Goal: Task Accomplishment & Management: Manage account settings

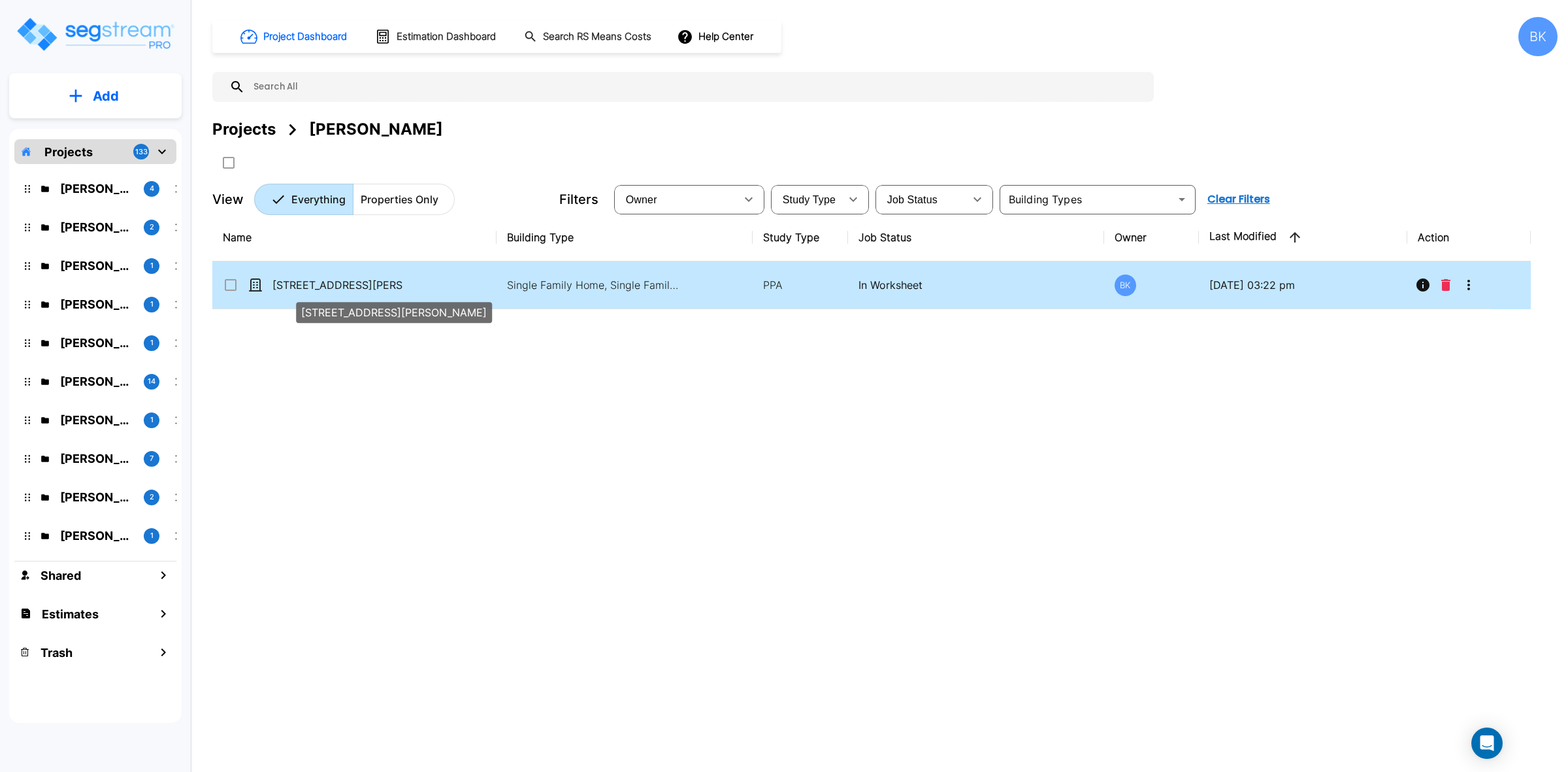
click at [290, 283] on p "[STREET_ADDRESS][PERSON_NAME]" at bounding box center [337, 285] width 131 height 16
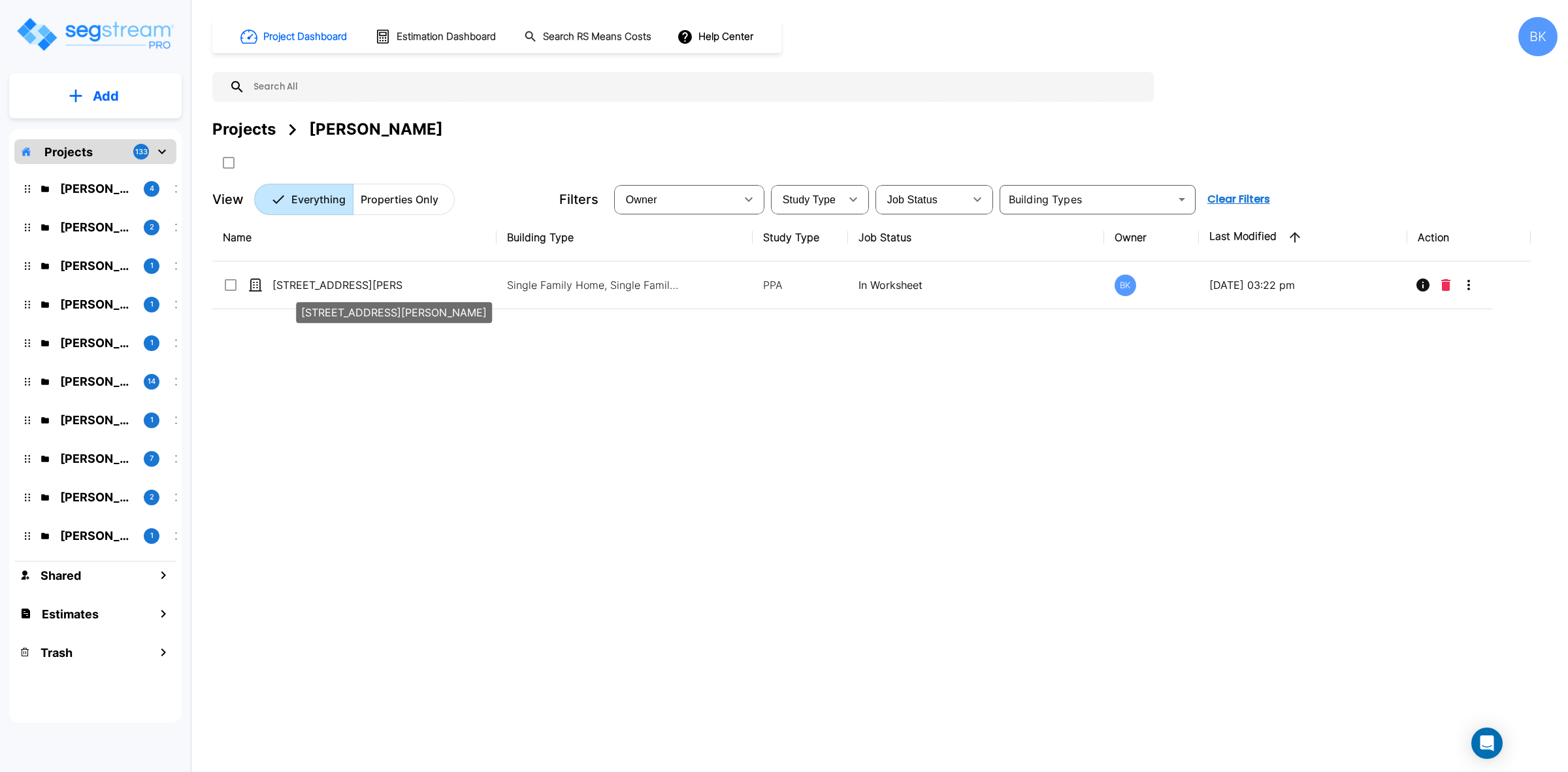
checkbox input "true"
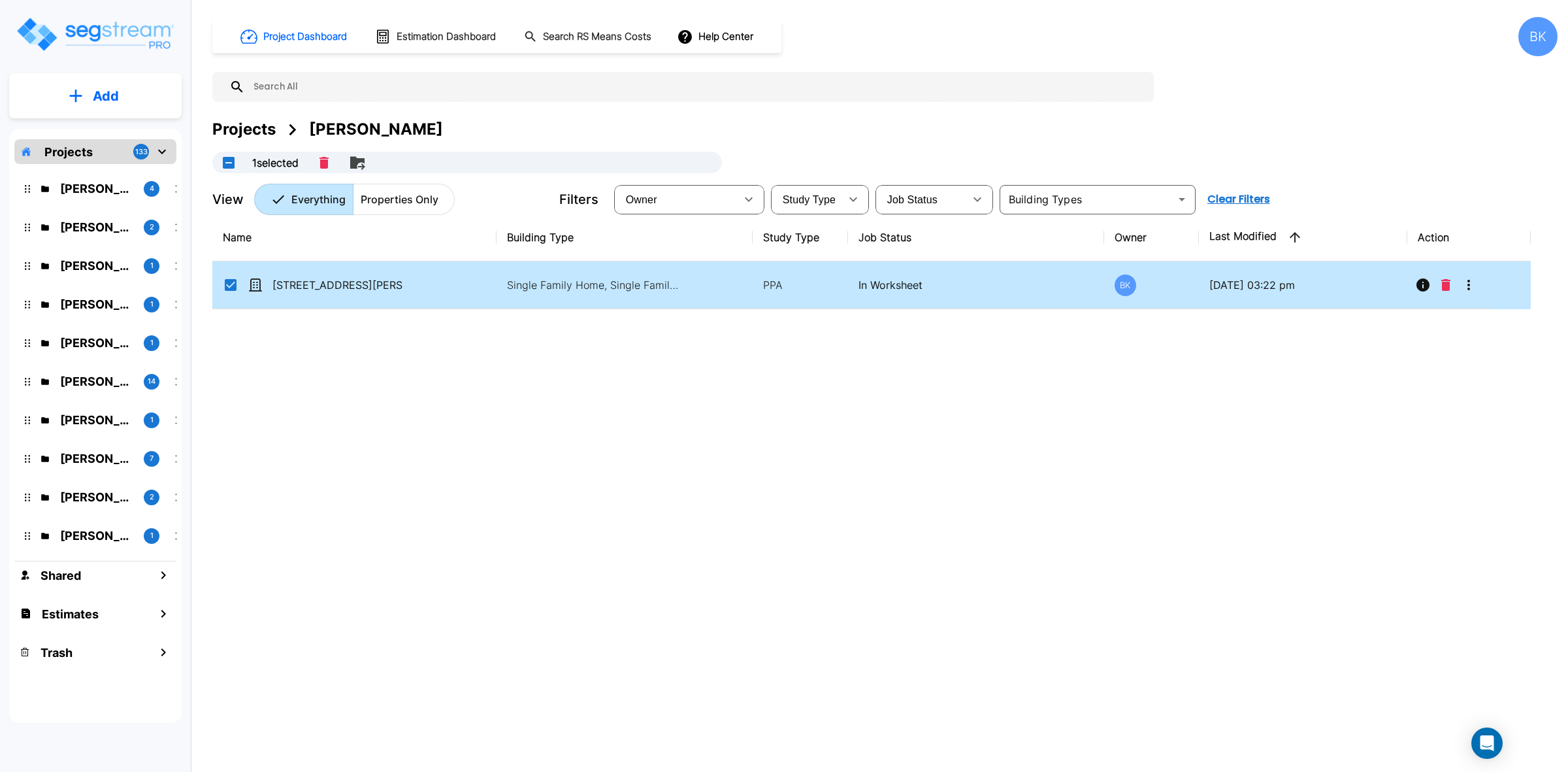
click at [341, 424] on div "Name Building Type Study Type Job Status Owner Last Modified Action 512 E Jones…" at bounding box center [871, 453] width 1318 height 479
click at [1471, 281] on icon "More-Options" at bounding box center [1468, 285] width 16 height 16
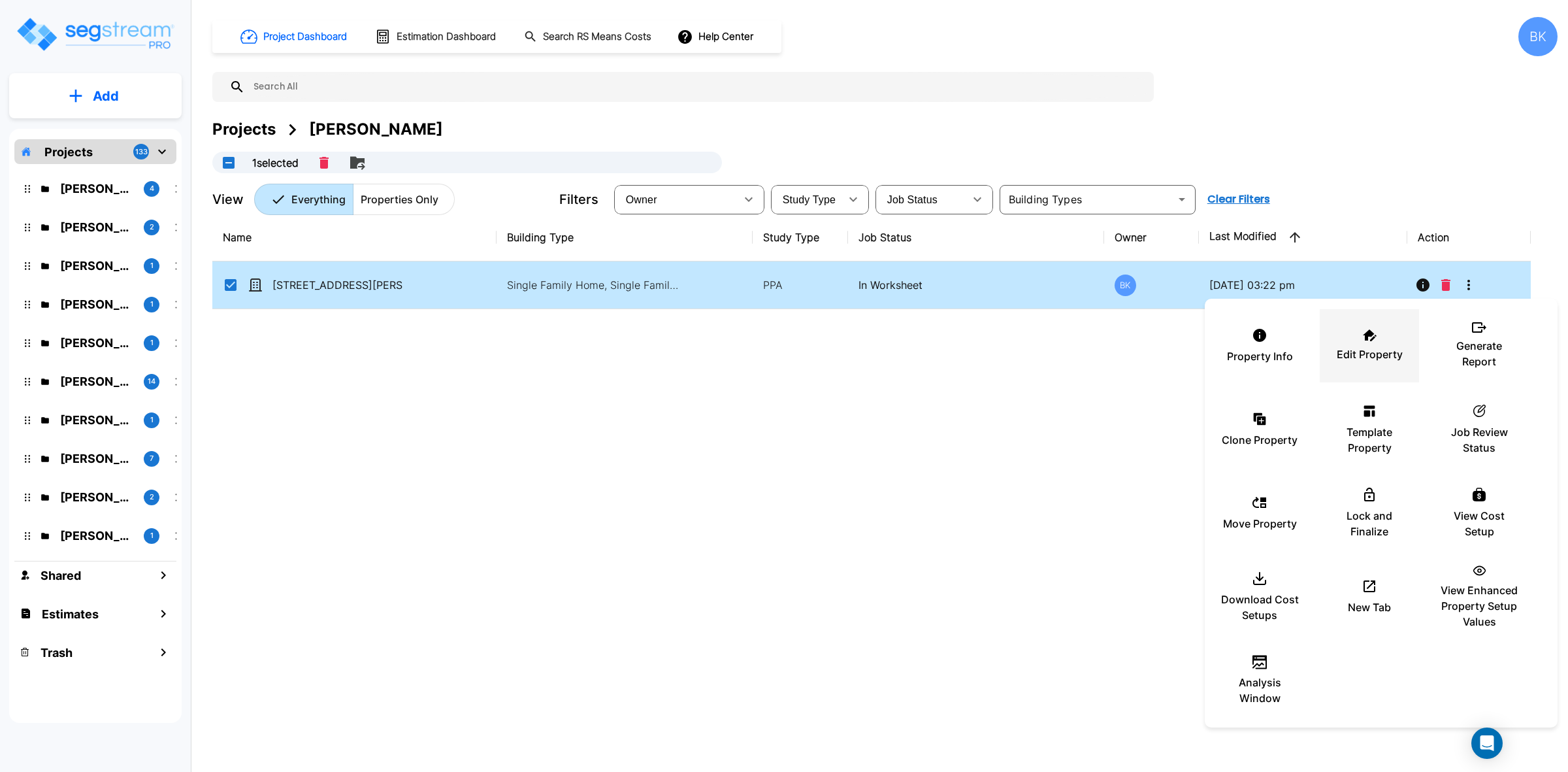
click at [1347, 348] on p "Edit Property" at bounding box center [1369, 354] width 66 height 16
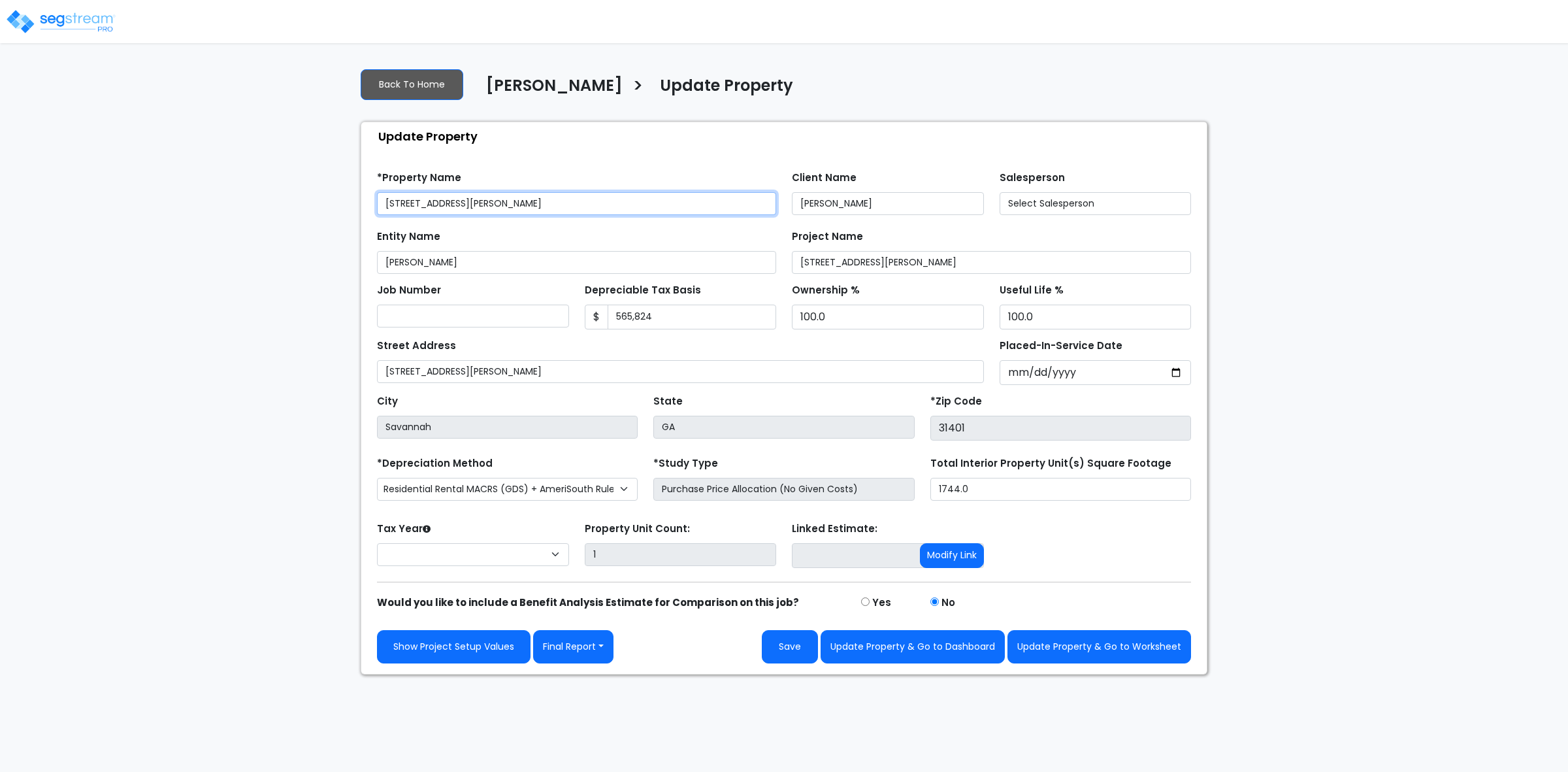
select select "2024"
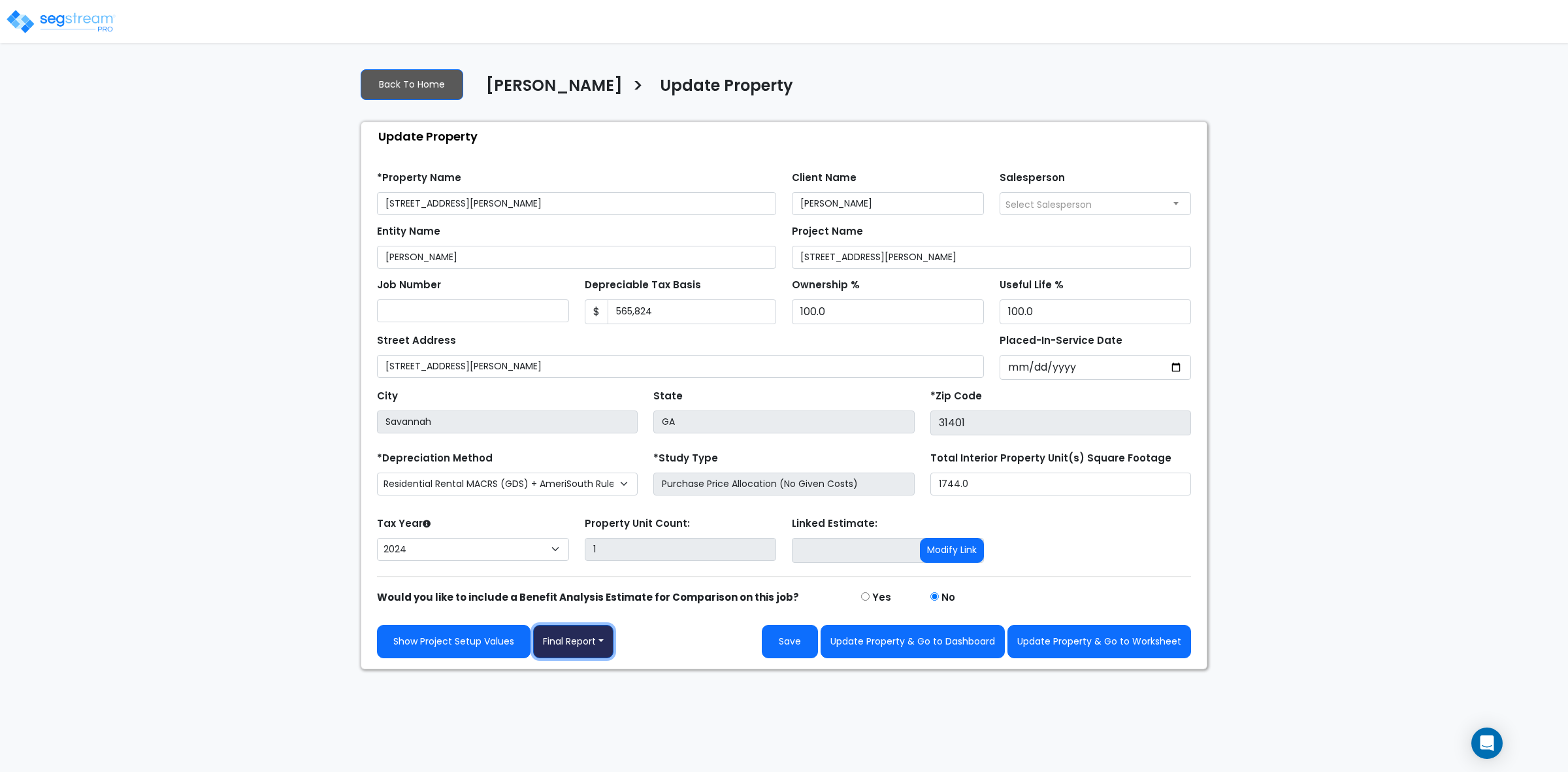
click at [593, 648] on button "Final Report" at bounding box center [573, 641] width 81 height 33
click at [578, 680] on link "Report Custom Fields" at bounding box center [602, 681] width 136 height 30
select select "2024"
click at [575, 640] on button "Final Report" at bounding box center [573, 641] width 81 height 33
click at [582, 704] on link "Report Images" at bounding box center [602, 710] width 136 height 30
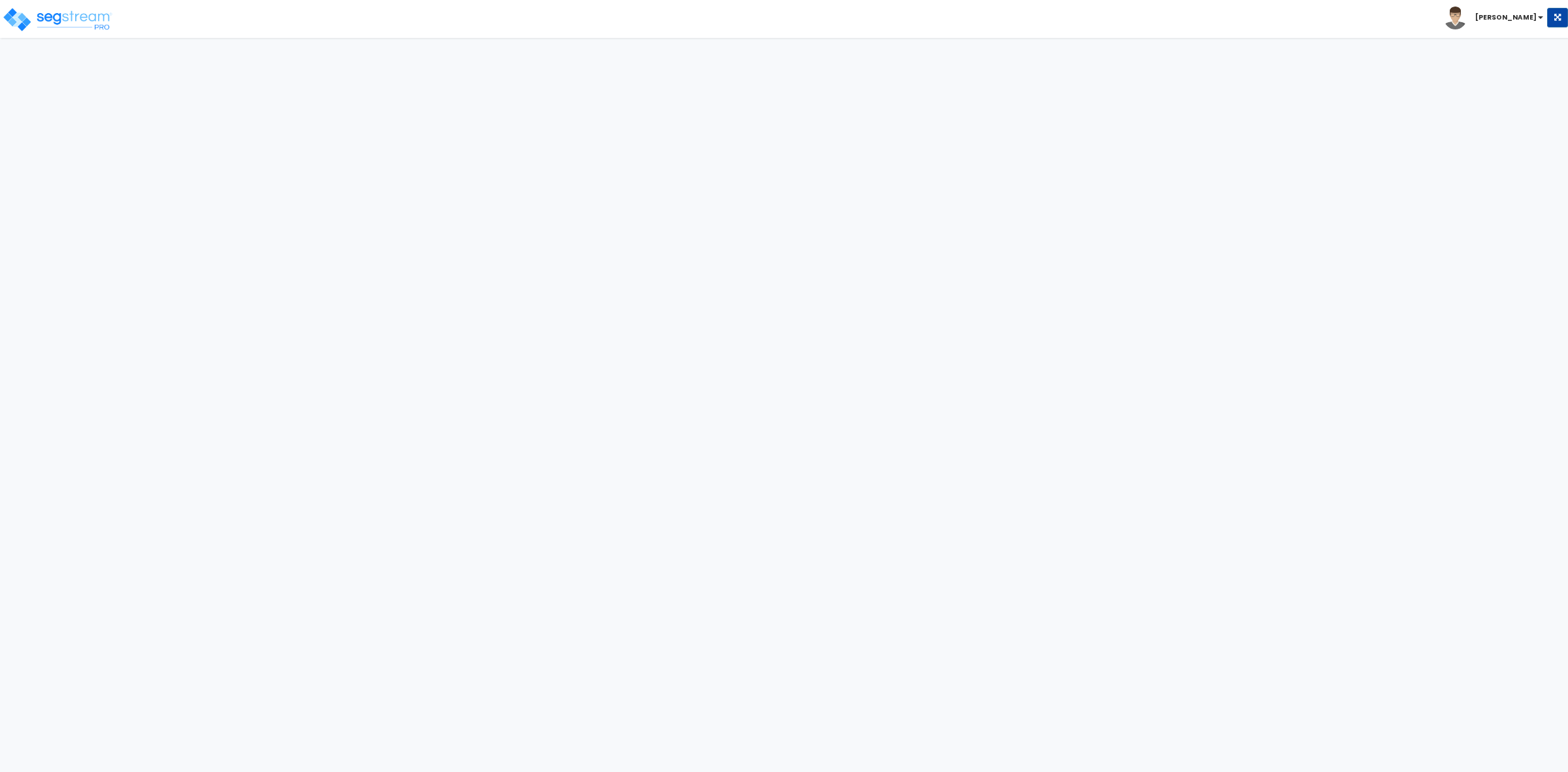
drag, startPoint x: 0, startPoint y: 0, endPoint x: 114, endPoint y: 687, distance: 696.4
click at [114, 57] on html "Toggle navigation [PERSON_NAME] x" at bounding box center [784, 28] width 1568 height 57
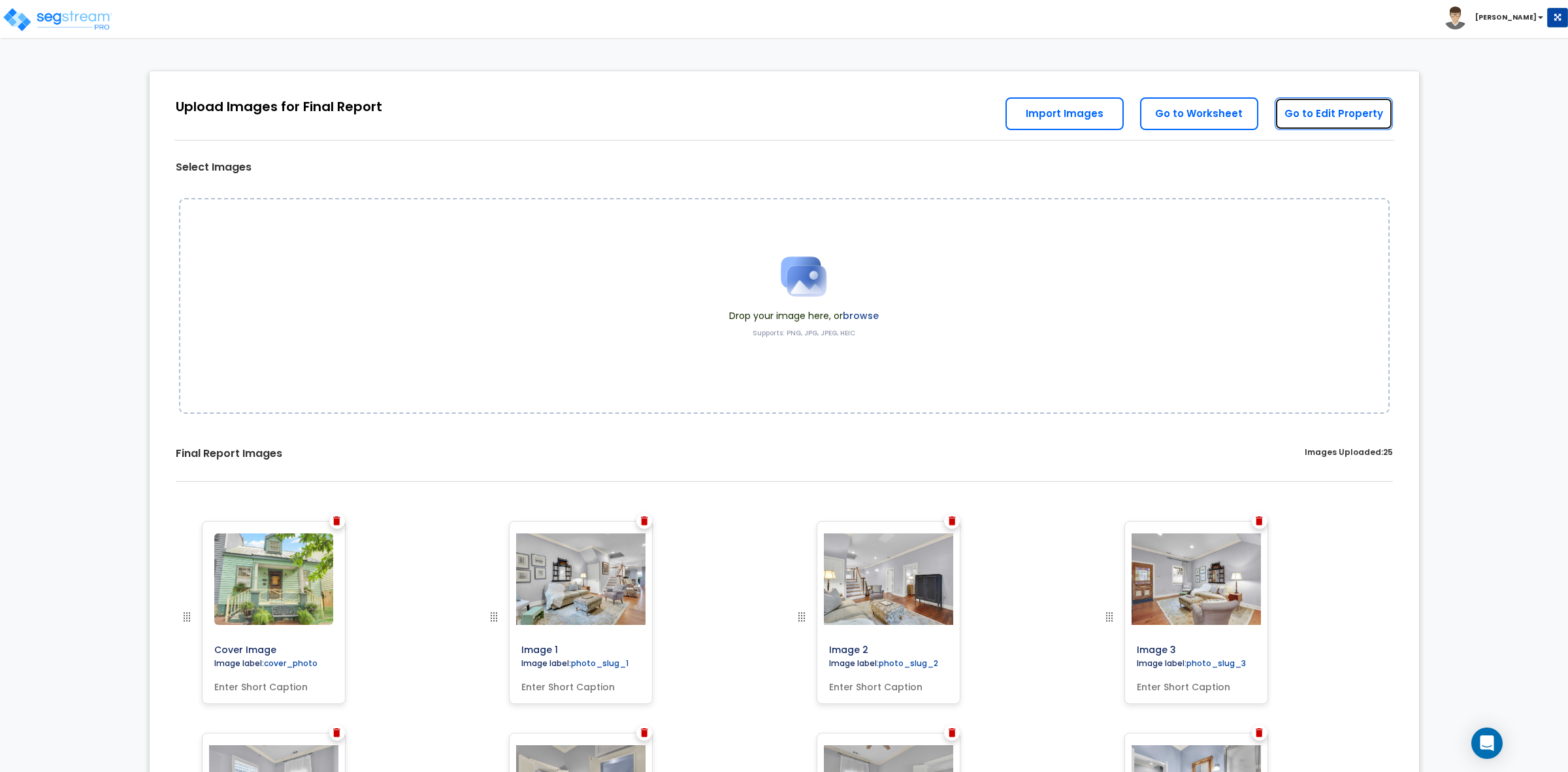
drag, startPoint x: 1329, startPoint y: 108, endPoint x: 1130, endPoint y: 391, distance: 346.0
click at [1329, 108] on link "Go to Edit Property" at bounding box center [1333, 113] width 118 height 32
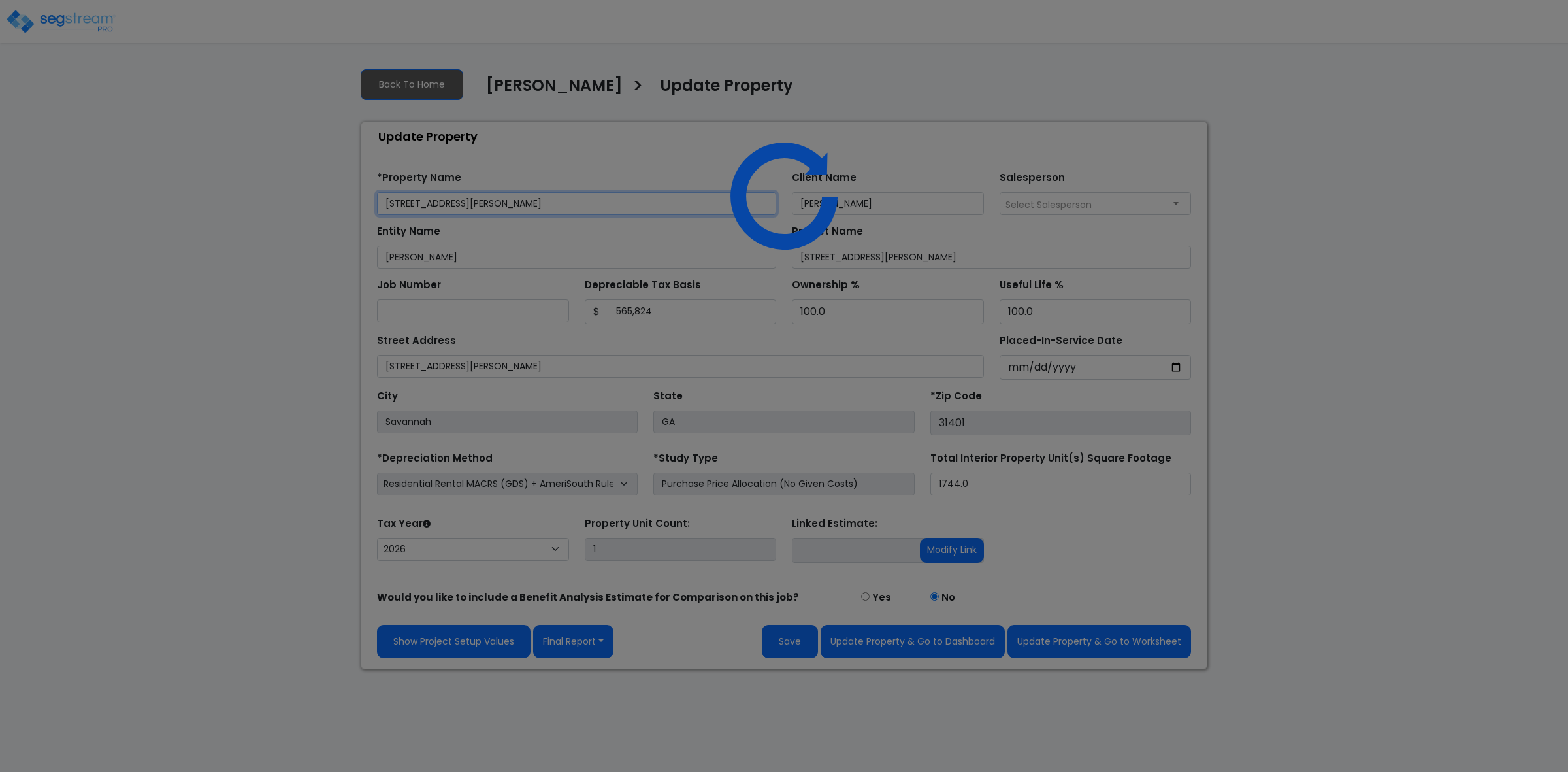
select select "2024"
click at [570, 644] on div at bounding box center [784, 386] width 1568 height 772
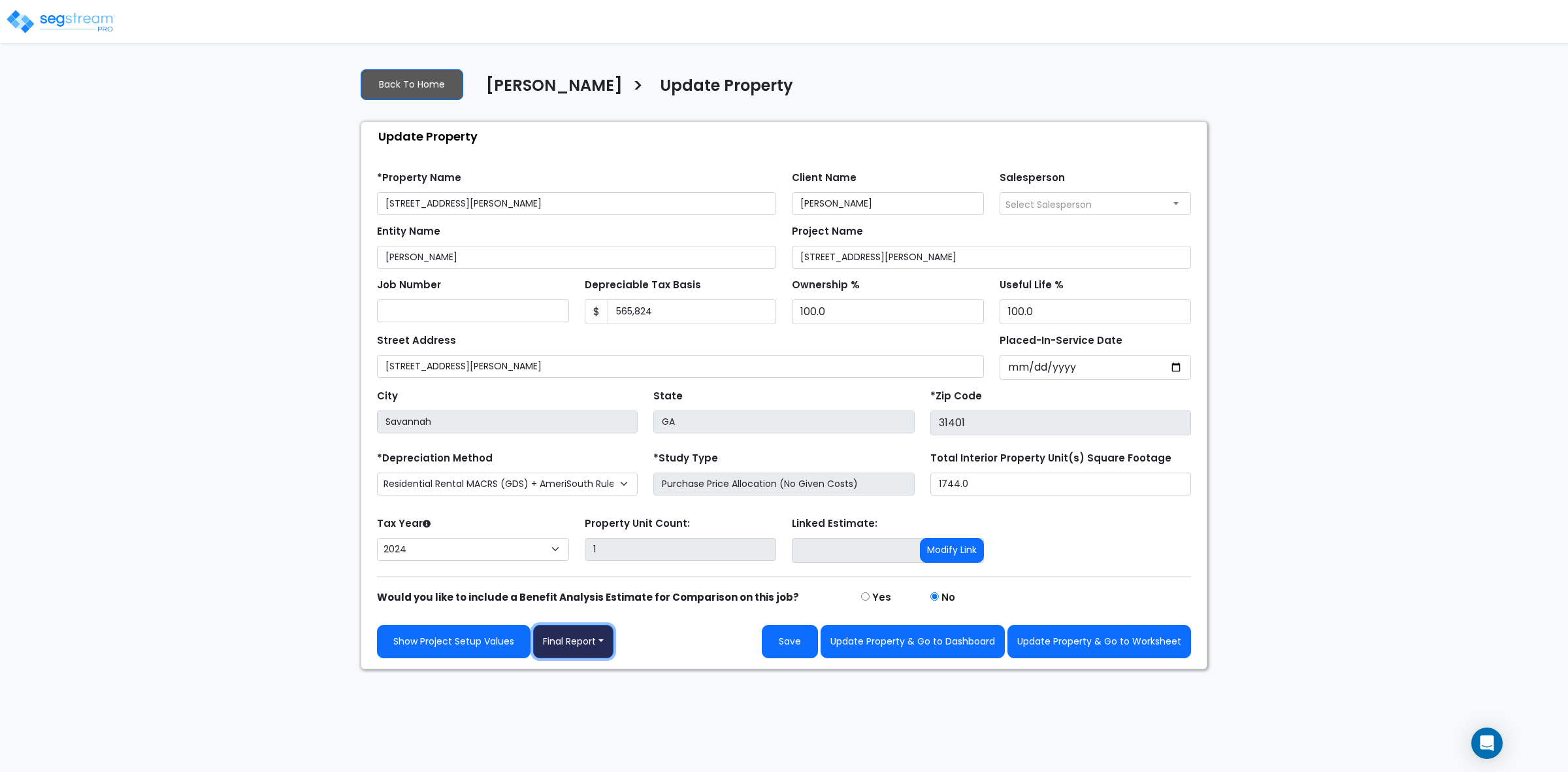
click at [570, 644] on button "Final Report" at bounding box center [573, 641] width 81 height 33
click at [573, 708] on link "Report Images" at bounding box center [602, 710] width 136 height 30
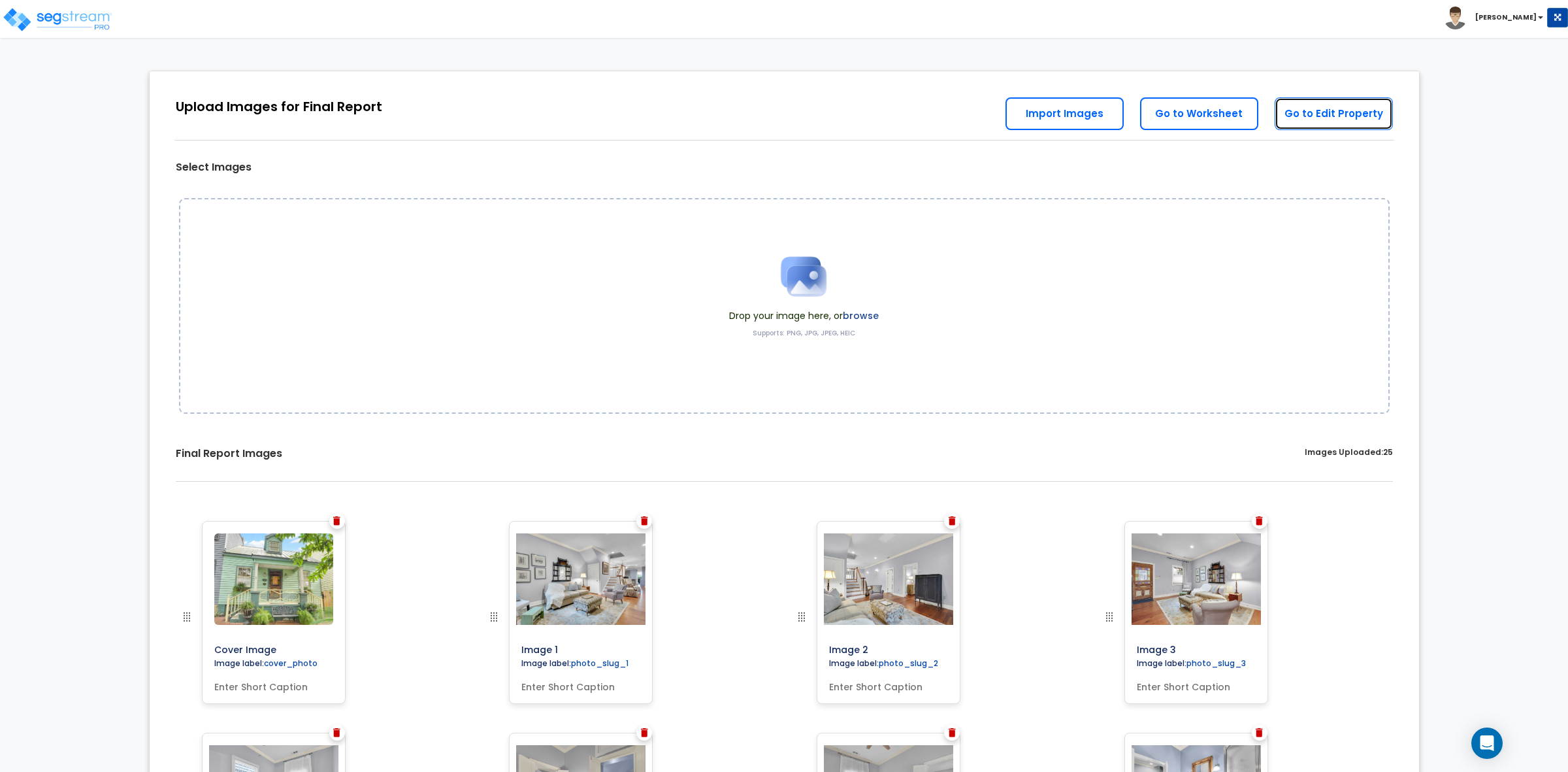
click at [1333, 105] on link "Go to Edit Property" at bounding box center [1333, 113] width 118 height 32
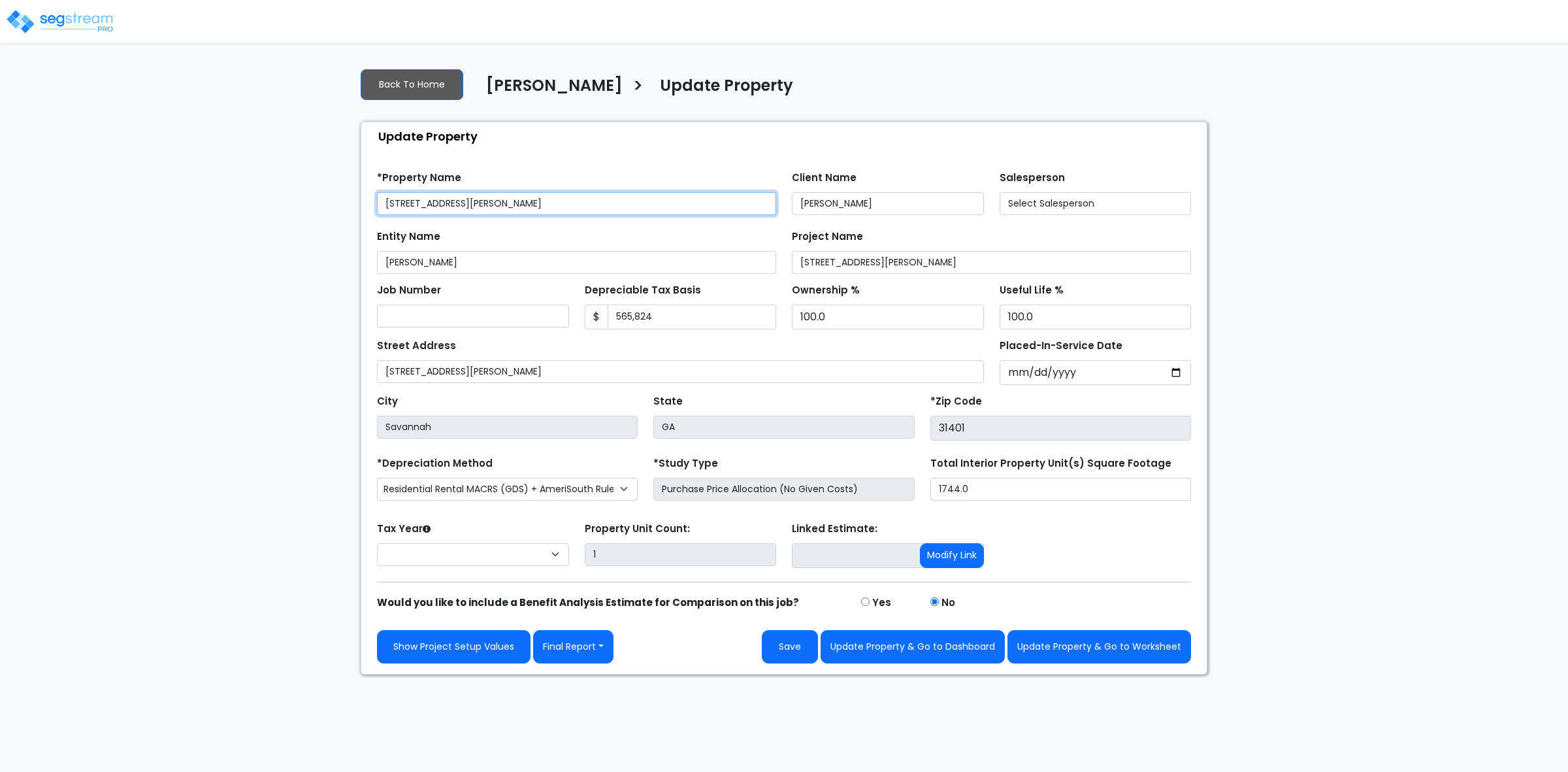
select select "2024"
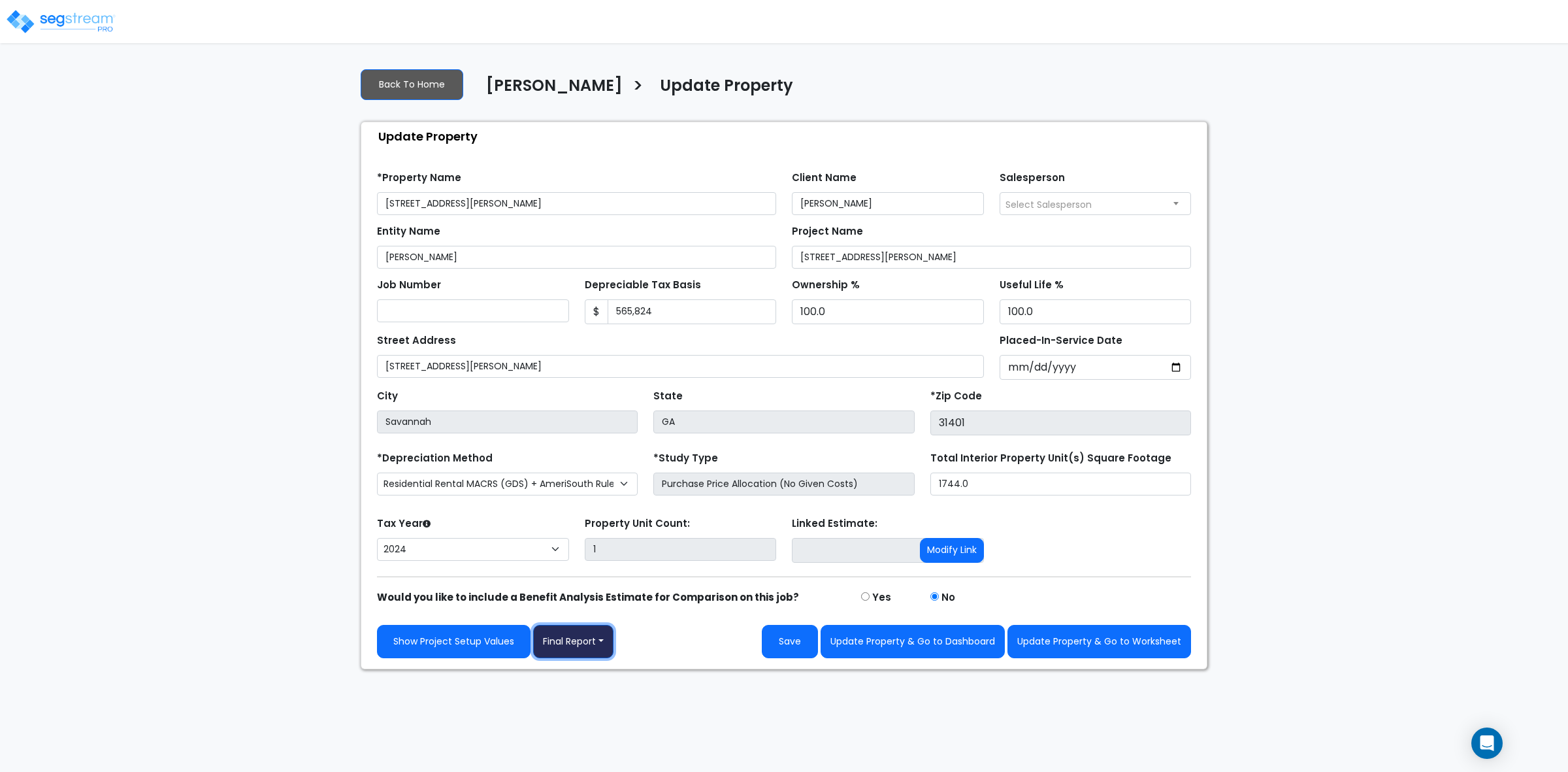
click at [573, 642] on button "Final Report" at bounding box center [573, 641] width 81 height 33
click at [598, 677] on link "Report Custom Fields" at bounding box center [602, 681] width 136 height 30
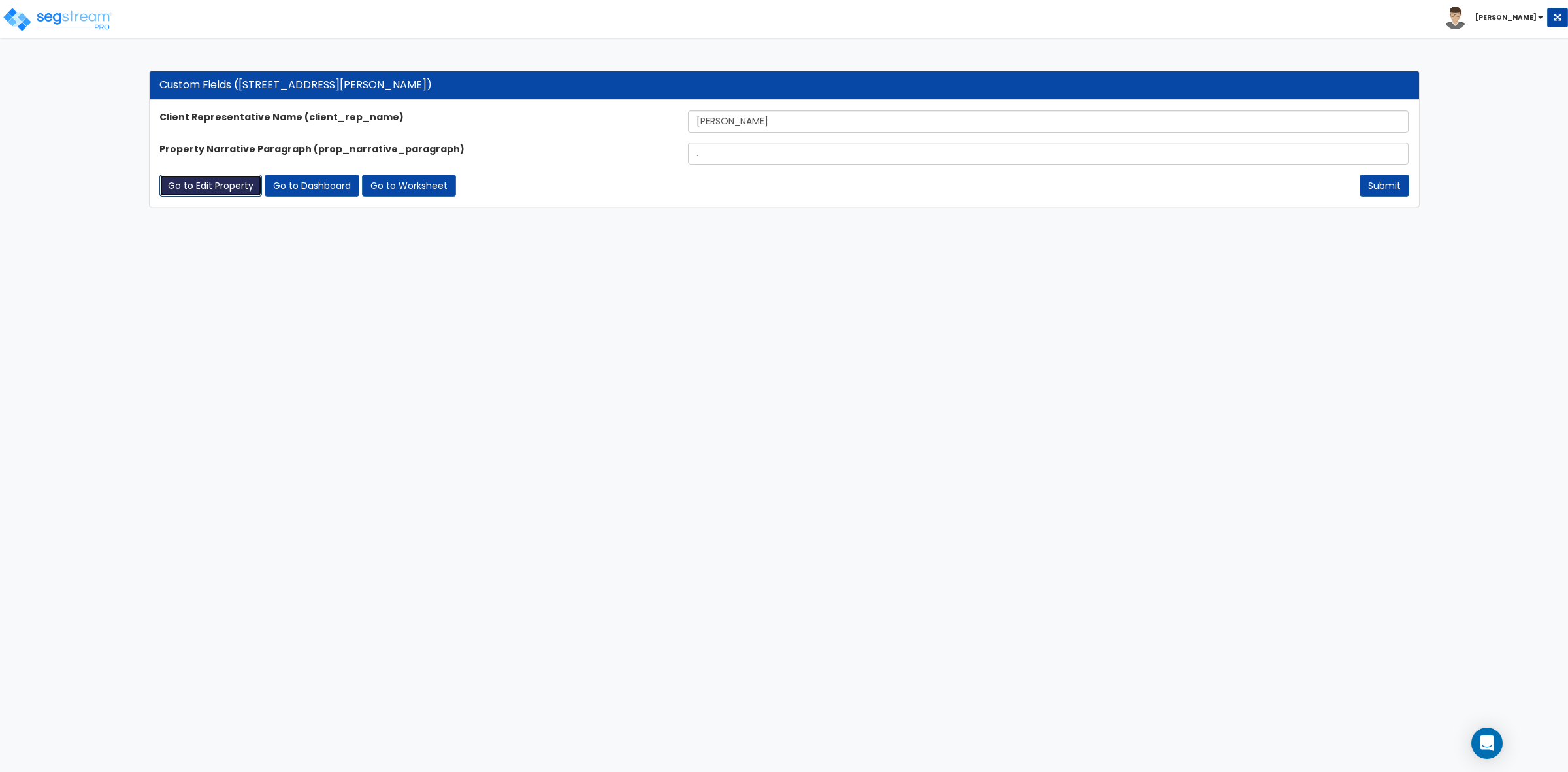
click at [186, 190] on link "Go to Edit Property" at bounding box center [211, 186] width 102 height 22
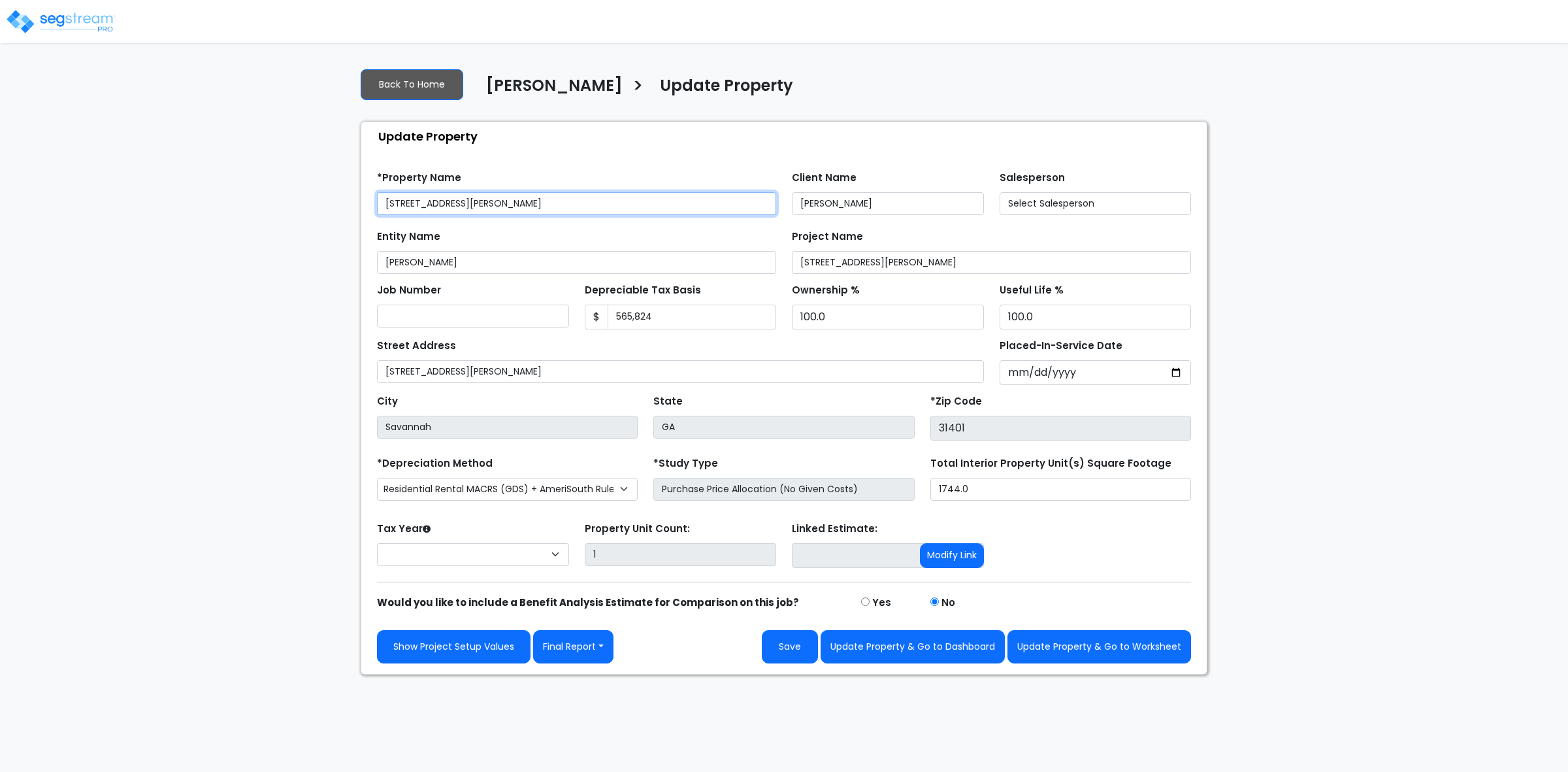
select select "2024"
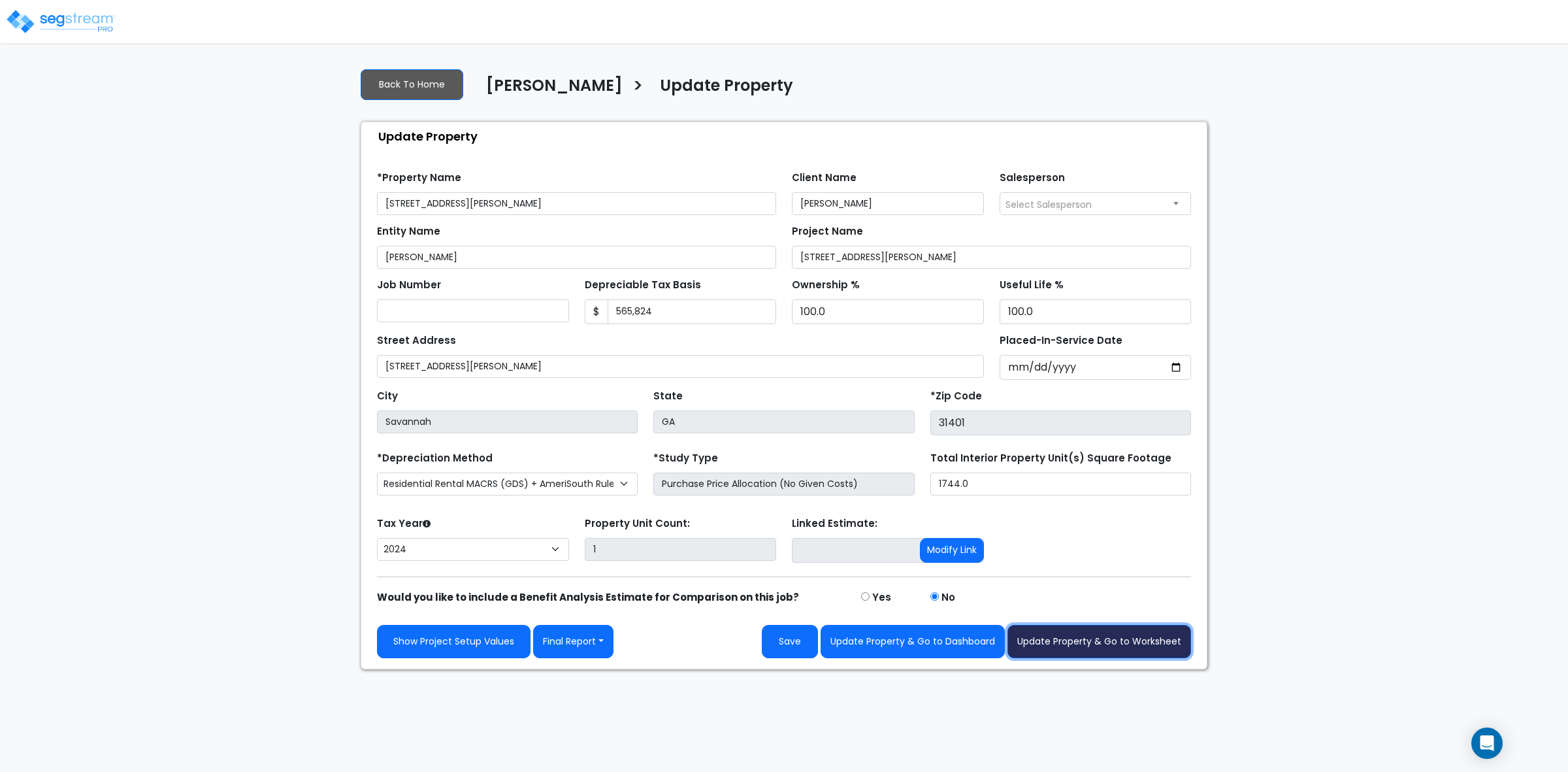
click at [1079, 626] on button "Update Property & Go to Worksheet" at bounding box center [1099, 641] width 184 height 33
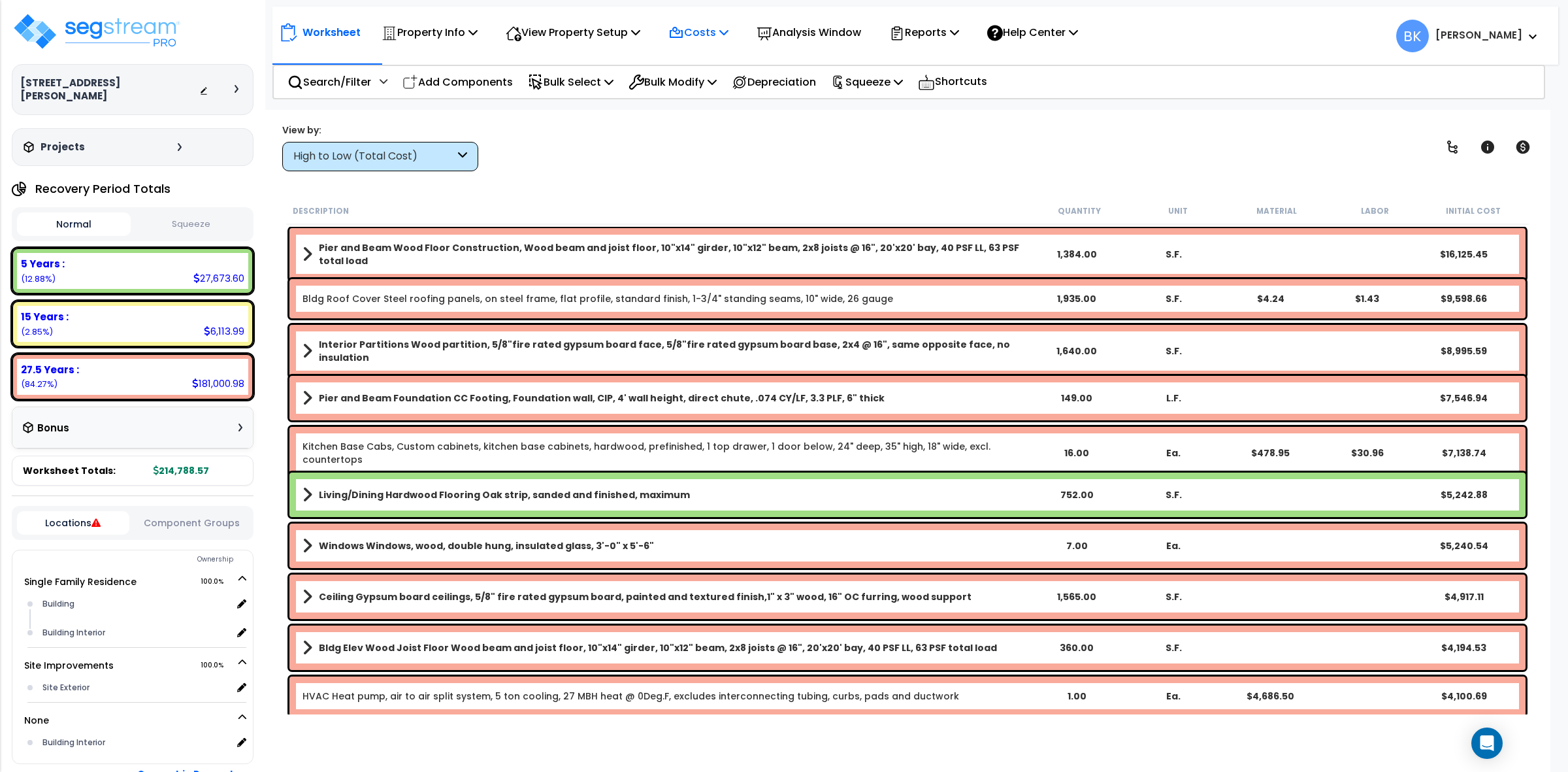
click at [728, 34] on icon at bounding box center [723, 32] width 9 height 11
drag, startPoint x: 710, startPoint y: 83, endPoint x: 742, endPoint y: 70, distance: 34.5
click at [711, 83] on link "Direct Costs" at bounding box center [726, 89] width 129 height 26
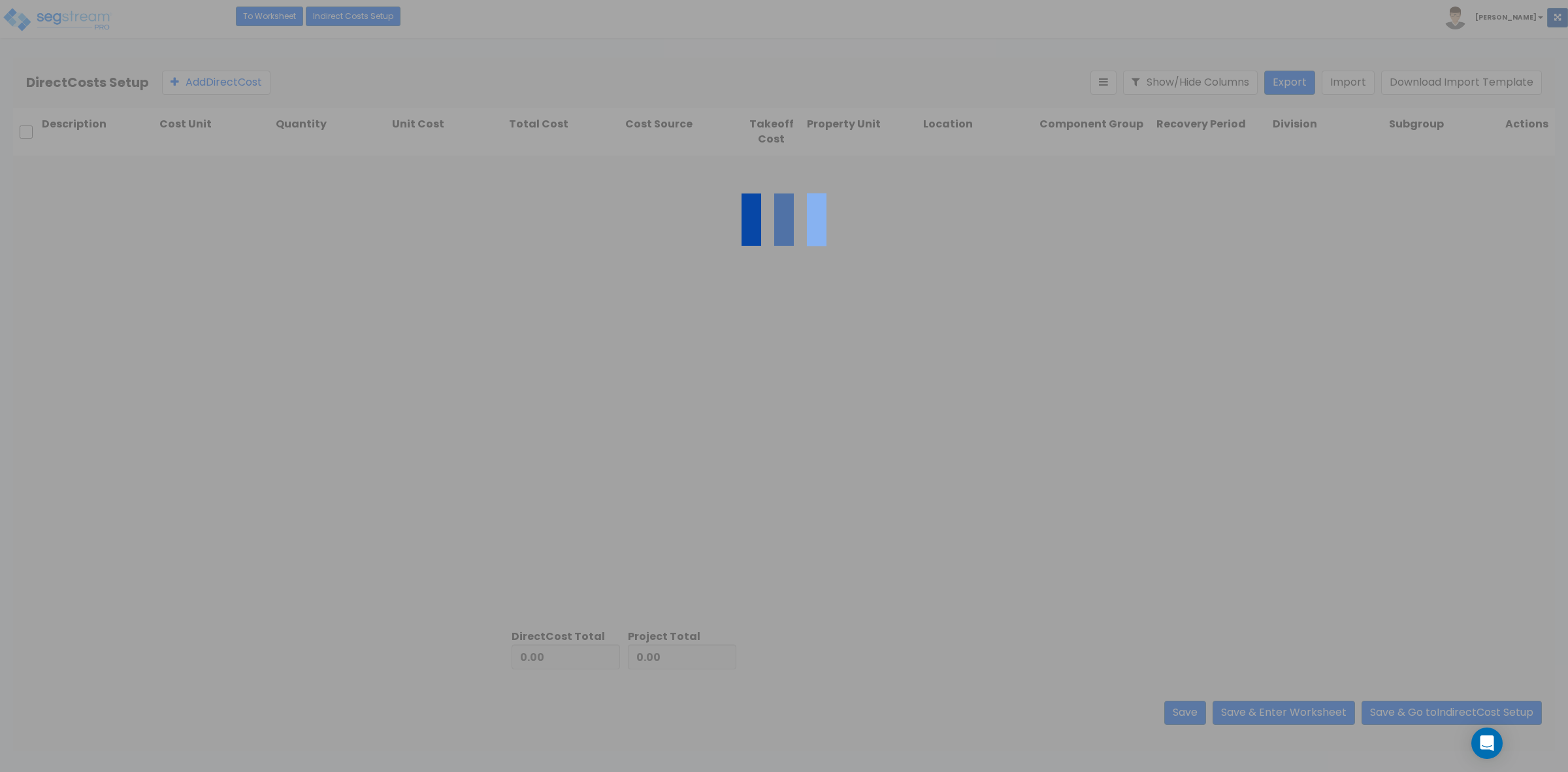
type input "4,303.99"
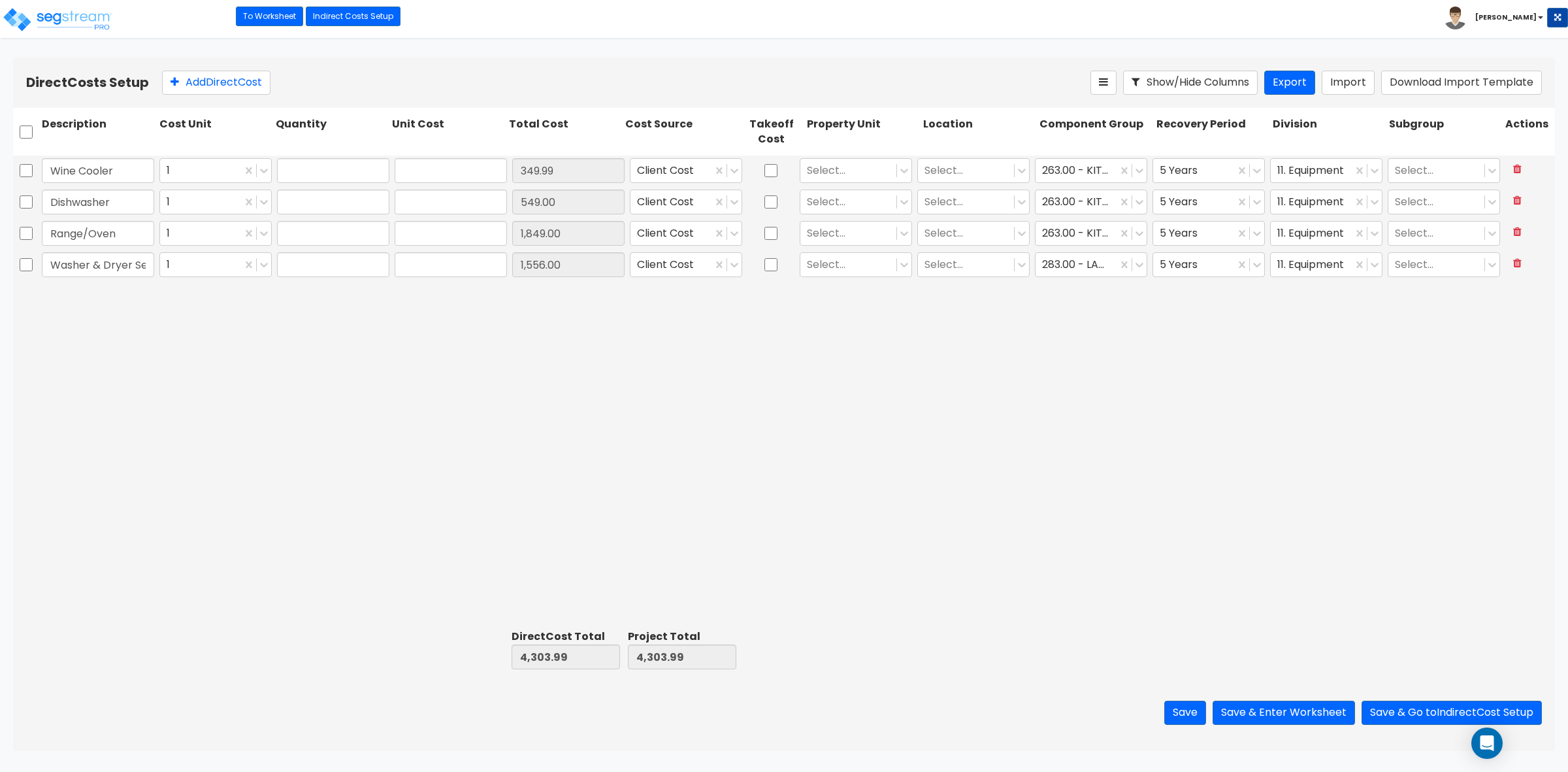
type input "1.00"
type input "349.99"
type input "1.00"
type input "549.00"
type input "1.00"
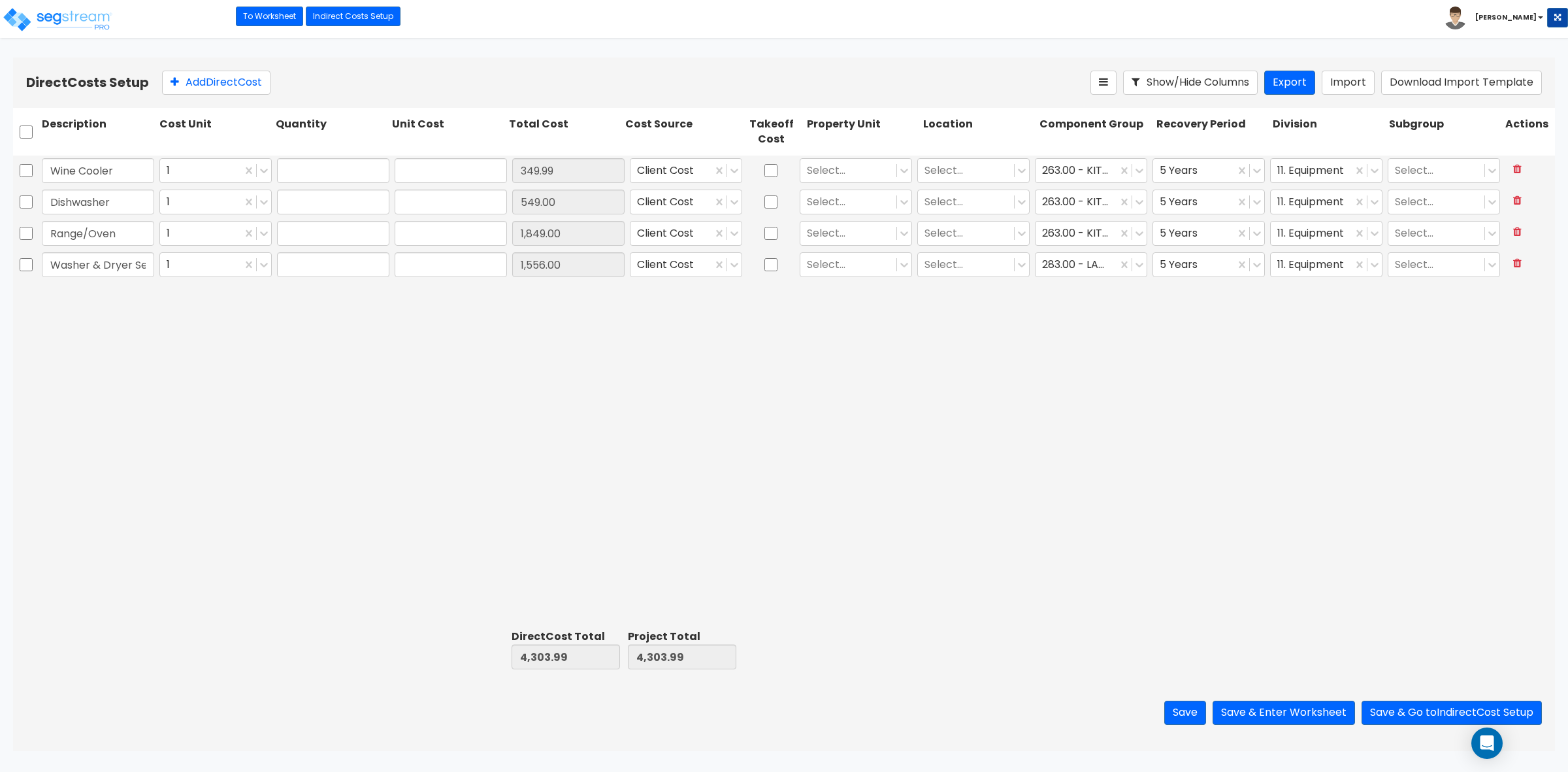
type input "1,849.00"
type input "1.00"
type input "1,556.00"
drag, startPoint x: 110, startPoint y: 265, endPoint x: 285, endPoint y: 283, distance: 175.9
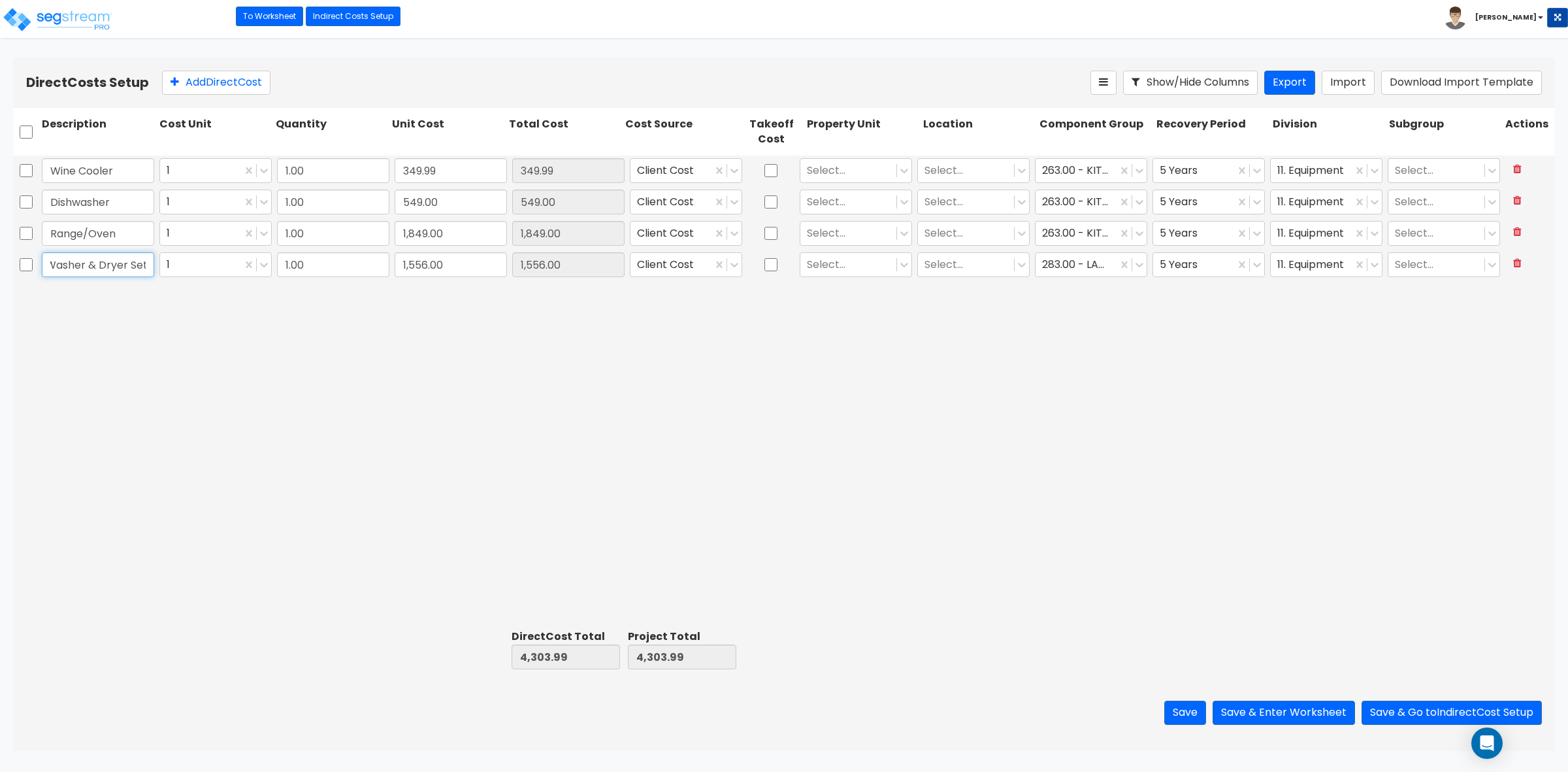
click at [285, 283] on div "Wine Cooler 1 1.00 349.99 349.99 Client Cost Select... Select... 263.00 - KITCH…" at bounding box center [784, 390] width 1541 height 469
click at [664, 458] on div "Wine Cooler 1 1.00 349.99 349.99 Client Cost Select... Select... 263.00 - KITCH…" at bounding box center [784, 390] width 1541 height 469
click at [15, 171] on div at bounding box center [26, 171] width 26 height 30
click at [27, 175] on input "checkbox" at bounding box center [27, 171] width 13 height 25
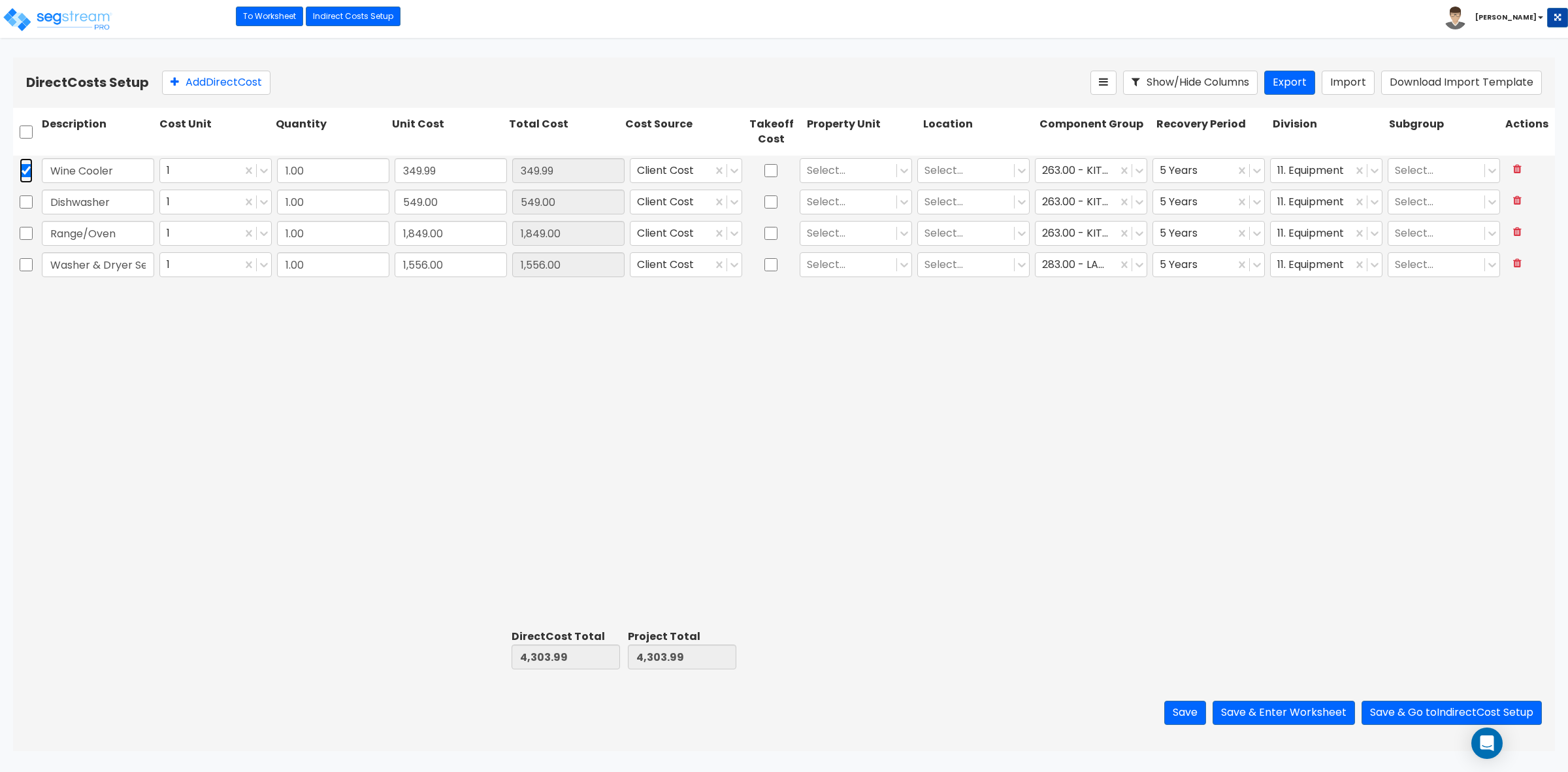
checkbox input "true"
click at [1517, 168] on icon at bounding box center [1517, 168] width 8 height 11
type input "3,954.00"
checkbox input "false"
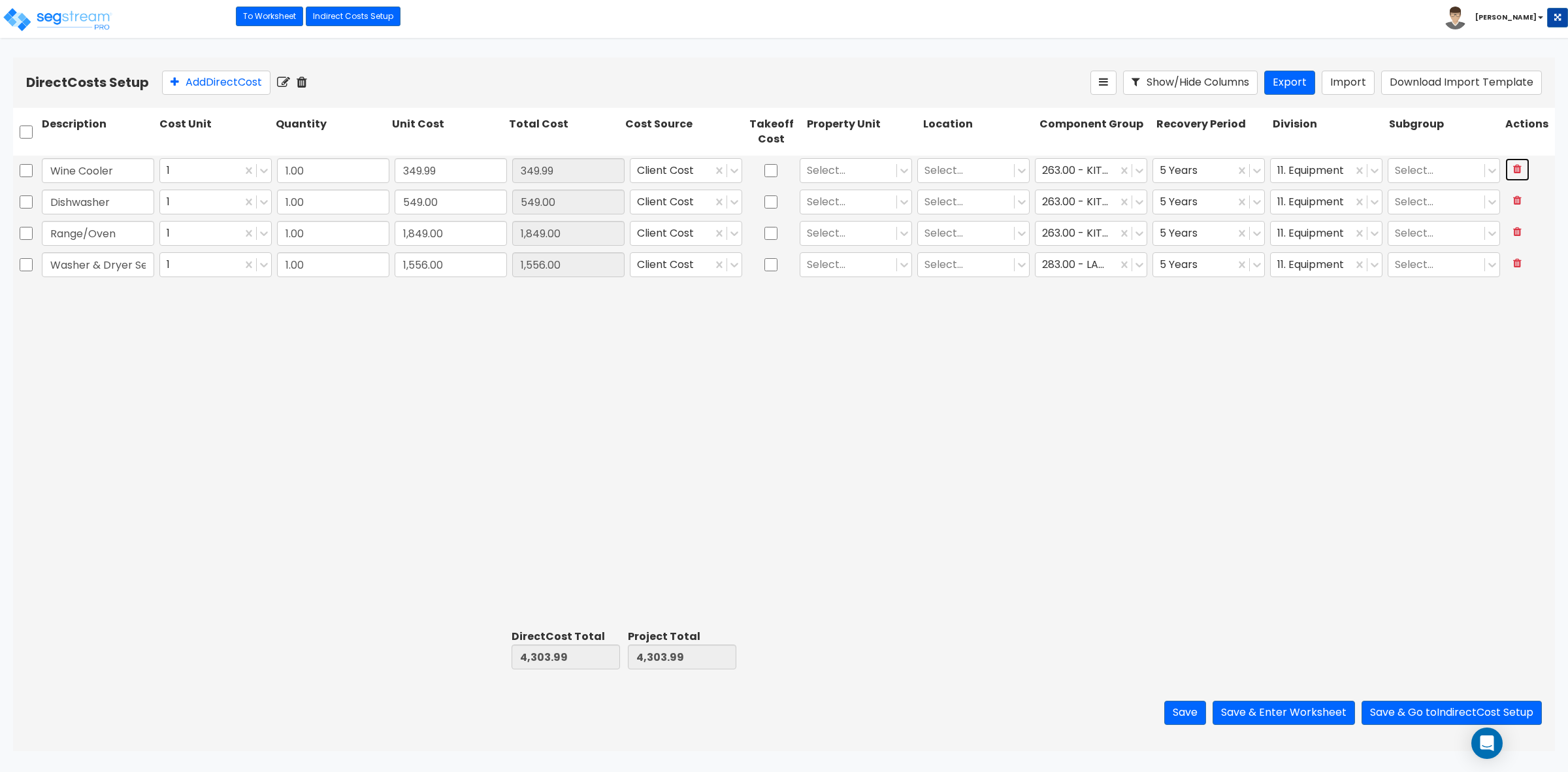
type input "Dishwasher"
type input "549.00"
type input "Range/Oven"
type input "1,849.00"
type input "Washer & Dryer Set"
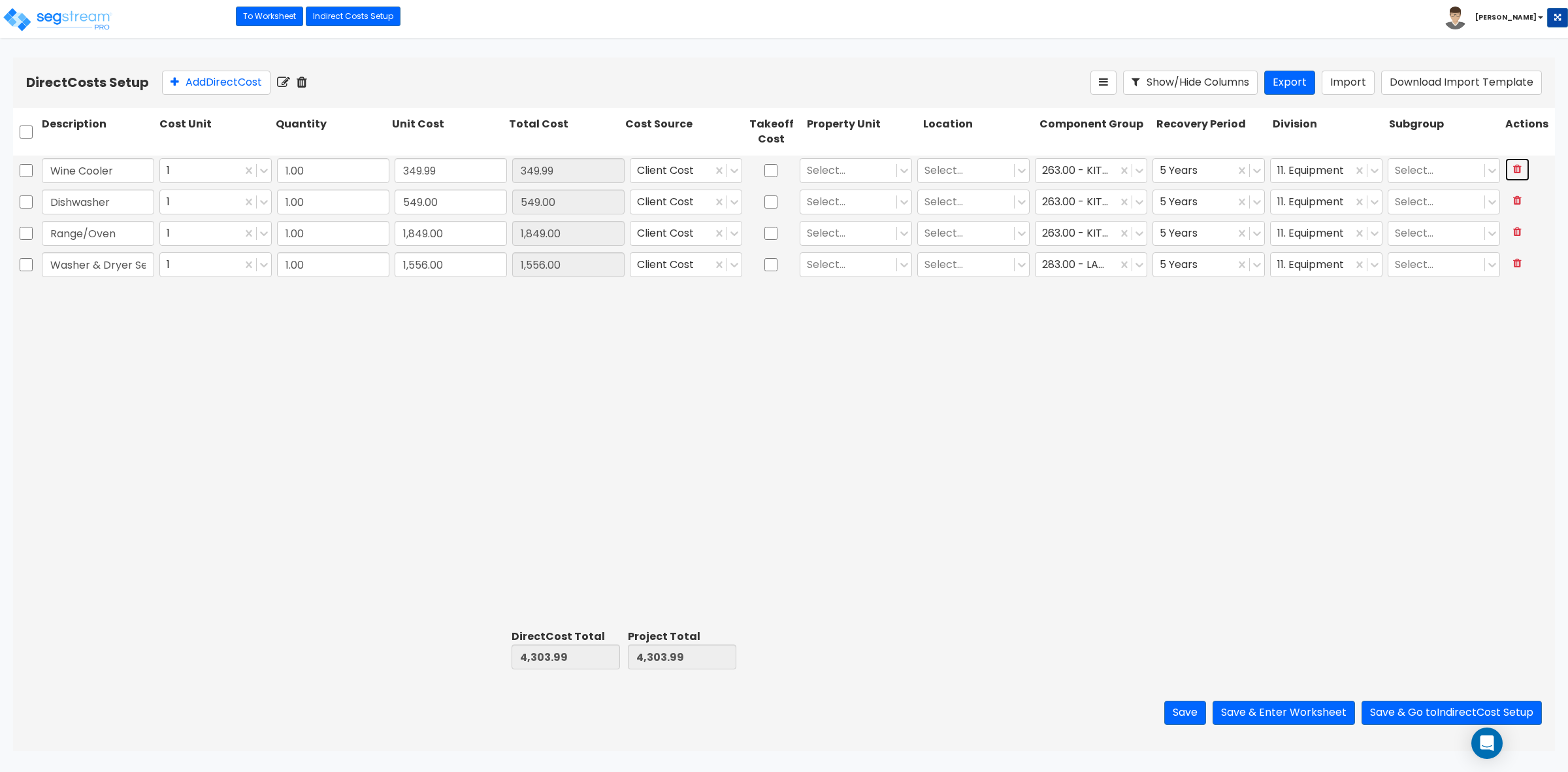
type input "1,556.00"
type input "549.00"
type input "1,849.00"
type input "1,556.00"
click at [22, 134] on input "checkbox" at bounding box center [27, 132] width 13 height 25
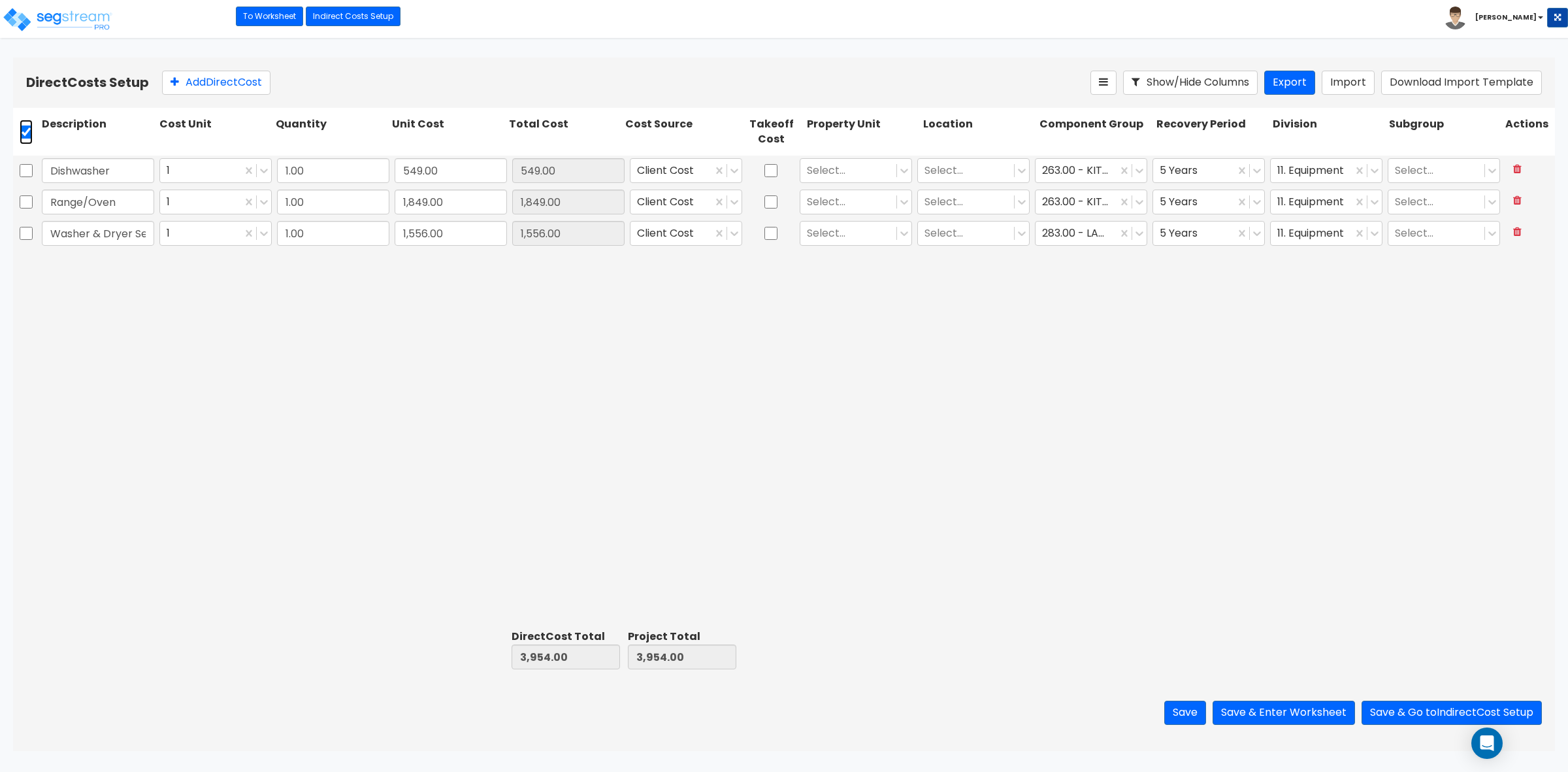
checkbox input "true"
click at [329, 345] on div "Dishwasher 1 1.00 549.00 549.00 Client Cost Select... Select... 263.00 - KITCHE…" at bounding box center [784, 390] width 1541 height 469
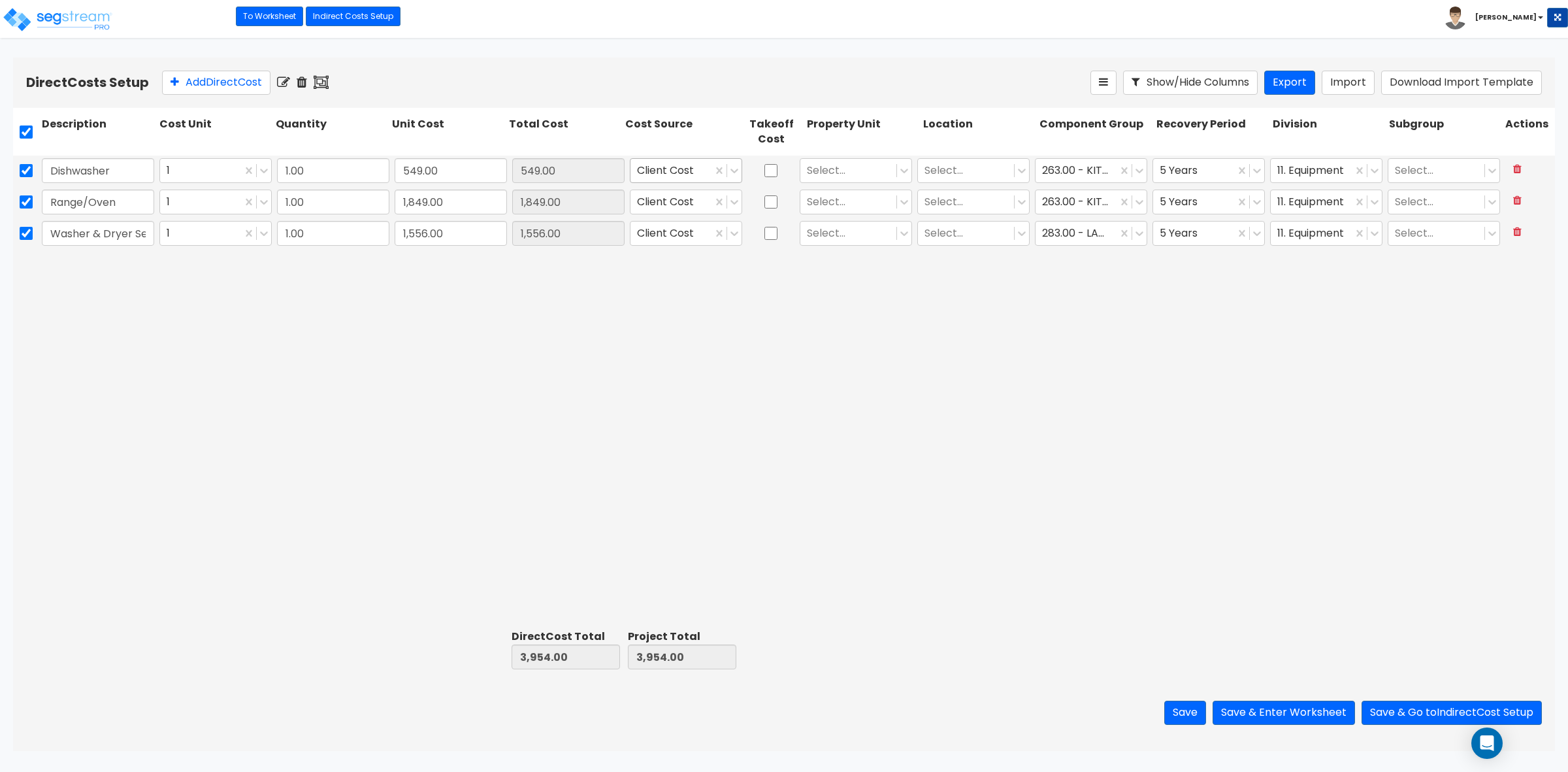
click at [691, 172] on div at bounding box center [671, 171] width 68 height 17
click at [686, 363] on div "Various" at bounding box center [686, 371] width 112 height 23
click at [728, 200] on icon at bounding box center [734, 202] width 13 height 13
click at [667, 391] on div "Various" at bounding box center [686, 402] width 112 height 23
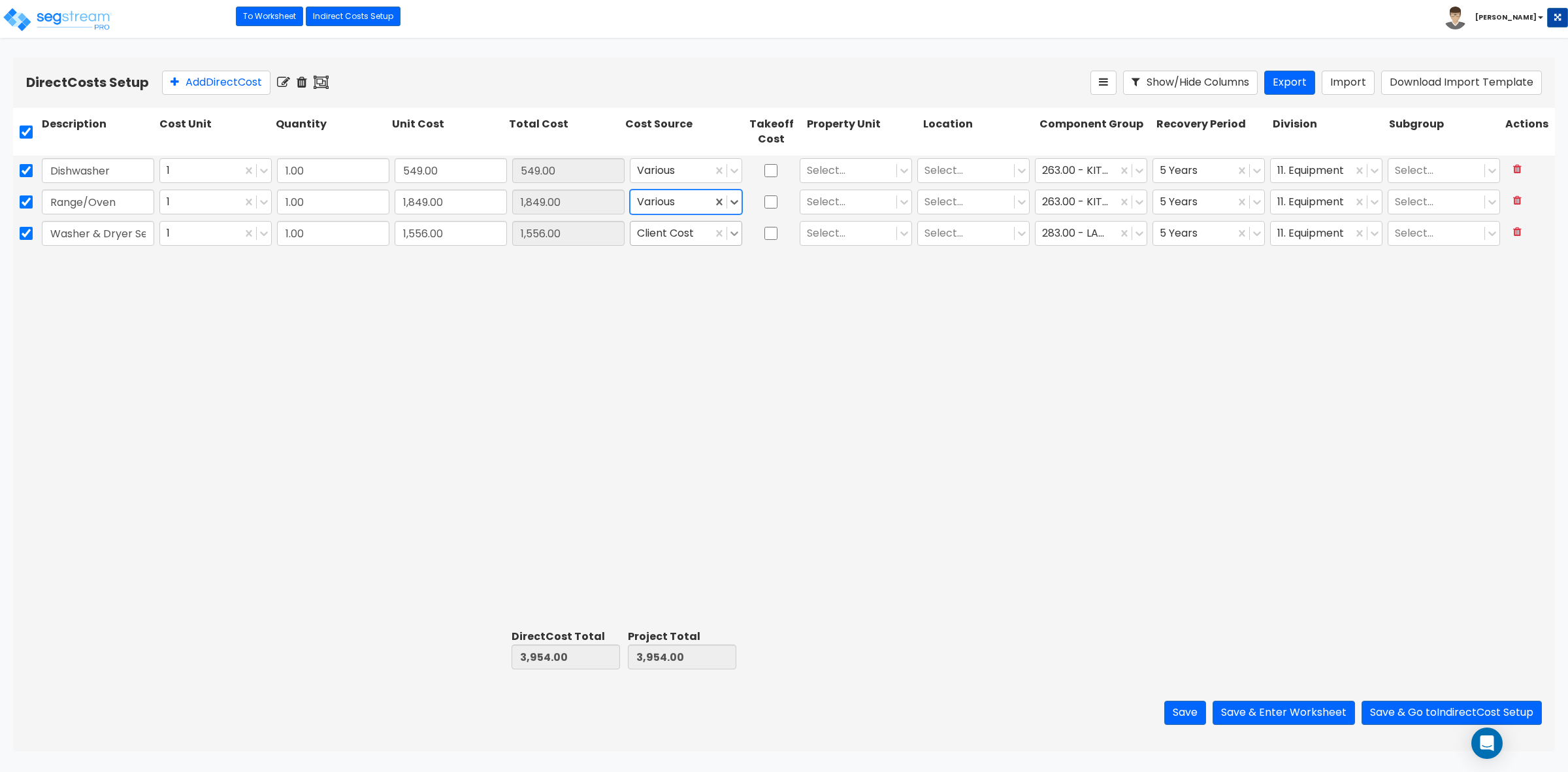
click at [735, 232] on icon at bounding box center [734, 233] width 13 height 13
click at [670, 426] on div "Various" at bounding box center [686, 433] width 112 height 23
click at [636, 394] on div "Dishwasher 1 1.00 549.00 549.00 Various Select... Select... 263.00 - KITCHEN EQ…" at bounding box center [784, 390] width 1541 height 469
click at [22, 129] on input "checkbox" at bounding box center [27, 132] width 13 height 25
checkbox input "false"
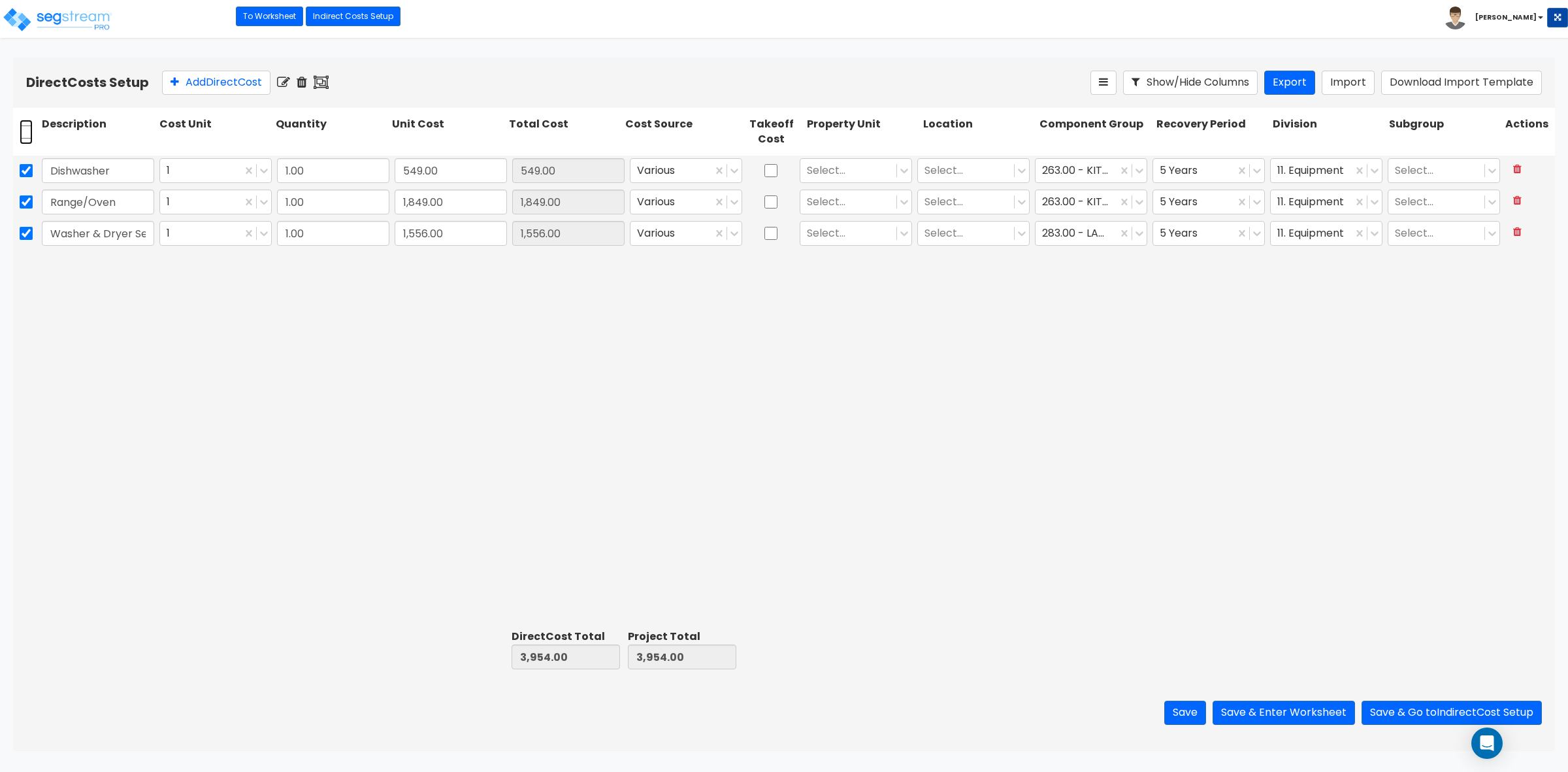
checkbox input "false"
click at [25, 135] on input "checkbox" at bounding box center [27, 132] width 13 height 25
checkbox input "true"
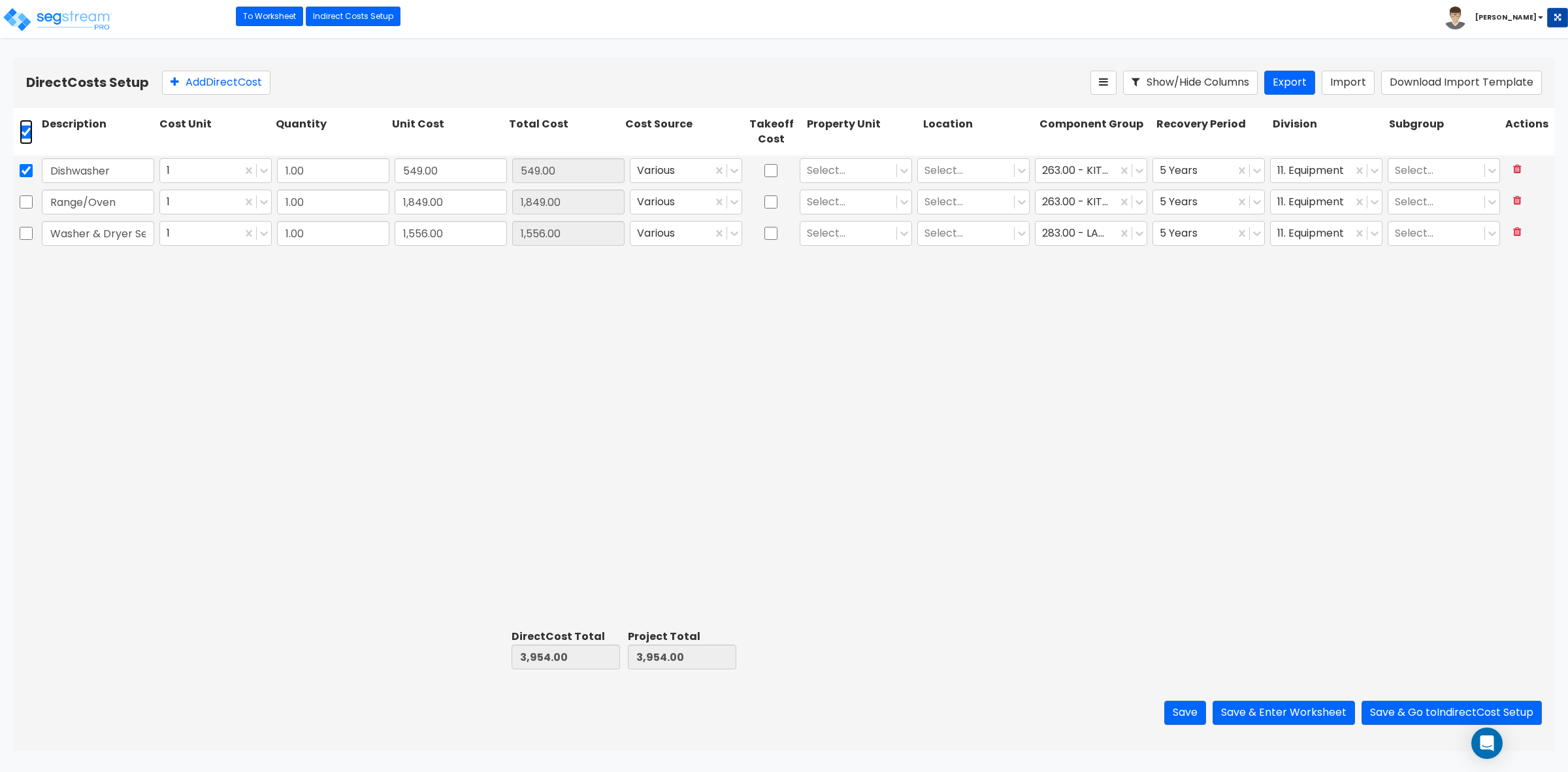
checkbox input "true"
click at [287, 81] on icon at bounding box center [284, 82] width 13 height 13
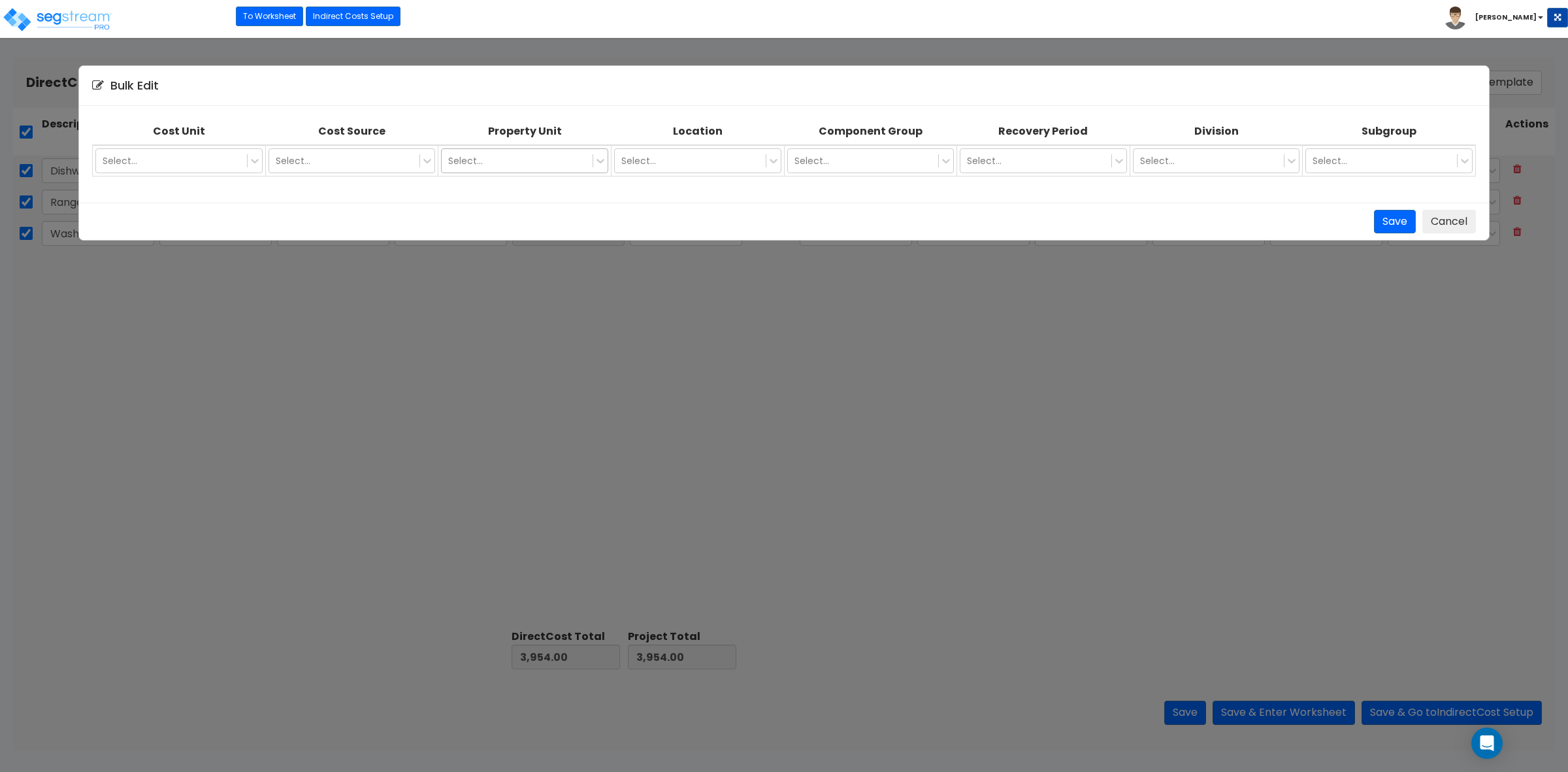
click at [454, 155] on div at bounding box center [517, 161] width 138 height 16
click at [500, 193] on div "Single Family Residence" at bounding box center [525, 192] width 166 height 23
click at [686, 148] on div "Select..." at bounding box center [697, 161] width 167 height 25
click at [658, 217] on div "Building Interior" at bounding box center [697, 216] width 166 height 23
click at [1377, 229] on button "Save" at bounding box center [1395, 222] width 42 height 24
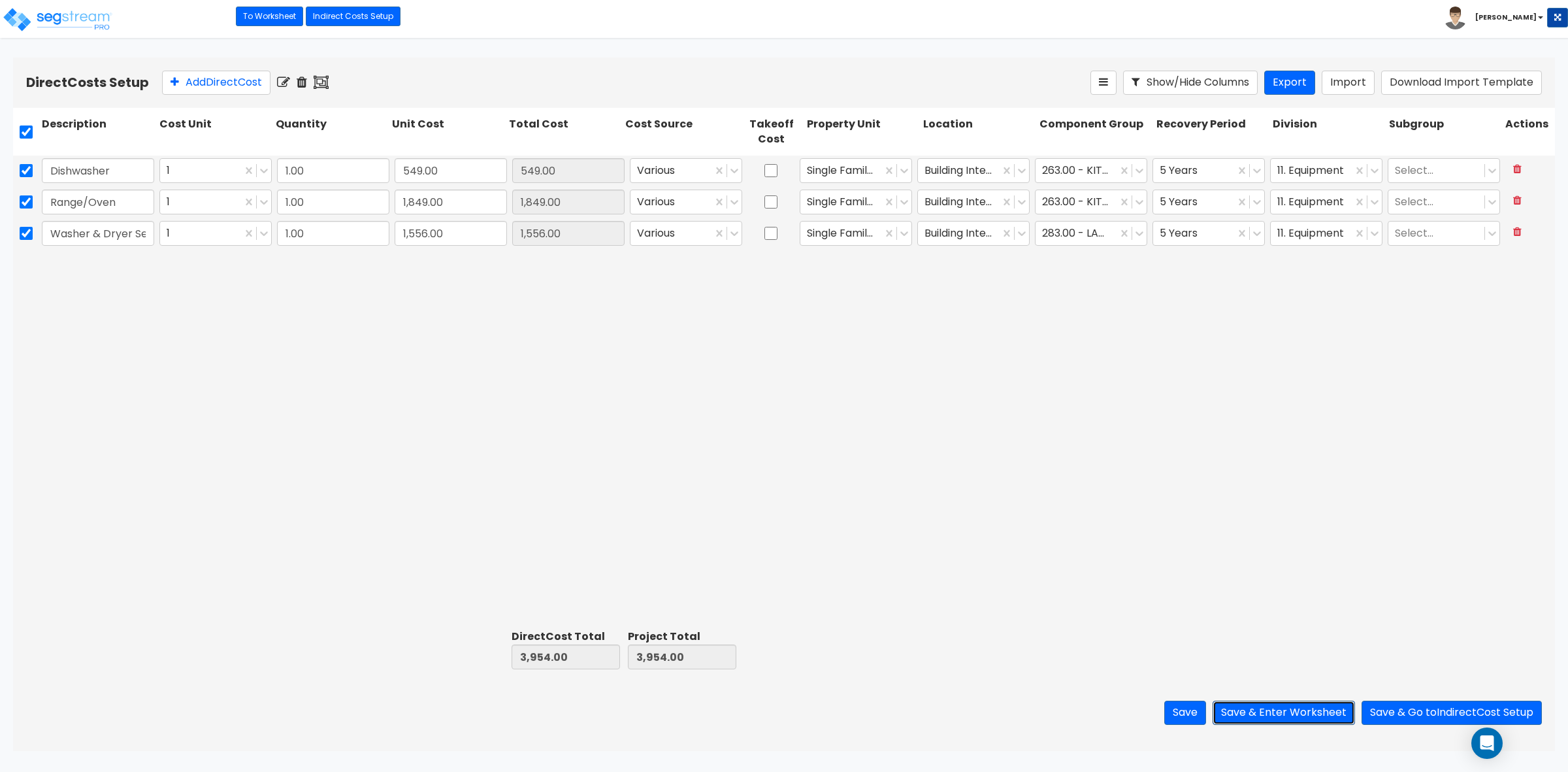
click at [1276, 704] on button "Save & Enter Worksheet" at bounding box center [1283, 712] width 142 height 24
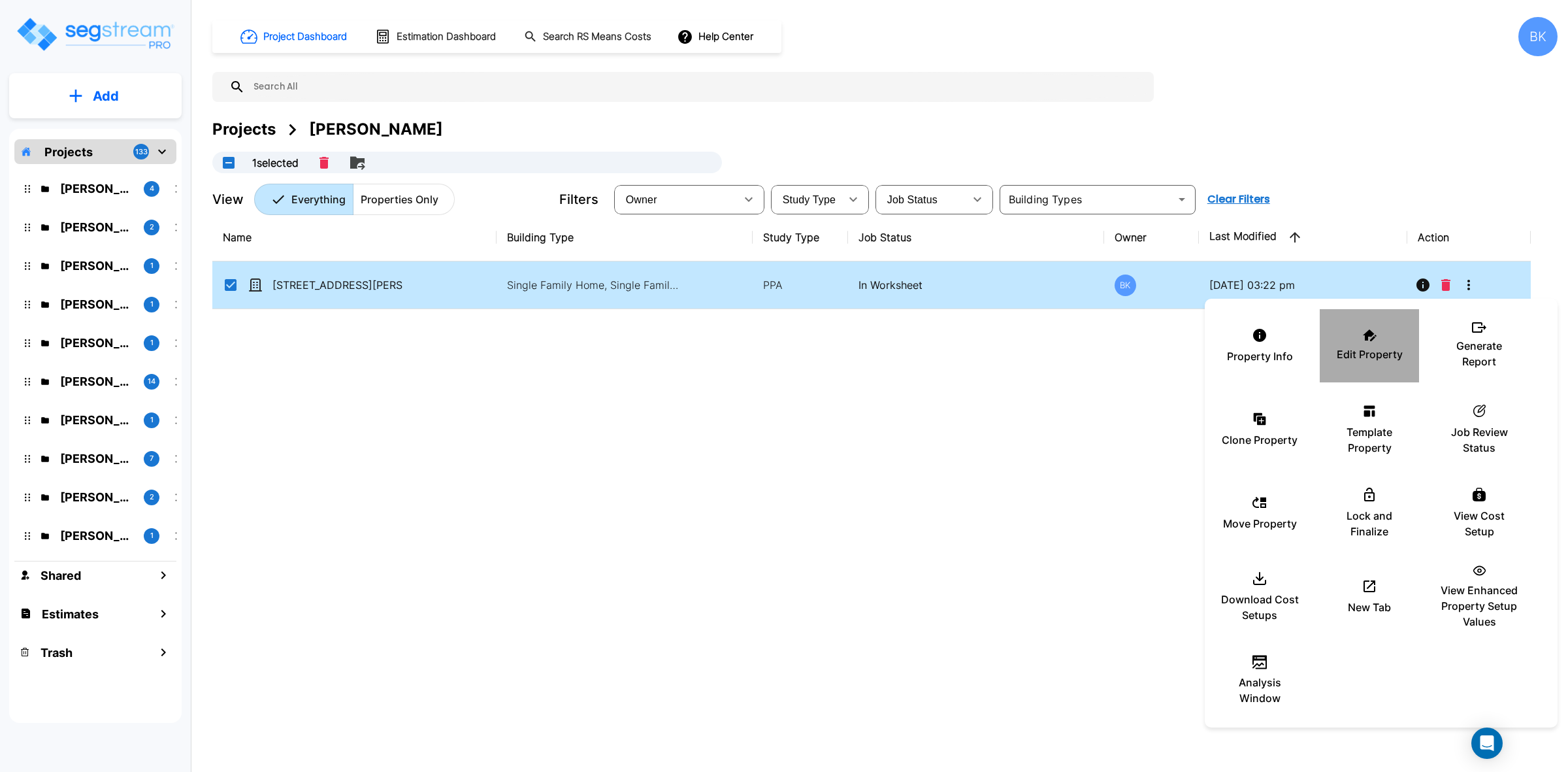
click at [1377, 337] on div "Edit Property" at bounding box center [1369, 346] width 78 height 65
click at [530, 400] on div at bounding box center [784, 386] width 1568 height 772
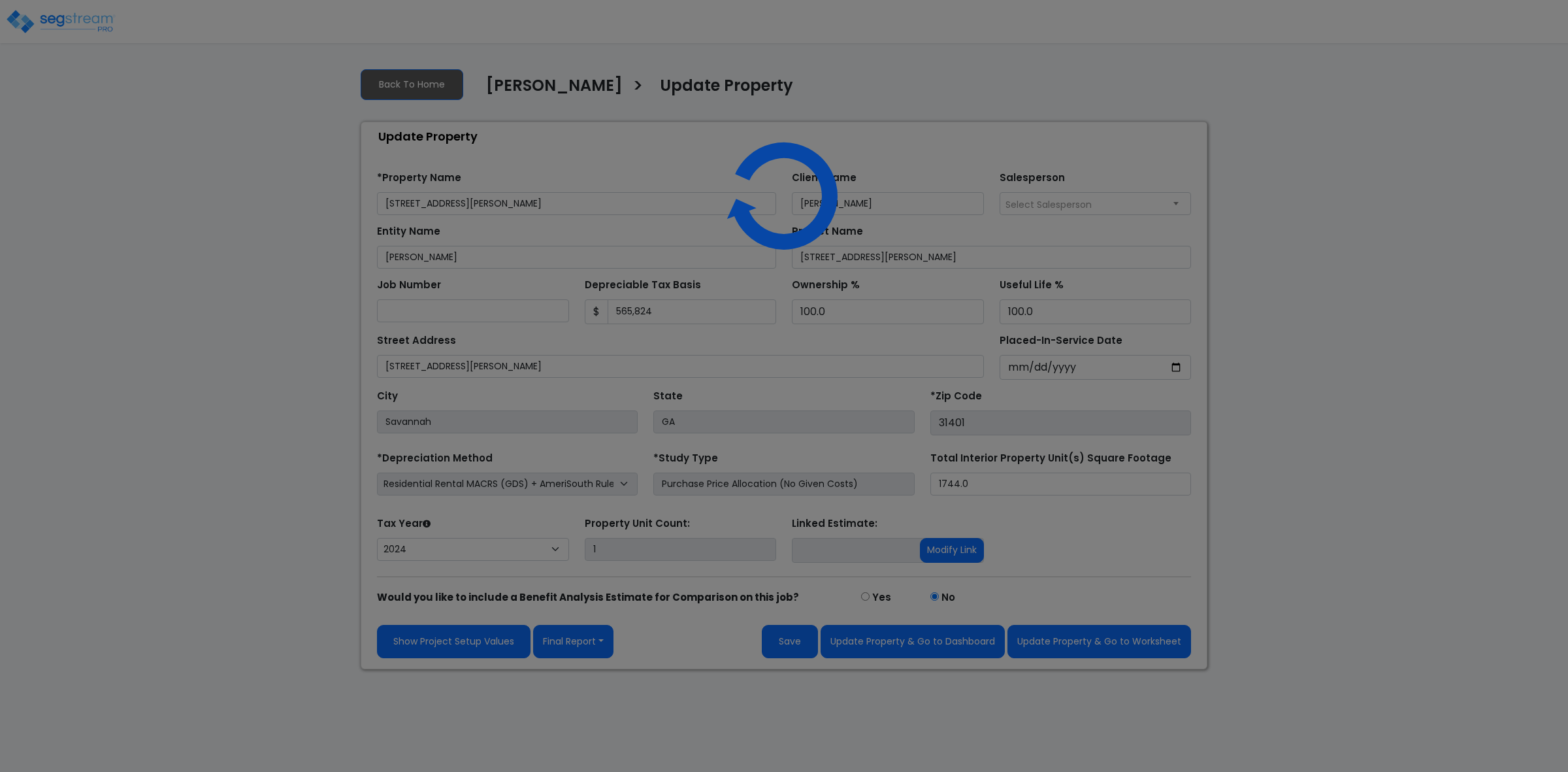
select select "2024"
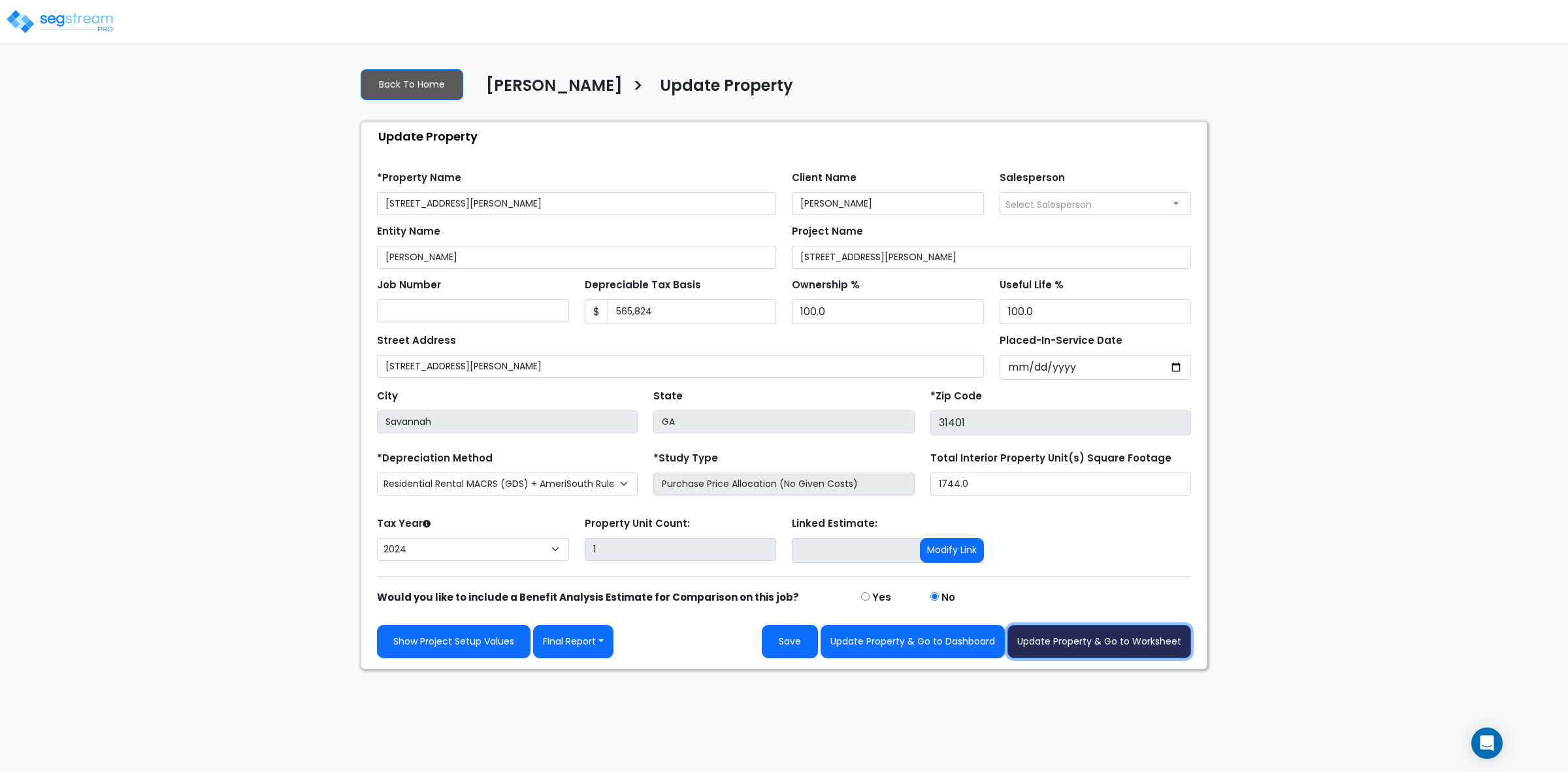
click at [1091, 635] on button "Update Property & Go to Worksheet" at bounding box center [1099, 641] width 184 height 33
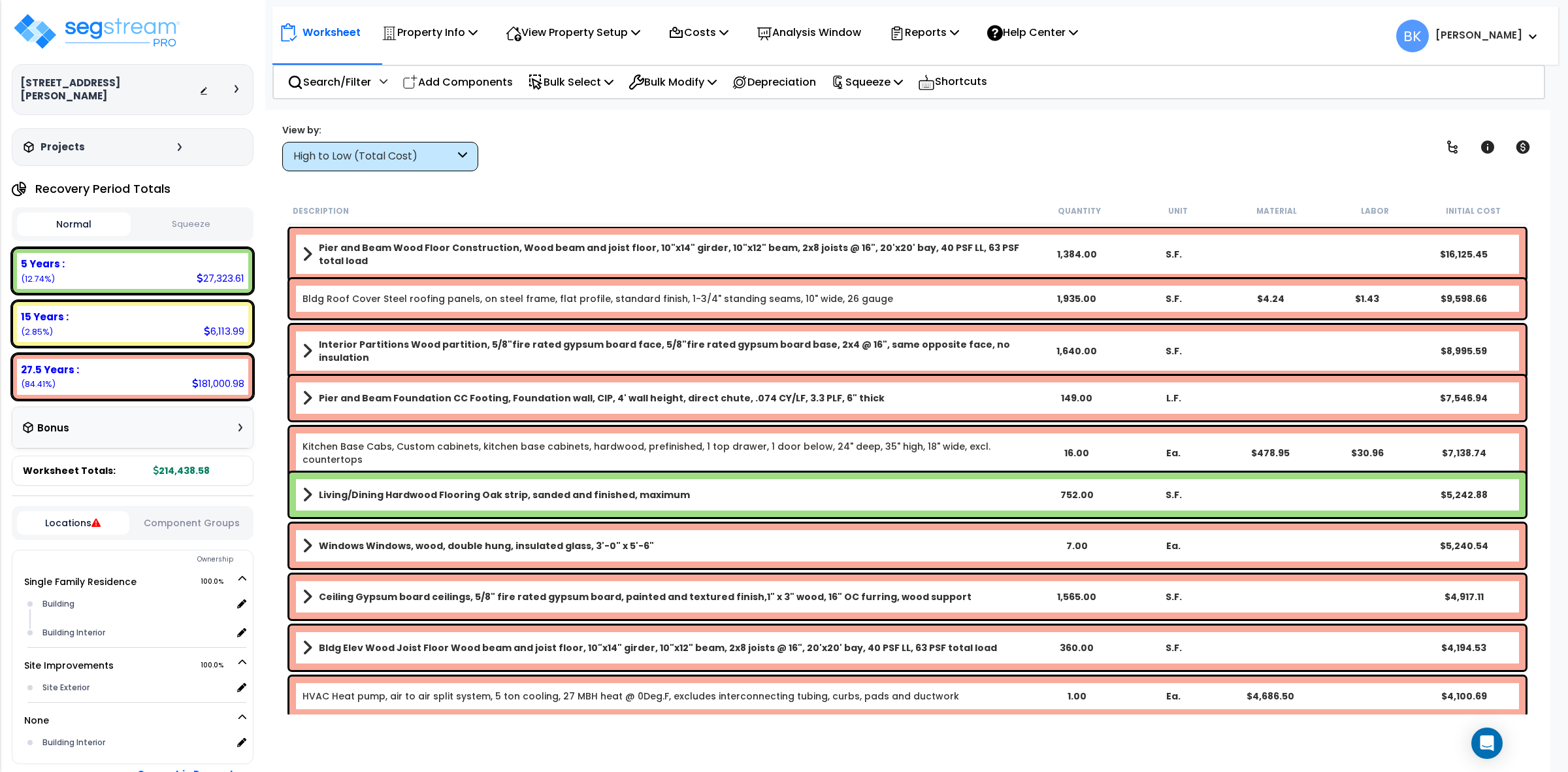
click at [390, 151] on div "High to Low (Total Cost)" at bounding box center [374, 157] width 161 height 15
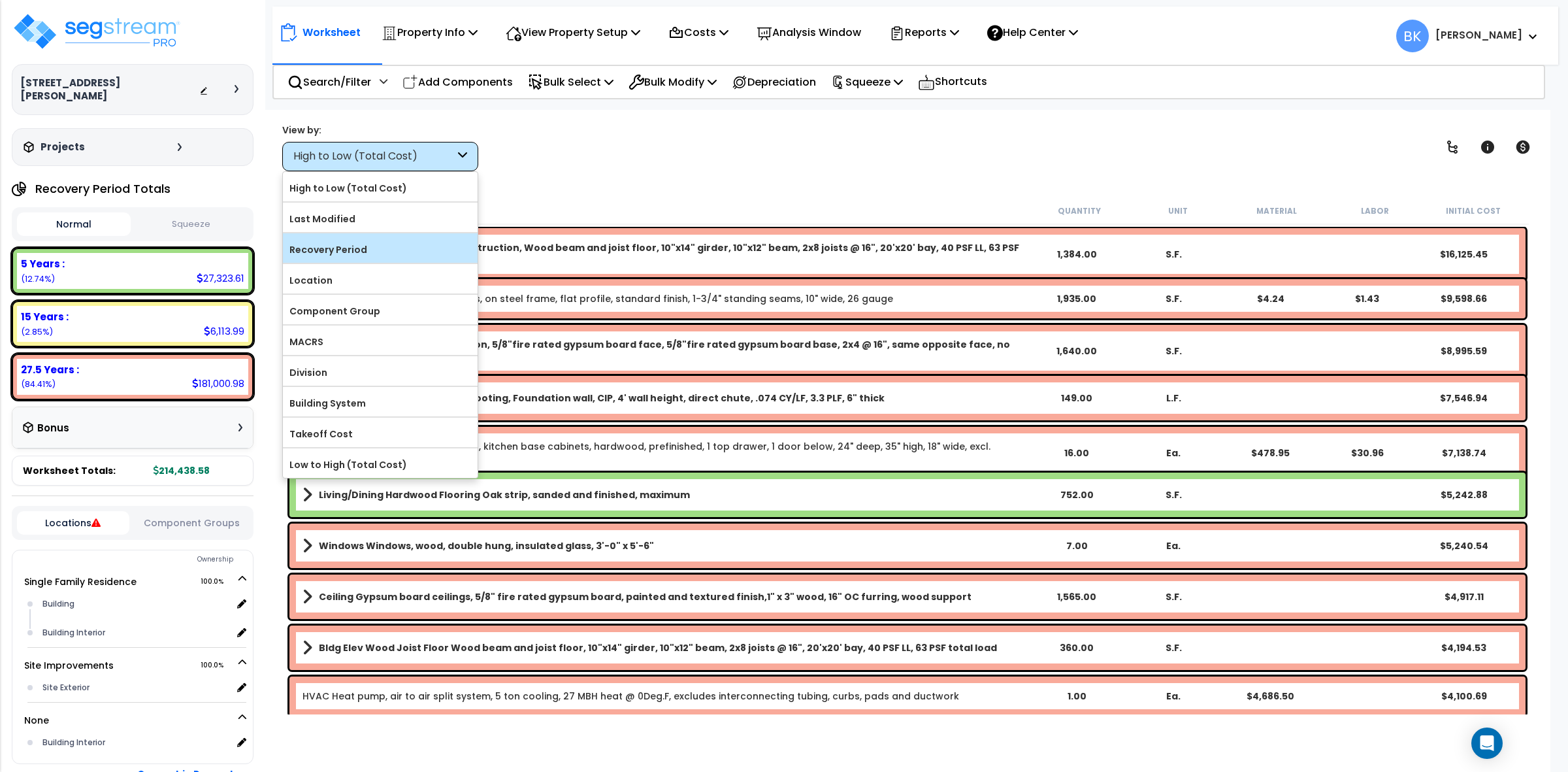
click at [360, 251] on label "Recovery Period" at bounding box center [380, 250] width 195 height 20
click at [0, 0] on input "Recovery Period" at bounding box center [0, 0] width 0 height 0
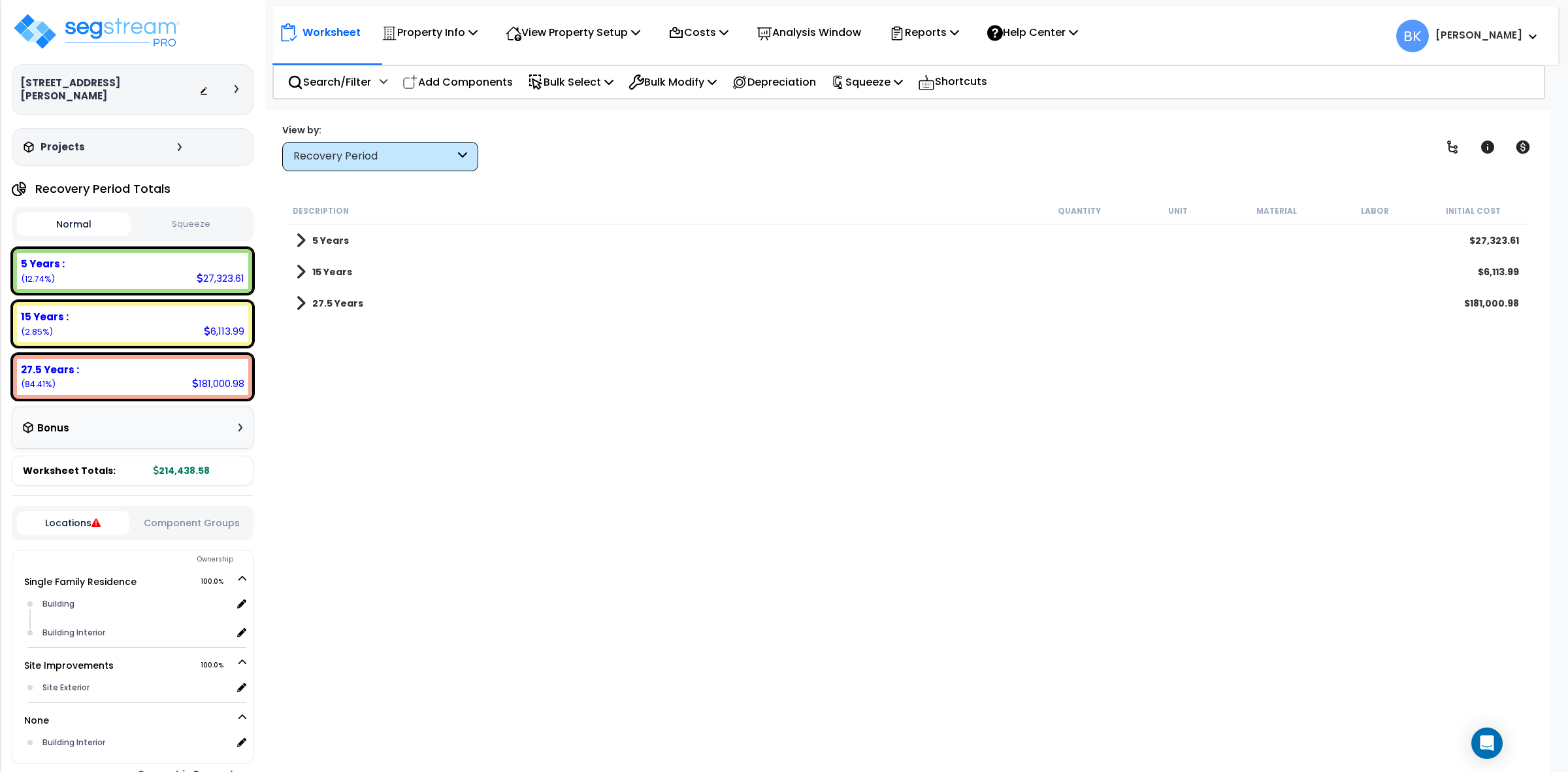
click at [300, 292] on div "27.5 Years $181,000.98" at bounding box center [907, 303] width 1236 height 32
drag, startPoint x: 305, startPoint y: 271, endPoint x: 295, endPoint y: 238, distance: 34.5
click at [305, 270] on link "15 Years" at bounding box center [324, 272] width 56 height 18
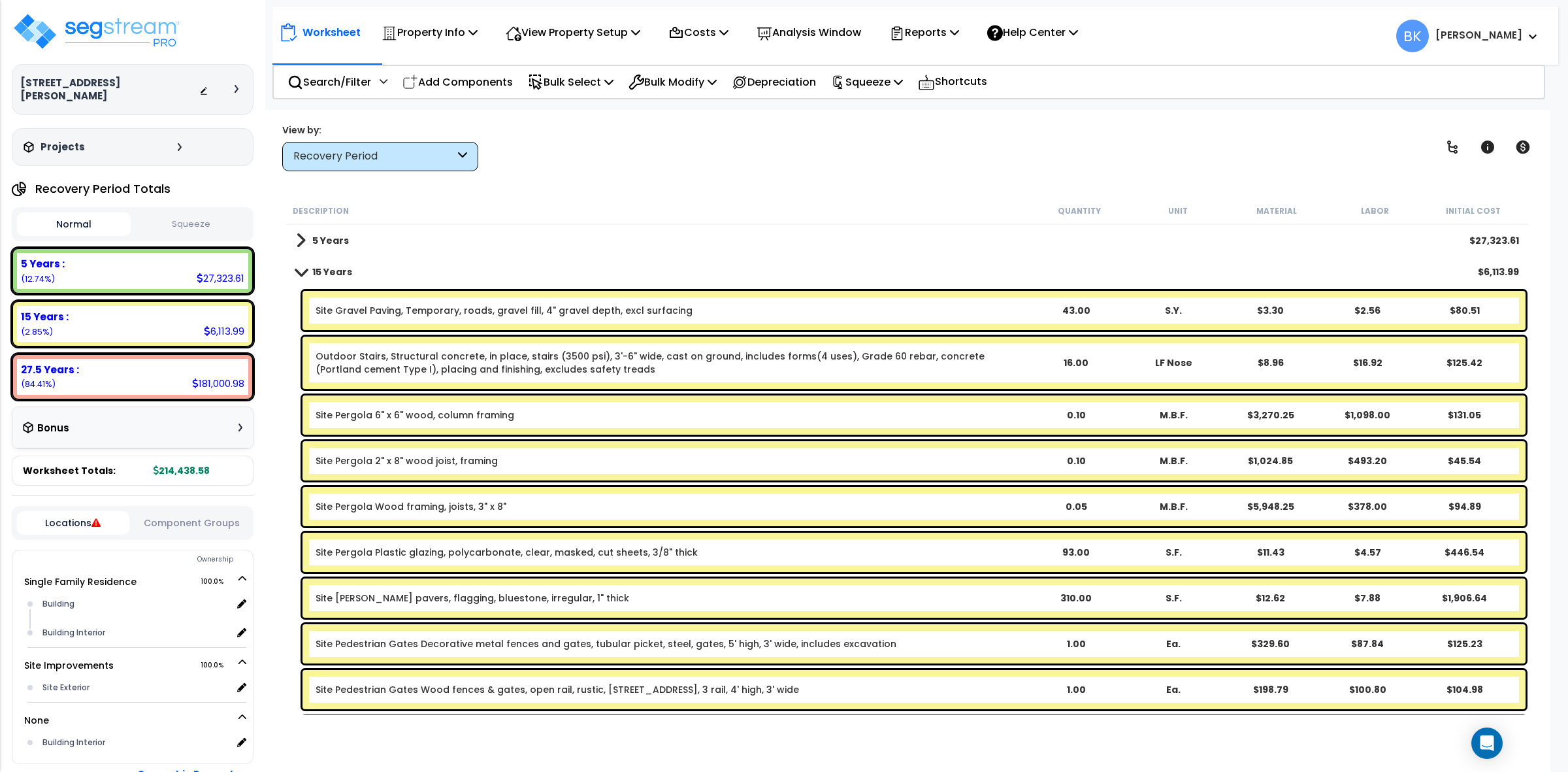
scroll to position [272, 0]
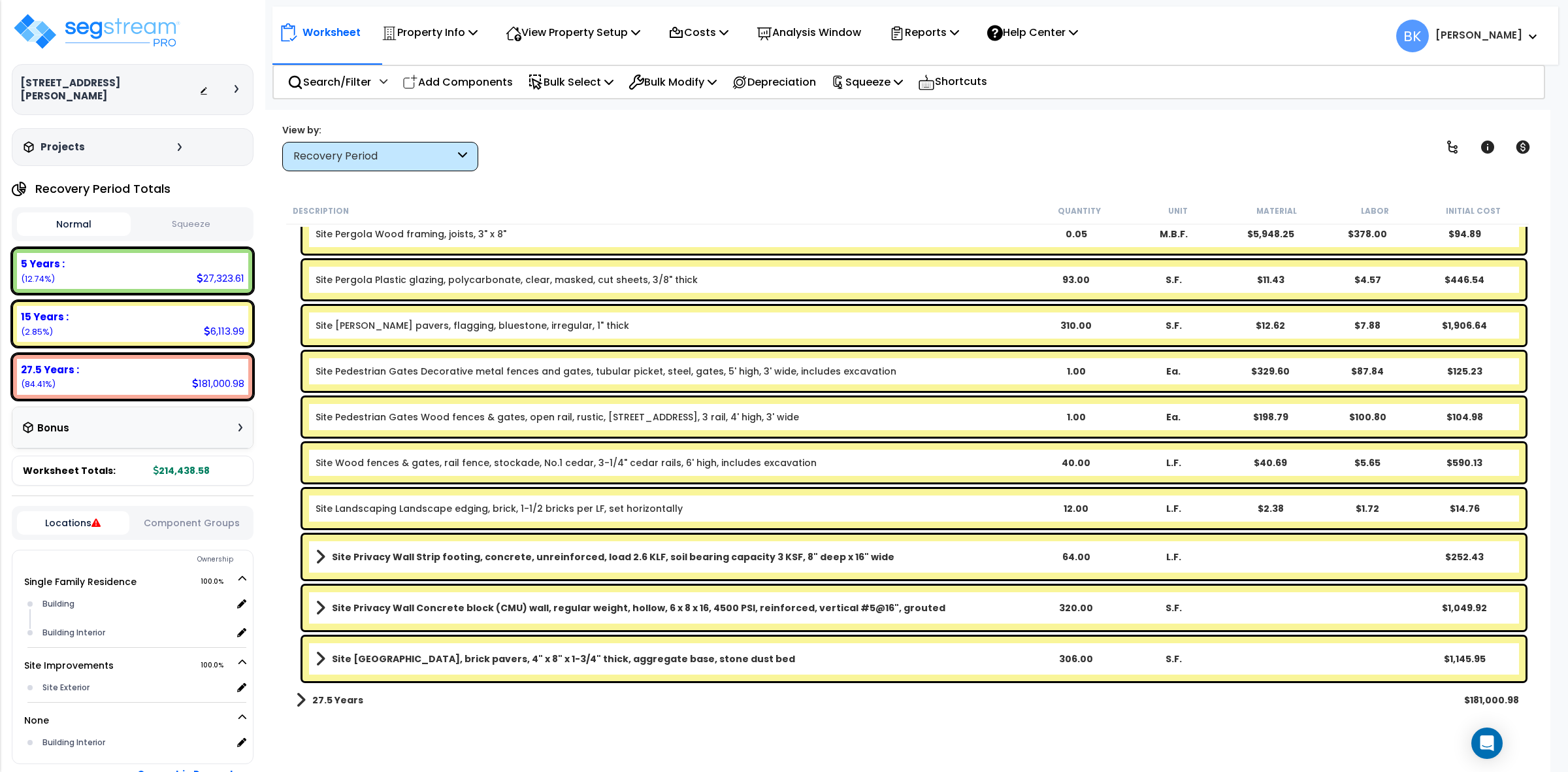
click at [481, 278] on link "Site Pergola Plastic glazing, polycarbonate, clear, masked, cut sheets, 3/8" th…" at bounding box center [506, 280] width 382 height 13
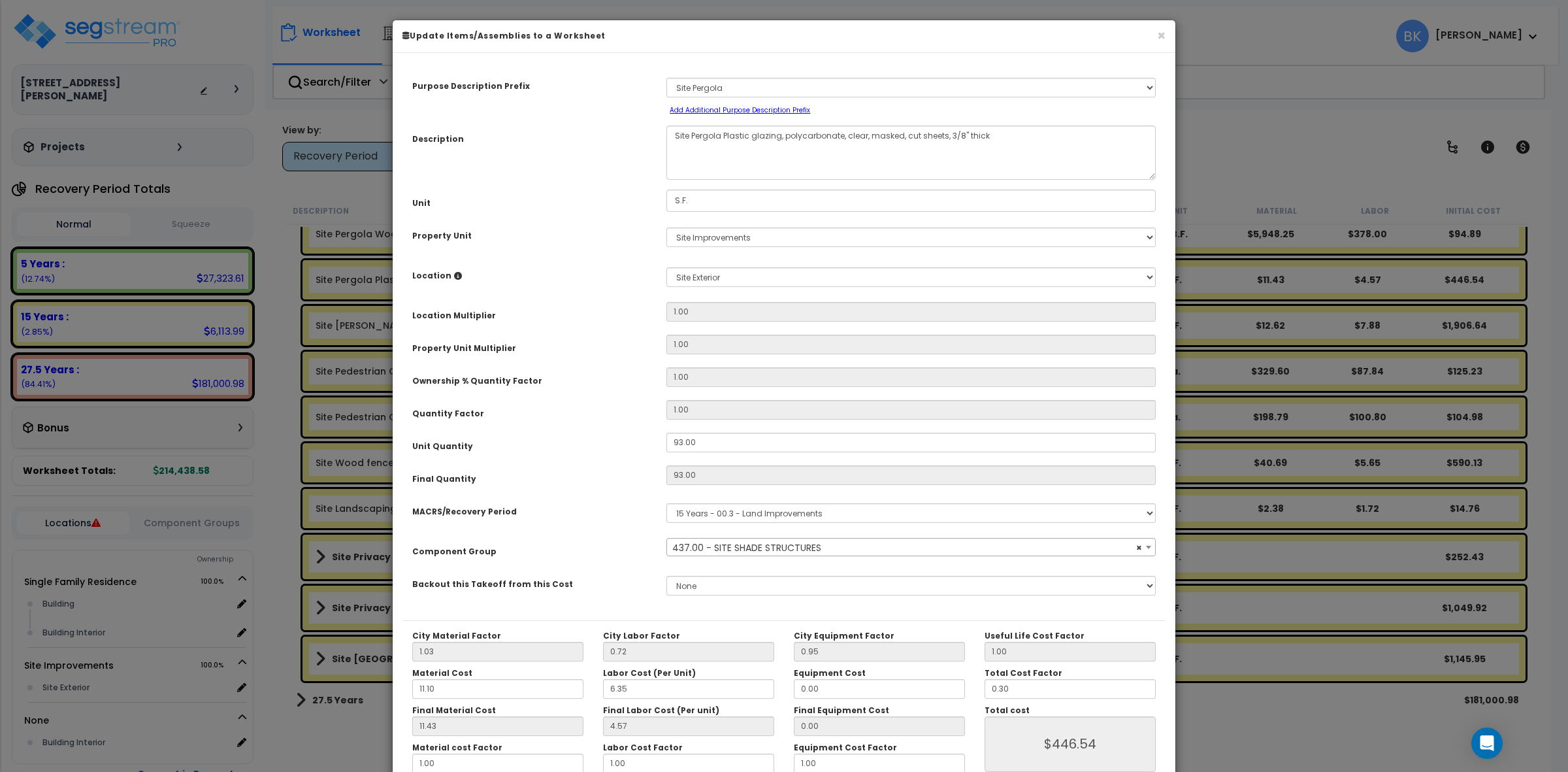
select select "39518"
click at [1163, 36] on button "×" at bounding box center [1161, 36] width 8 height 13
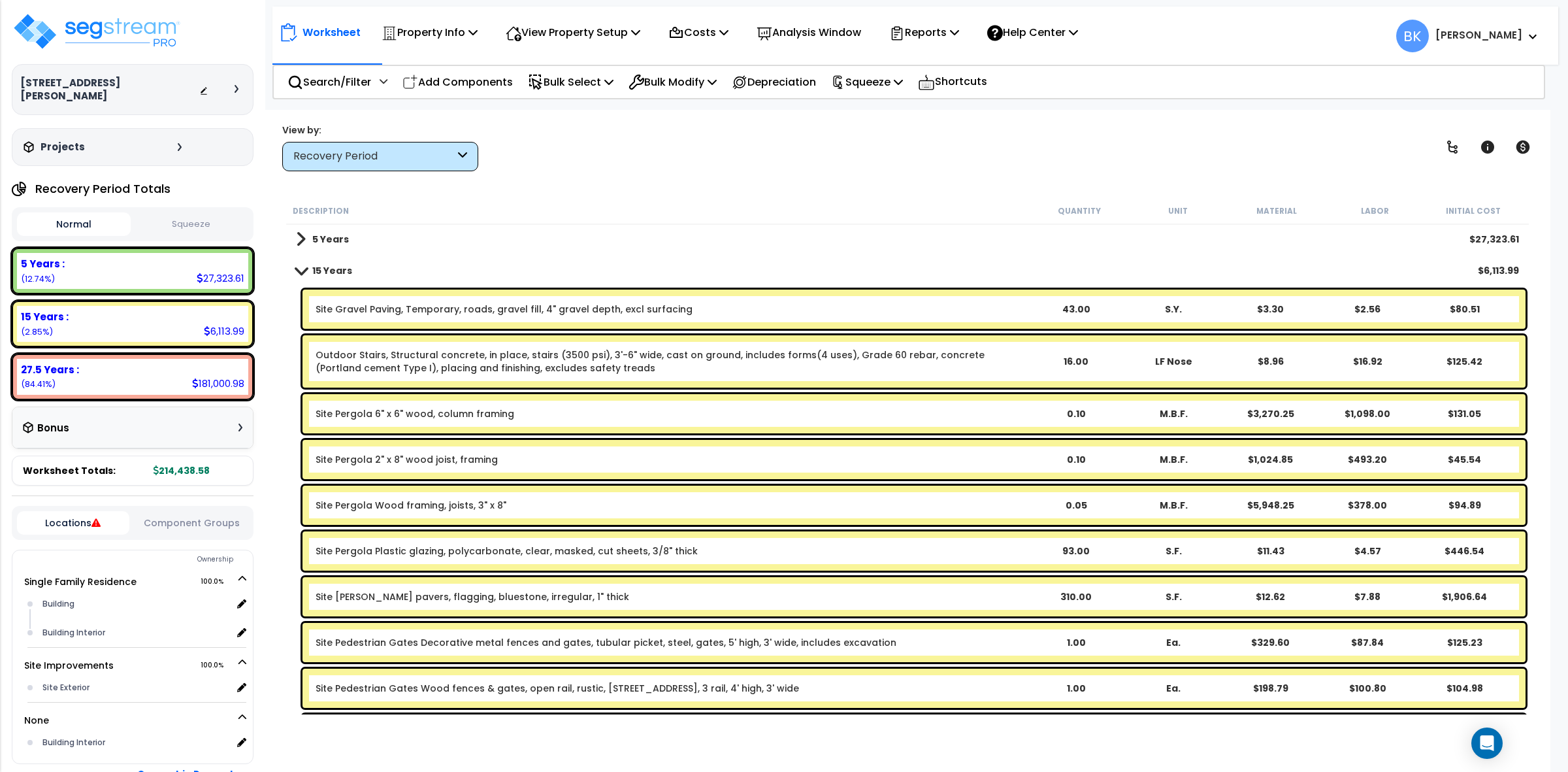
scroll to position [0, 0]
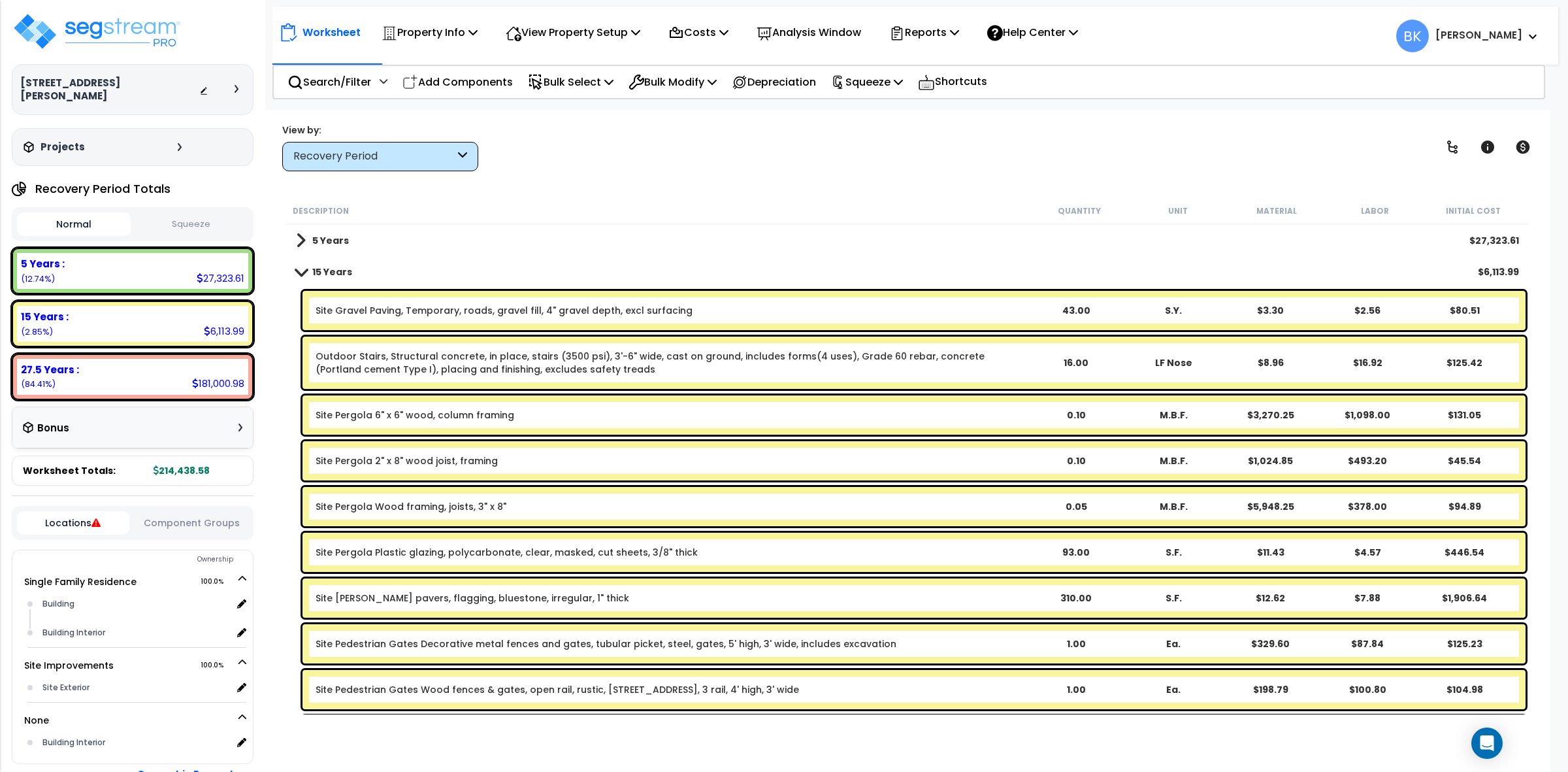
click at [302, 238] on span at bounding box center [301, 241] width 10 height 18
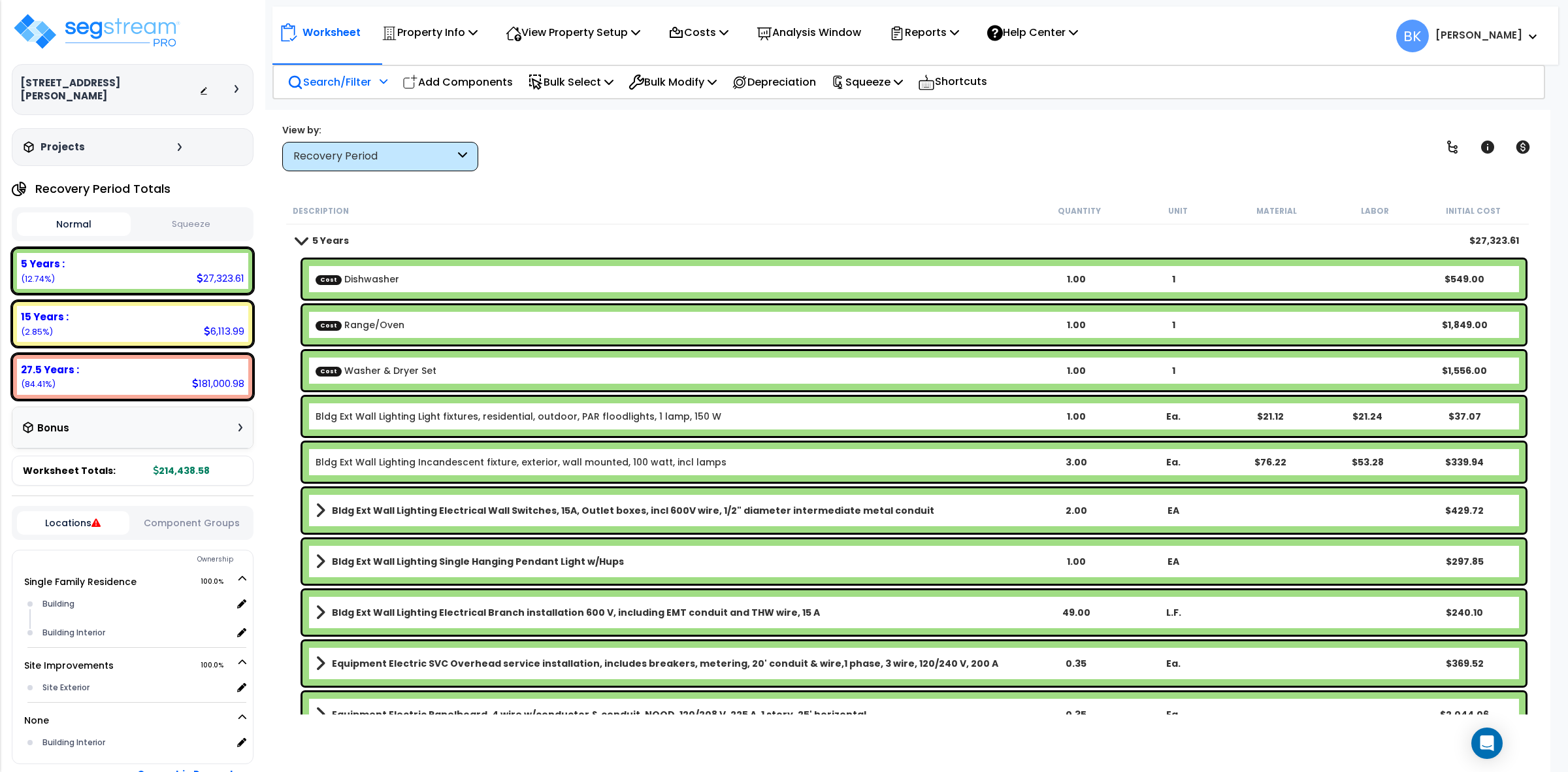
click at [356, 78] on p "Search/Filter" at bounding box center [329, 82] width 83 height 17
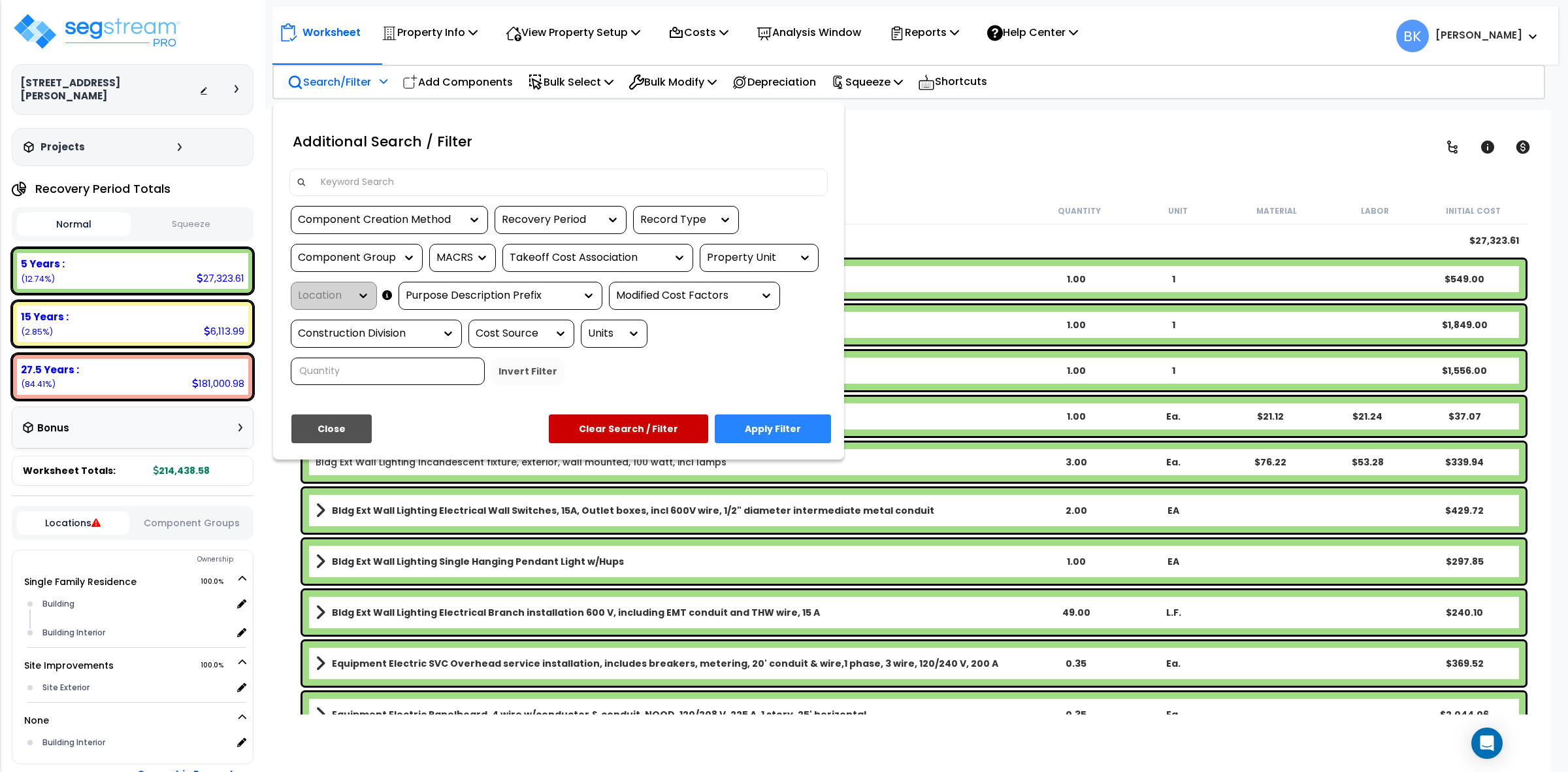
click at [477, 158] on div "Additional Search / Filter" at bounding box center [558, 146] width 558 height 47
click at [464, 175] on input at bounding box center [567, 182] width 508 height 20
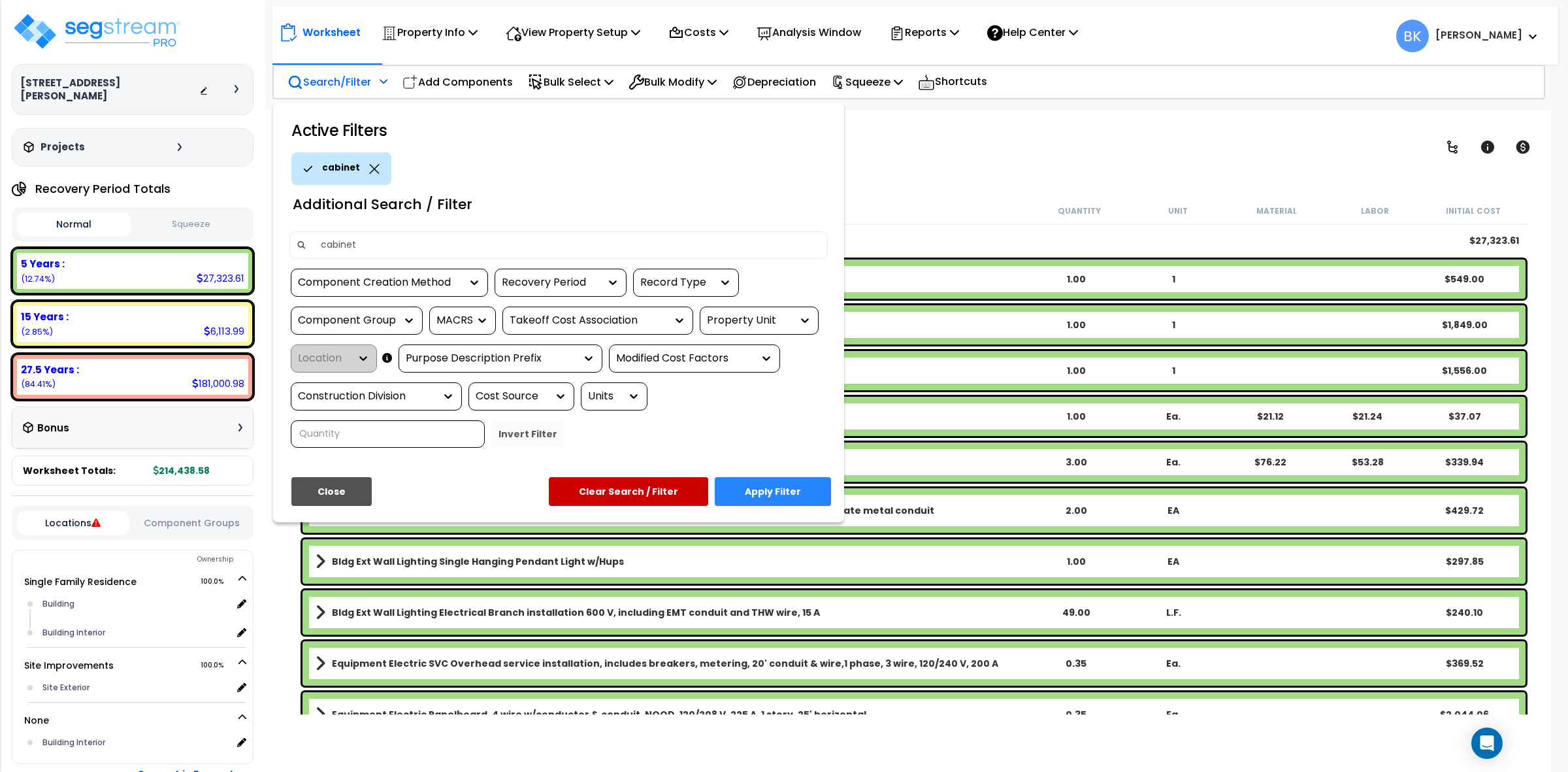
type input "cabinet"
click at [789, 508] on div "Close Apply Filter Clear Search / Filter" at bounding box center [558, 496] width 558 height 38
click at [788, 491] on button "Apply Filter" at bounding box center [773, 491] width 117 height 29
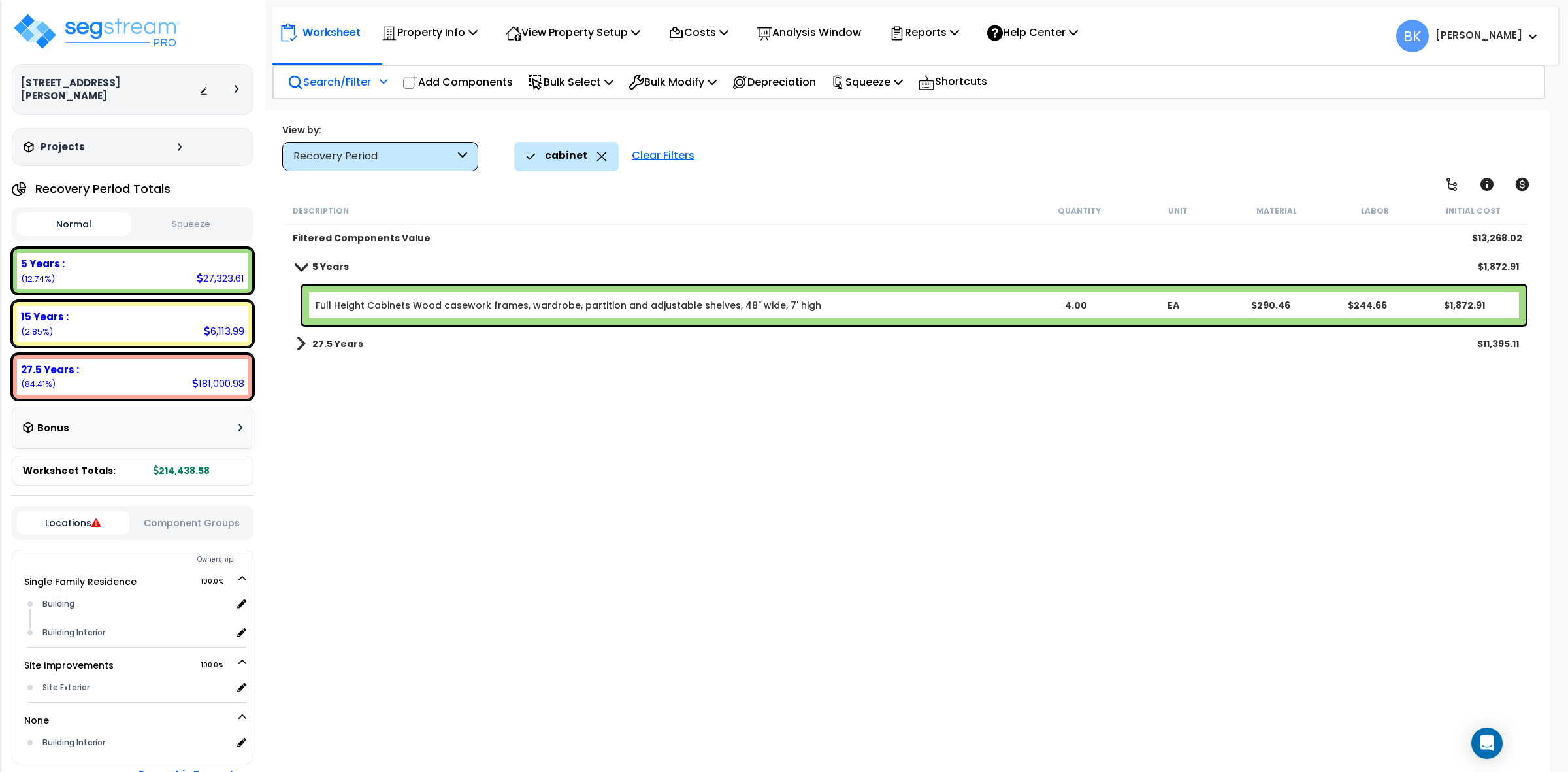
click at [296, 339] on span at bounding box center [301, 344] width 10 height 18
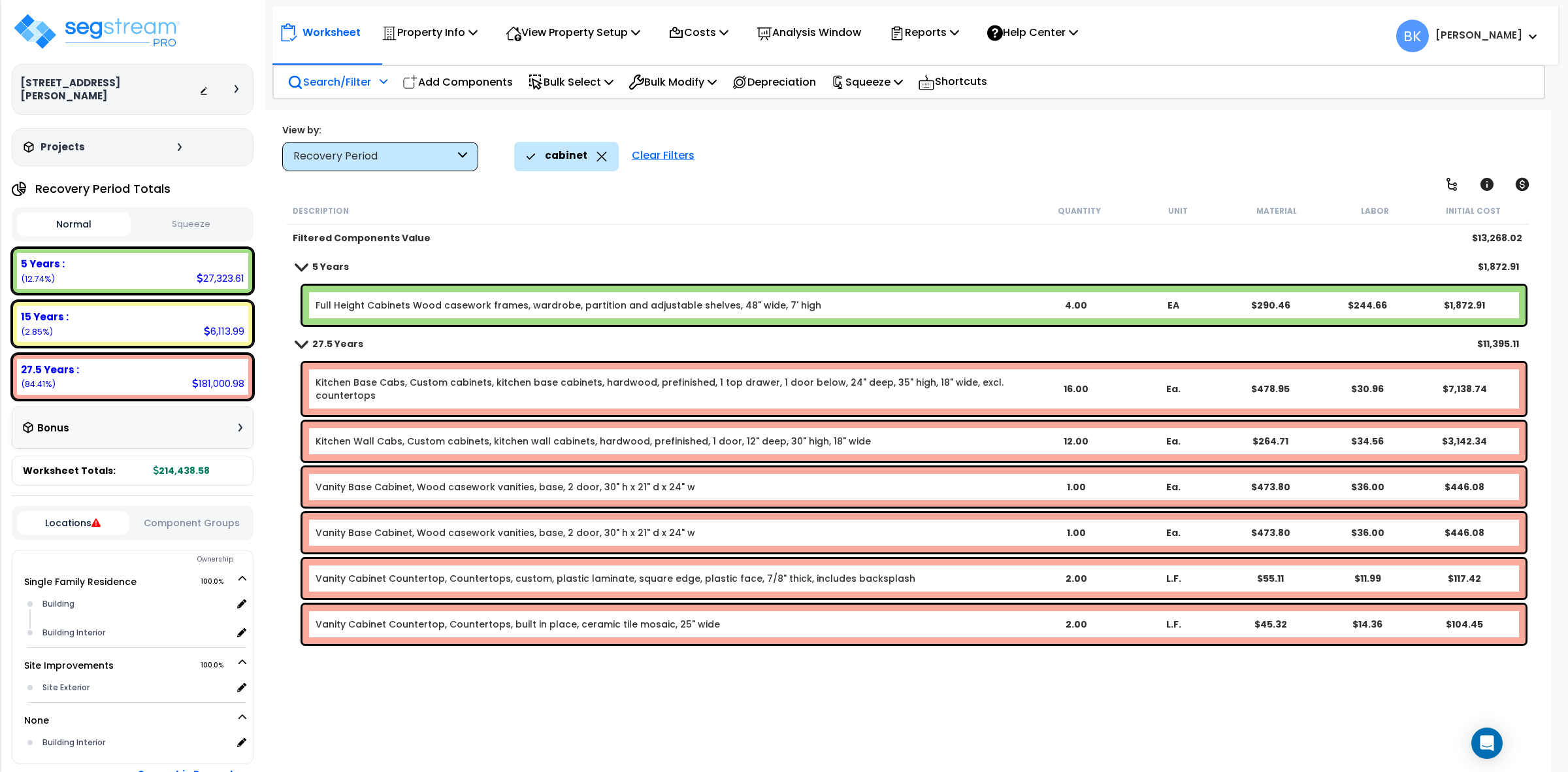
click at [464, 157] on icon at bounding box center [462, 157] width 9 height 15
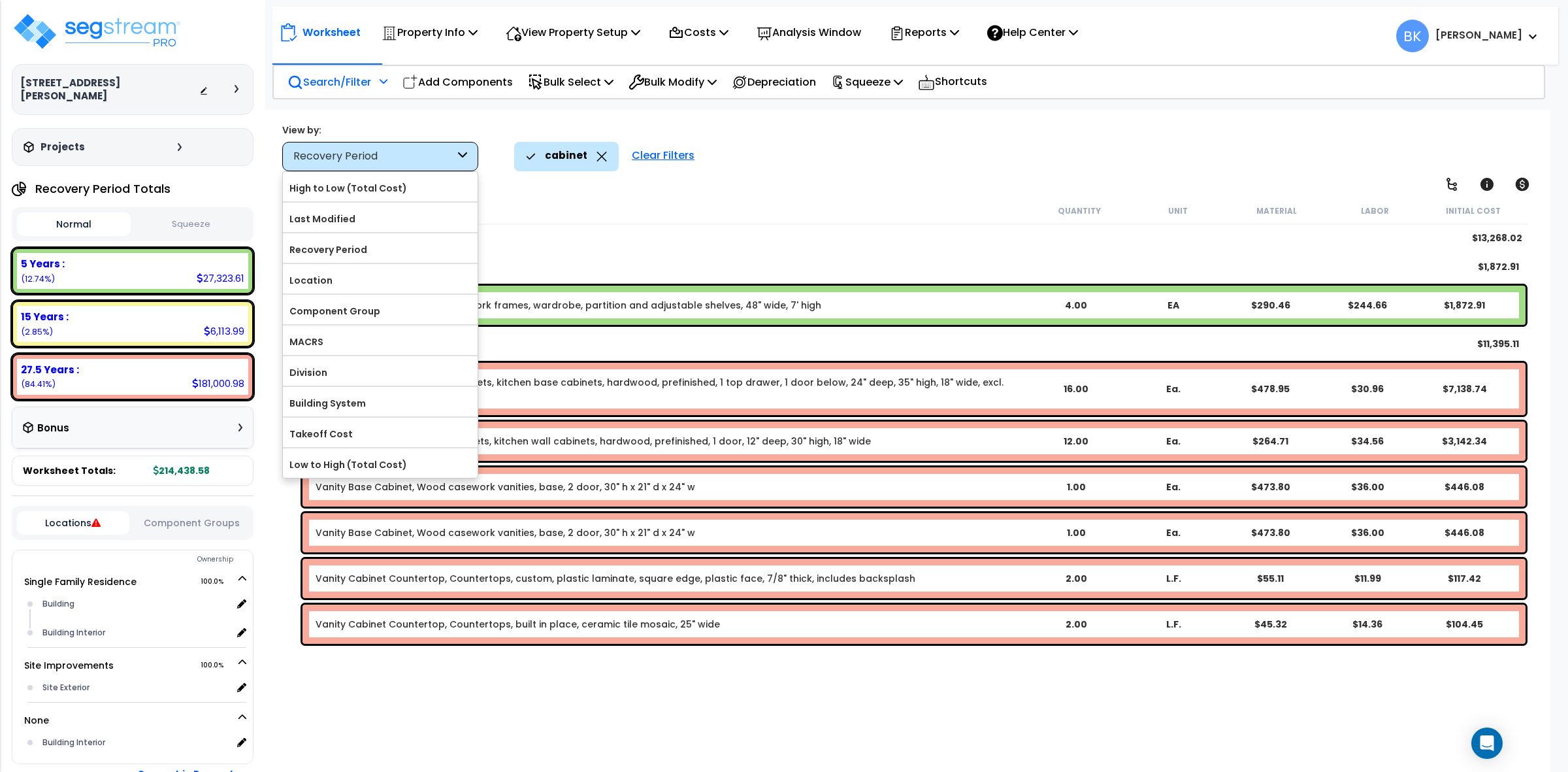
click at [601, 155] on icon at bounding box center [602, 157] width 10 height 10
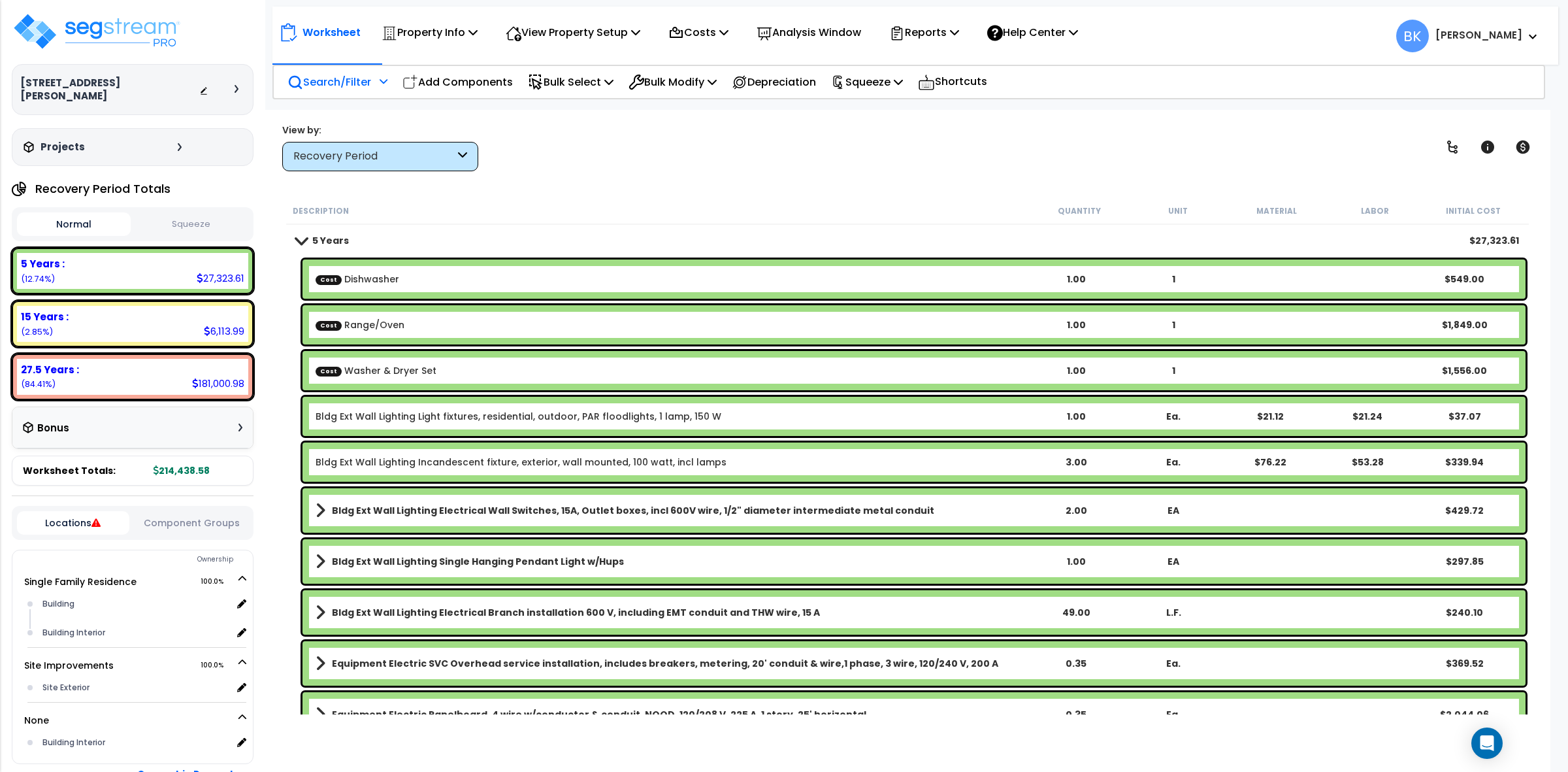
click at [334, 152] on div "Recovery Period" at bounding box center [374, 157] width 161 height 15
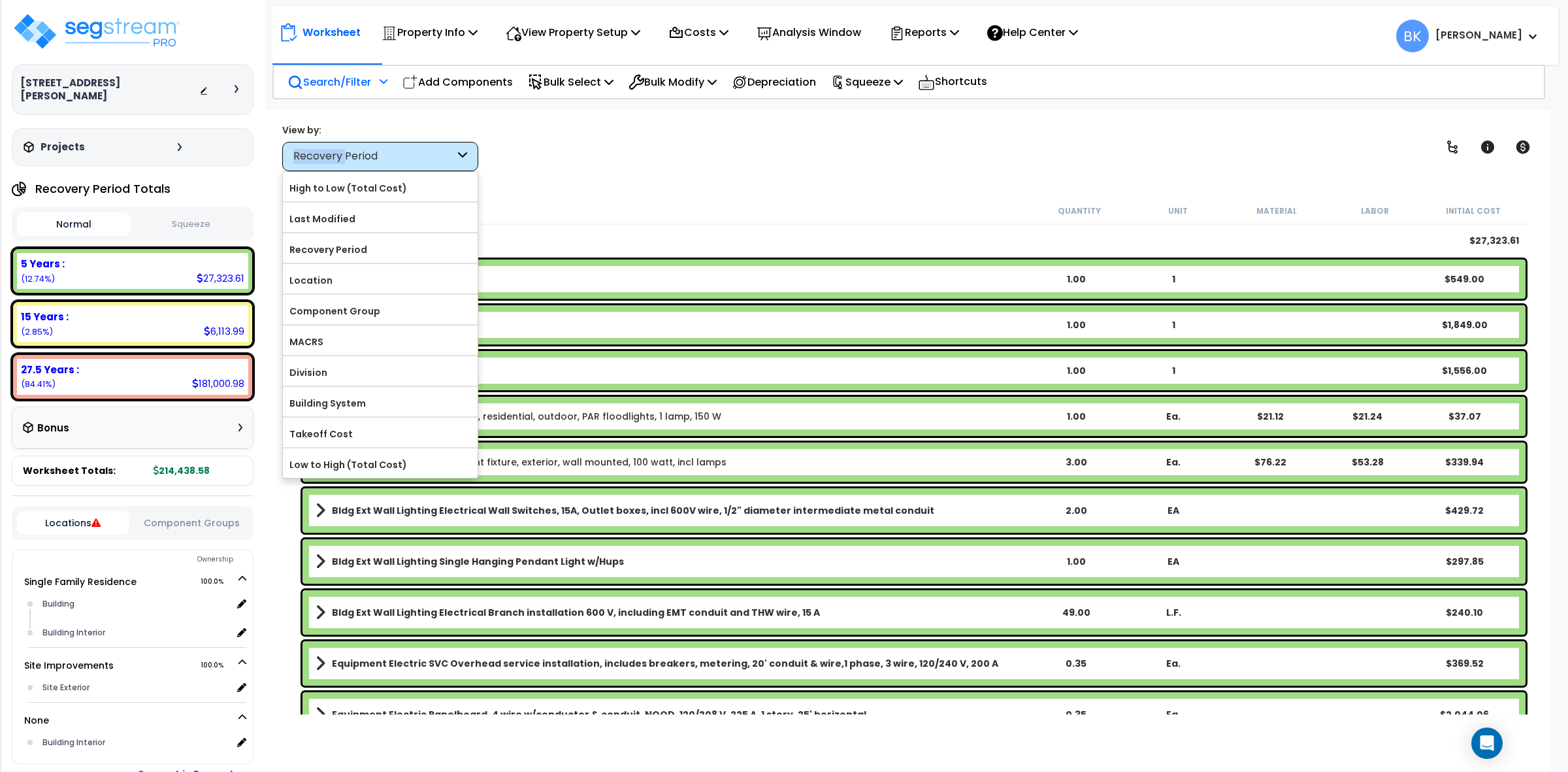
drag, startPoint x: 335, startPoint y: 152, endPoint x: 340, endPoint y: 118, distance: 34.4
click at [335, 152] on div "Recovery Period" at bounding box center [374, 157] width 161 height 15
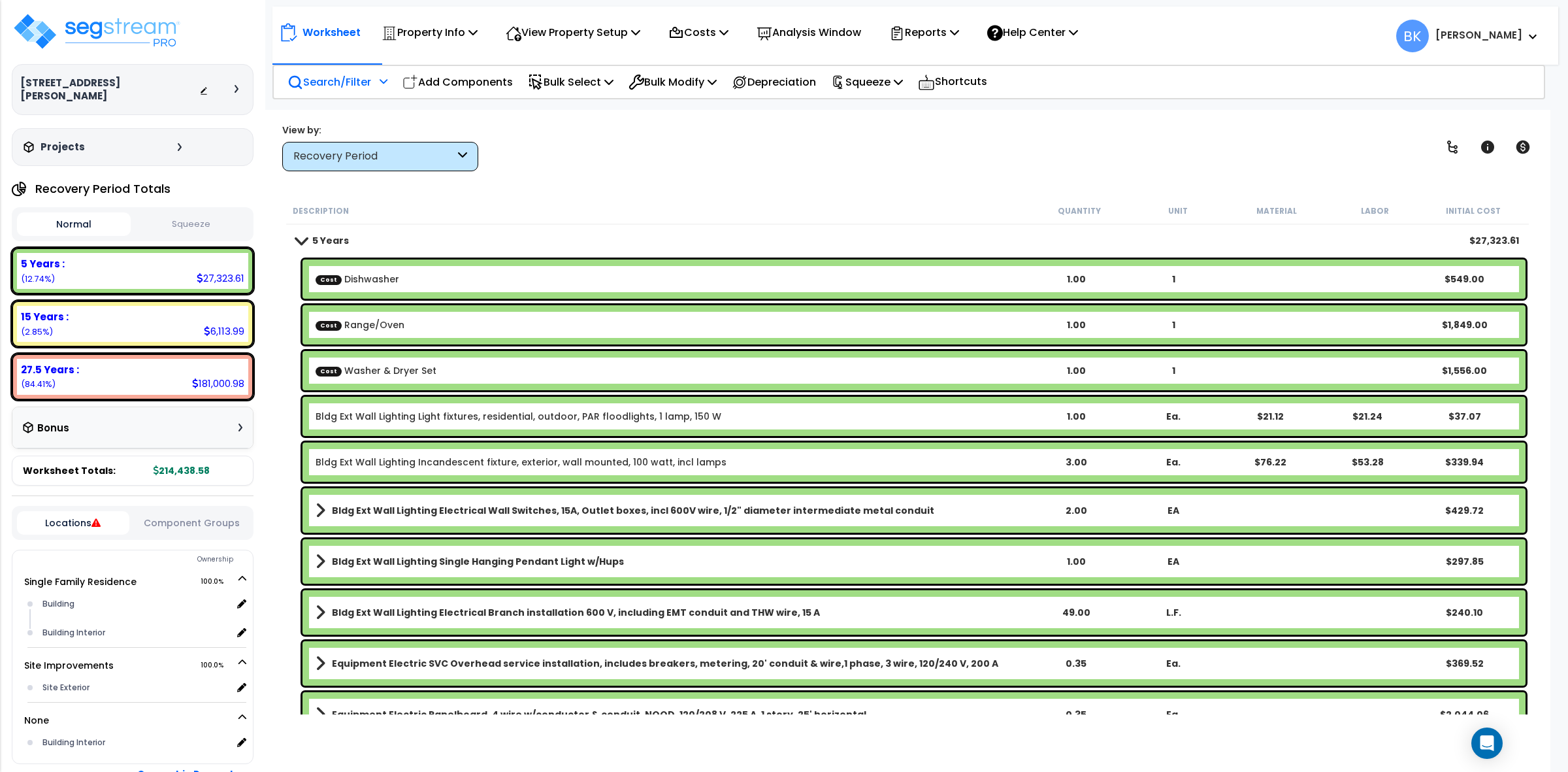
click at [341, 67] on div "Search/Filter Additional Search / Filter" at bounding box center [337, 82] width 100 height 31
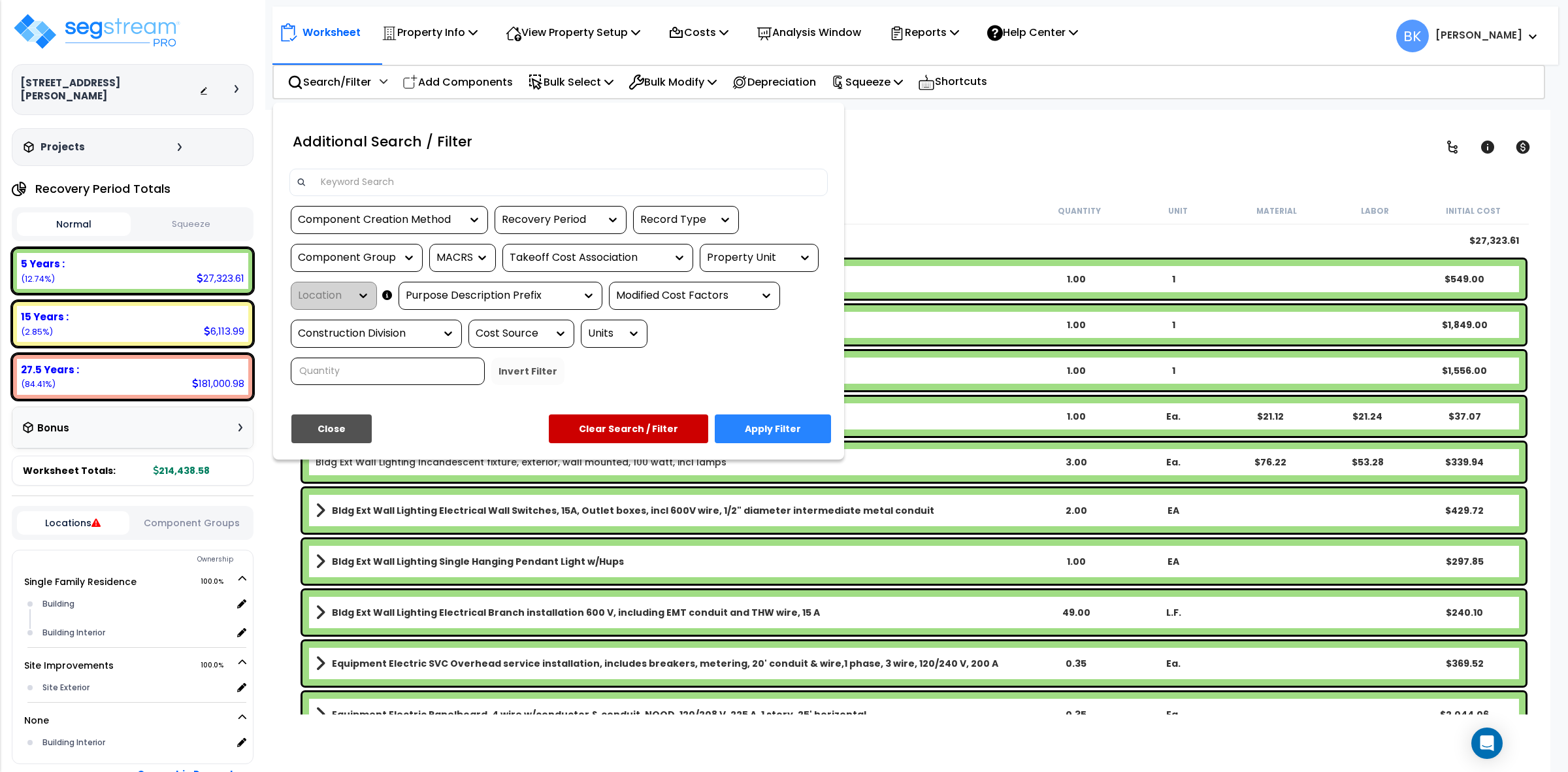
drag, startPoint x: 378, startPoint y: 175, endPoint x: 389, endPoint y: 175, distance: 11.0
click at [378, 175] on input at bounding box center [567, 182] width 508 height 20
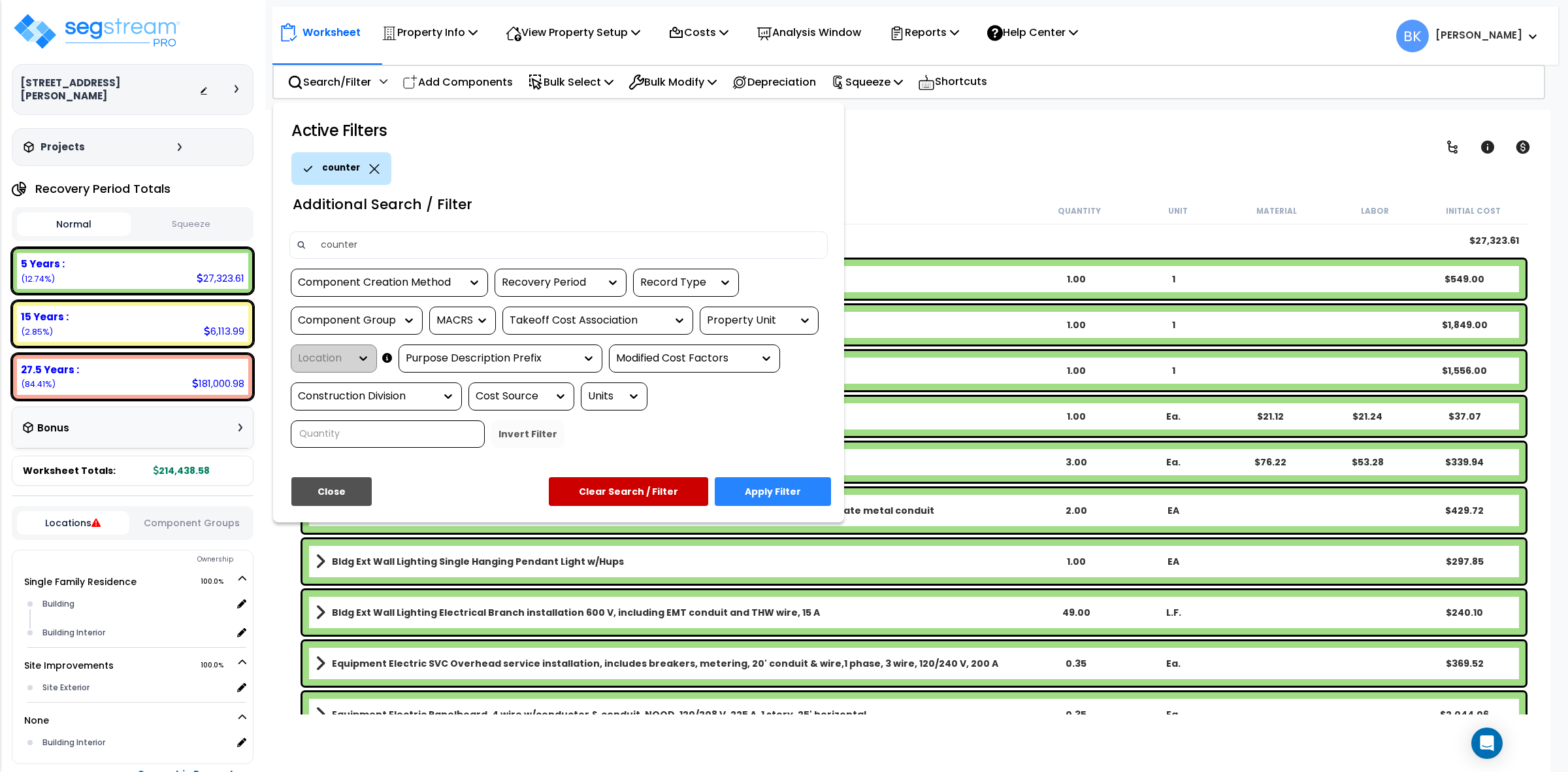
type input "counter"
click at [770, 479] on button "Apply Filter" at bounding box center [773, 491] width 117 height 29
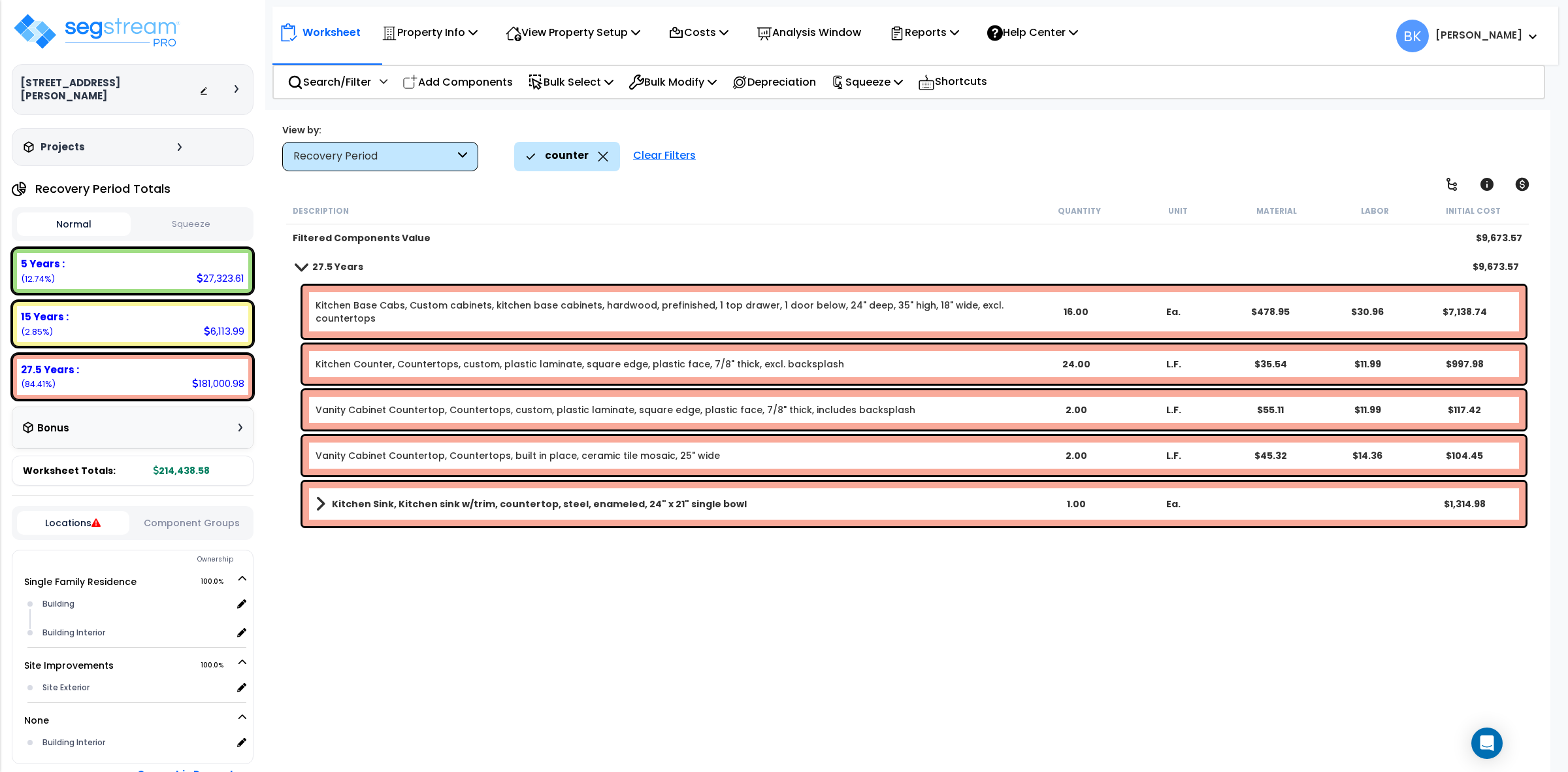
click at [598, 161] on icon at bounding box center [603, 157] width 11 height 10
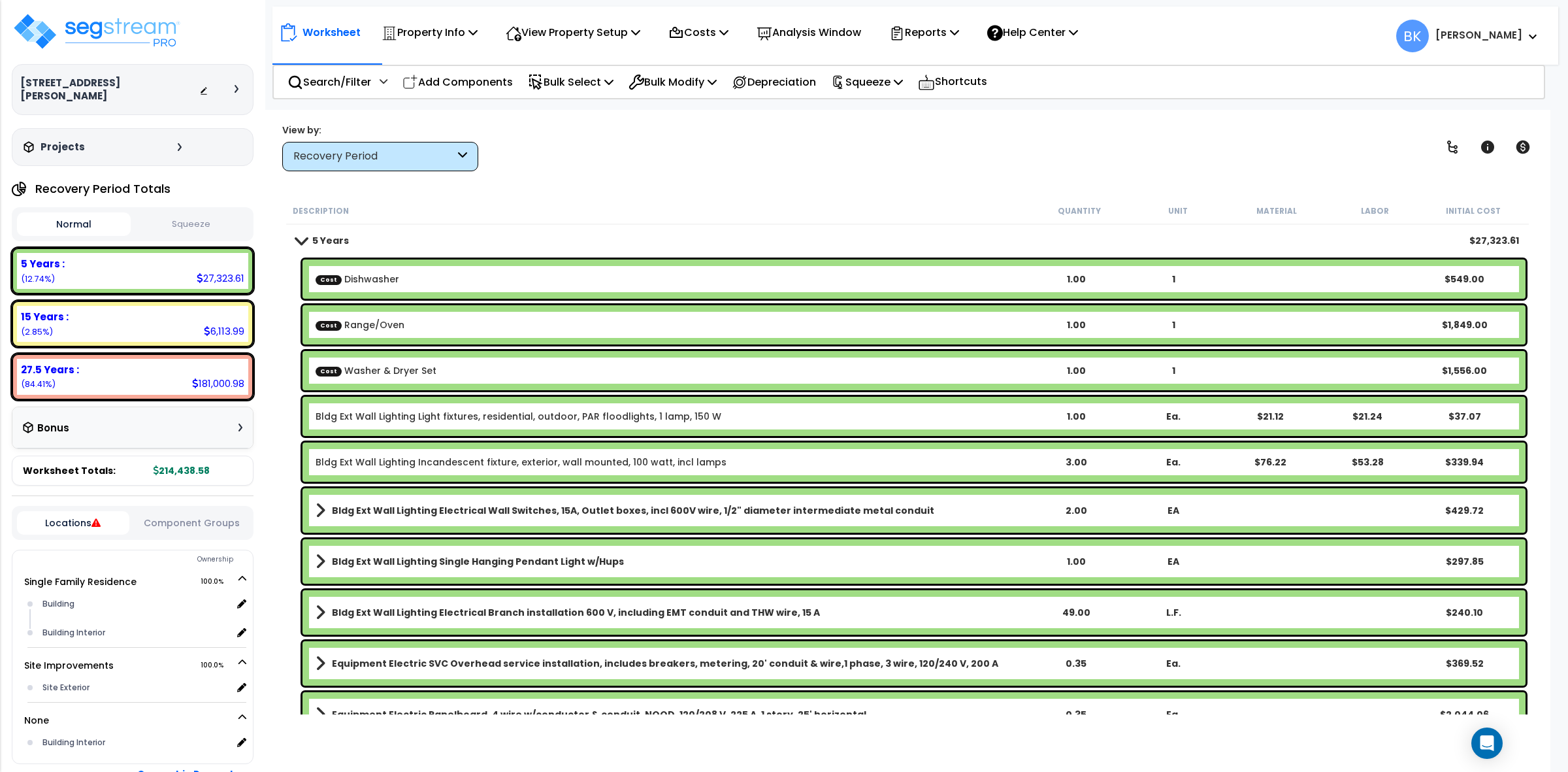
click at [435, 152] on div "Recovery Period" at bounding box center [374, 157] width 161 height 15
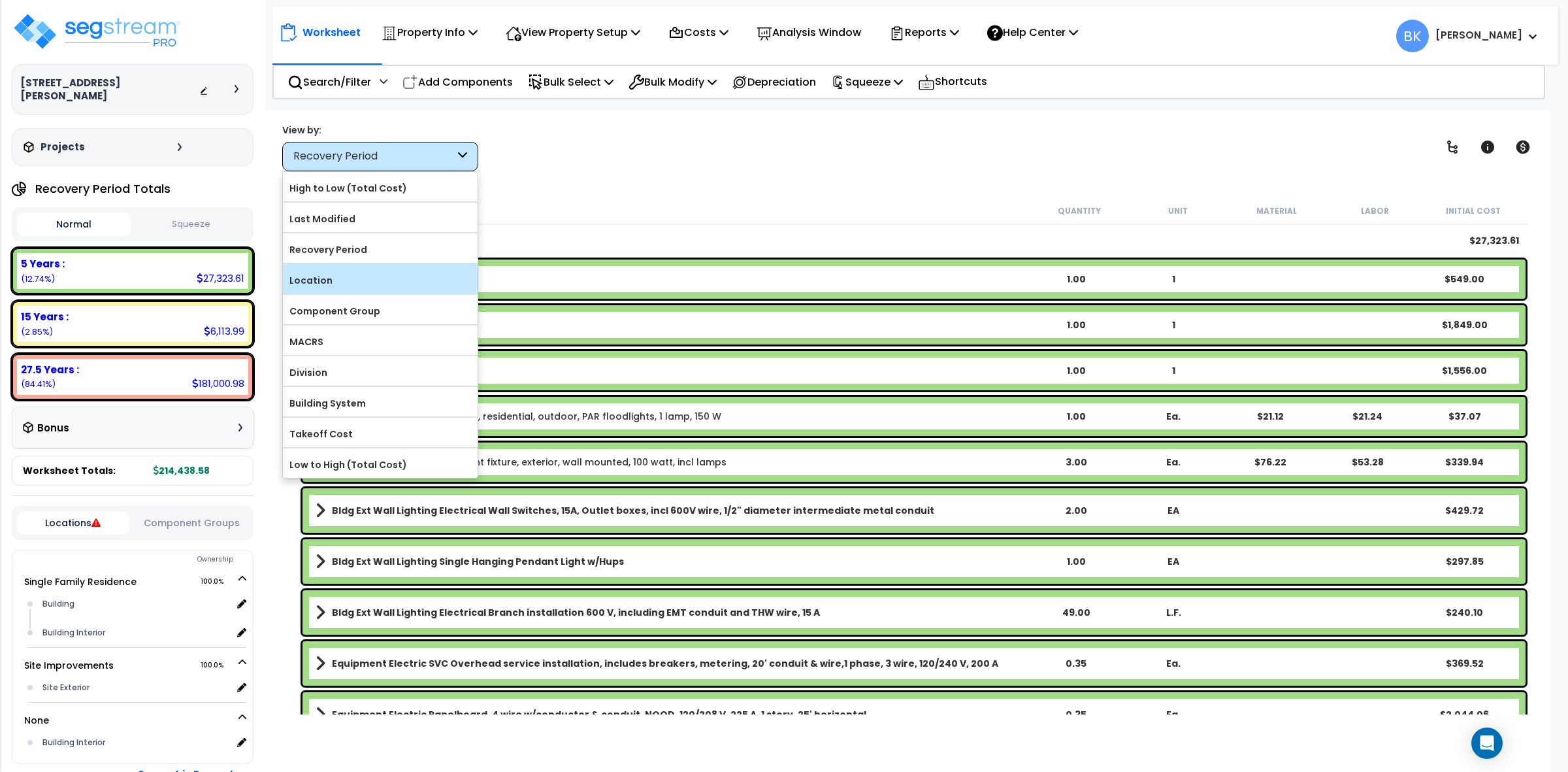
click at [363, 281] on label "Location" at bounding box center [380, 281] width 195 height 20
click at [0, 0] on input "Location" at bounding box center [0, 0] width 0 height 0
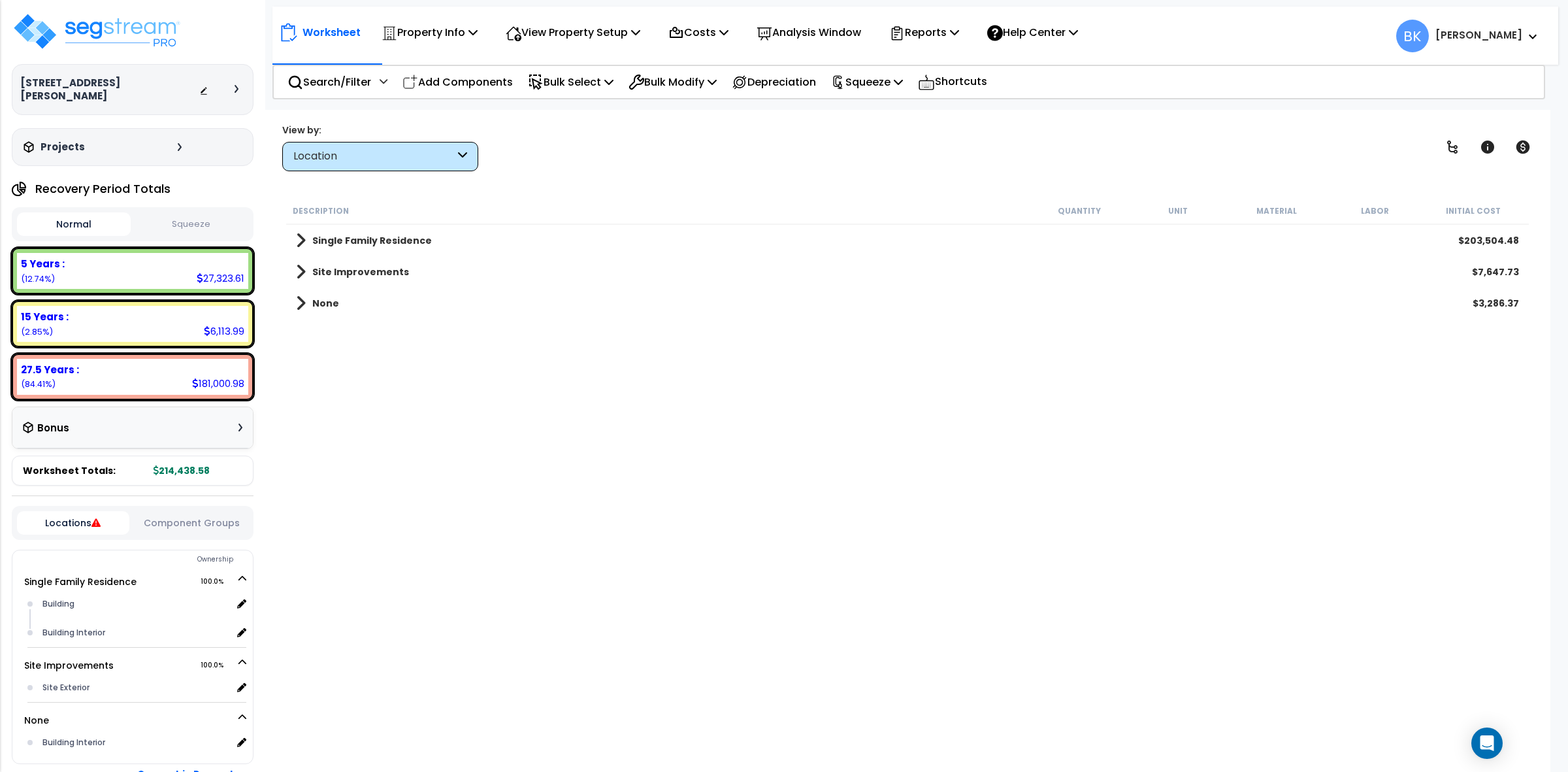
click at [299, 302] on span at bounding box center [301, 303] width 10 height 18
click at [314, 333] on span at bounding box center [314, 335] width 10 height 18
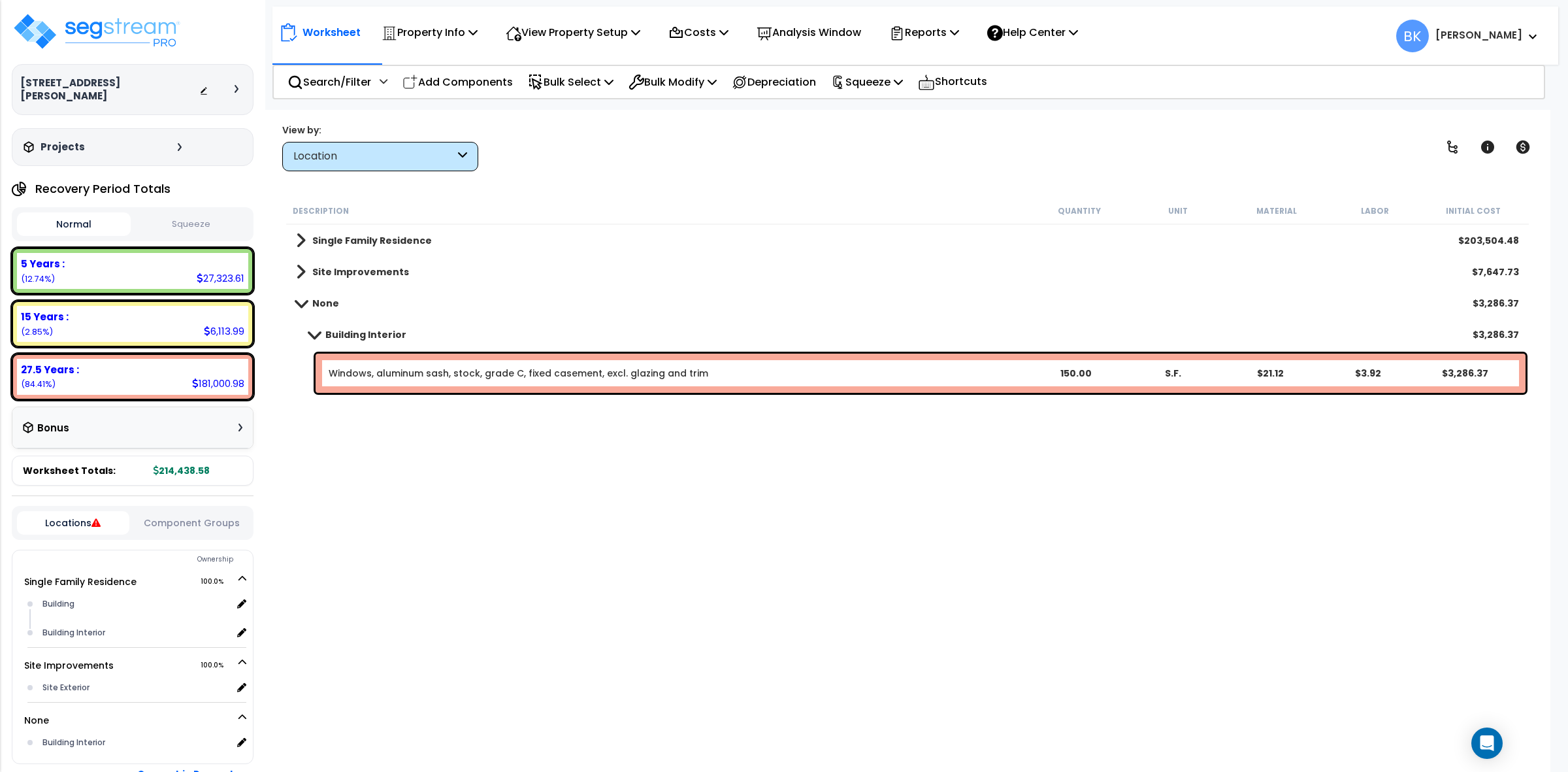
click at [599, 371] on link "Windows, aluminum sash, stock, grade C, fixed casement, excl. glazing and trim" at bounding box center [519, 373] width 380 height 13
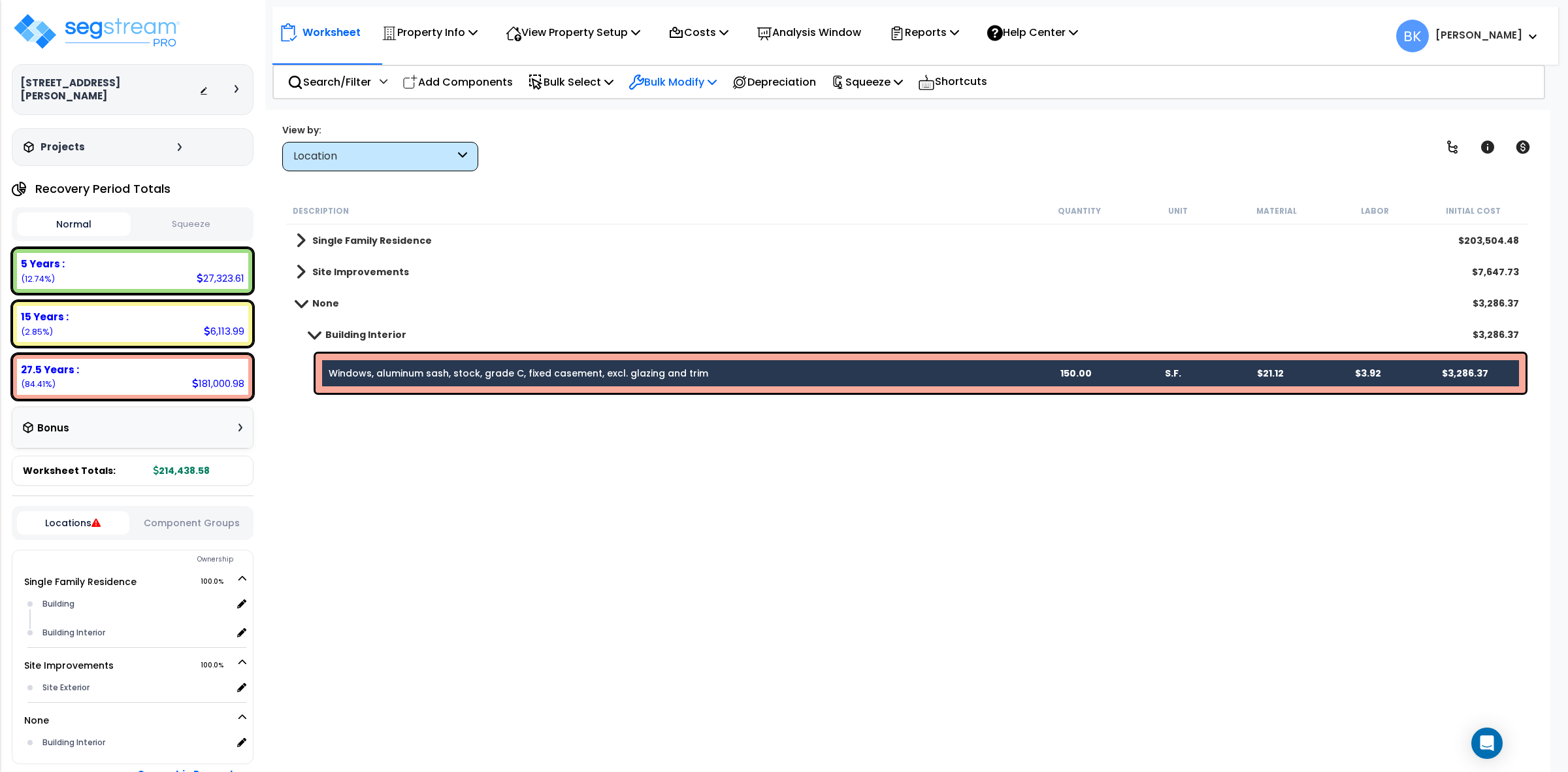
click at [706, 81] on p "Bulk Modify" at bounding box center [672, 82] width 88 height 17
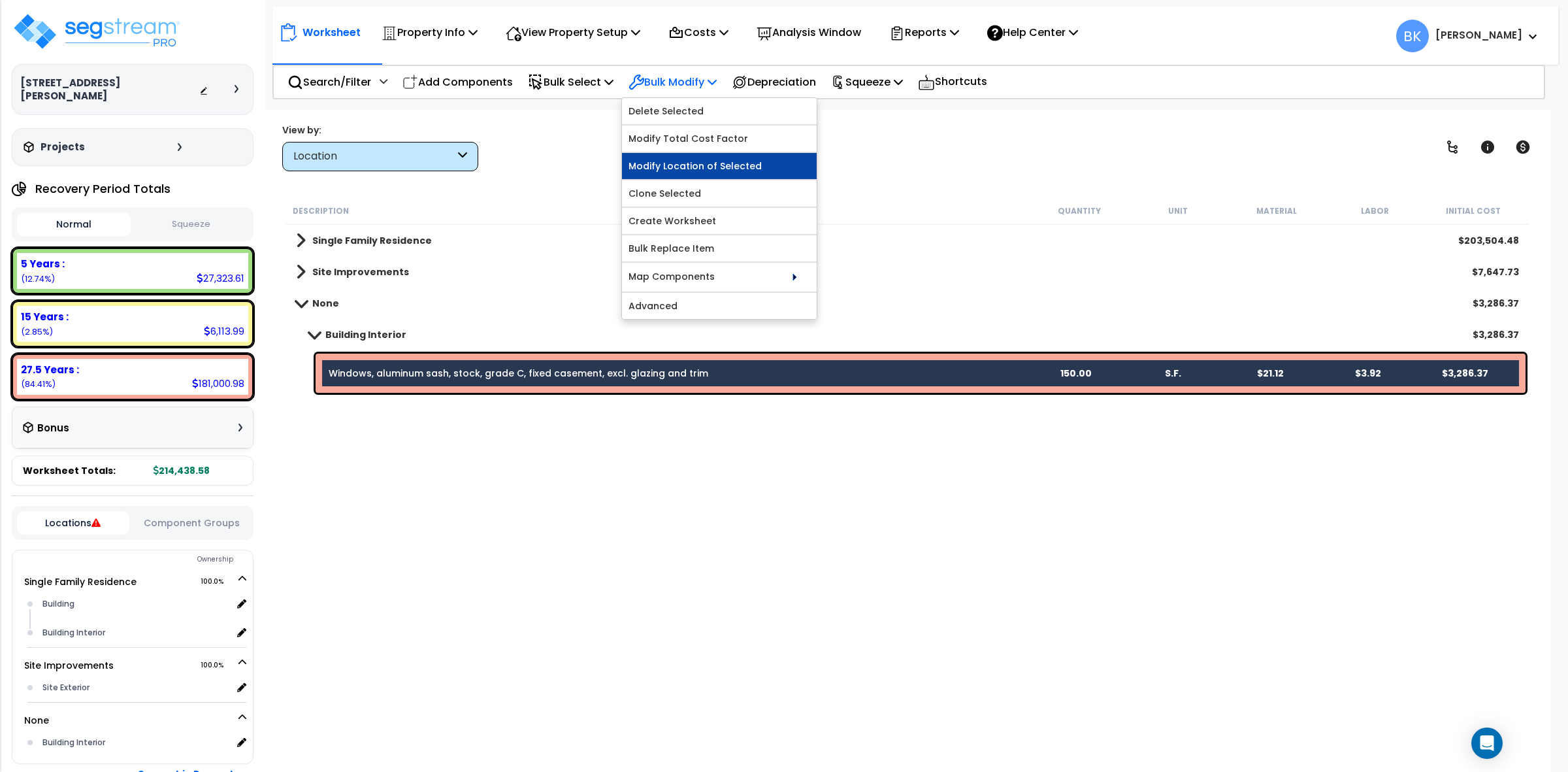
click at [691, 163] on link "Modify Location of Selected" at bounding box center [719, 166] width 195 height 26
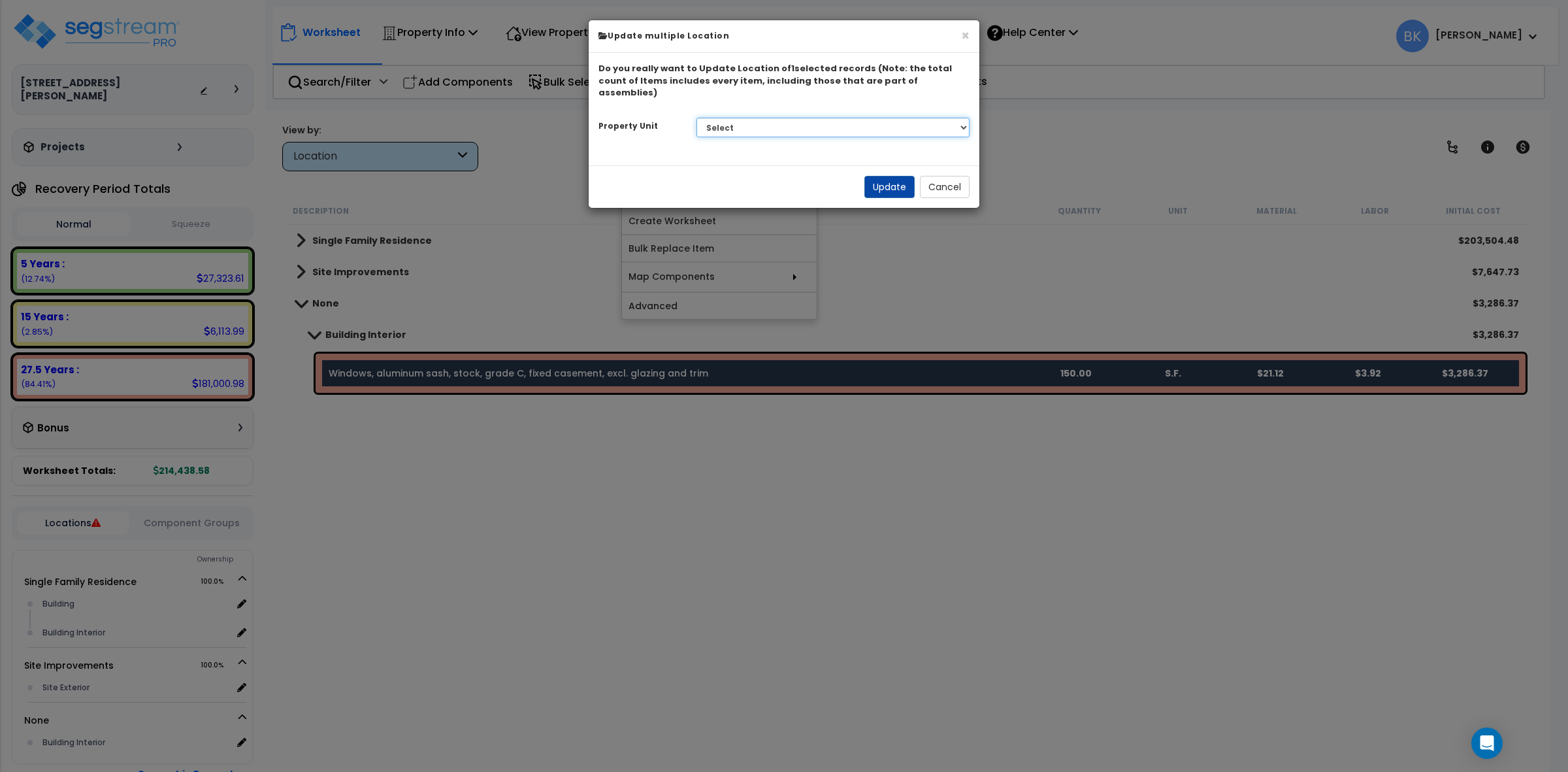
click at [742, 117] on select "Select Single Family Residence Site Improvements" at bounding box center [833, 127] width 274 height 20
select select "167967"
click at [697, 117] on select "Select Single Family Residence Site Improvements" at bounding box center [833, 127] width 274 height 20
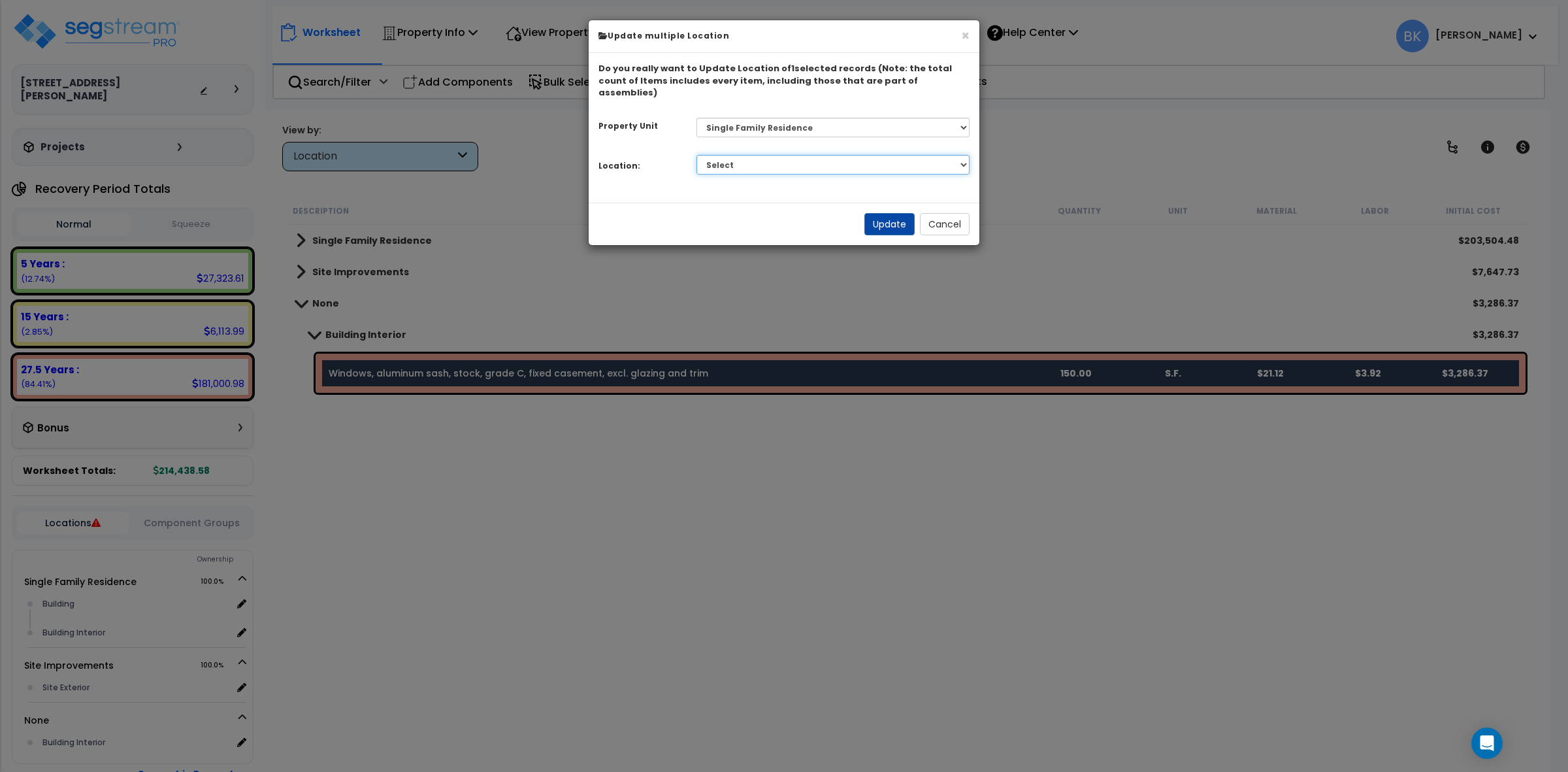
click at [742, 155] on select "Select Building Building Interior Add Additional Location" at bounding box center [833, 165] width 274 height 20
select select "461"
click at [697, 155] on select "Select Building Building Interior Add Additional Location" at bounding box center [833, 165] width 274 height 20
click at [892, 213] on button "Update" at bounding box center [889, 224] width 50 height 22
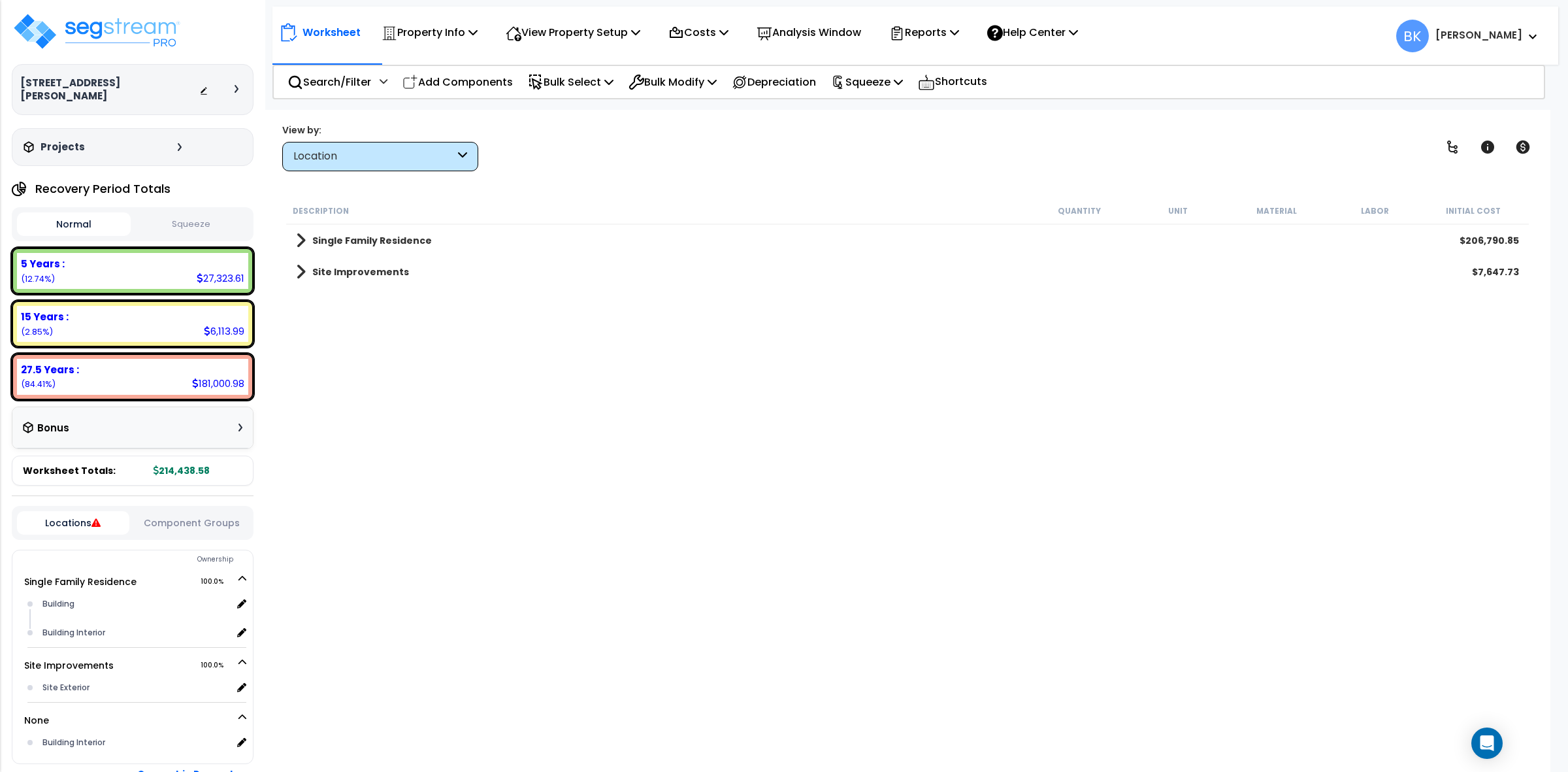
click at [613, 449] on div "Description Quantity Unit Material Labor Initial Cost Single Family Residence $…" at bounding box center [907, 456] width 1247 height 517
click at [294, 270] on div "Site Improvements $7,647.73" at bounding box center [907, 272] width 1236 height 32
click at [305, 269] on link "Site Improvements" at bounding box center [353, 272] width 113 height 18
drag, startPoint x: 309, startPoint y: 296, endPoint x: 327, endPoint y: 308, distance: 21.6
click at [309, 296] on span at bounding box center [314, 303] width 10 height 18
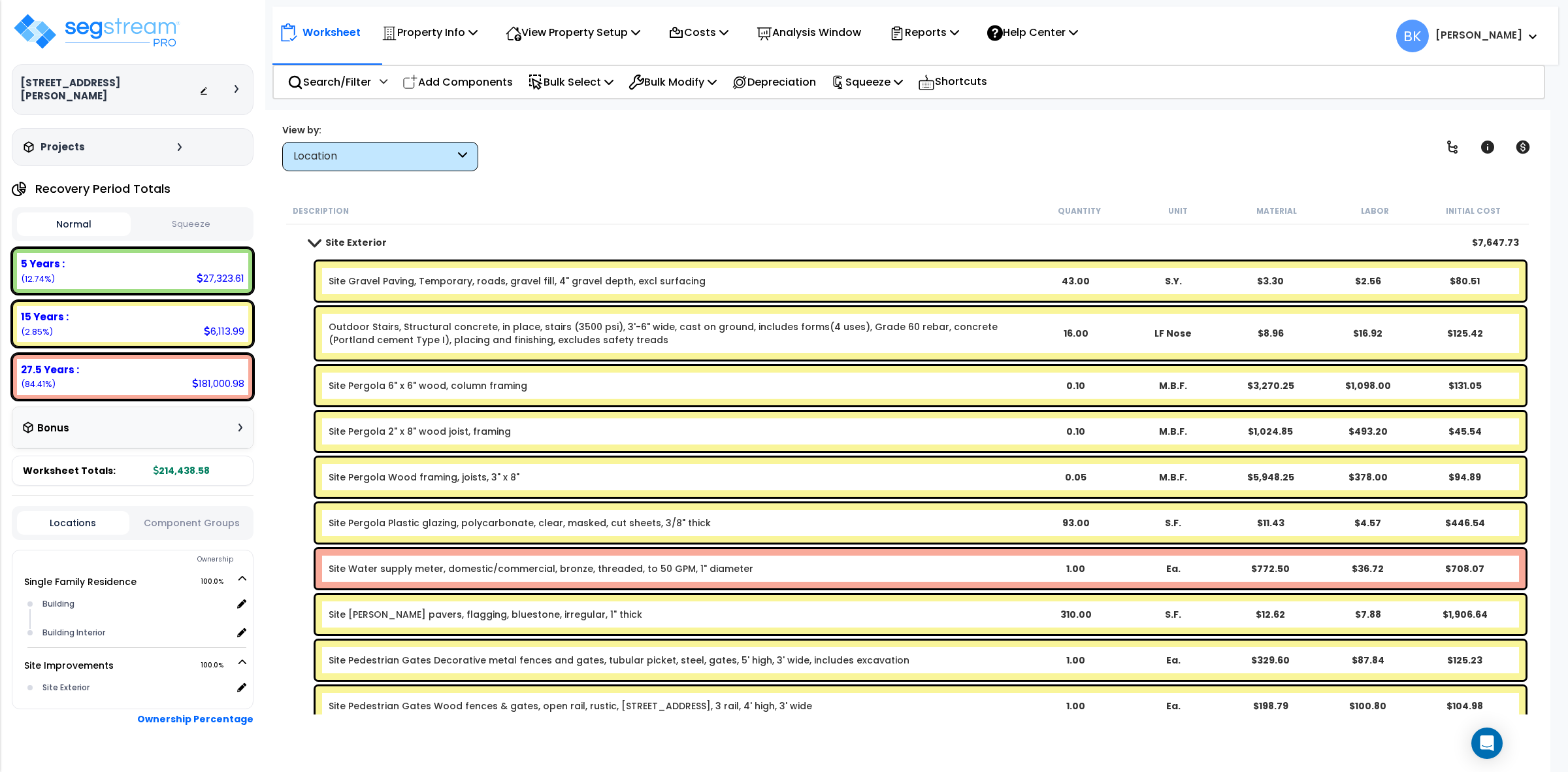
scroll to position [57, 0]
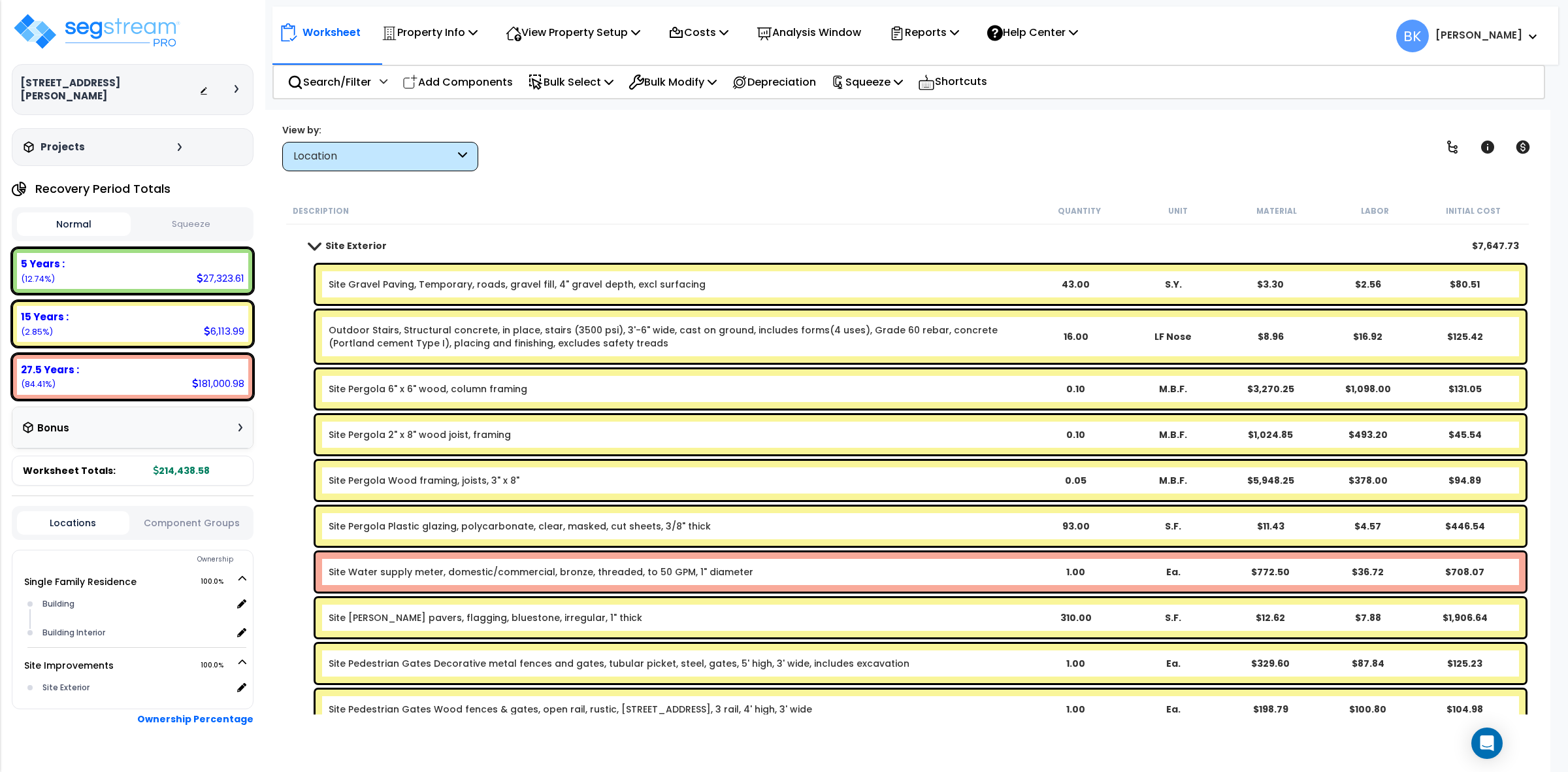
click at [435, 564] on div "Site Water supply meter, domestic/commercial, bronze, threaded, to 50 GPM, 1" d…" at bounding box center [920, 571] width 1210 height 39
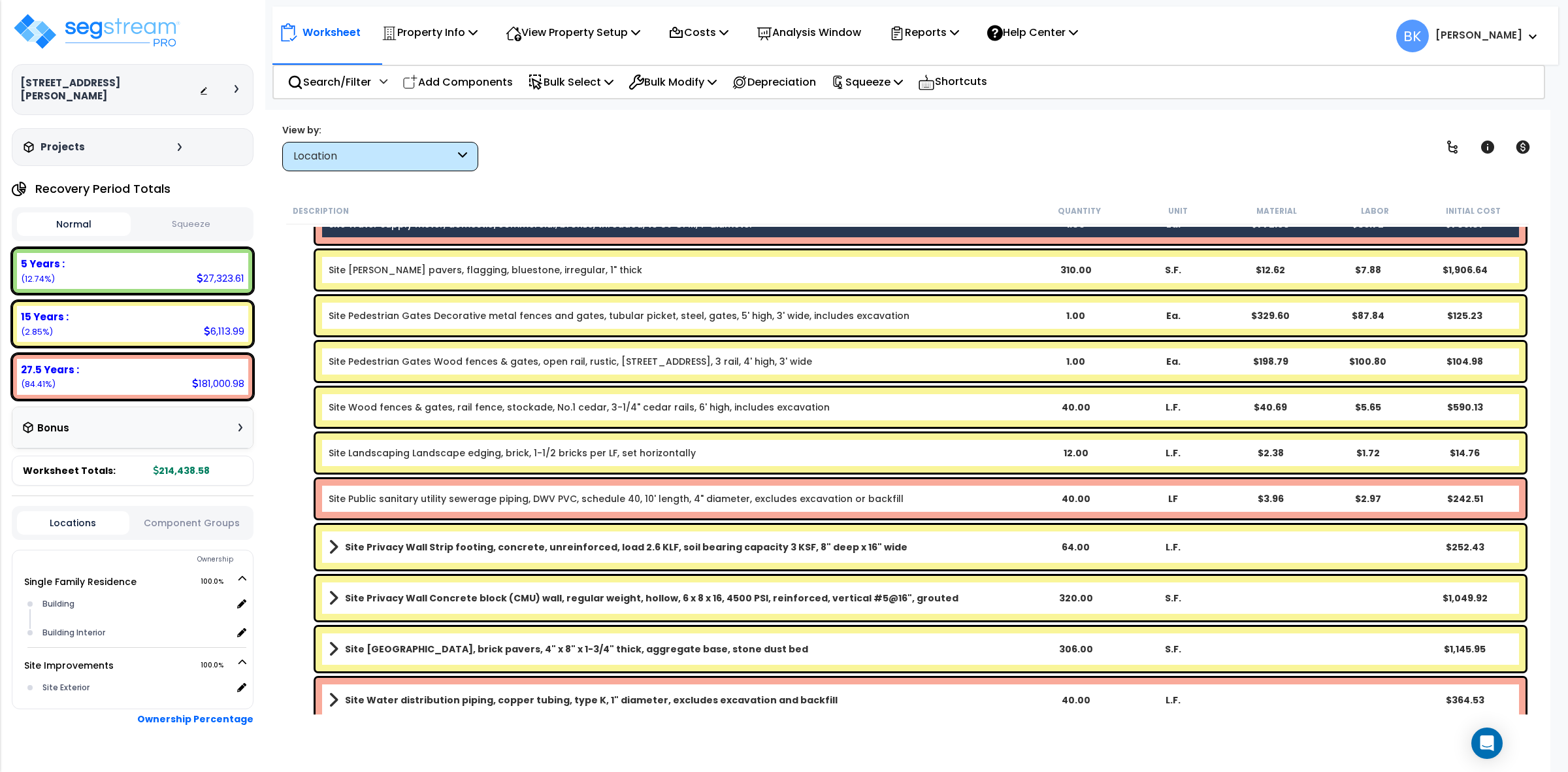
scroll to position [466, 0]
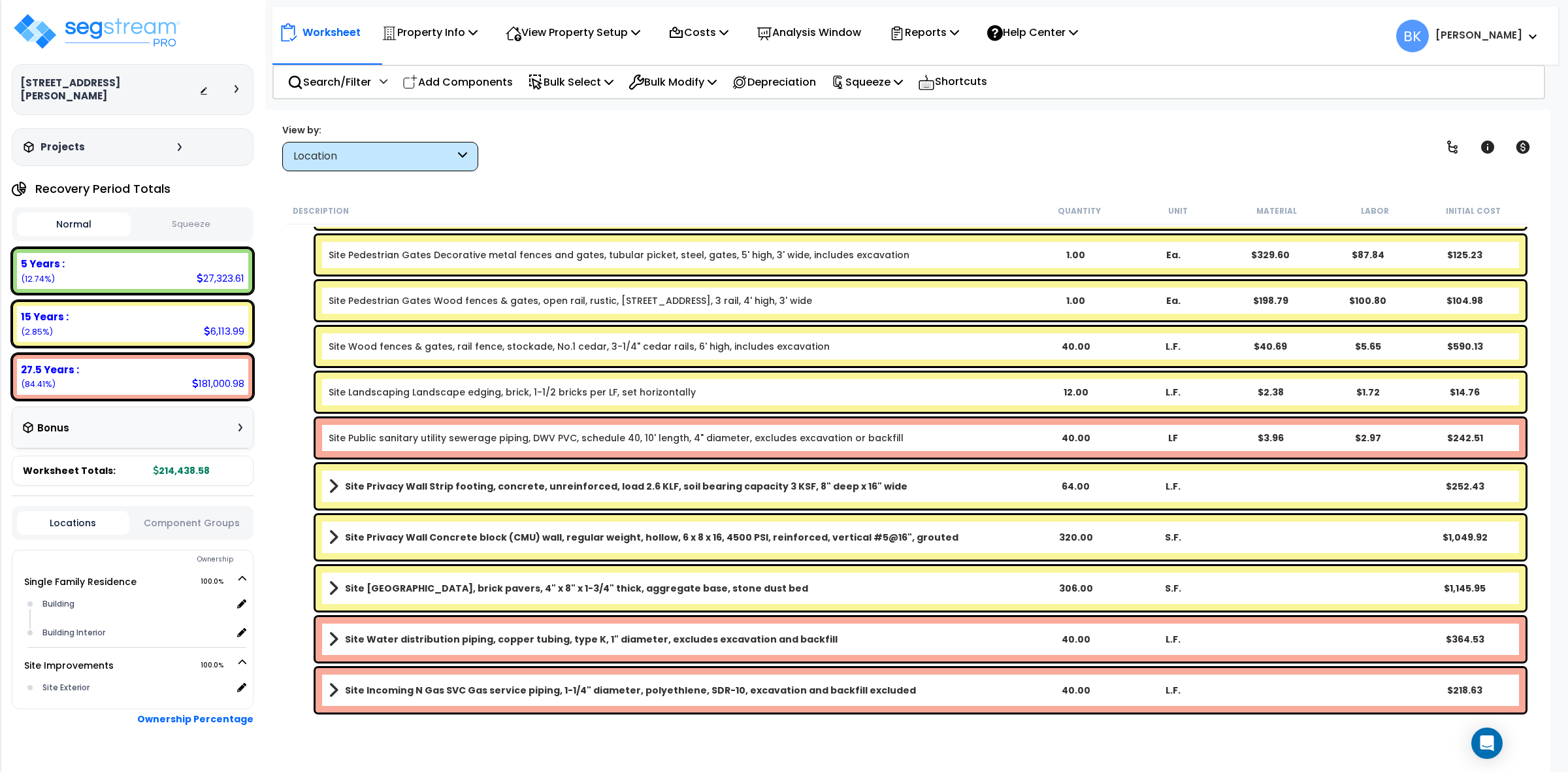
click at [454, 422] on div "Site Public sanitary utility sewerage piping, DWV PVC, schedule 40, 10' length,…" at bounding box center [920, 437] width 1210 height 39
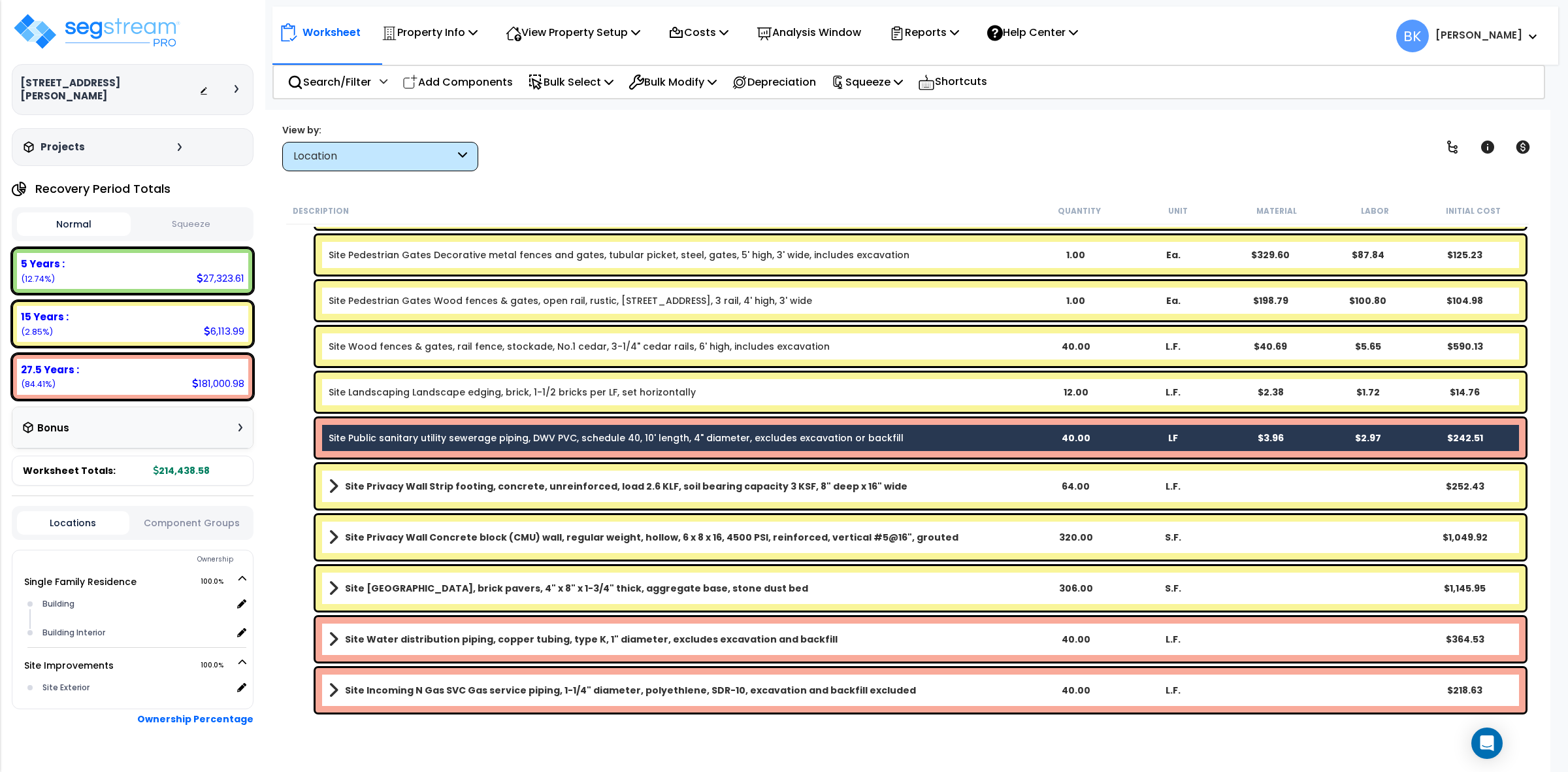
scroll to position [57, 0]
drag, startPoint x: 439, startPoint y: 631, endPoint x: 418, endPoint y: 691, distance: 63.6
click at [439, 633] on b "Site Water distribution piping, copper tubing, type K, 1" diameter, excludes ex…" at bounding box center [591, 640] width 493 height 13
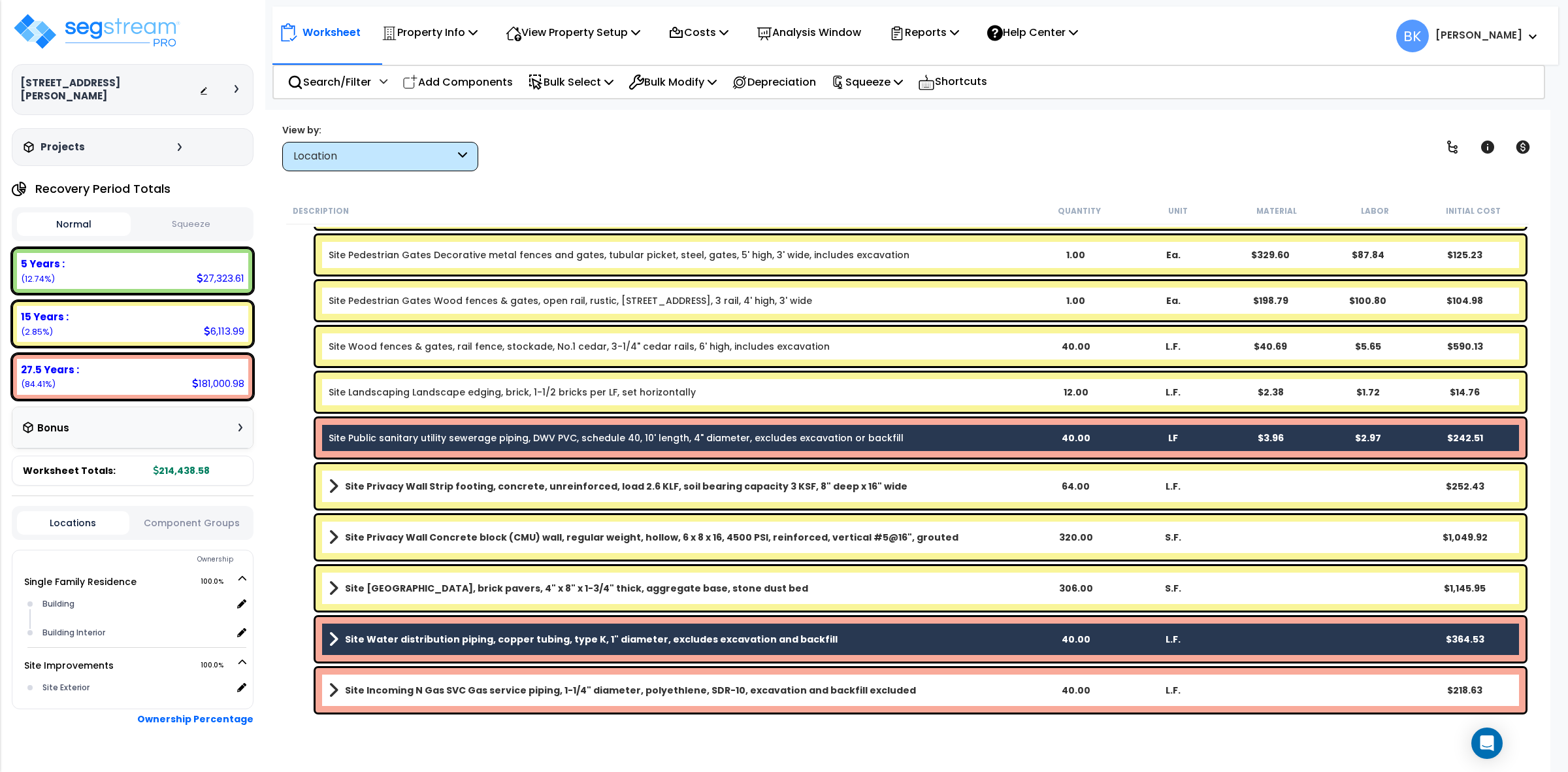
click at [420, 691] on b "Site Incoming N Gas SVC Gas service piping, 1-1/4" diameter, polyethlene, SDR-1…" at bounding box center [630, 690] width 571 height 13
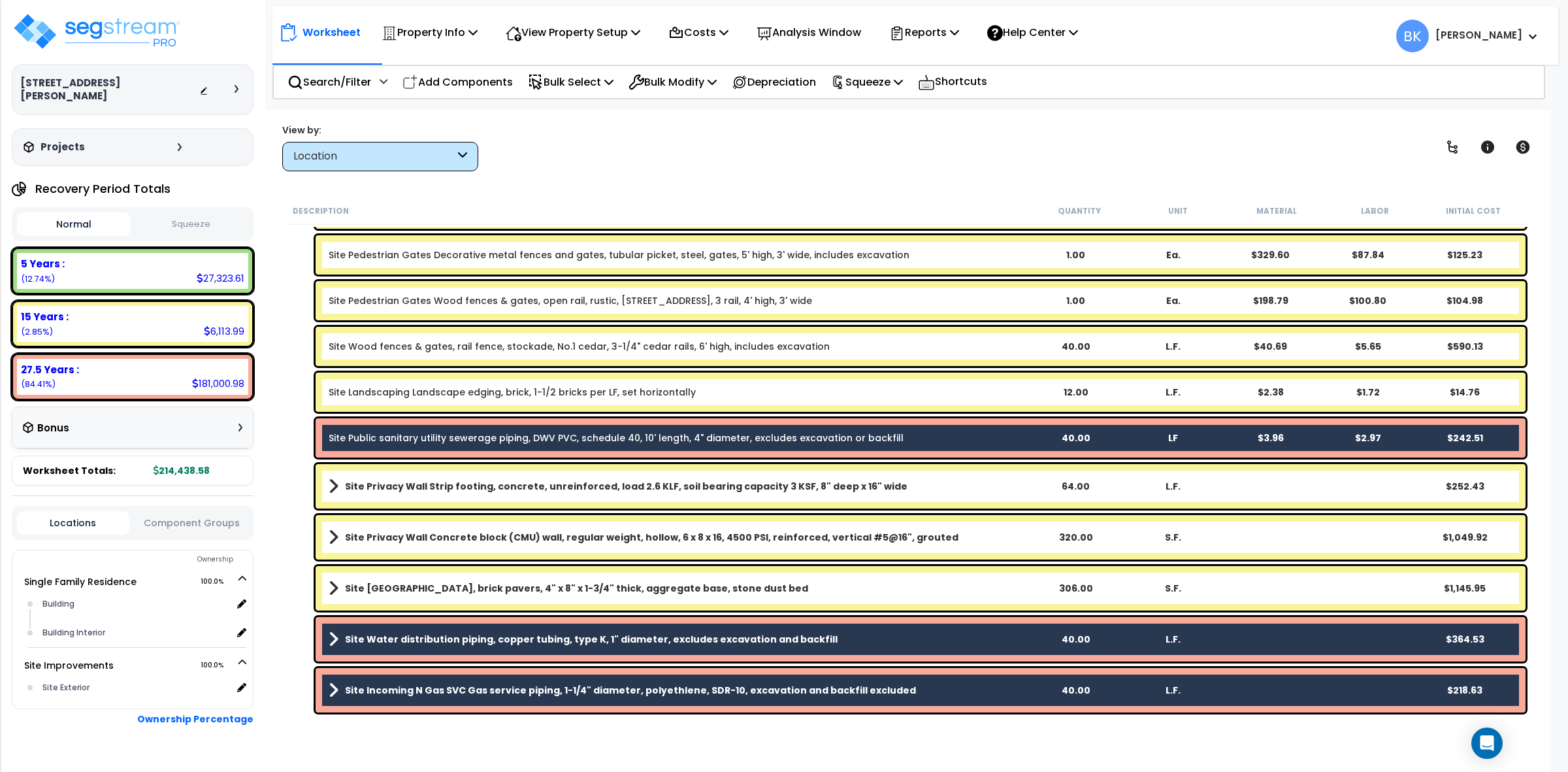
scroll to position [0, 0]
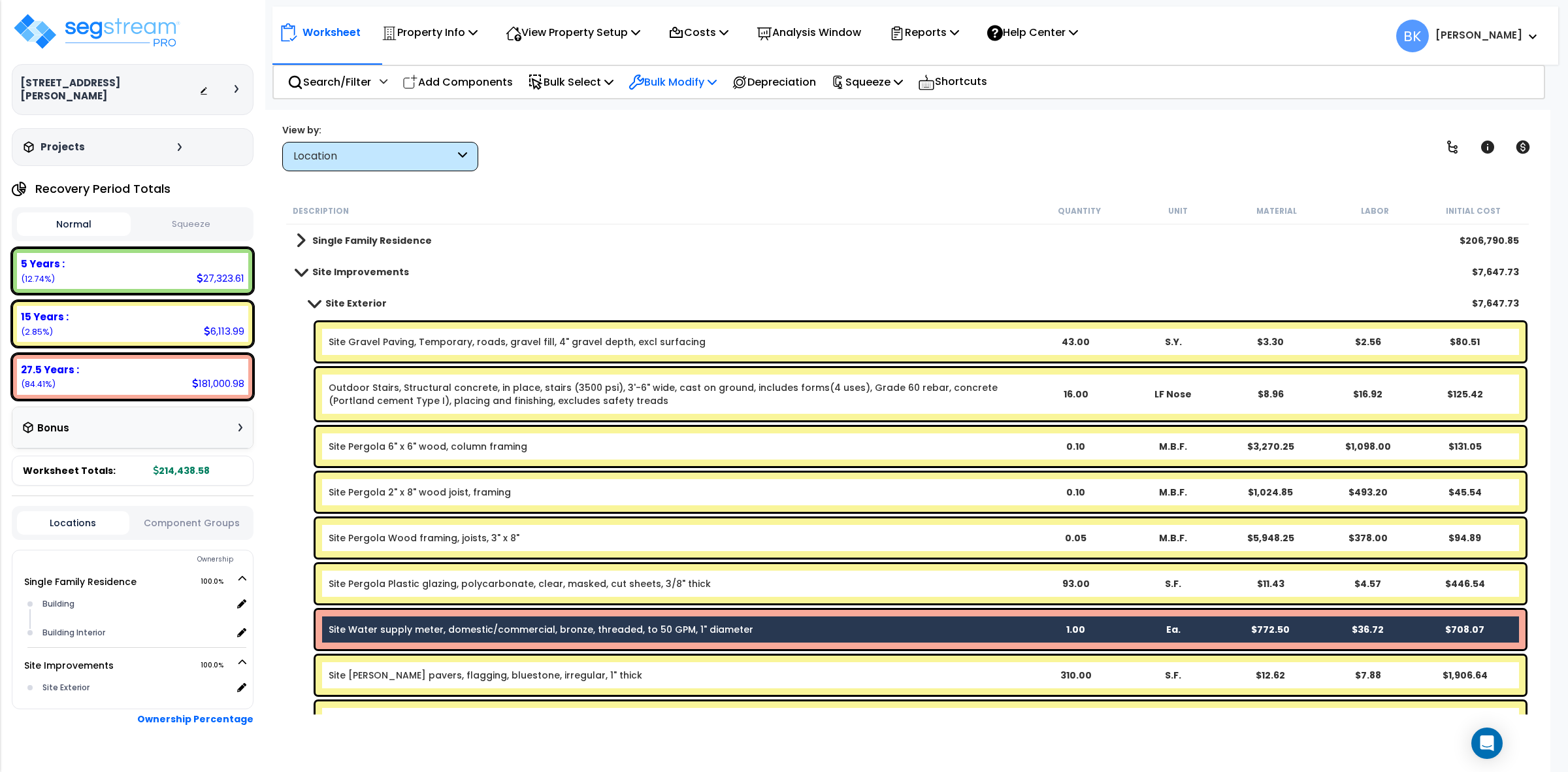
click at [687, 76] on p "Bulk Modify" at bounding box center [672, 82] width 88 height 17
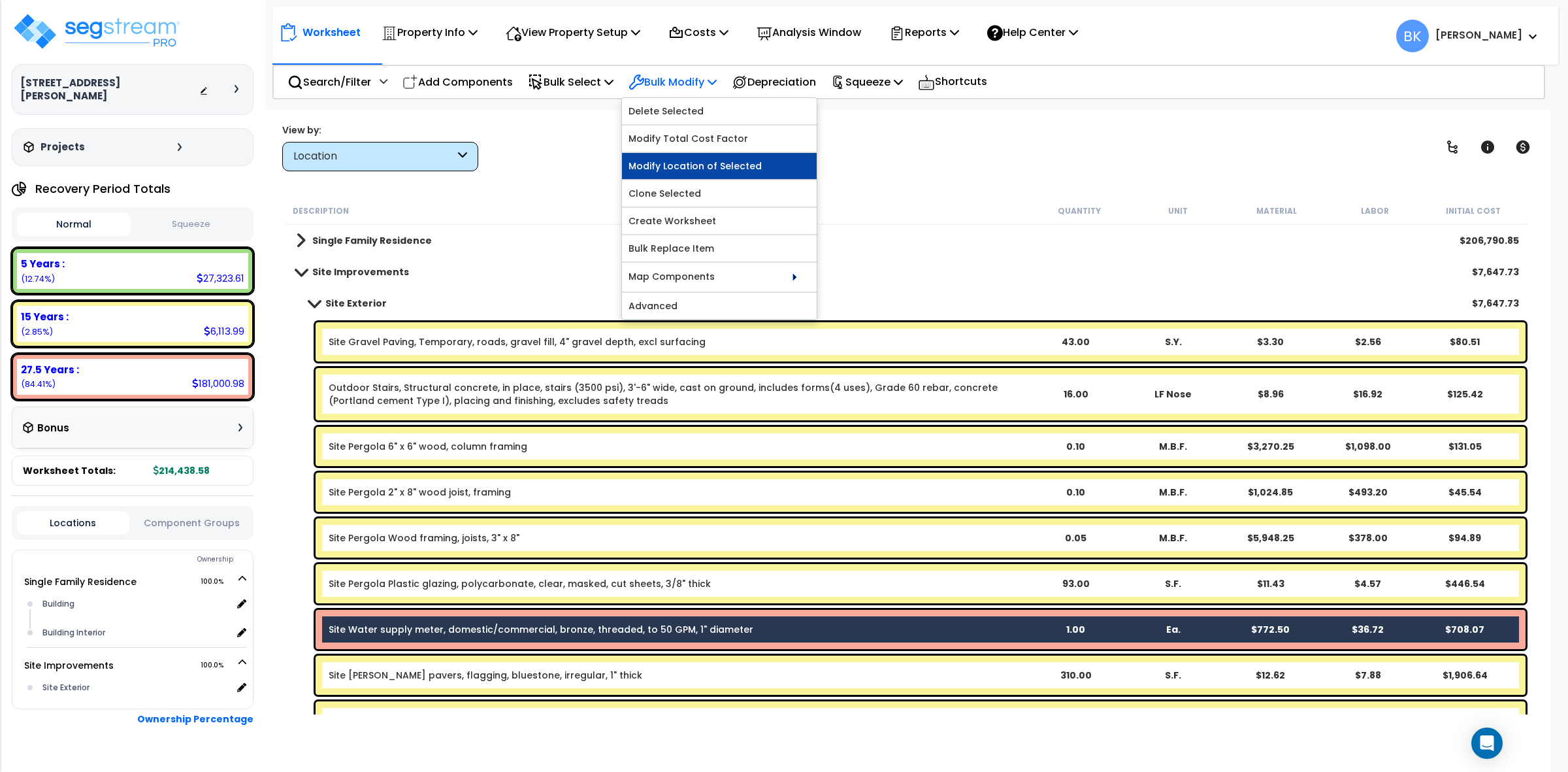
click at [684, 172] on link "Modify Location of Selected" at bounding box center [719, 166] width 195 height 26
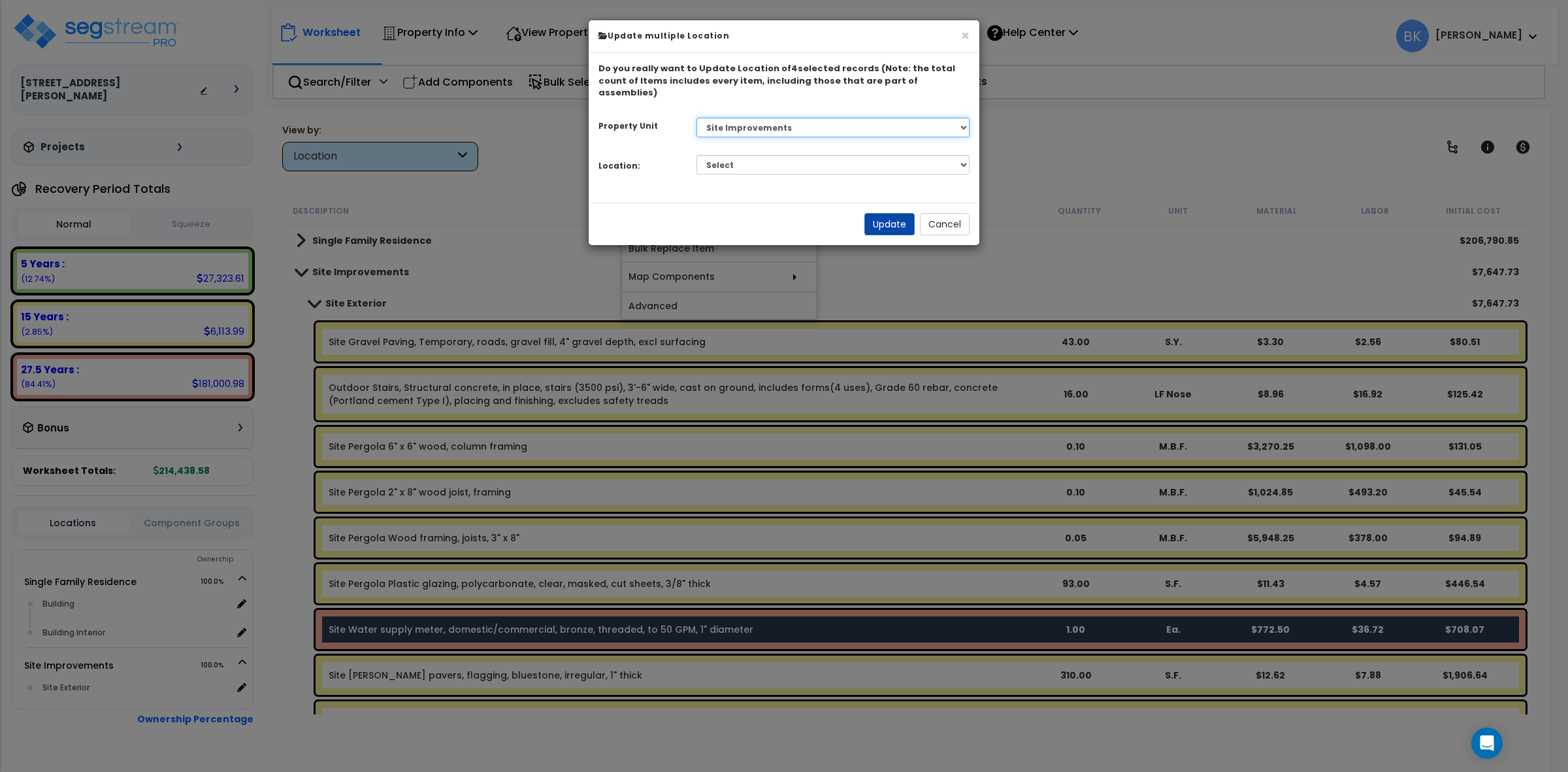
click at [750, 117] on select "Select Single Family Residence Site Improvements" at bounding box center [833, 127] width 274 height 20
select select "167967"
click at [697, 117] on select "Select Single Family Residence Site Improvements" at bounding box center [833, 127] width 274 height 20
select select "6"
click at [697, 155] on select "Select Building Building Interior Add Additional Location" at bounding box center [833, 165] width 274 height 20
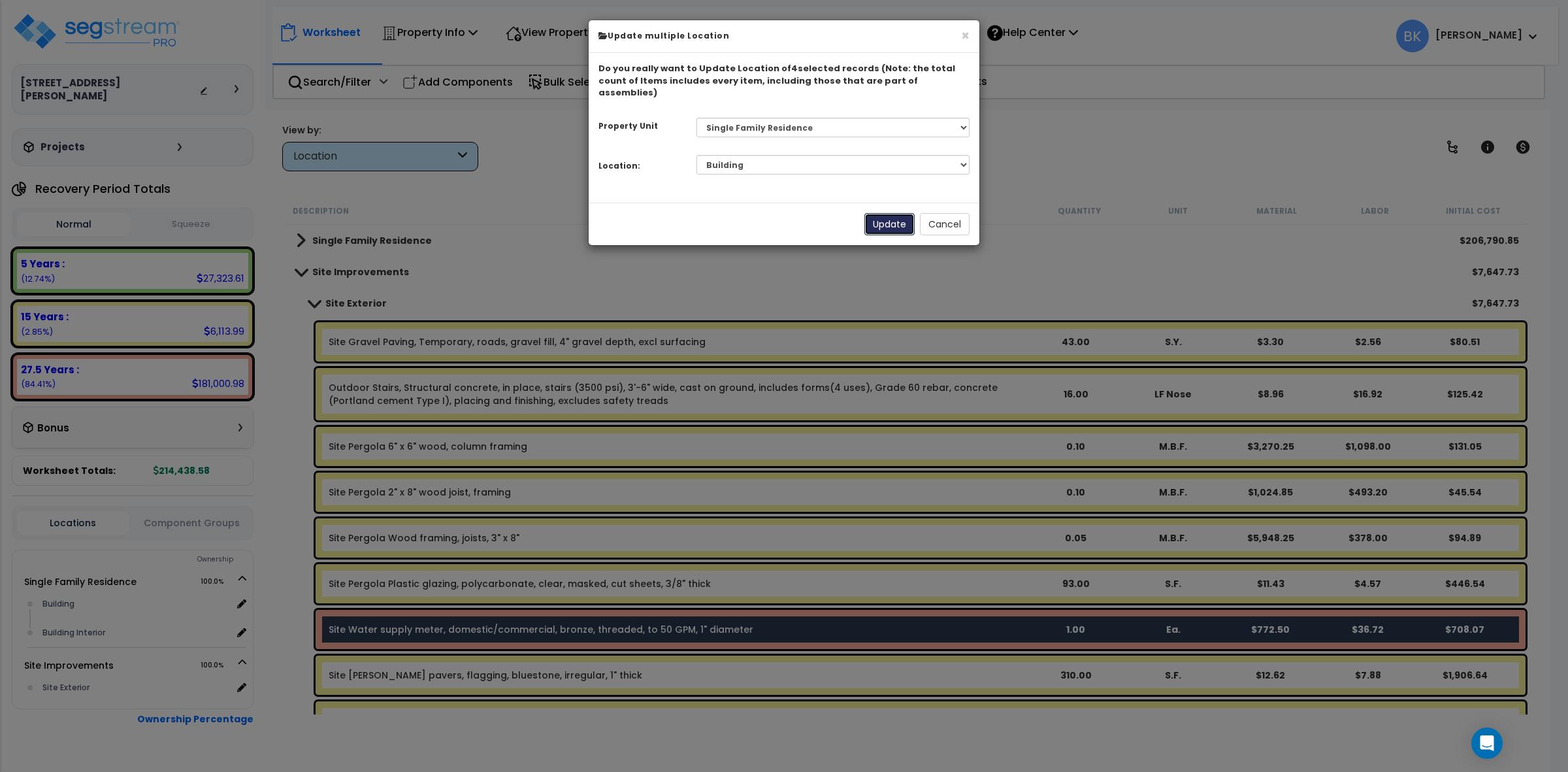
click at [882, 213] on button "Update" at bounding box center [889, 224] width 50 height 22
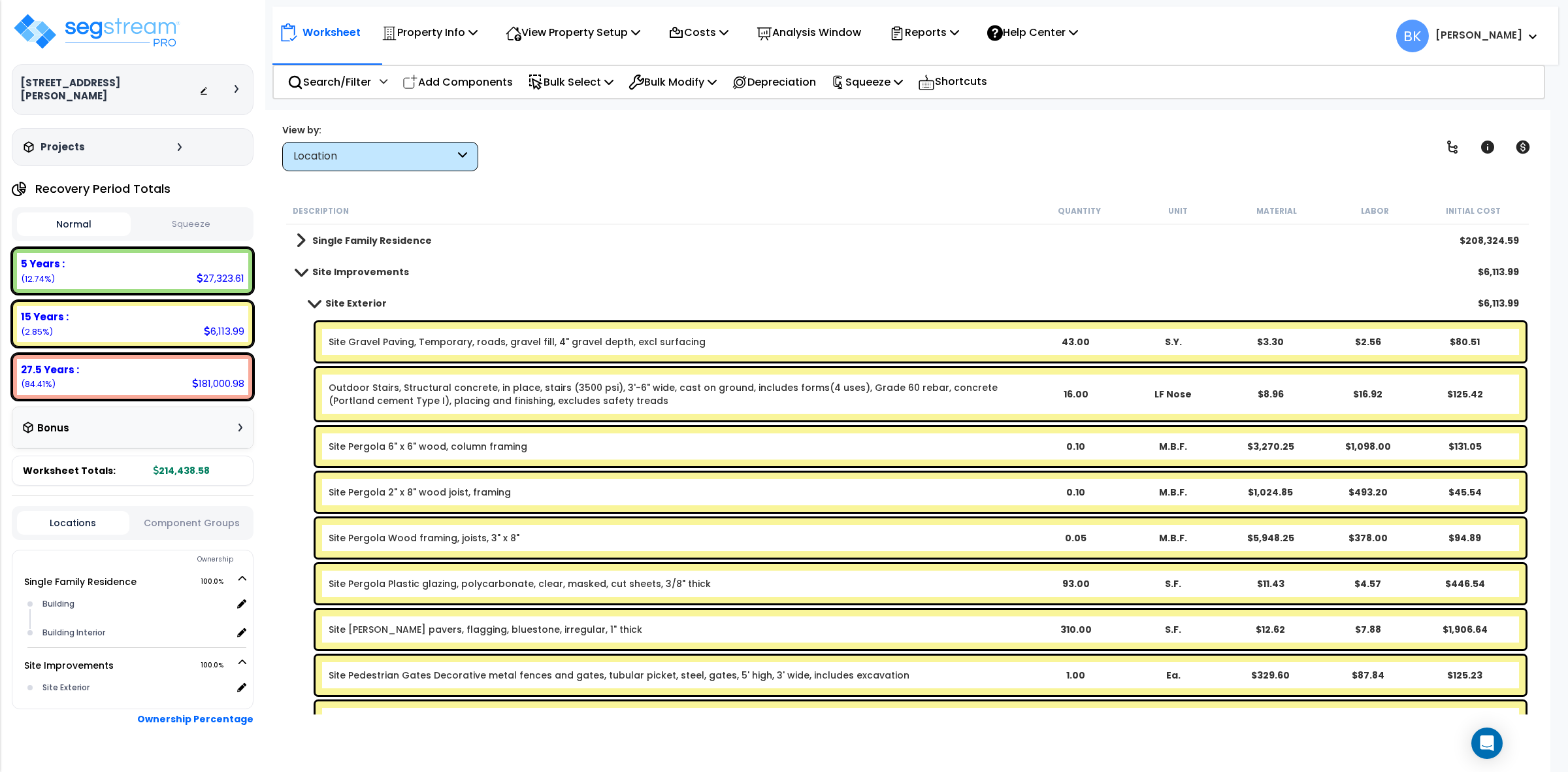
click at [310, 302] on span at bounding box center [315, 303] width 18 height 10
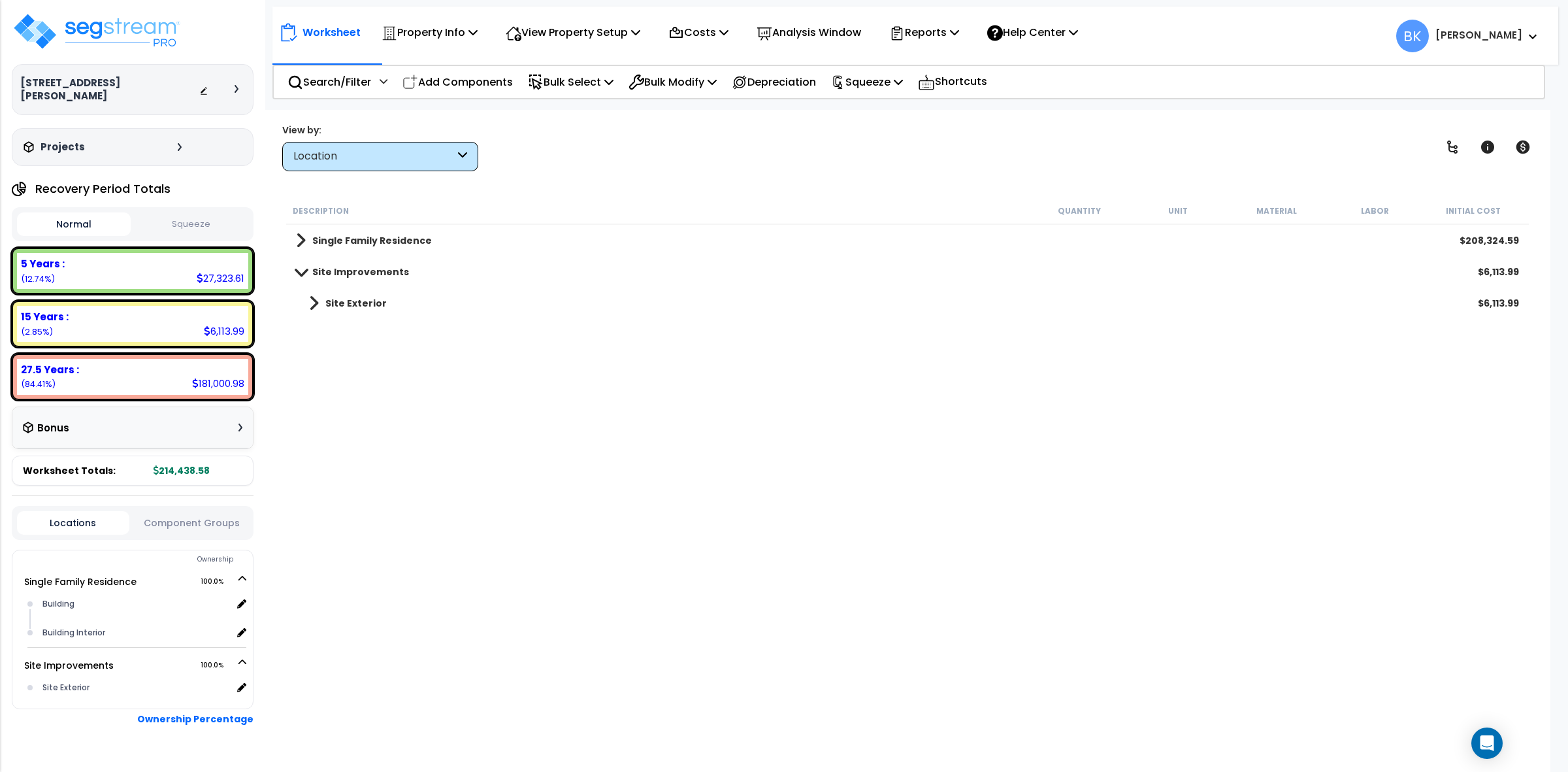
click at [295, 269] on span at bounding box center [301, 271] width 18 height 10
click at [304, 233] on span at bounding box center [301, 241] width 10 height 18
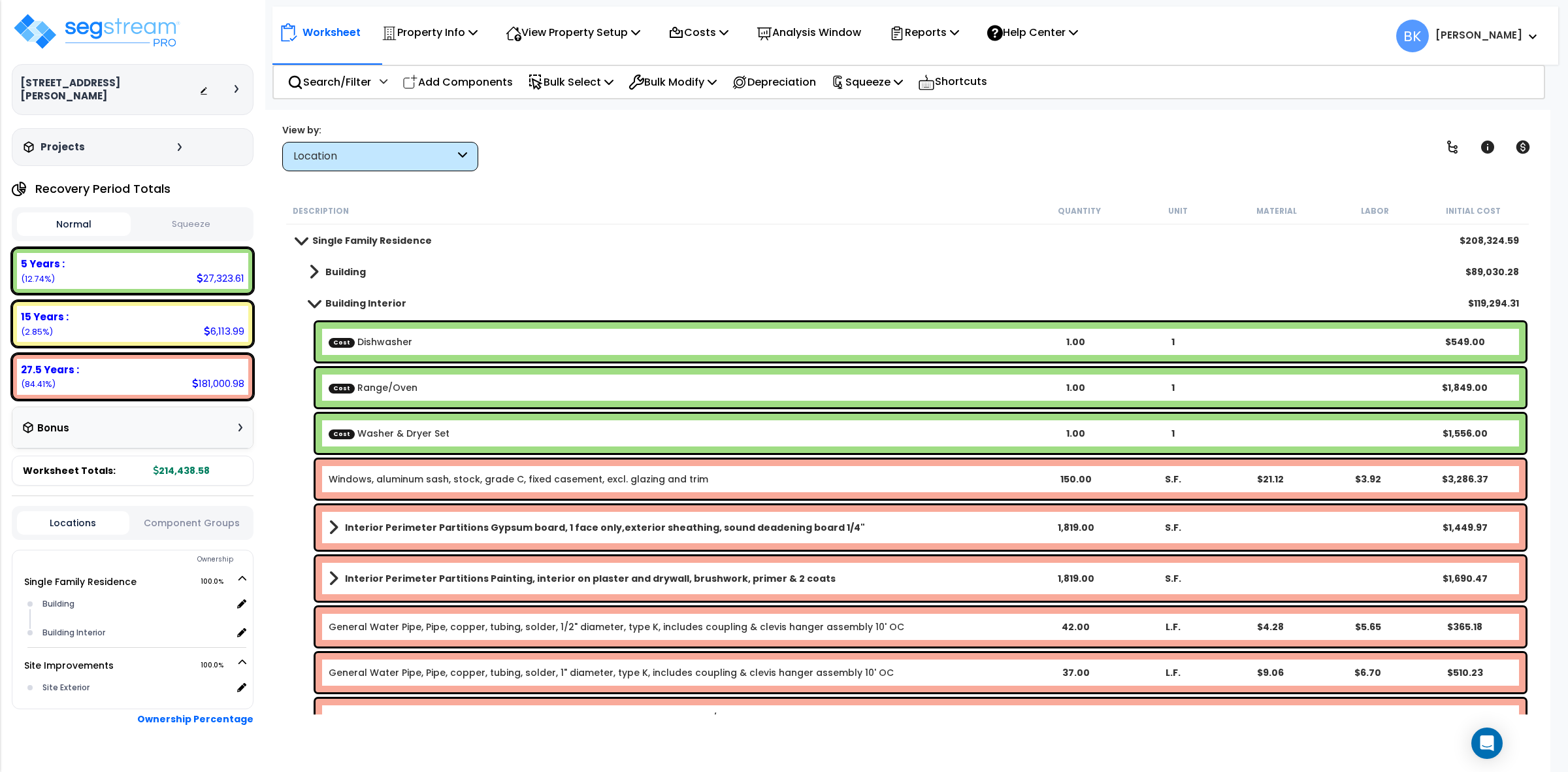
click at [304, 239] on span at bounding box center [301, 241] width 18 height 10
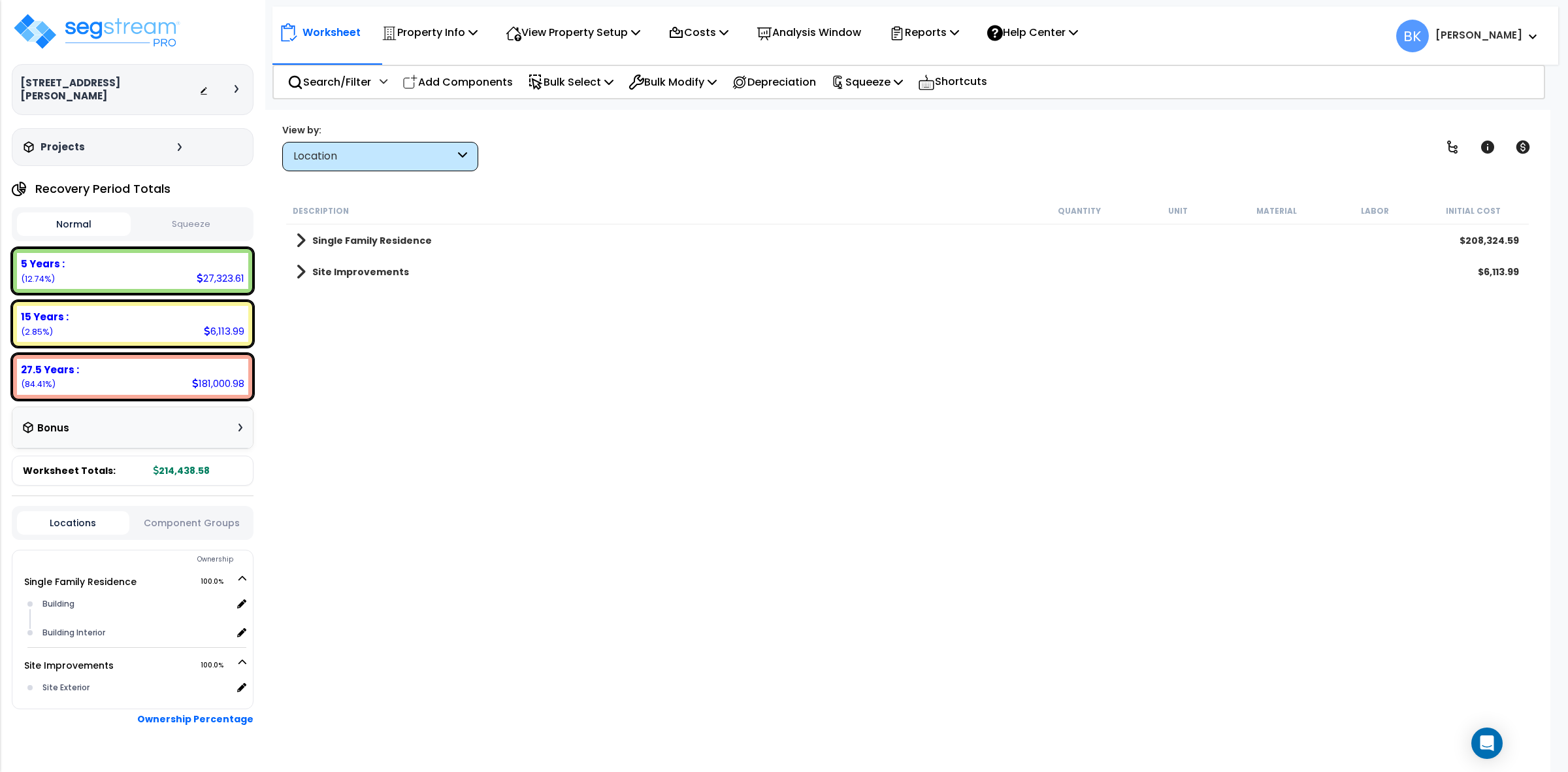
click at [337, 162] on div "Location" at bounding box center [374, 157] width 161 height 15
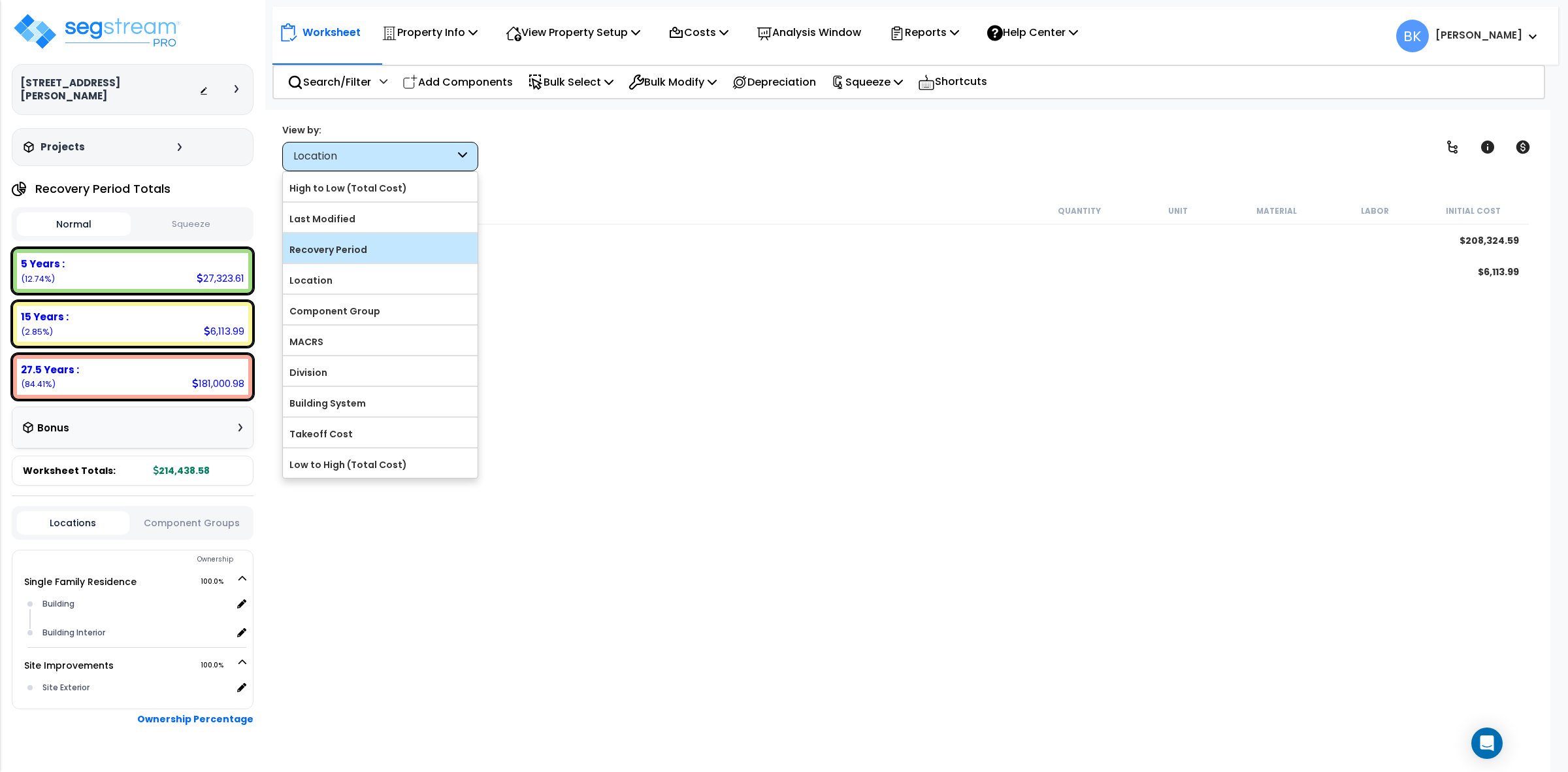
click at [350, 237] on div "Recovery Period" at bounding box center [380, 247] width 195 height 29
click at [330, 250] on label "Recovery Period" at bounding box center [380, 250] width 195 height 20
click at [0, 0] on input "Recovery Period" at bounding box center [0, 0] width 0 height 0
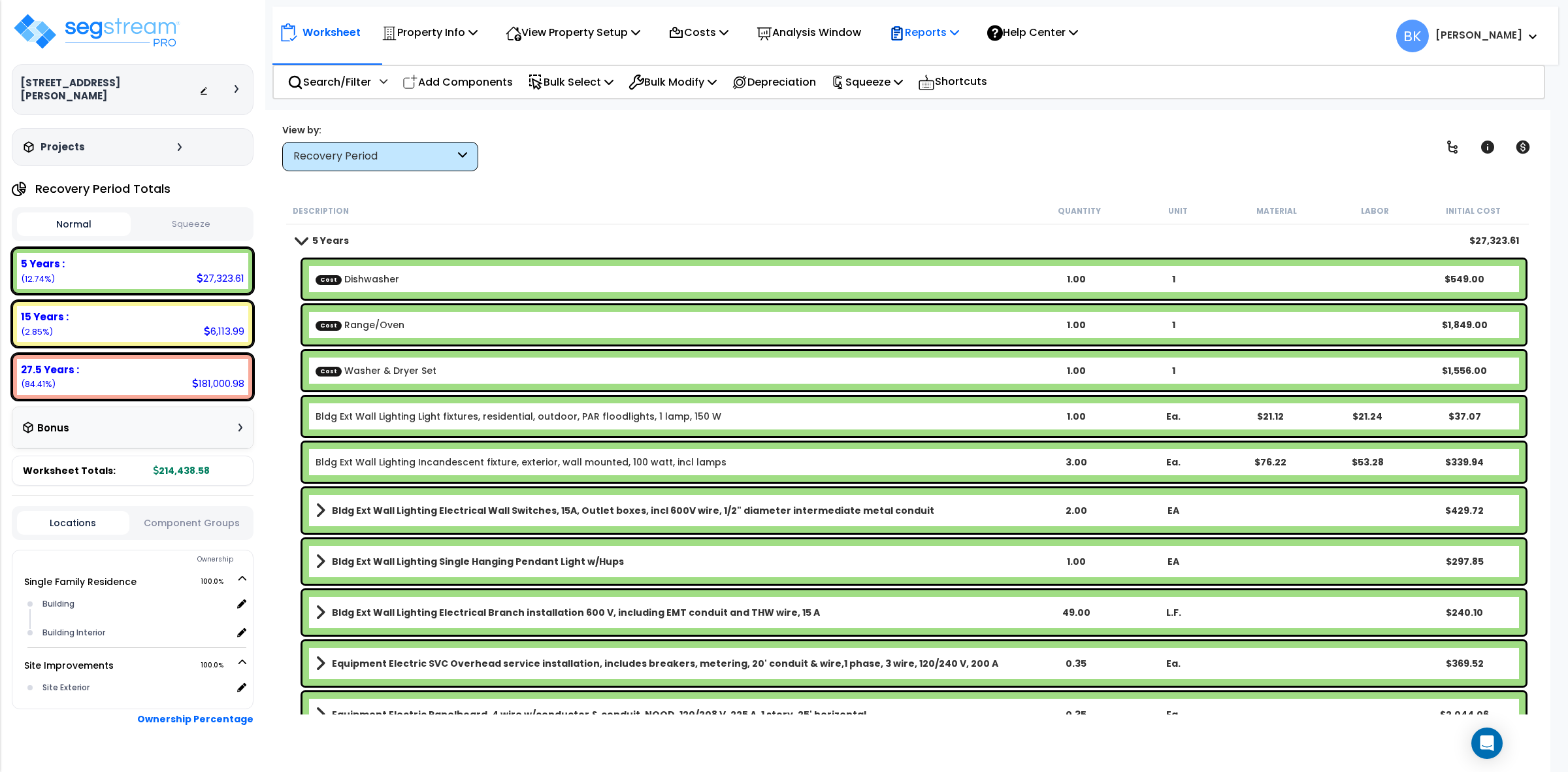
click at [950, 36] on p "Reports" at bounding box center [924, 32] width 70 height 17
click at [811, 165] on div "Worksheet Property Info Property Setup Add Property Unit Template property Clon…" at bounding box center [907, 496] width 1286 height 772
click at [898, 82] on p "Squeeze" at bounding box center [866, 82] width 72 height 17
click at [950, 34] on p "Reports" at bounding box center [924, 32] width 70 height 17
click at [946, 67] on link "Get Report" at bounding box center [946, 62] width 129 height 26
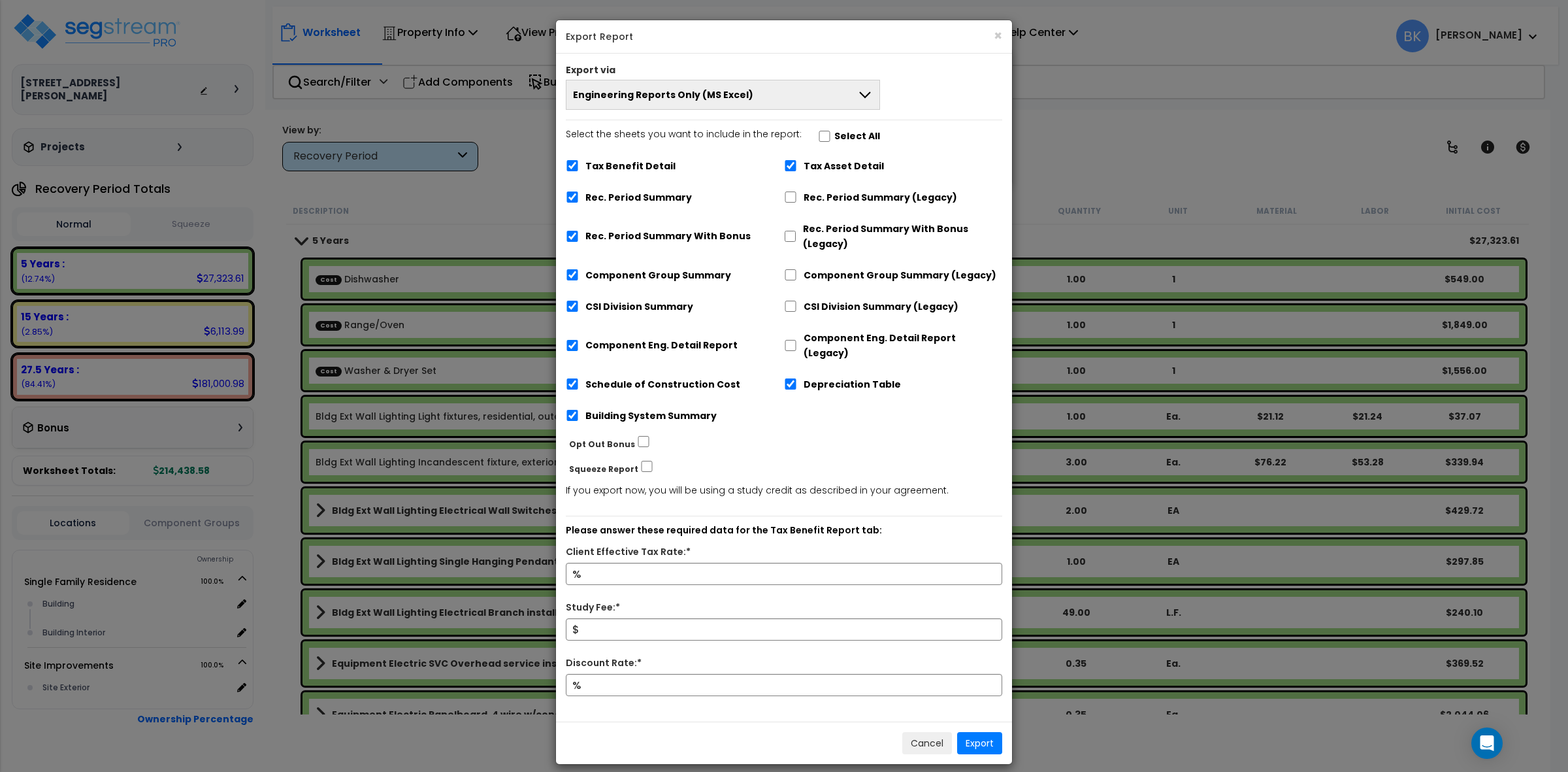
click at [633, 160] on label "Tax Benefit Detail" at bounding box center [630, 167] width 90 height 15
click at [578, 160] on input "Tax Benefit Detail" at bounding box center [573, 165] width 13 height 11
checkbox input "false"
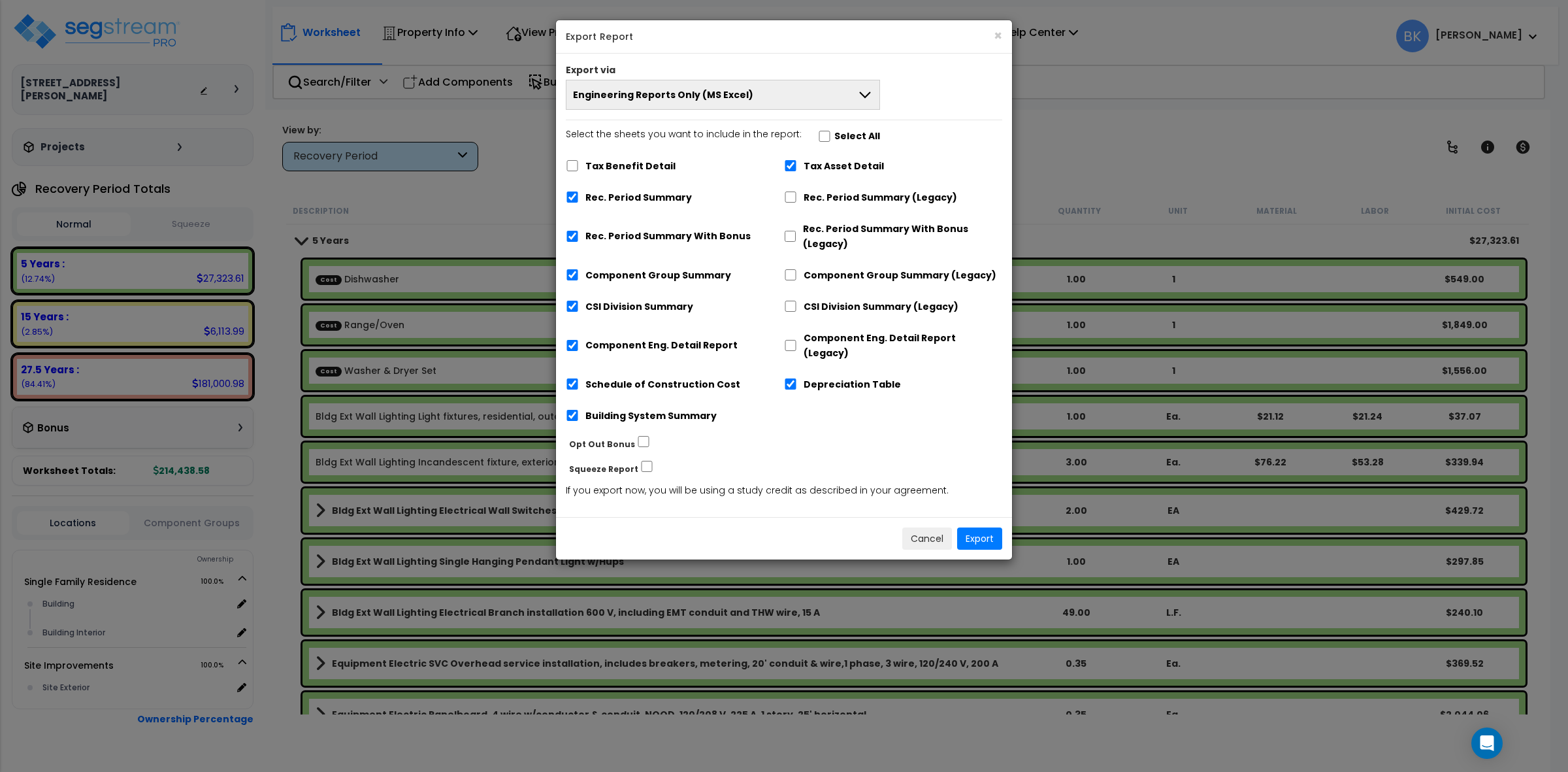
click at [831, 165] on label "Tax Asset Detail" at bounding box center [843, 167] width 81 height 15
click at [797, 165] on input "Tax Asset Detail" at bounding box center [791, 165] width 13 height 11
checkbox input "false"
click at [821, 377] on label "Depreciation Table" at bounding box center [851, 385] width 97 height 15
click at [797, 378] on input "Depreciation Table" at bounding box center [791, 383] width 13 height 11
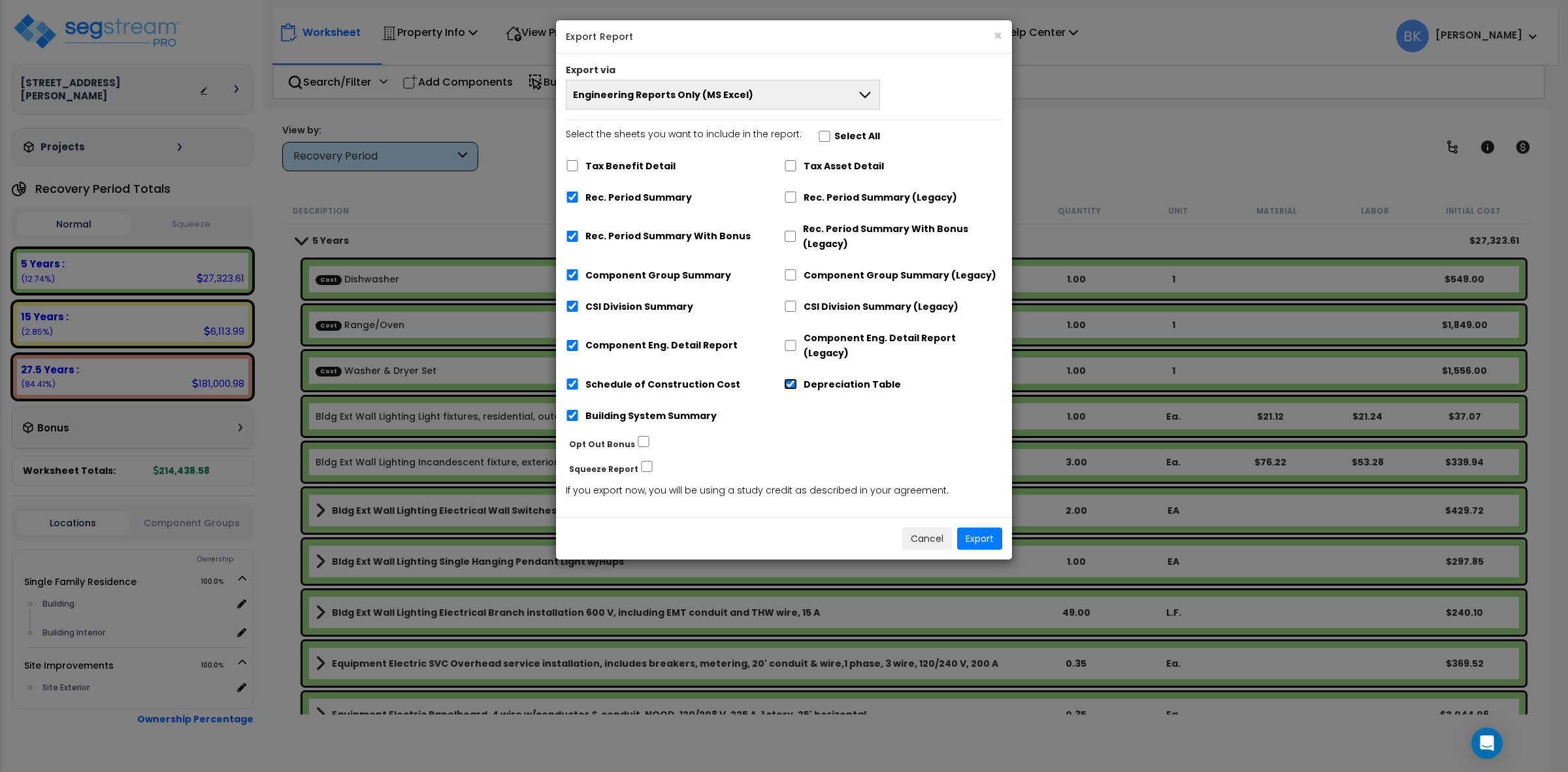
checkbox input "false"
click at [657, 238] on label "Rec. Period Summary With Bonus" at bounding box center [667, 237] width 166 height 15
click at [578, 238] on input "Rec. Period Summary With Bonus" at bounding box center [573, 236] width 13 height 11
checkbox input "false"
click at [985, 527] on button "Export" at bounding box center [980, 538] width 45 height 22
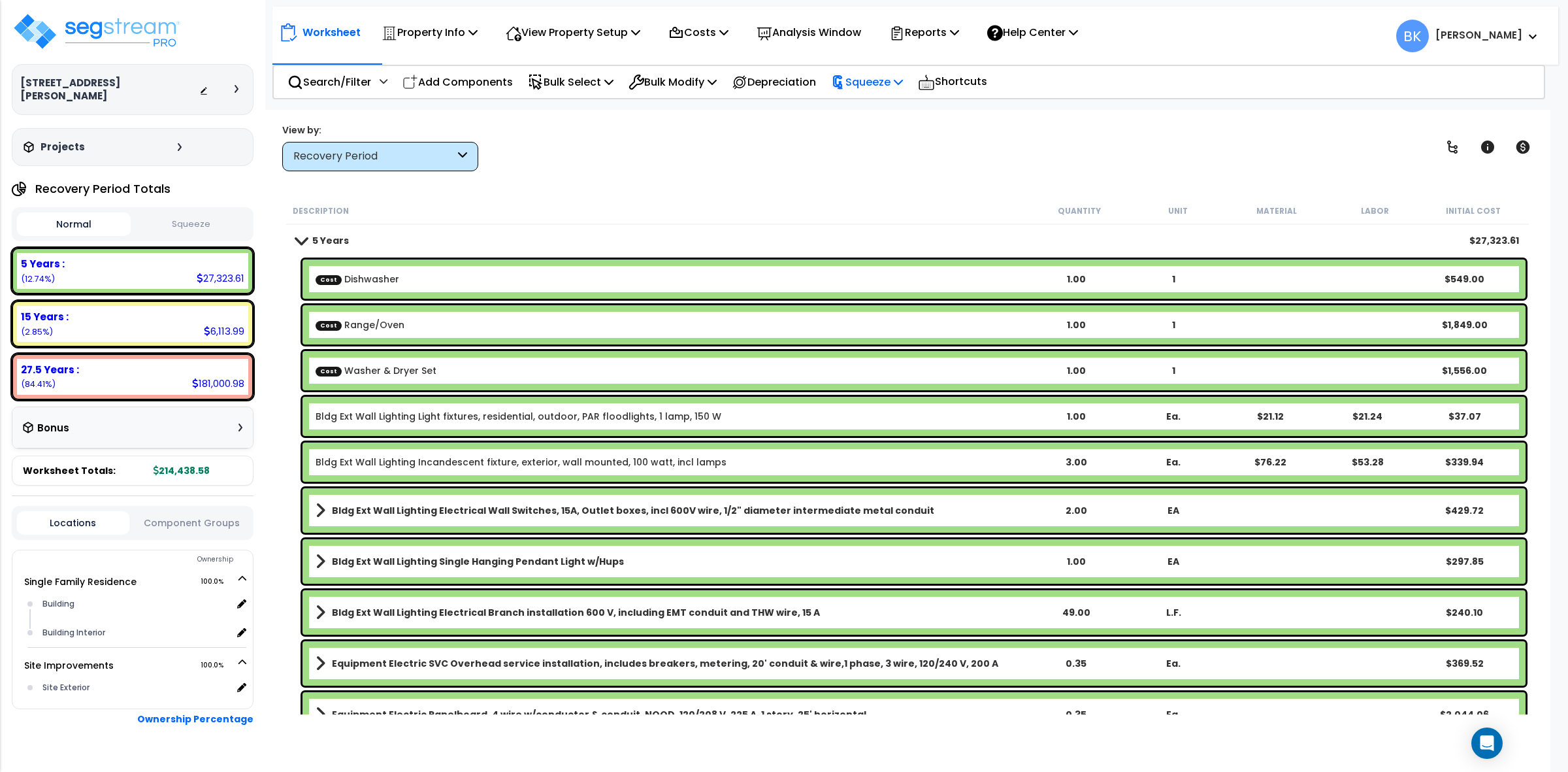
click at [903, 82] on p "Squeeze" at bounding box center [866, 82] width 72 height 17
click at [910, 122] on link "Squeeze" at bounding box center [889, 111] width 129 height 26
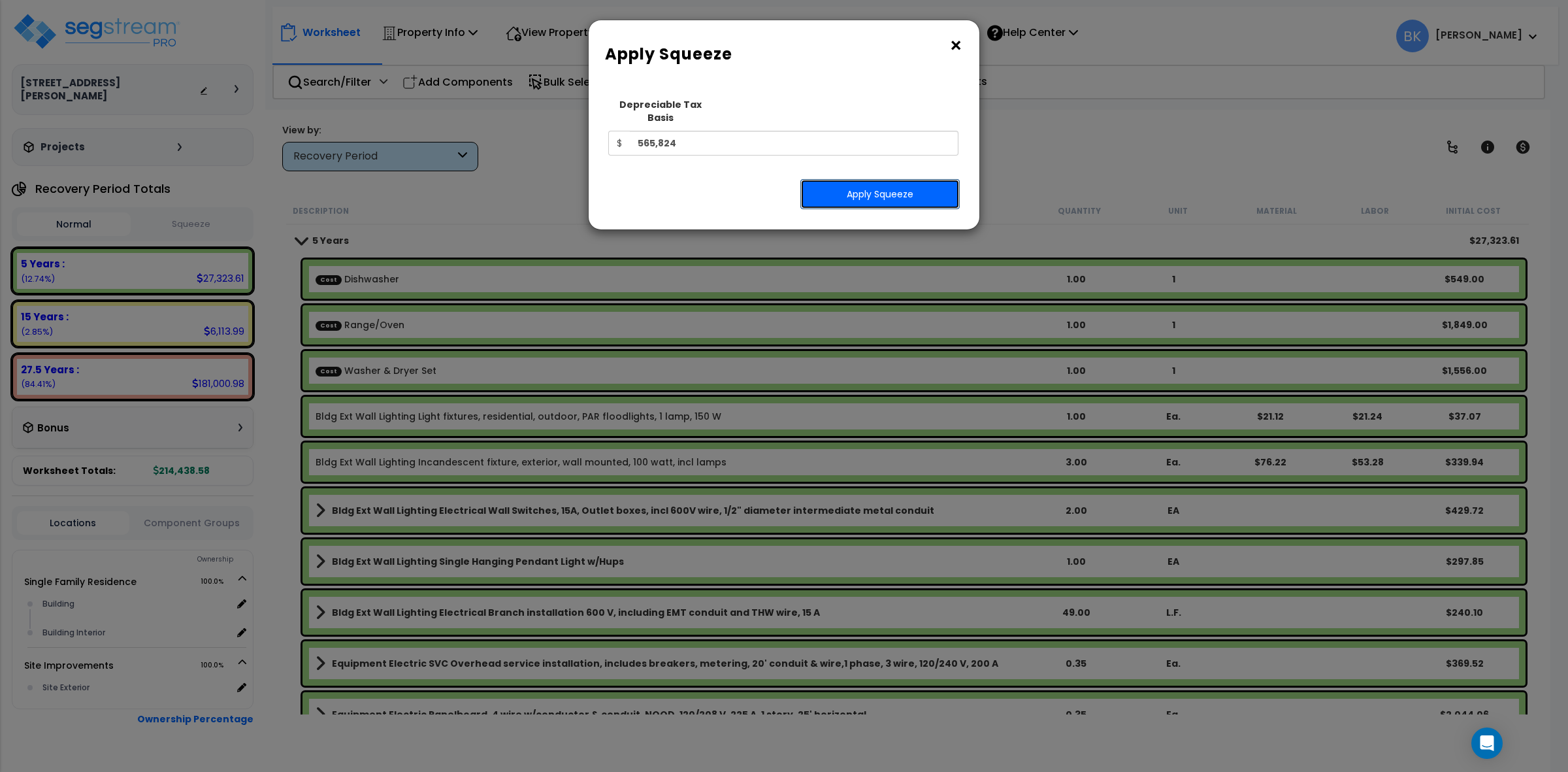
click at [846, 182] on button "Apply Squeeze" at bounding box center [880, 194] width 160 height 30
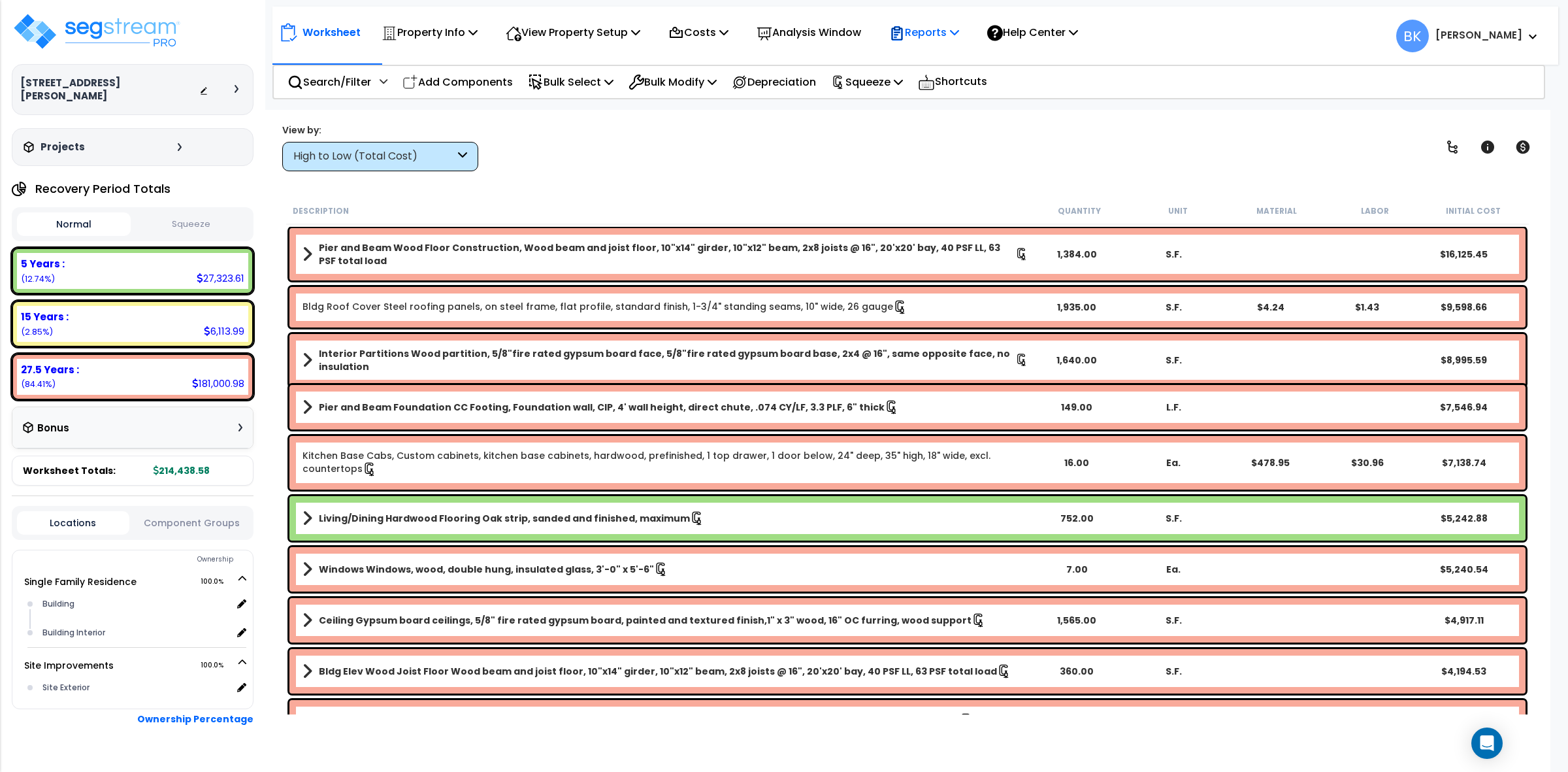
click at [931, 37] on p "Reports" at bounding box center [924, 32] width 70 height 17
click at [961, 62] on link "Get Report" at bounding box center [946, 62] width 129 height 26
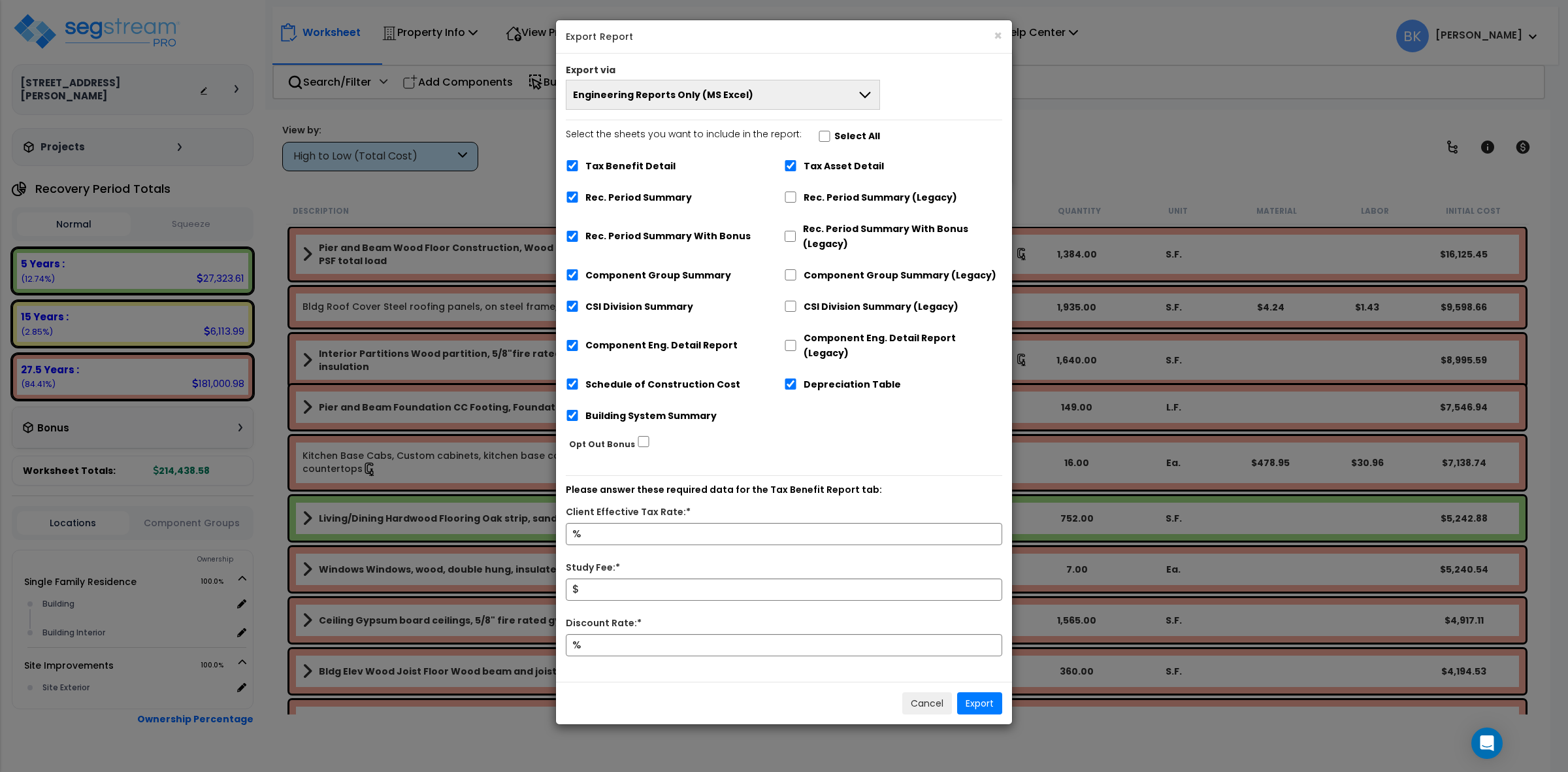
drag, startPoint x: 631, startPoint y: 147, endPoint x: 636, endPoint y: 162, distance: 15.8
click at [631, 149] on label "Select the sheets you want to include in the report: Select All" at bounding box center [723, 137] width 315 height 22
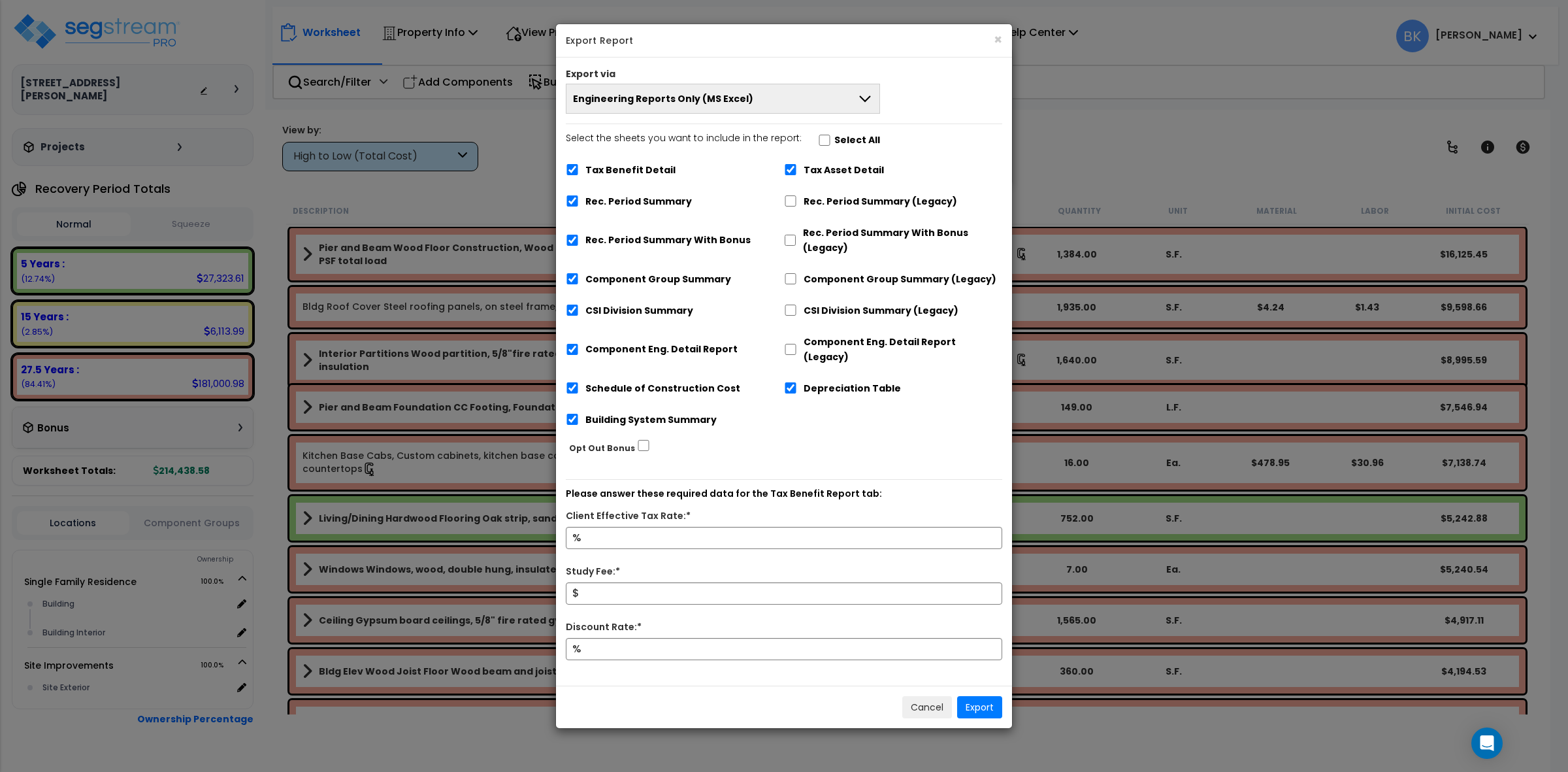
click at [636, 166] on label "Tax Benefit Detail" at bounding box center [630, 170] width 90 height 15
click at [578, 166] on input "Tax Benefit Detail" at bounding box center [573, 169] width 13 height 11
checkbox input "false"
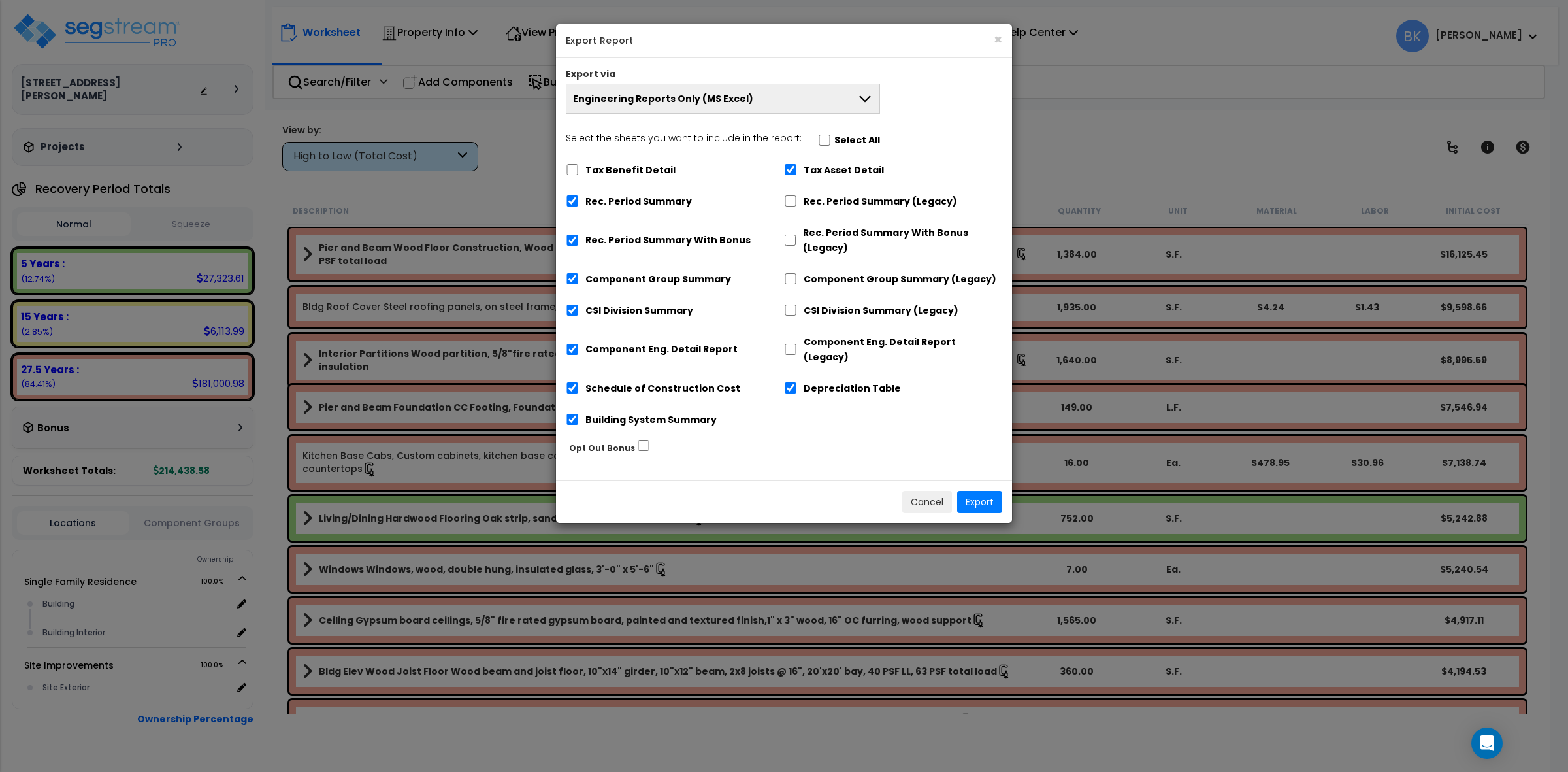
drag, startPoint x: 815, startPoint y: 378, endPoint x: 820, endPoint y: 370, distance: 9.4
click at [816, 381] on label "Depreciation Table" at bounding box center [851, 389] width 97 height 15
click at [789, 373] on div "Depreciation Table" at bounding box center [894, 386] width 218 height 25
click at [797, 381] on input "Depreciation Table" at bounding box center [791, 386] width 13 height 11
checkbox input "false"
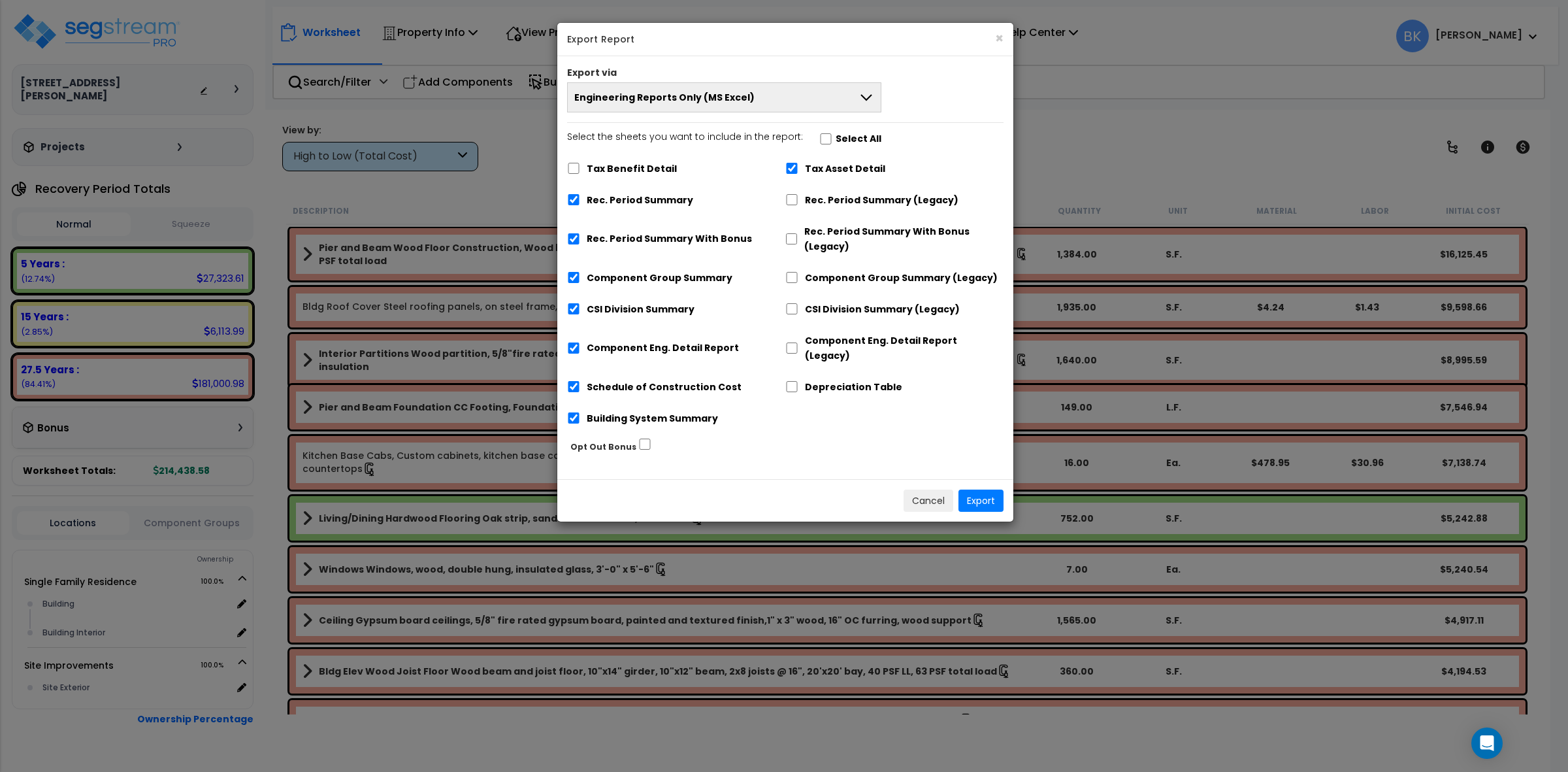
click at [831, 177] on label "Tax Asset Detail" at bounding box center [845, 169] width 81 height 15
click at [798, 174] on input "Tax Asset Detail" at bounding box center [791, 167] width 13 height 11
checkbox input "false"
click at [625, 246] on label "Rec. Period Summary With Bonus" at bounding box center [669, 239] width 166 height 15
click at [580, 245] on input "Rec. Period Summary With Bonus" at bounding box center [573, 238] width 13 height 11
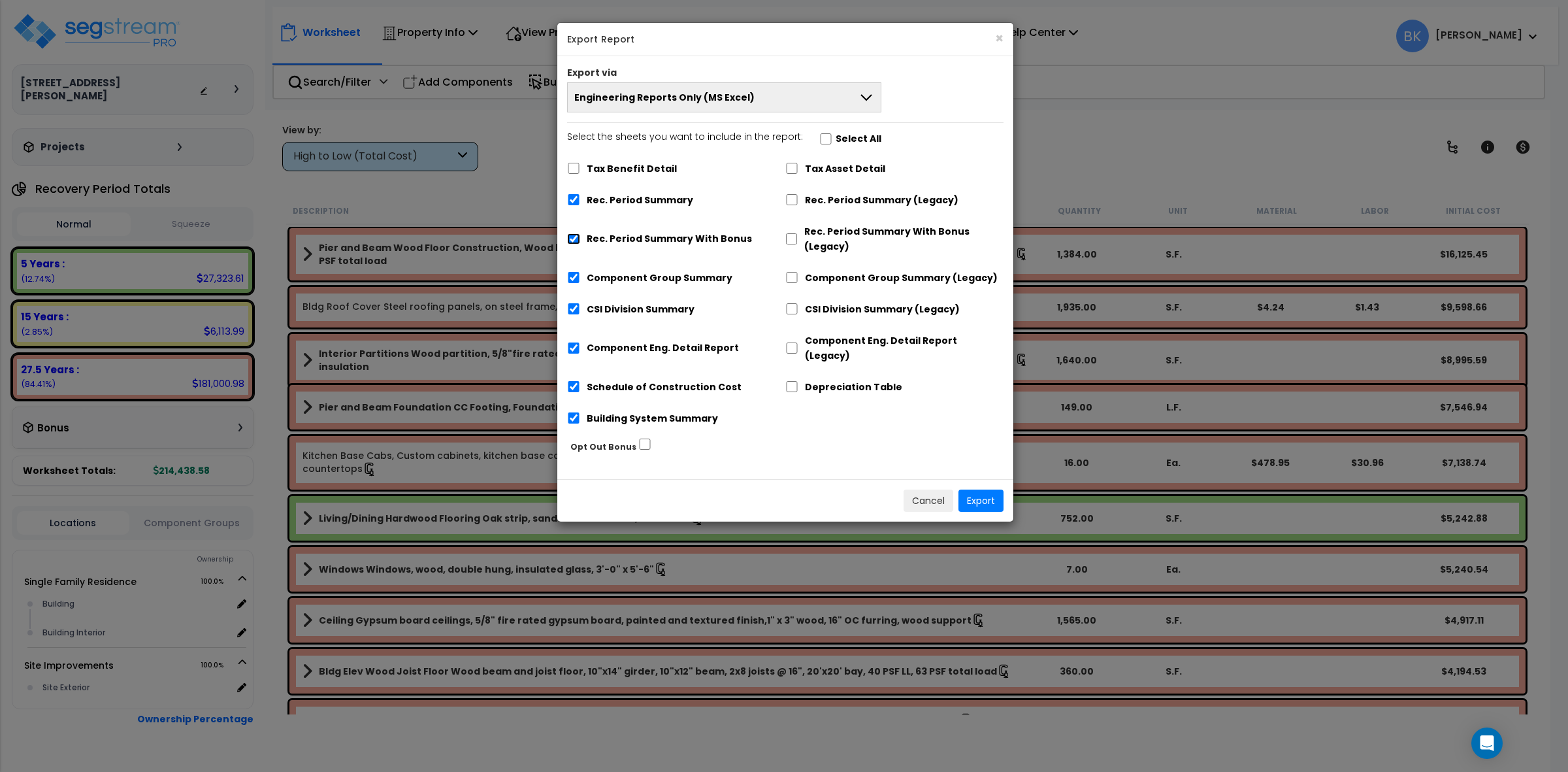
checkbox input "false"
click at [987, 490] on button "Export" at bounding box center [980, 501] width 45 height 22
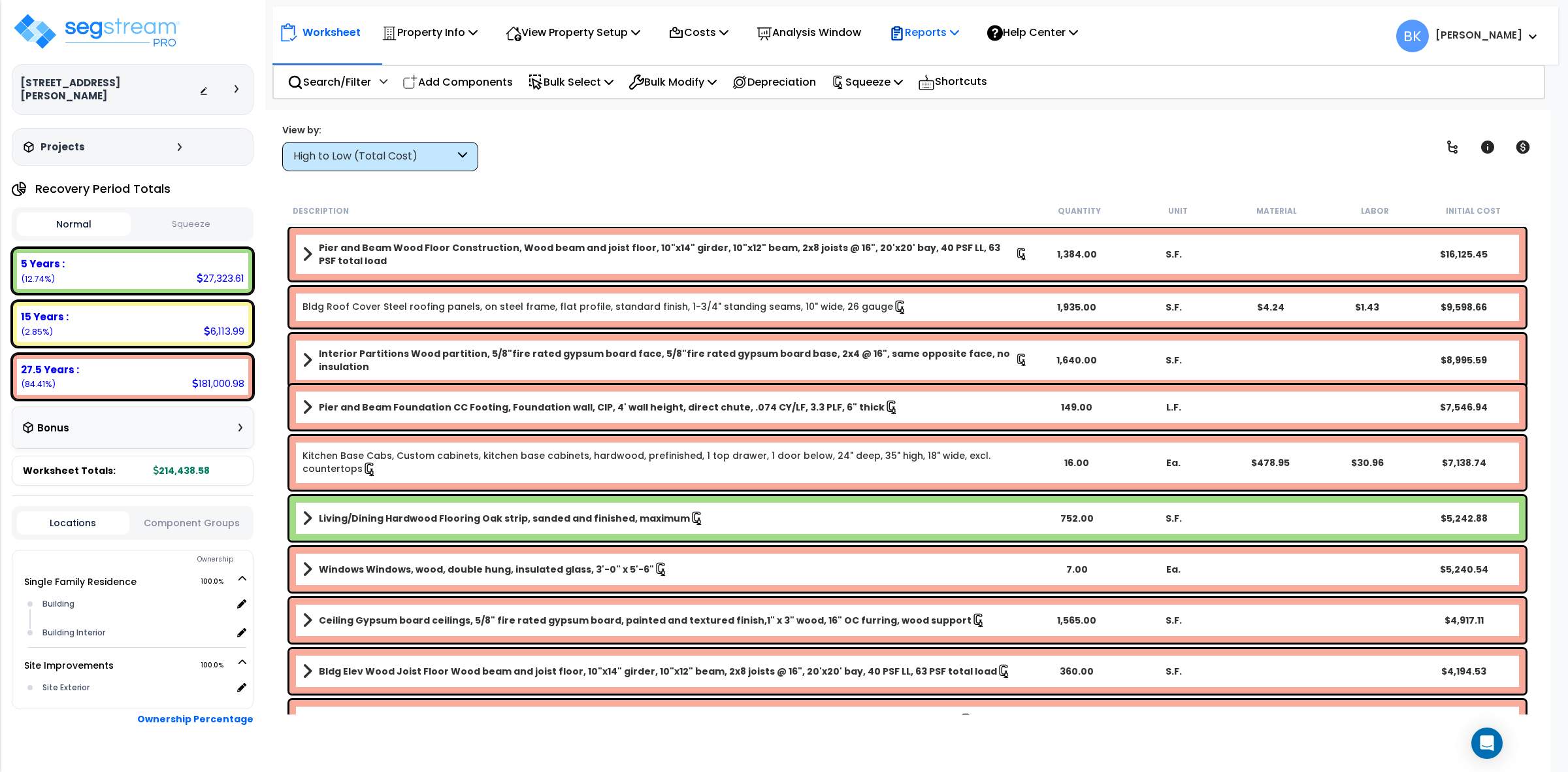
click at [944, 38] on p "Reports" at bounding box center [924, 32] width 70 height 17
click at [935, 64] on link "Get Report" at bounding box center [946, 62] width 129 height 26
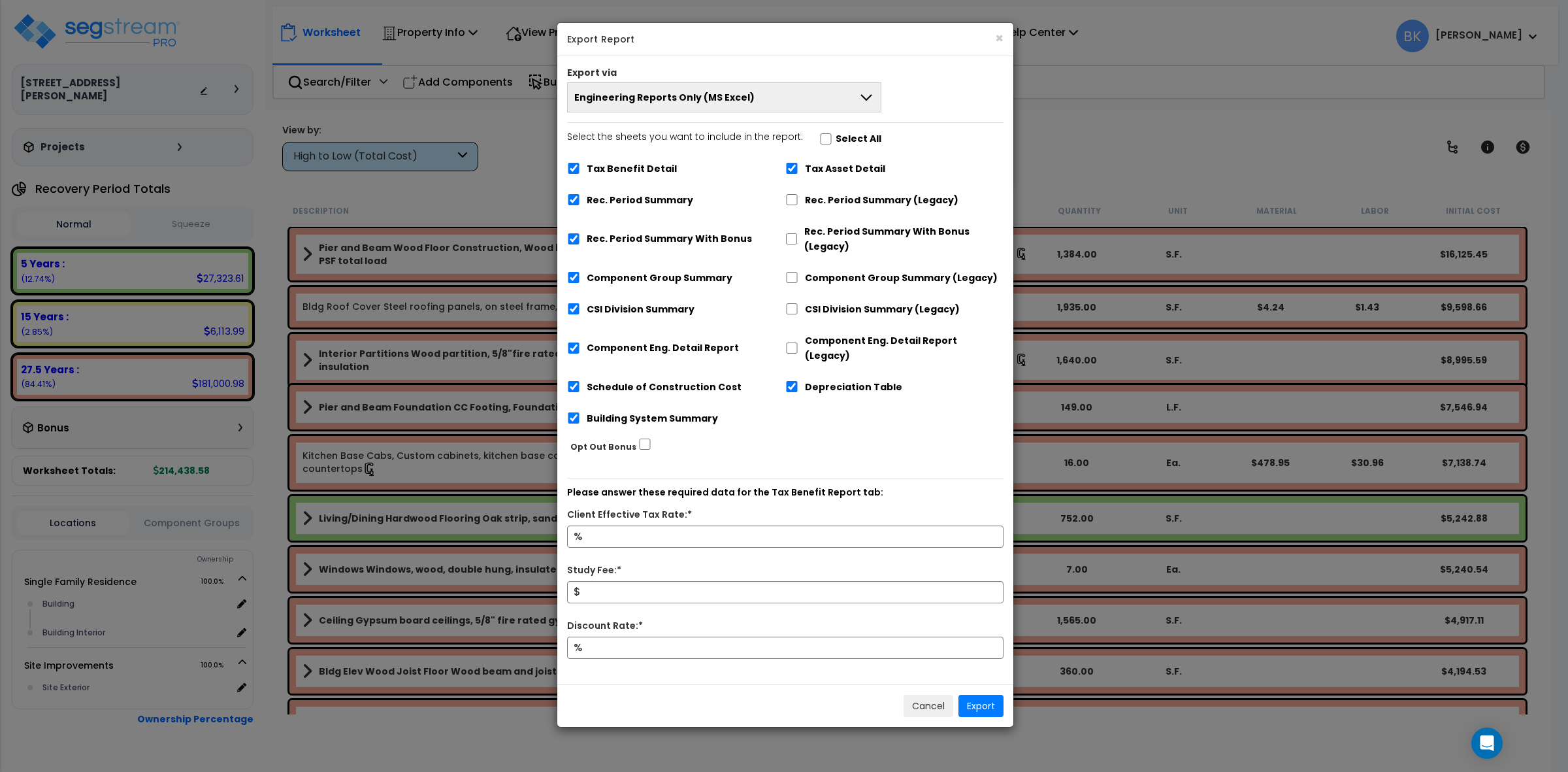
click at [797, 106] on button "Engineering Reports Only (MS Excel)" at bounding box center [724, 97] width 315 height 30
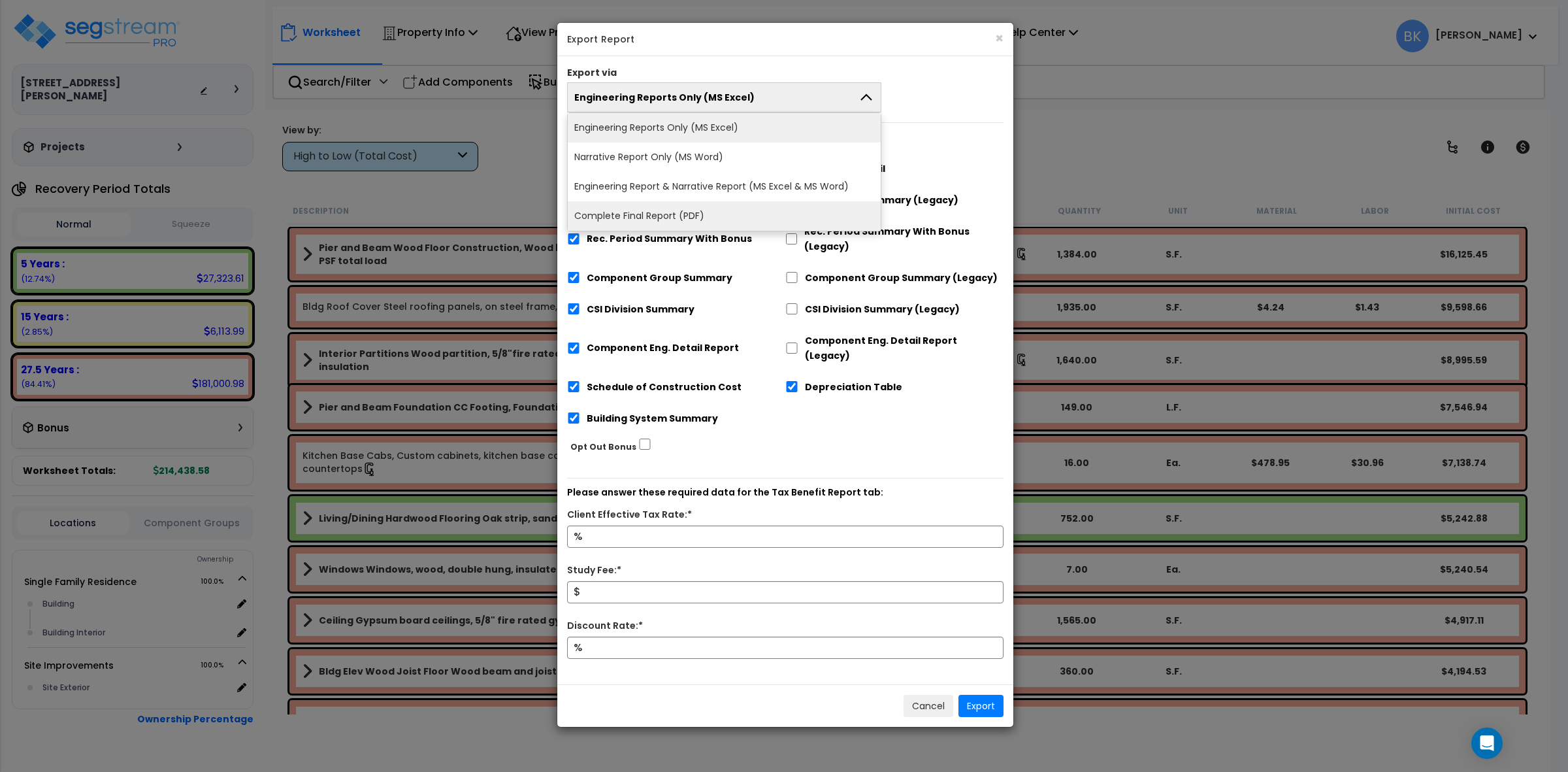
click at [633, 214] on li "Complete Final Report (PDF)" at bounding box center [724, 216] width 313 height 29
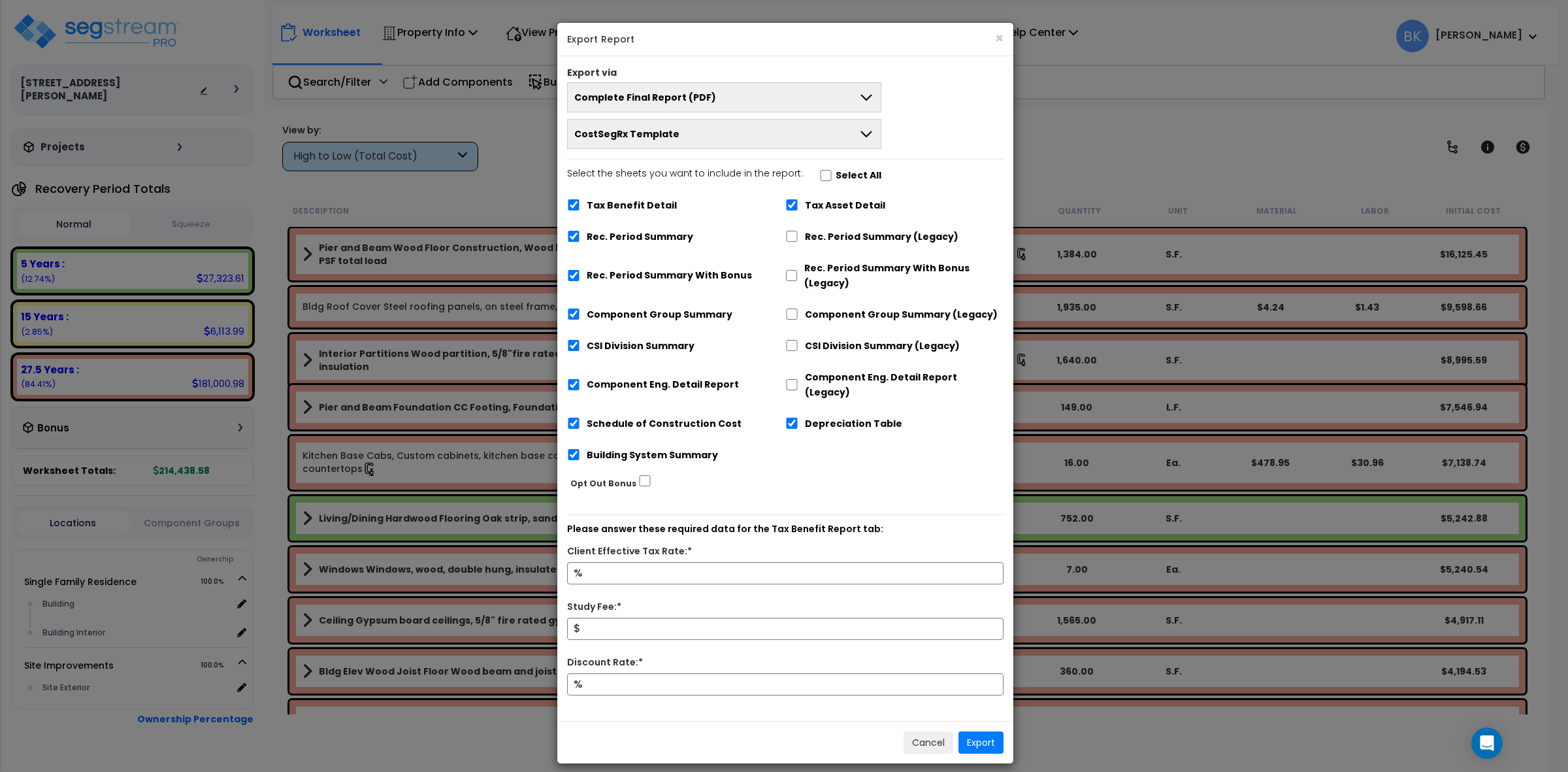
click at [722, 131] on button "CostSegRx Template" at bounding box center [724, 134] width 315 height 30
click at [687, 163] on li "CostSegRx Template" at bounding box center [724, 164] width 313 height 29
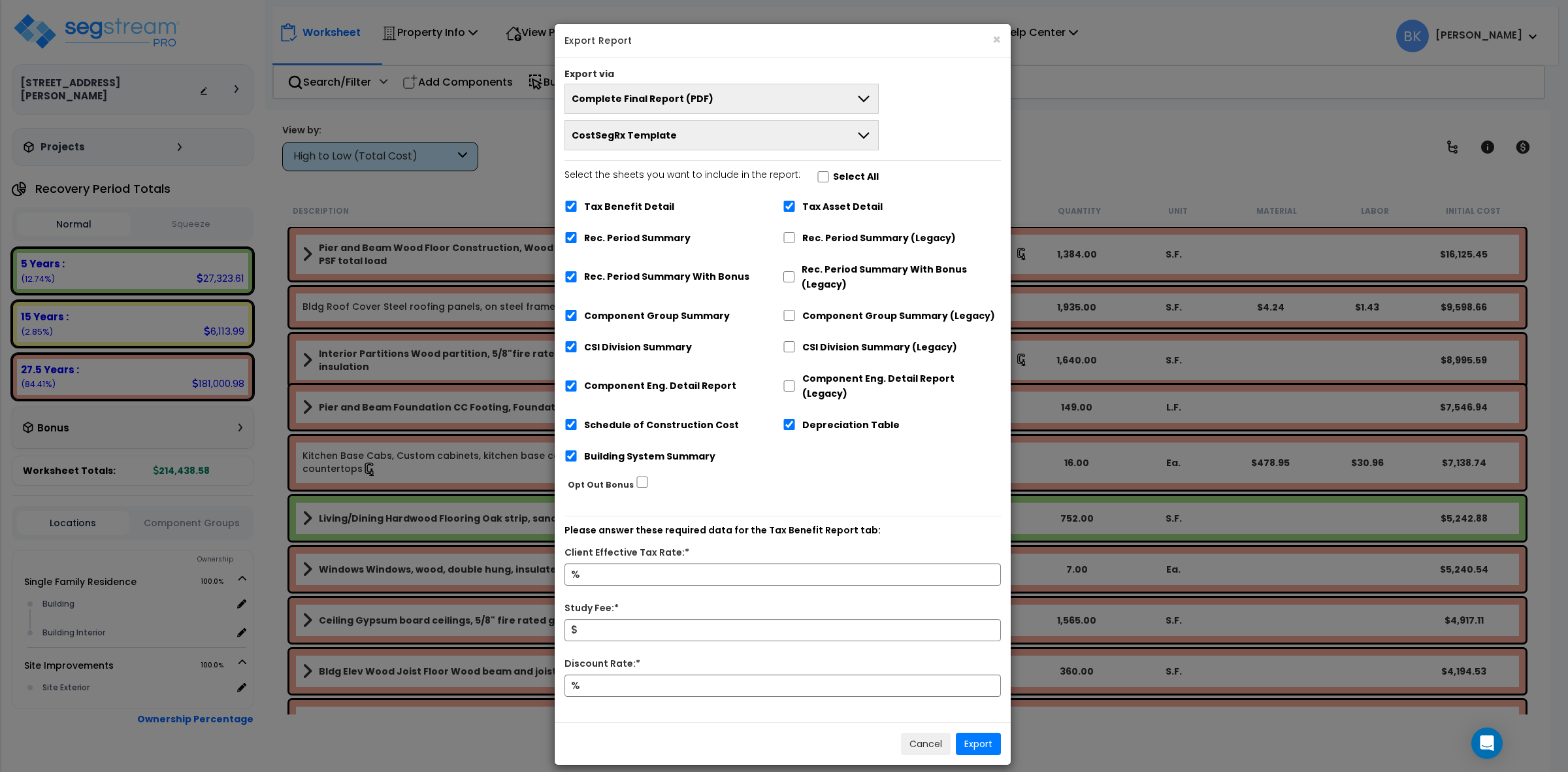
click at [608, 207] on label "Tax Benefit Detail" at bounding box center [629, 207] width 90 height 15
click at [578, 207] on input "Tax Benefit Detail" at bounding box center [571, 206] width 13 height 11
checkbox input "false"
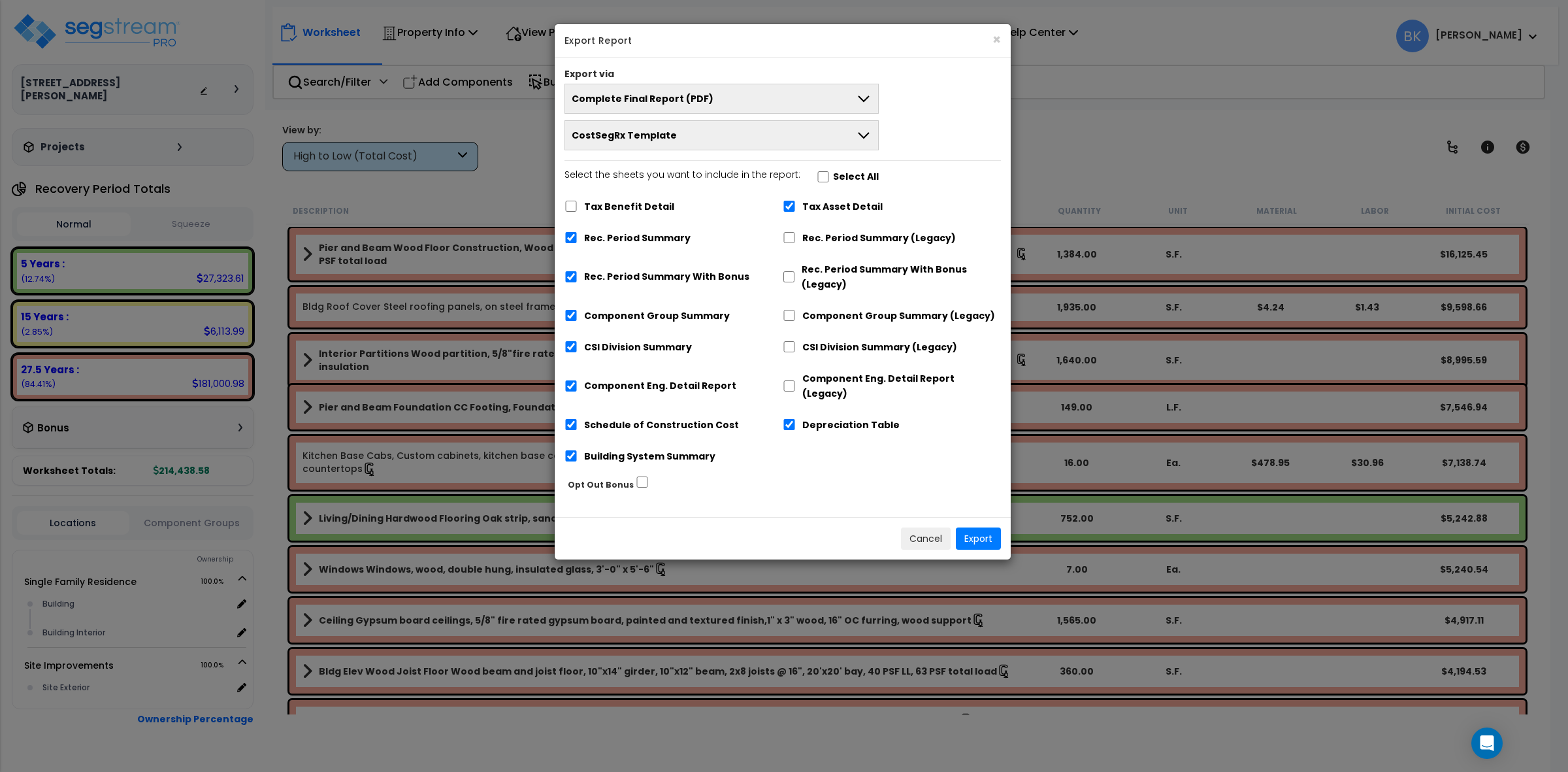
click at [824, 418] on label "Depreciation Table" at bounding box center [851, 426] width 97 height 15
click at [796, 419] on input "Depreciation Table" at bounding box center [789, 424] width 13 height 11
checkbox input "false"
click at [830, 213] on label "Tax Asset Detail" at bounding box center [842, 207] width 81 height 15
click at [796, 212] on input "Tax Asset Detail" at bounding box center [789, 206] width 13 height 11
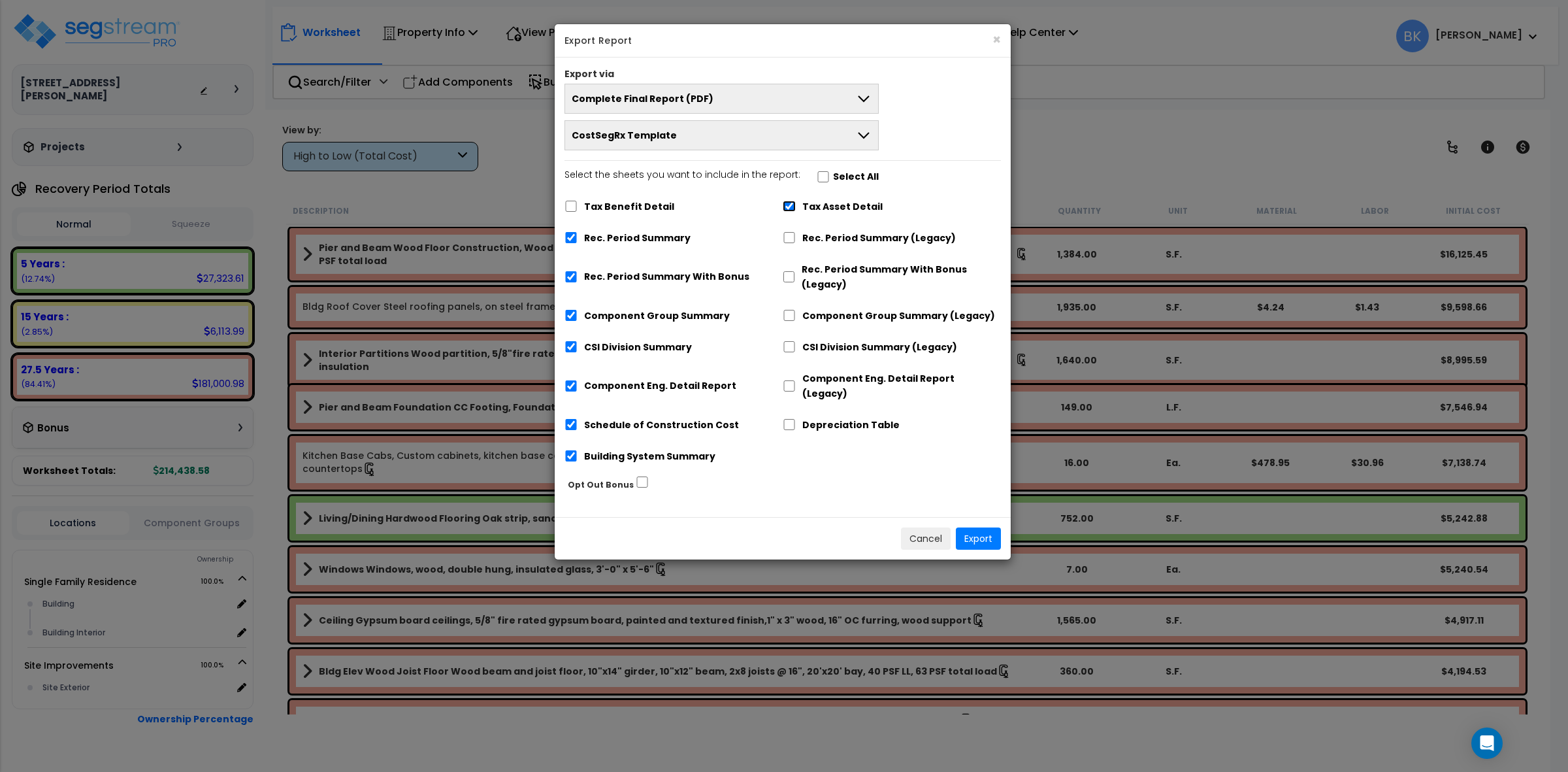
checkbox input "false"
click at [691, 271] on label "Rec. Period Summary With Bonus" at bounding box center [667, 276] width 166 height 15
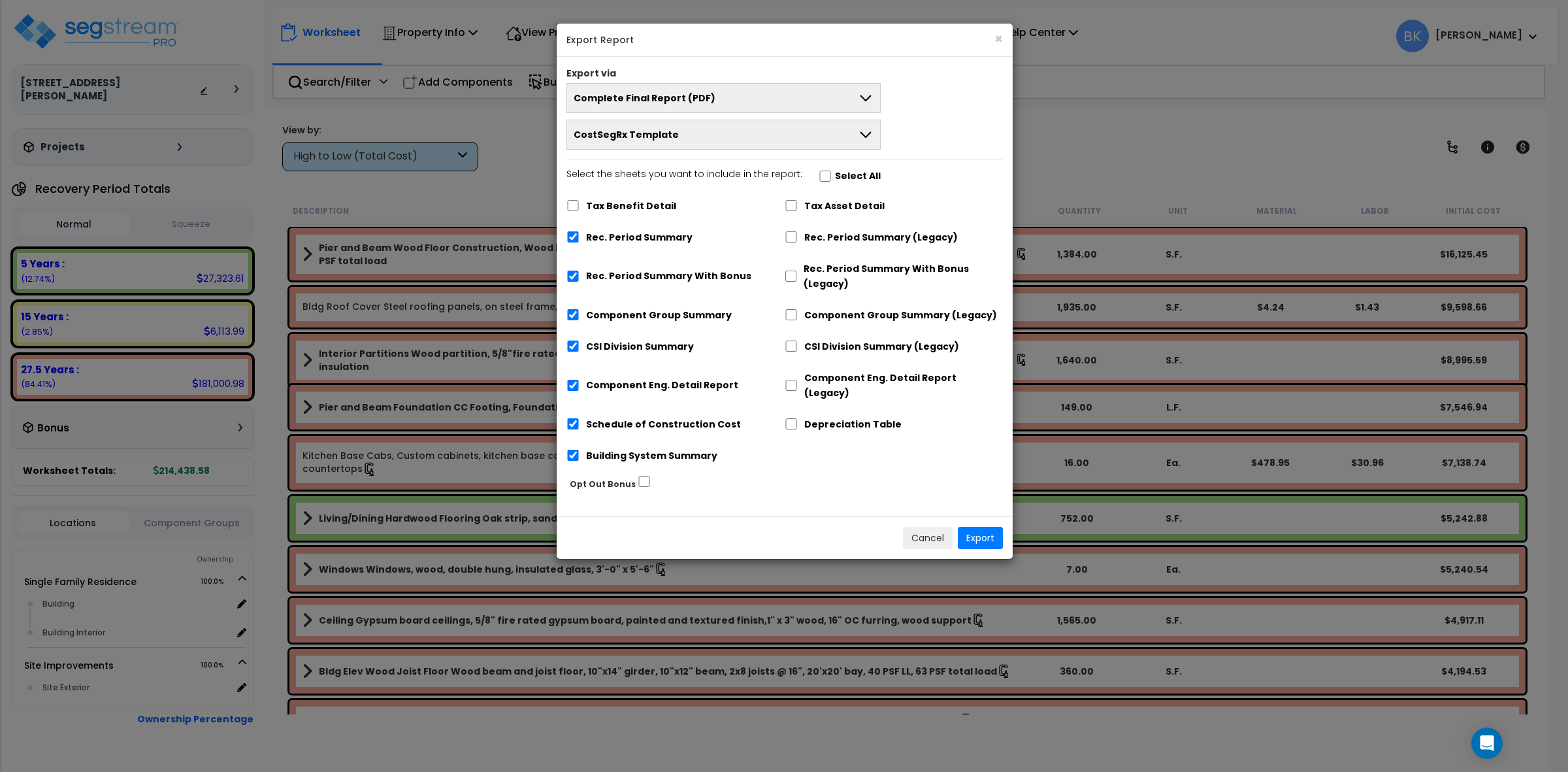
click at [681, 280] on label "Rec. Period Summary With Bonus" at bounding box center [668, 276] width 166 height 15
click at [579, 280] on input "Rec. Period Summary With Bonus" at bounding box center [573, 276] width 13 height 11
checkbox input "false"
click at [969, 527] on button "Export" at bounding box center [980, 538] width 45 height 22
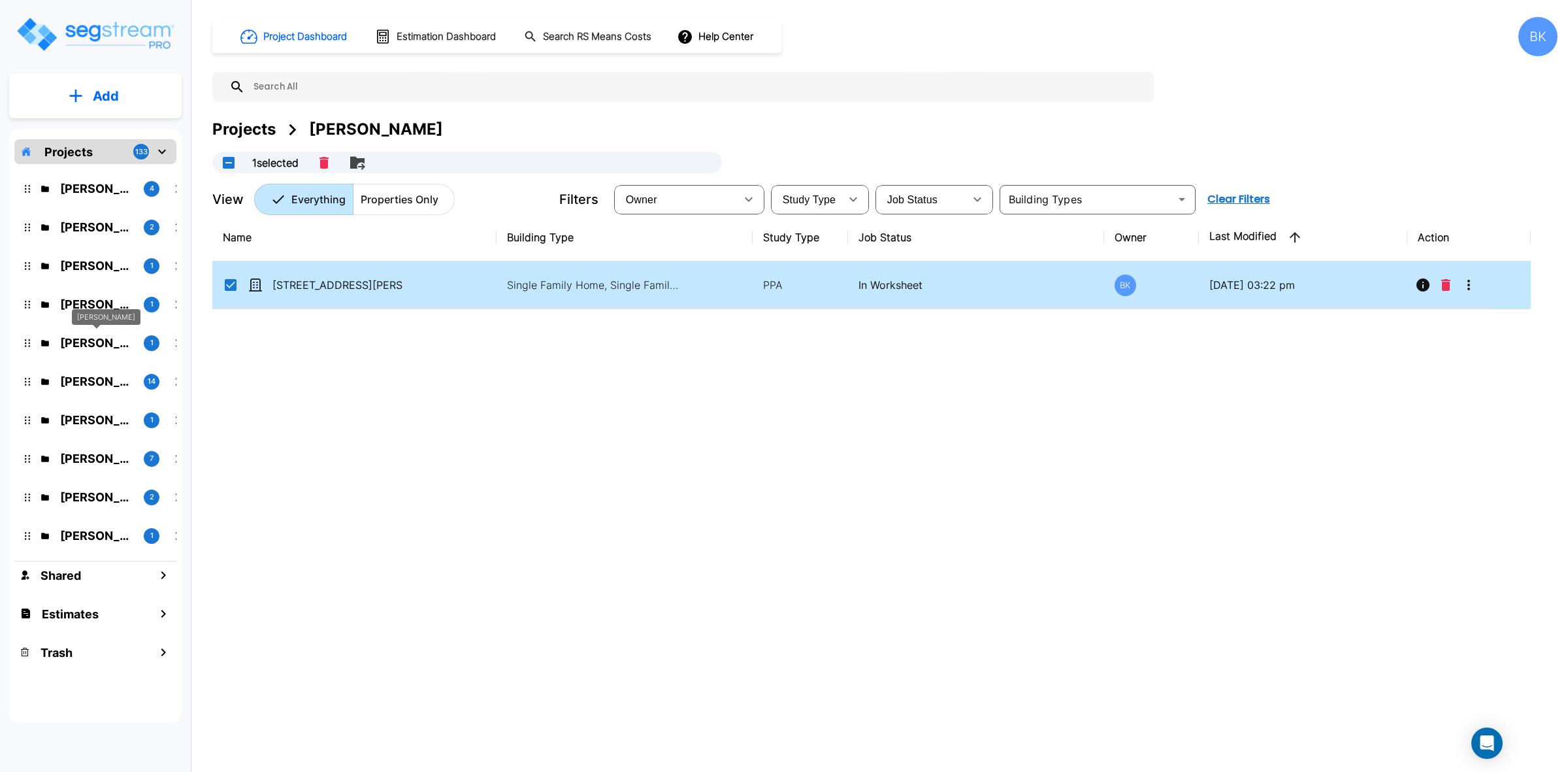
click at [81, 340] on p "Chad Beers" at bounding box center [97, 342] width 73 height 17
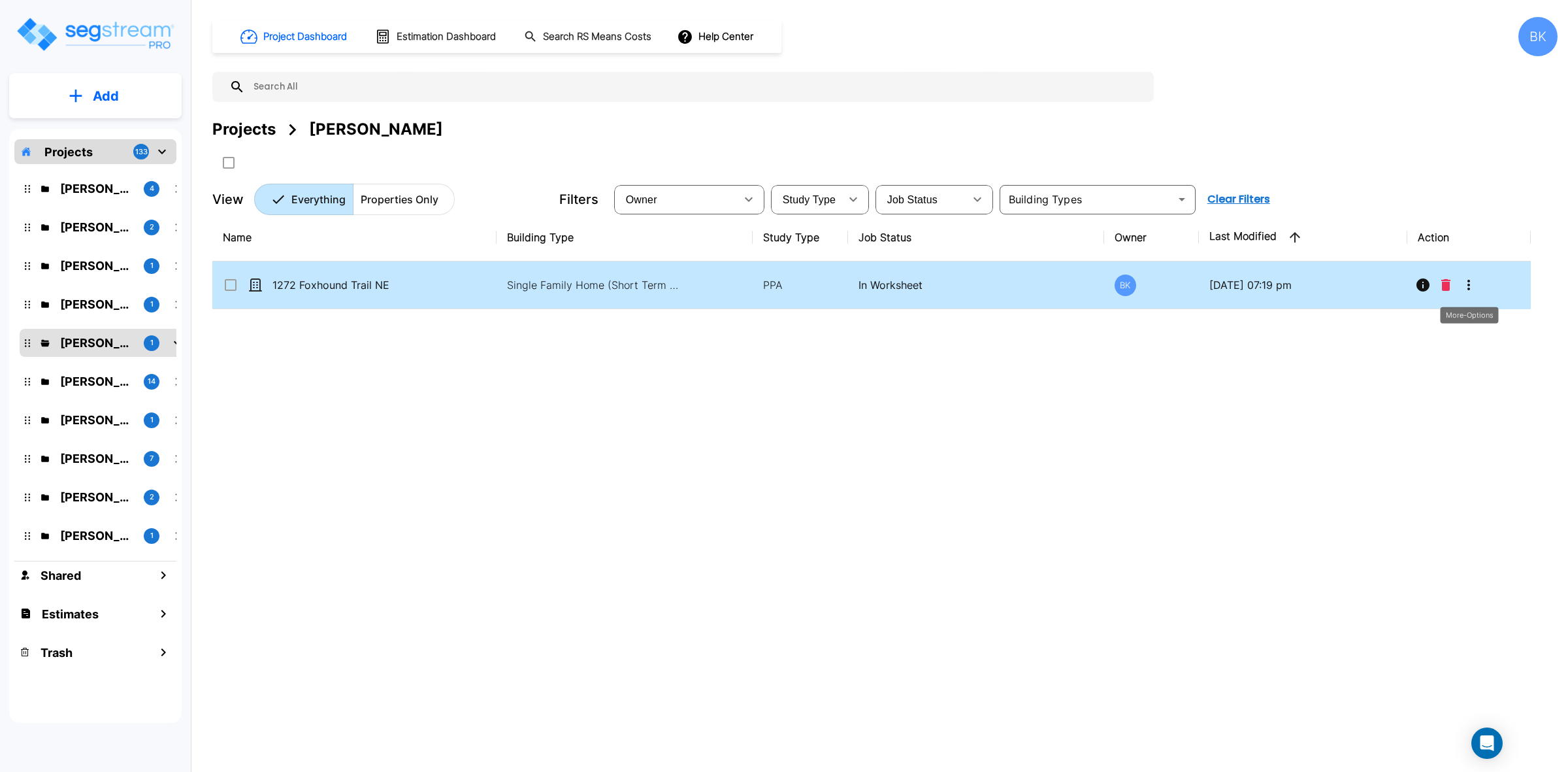
click at [1471, 289] on icon "More-Options" at bounding box center [1468, 285] width 16 height 16
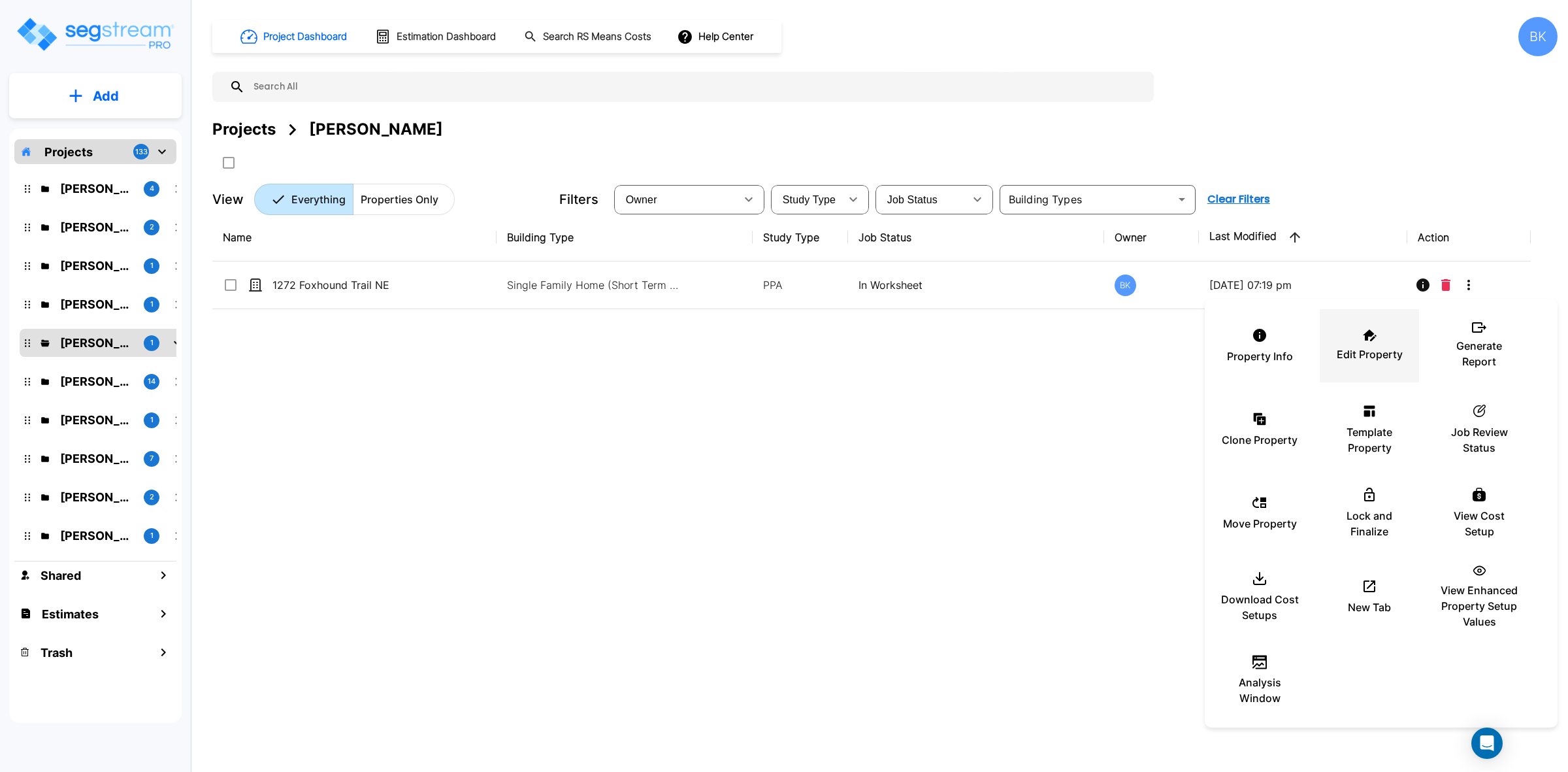
click at [1377, 360] on p "Edit Property" at bounding box center [1369, 354] width 66 height 16
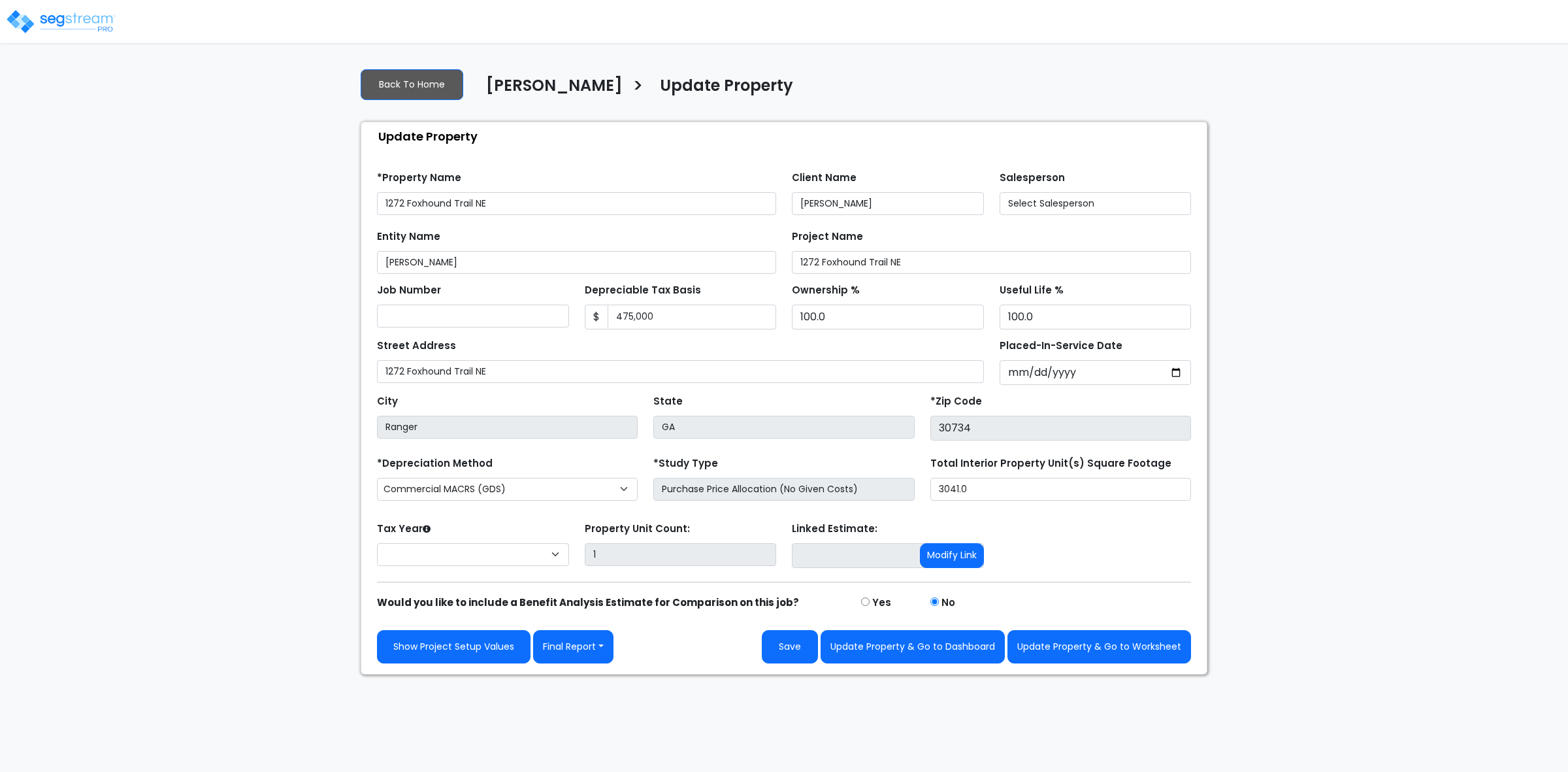
select select "2024"
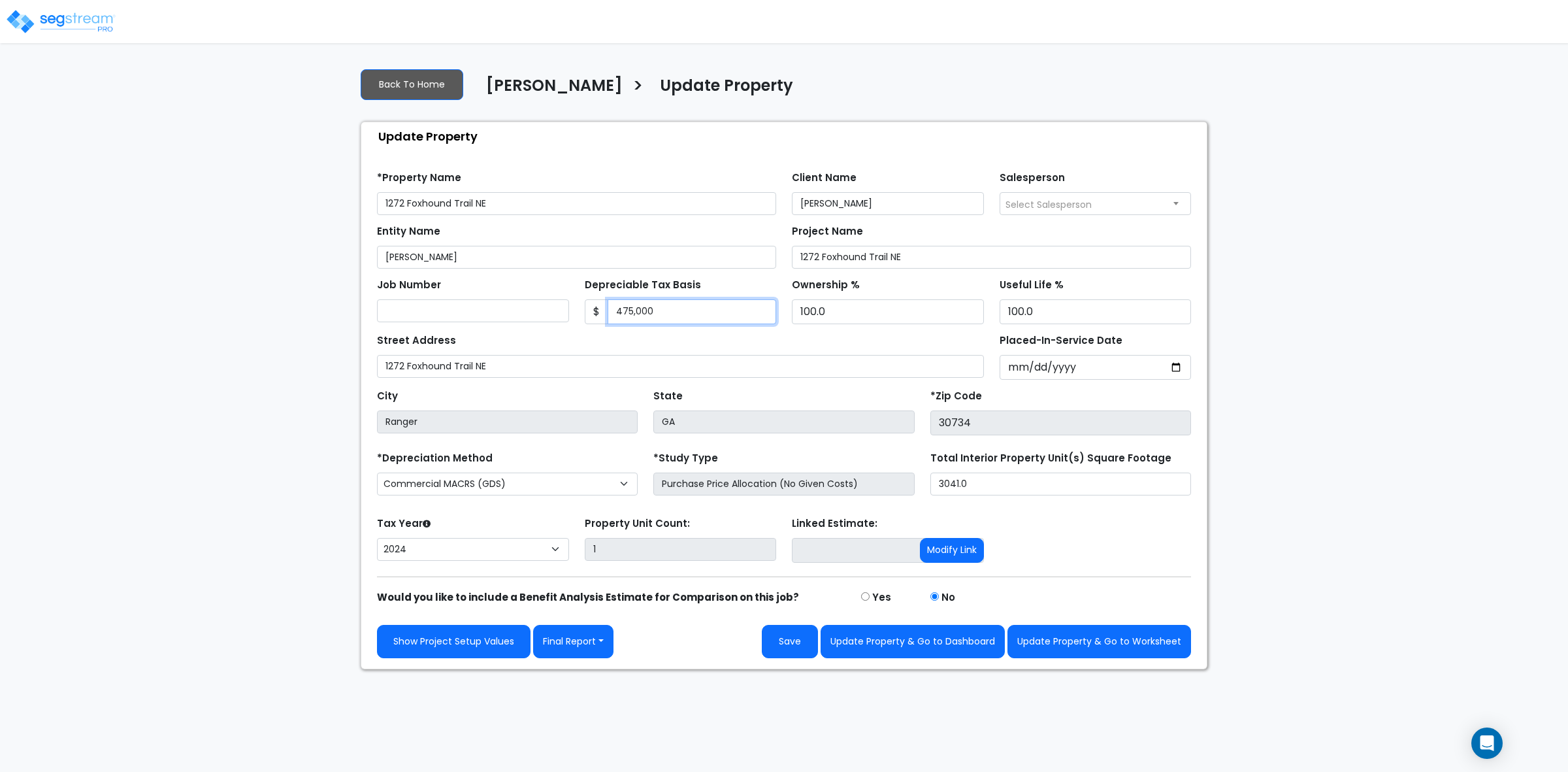
drag, startPoint x: 629, startPoint y: 315, endPoint x: 637, endPoint y: 309, distance: 10.0
click at [629, 315] on input "475,000" at bounding box center [692, 311] width 169 height 25
type input "488,000"
click at [781, 652] on button "Save" at bounding box center [789, 641] width 56 height 33
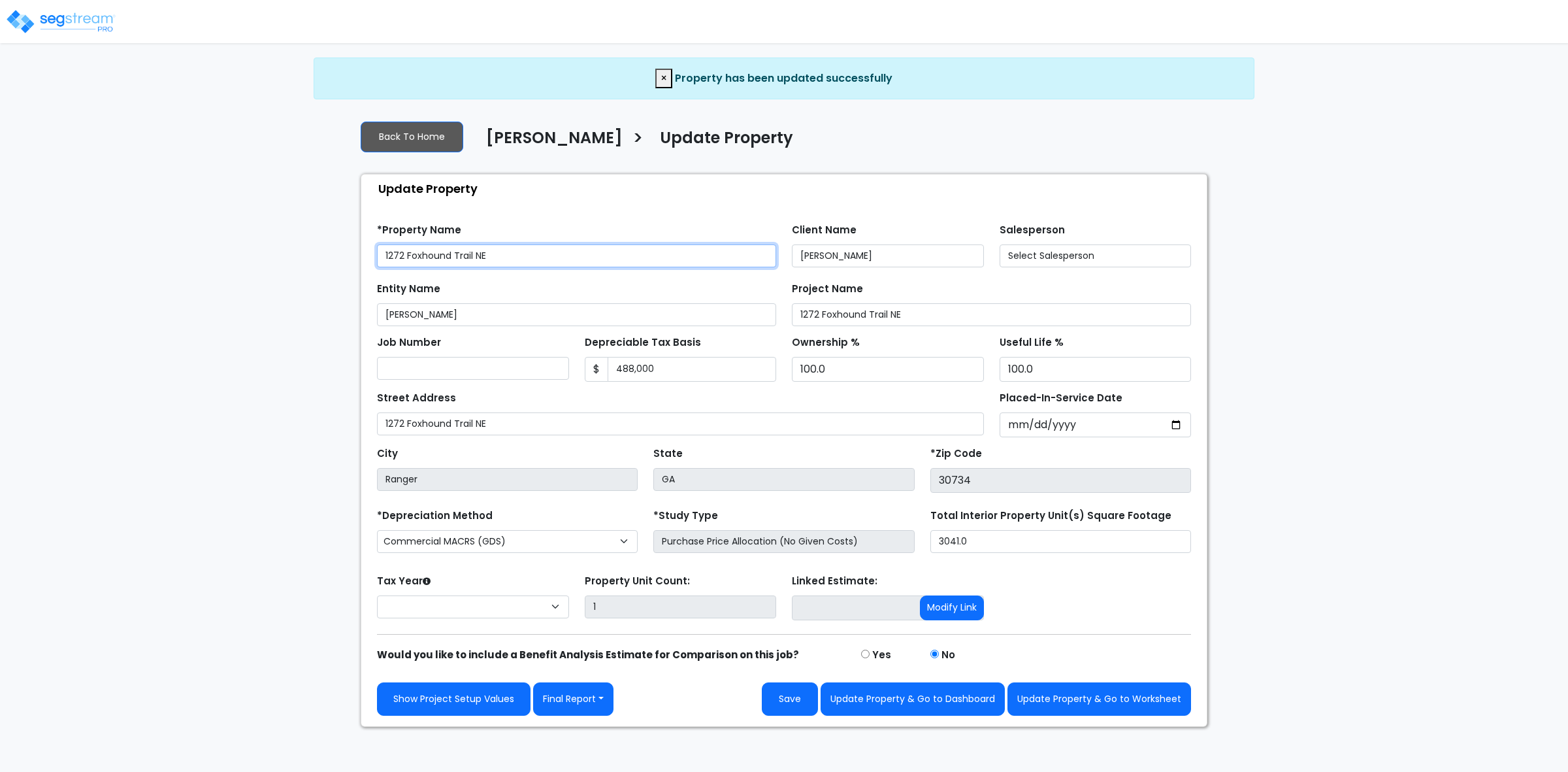
select select "2024"
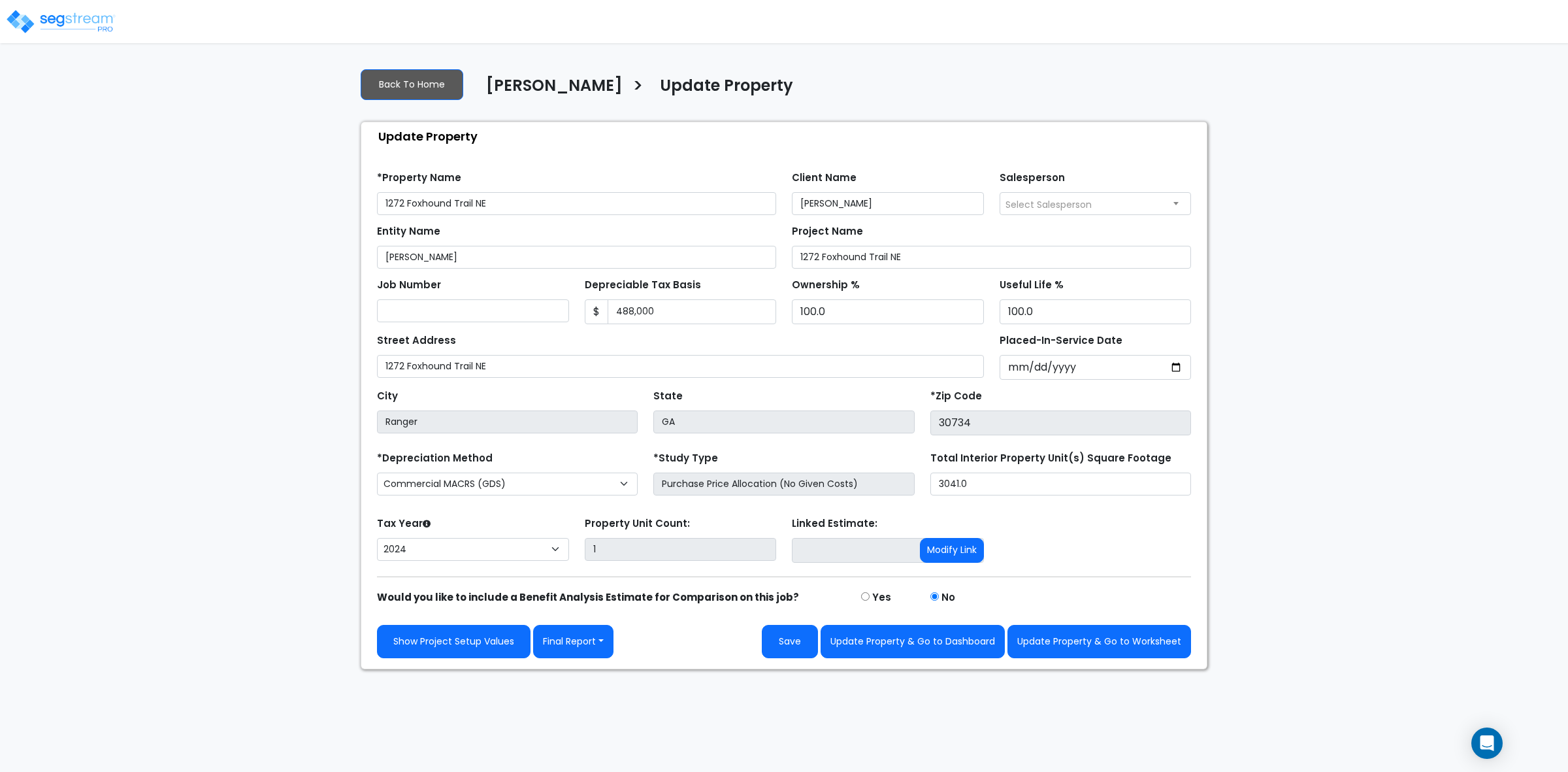
click at [600, 622] on div "Show Project Setup Values Final Report Report Custom Fields Report Images Repor…" at bounding box center [783, 632] width 830 height 53
click at [587, 652] on button "Final Report" at bounding box center [573, 641] width 81 height 33
click at [615, 680] on link "Report Custom Fields" at bounding box center [602, 681] width 136 height 30
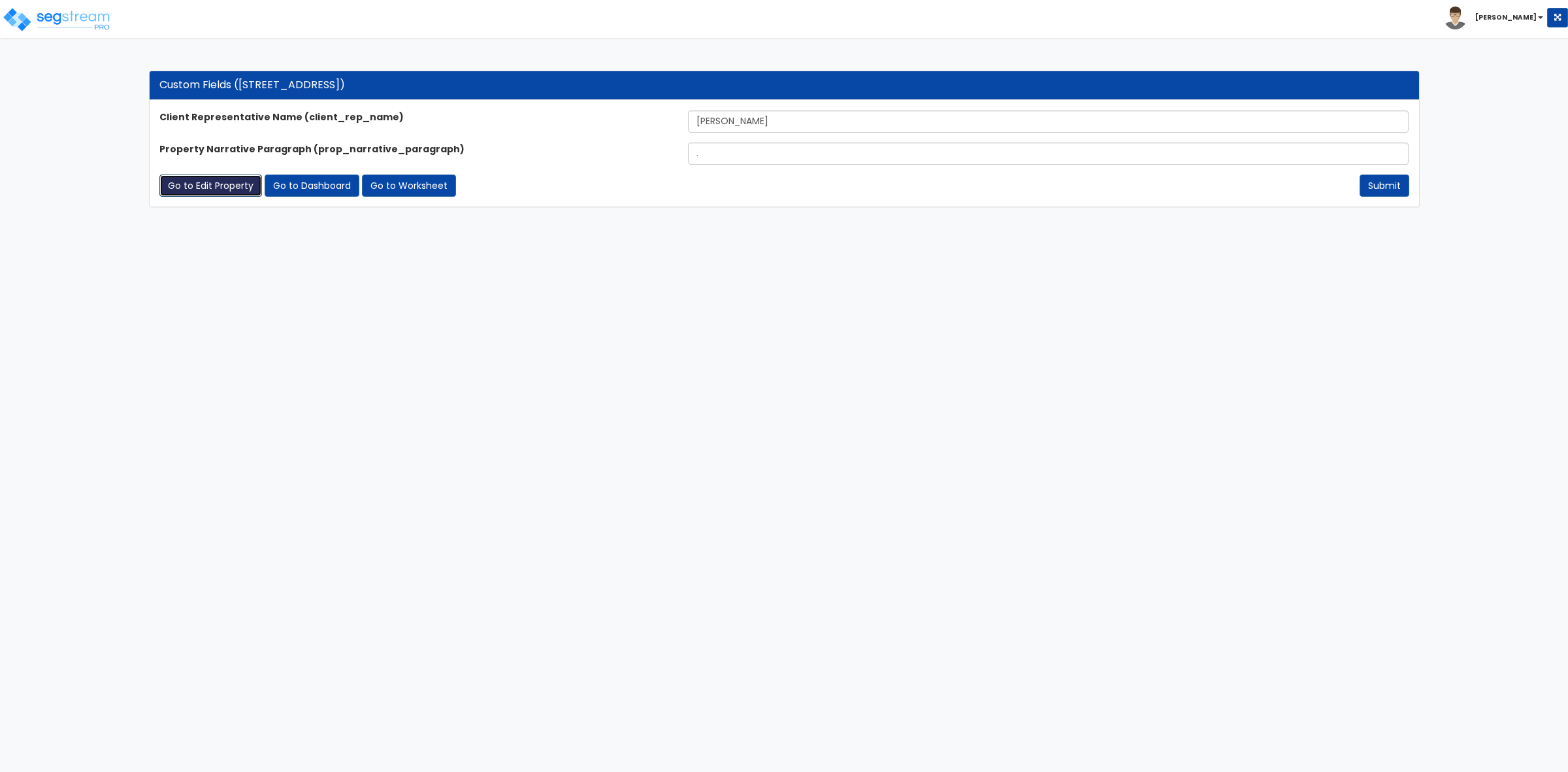
click at [207, 187] on link "Go to Edit Property" at bounding box center [211, 186] width 102 height 22
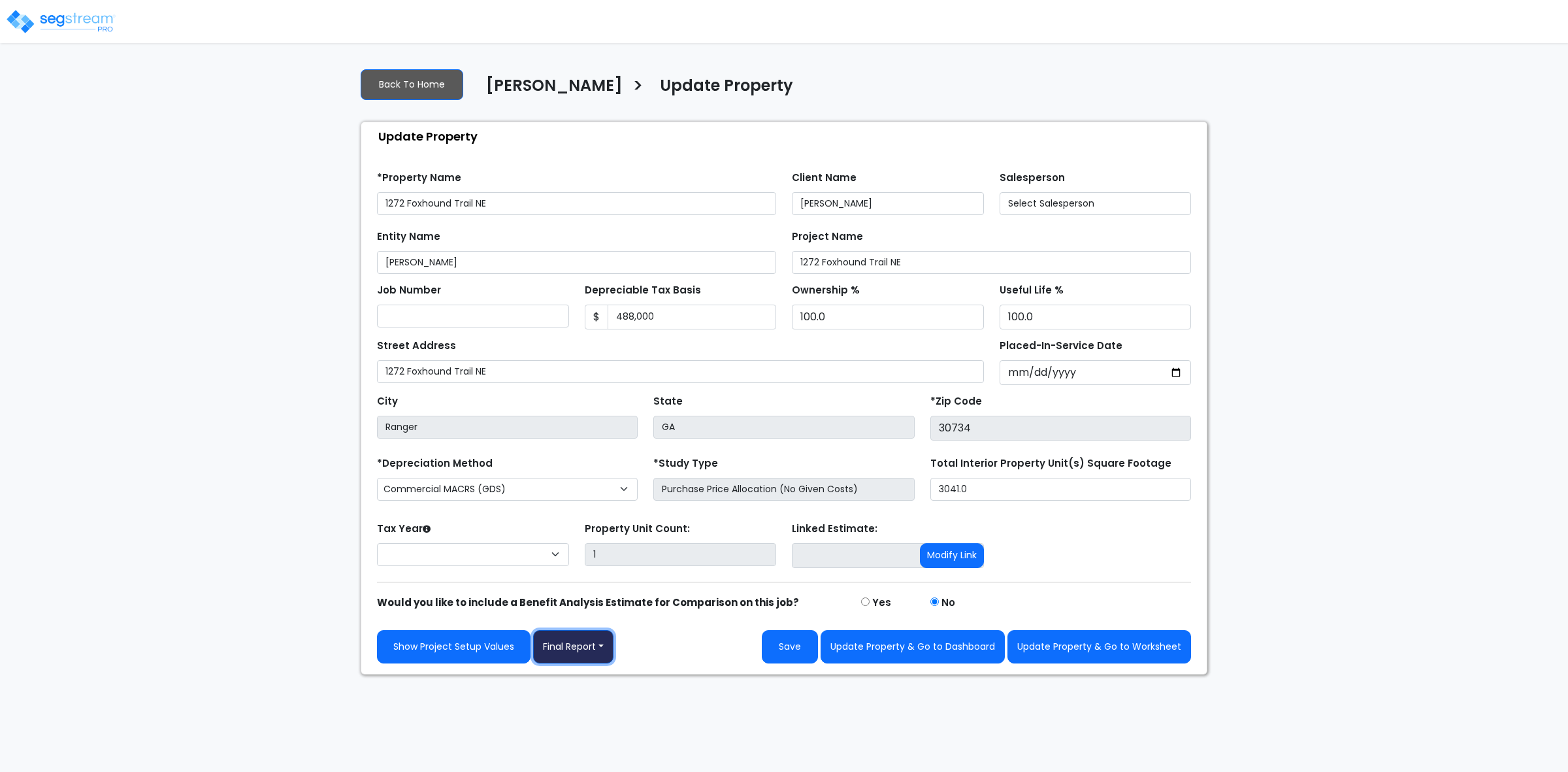
click at [583, 645] on button "Final Report" at bounding box center [573, 647] width 81 height 33
select select "2024"
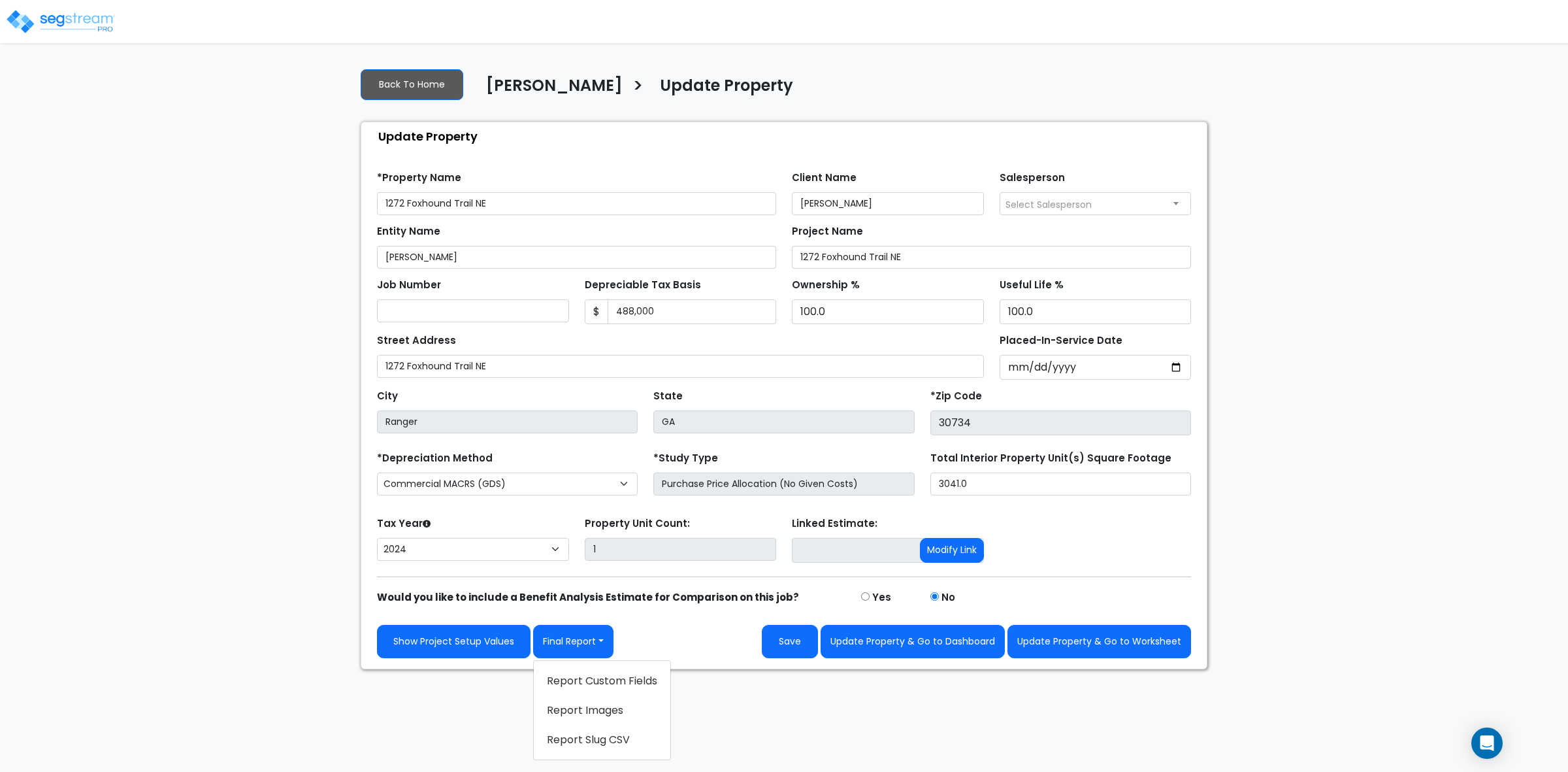
click at [590, 710] on link "Report Images" at bounding box center [602, 710] width 136 height 30
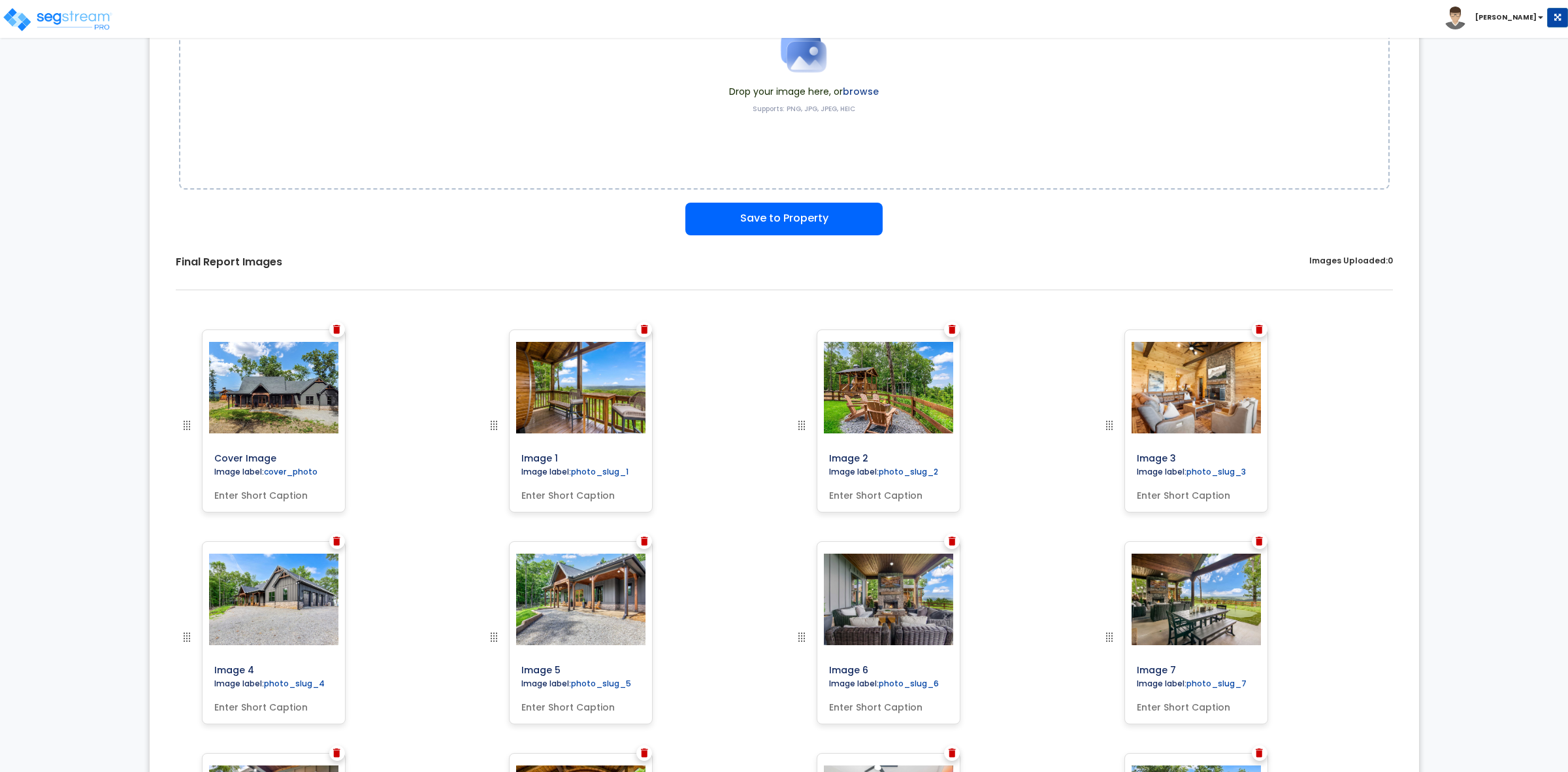
scroll to position [10, 0]
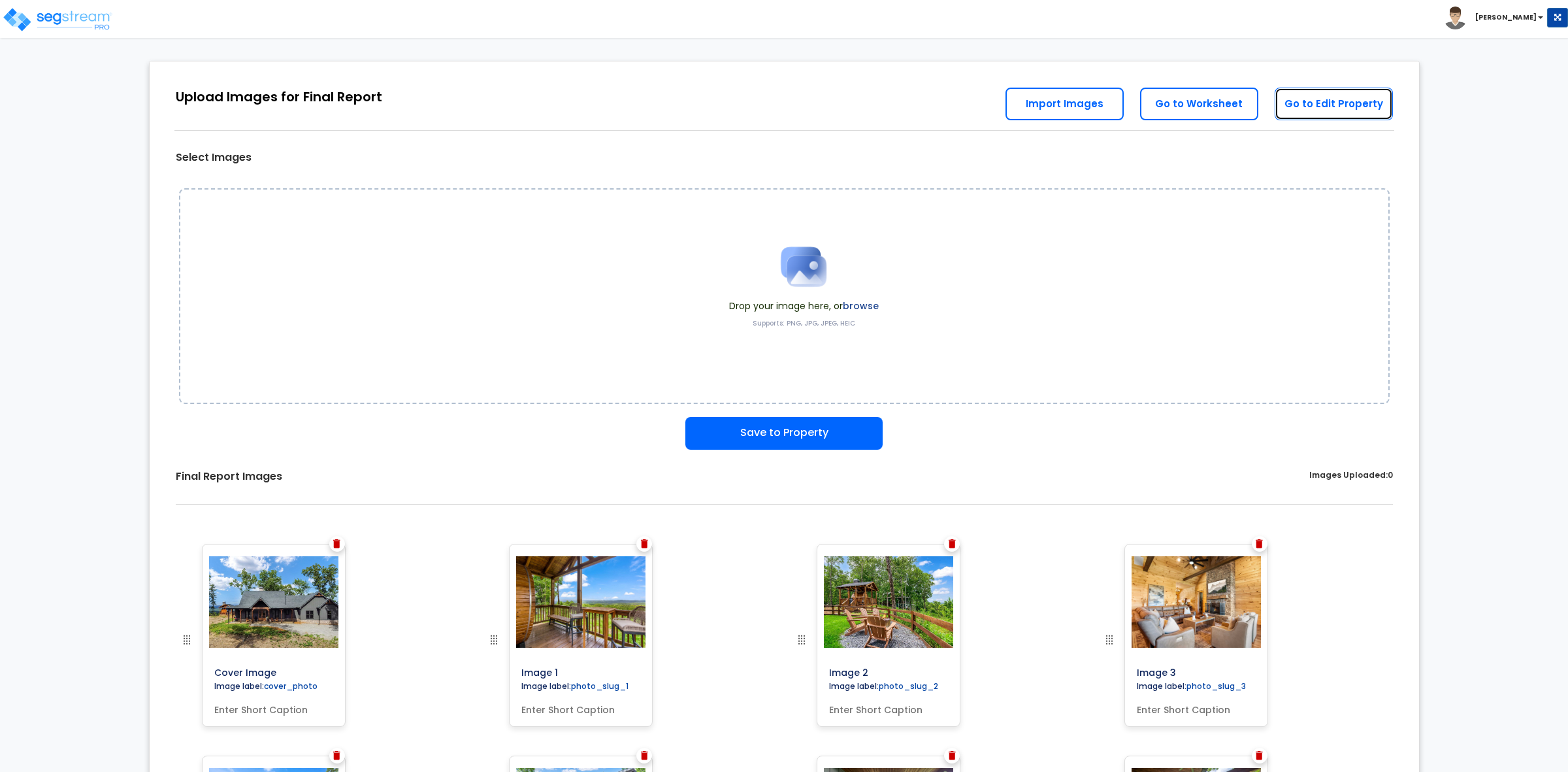
click at [1359, 95] on link "Go to Edit Property" at bounding box center [1333, 103] width 118 height 32
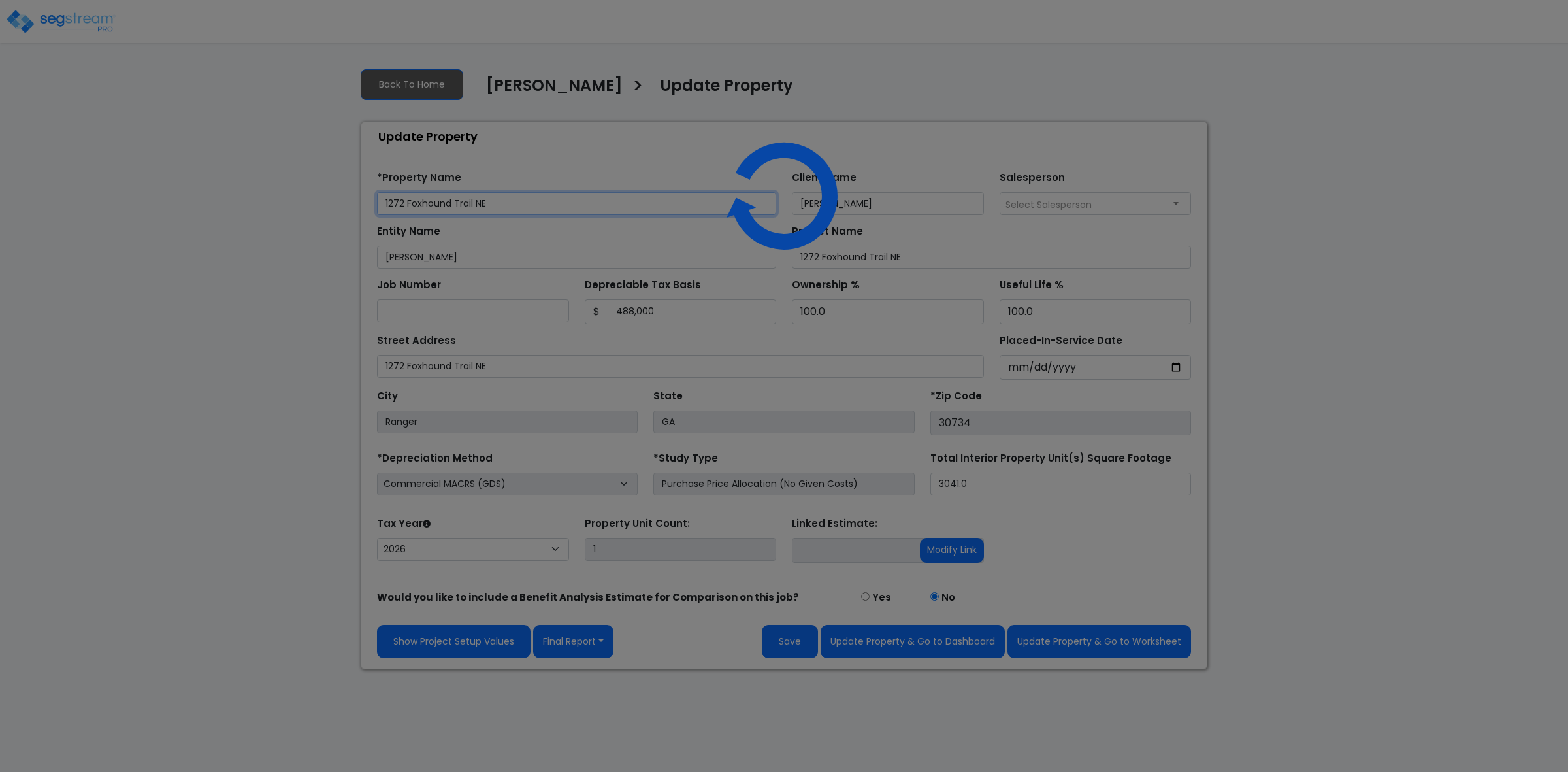
select select "2024"
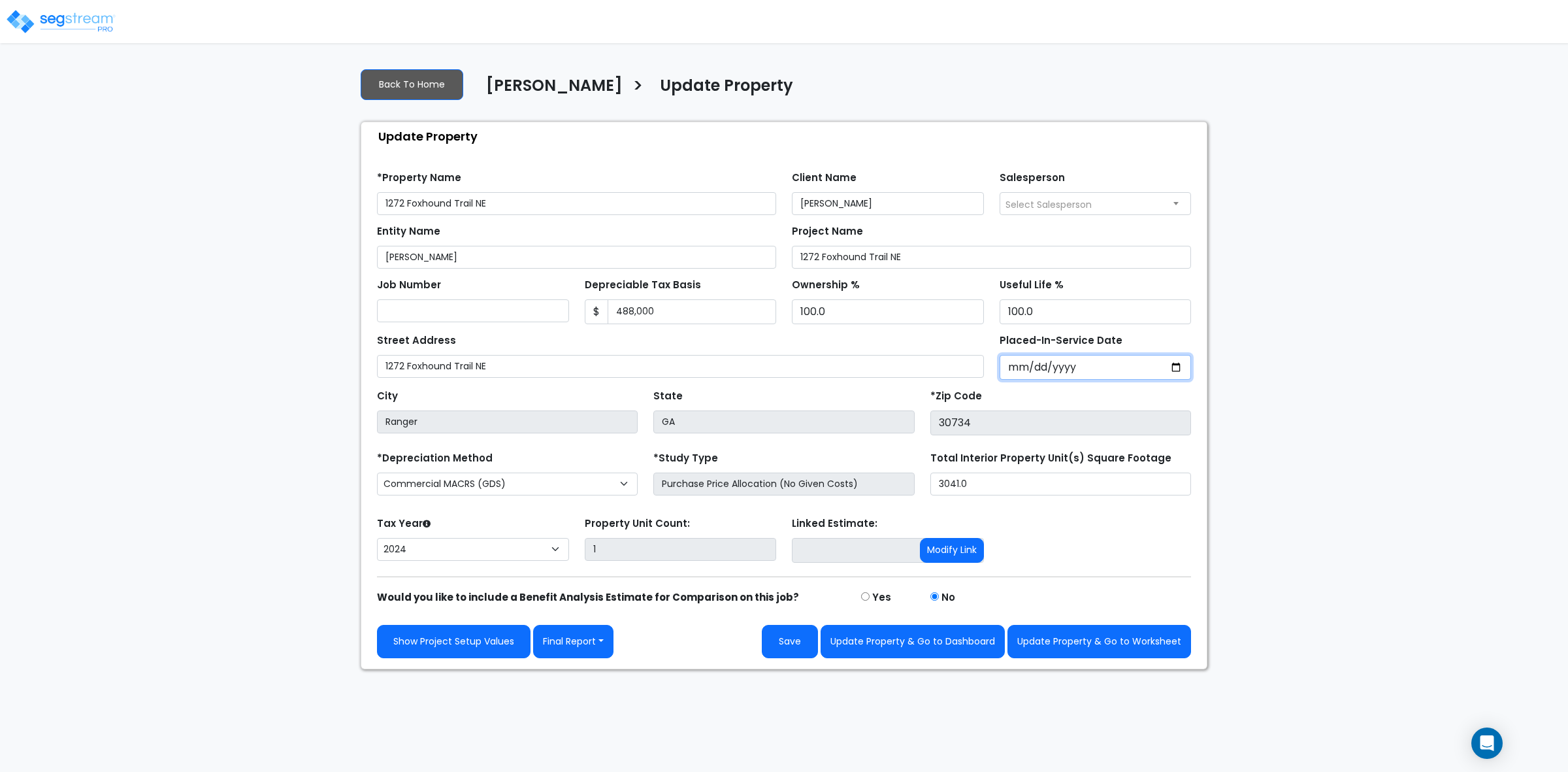
click at [1021, 371] on input "[DATE]" at bounding box center [1095, 367] width 192 height 25
type input "[DATE]"
click at [797, 655] on button "Save" at bounding box center [789, 641] width 56 height 33
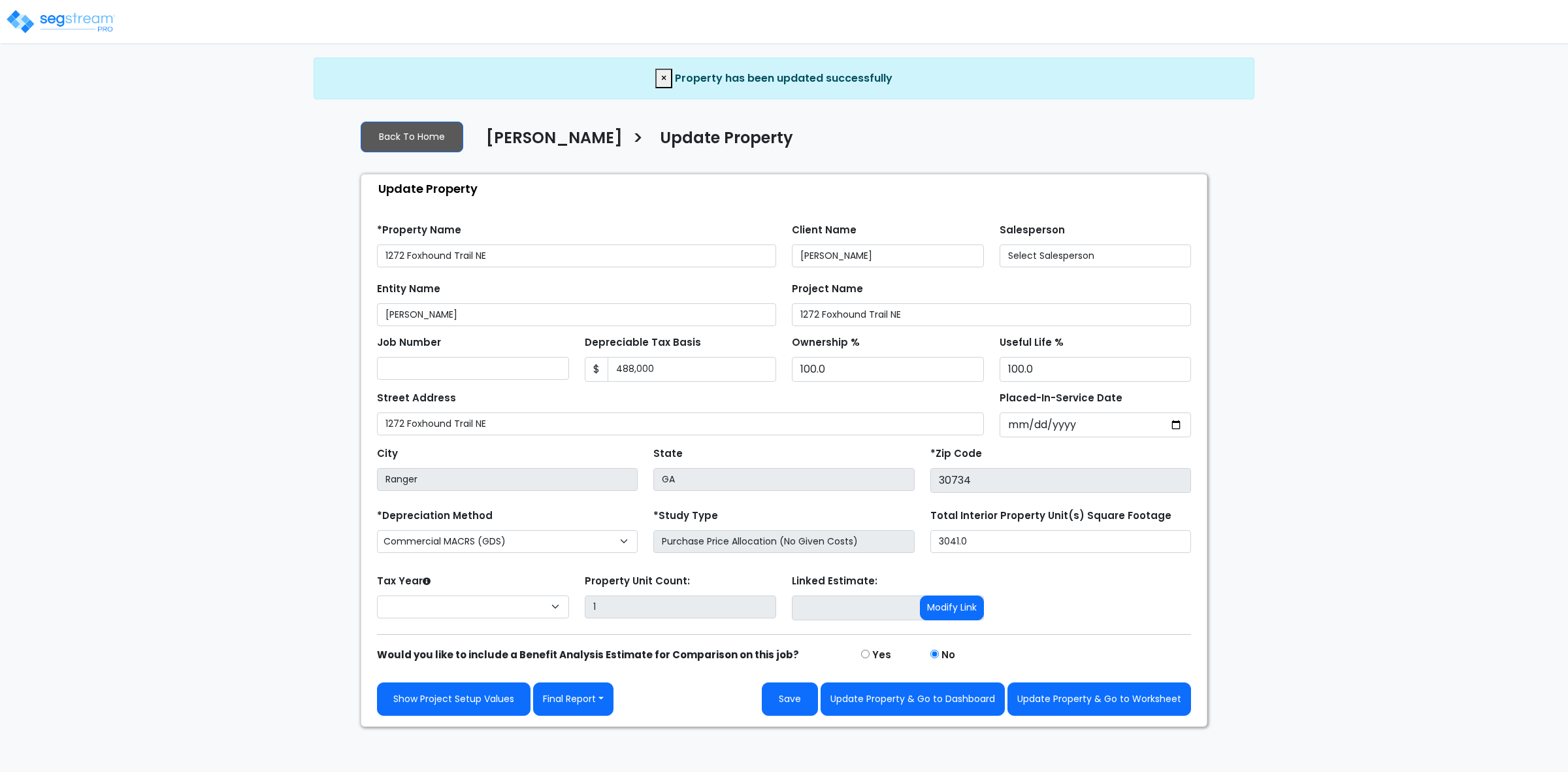
select select "2024"
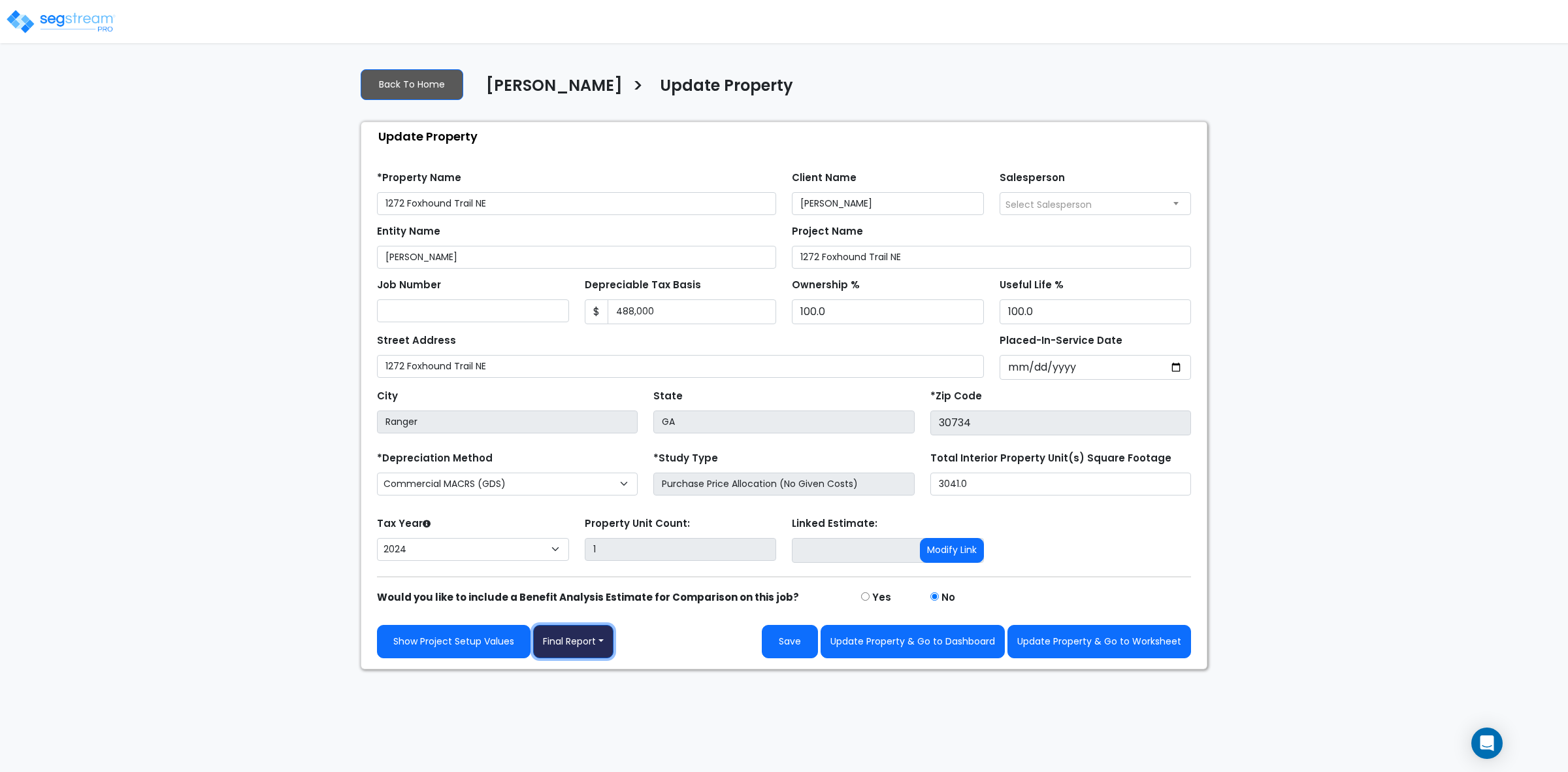
click at [583, 633] on button "Final Report" at bounding box center [573, 641] width 81 height 33
click at [582, 679] on link "Report Custom Fields" at bounding box center [602, 681] width 136 height 30
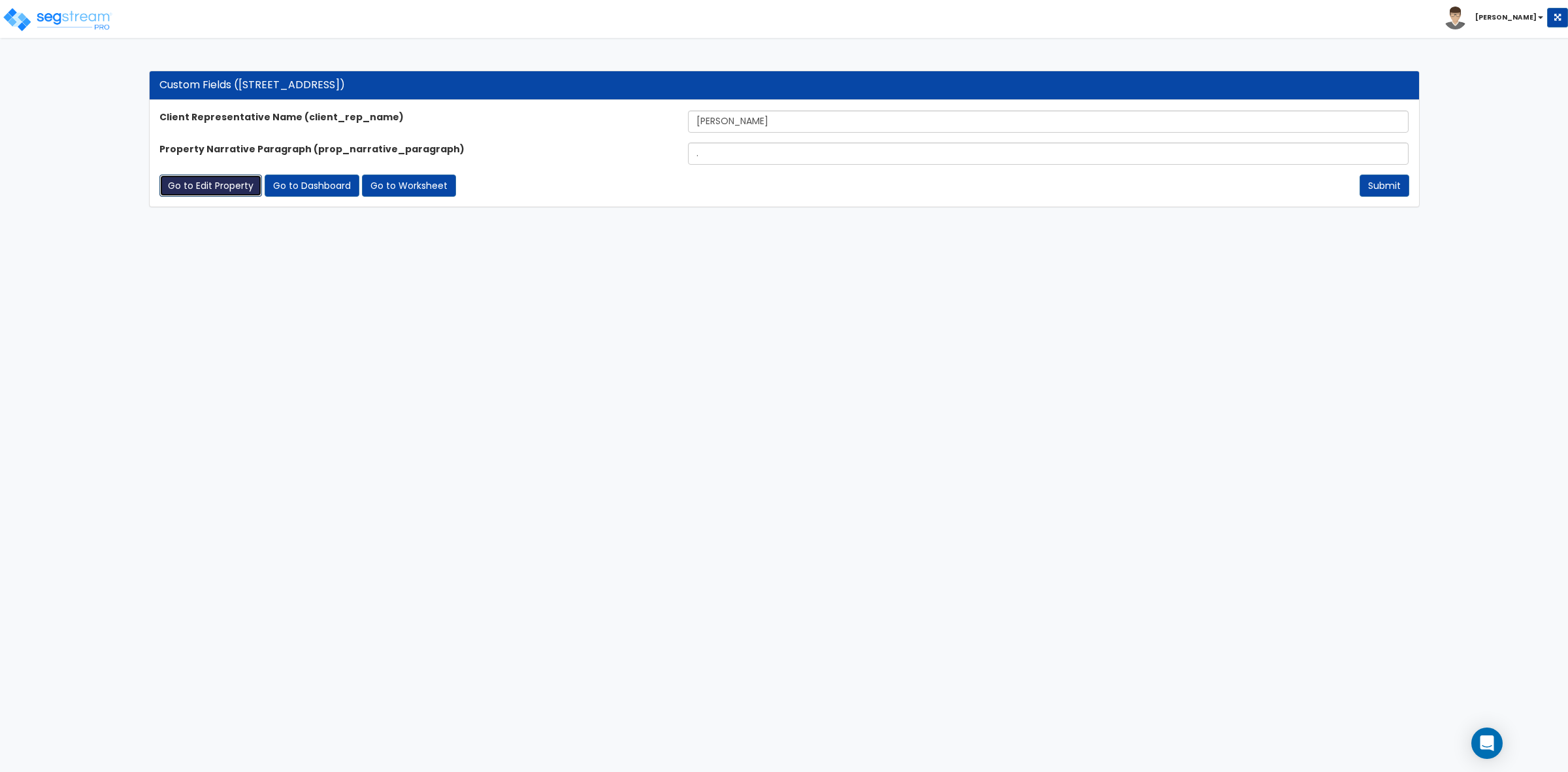
click at [207, 187] on link "Go to Edit Property" at bounding box center [211, 186] width 102 height 22
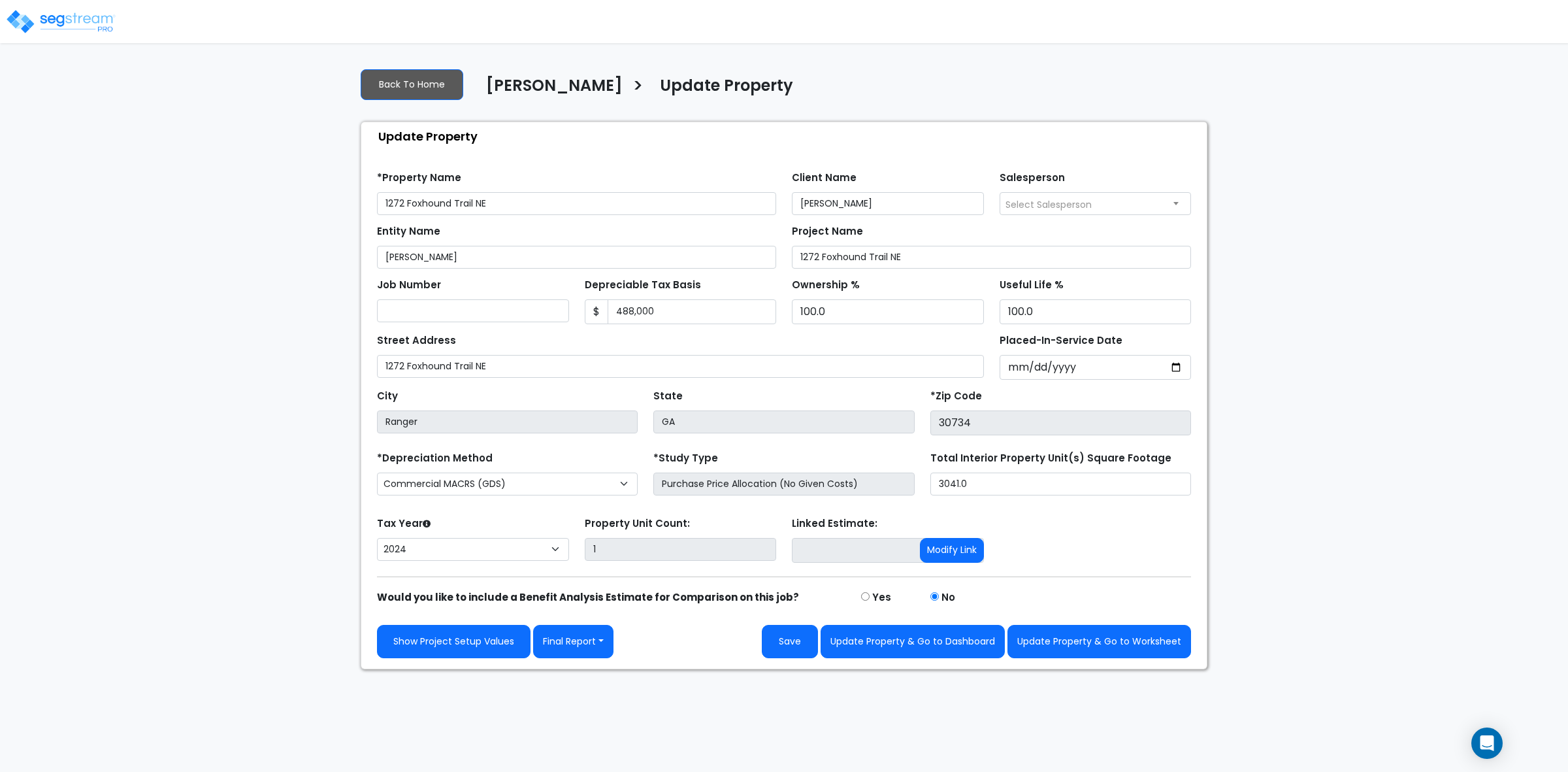
select select "2024"
click at [794, 644] on button "Save" at bounding box center [789, 641] width 56 height 33
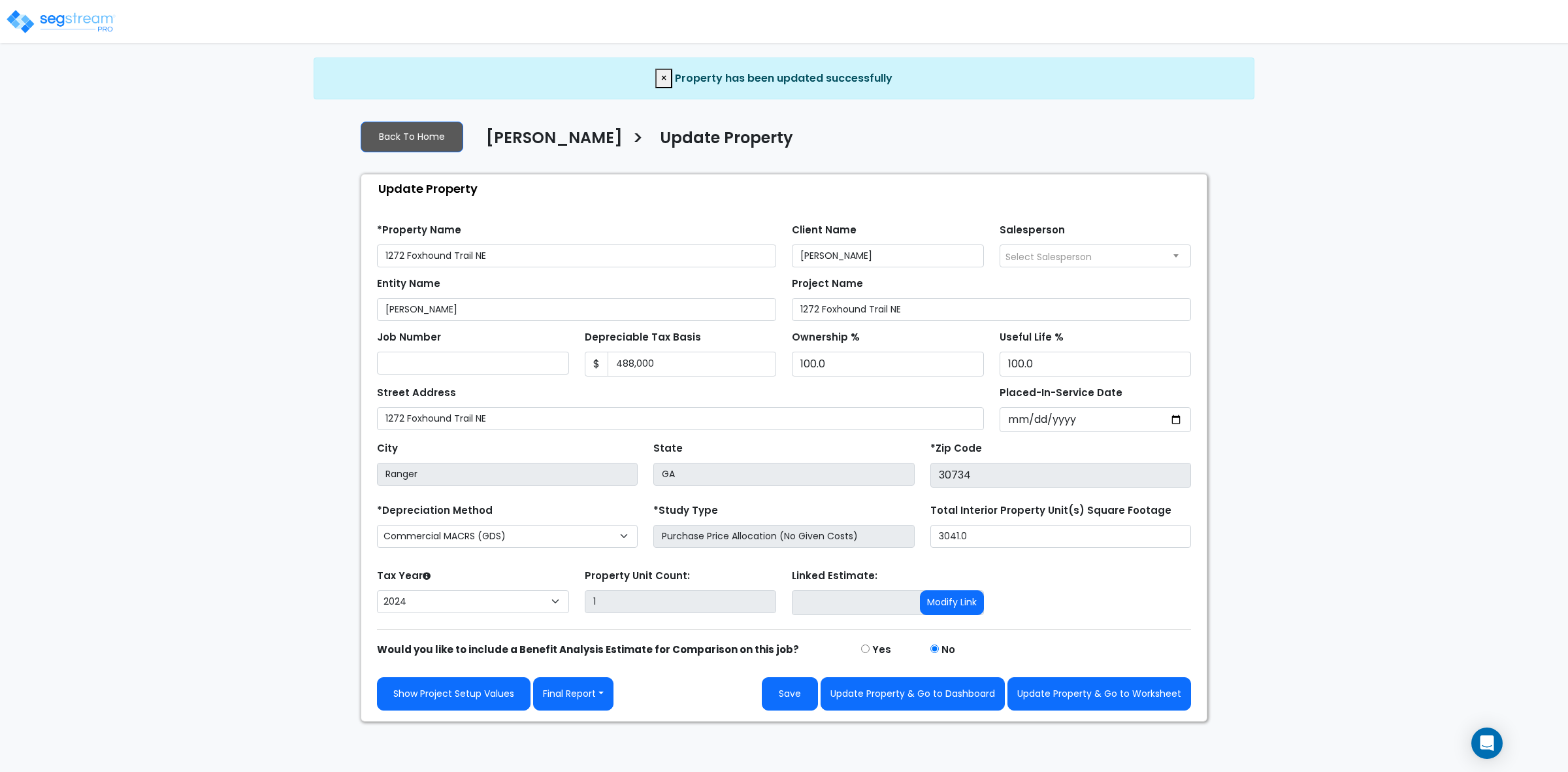
select select "2024"
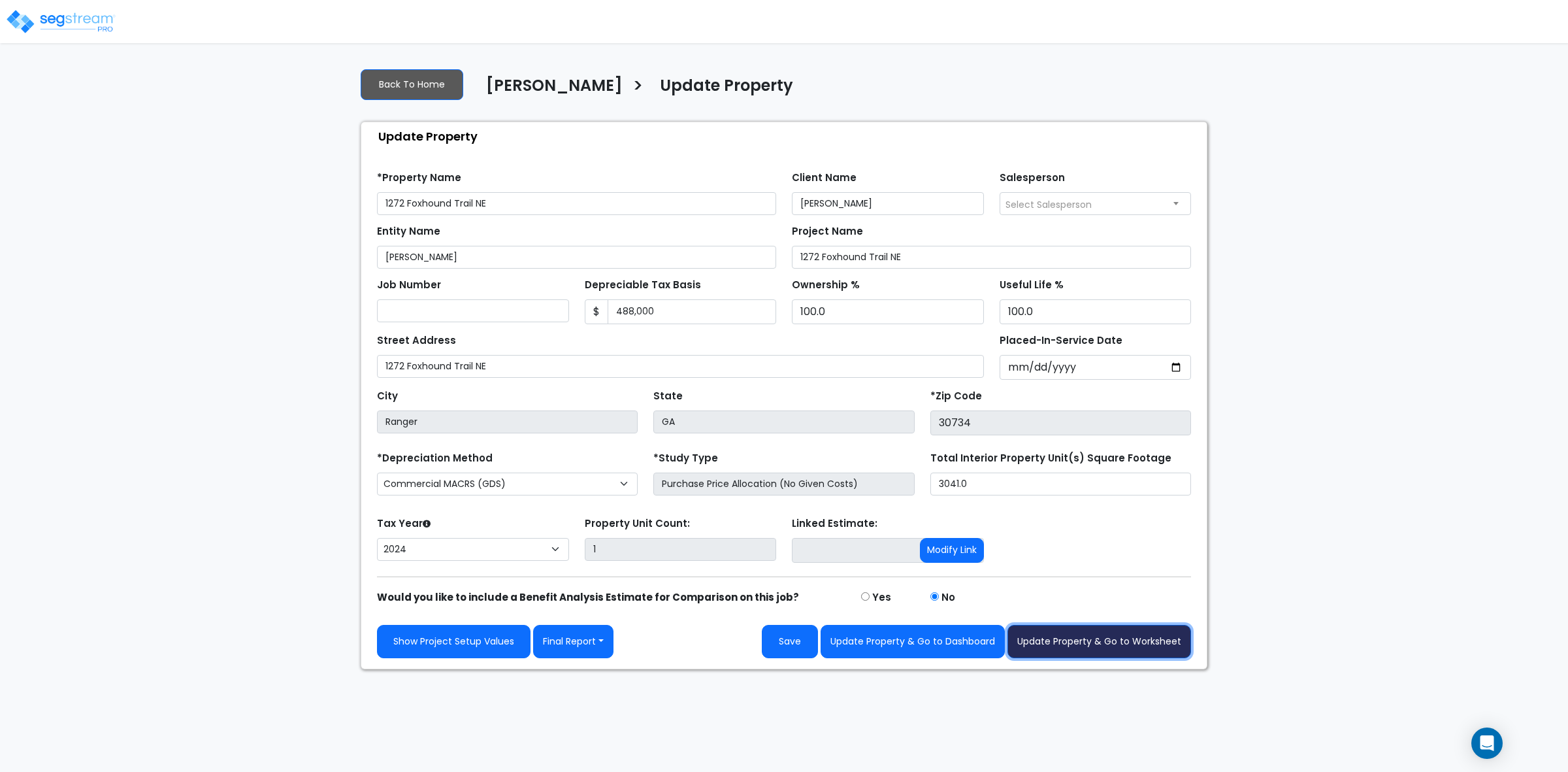
click at [1101, 640] on button "Update Property & Go to Worksheet" at bounding box center [1099, 641] width 184 height 33
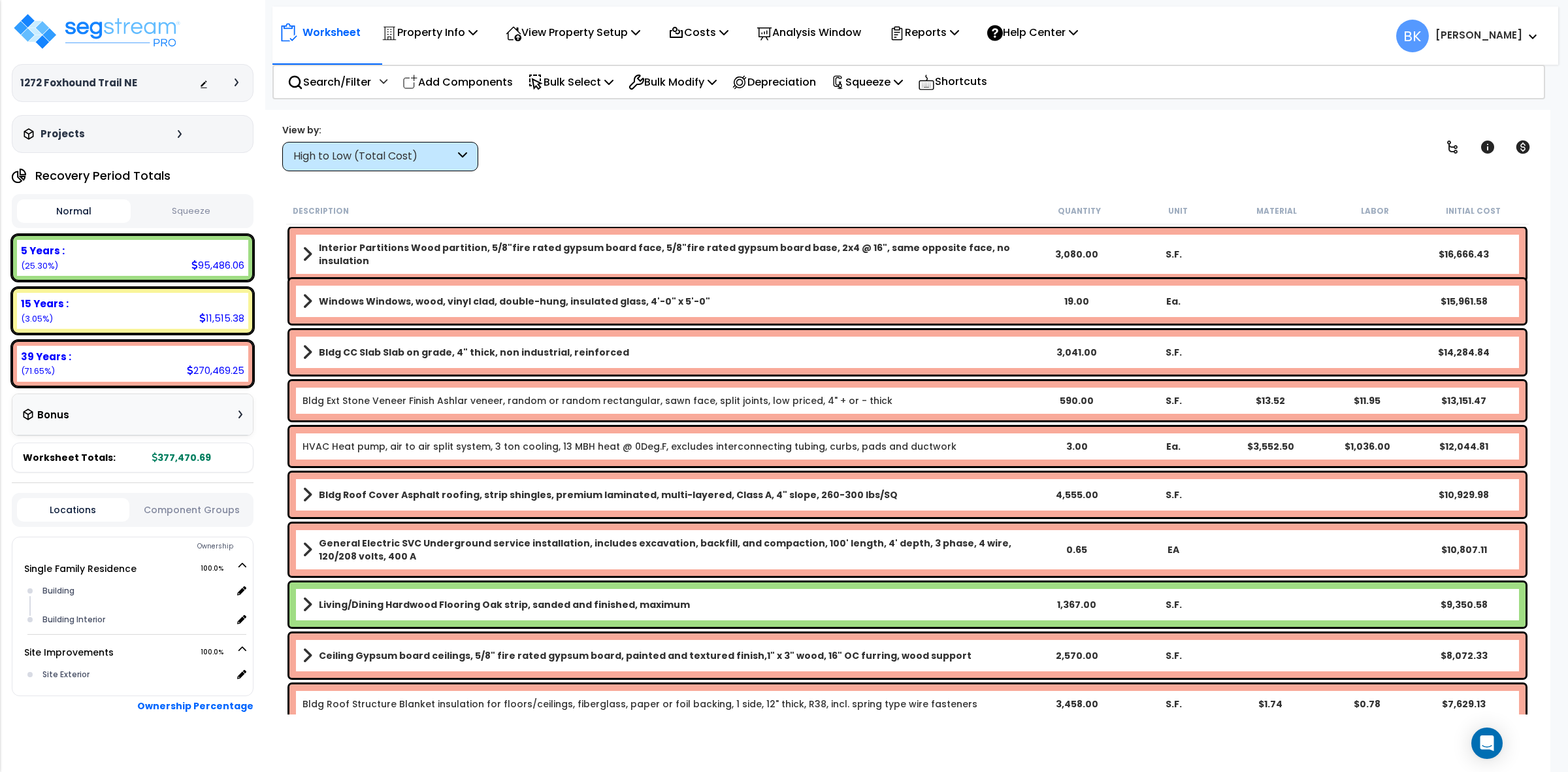
click at [407, 152] on div "High to Low (Total Cost)" at bounding box center [374, 157] width 161 height 15
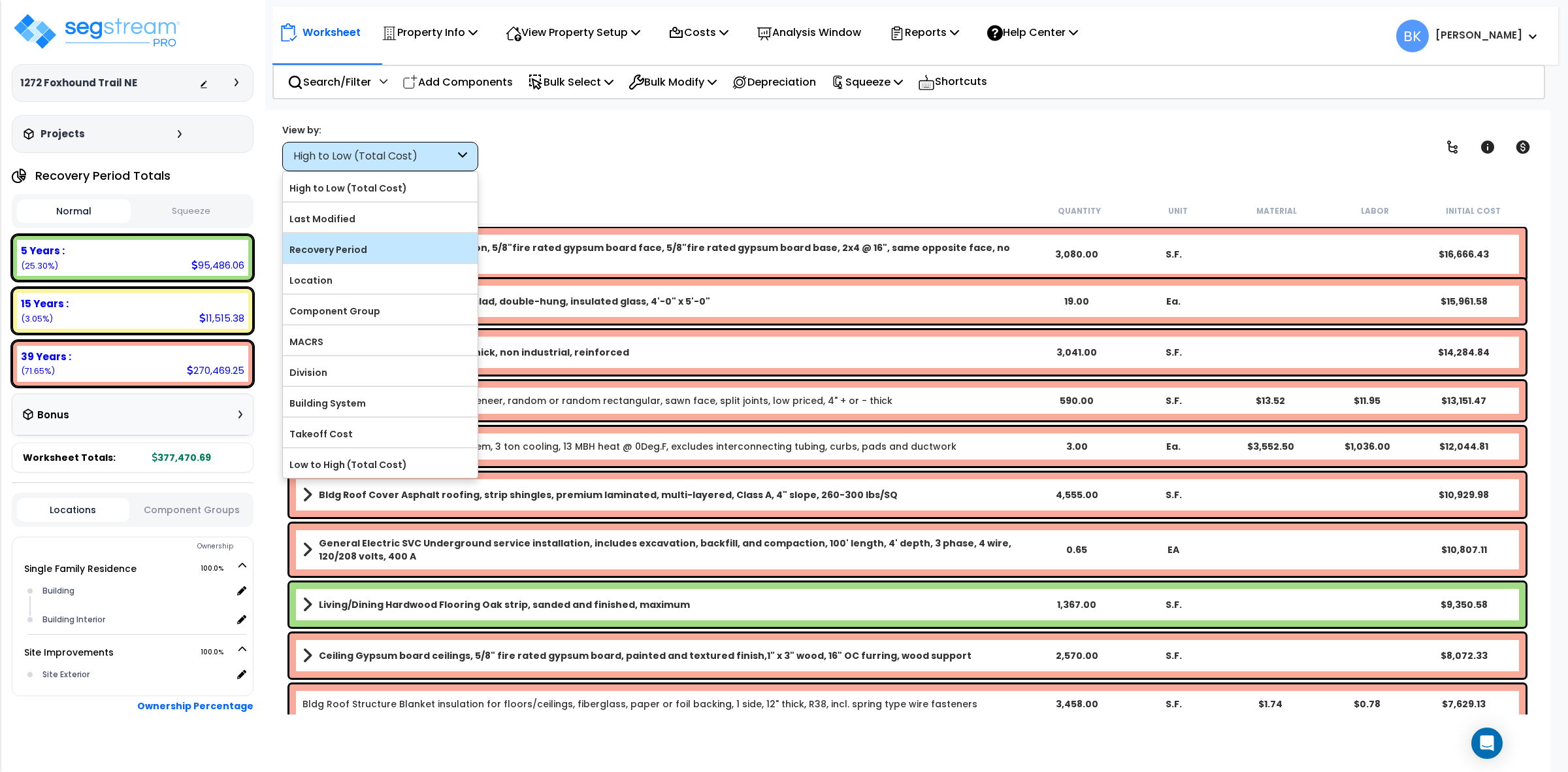
click at [375, 242] on label "Recovery Period" at bounding box center [380, 250] width 195 height 20
click at [0, 0] on input "Recovery Period" at bounding box center [0, 0] width 0 height 0
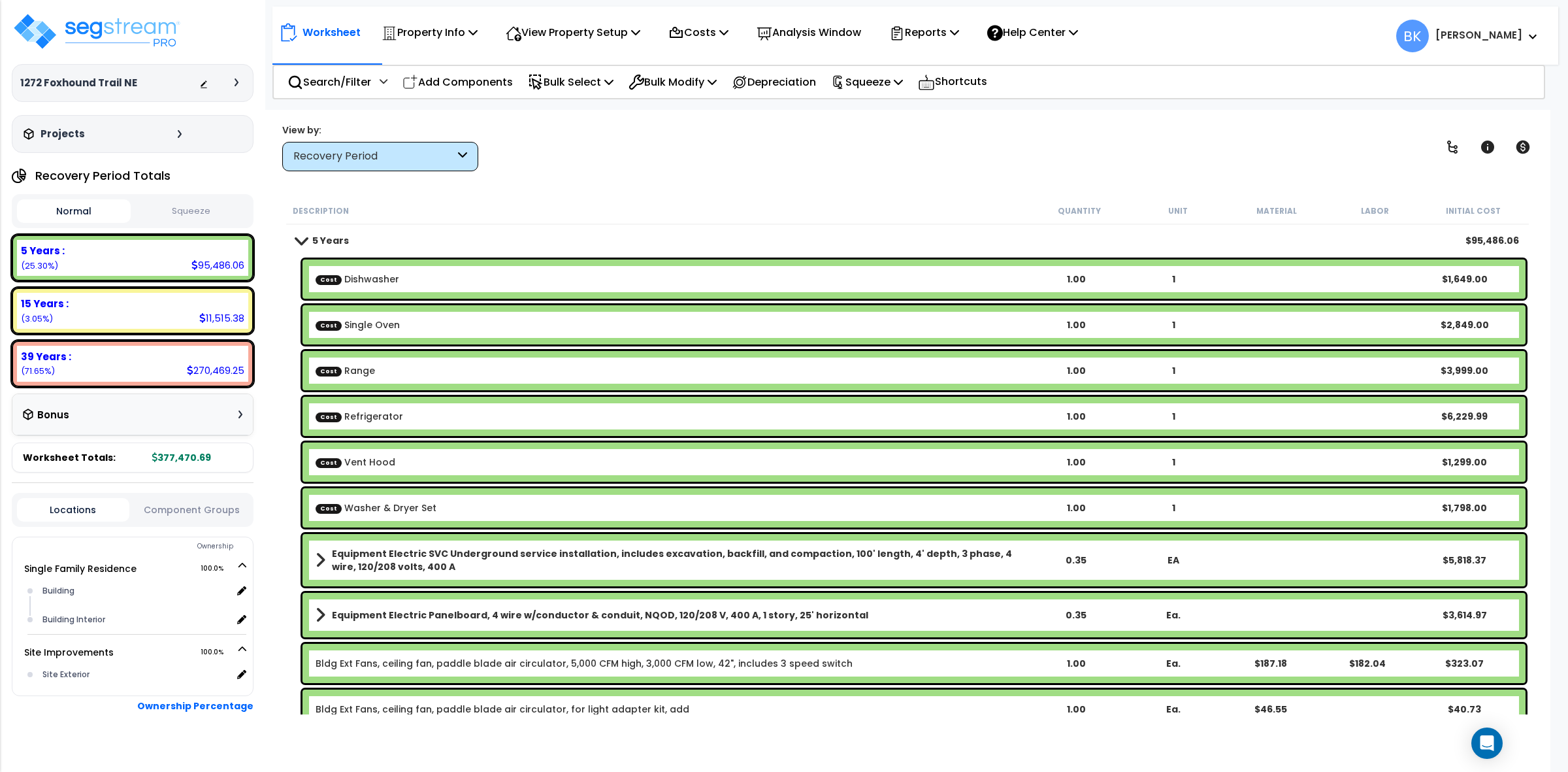
click at [431, 151] on div "Recovery Period" at bounding box center [374, 157] width 161 height 15
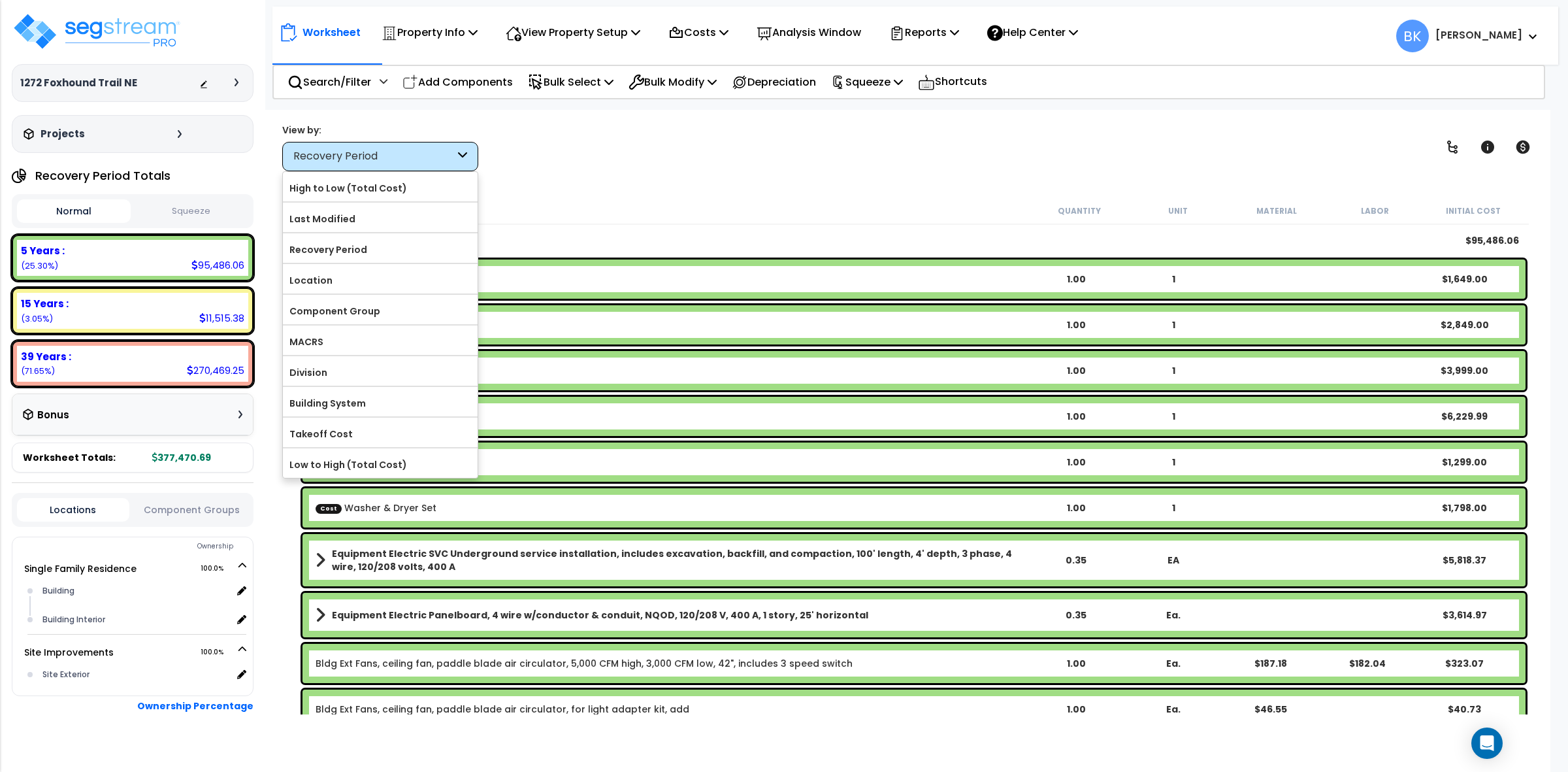
click at [431, 151] on div "Recovery Period" at bounding box center [374, 157] width 161 height 15
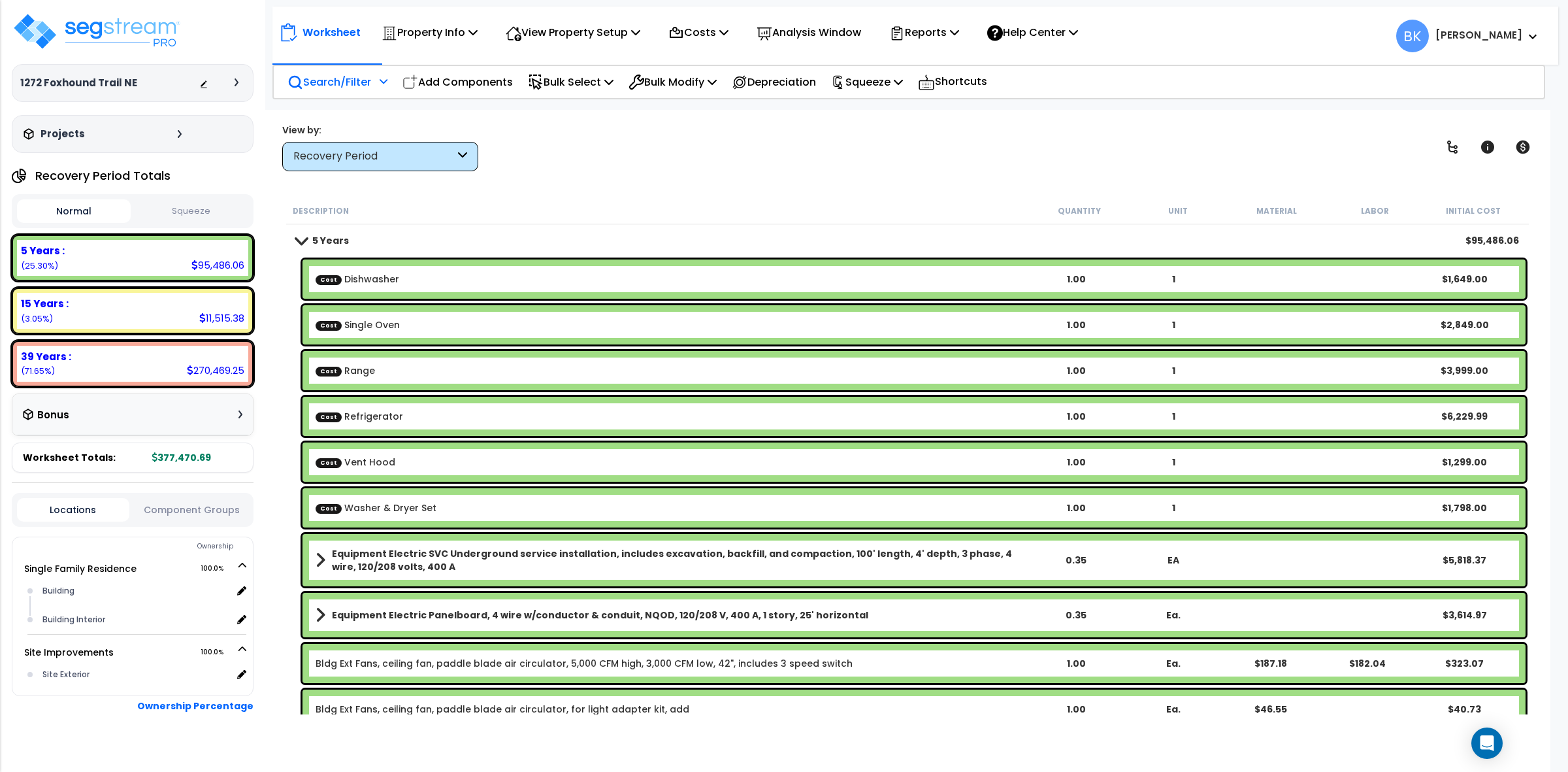
click at [329, 81] on p "Search/Filter" at bounding box center [329, 82] width 83 height 17
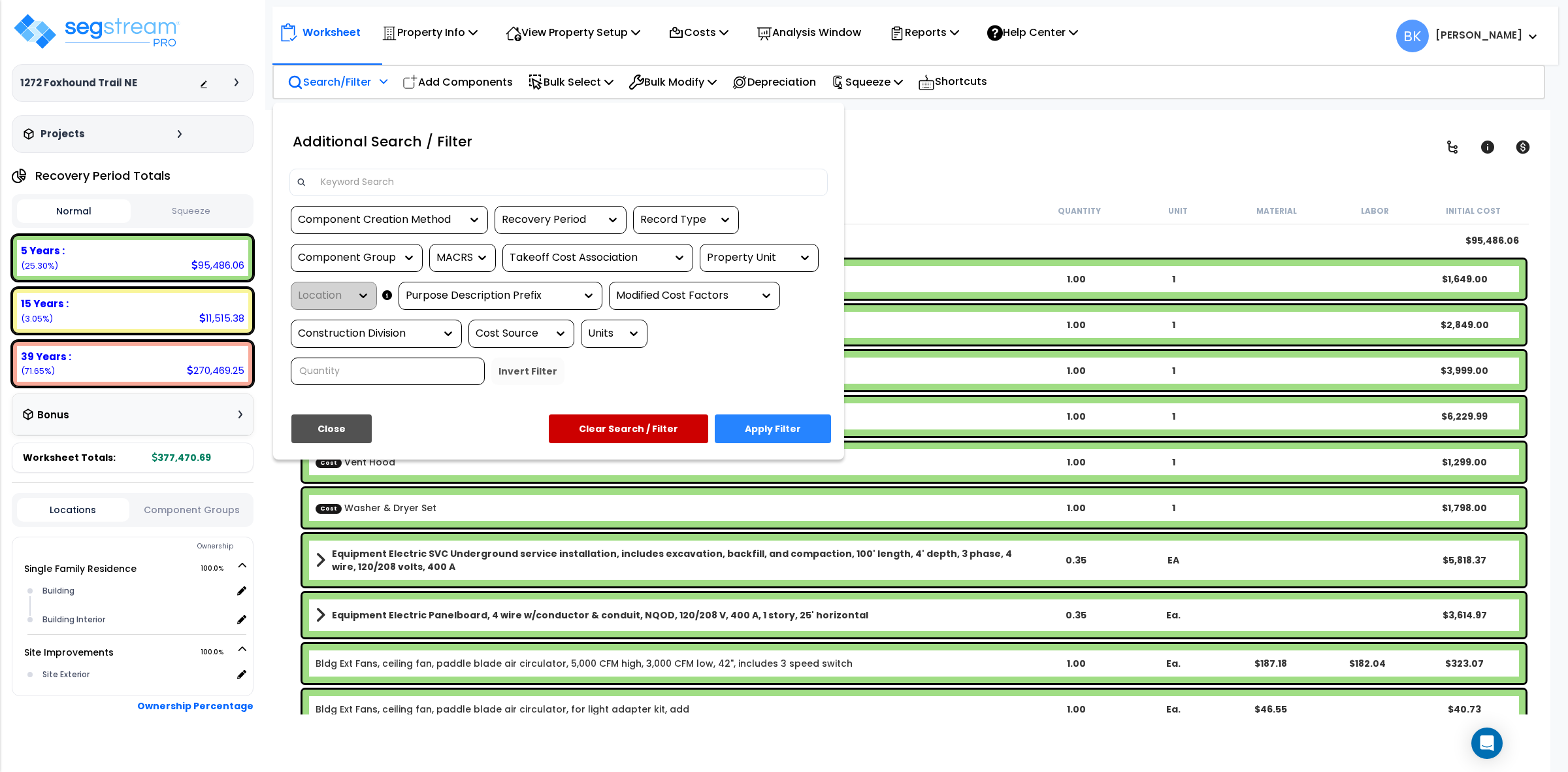
click at [429, 187] on input at bounding box center [567, 182] width 508 height 20
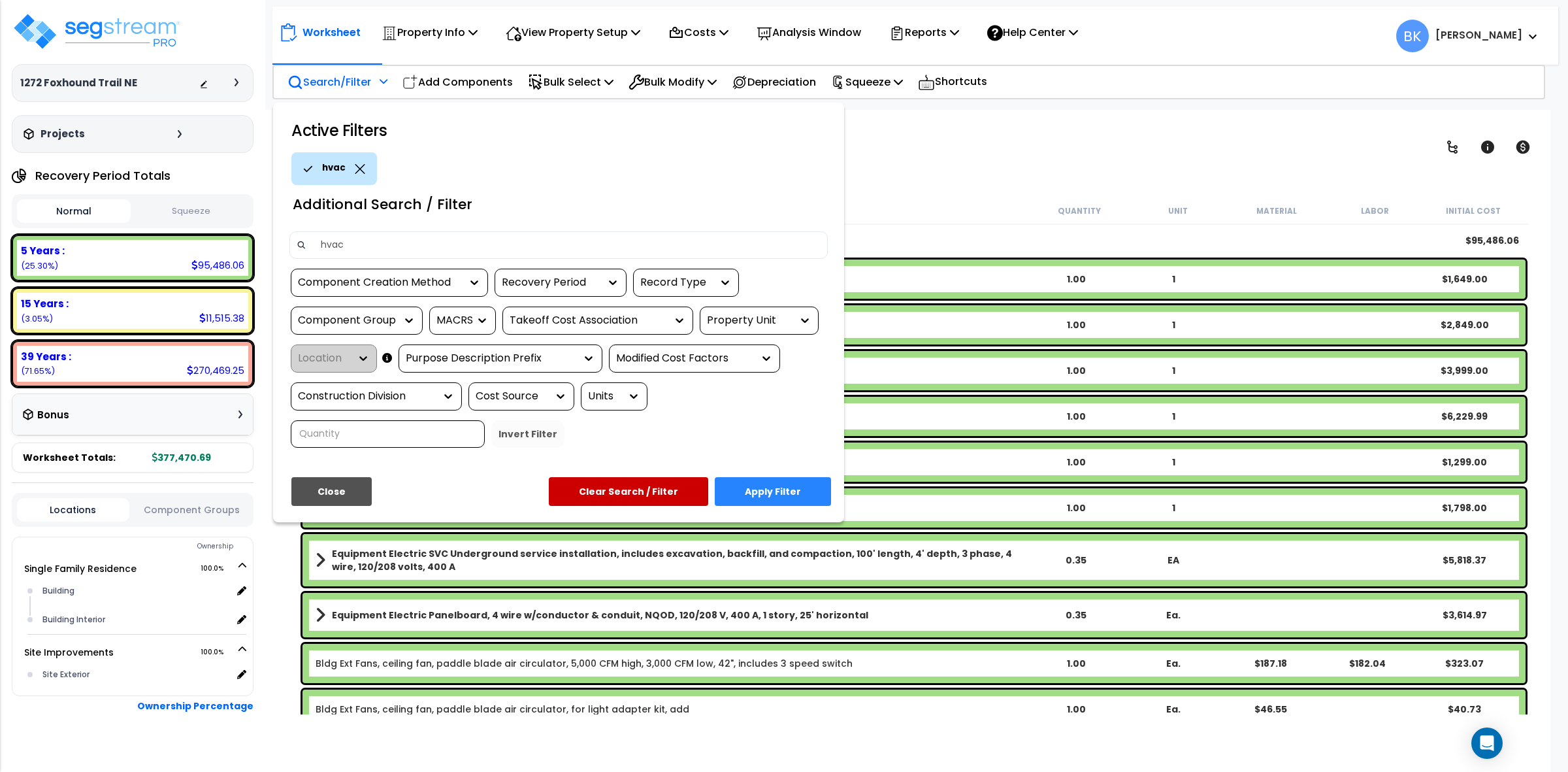
type input "hvac"
click at [794, 486] on button "Apply Filter" at bounding box center [773, 491] width 117 height 29
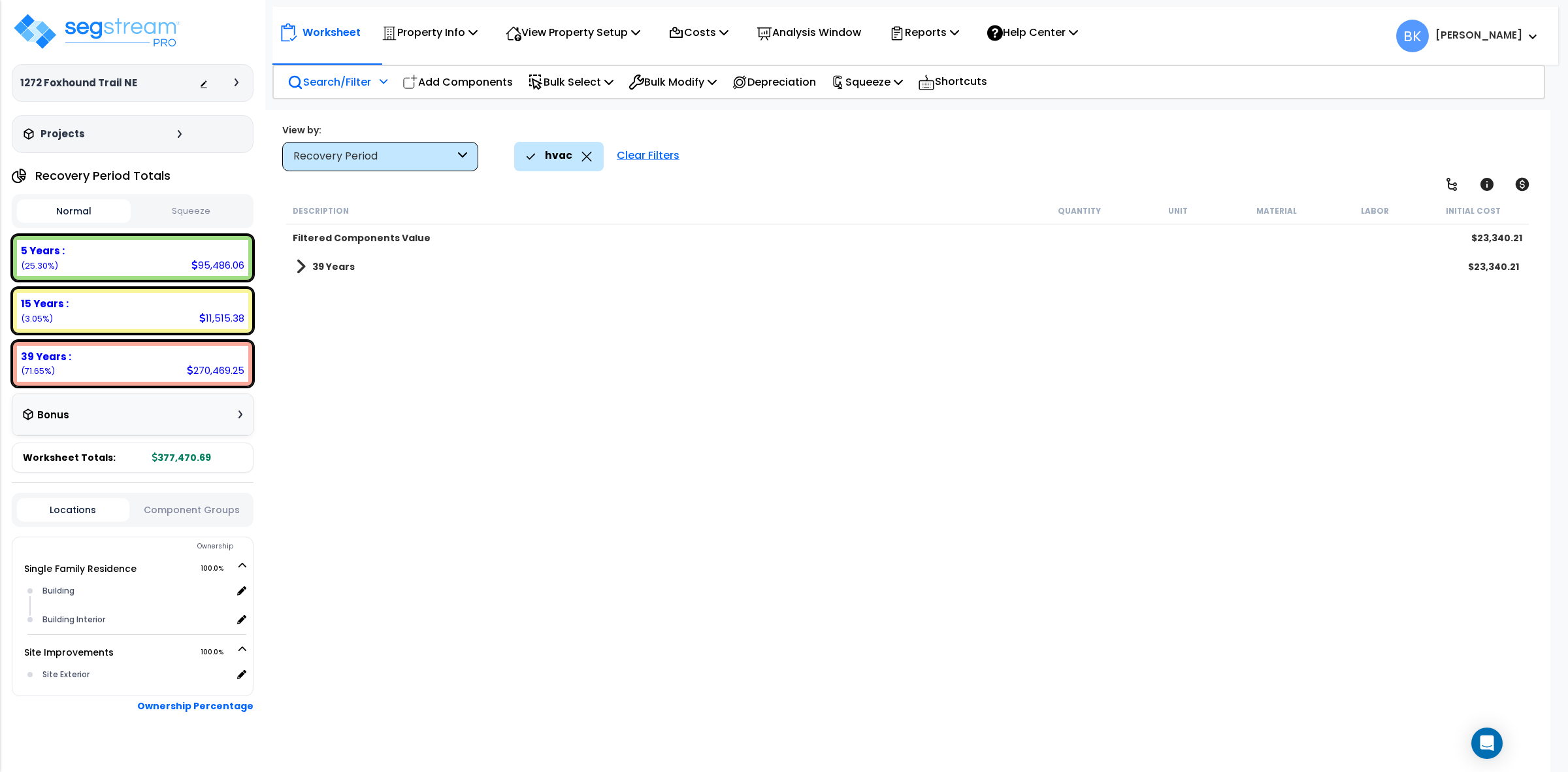
click at [300, 260] on span at bounding box center [301, 266] width 10 height 18
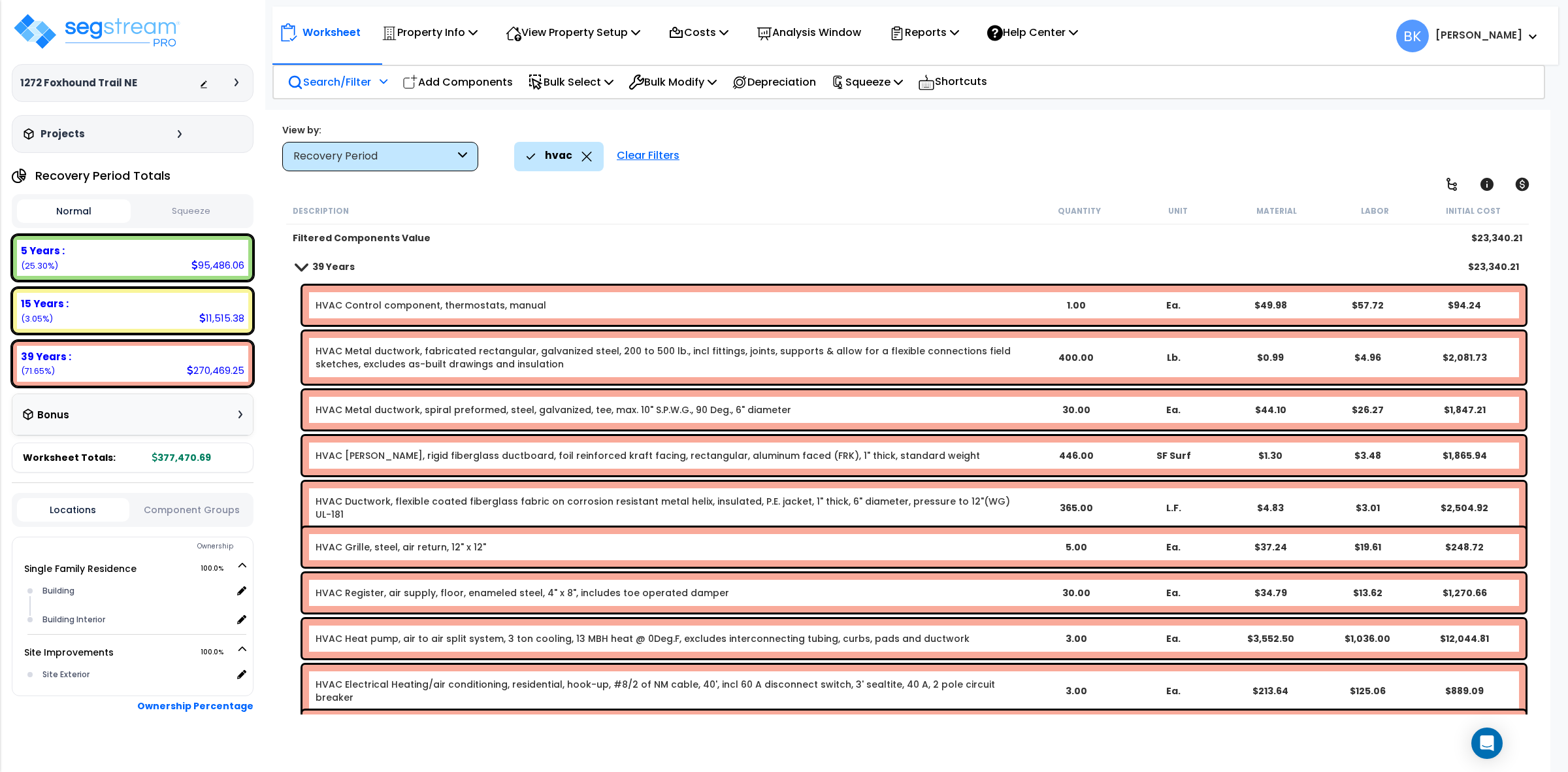
click at [585, 160] on icon at bounding box center [587, 157] width 11 height 10
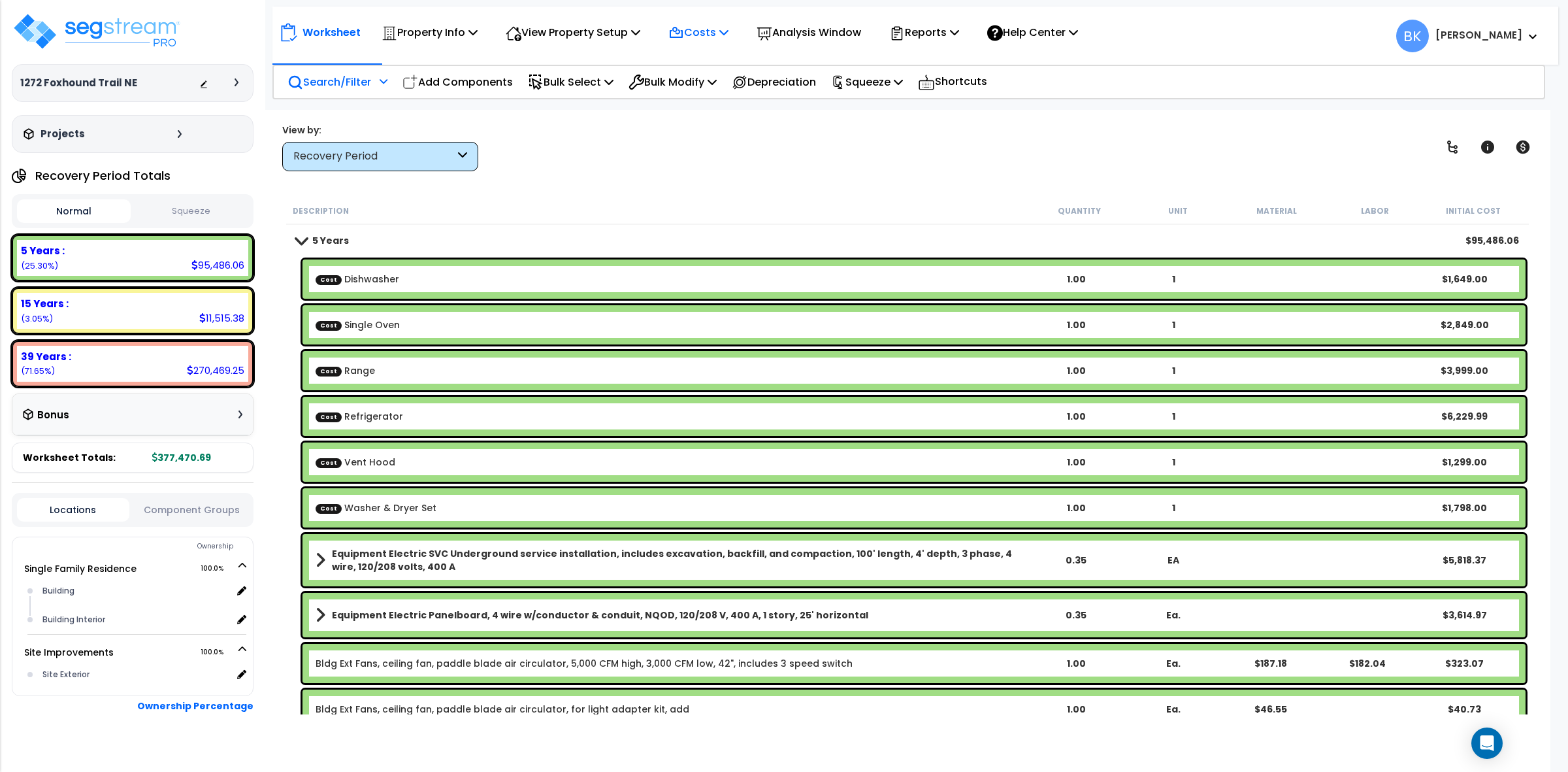
click at [726, 26] on p "Costs" at bounding box center [698, 32] width 60 height 17
click at [707, 95] on link "Direct Costs" at bounding box center [726, 89] width 129 height 26
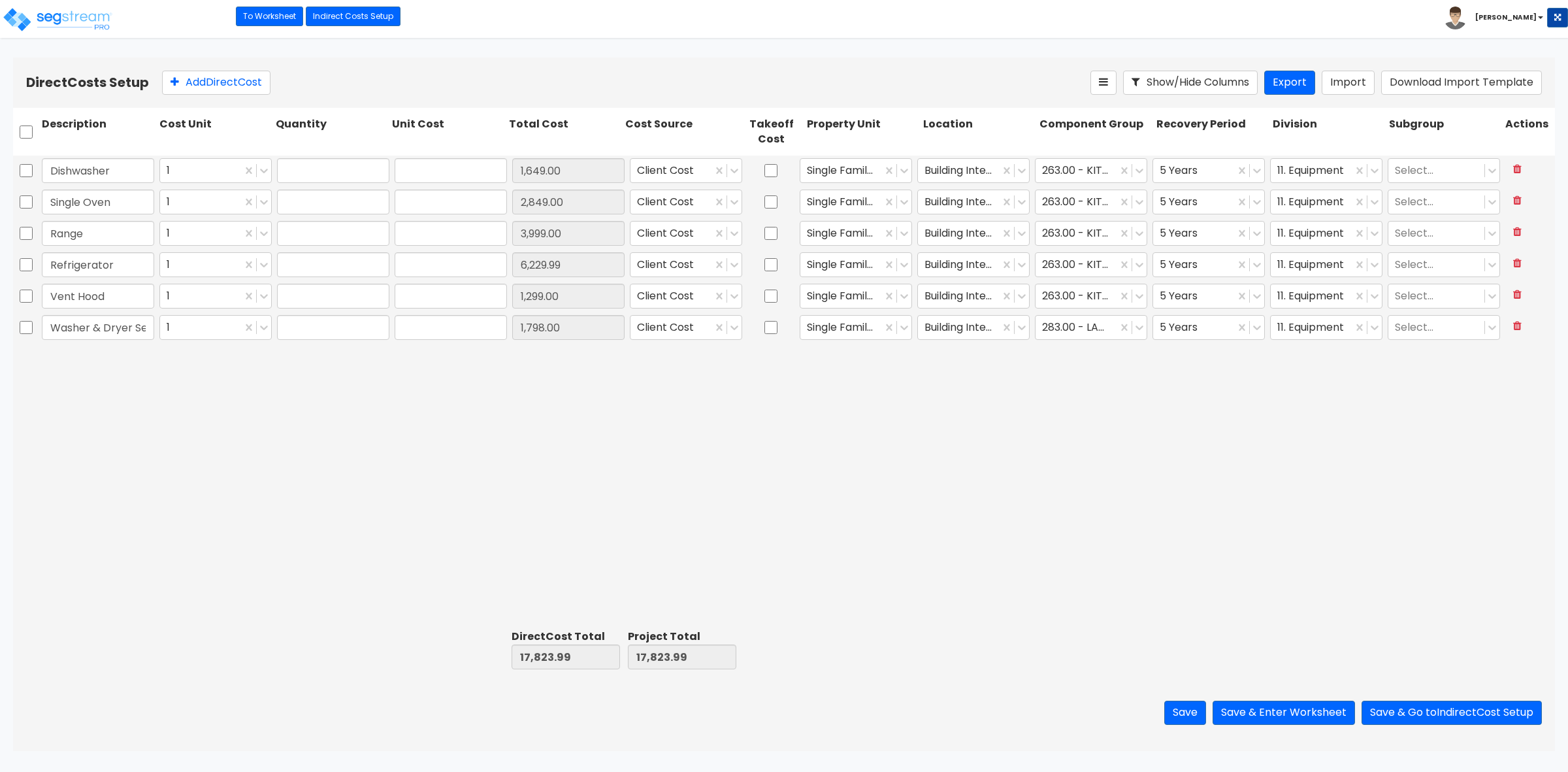
type input "1.00"
type input "1,649.00"
type input "1.00"
type input "2,849.00"
type input "1.00"
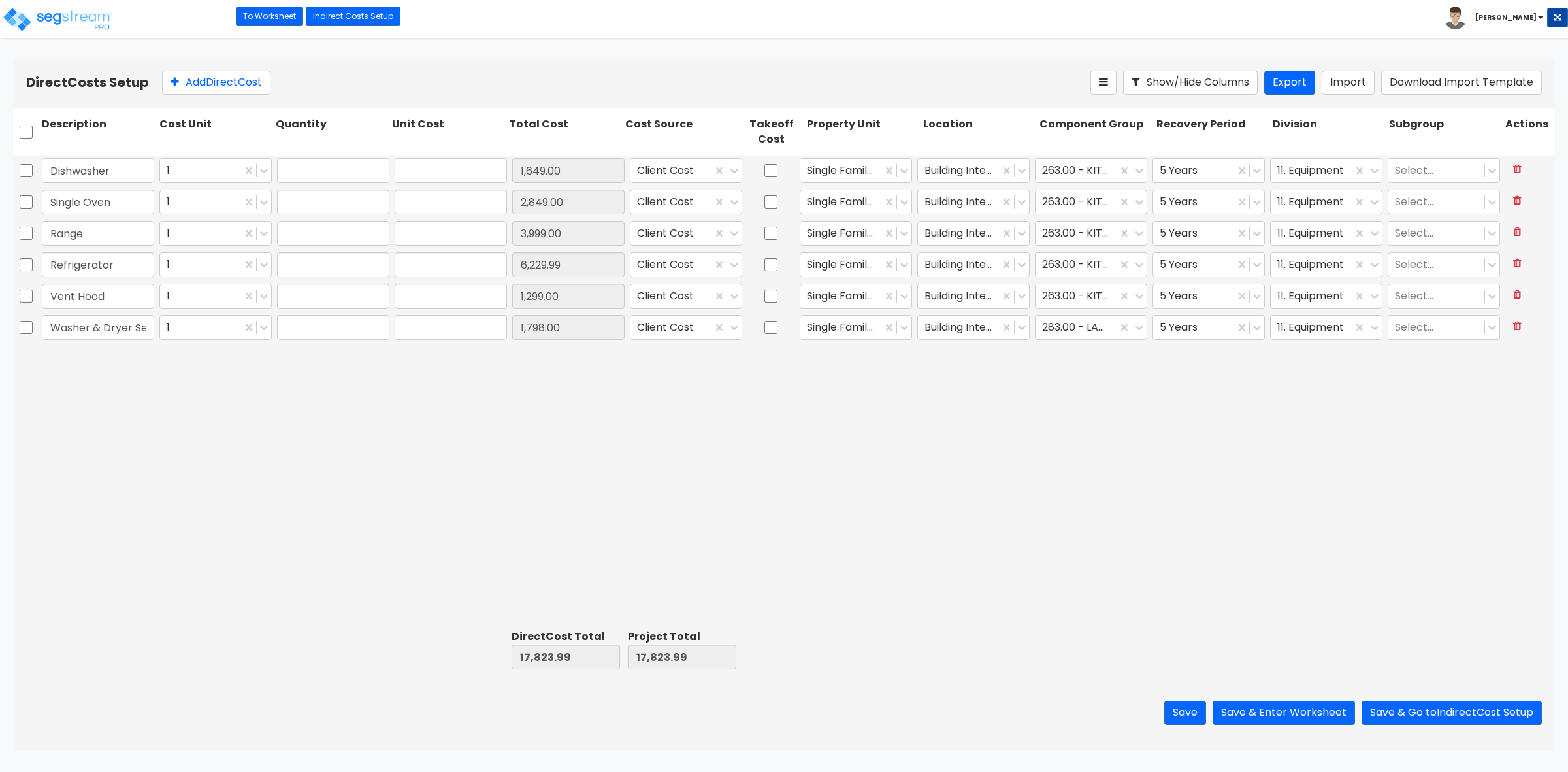
type input "3,999.00"
type input "1.00"
type input "6,229.99"
type input "1.00"
type input "1,299.00"
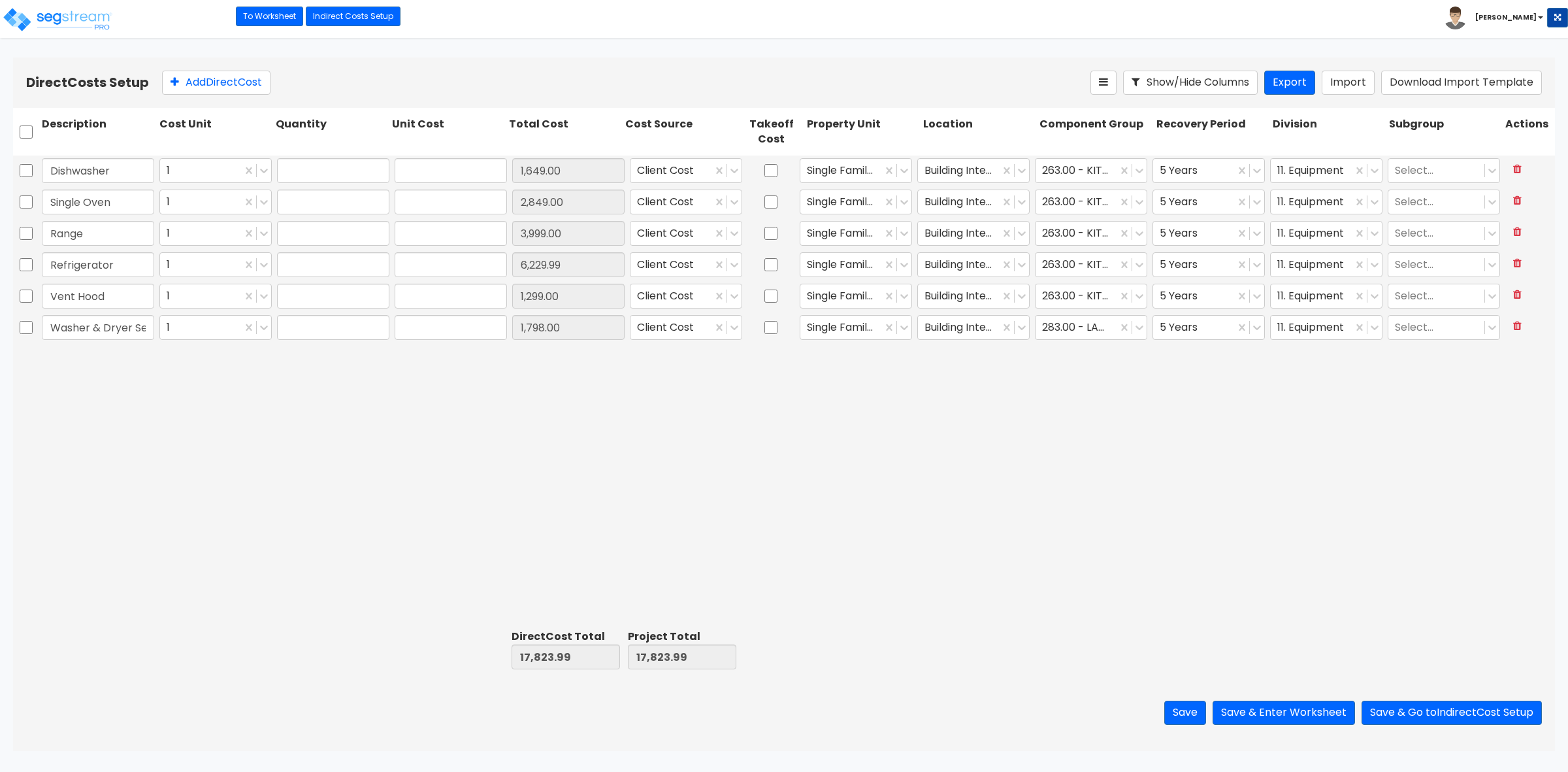
type input "1.00"
type input "1,798.00"
click at [32, 126] on div at bounding box center [26, 132] width 26 height 35
click at [31, 134] on input "checkbox" at bounding box center [27, 132] width 13 height 25
checkbox input "true"
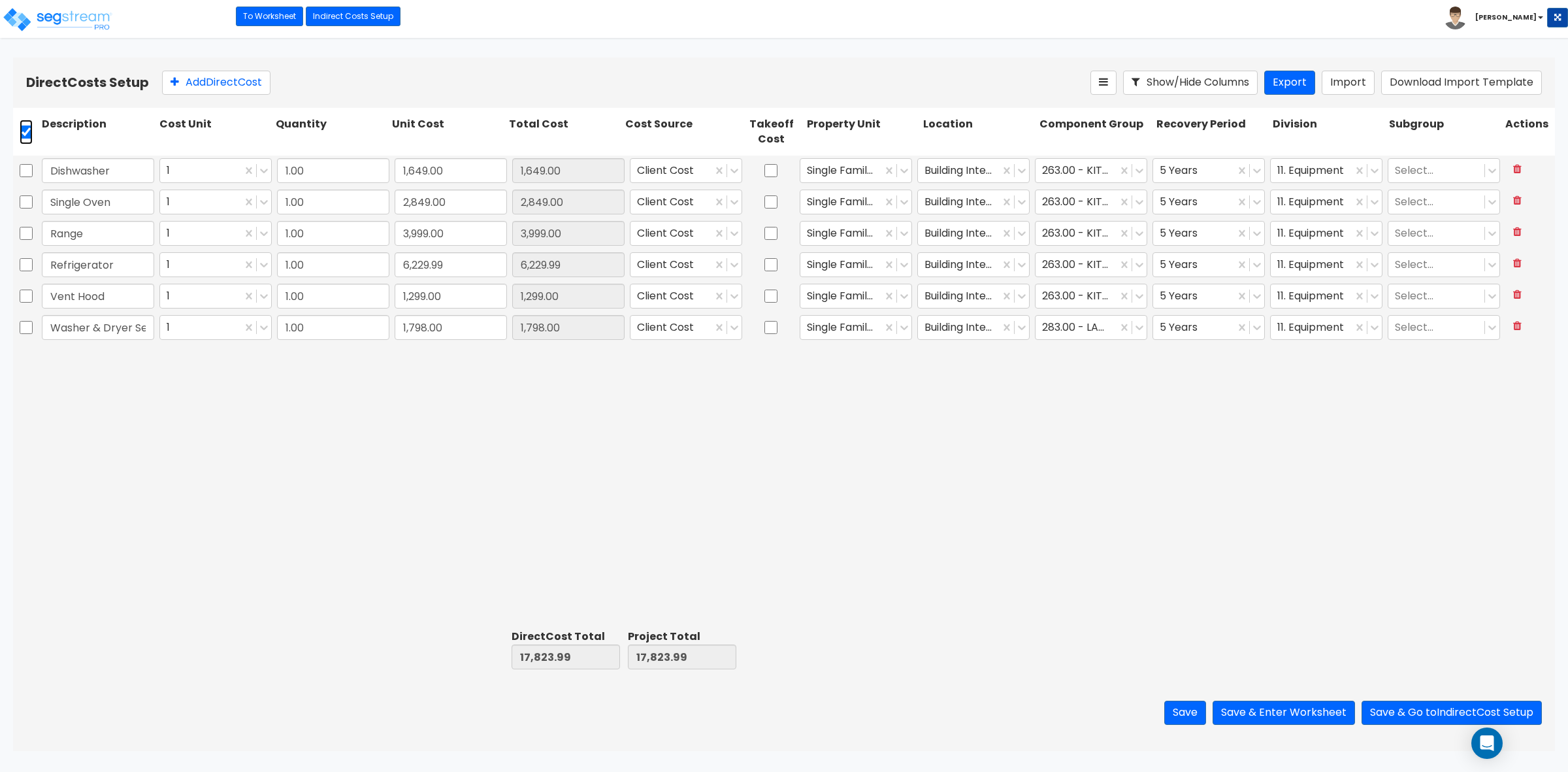
checkbox input "true"
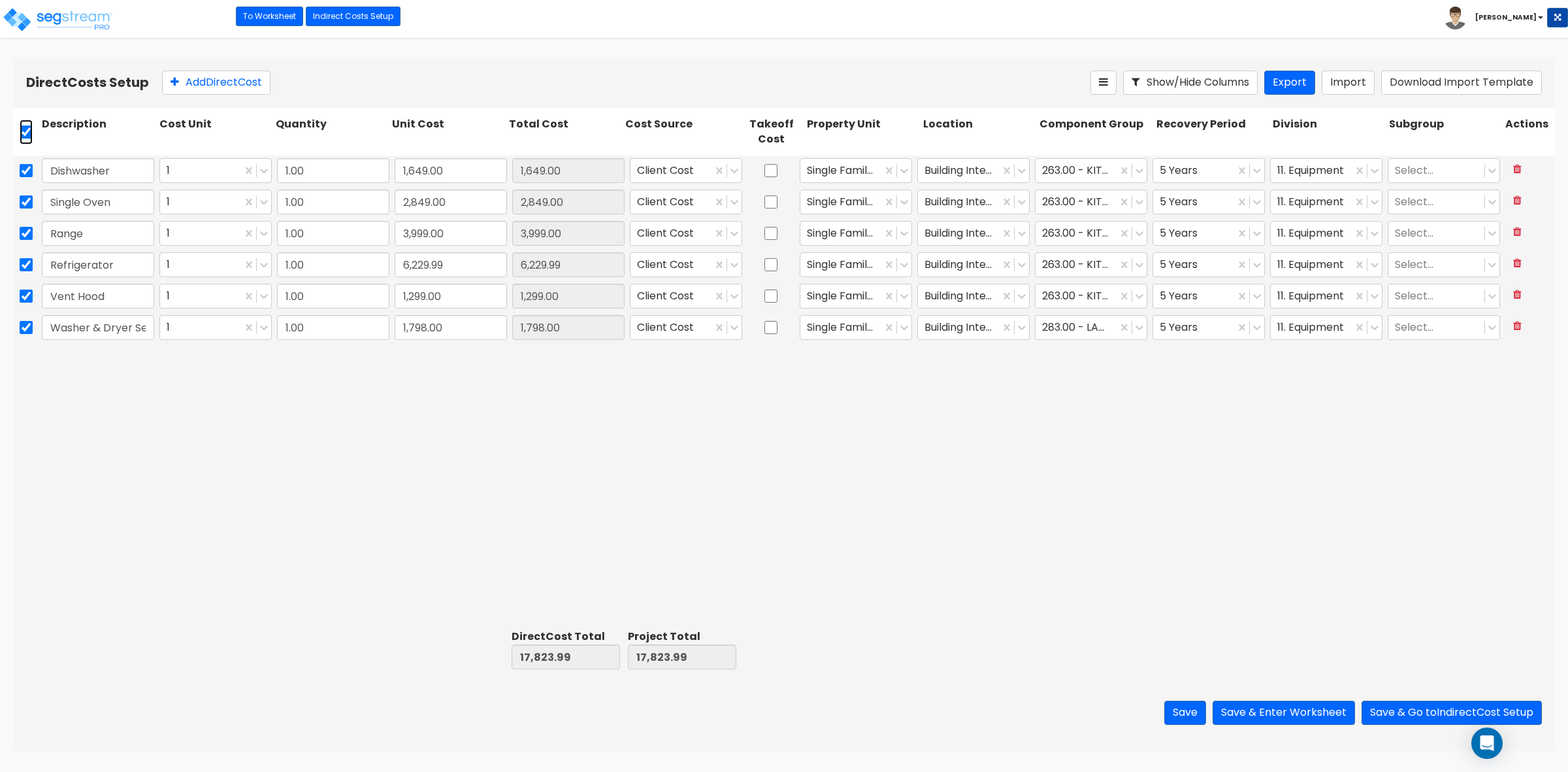
checkbox input "true"
click at [290, 82] on icon at bounding box center [284, 82] width 13 height 13
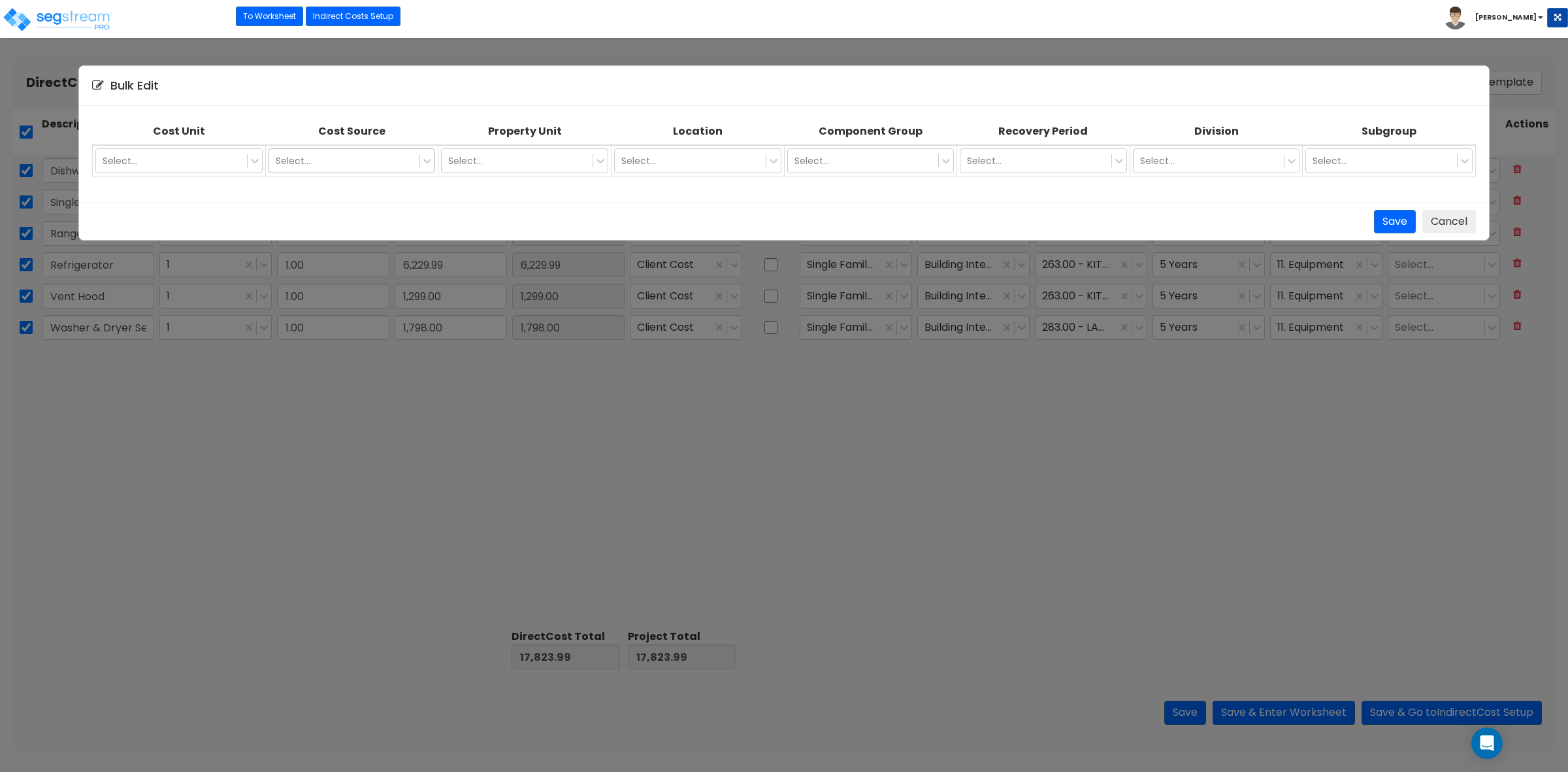
click at [370, 157] on div at bounding box center [345, 161] width 138 height 16
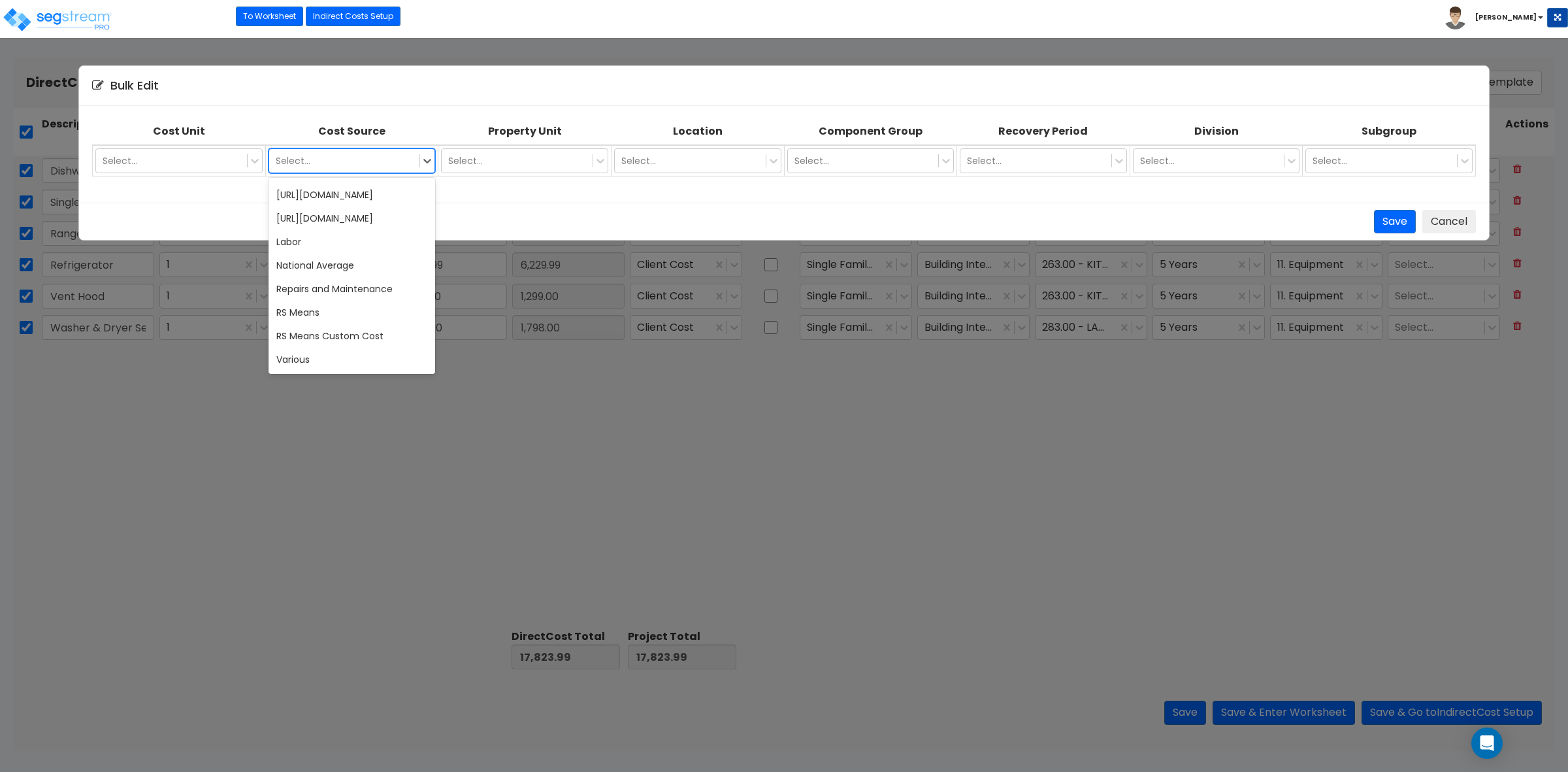
scroll to position [12661, 0]
click at [315, 348] on div "Various" at bounding box center [352, 360] width 166 height 23
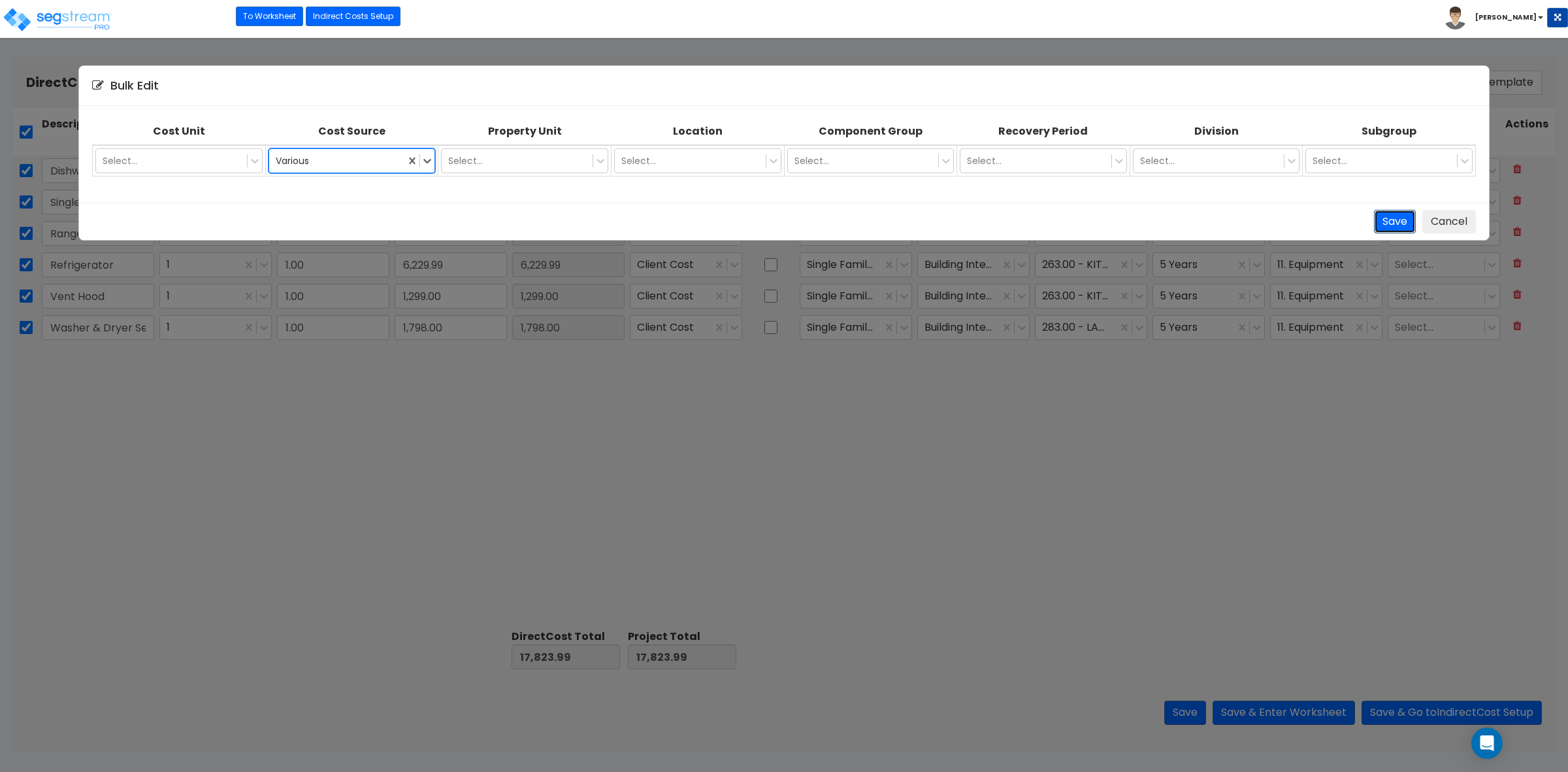
click at [1402, 220] on button "Save" at bounding box center [1395, 222] width 42 height 24
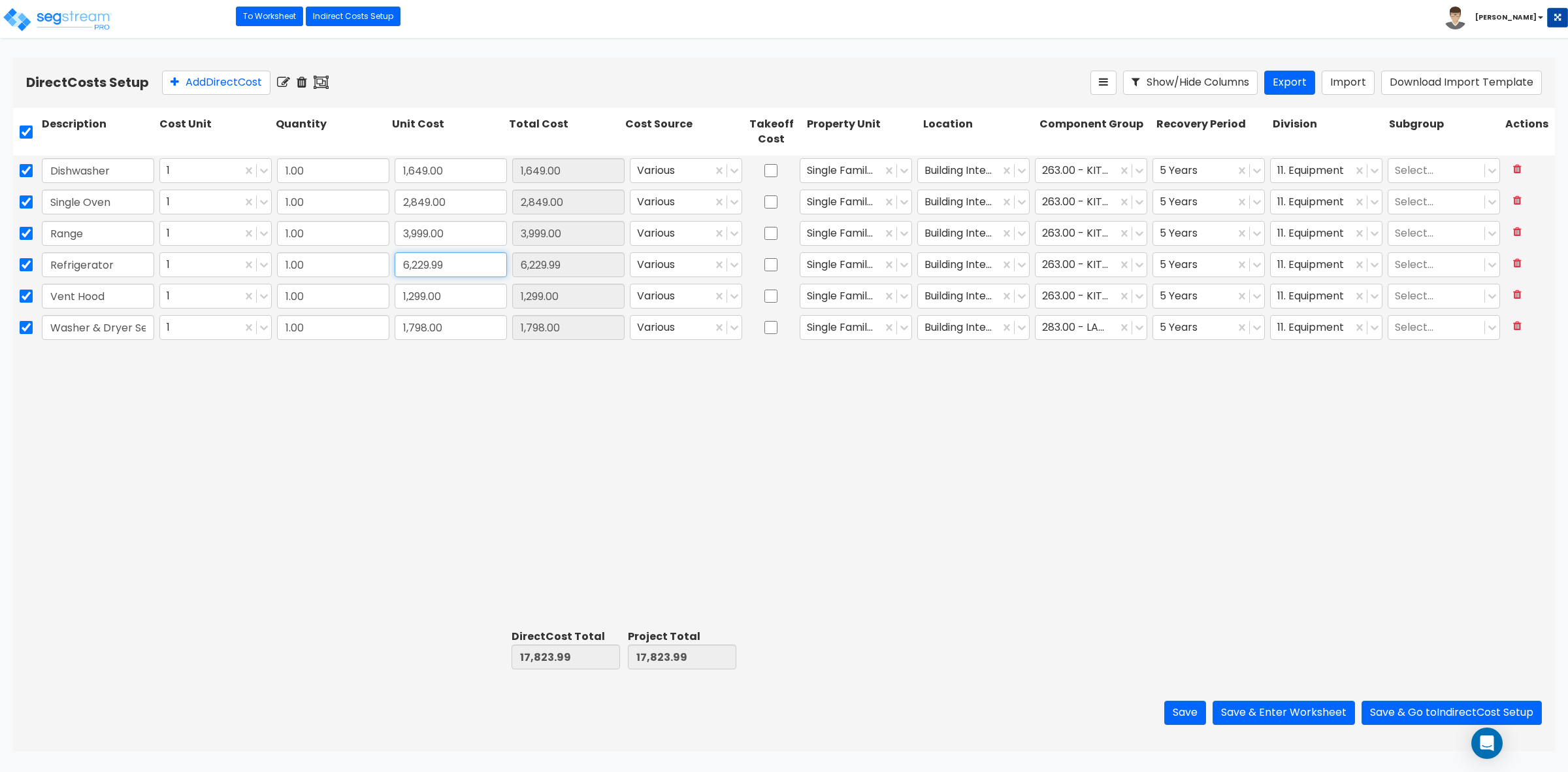
click at [436, 266] on input "6,229.99" at bounding box center [450, 265] width 112 height 25
click at [1174, 710] on button "Save" at bounding box center [1185, 712] width 42 height 24
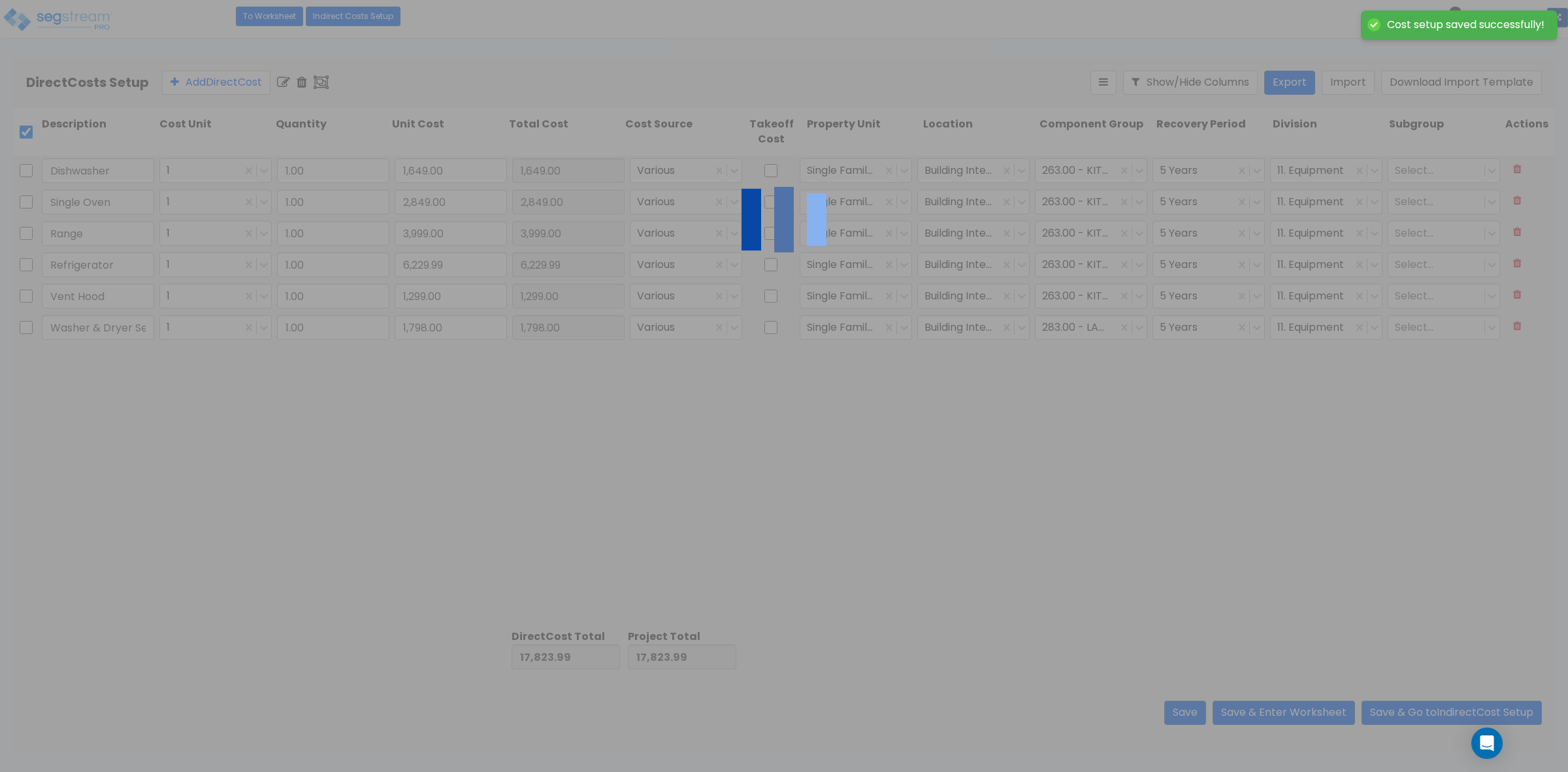
checkbox input "false"
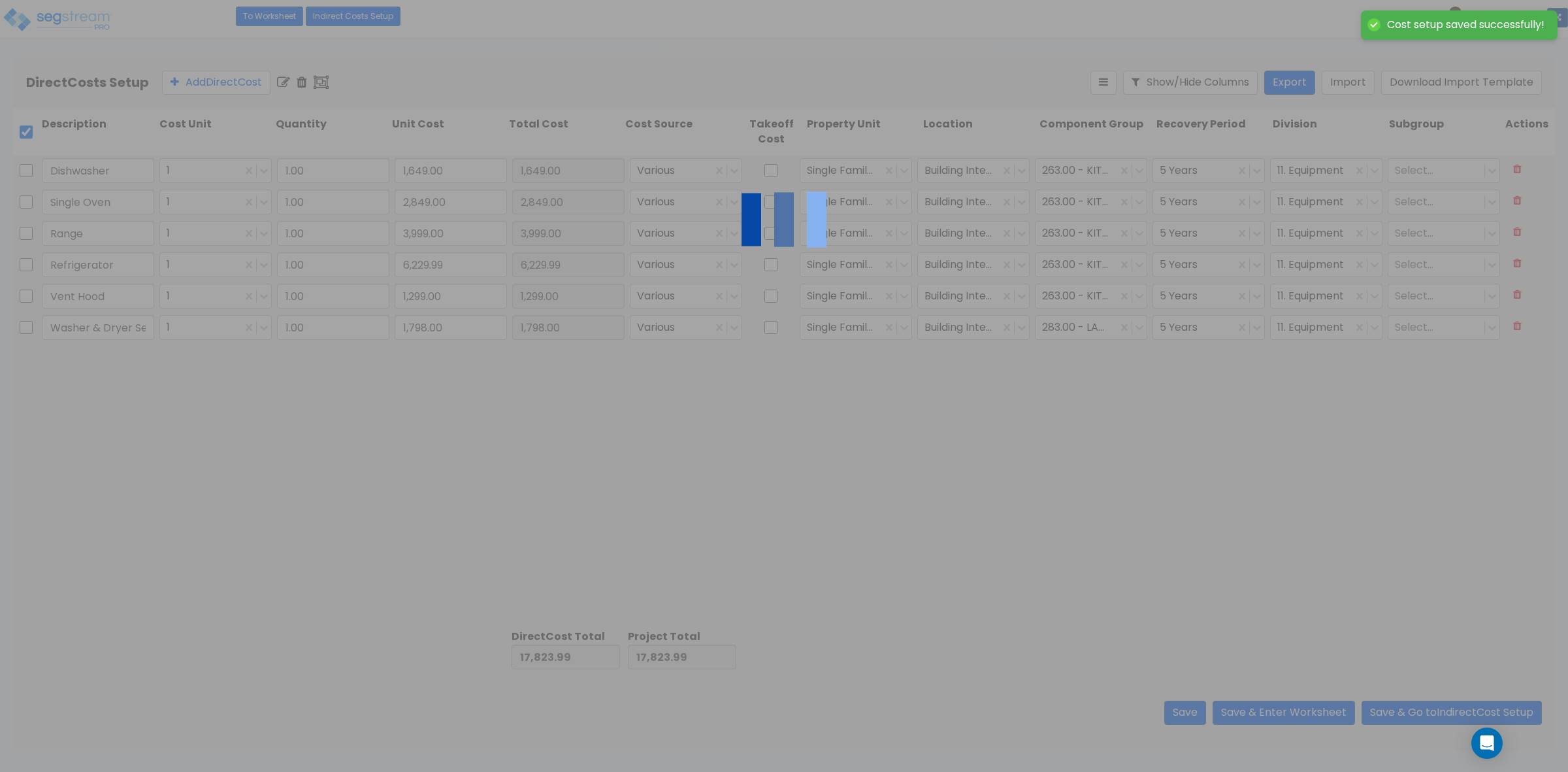
checkbox input "false"
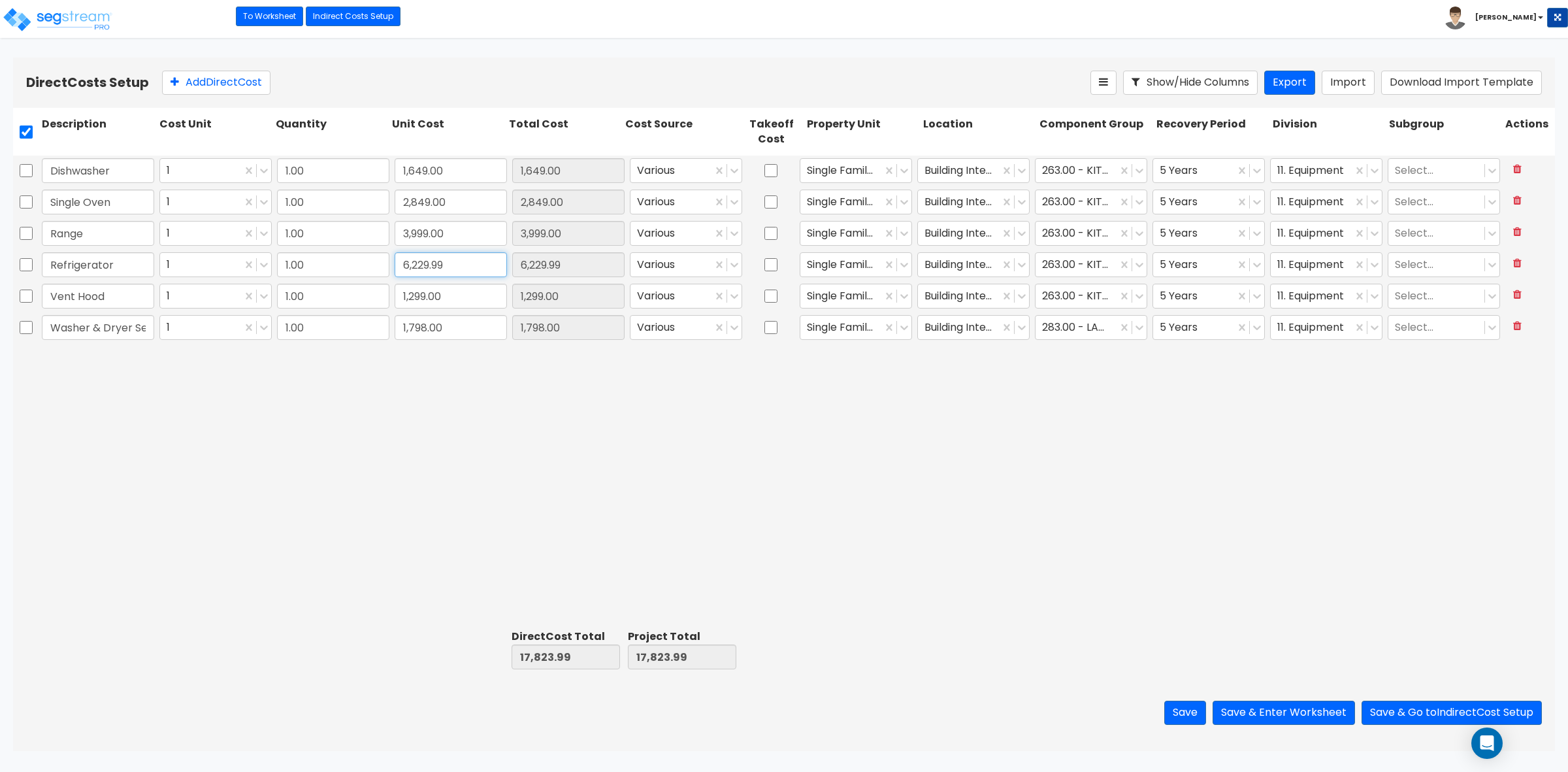
click at [429, 262] on input "6,229.99" at bounding box center [450, 265] width 112 height 25
type input "2"
type input "3,599"
click at [639, 372] on div "Dishwasher 1 1.00 1,649.00 1,649.00 Various Single Family Residence Building In…" at bounding box center [784, 390] width 1541 height 469
type input "3,599.00"
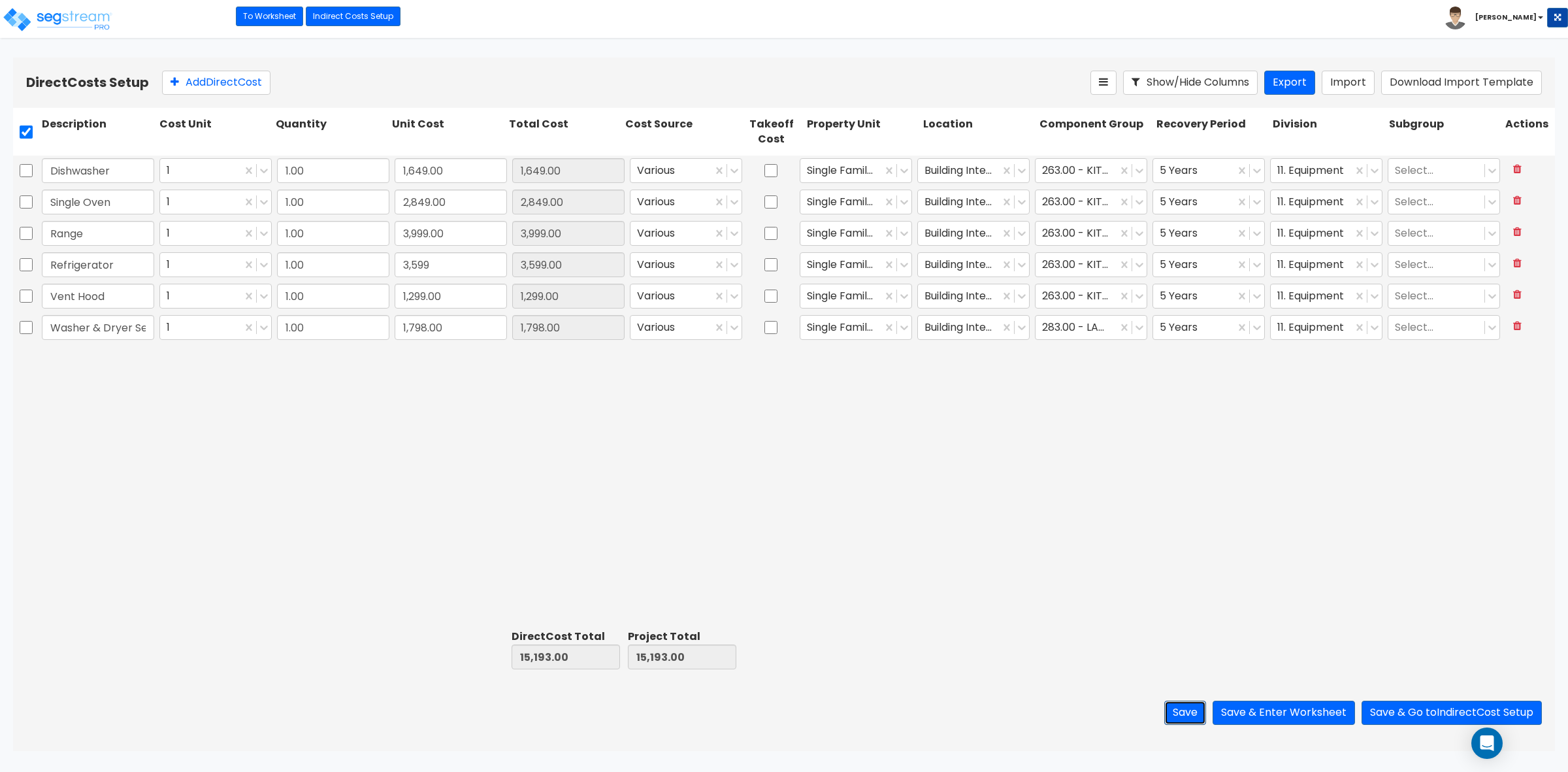
click at [1181, 710] on button "Save" at bounding box center [1185, 712] width 42 height 24
type input "3,599.00"
click at [1251, 714] on button "Save & Enter Worksheet" at bounding box center [1283, 712] width 142 height 24
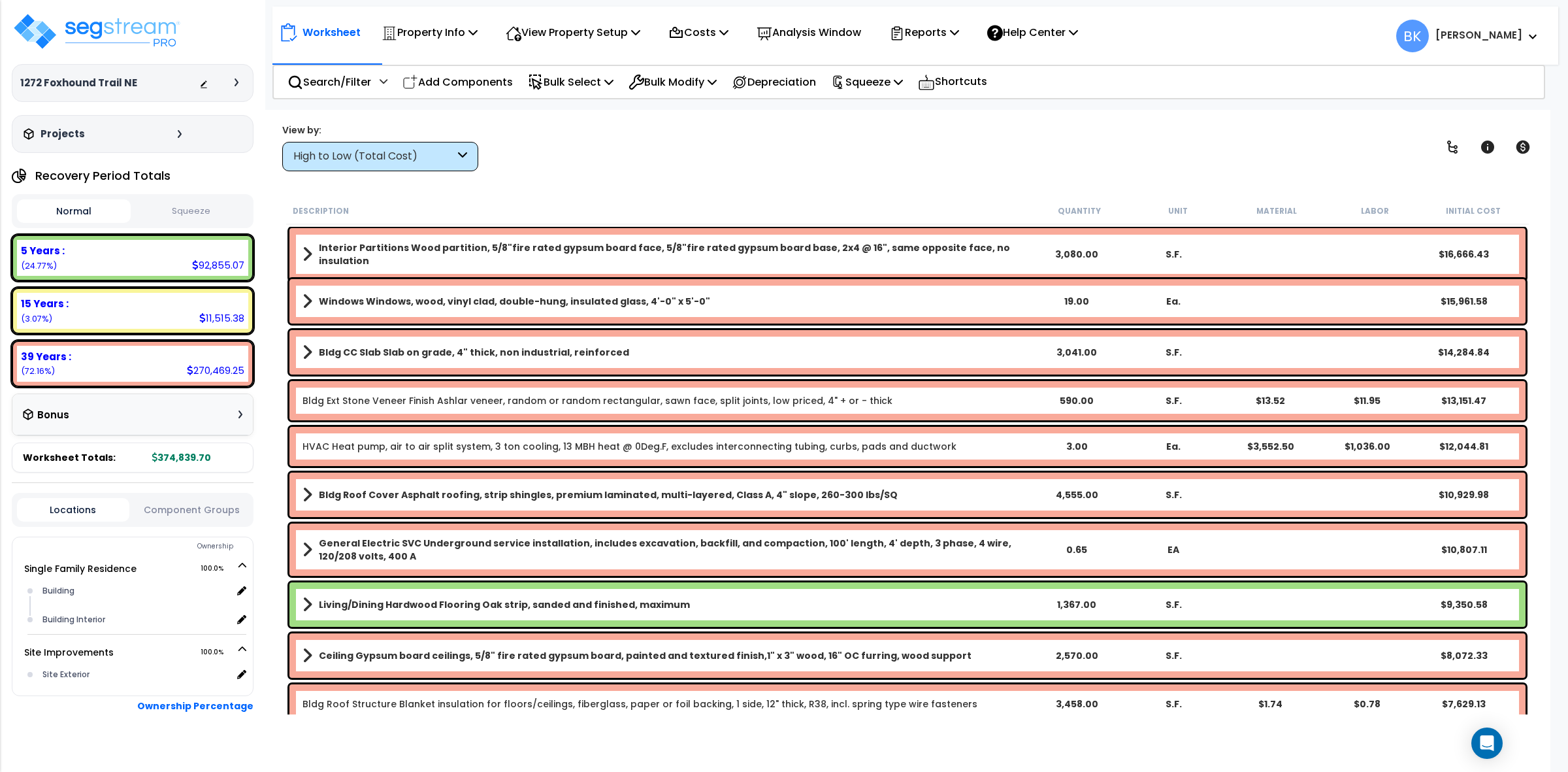
click at [409, 153] on div "High to Low (Total Cost)" at bounding box center [374, 157] width 161 height 15
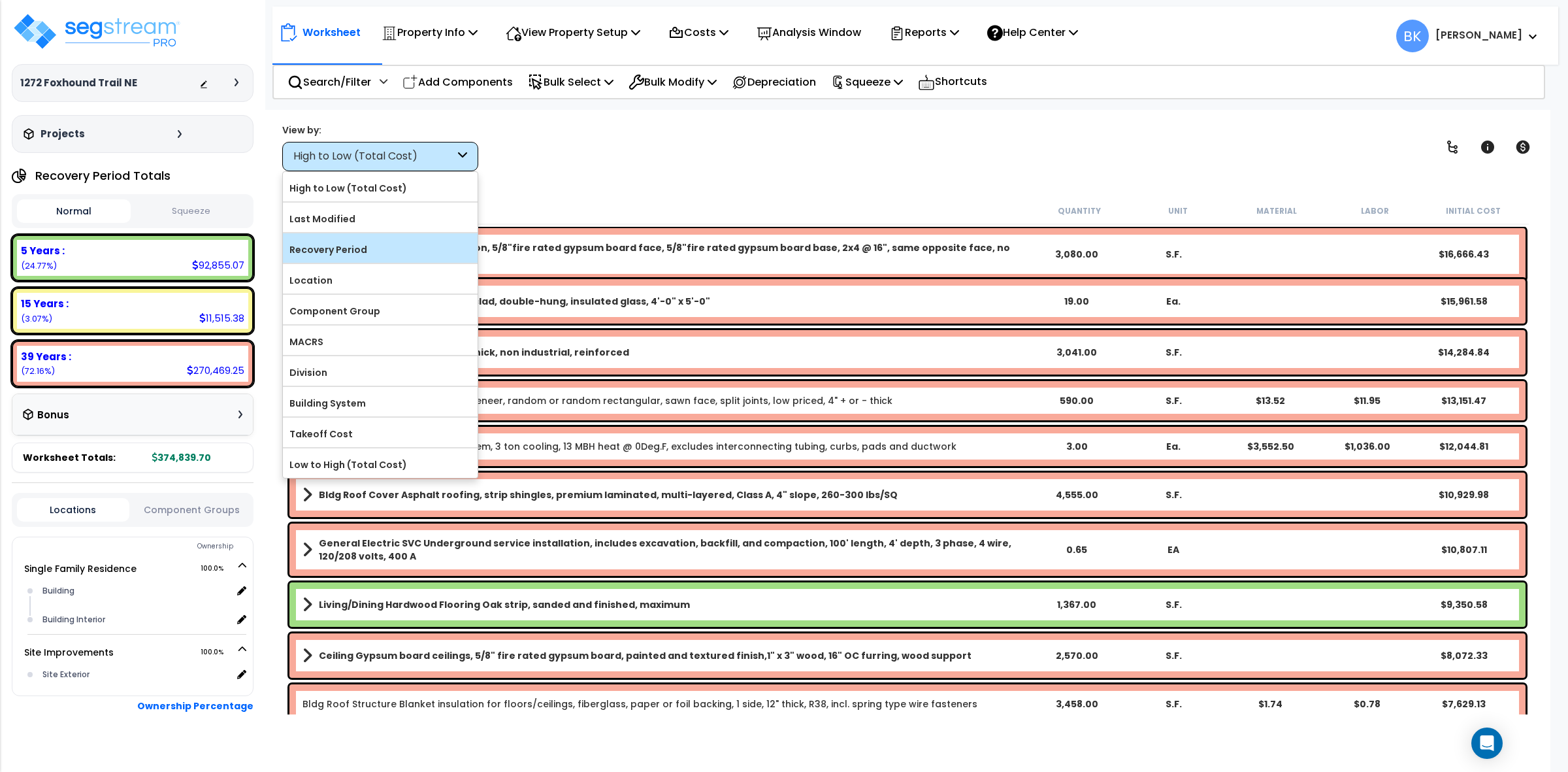
click at [355, 251] on label "Recovery Period" at bounding box center [380, 250] width 195 height 20
click at [0, 0] on input "Recovery Period" at bounding box center [0, 0] width 0 height 0
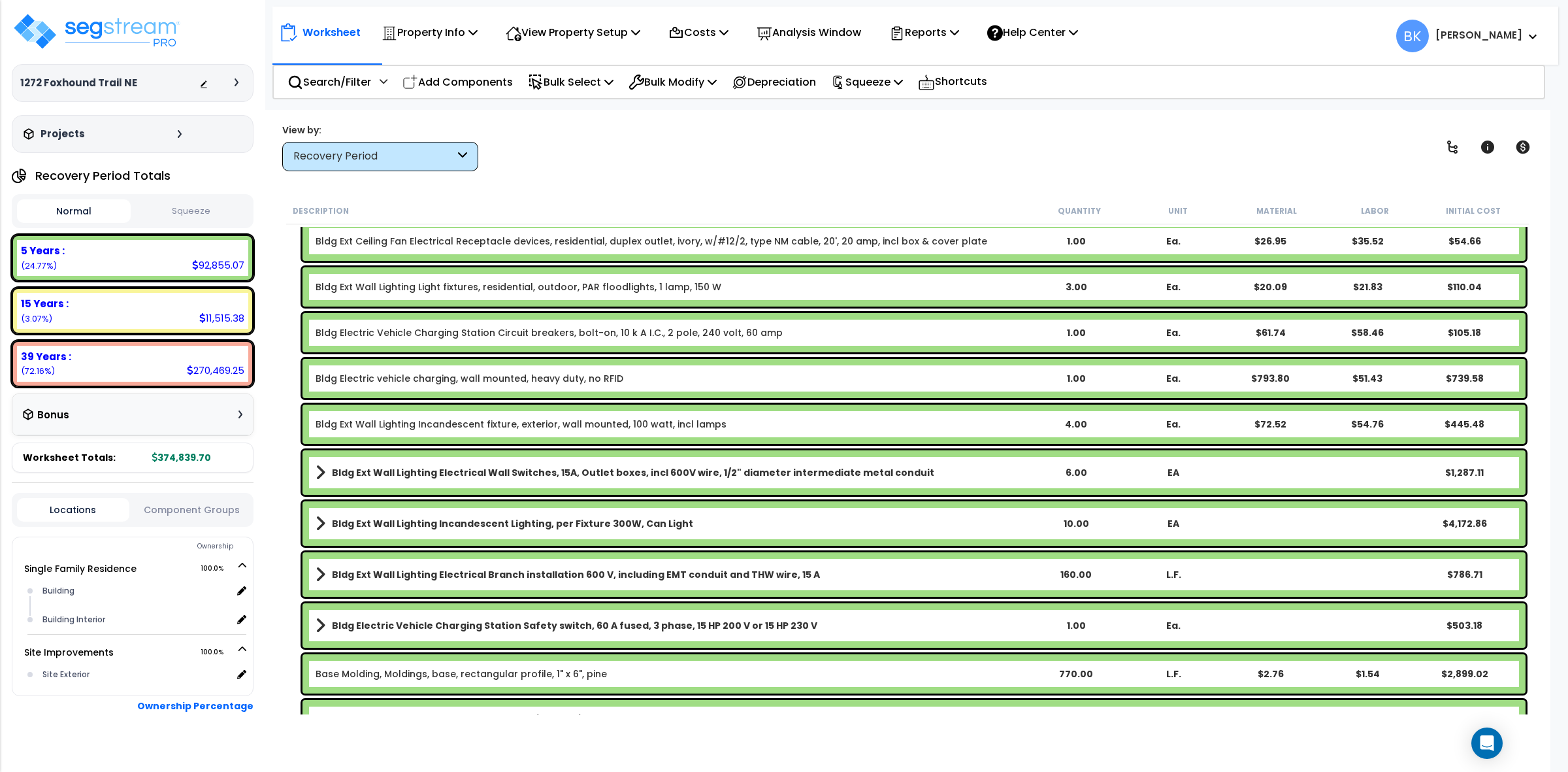
scroll to position [491, 0]
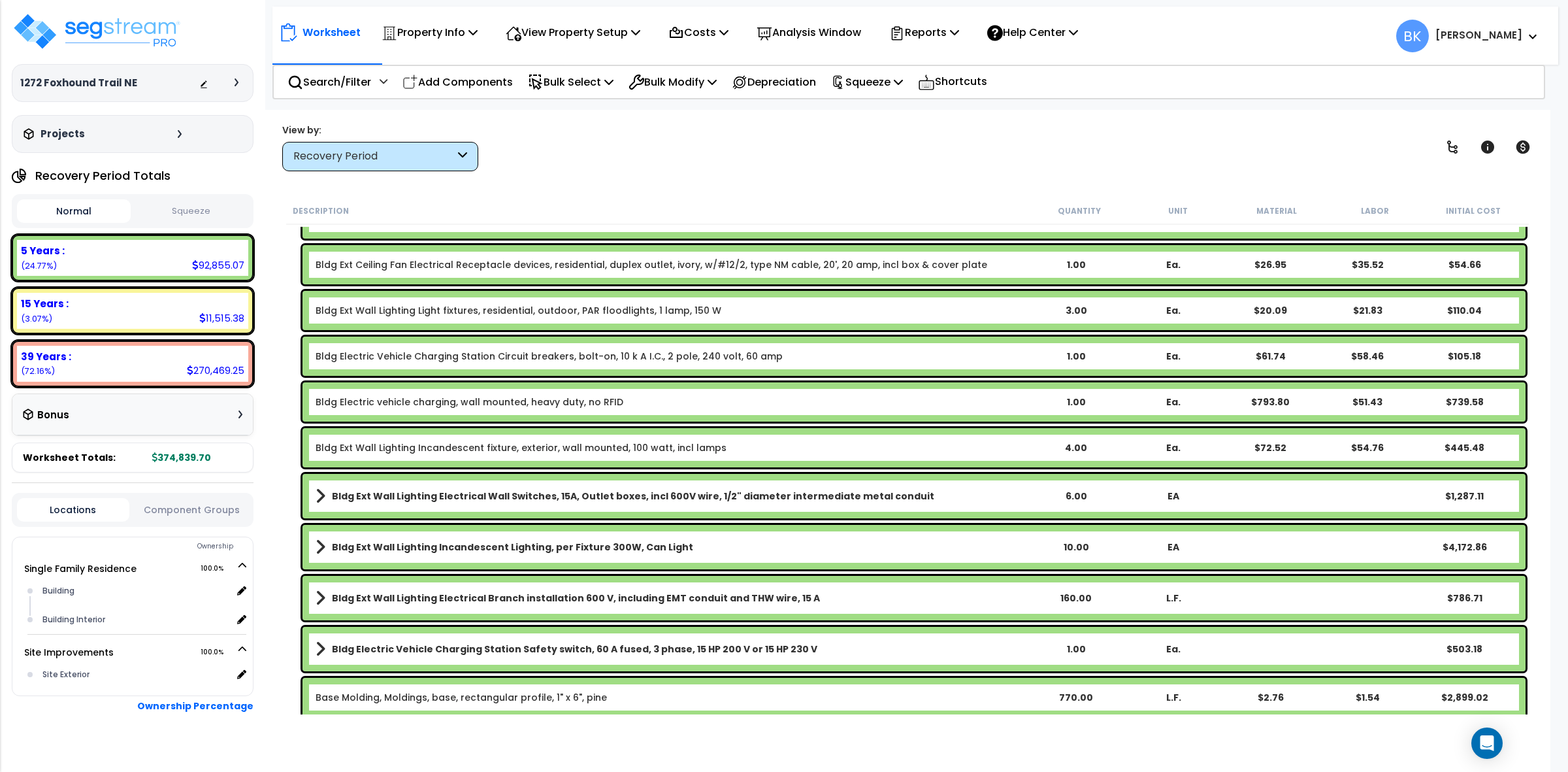
click at [533, 262] on link "Bldg Ext Ceiling Fan Electrical Receptacle devices, residential, duplex outlet,…" at bounding box center [651, 265] width 672 height 13
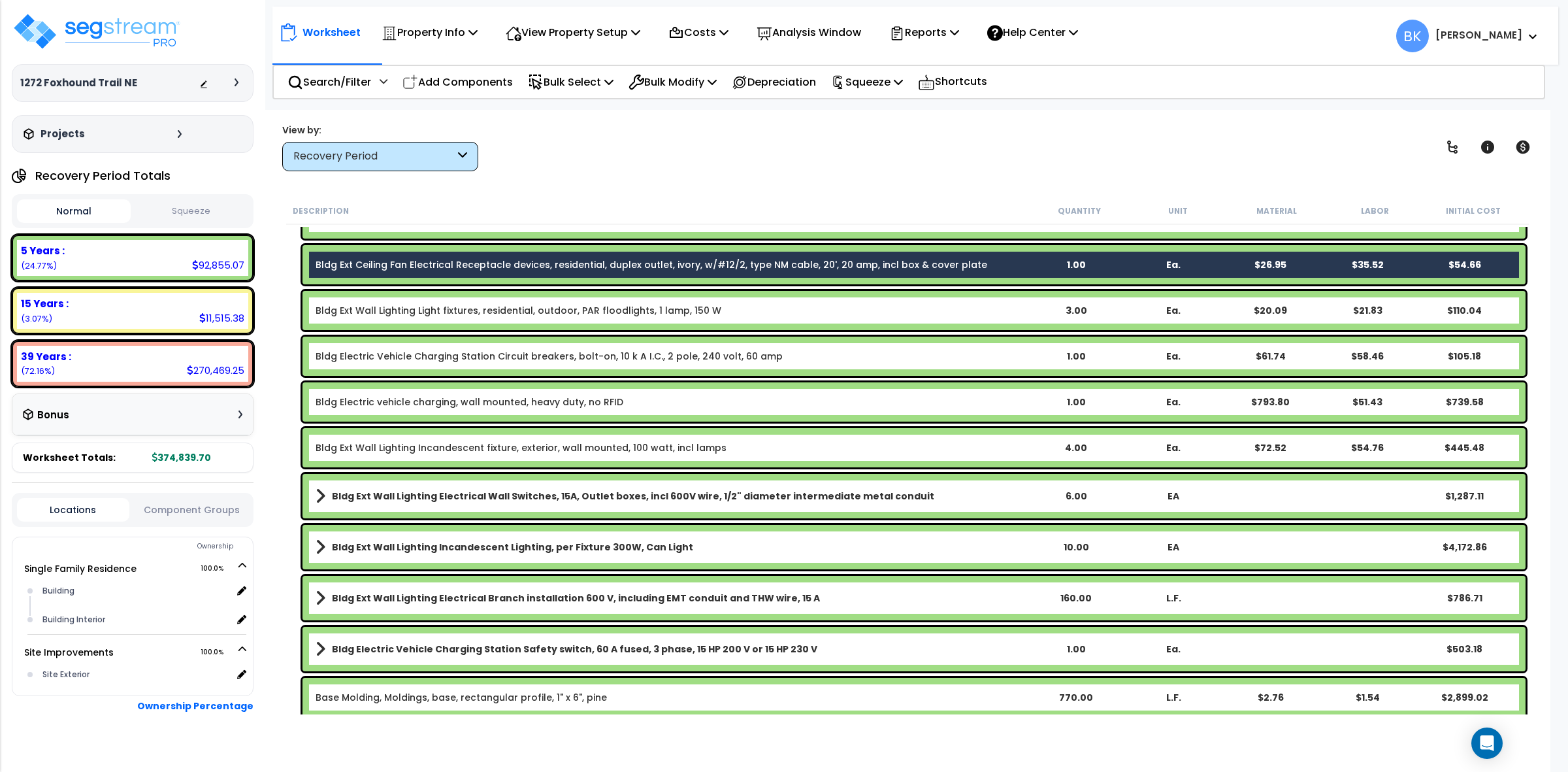
click at [533, 262] on link "Bldg Ext Ceiling Fan Electrical Receptacle devices, residential, duplex outlet,…" at bounding box center [651, 265] width 672 height 13
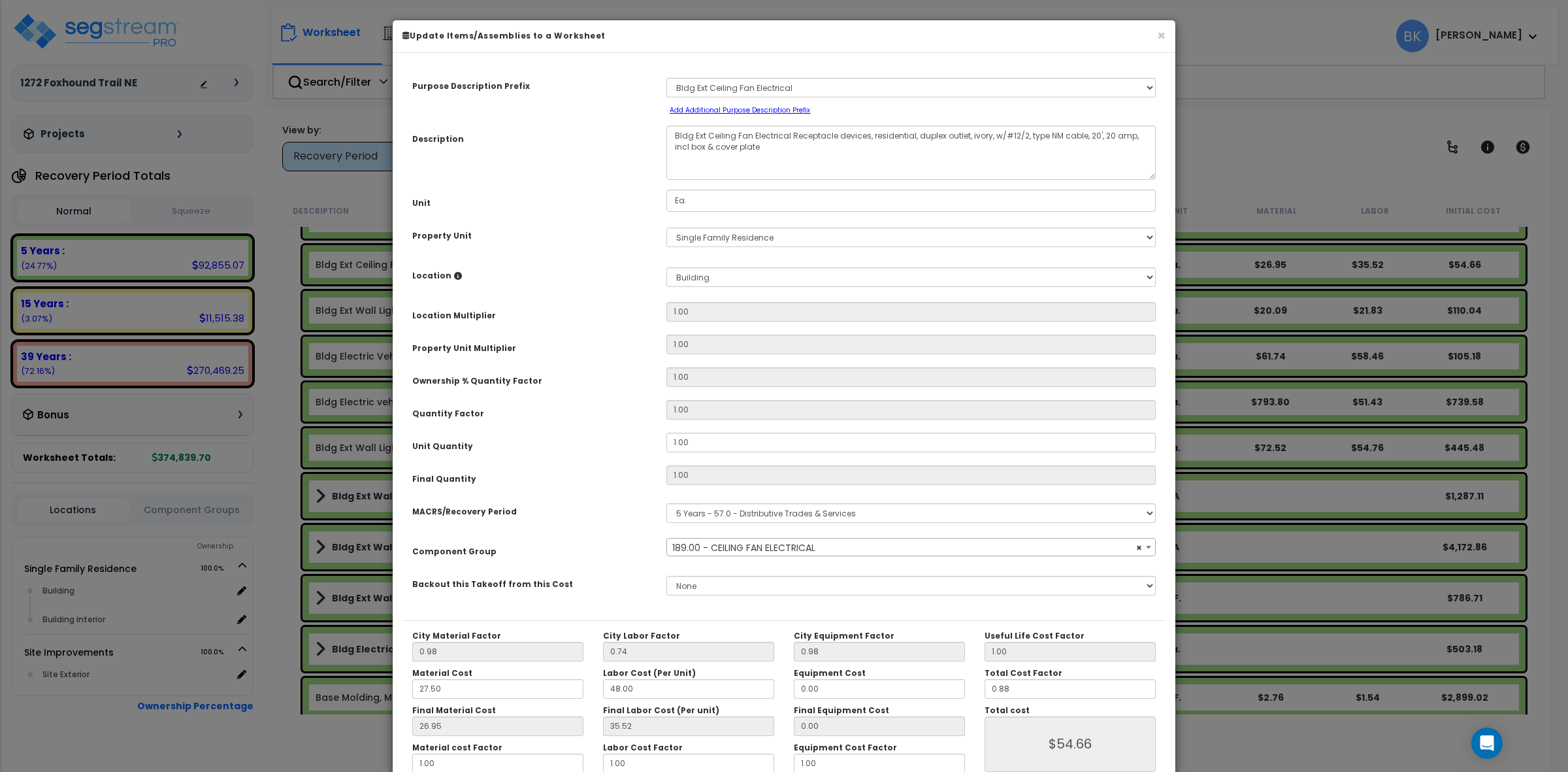
select select "39125"
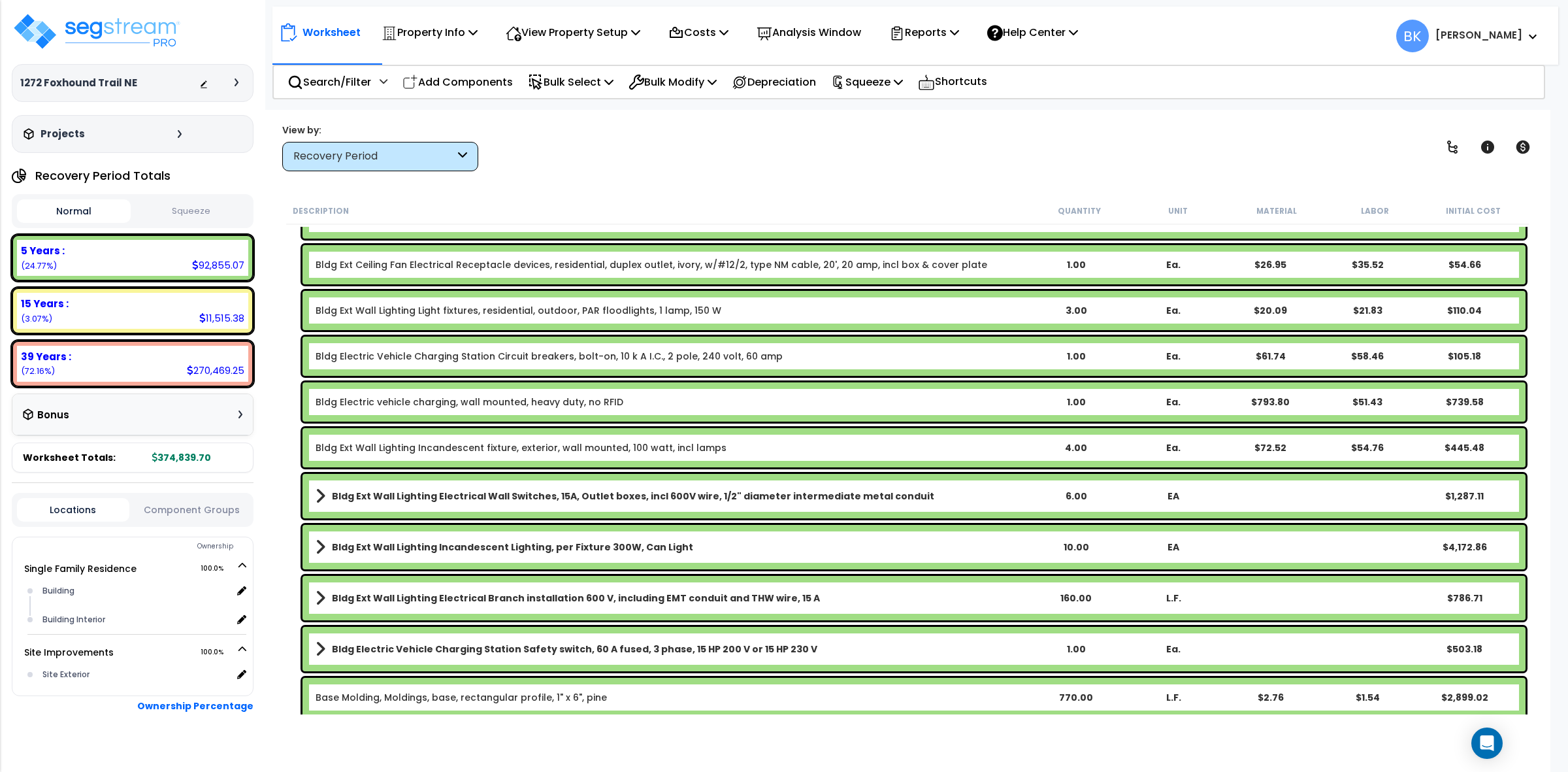
scroll to position [0, 0]
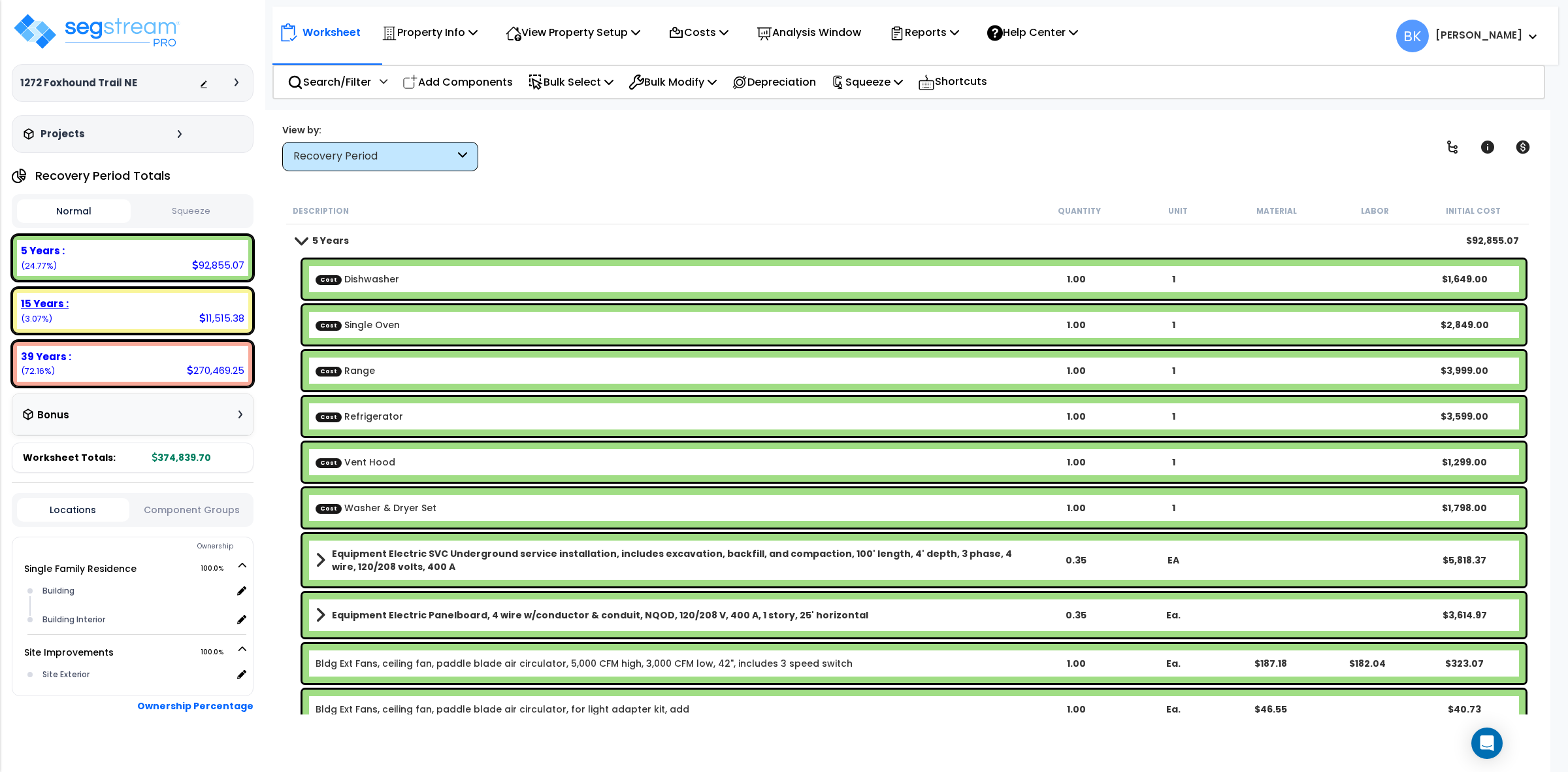
click at [44, 308] on b "15 Years :" at bounding box center [44, 303] width 47 height 13
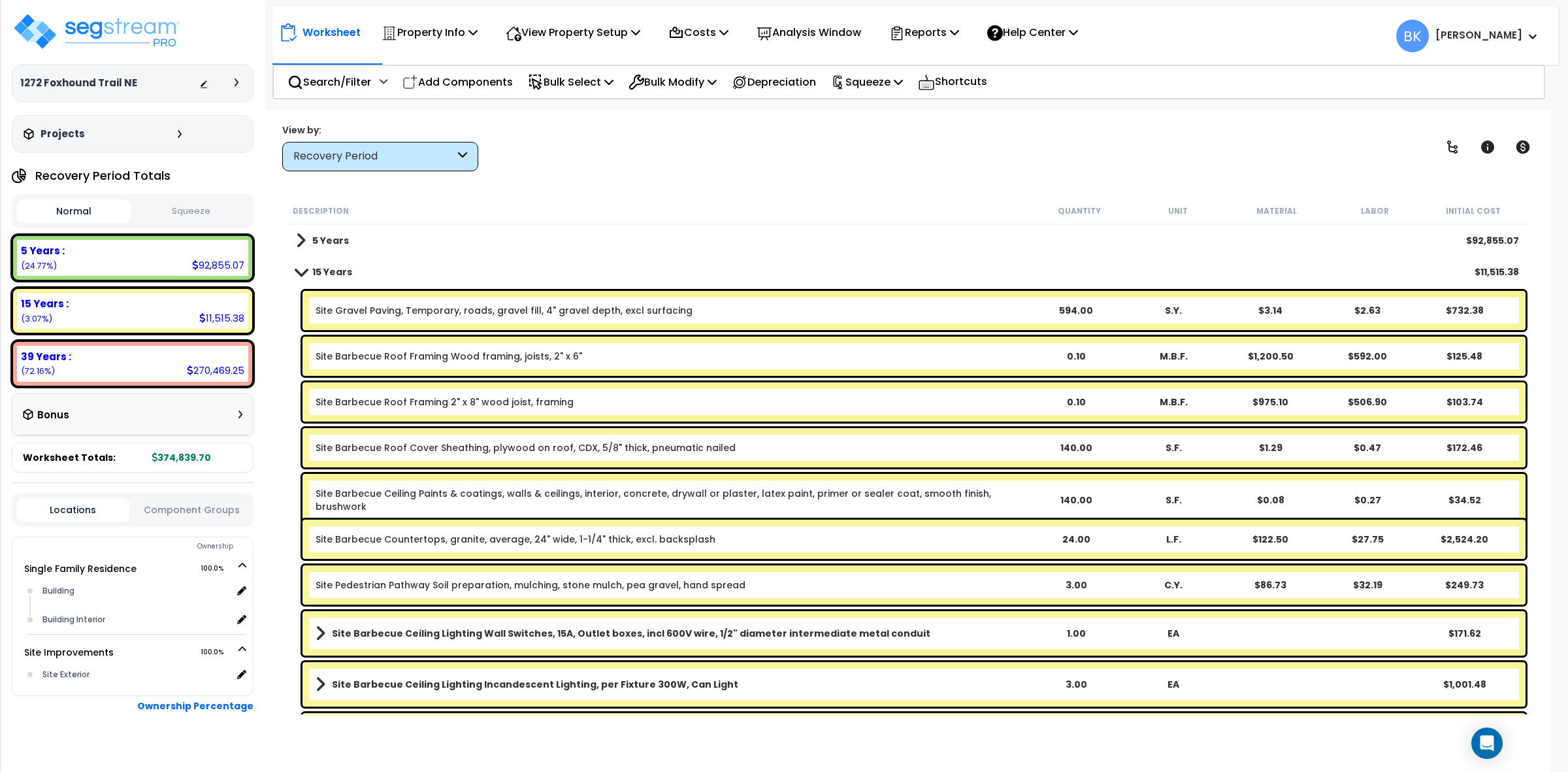
click at [449, 399] on link "Site Barbecue Roof Framing 2" x 8" wood joist, framing" at bounding box center [444, 402] width 258 height 13
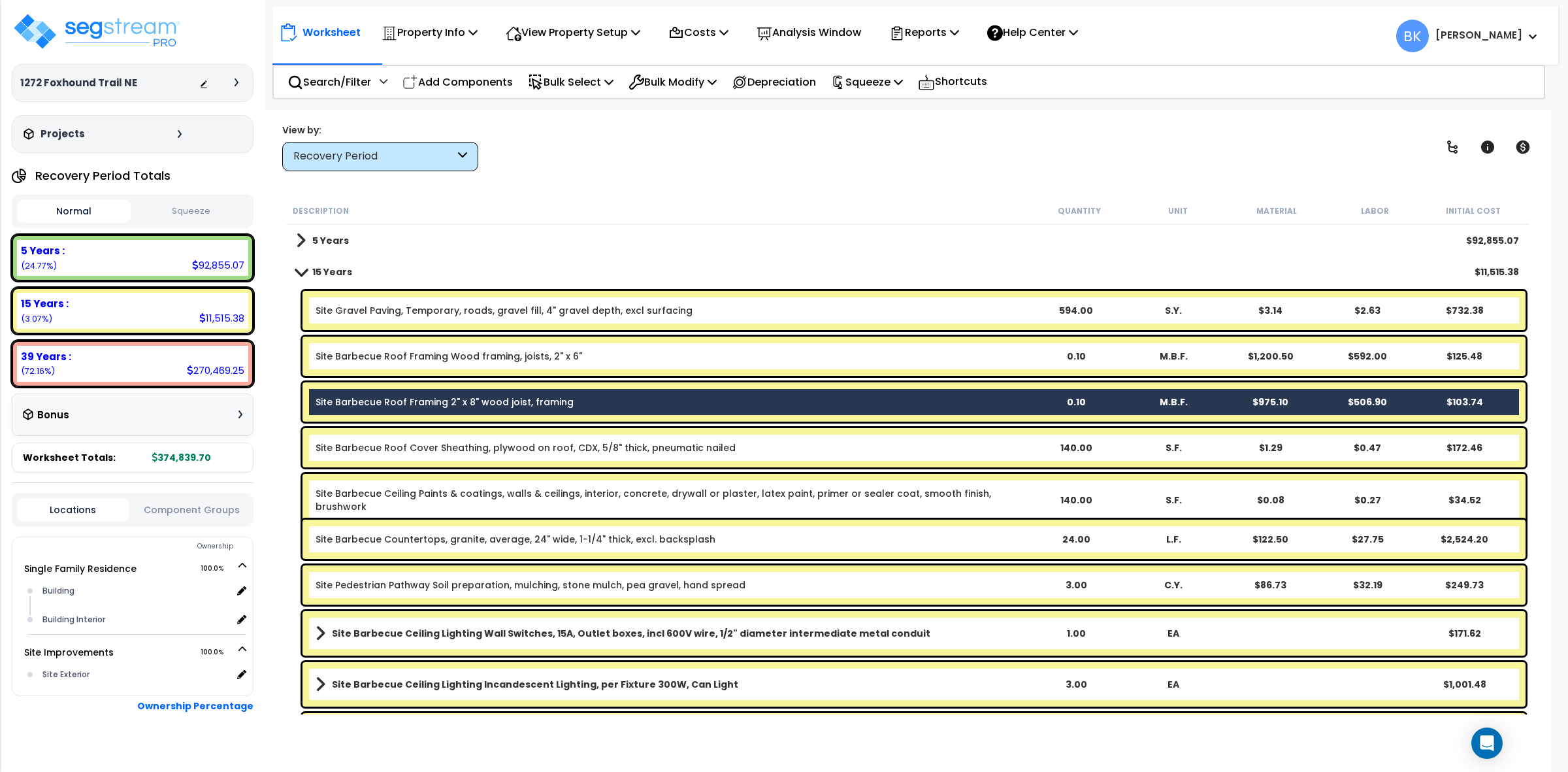
click at [449, 399] on link "Site Barbecue Roof Framing 2" x 8" wood joist, framing" at bounding box center [444, 402] width 258 height 13
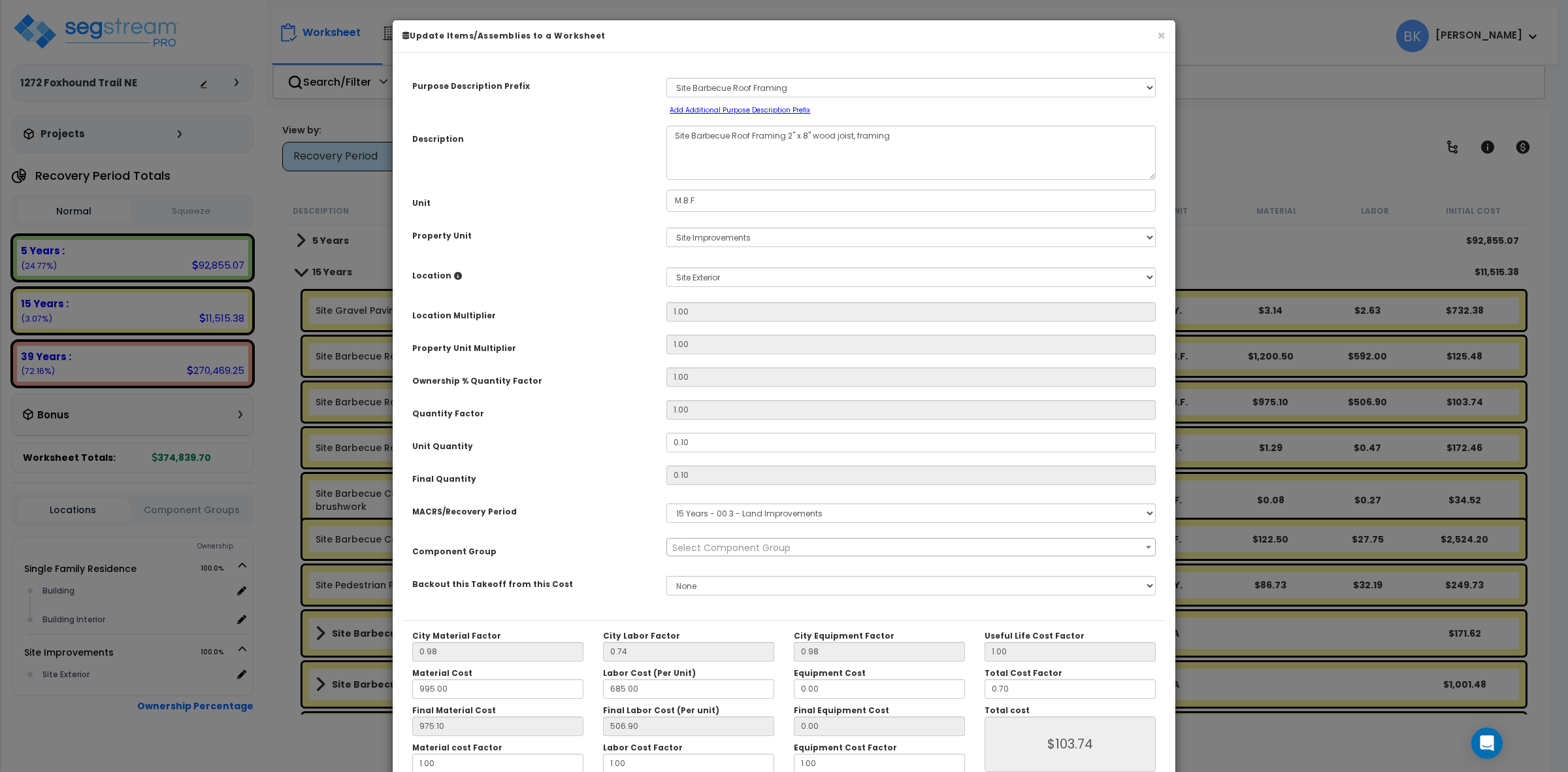
select select "39518"
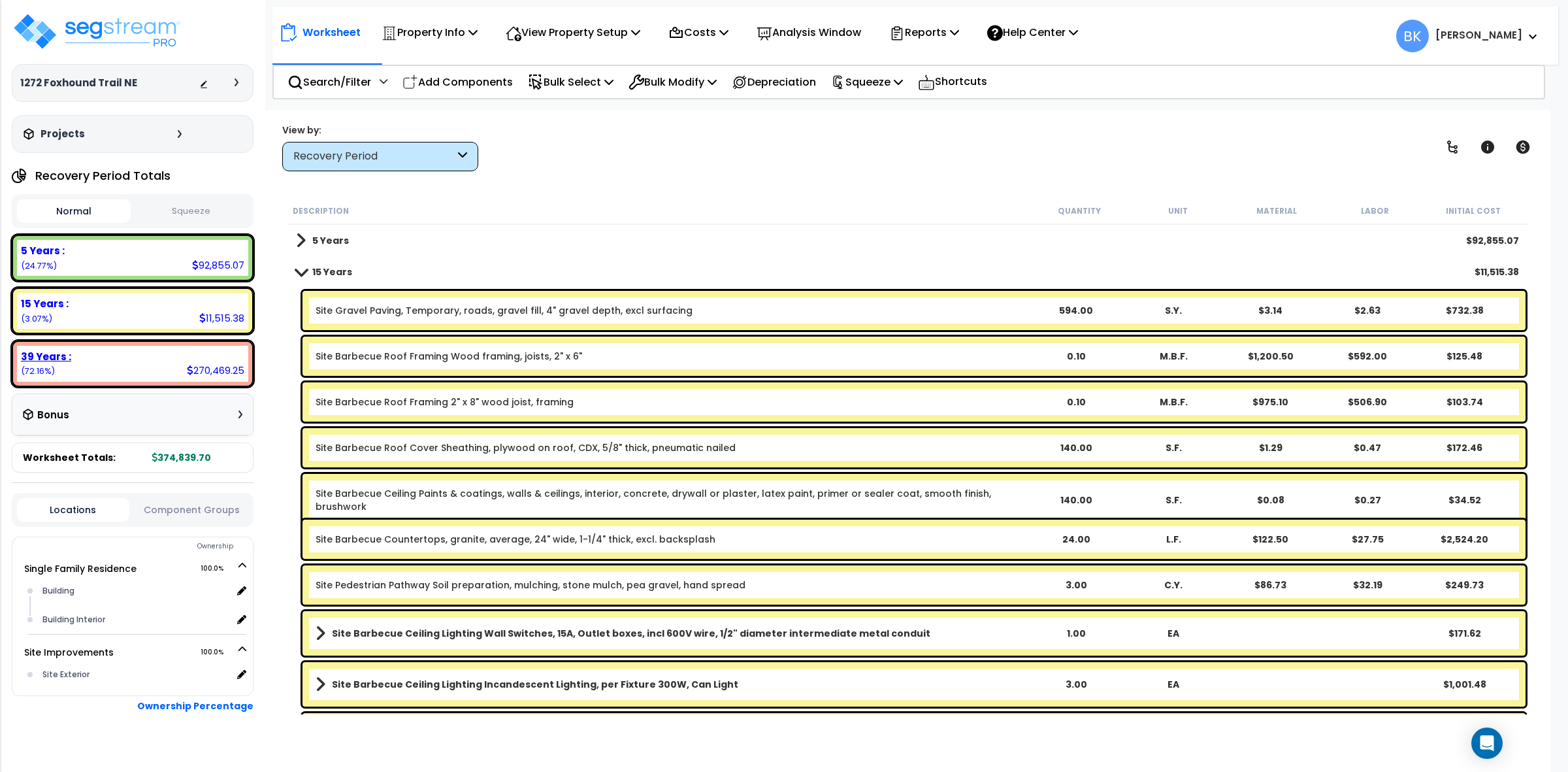
click at [50, 353] on b "39 Years :" at bounding box center [46, 356] width 50 height 13
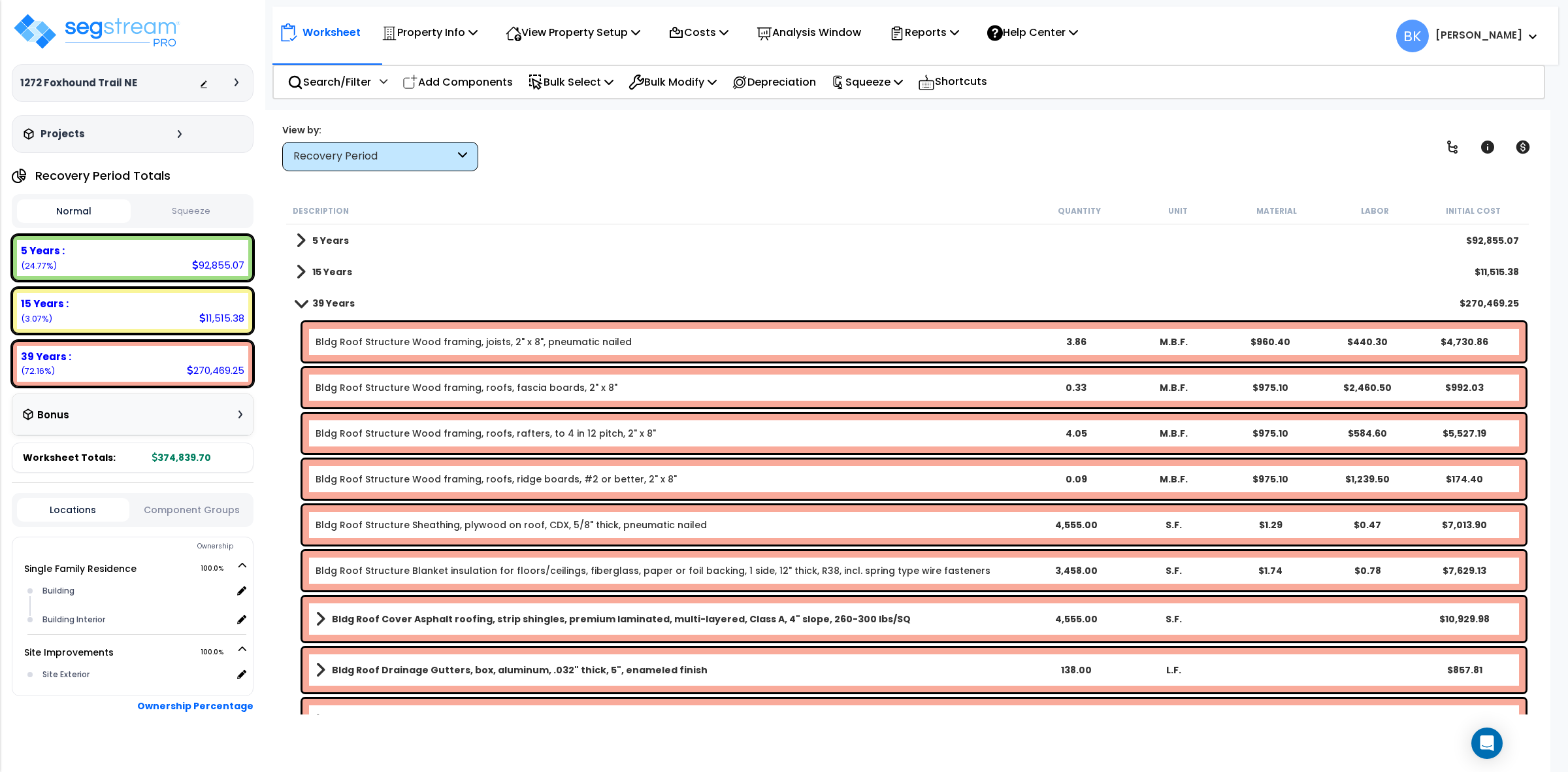
click at [530, 494] on div "Bldg Roof Structure Wood framing, roofs, ridge boards, #2 or better, 2" x 8" 0.…" at bounding box center [913, 479] width 1223 height 39
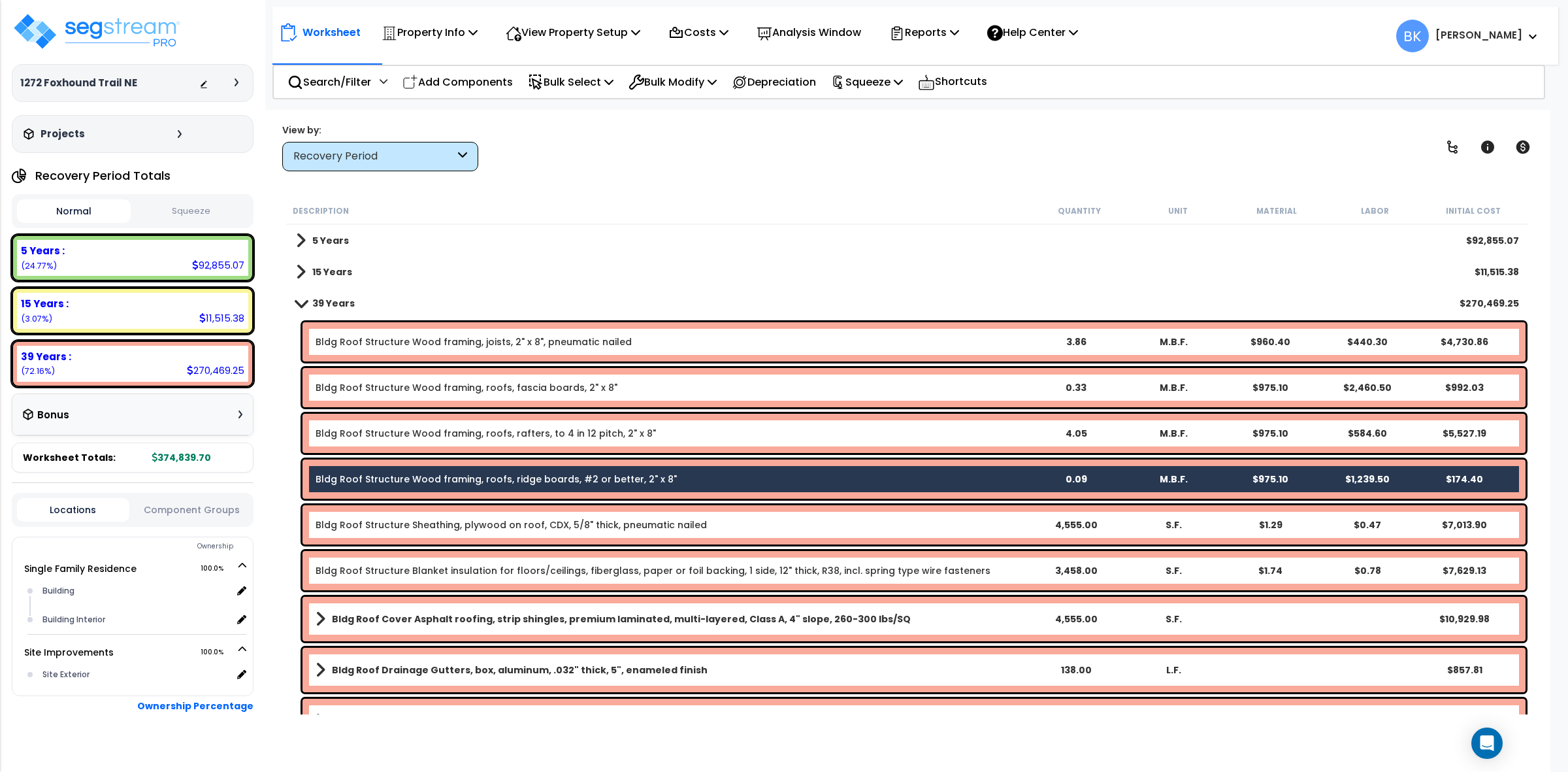
click at [530, 494] on div "Bldg Roof Structure Wood framing, roofs, ridge boards, #2 or better, 2" x 8" 0.…" at bounding box center [913, 479] width 1223 height 39
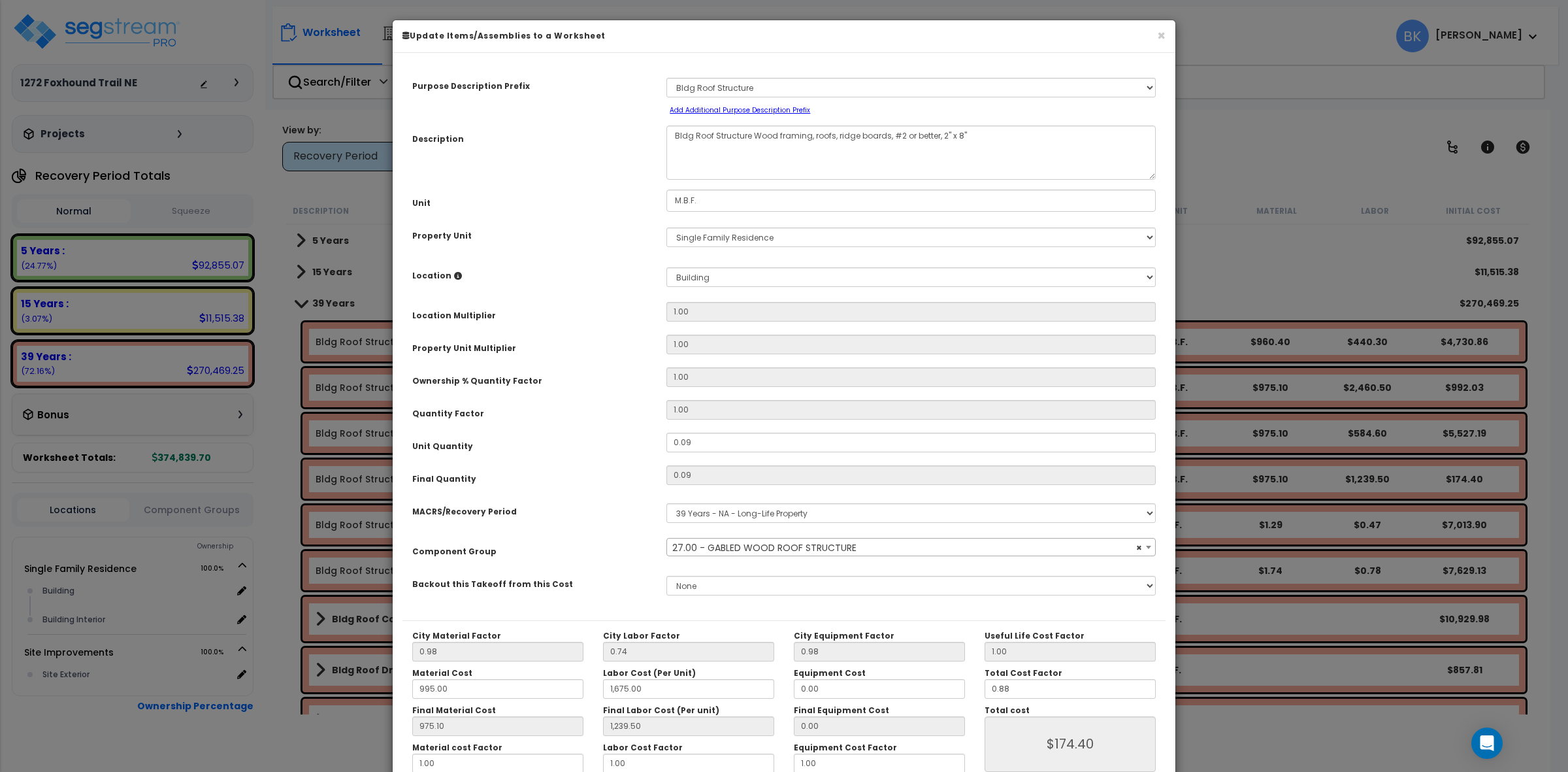
select select "39148"
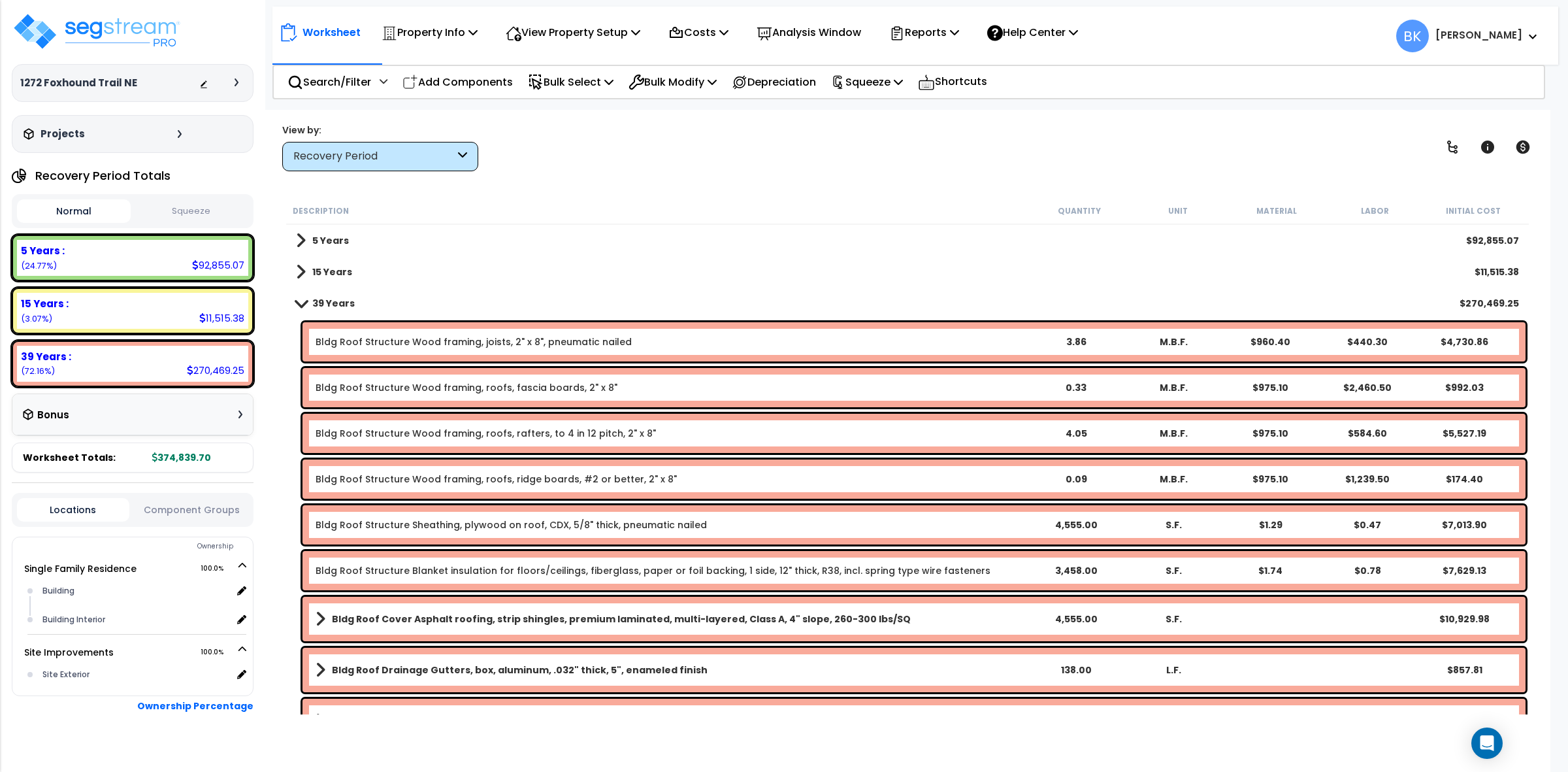
click at [297, 268] on span at bounding box center [301, 272] width 10 height 18
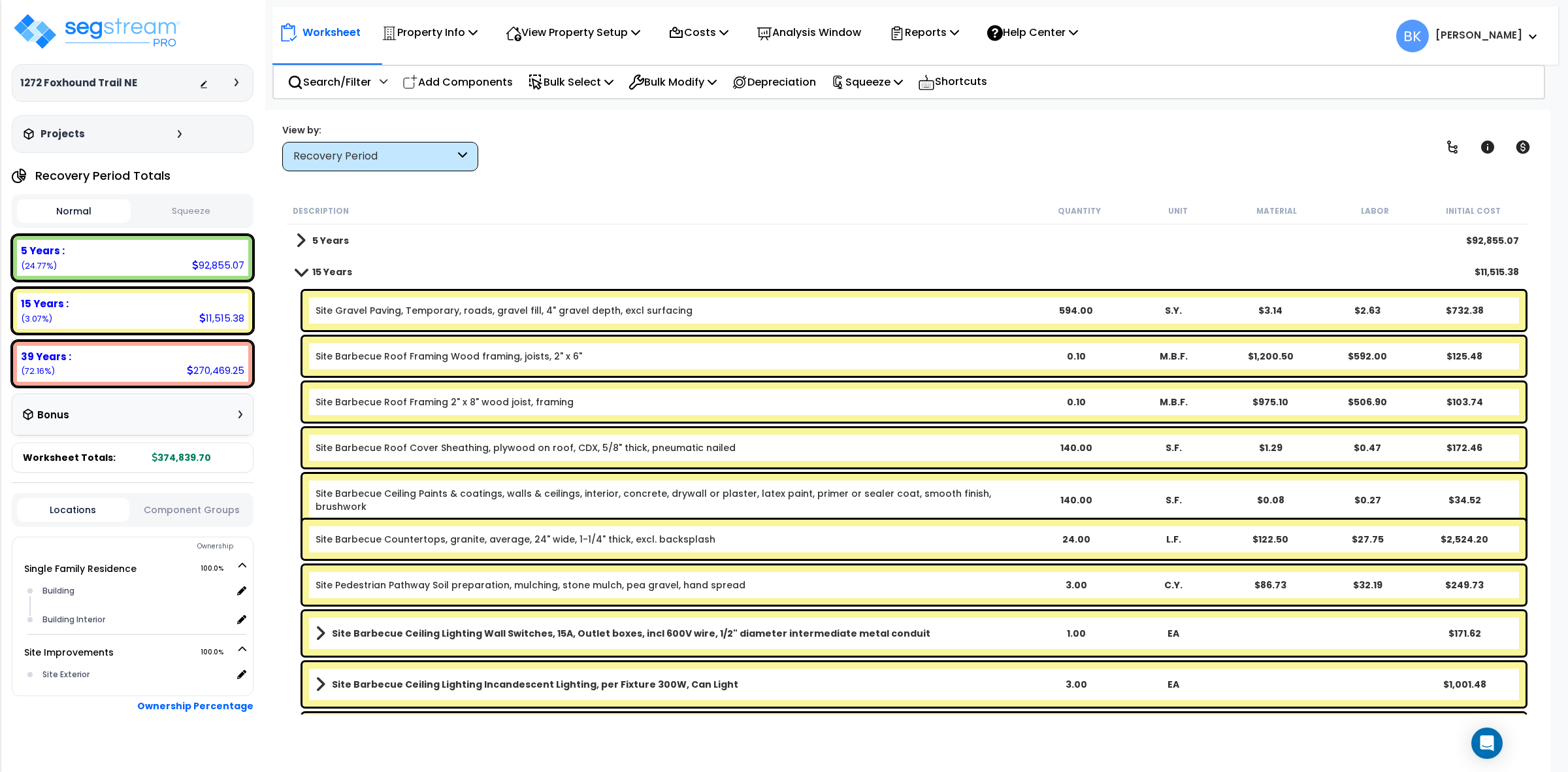
click at [298, 268] on span at bounding box center [301, 271] width 18 height 10
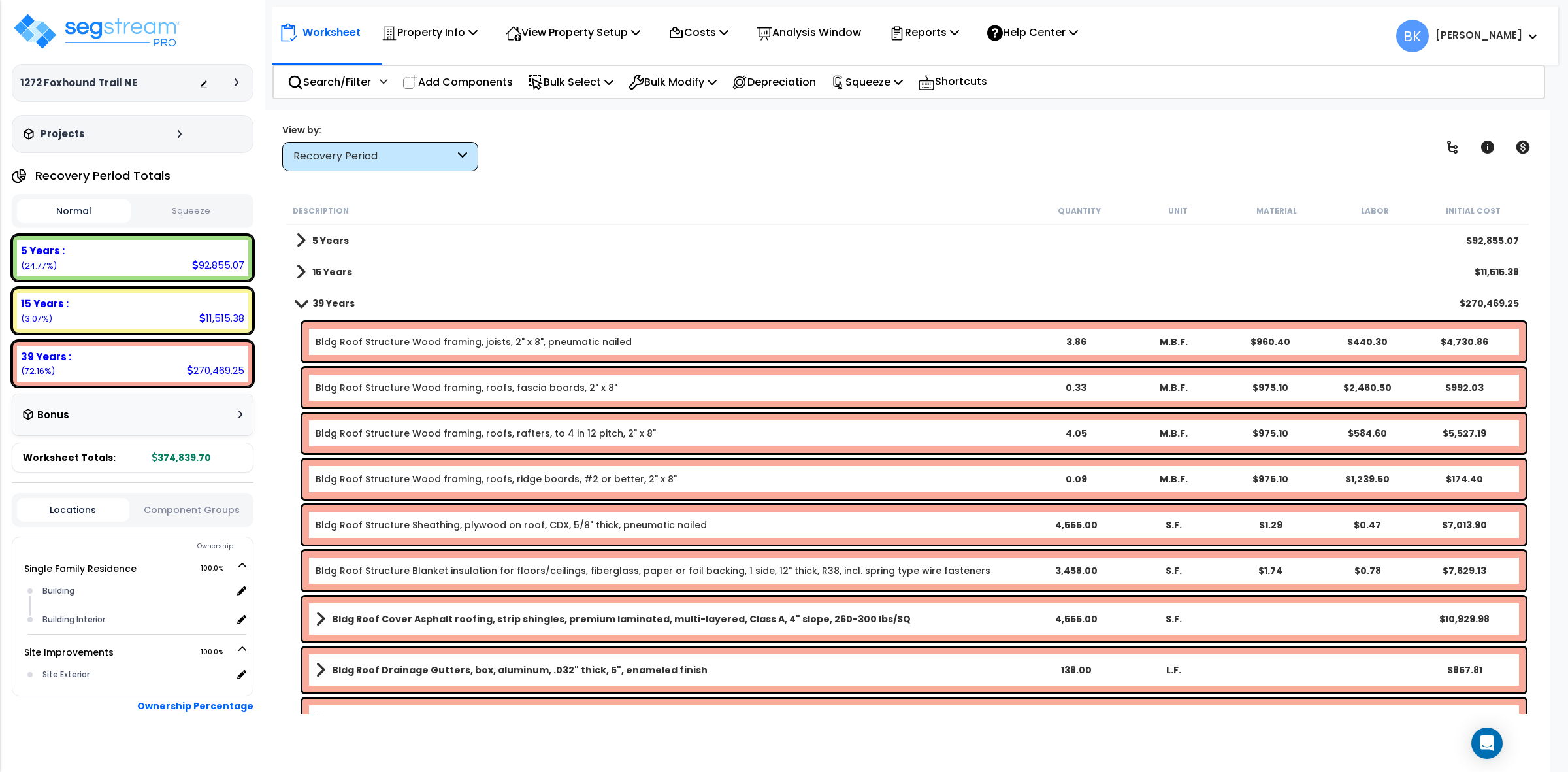
click at [298, 268] on span at bounding box center [301, 272] width 10 height 18
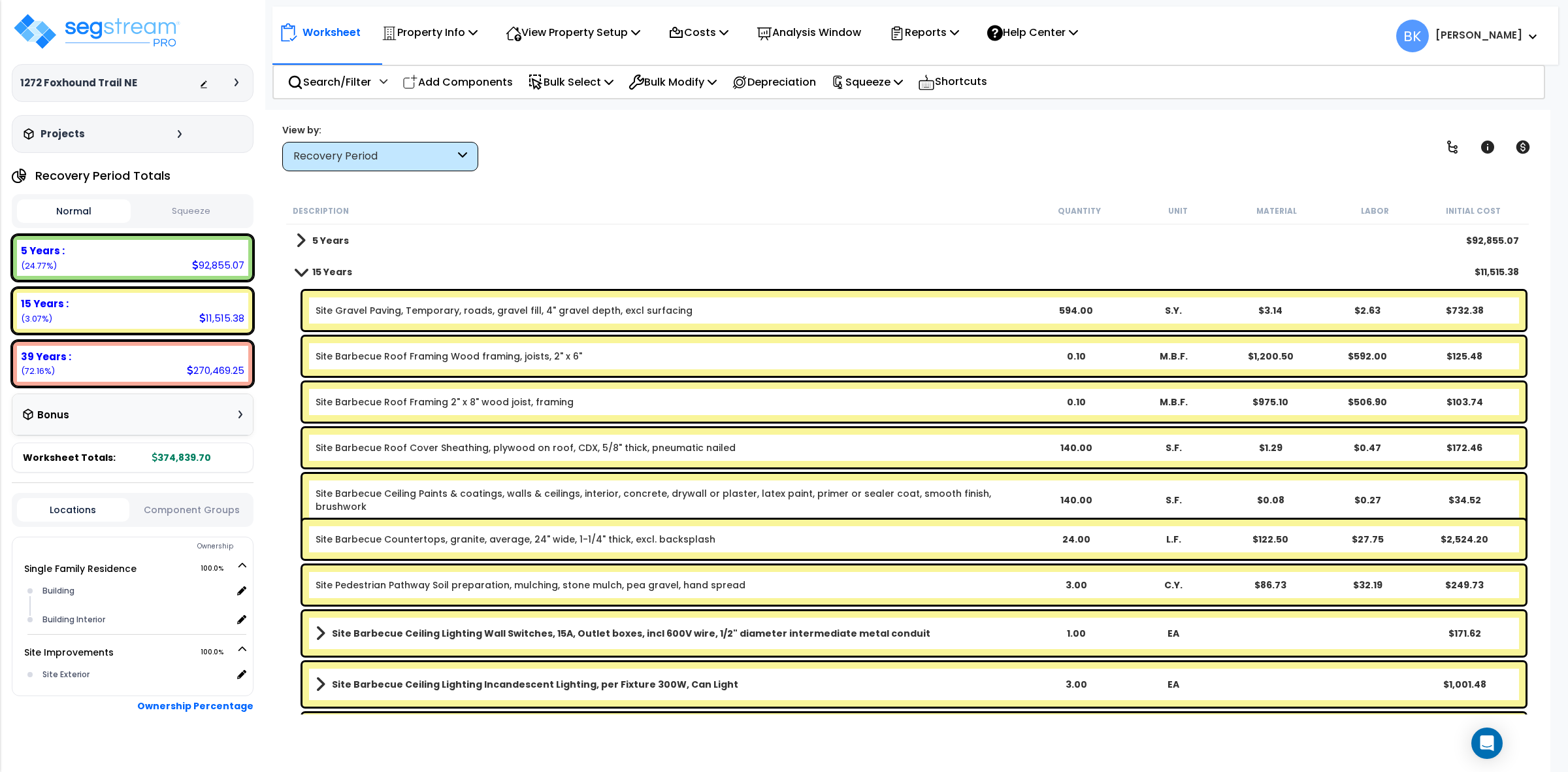
scroll to position [491, 0]
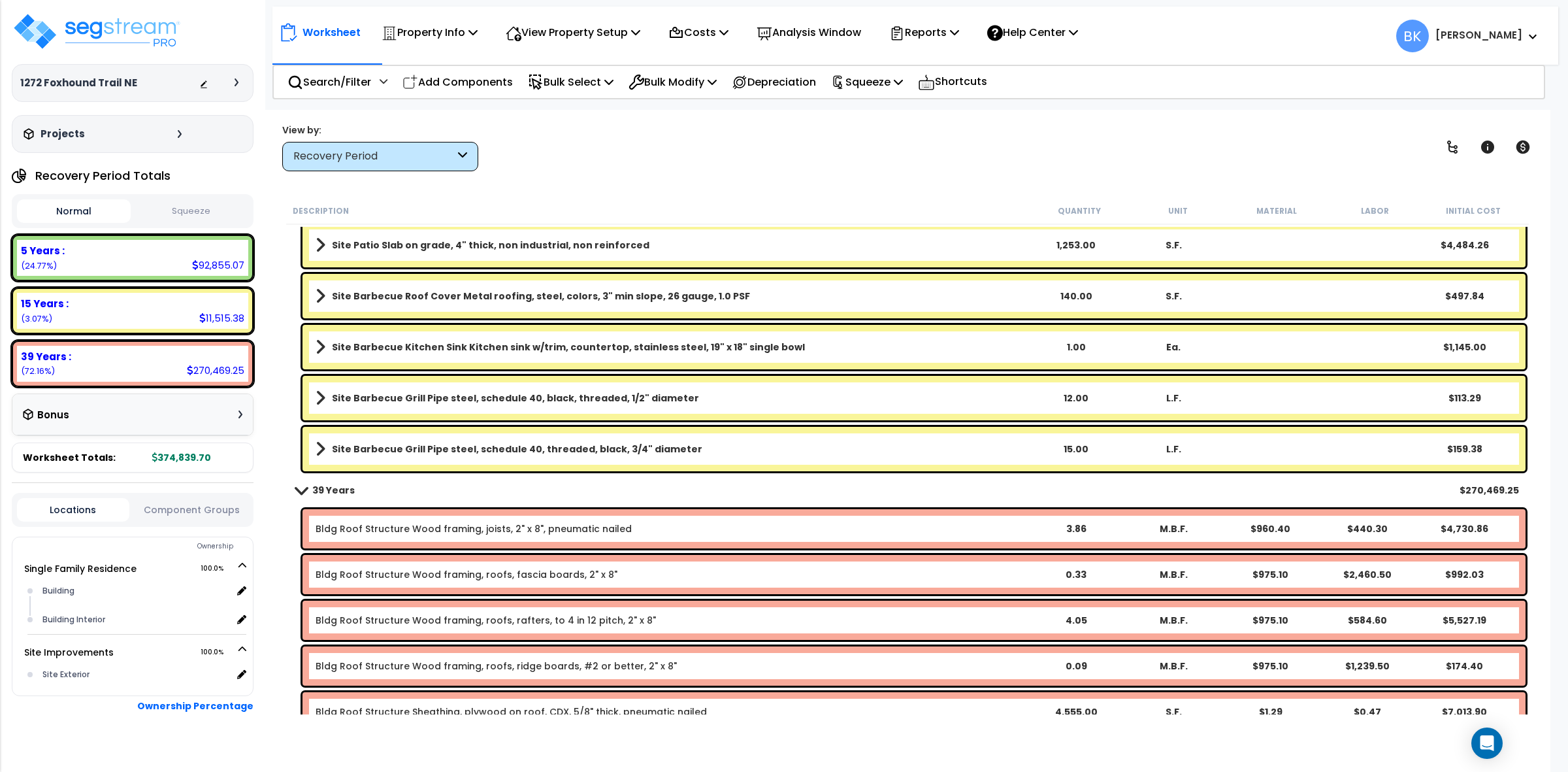
click at [678, 392] on link "Site Barbecue Grill Pipe steel, schedule 40, black, threaded, 1/2" diameter" at bounding box center [671, 398] width 712 height 18
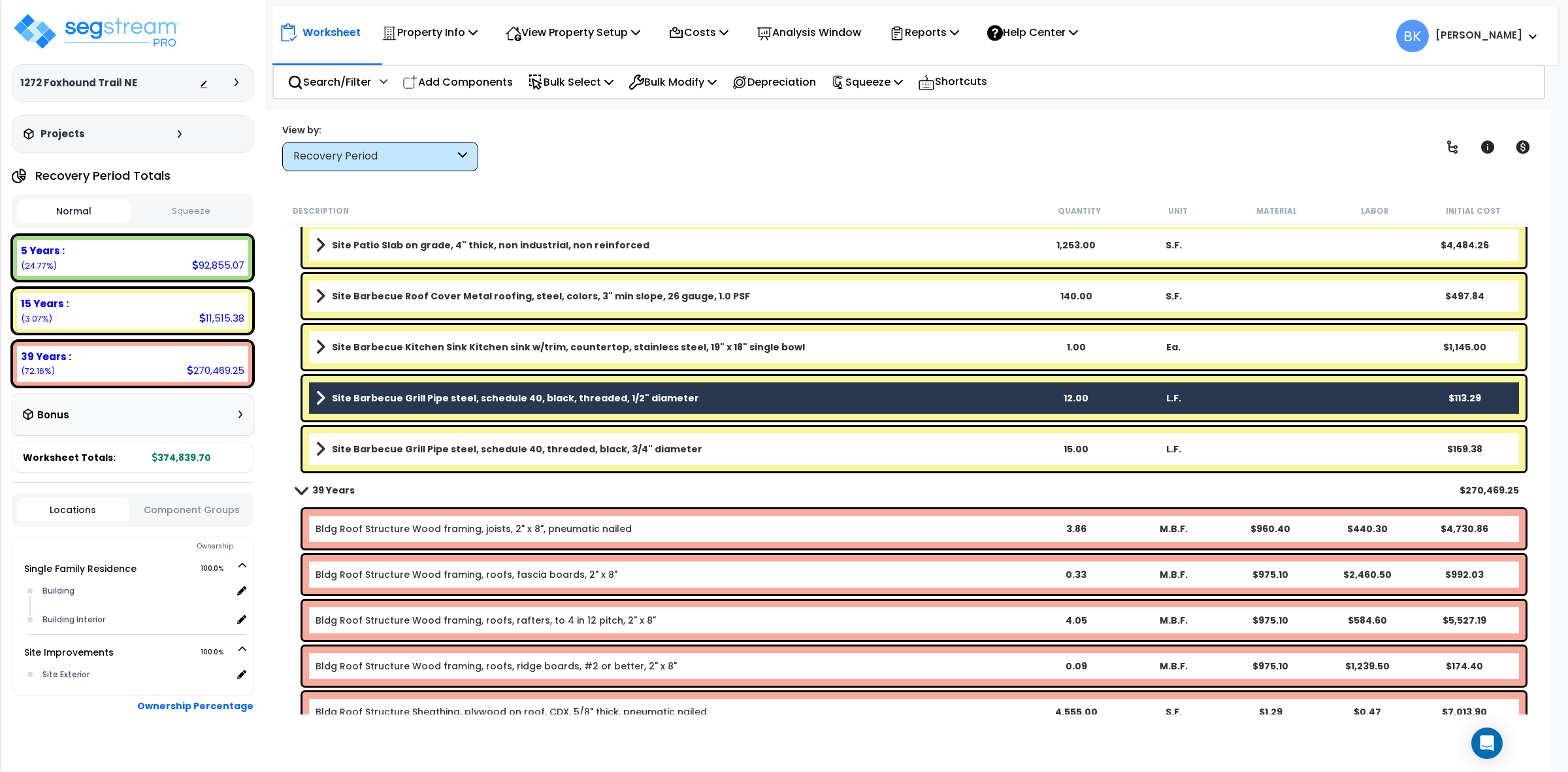
click at [678, 392] on link "Site Barbecue Grill Pipe steel, schedule 40, black, threaded, 1/2" diameter" at bounding box center [671, 398] width 712 height 18
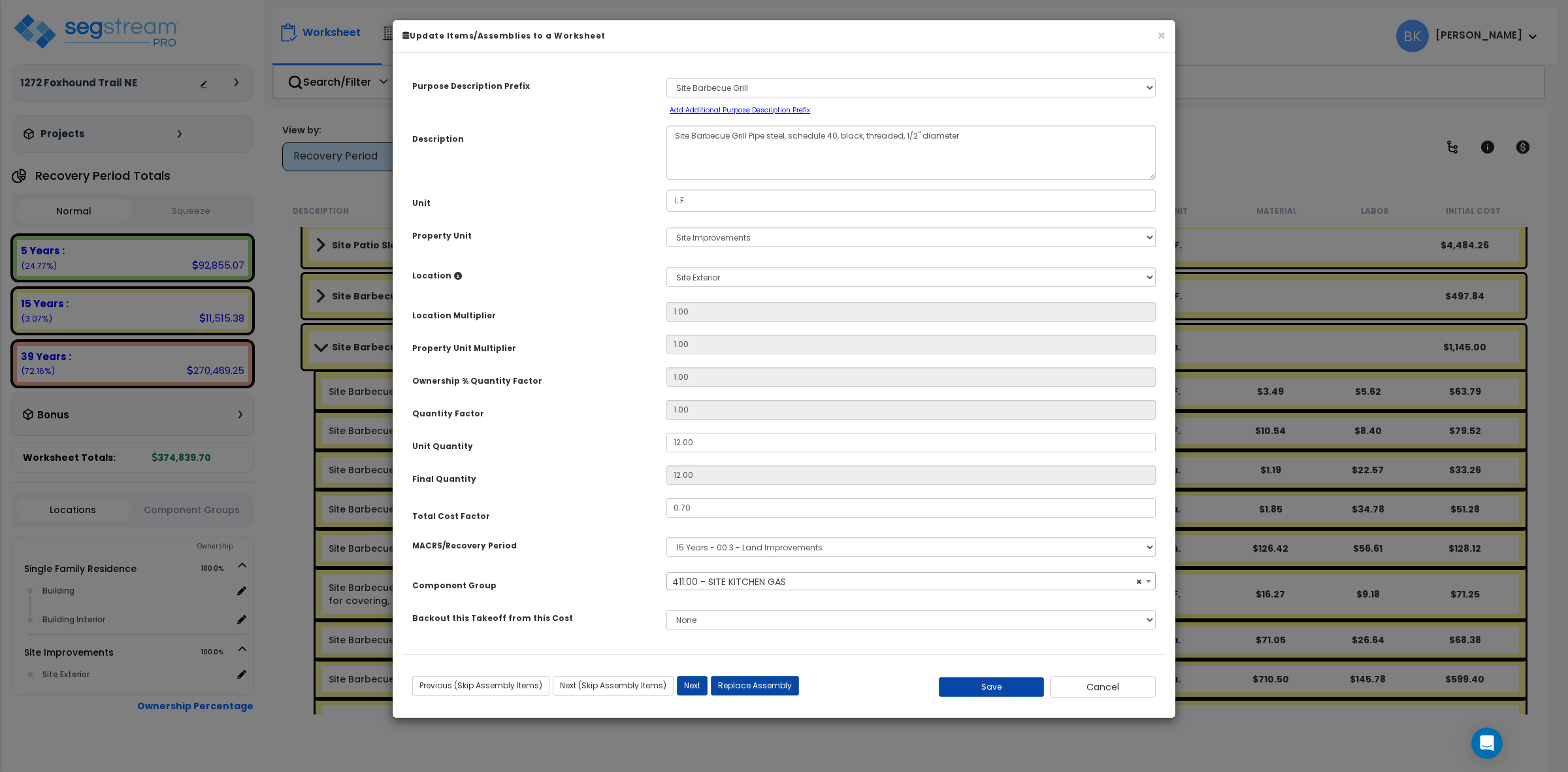
select select "39494"
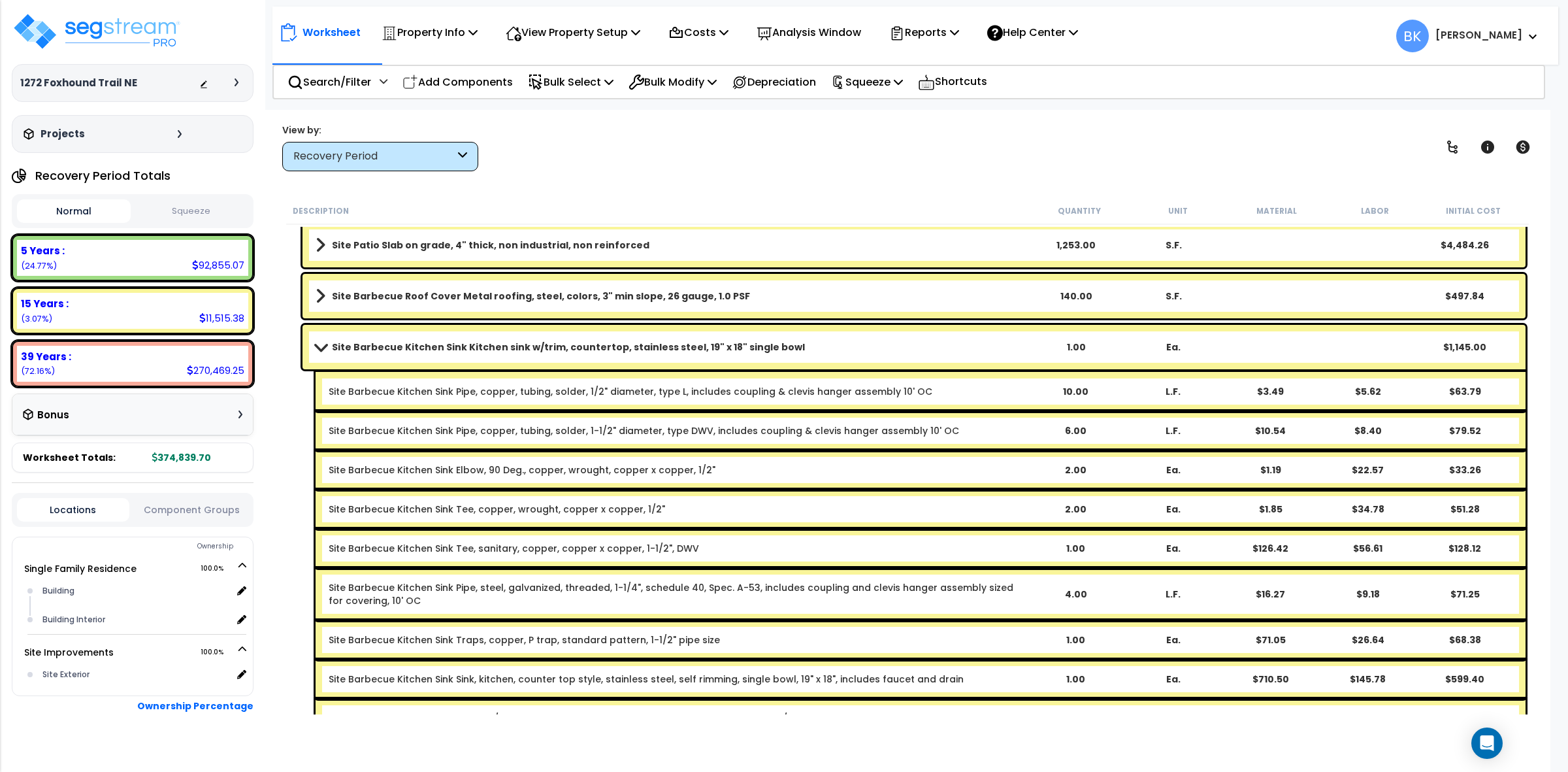
drag, startPoint x: 553, startPoint y: 194, endPoint x: 575, endPoint y: 175, distance: 29.1
click at [553, 194] on div "Worksheet Property Info Property Setup Add Property Unit Template property Clon…" at bounding box center [907, 496] width 1286 height 772
click at [682, 81] on p "Bulk Modify" at bounding box center [672, 82] width 88 height 17
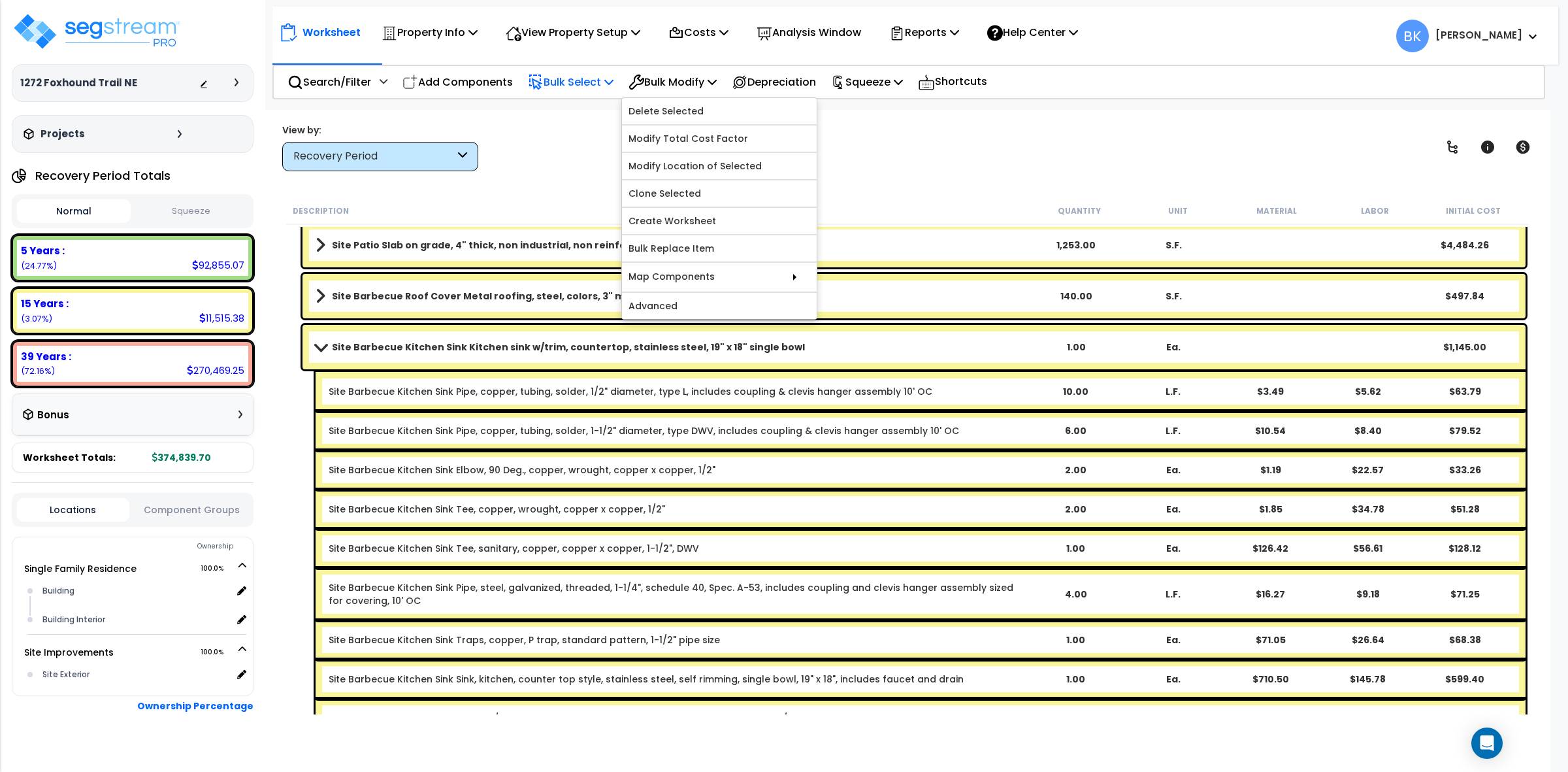
click at [613, 81] on icon at bounding box center [608, 82] width 9 height 11
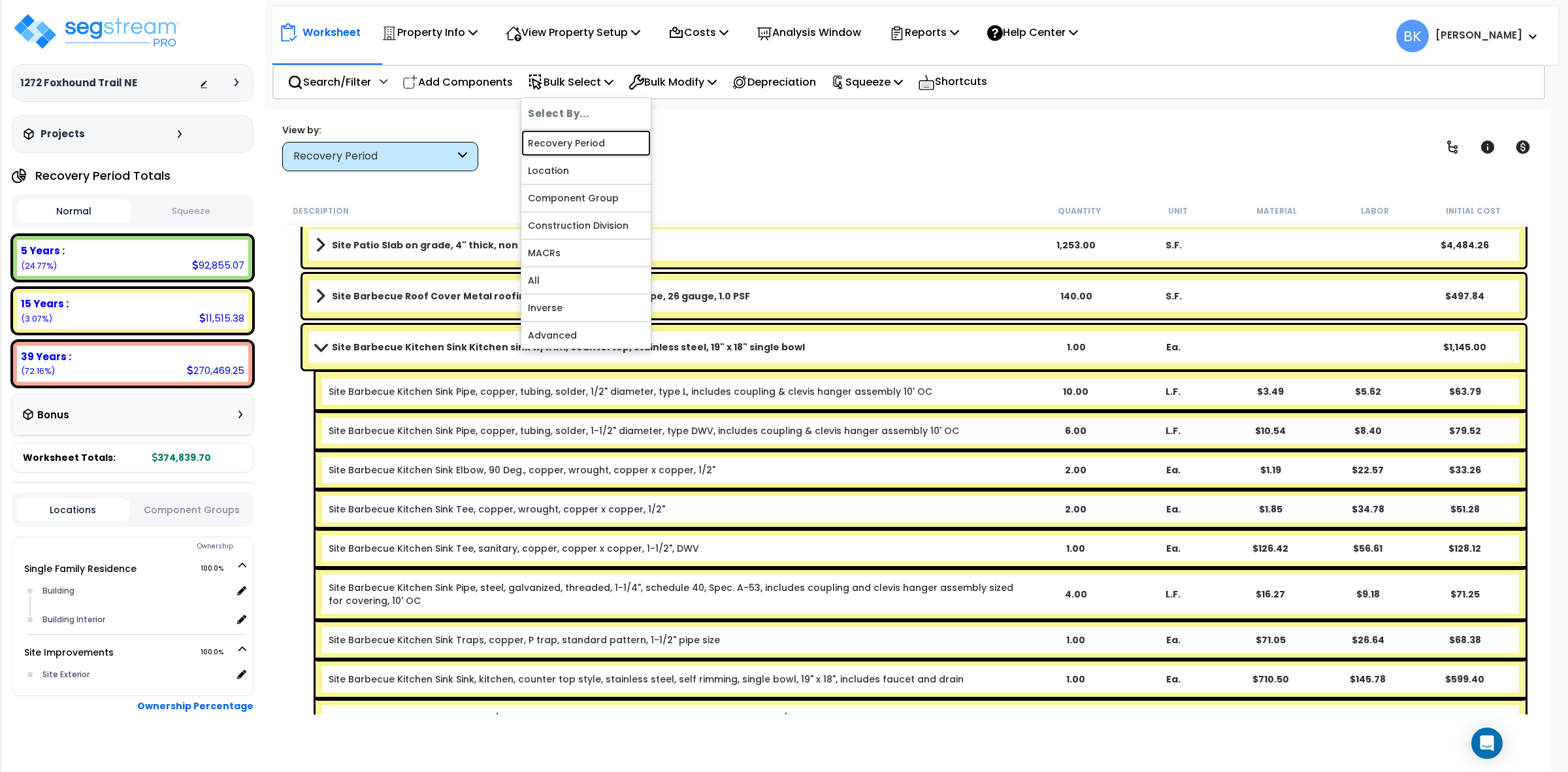
drag, startPoint x: 573, startPoint y: 144, endPoint x: 652, endPoint y: 156, distance: 79.9
click at [573, 144] on link "Recovery Period" at bounding box center [585, 142] width 129 height 26
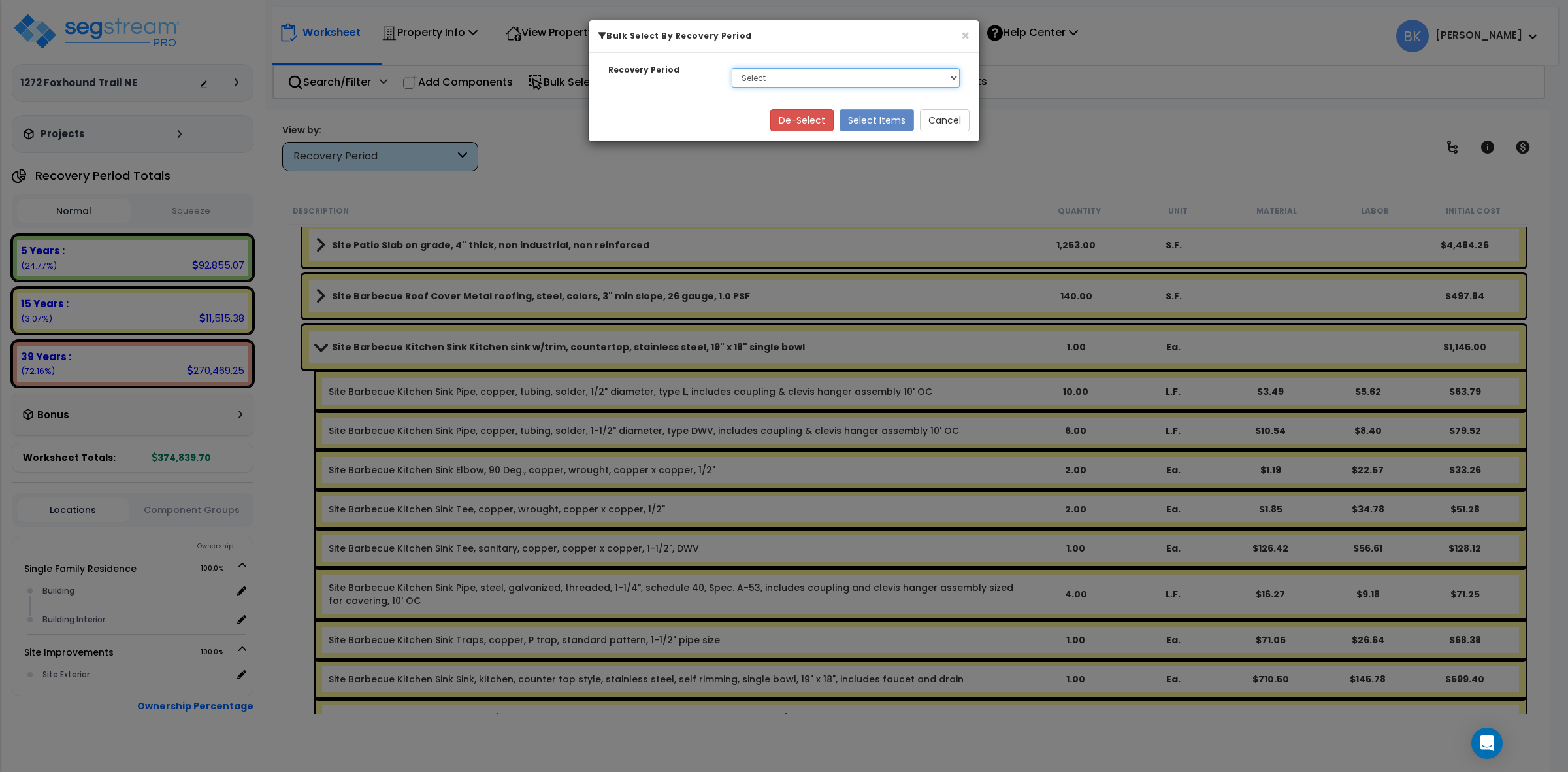
click at [758, 86] on select "Select 5 Years 15 Years 39 Years" at bounding box center [846, 78] width 228 height 20
click at [547, 163] on div "× Bulk Select By Recovery Period Recovery Period Select 5 Years 15 Years 39 Yea…" at bounding box center [784, 386] width 1568 height 772
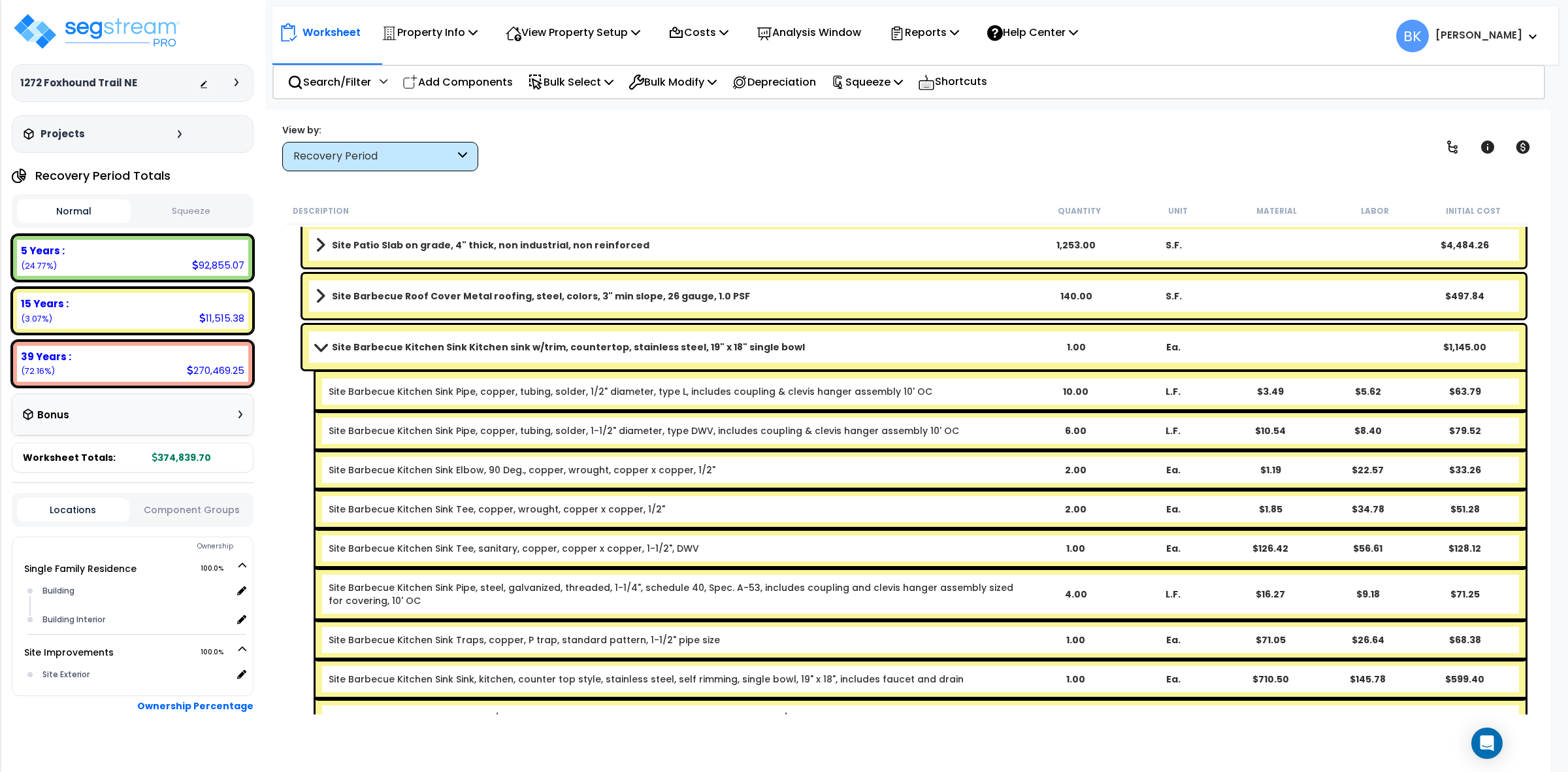
scroll to position [0, 0]
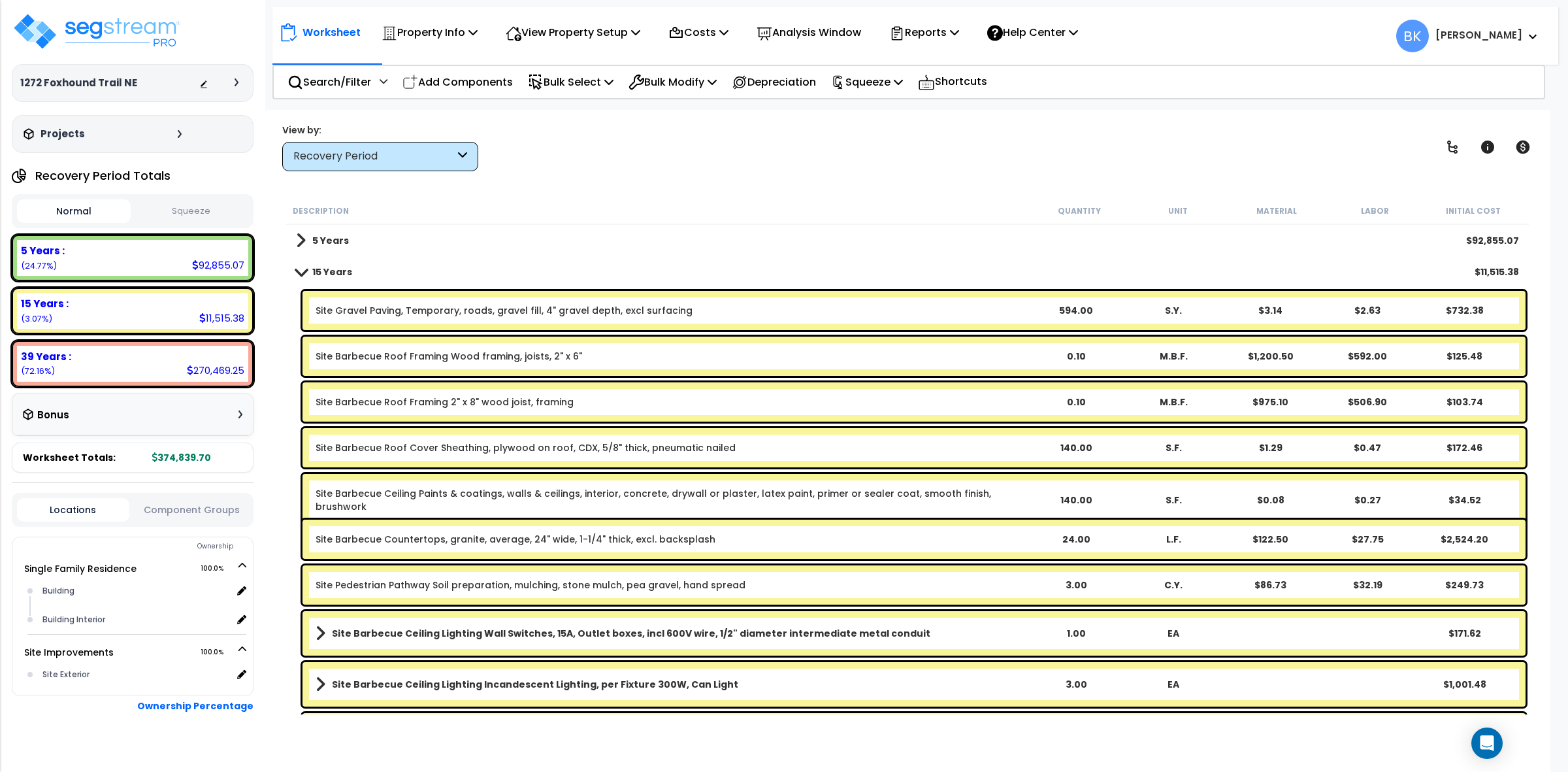
click at [466, 250] on div "5 Years $92,855.07" at bounding box center [907, 241] width 1236 height 32
click at [332, 244] on b "5 Years" at bounding box center [330, 241] width 37 height 13
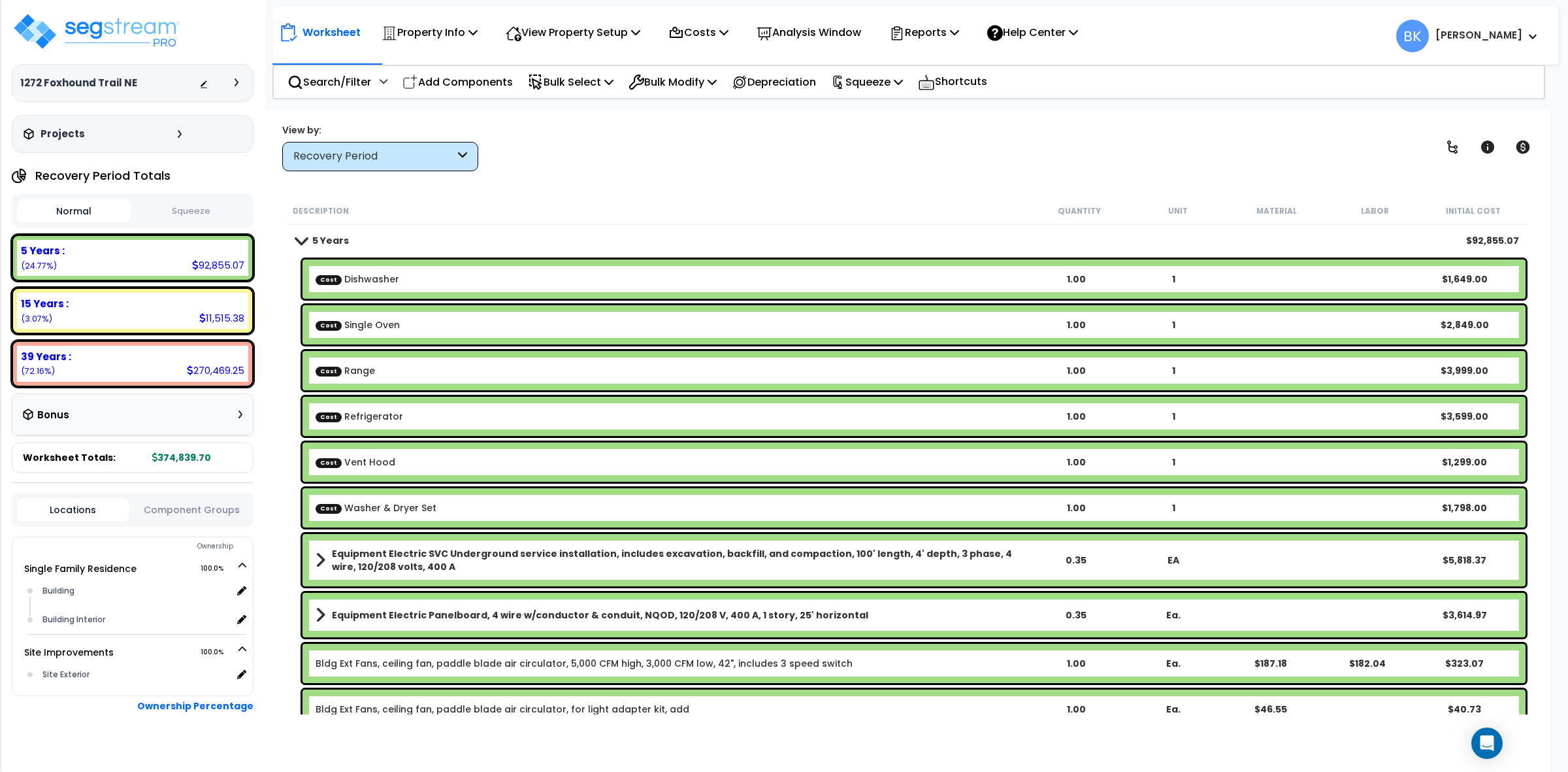
click at [444, 555] on b "Equipment Electric SVC Underground service installation, includes excavation, b…" at bounding box center [679, 560] width 695 height 26
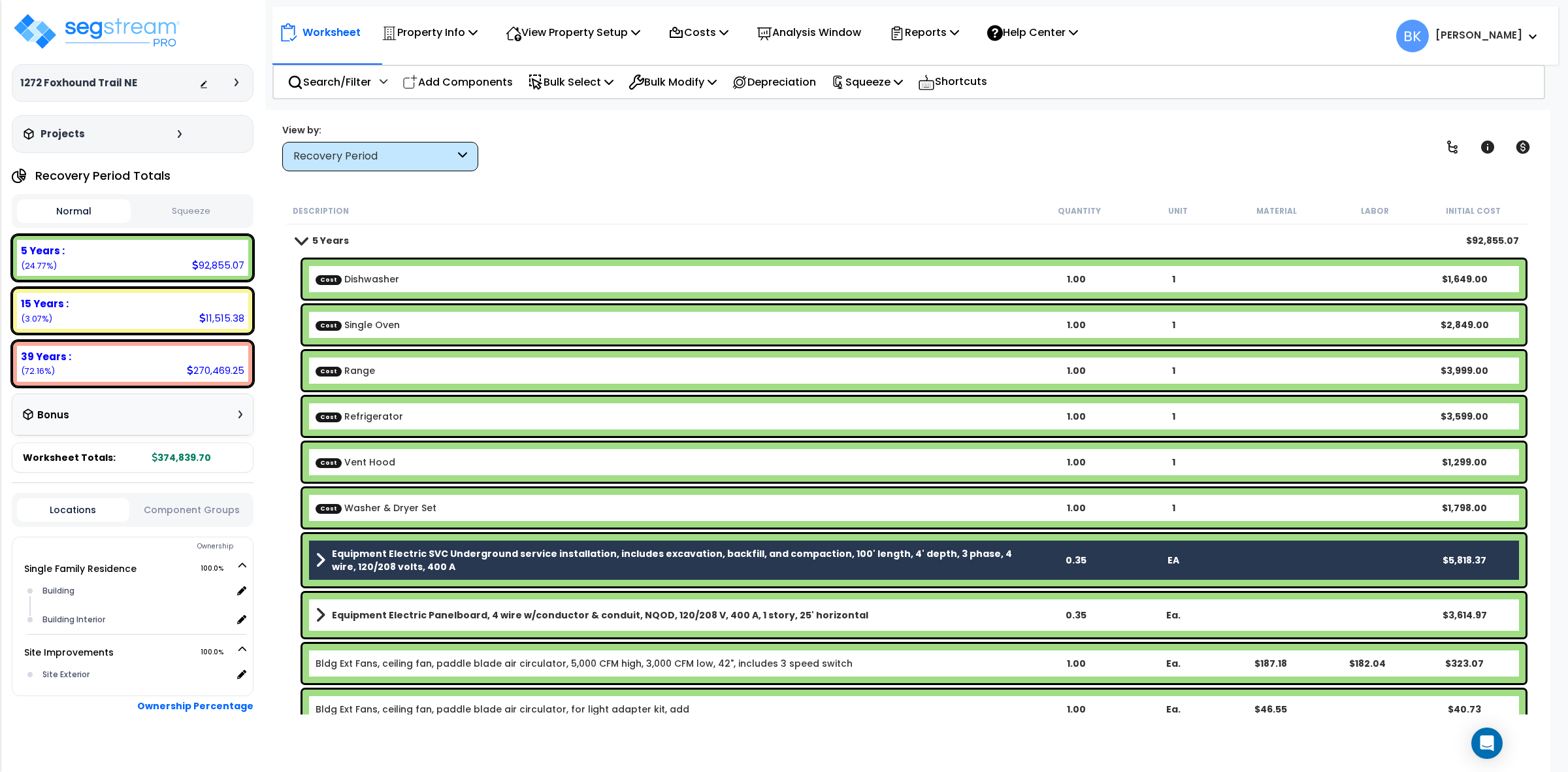
click at [444, 555] on b "Equipment Electric SVC Underground service installation, includes excavation, b…" at bounding box center [679, 560] width 695 height 26
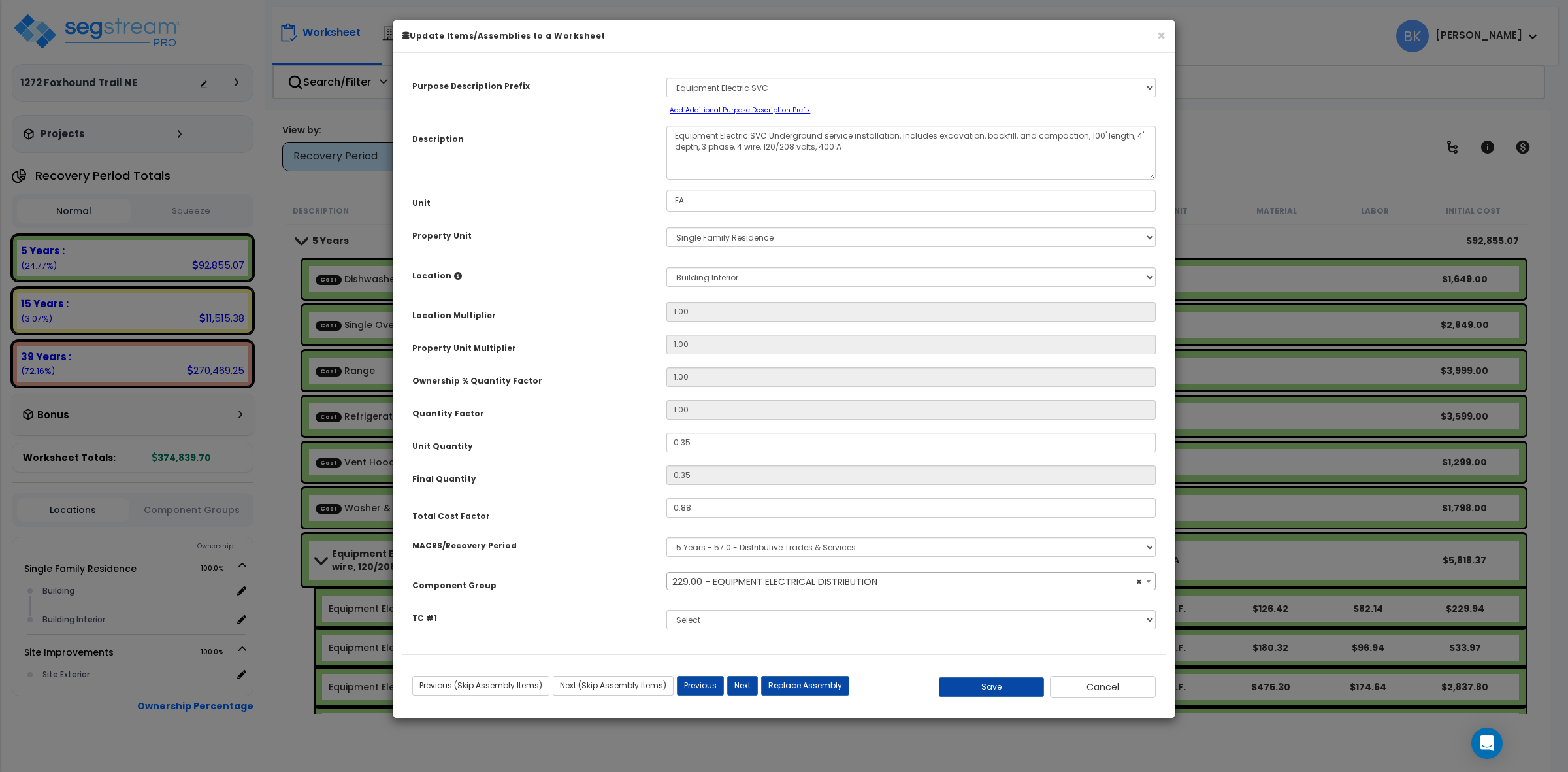
select select "39329"
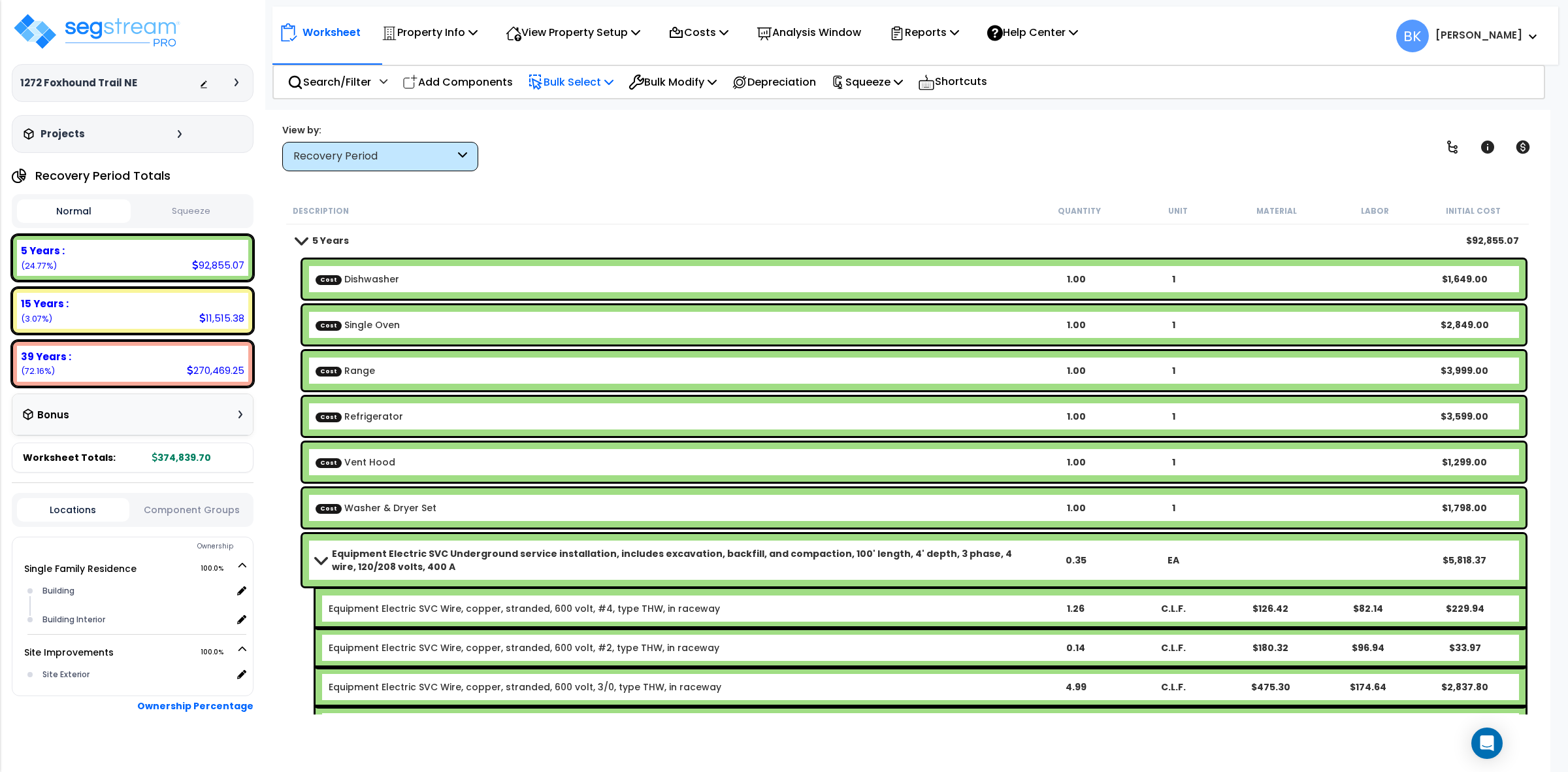
drag, startPoint x: 563, startPoint y: 81, endPoint x: 569, endPoint y: 92, distance: 12.5
click at [563, 81] on p "Bulk Select" at bounding box center [570, 82] width 86 height 17
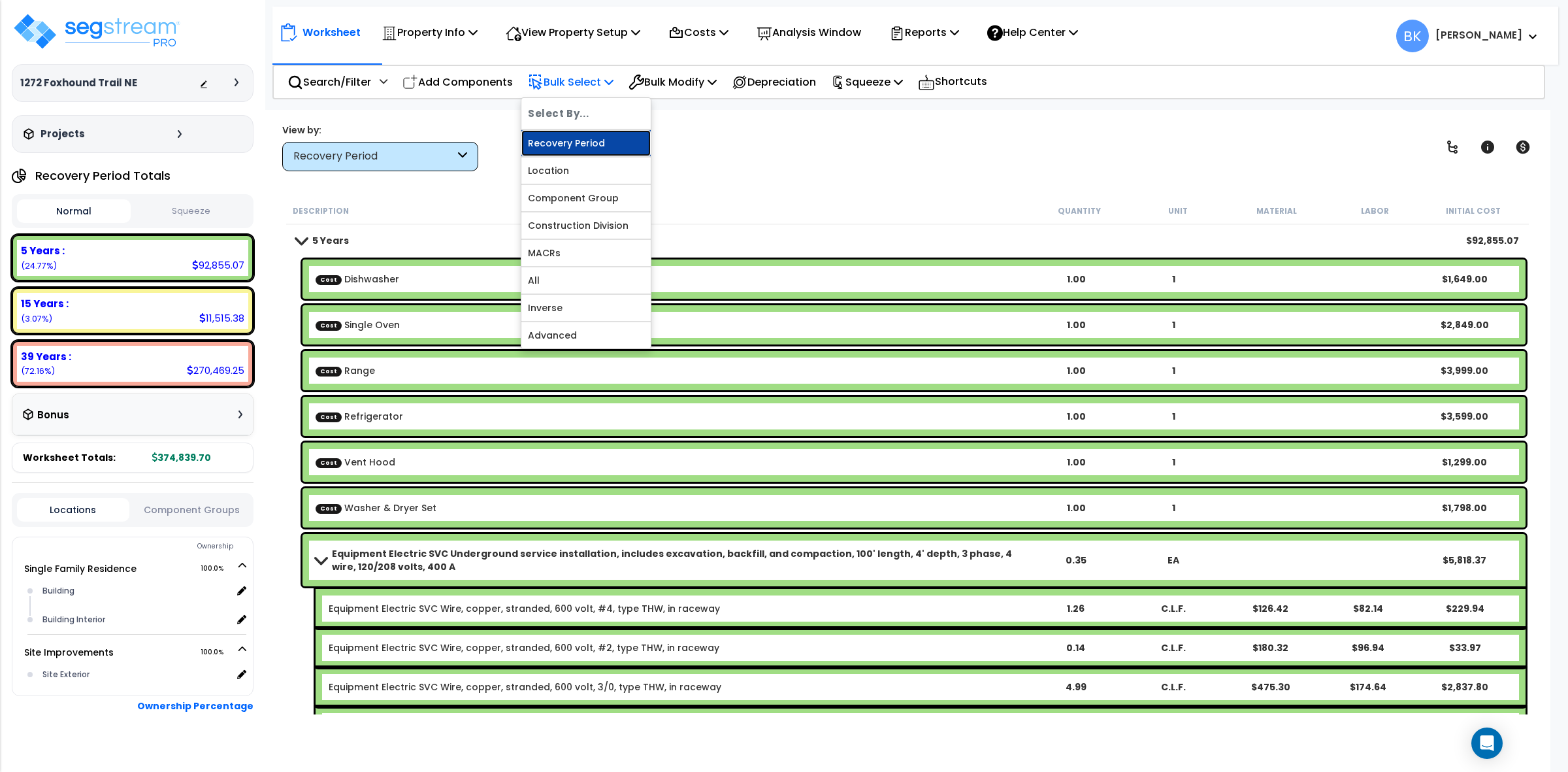
click at [582, 144] on link "Recovery Period" at bounding box center [585, 142] width 129 height 26
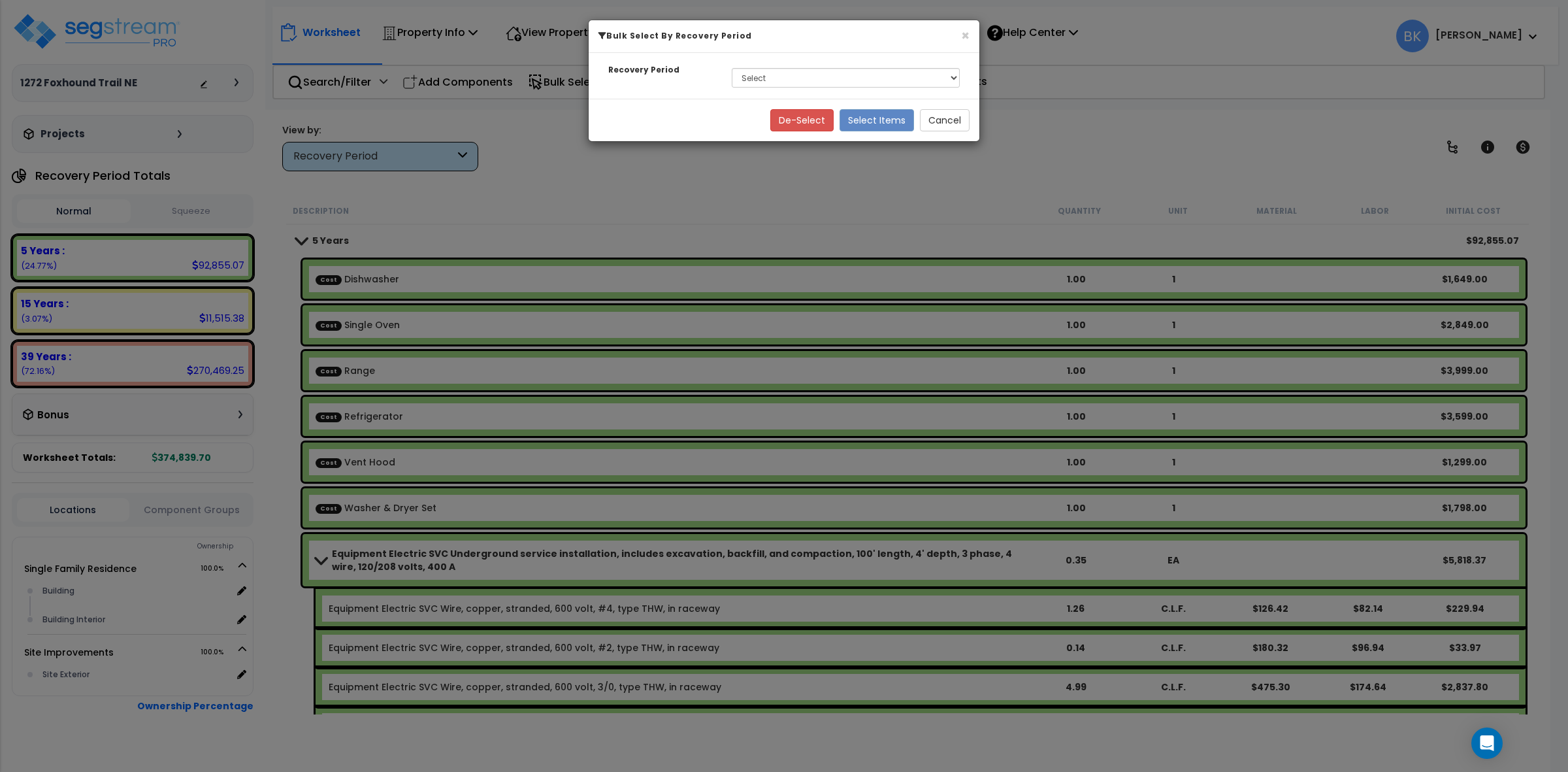
click at [808, 67] on div "Select 5 Years 15 Years 39 Years" at bounding box center [845, 77] width 247 height 30
click at [804, 80] on select "Select 5 Years 15 Years 39 Years" at bounding box center [846, 78] width 228 height 20
select select "39Y"
click at [732, 68] on select "Select 5 Years 15 Years 39 Years" at bounding box center [846, 78] width 228 height 20
click at [864, 121] on button "Select Items" at bounding box center [876, 120] width 74 height 22
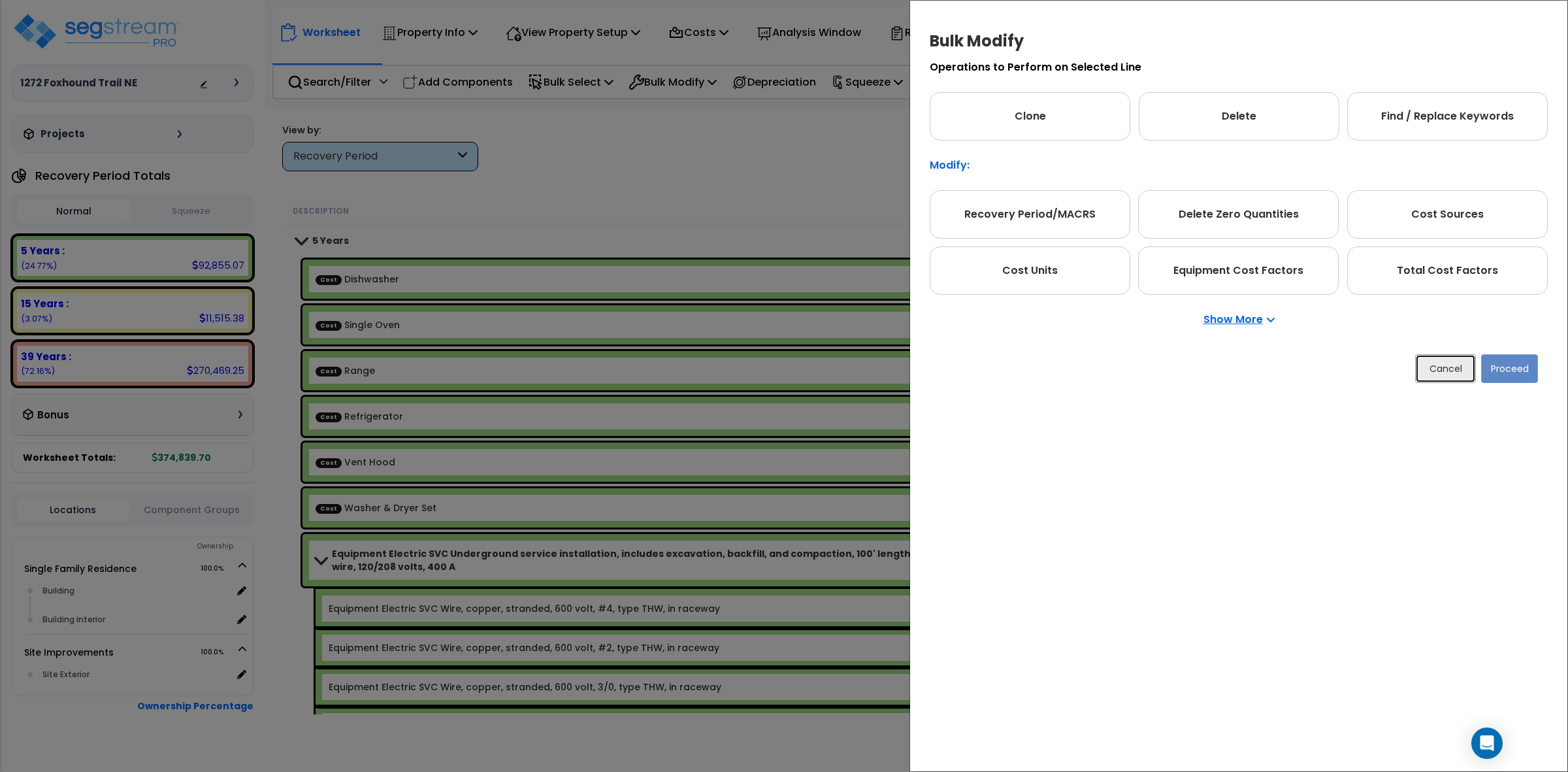
drag, startPoint x: 1429, startPoint y: 368, endPoint x: 1399, endPoint y: 358, distance: 31.6
click at [1429, 366] on button "Cancel" at bounding box center [1445, 368] width 61 height 29
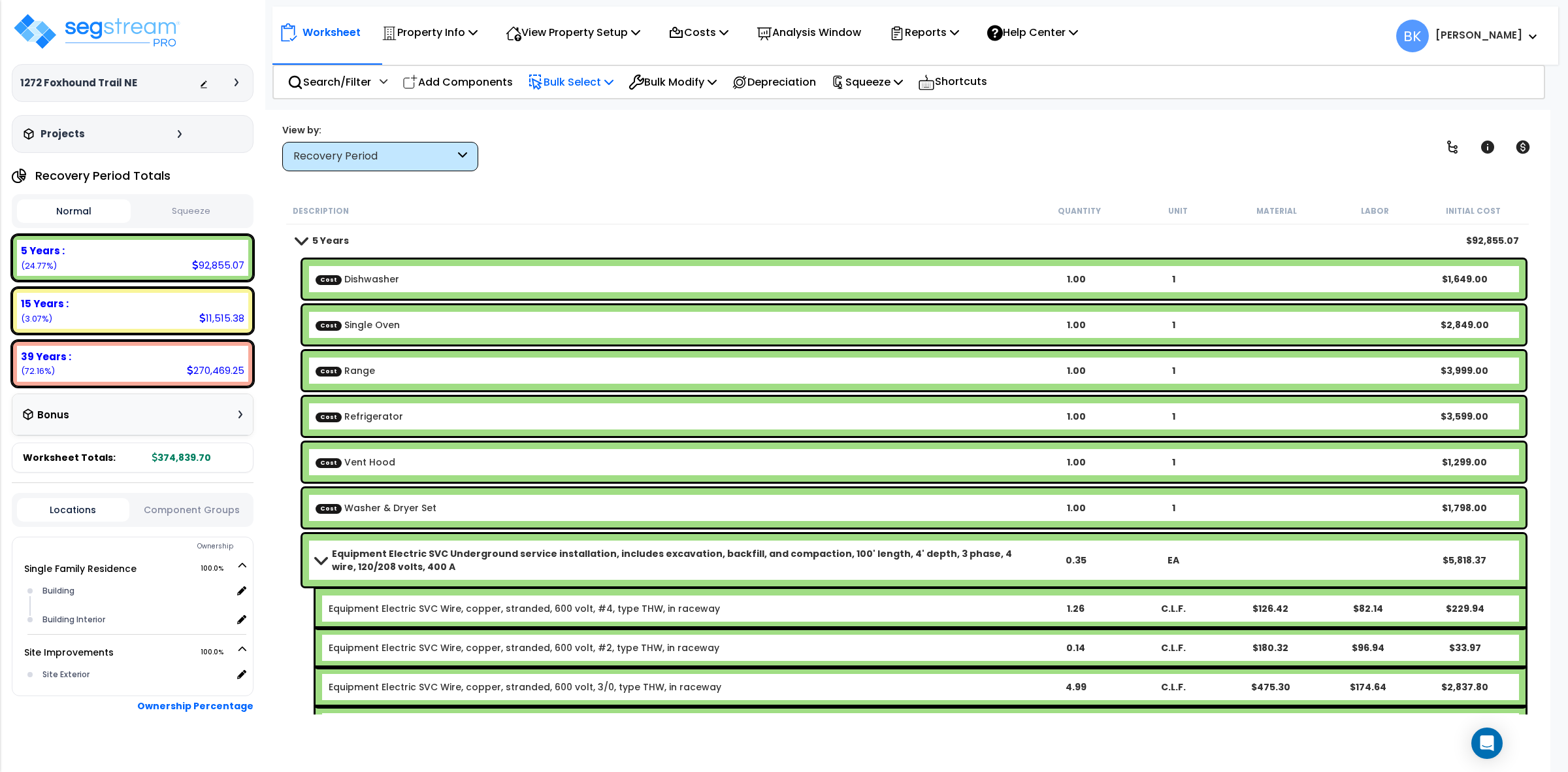
click at [584, 83] on p "Bulk Select" at bounding box center [570, 82] width 86 height 17
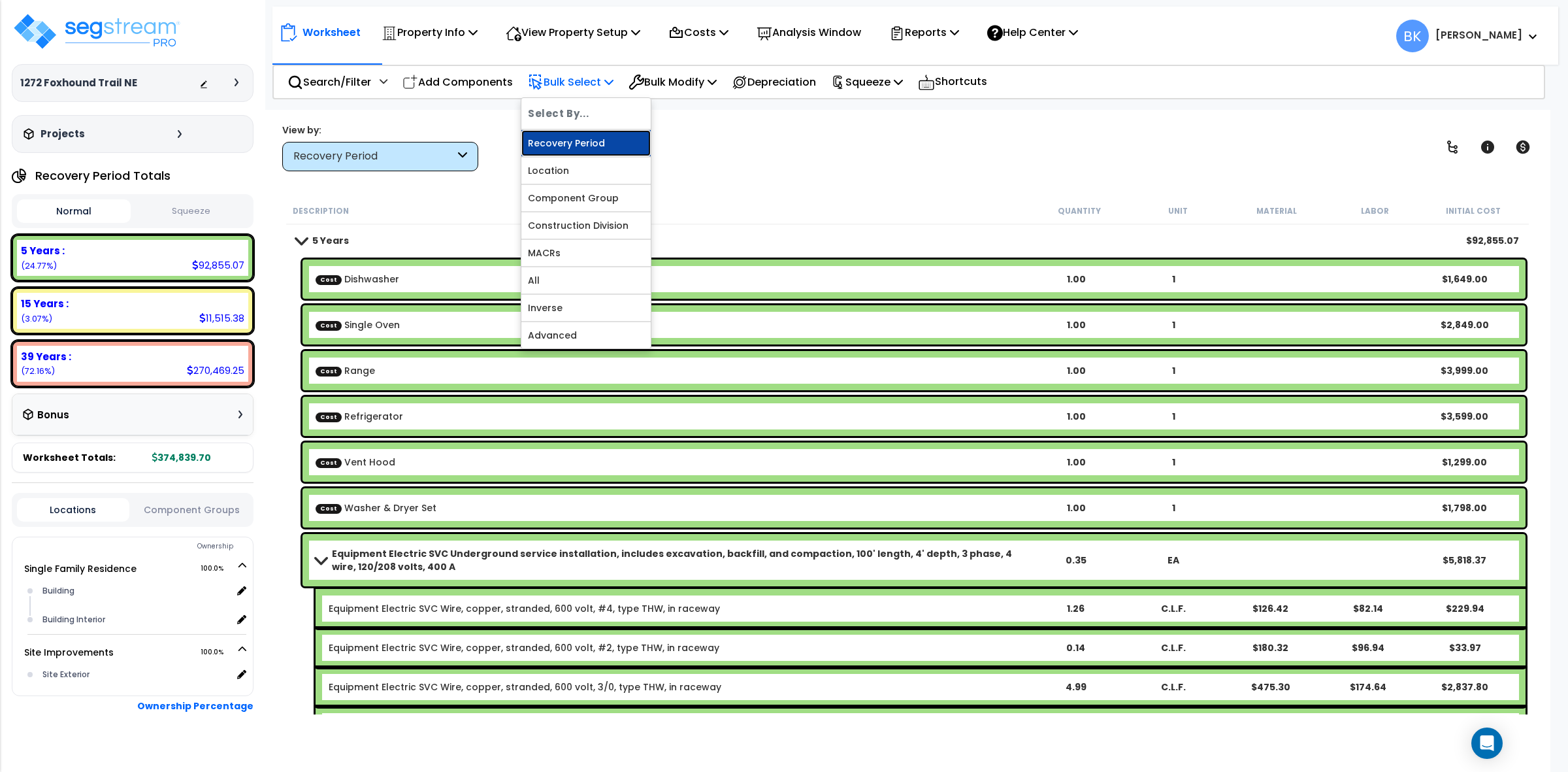
click at [563, 141] on link "Recovery Period" at bounding box center [585, 142] width 129 height 26
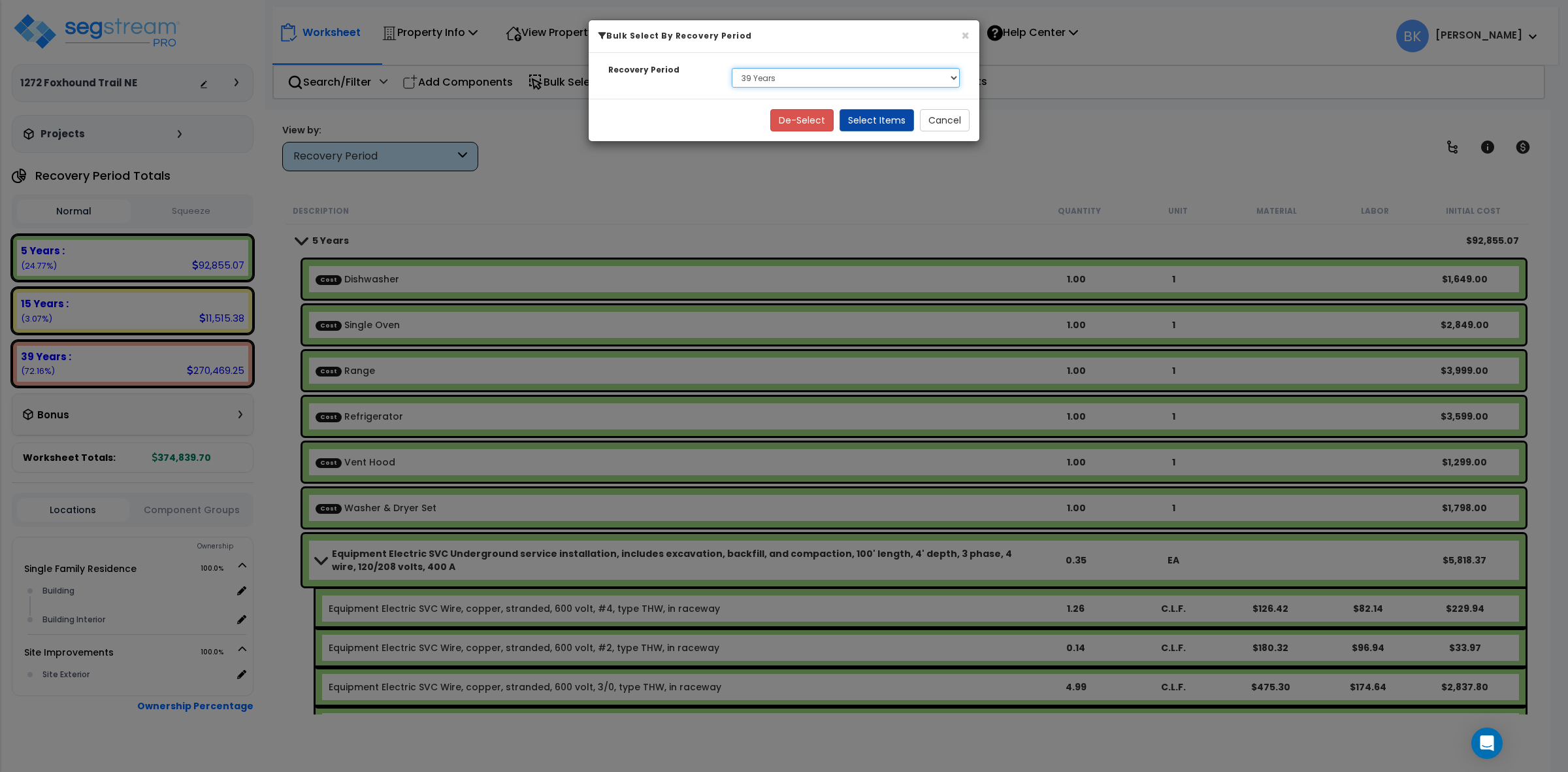
click at [739, 75] on select "Select 5 Years 15 Years 39 Years" at bounding box center [846, 78] width 228 height 20
click at [732, 68] on select "Select 5 Years 15 Years 39 Years" at bounding box center [846, 78] width 228 height 20
click at [870, 126] on button "Select Items" at bounding box center [876, 120] width 74 height 22
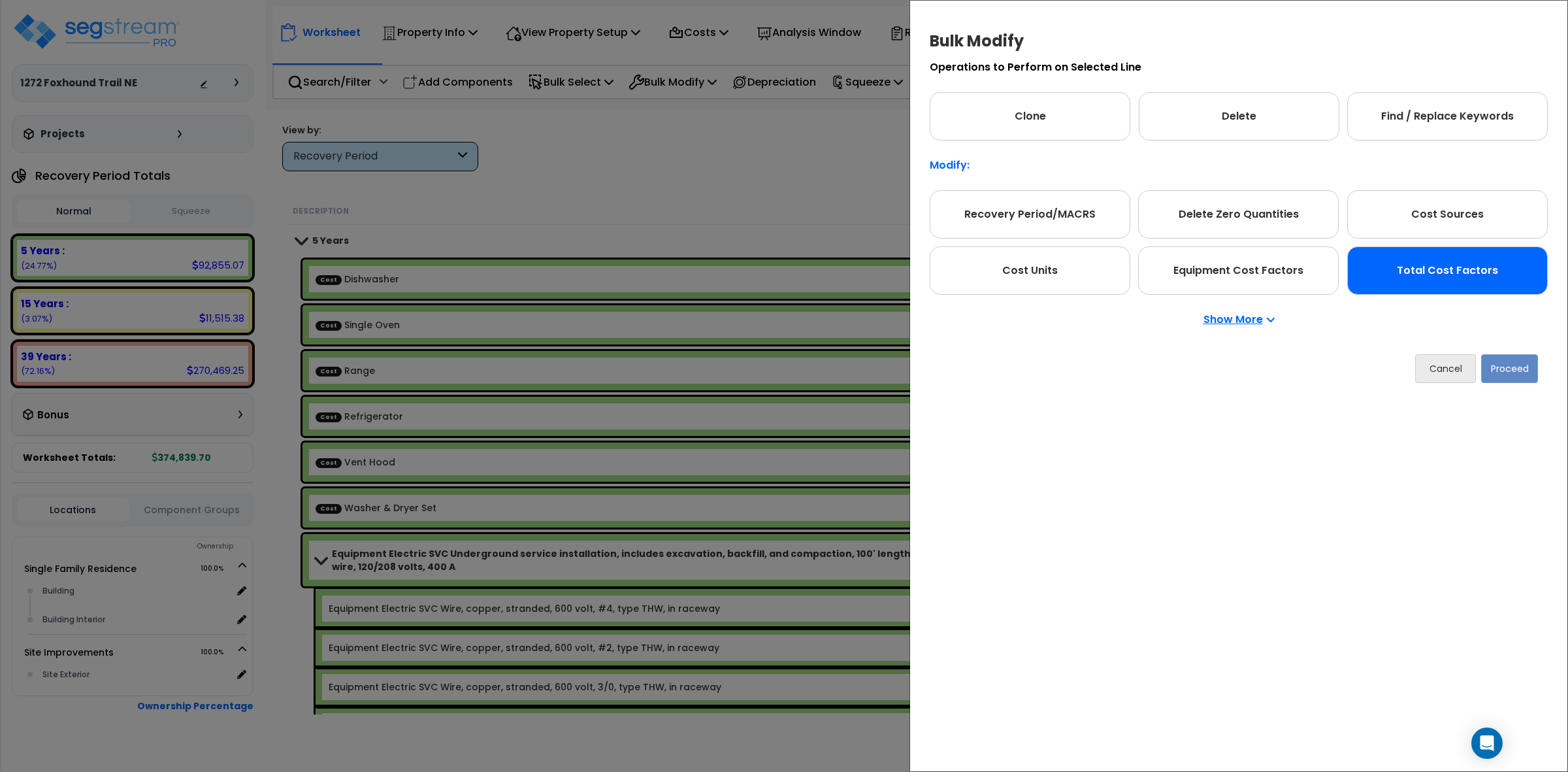
click at [1412, 289] on div "Total Cost Factors" at bounding box center [1446, 271] width 201 height 48
click at [1519, 368] on button "Proceed" at bounding box center [1509, 368] width 57 height 29
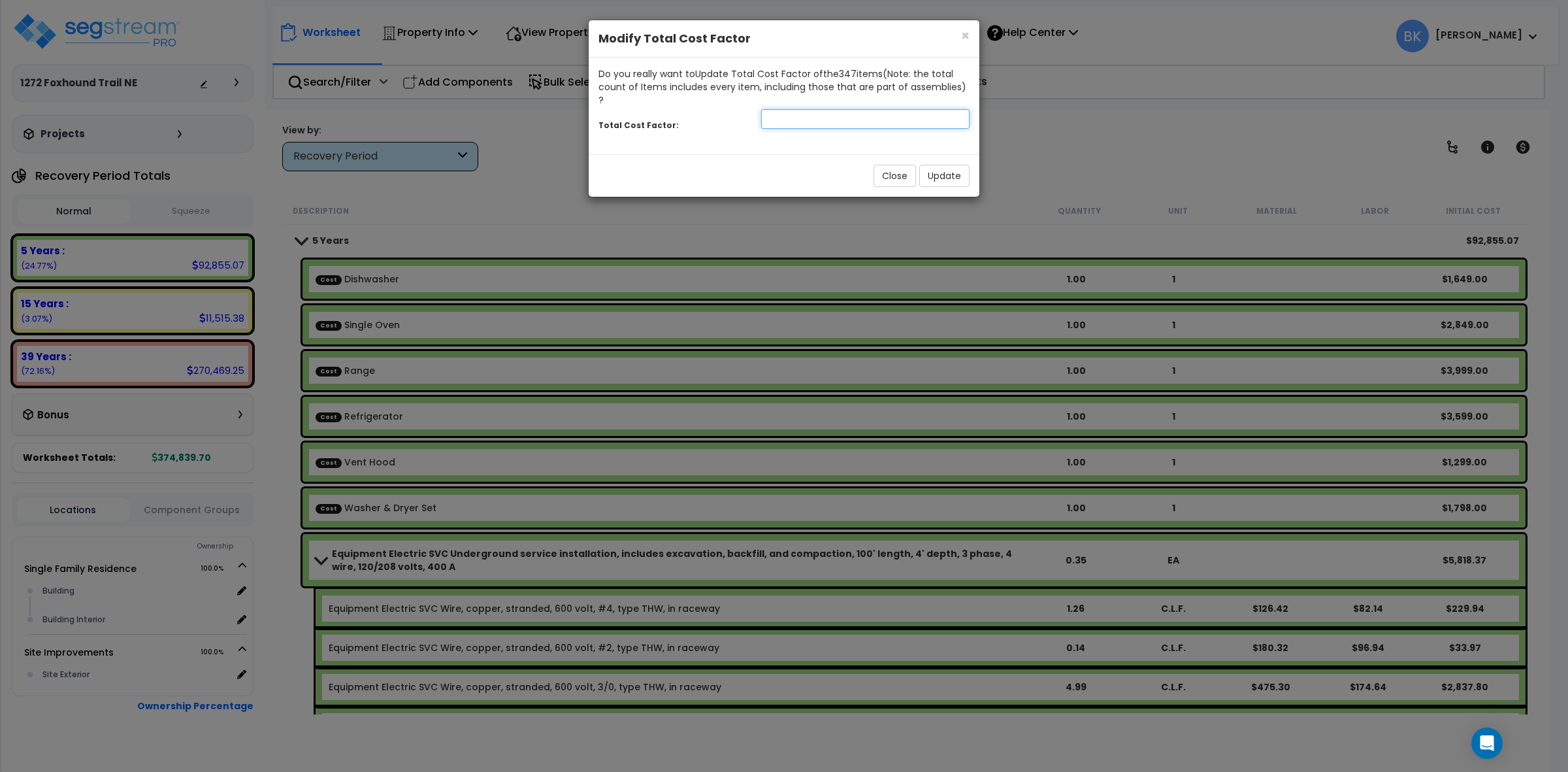
click at [833, 111] on input "number" at bounding box center [865, 119] width 208 height 20
type input "0.9"
click at [922, 165] on button "Update" at bounding box center [944, 176] width 50 height 22
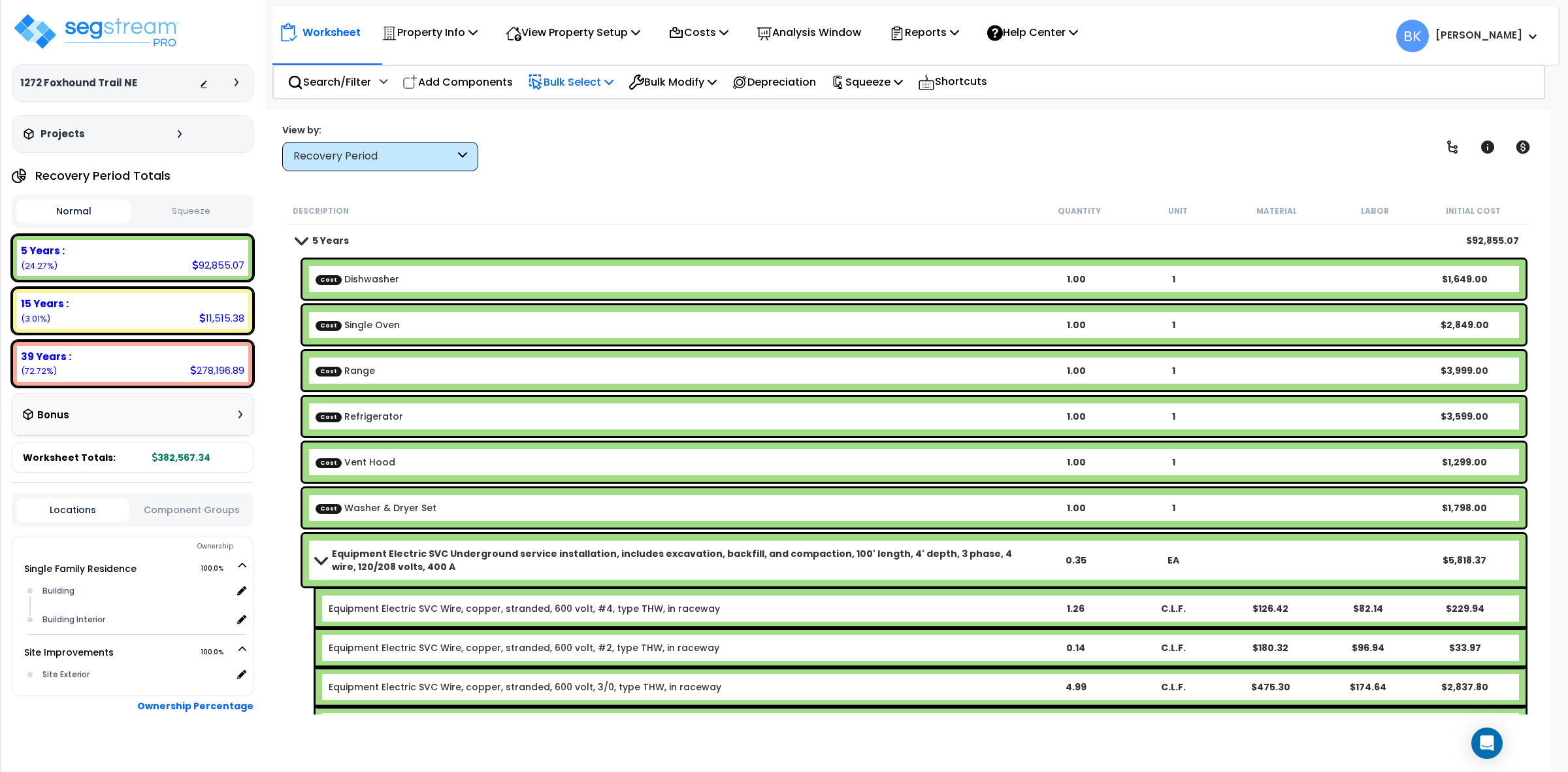
click at [573, 75] on p "Bulk Select" at bounding box center [570, 82] width 86 height 17
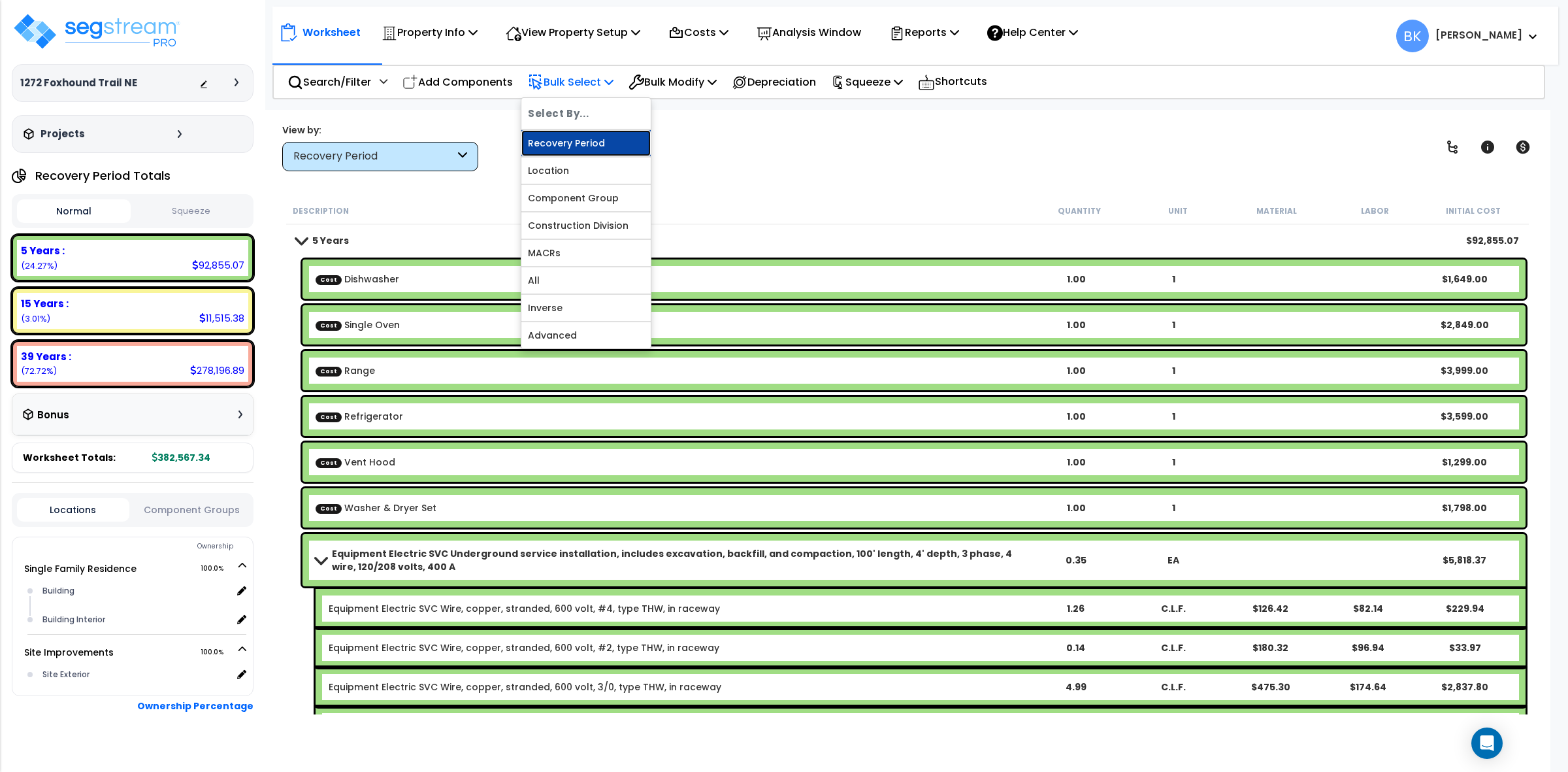
click at [563, 147] on link "Recovery Period" at bounding box center [585, 142] width 129 height 26
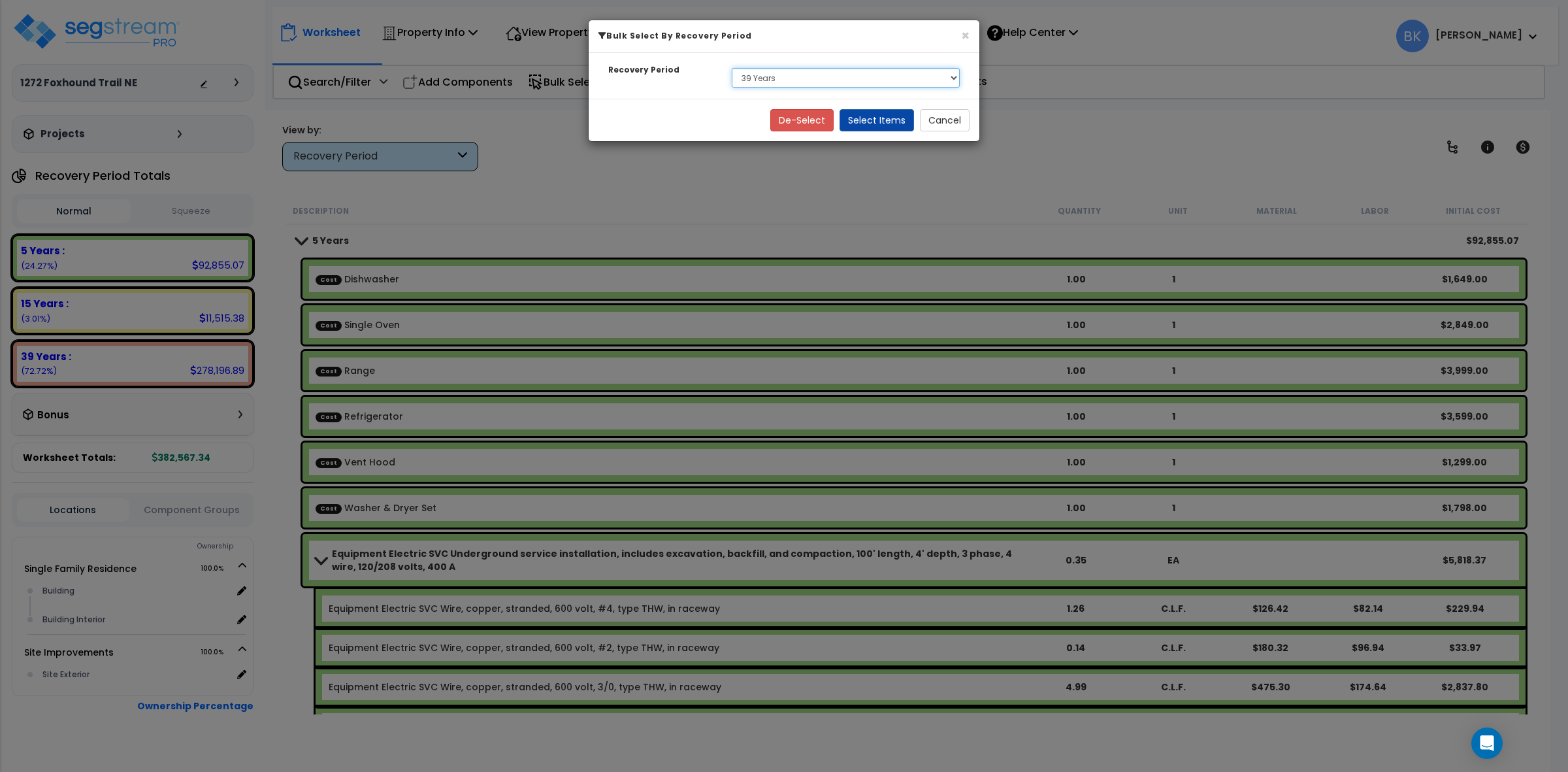
click at [750, 83] on select "Select 5 Years 15 Years 39 Years" at bounding box center [846, 78] width 228 height 20
select select "5Y"
click at [732, 68] on select "Select 5 Years 15 Years 39 Years" at bounding box center [846, 78] width 228 height 20
click at [876, 121] on button "Select Items" at bounding box center [876, 120] width 74 height 22
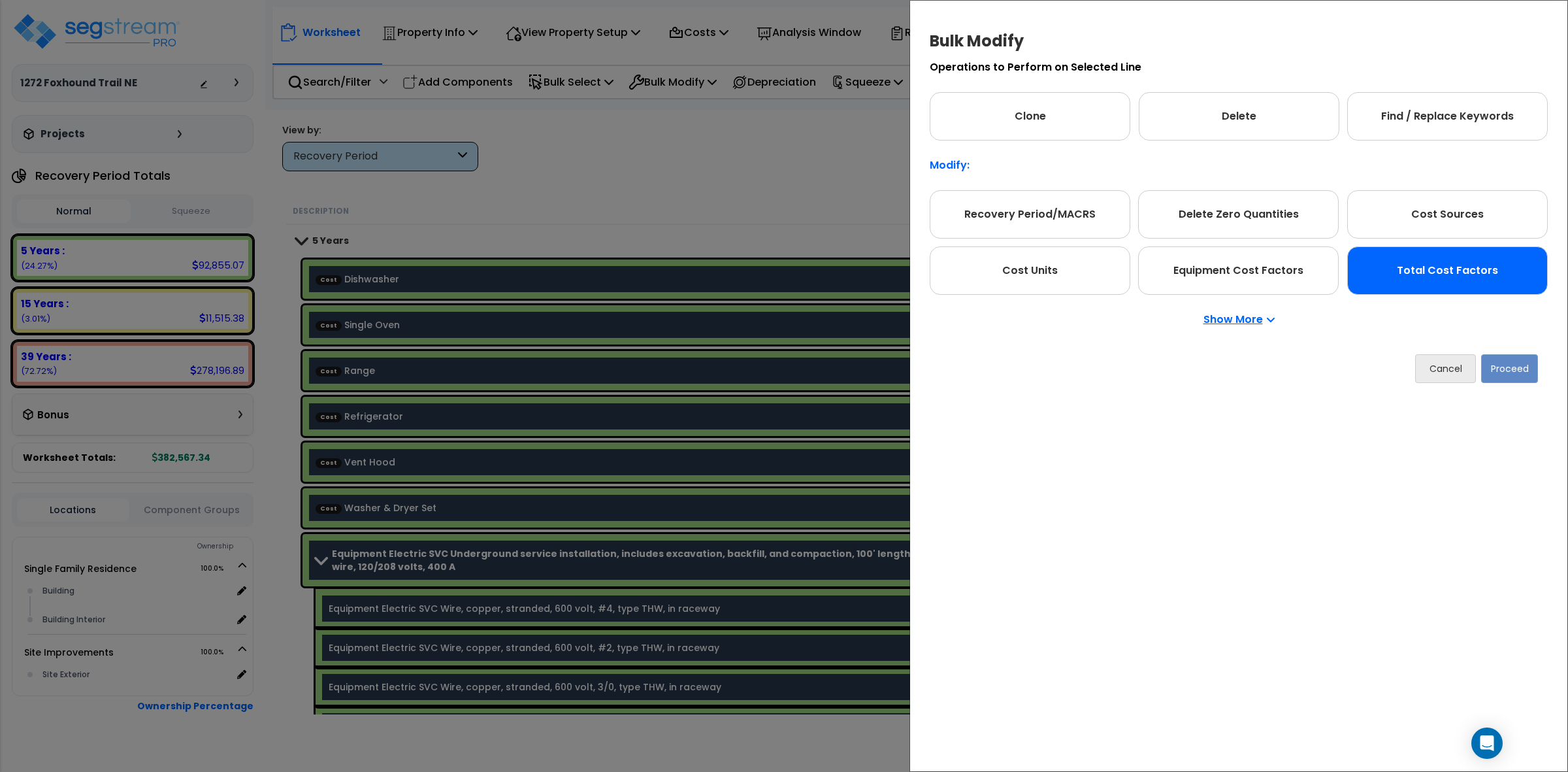
click at [1413, 283] on div "Total Cost Factors" at bounding box center [1446, 271] width 201 height 48
click at [1516, 370] on button "Proceed" at bounding box center [1509, 368] width 57 height 29
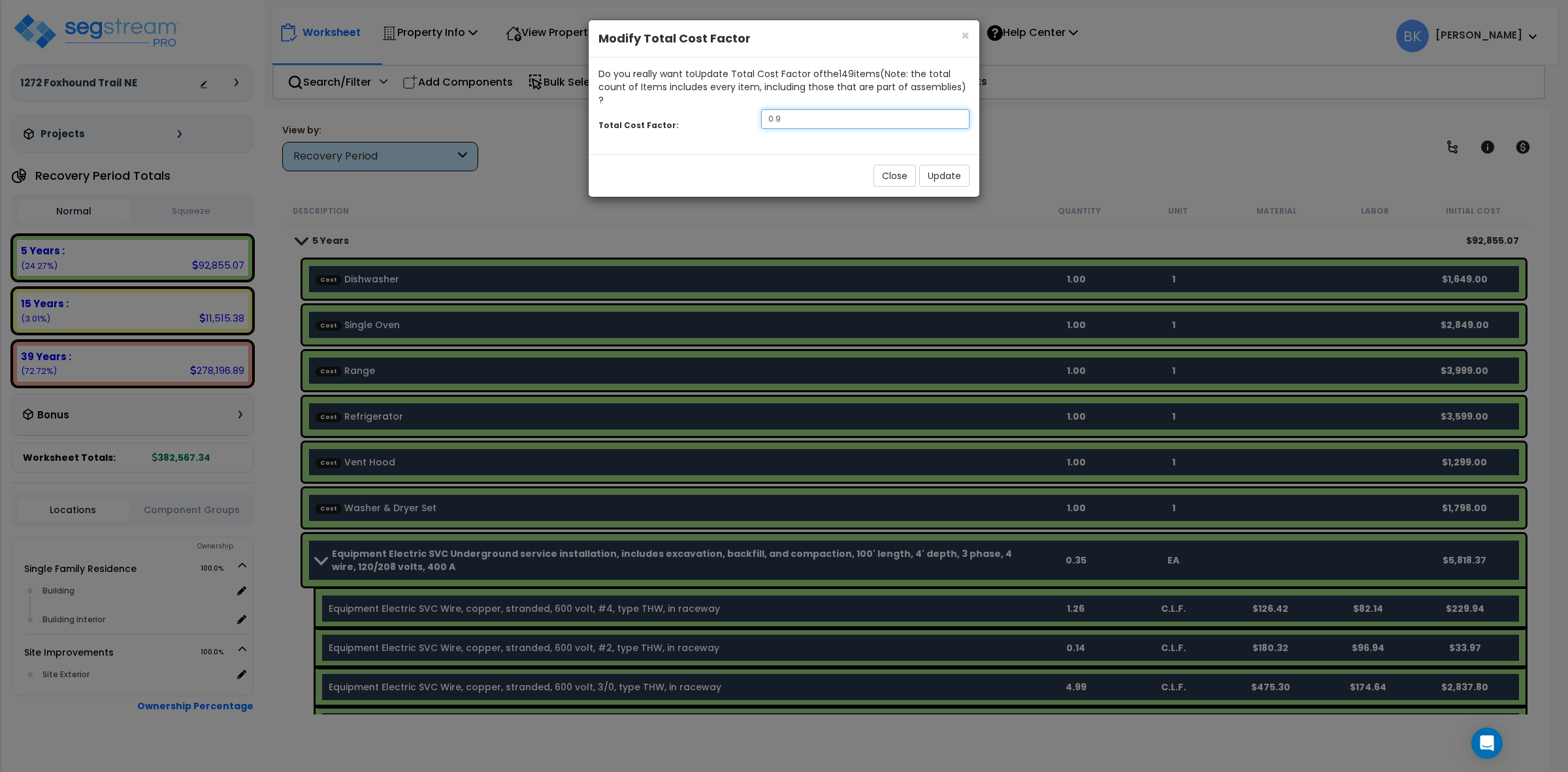
drag, startPoint x: 826, startPoint y: 108, endPoint x: 563, endPoint y: 105, distance: 263.0
click at [565, 106] on div "× Close Modify Total Cost Factor Do you really want to Update Total Cost Factor…" at bounding box center [784, 386] width 1568 height 772
type input "0.8"
click at [951, 165] on button "Update" at bounding box center [944, 176] width 50 height 22
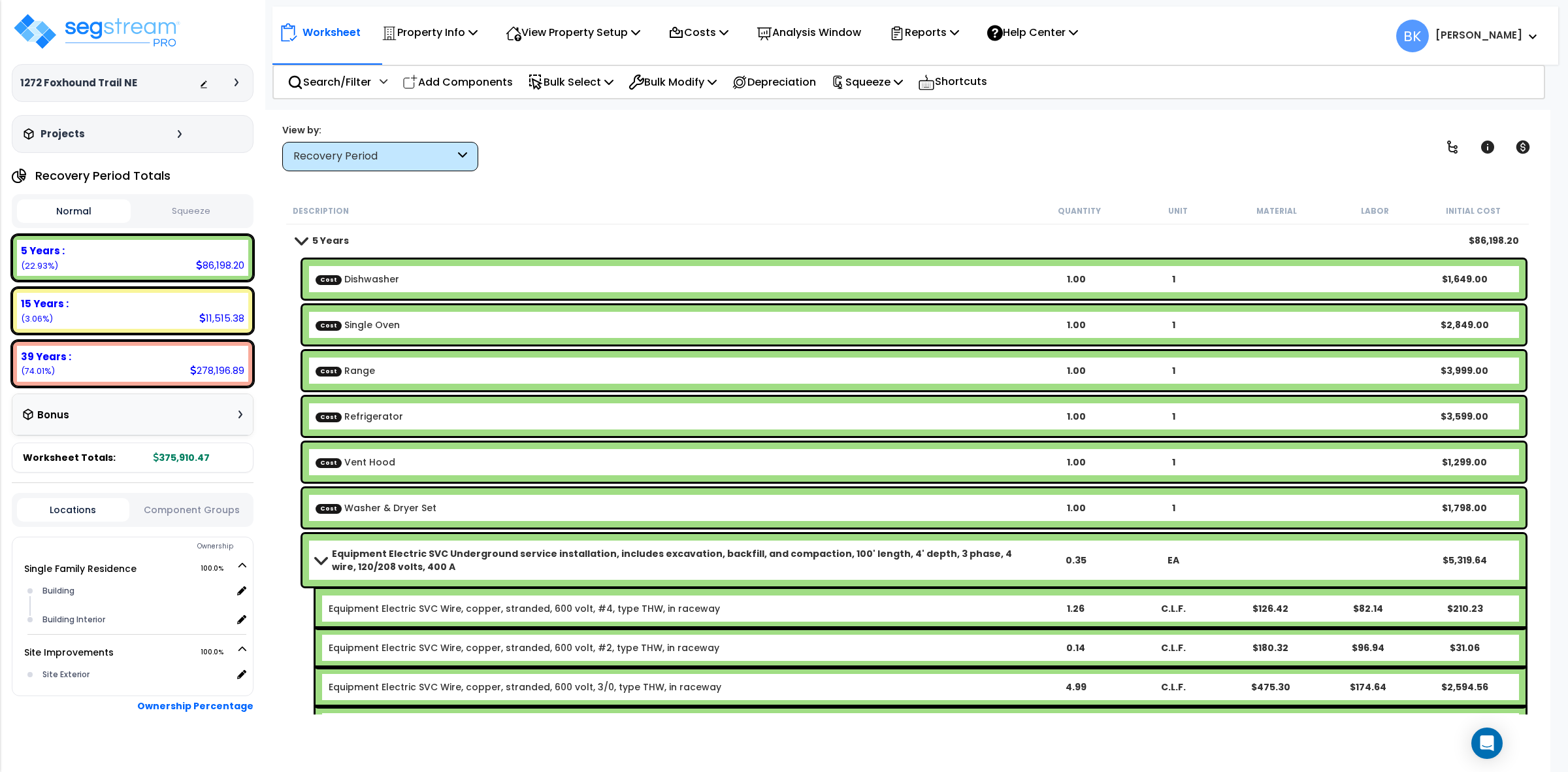
click at [519, 213] on div "Description" at bounding box center [662, 211] width 737 height 13
click at [360, 149] on div "Recovery Period" at bounding box center [374, 157] width 161 height 15
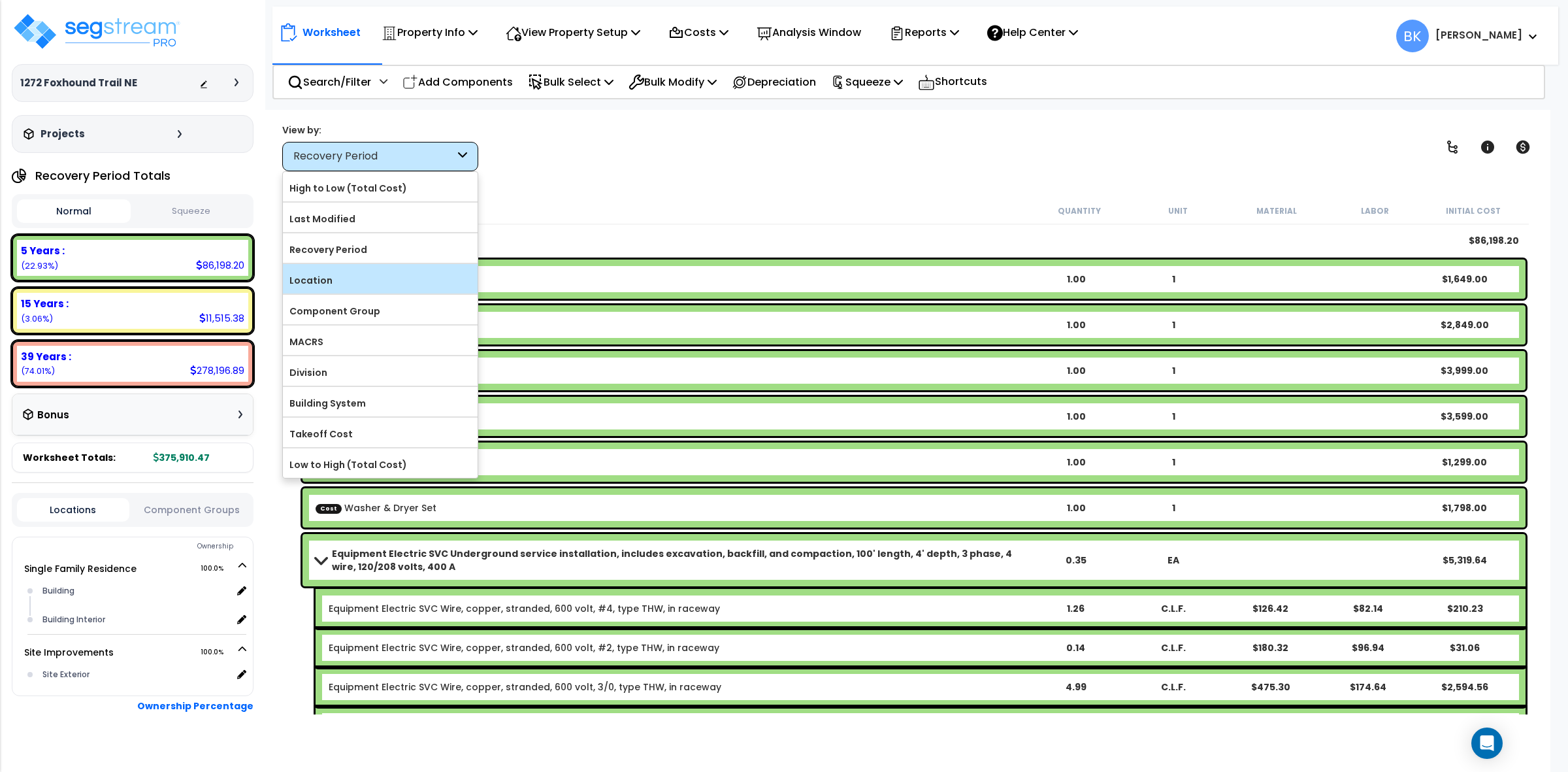
click at [348, 287] on label "Location" at bounding box center [380, 281] width 195 height 20
click at [0, 0] on input "Location" at bounding box center [0, 0] width 0 height 0
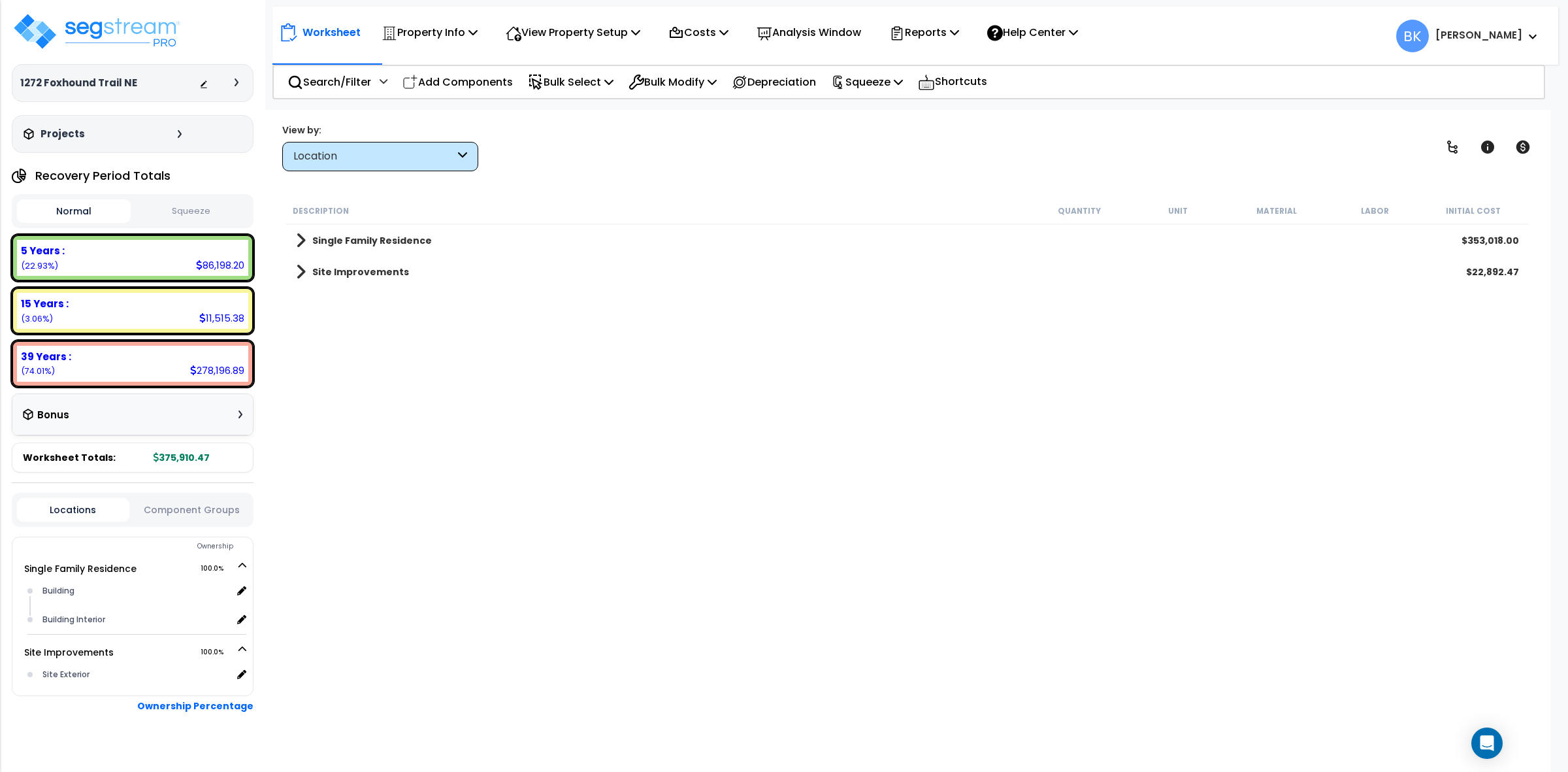
drag, startPoint x: 292, startPoint y: 265, endPoint x: 354, endPoint y: 324, distance: 85.6
click at [295, 265] on div "Site Improvements $22,892.47" at bounding box center [907, 272] width 1236 height 32
drag, startPoint x: 305, startPoint y: 281, endPoint x: 302, endPoint y: 273, distance: 8.5
click at [305, 281] on div "Site Improvements $22,892.47" at bounding box center [907, 272] width 1236 height 32
click at [302, 273] on span at bounding box center [301, 272] width 10 height 18
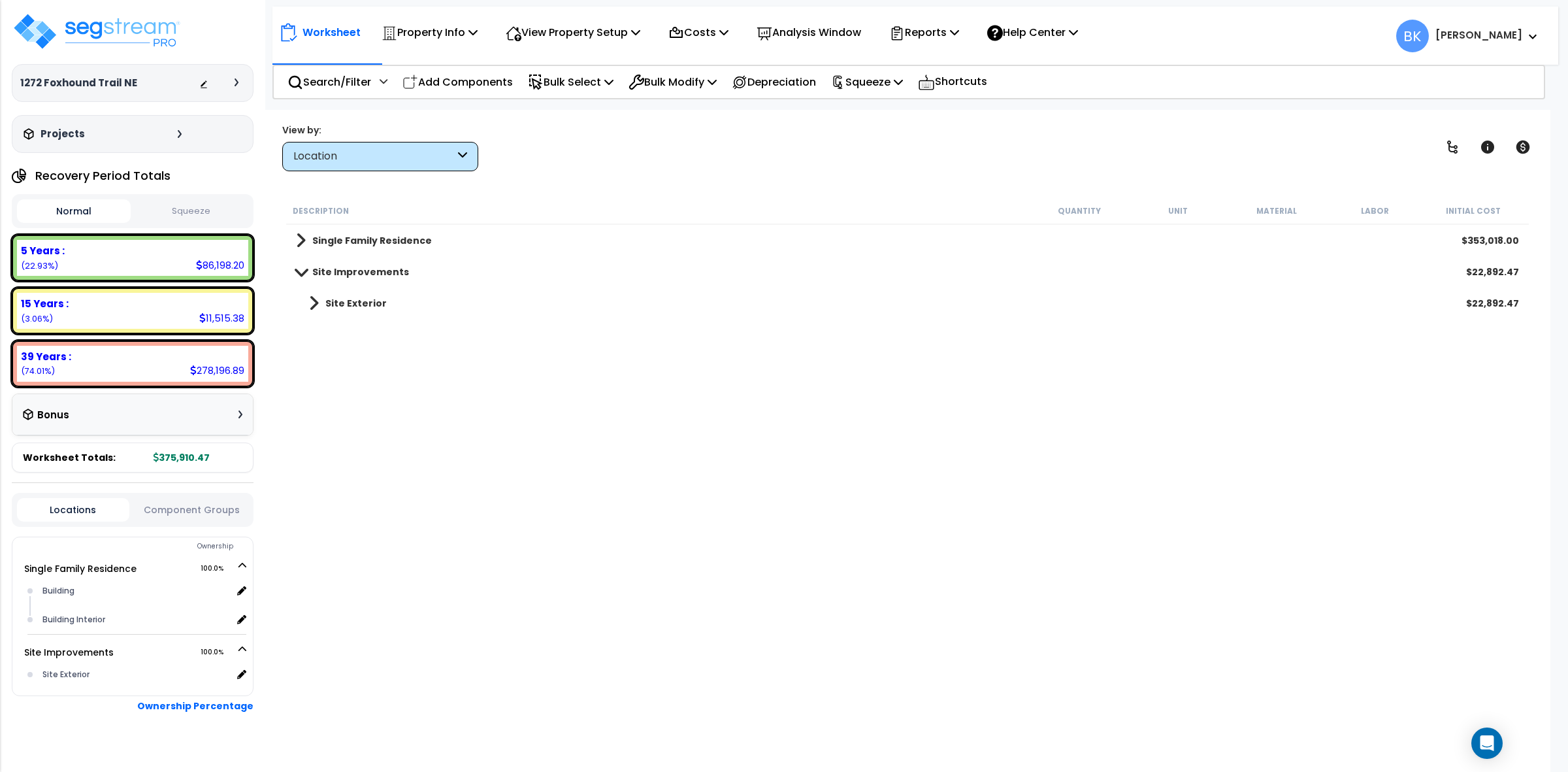
click at [312, 301] on span at bounding box center [314, 303] width 10 height 18
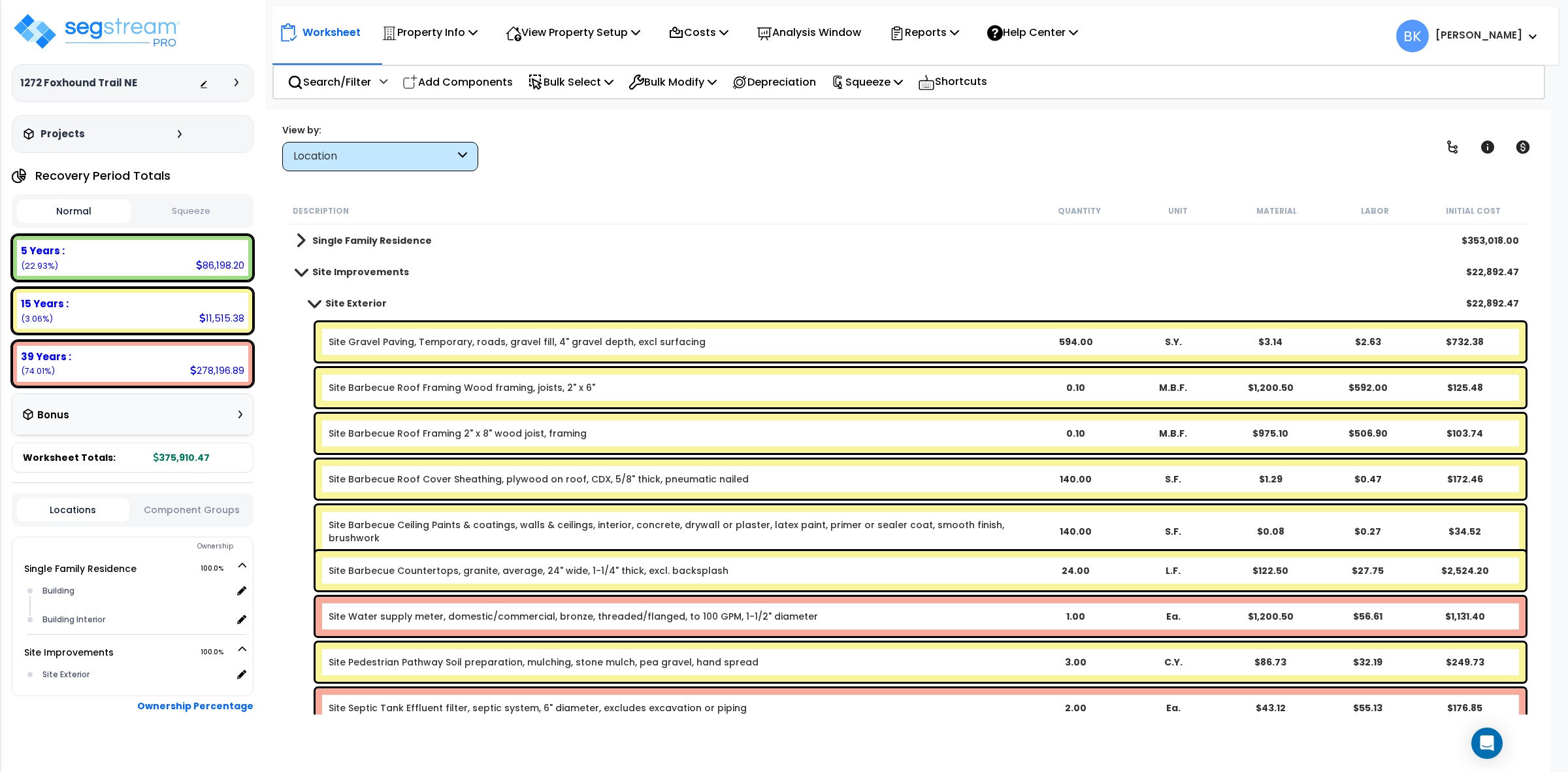
click at [488, 612] on link "Site Water supply meter, domestic/commercial, bronze, threaded/flanged, to 100 …" at bounding box center [573, 616] width 489 height 13
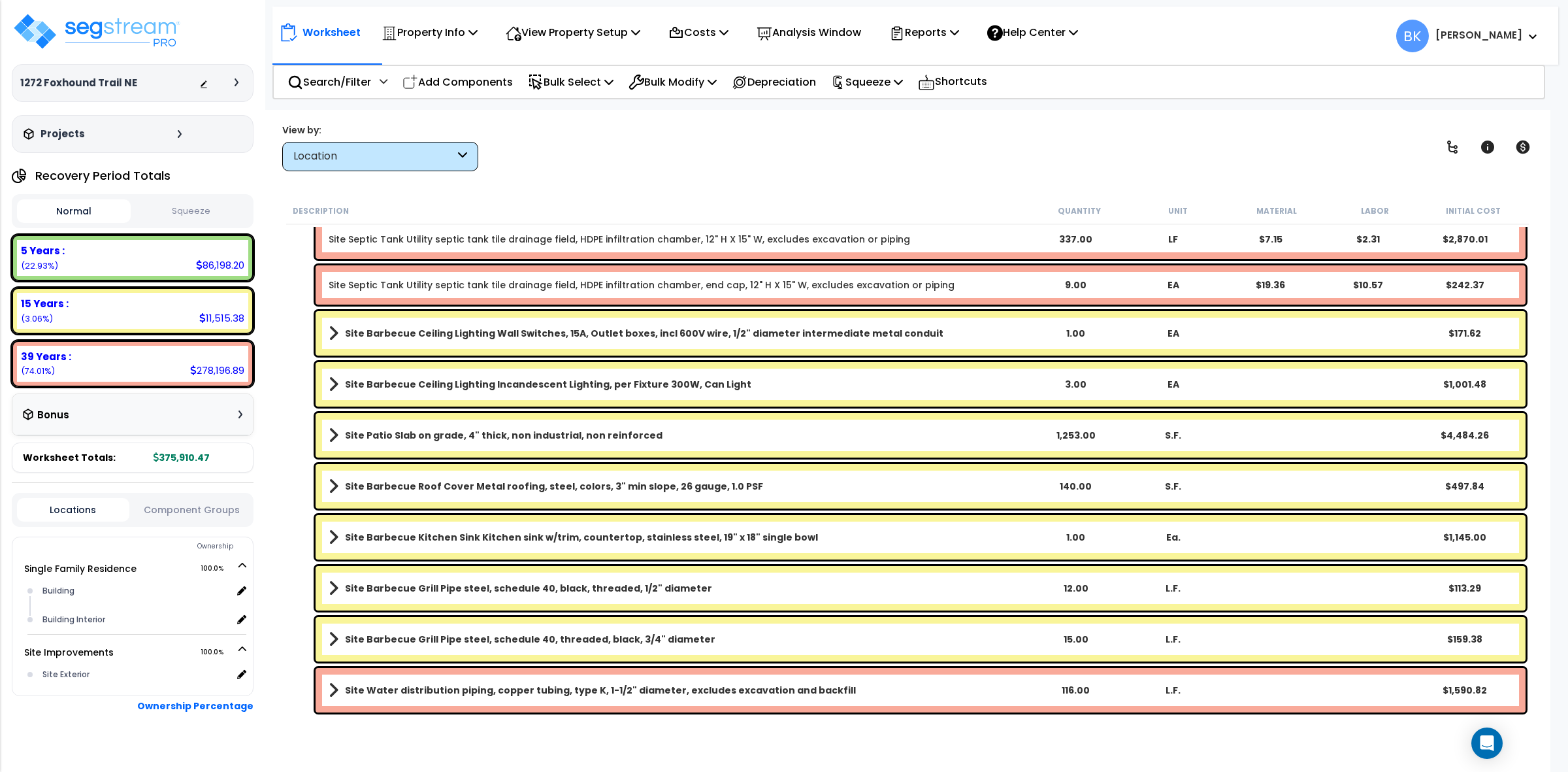
scroll to position [381, 0]
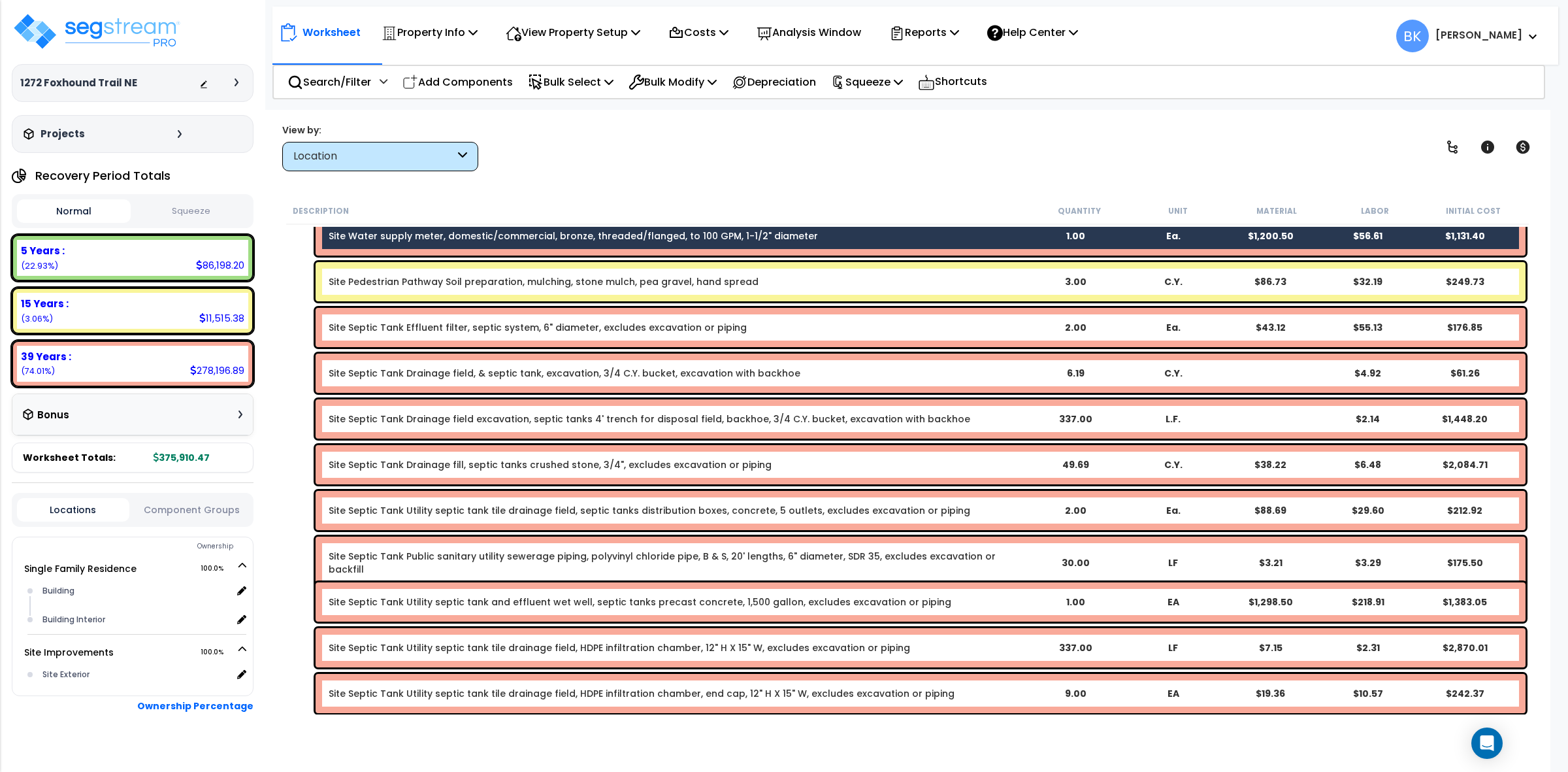
click at [471, 321] on link "Site Septic Tank Effluent filter, septic system, 6" diameter, excludes excavati…" at bounding box center [538, 327] width 418 height 13
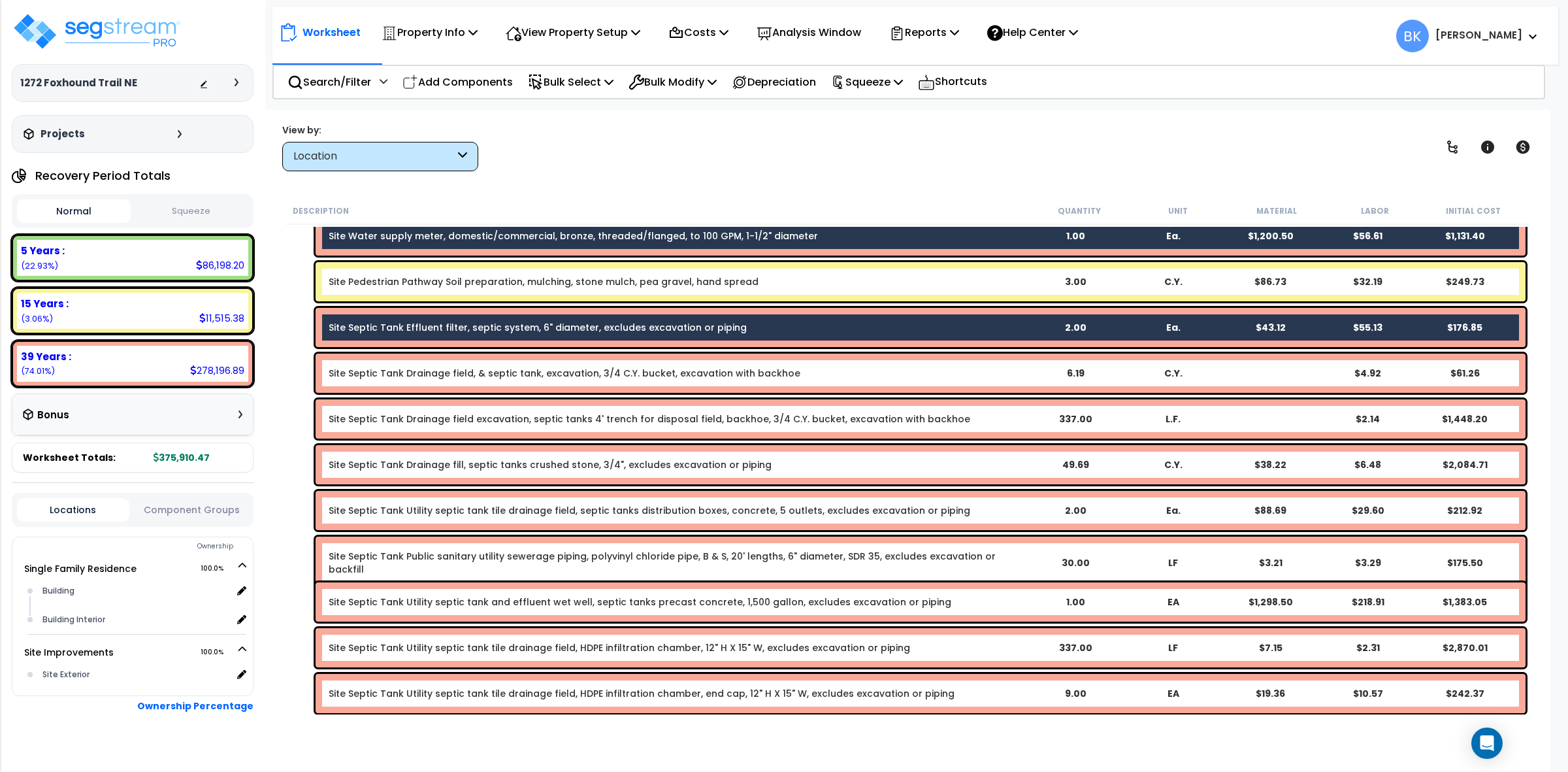
click at [472, 363] on div "Site Septic Tank Drainage field, & septic tank, excavation, 3/4 C.Y. bucket, ex…" at bounding box center [920, 373] width 1210 height 39
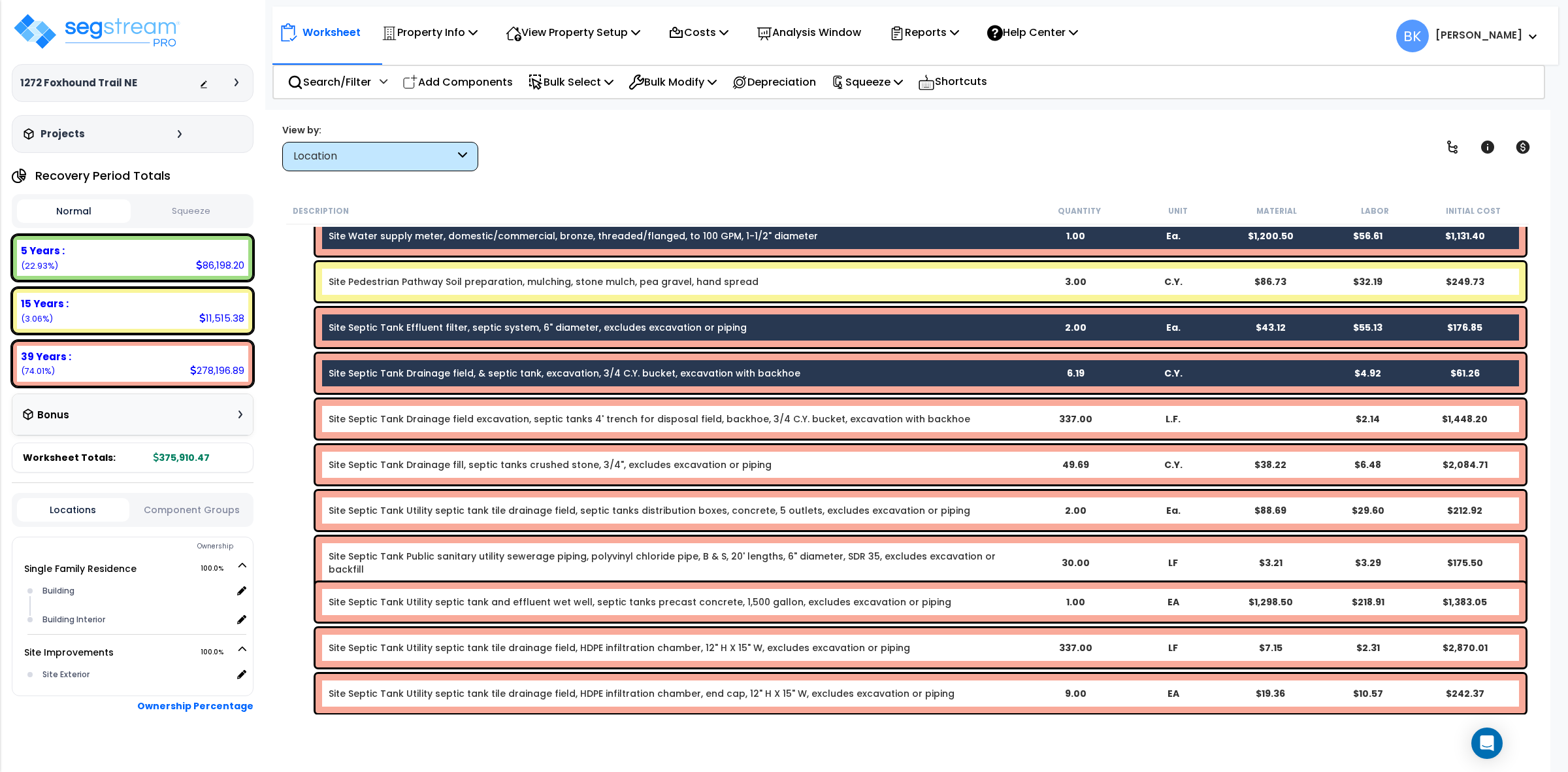
click at [479, 421] on link "Site Septic Tank Drainage field excavation, septic tanks 4' trench for disposal…" at bounding box center [649, 419] width 642 height 13
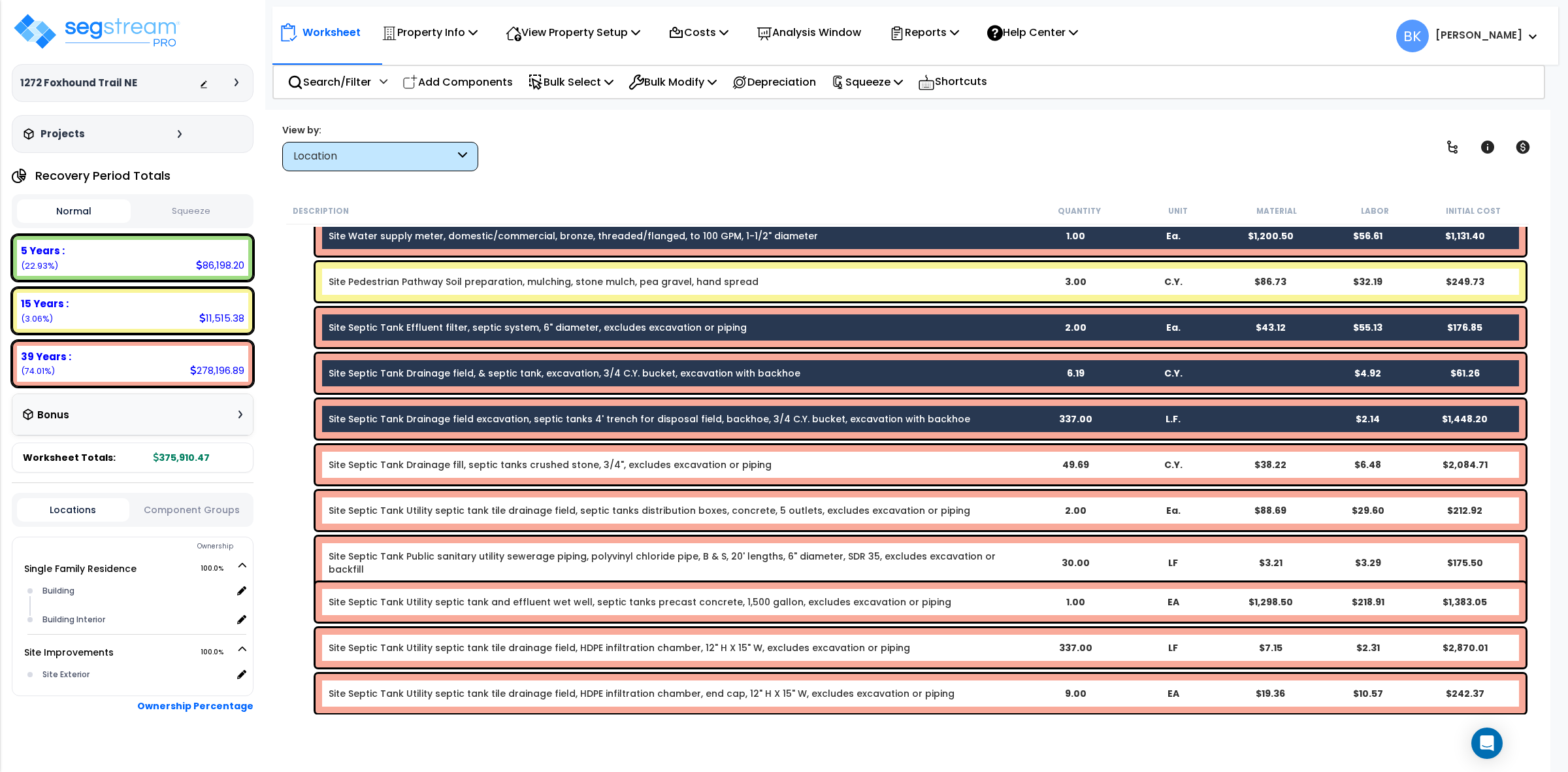
click at [461, 452] on div "Site Septic Tank Drainage fill, septic tanks crushed stone, 3/4", excludes exca…" at bounding box center [920, 465] width 1210 height 39
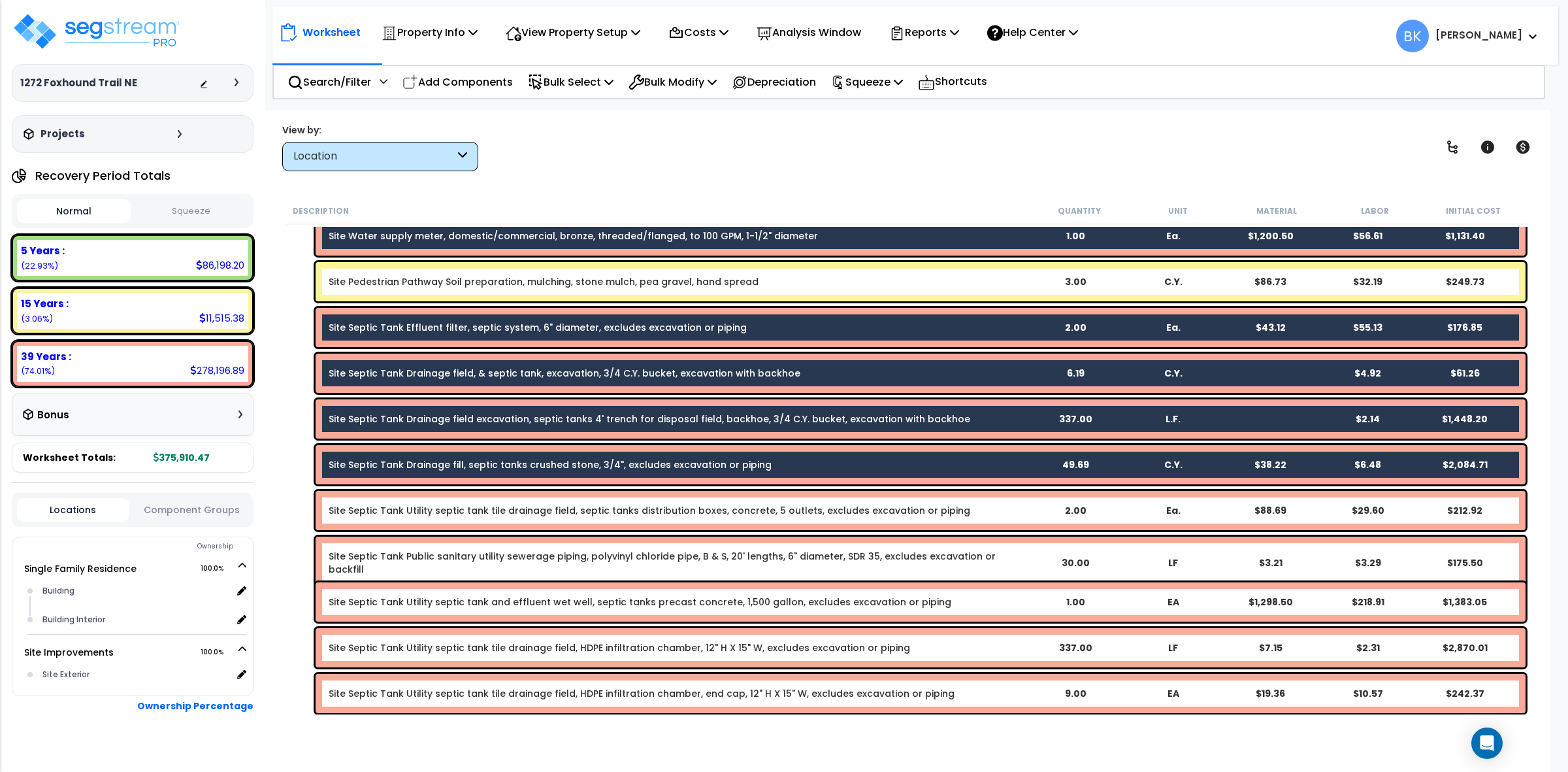
click at [454, 495] on div "Site Septic Tank Utility septic tank tile drainage field, septic tanks distribu…" at bounding box center [920, 510] width 1210 height 39
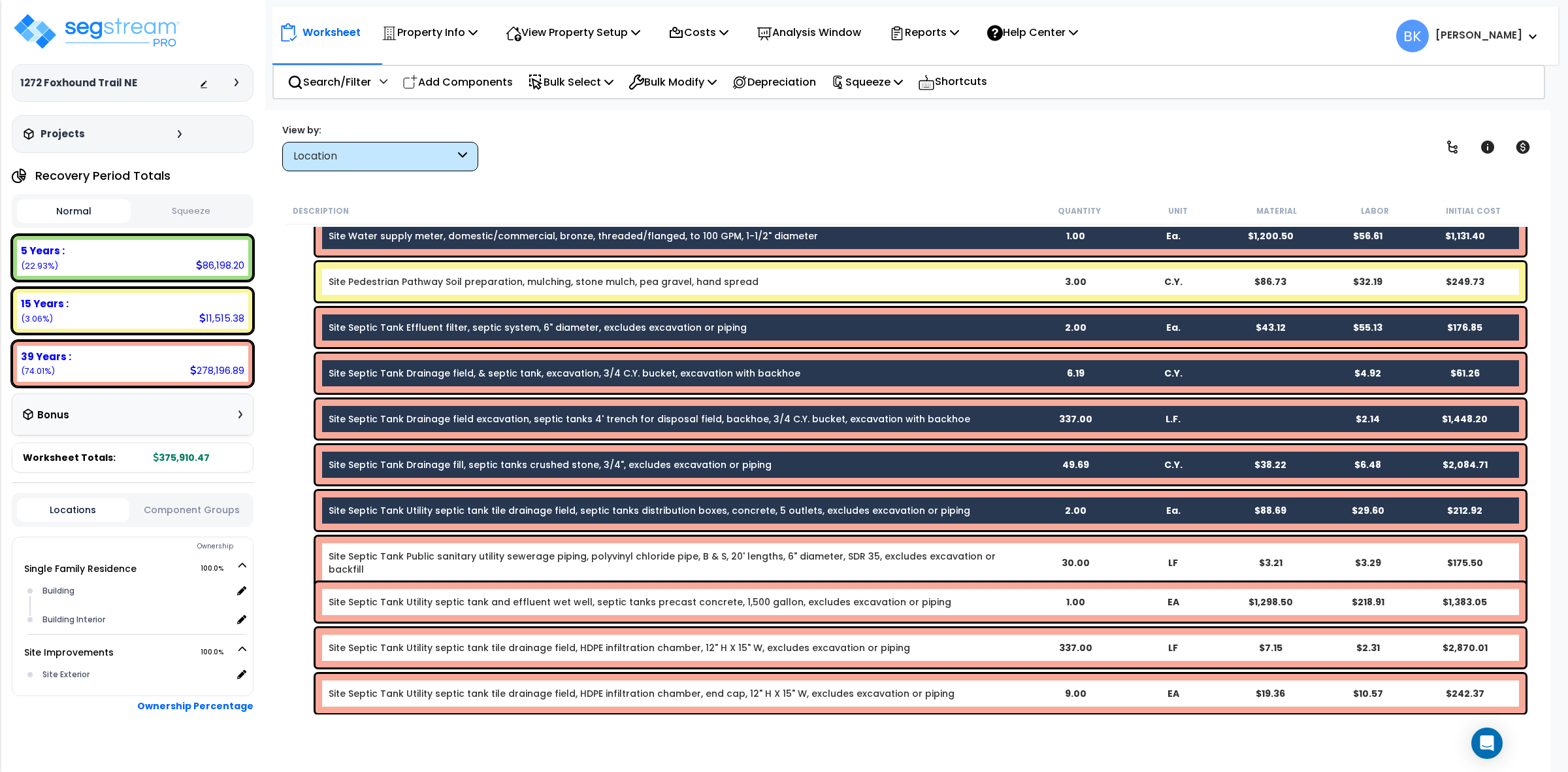
click at [439, 546] on div "Site Septic Tank Public sanitary utility sewerage piping, polyvinyl chloride pi…" at bounding box center [920, 562] width 1210 height 52
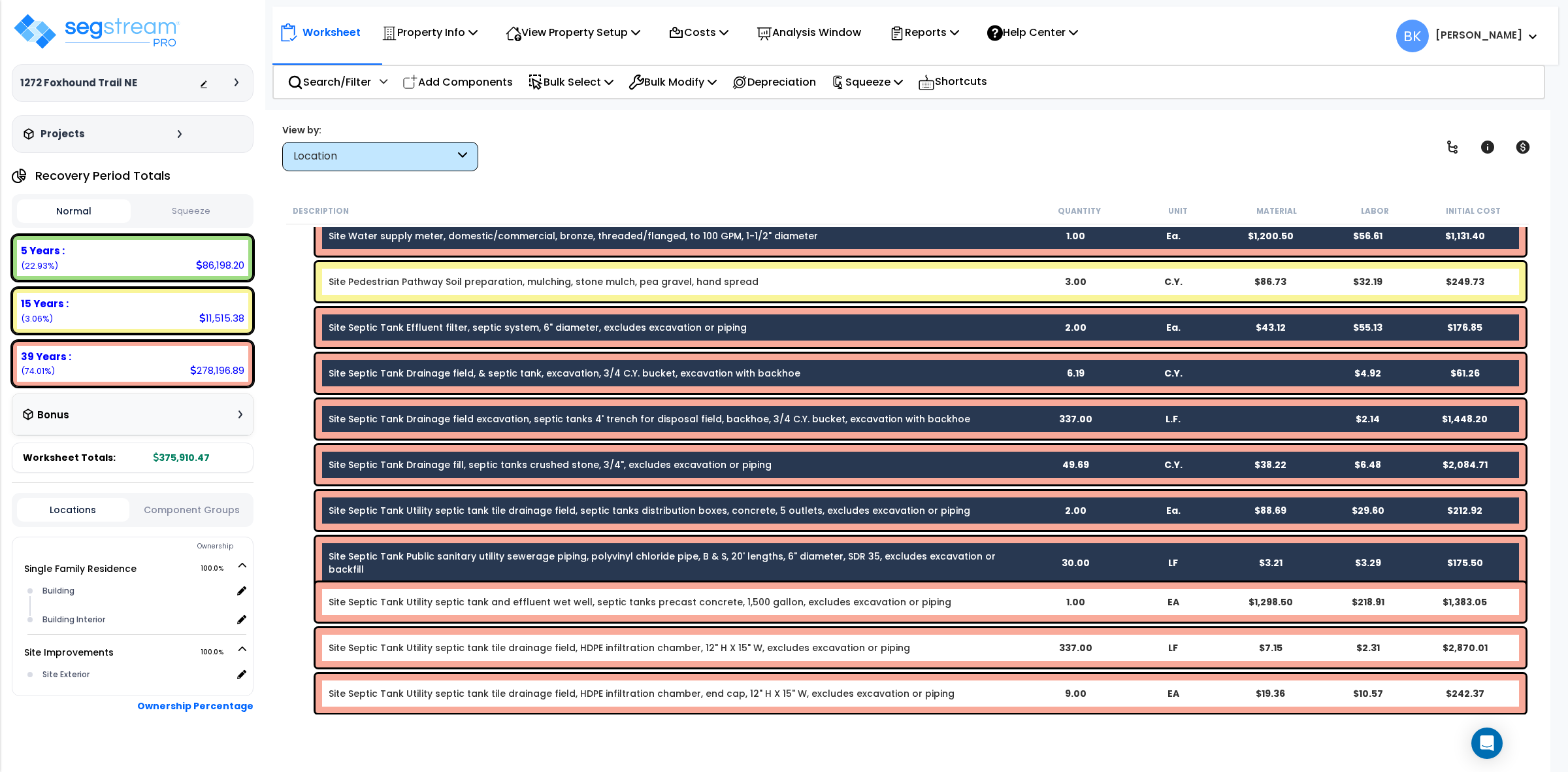
click at [432, 597] on link "Site Septic Tank Utility septic tank and effluent wet well, septic tanks precas…" at bounding box center [640, 602] width 623 height 13
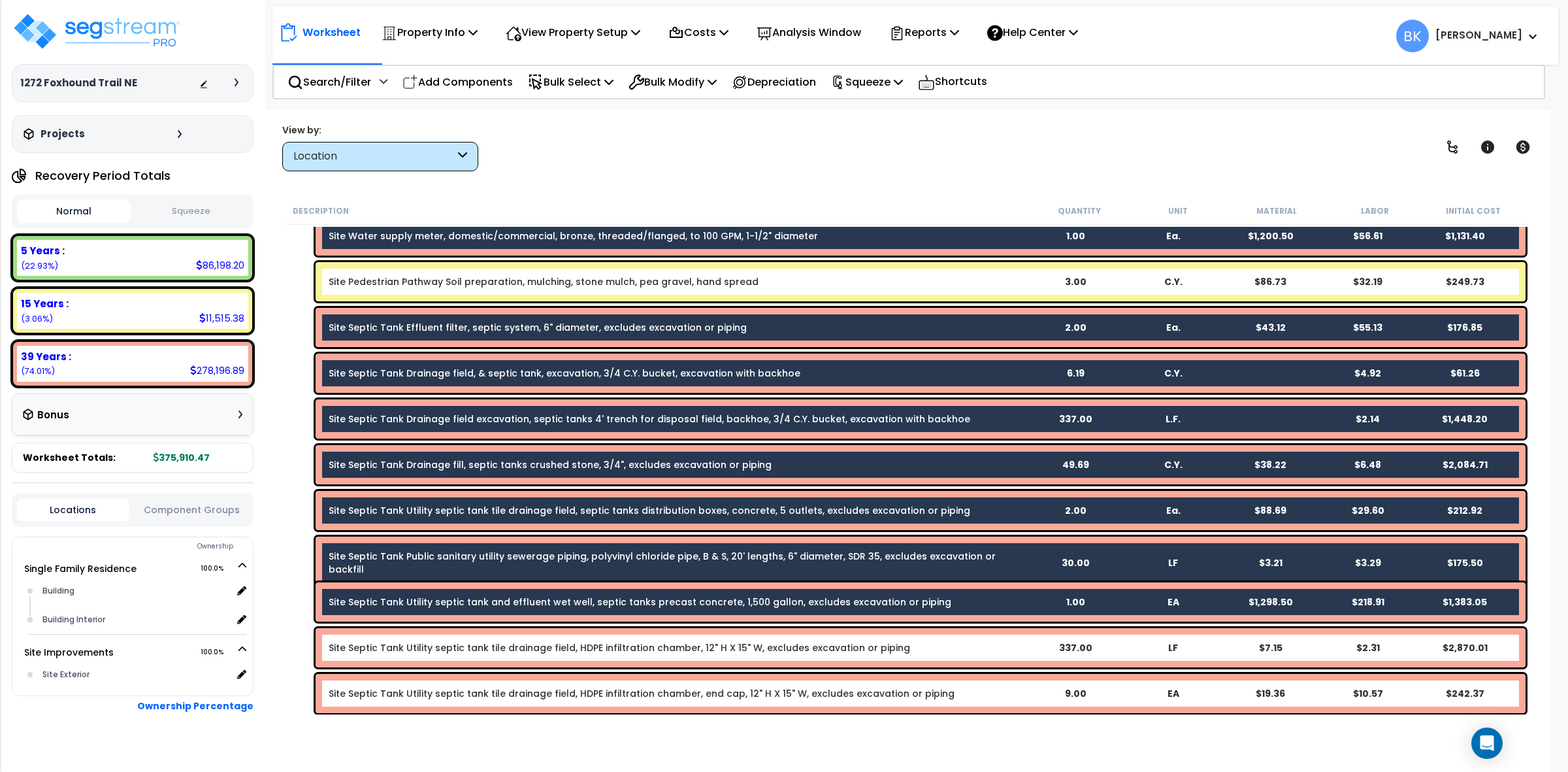
scroll to position [625, 0]
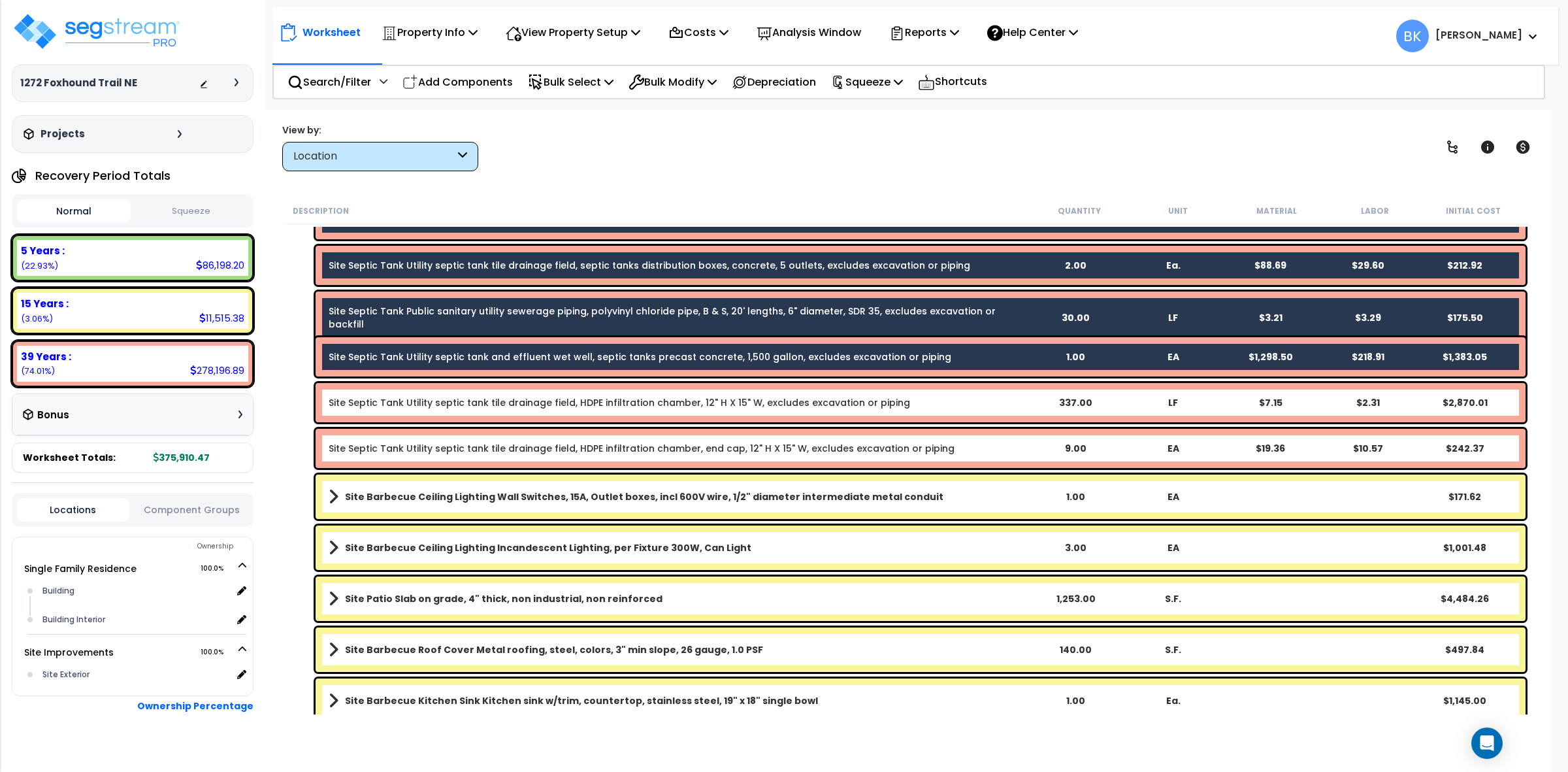
click at [417, 393] on div "Site Septic Tank Utility septic tank tile drainage field, HDPE infiltration cha…" at bounding box center [920, 402] width 1210 height 39
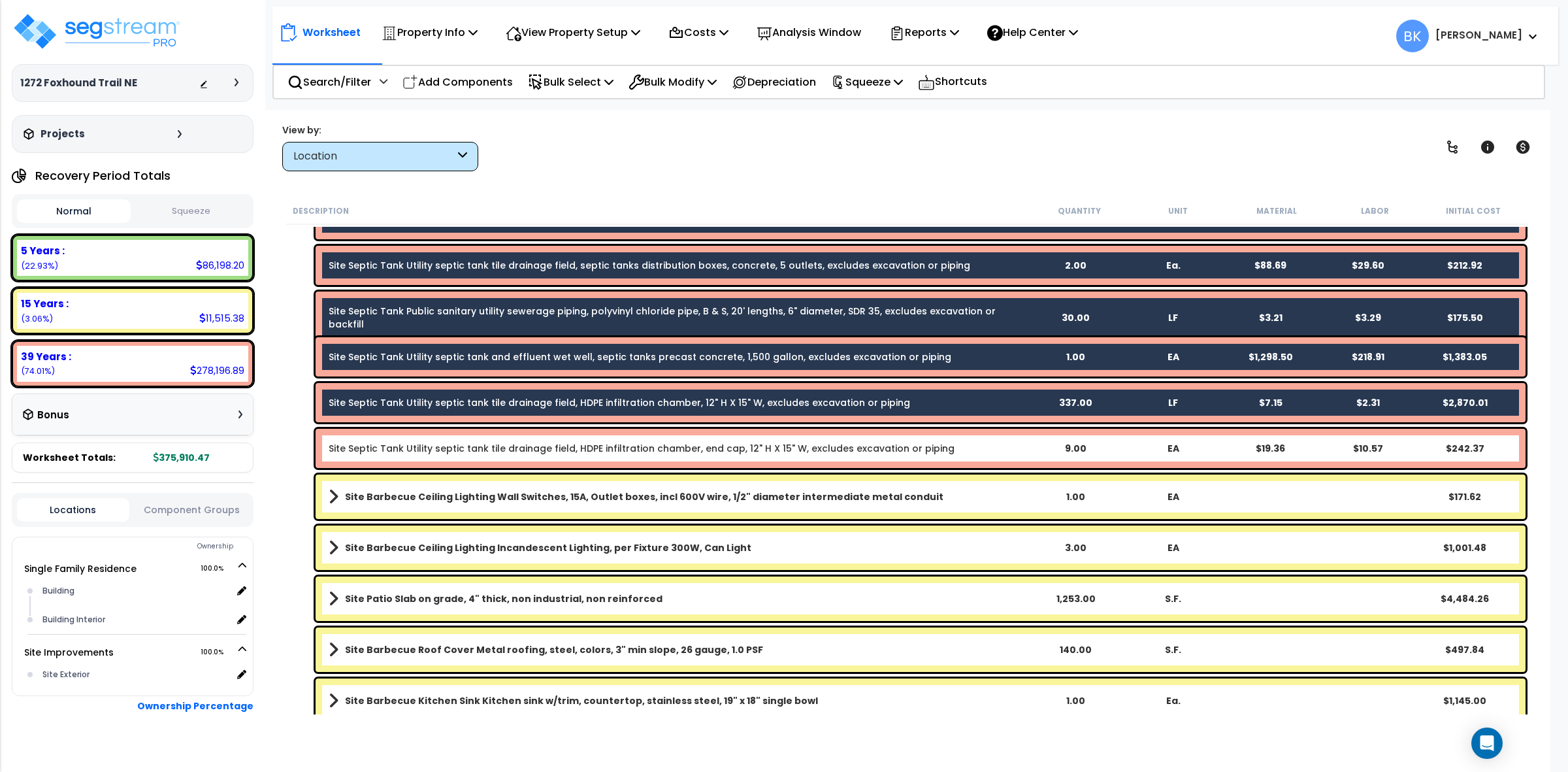
click at [453, 451] on link "Site Septic Tank Utility septic tank tile drainage field, HDPE infiltration cha…" at bounding box center [642, 449] width 626 height 13
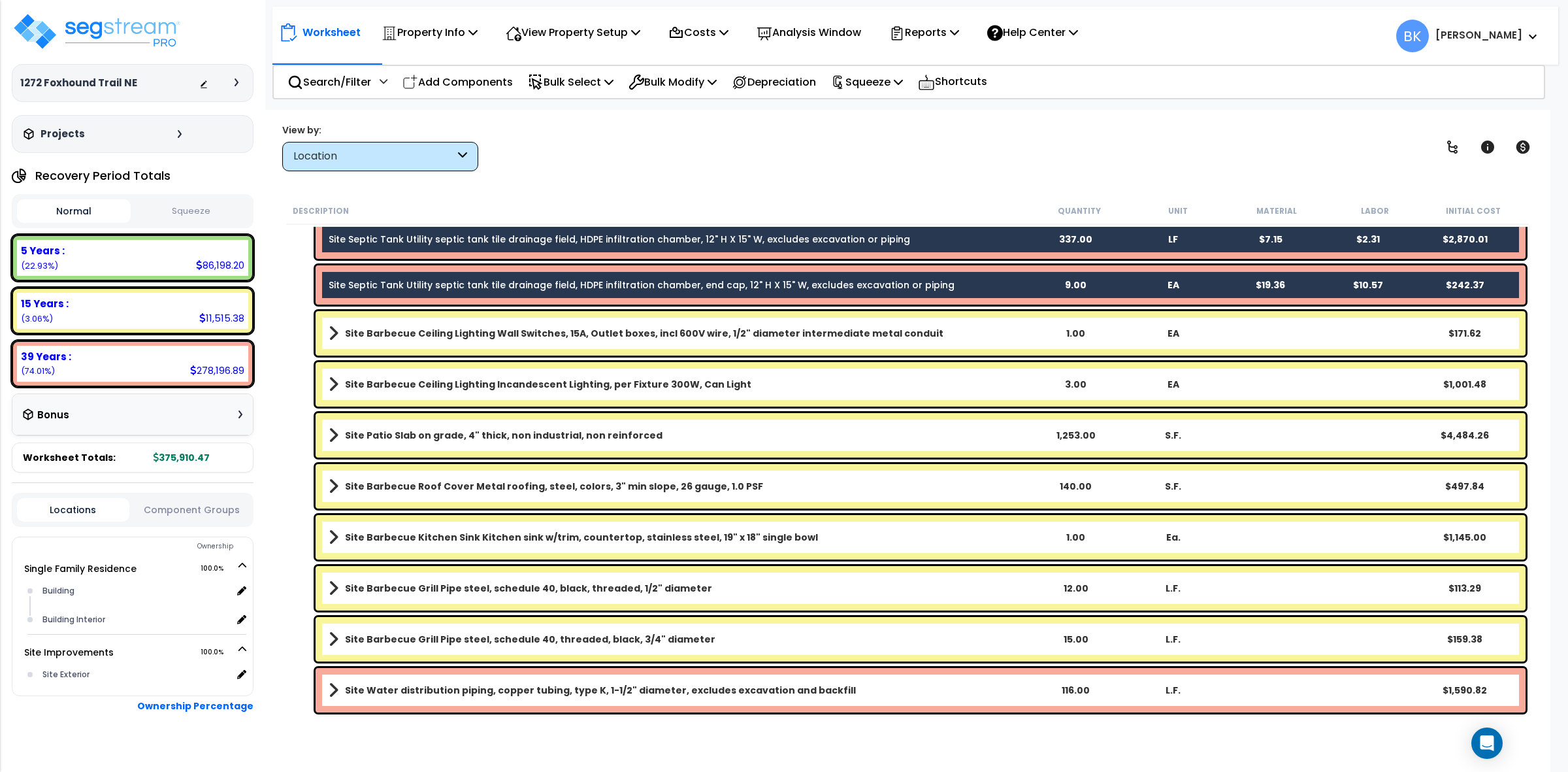
scroll to position [57, 0]
click at [467, 693] on b "Site Water distribution piping, copper tubing, type K, 1-1/2" diameter, exclude…" at bounding box center [600, 690] width 511 height 13
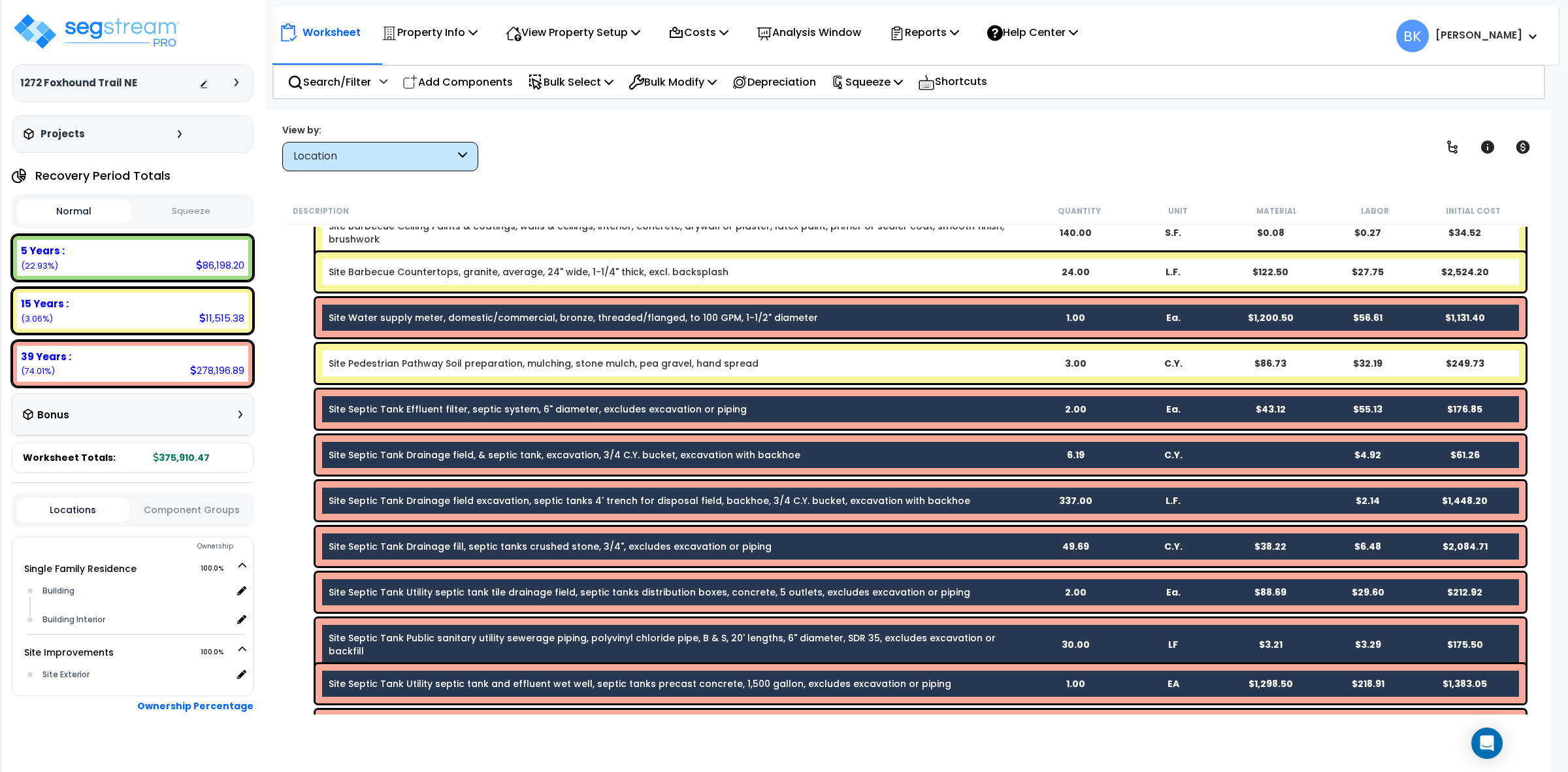
scroll to position [0, 0]
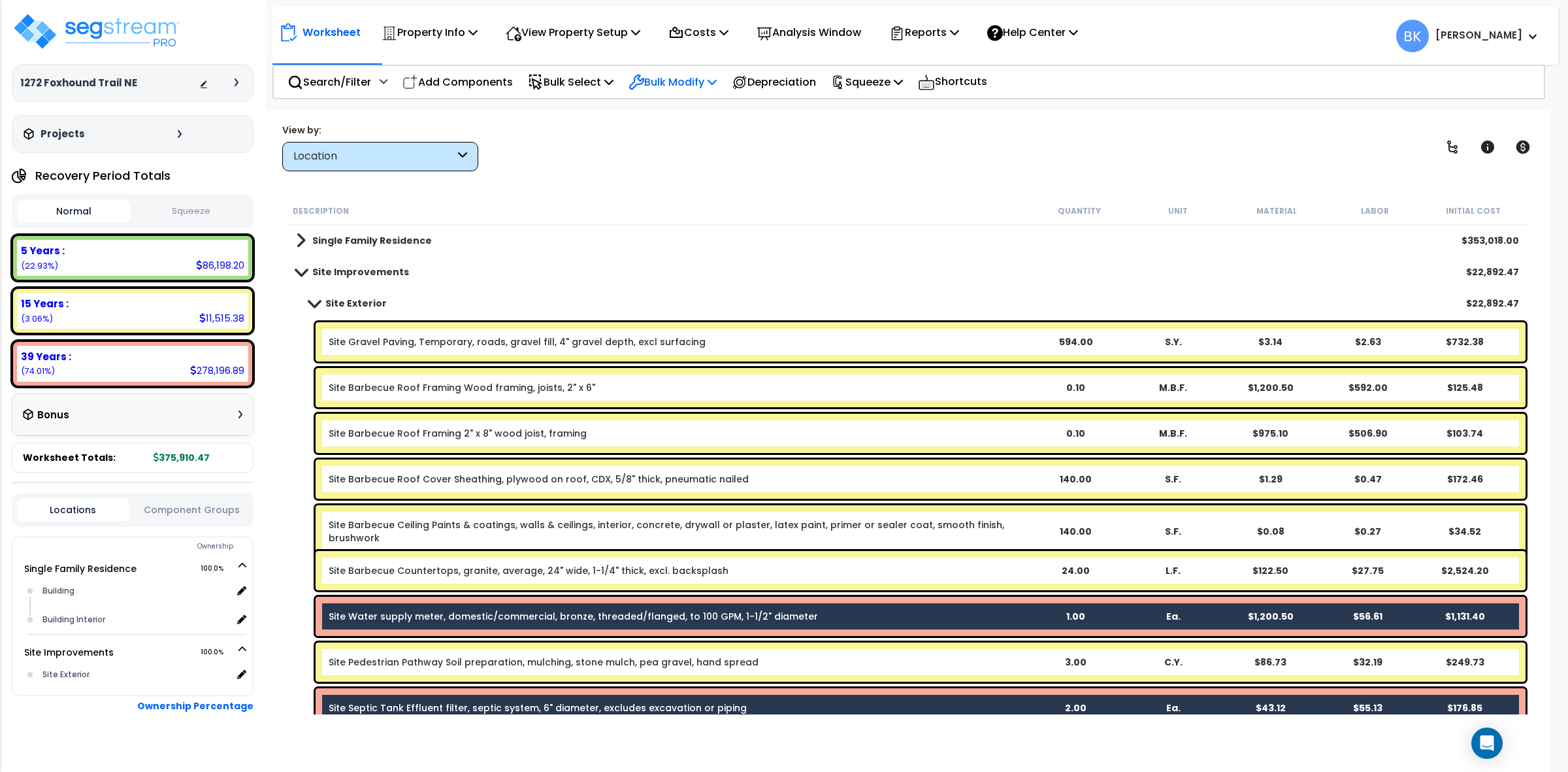
click at [680, 78] on p "Bulk Modify" at bounding box center [672, 82] width 88 height 17
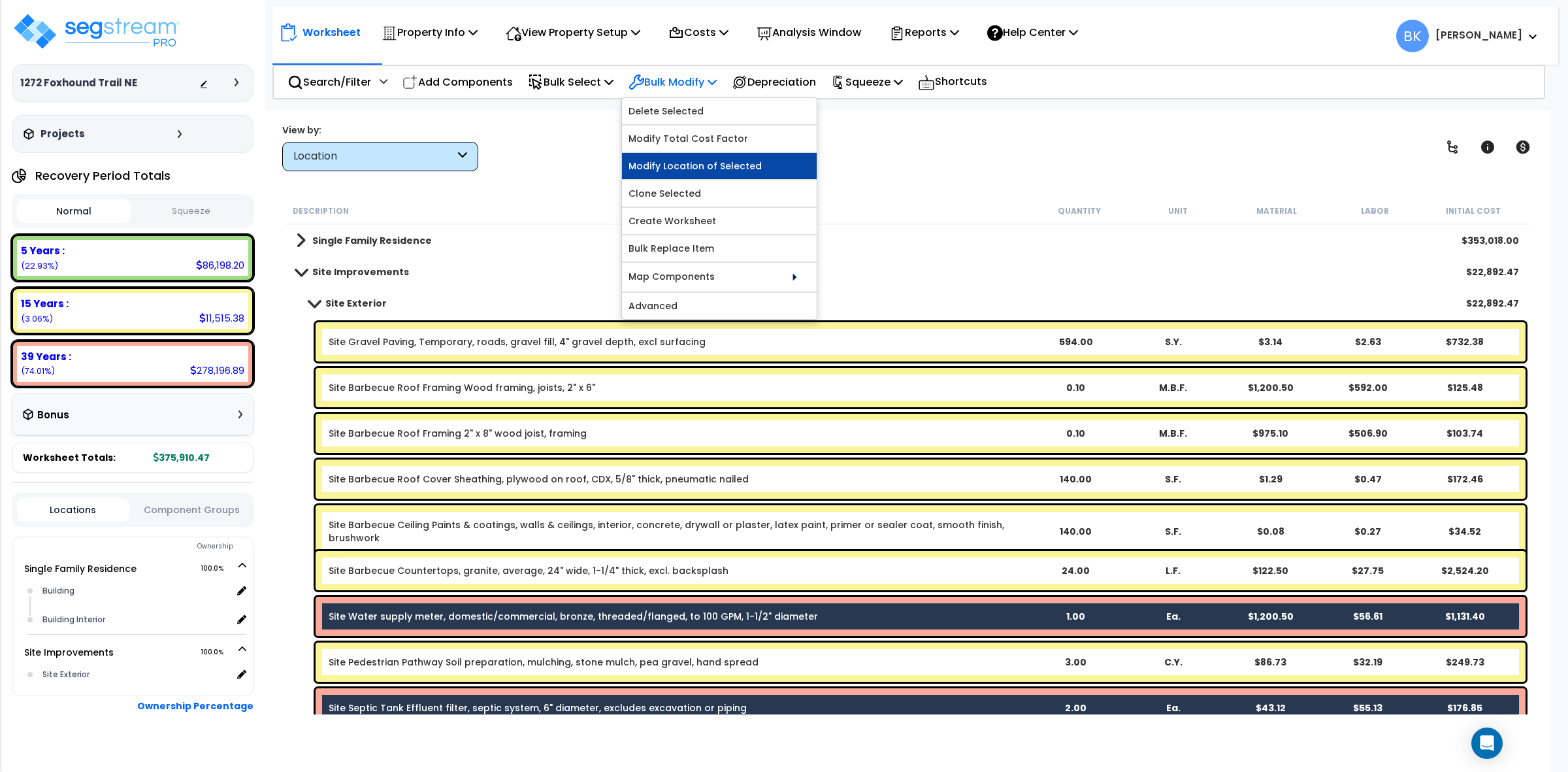
click at [673, 164] on link "Modify Location of Selected" at bounding box center [719, 166] width 195 height 26
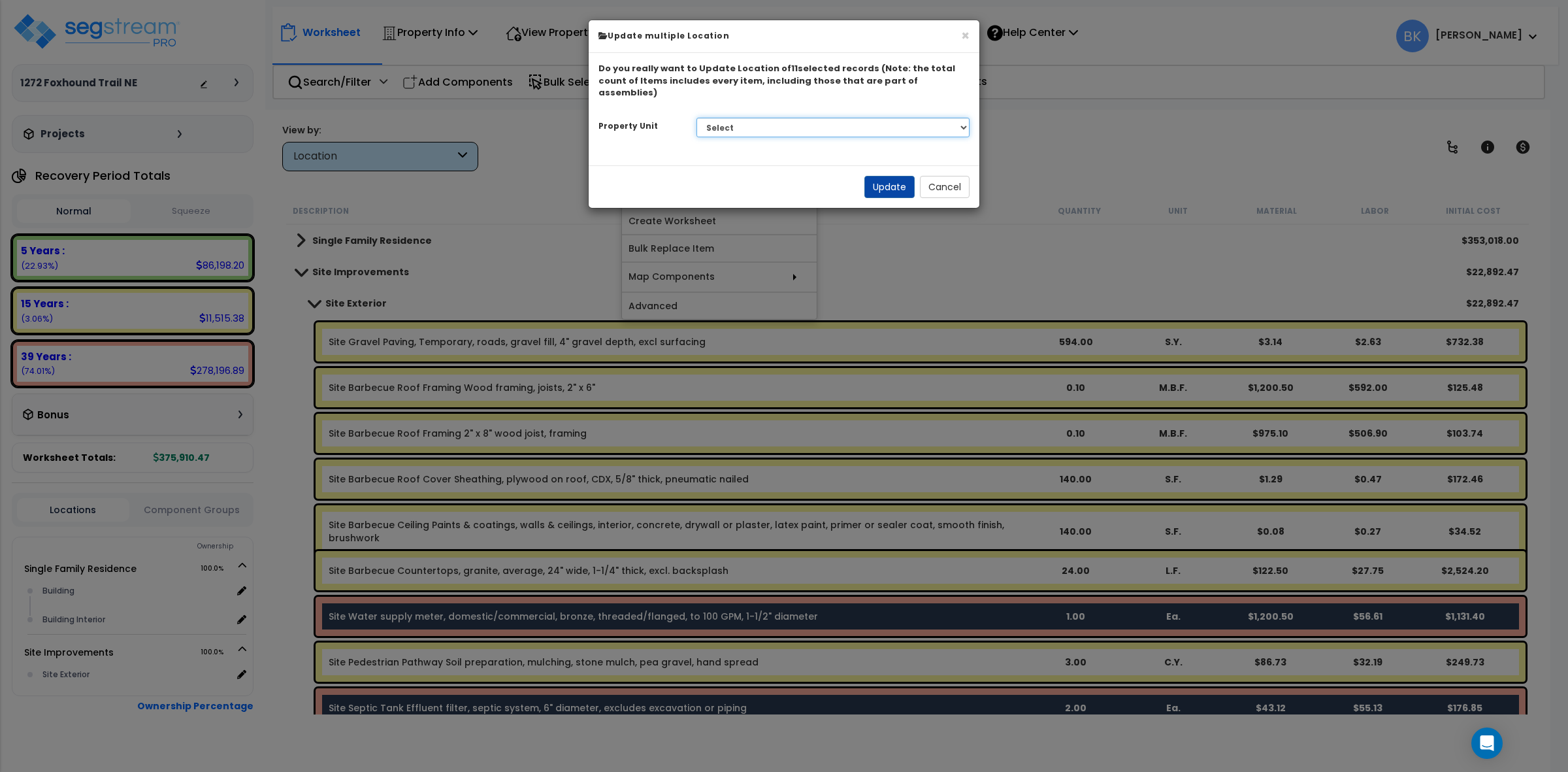
click at [759, 123] on select "Select Single Family Residence Site Improvements" at bounding box center [833, 127] width 274 height 20
select select "167652"
click at [697, 117] on select "Select Single Family Residence Site Improvements" at bounding box center [833, 127] width 274 height 20
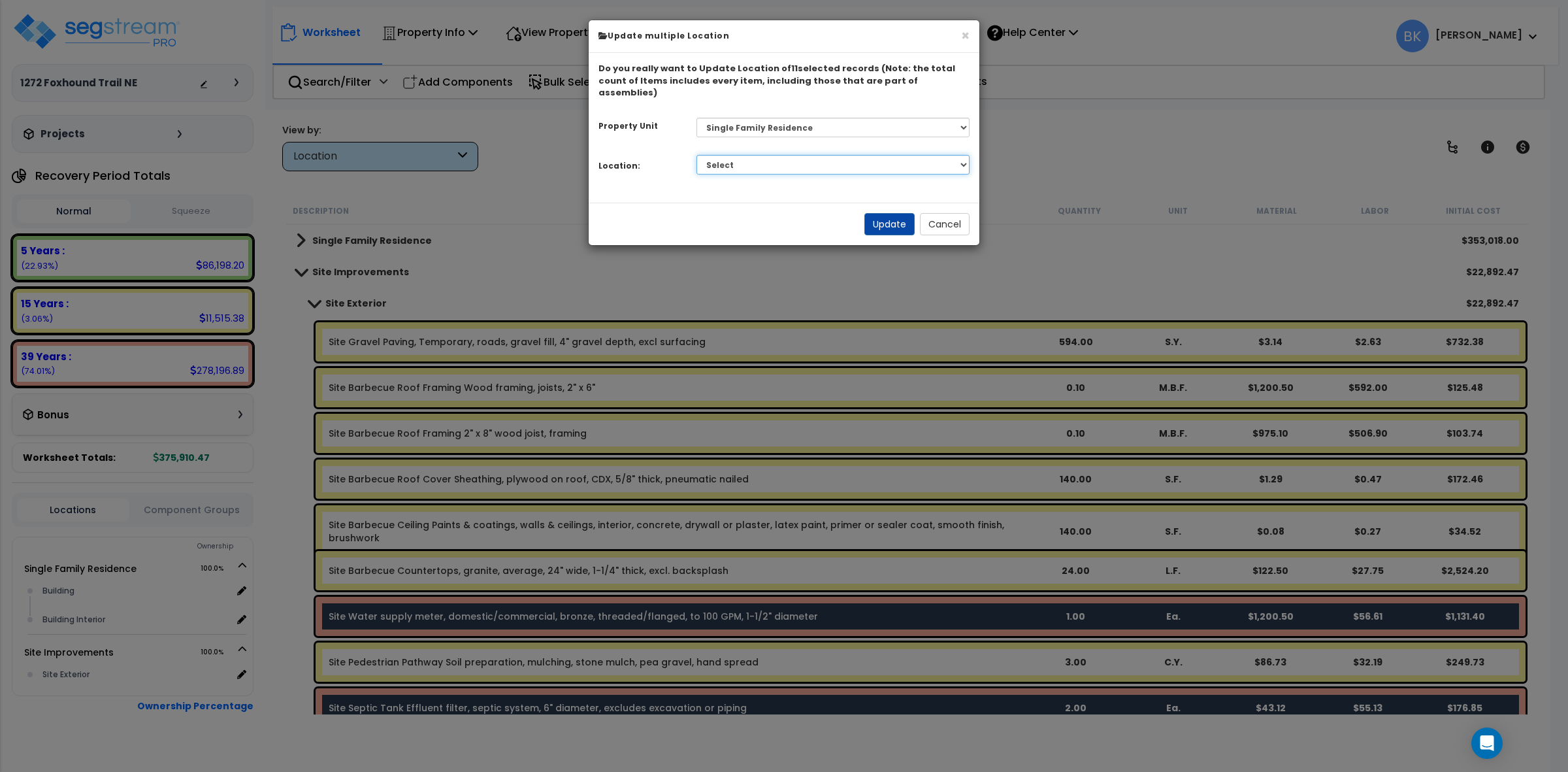
click at [828, 155] on select "Select Building Building Interior Add Additional Location" at bounding box center [833, 165] width 274 height 20
select select "6"
click at [697, 155] on select "Select Building Building Interior Add Additional Location" at bounding box center [833, 165] width 274 height 20
click at [892, 214] on button "Update" at bounding box center [889, 224] width 50 height 22
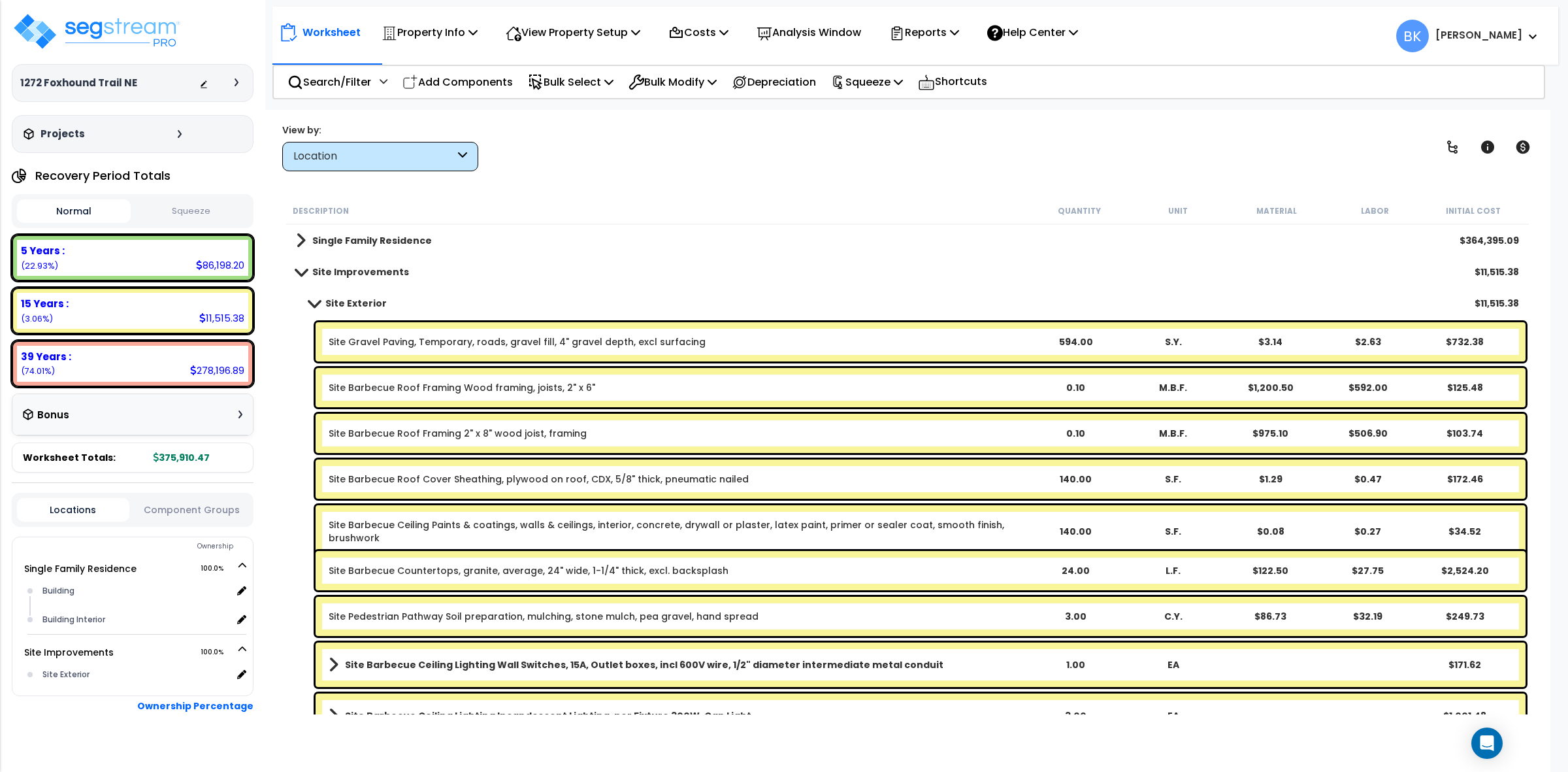
click at [305, 299] on span at bounding box center [315, 303] width 18 height 10
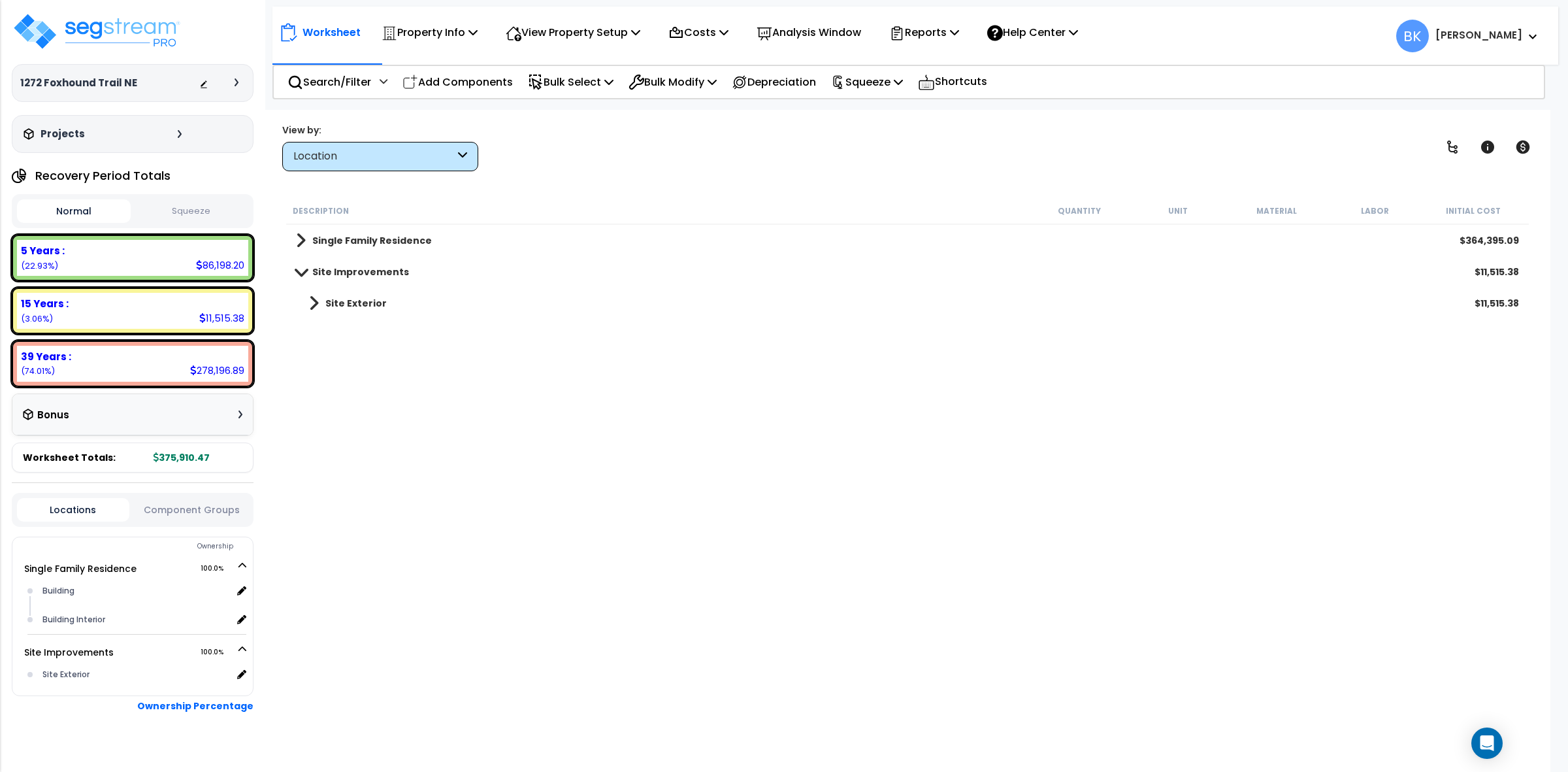
click at [441, 142] on div "Location" at bounding box center [380, 156] width 196 height 29
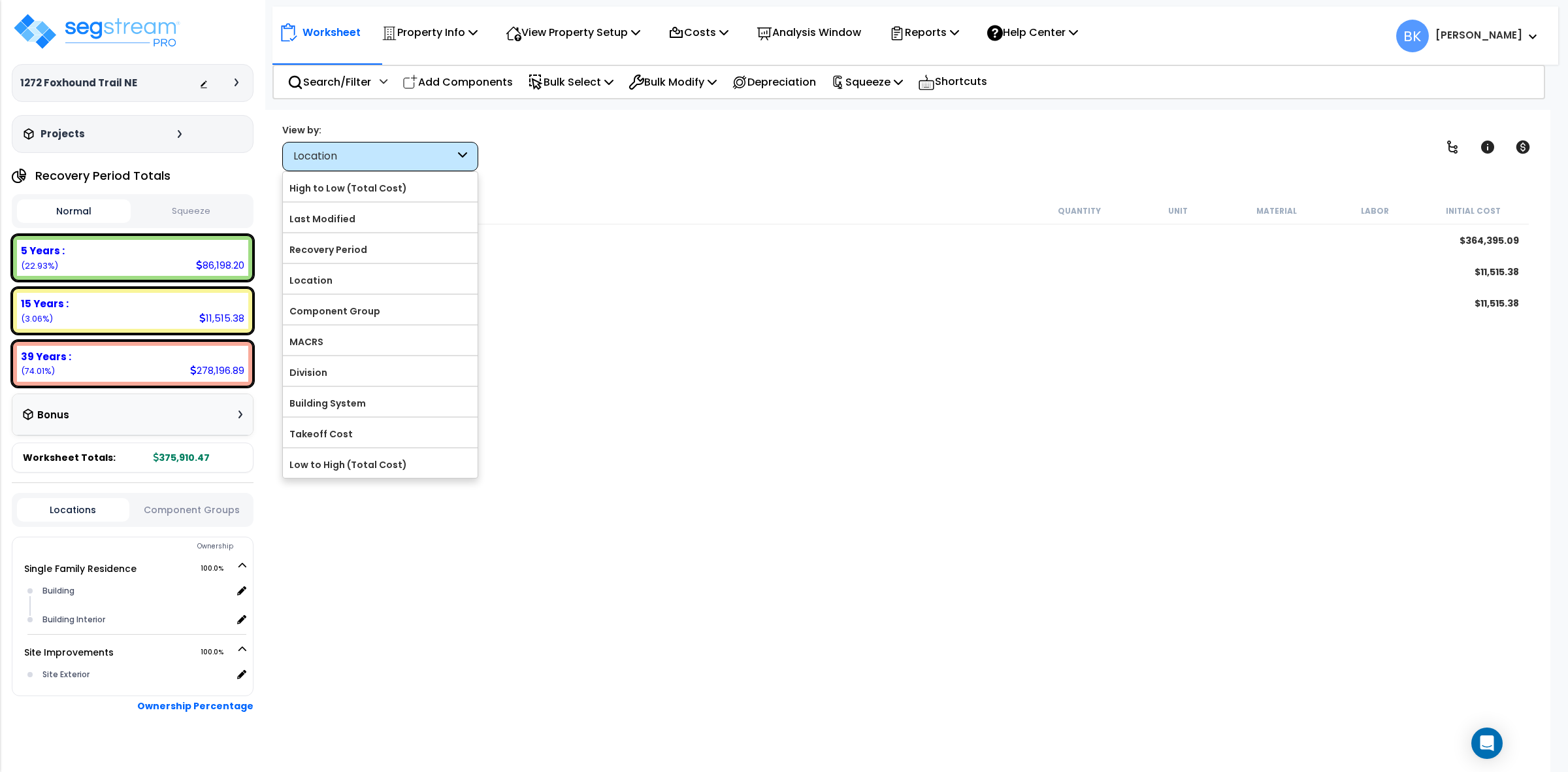
drag, startPoint x: 367, startPoint y: 247, endPoint x: 514, endPoint y: 233, distance: 147.7
click at [368, 247] on label "Recovery Period" at bounding box center [380, 250] width 195 height 20
click at [0, 0] on input "Recovery Period" at bounding box center [0, 0] width 0 height 0
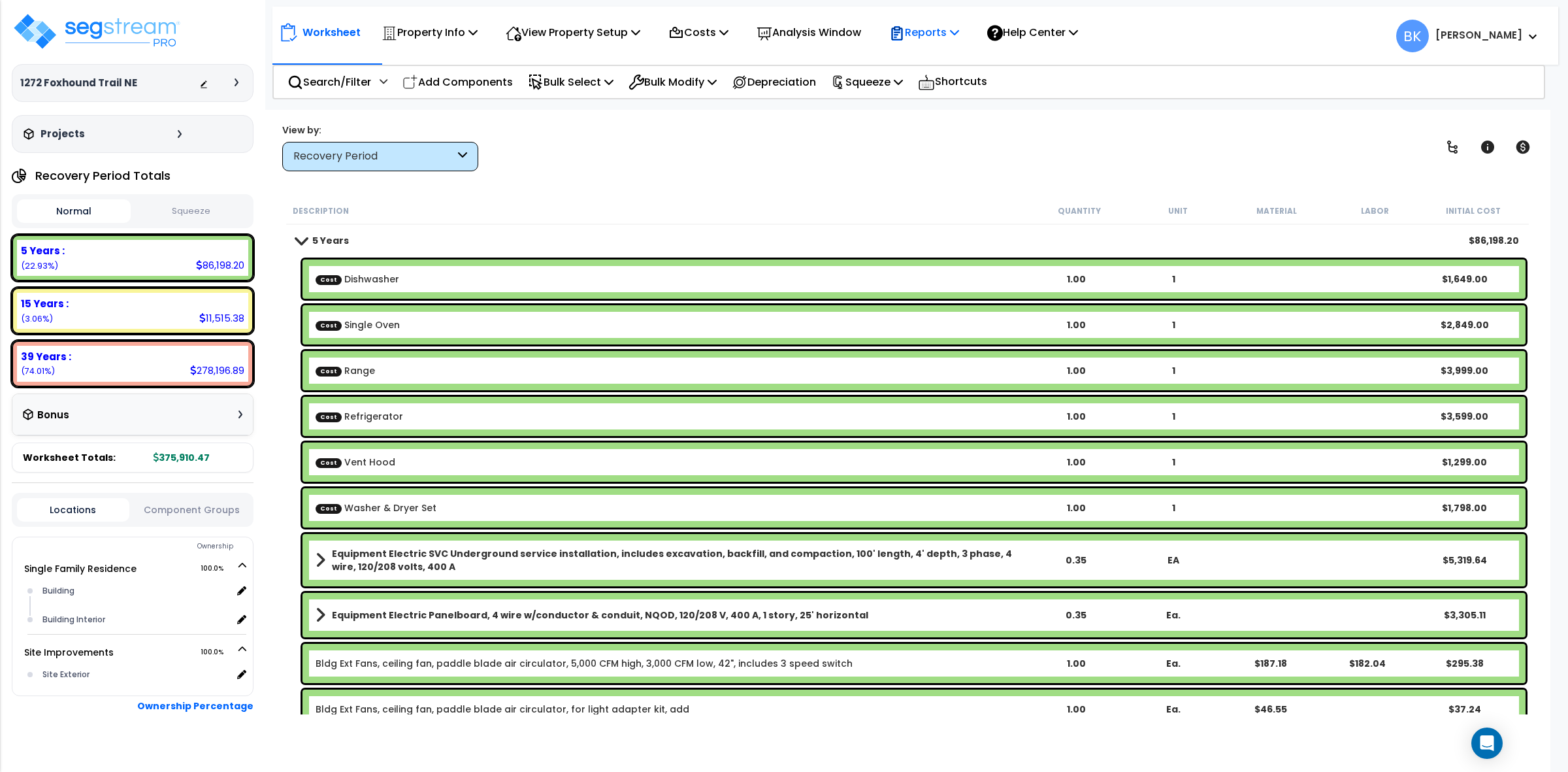
click at [925, 26] on p "Reports" at bounding box center [924, 32] width 70 height 17
click at [945, 60] on link "Get Report" at bounding box center [946, 62] width 129 height 26
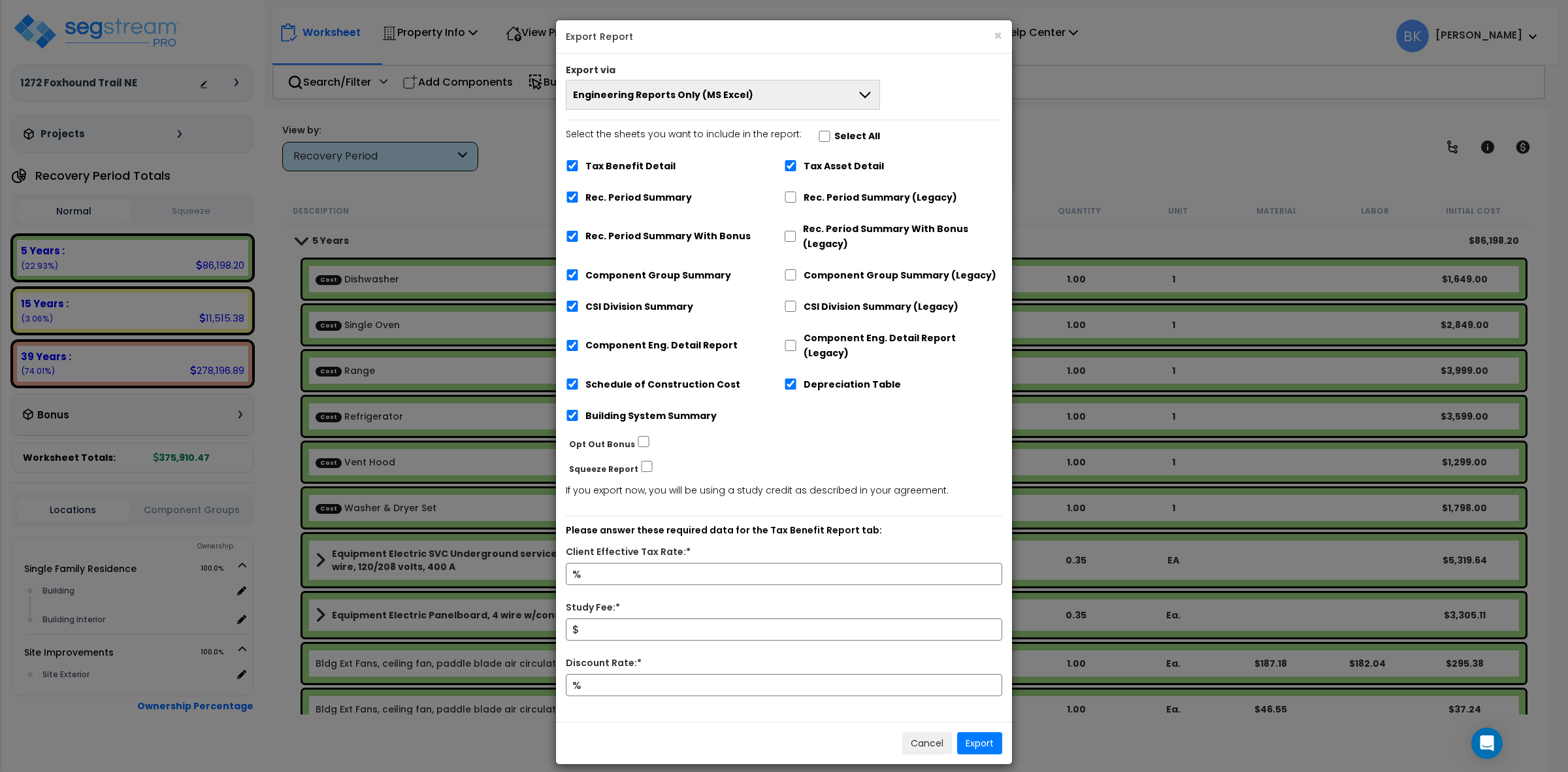
click at [621, 162] on label "Tax Benefit Detail" at bounding box center [630, 167] width 90 height 15
click at [578, 162] on input "Tax Benefit Detail" at bounding box center [573, 165] width 13 height 11
checkbox input "false"
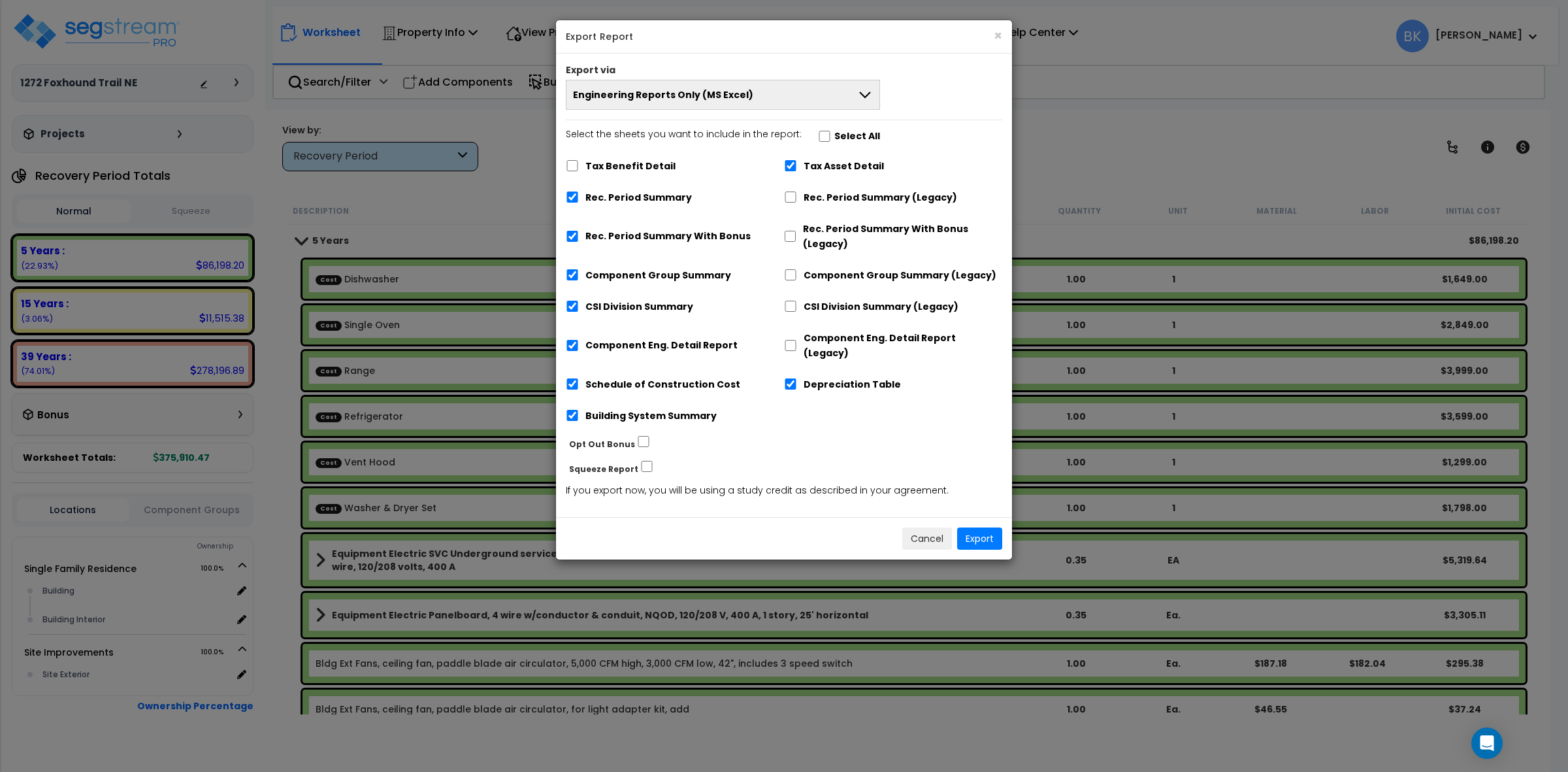
click at [809, 156] on div "Tax Asset Detail" at bounding box center [893, 165] width 218 height 25
click at [804, 165] on label "Tax Asset Detail" at bounding box center [843, 167] width 81 height 15
click at [797, 165] on input "Tax Asset Detail" at bounding box center [791, 165] width 13 height 11
checkbox input "false"
click at [811, 377] on label "Depreciation Table" at bounding box center [851, 385] width 97 height 15
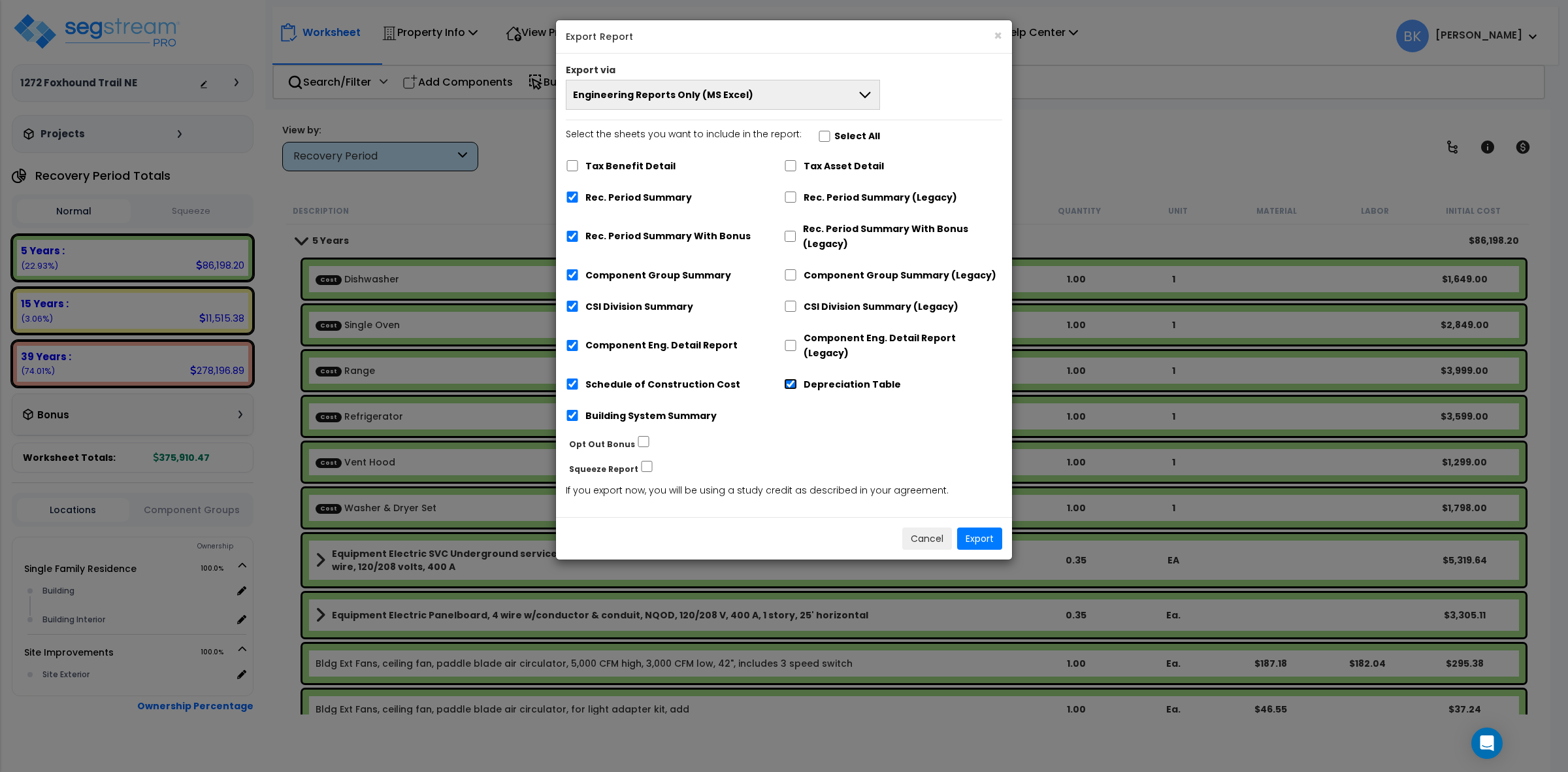
click at [797, 378] on input "Depreciation Table" at bounding box center [791, 383] width 13 height 11
checkbox input "false"
click at [642, 231] on label "Rec. Period Summary With Bonus" at bounding box center [667, 237] width 166 height 15
click at [578, 231] on input "Rec. Period Summary With Bonus" at bounding box center [573, 236] width 13 height 11
checkbox input "false"
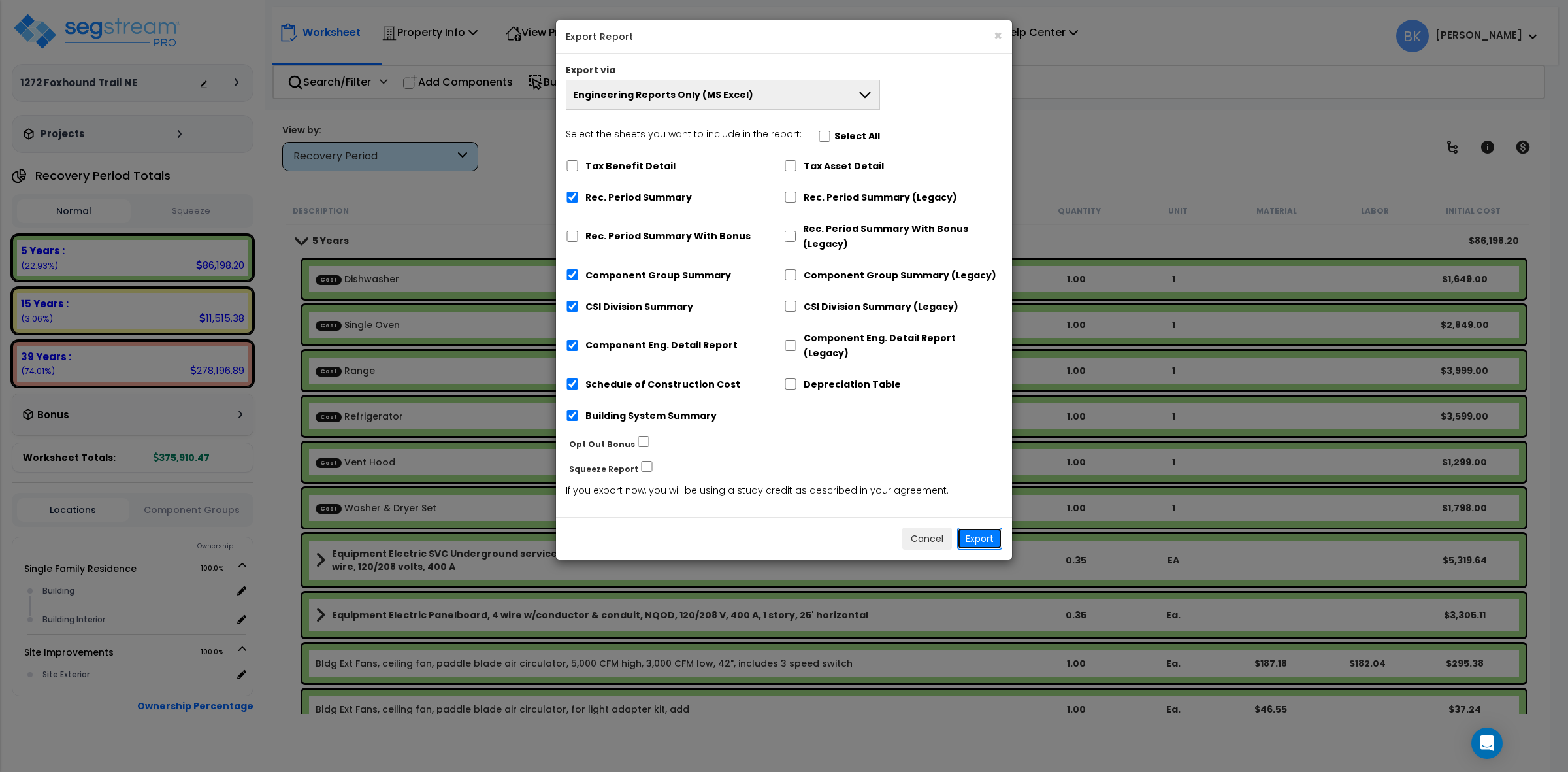
click at [976, 527] on button "Export" at bounding box center [980, 538] width 45 height 22
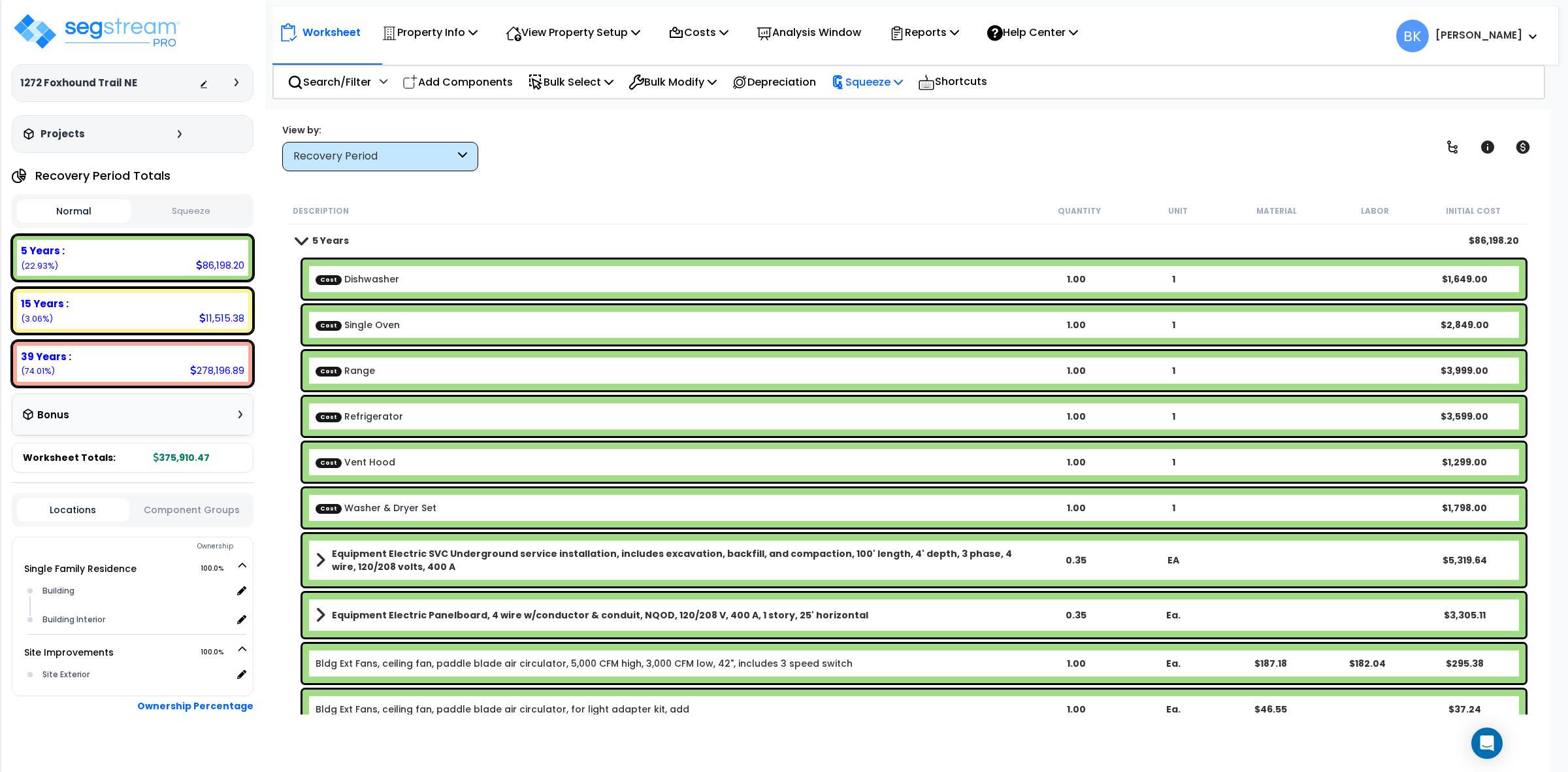
click at [872, 86] on p "Squeeze" at bounding box center [866, 82] width 72 height 17
click at [895, 107] on link "Squeeze" at bounding box center [889, 111] width 129 height 26
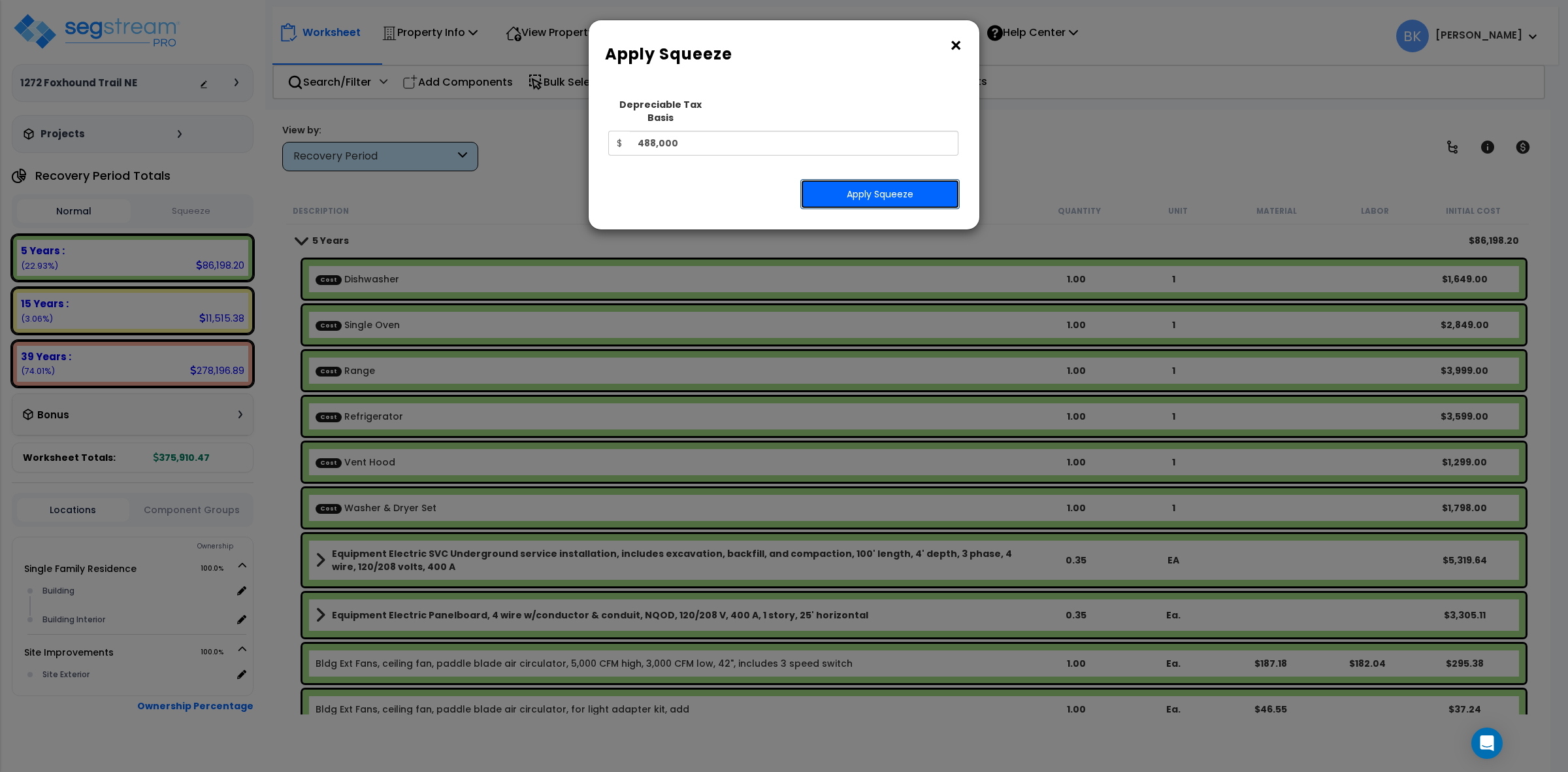
click at [864, 181] on button "Apply Squeeze" at bounding box center [880, 194] width 160 height 30
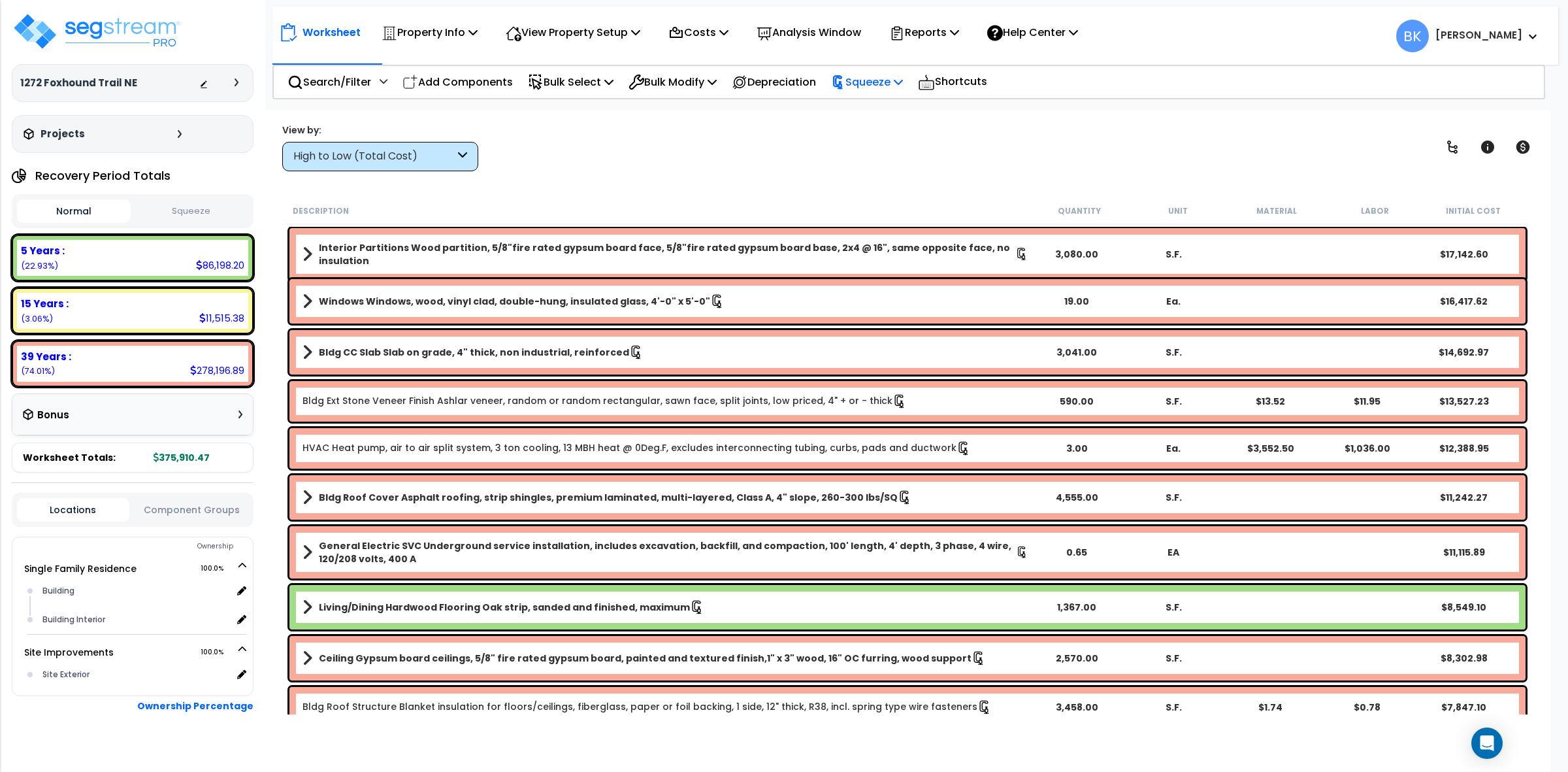
click at [896, 79] on p "Squeeze" at bounding box center [866, 82] width 72 height 17
click at [921, 30] on p "Reports" at bounding box center [924, 32] width 70 height 17
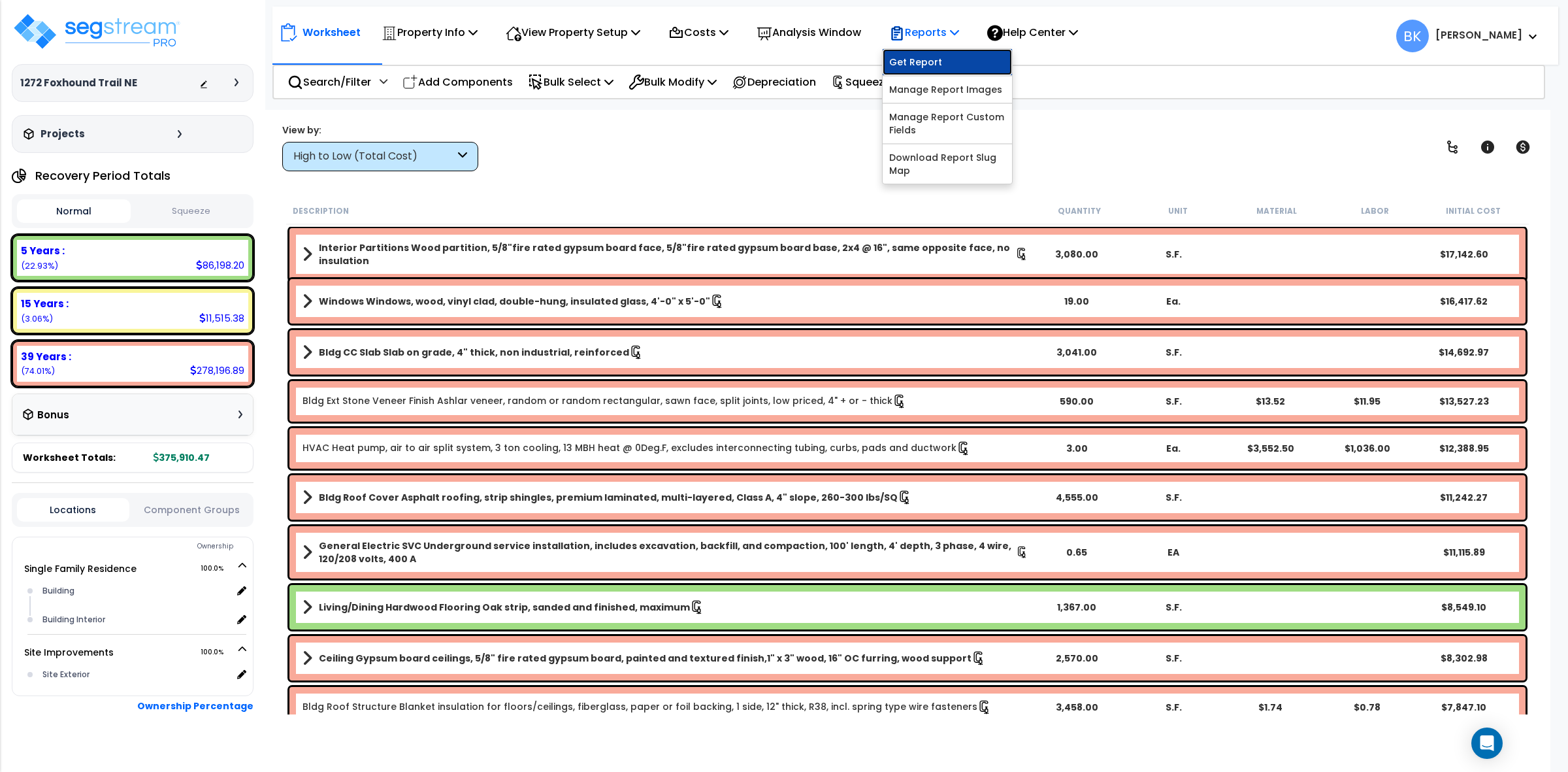
click at [945, 56] on link "Get Report" at bounding box center [946, 62] width 129 height 26
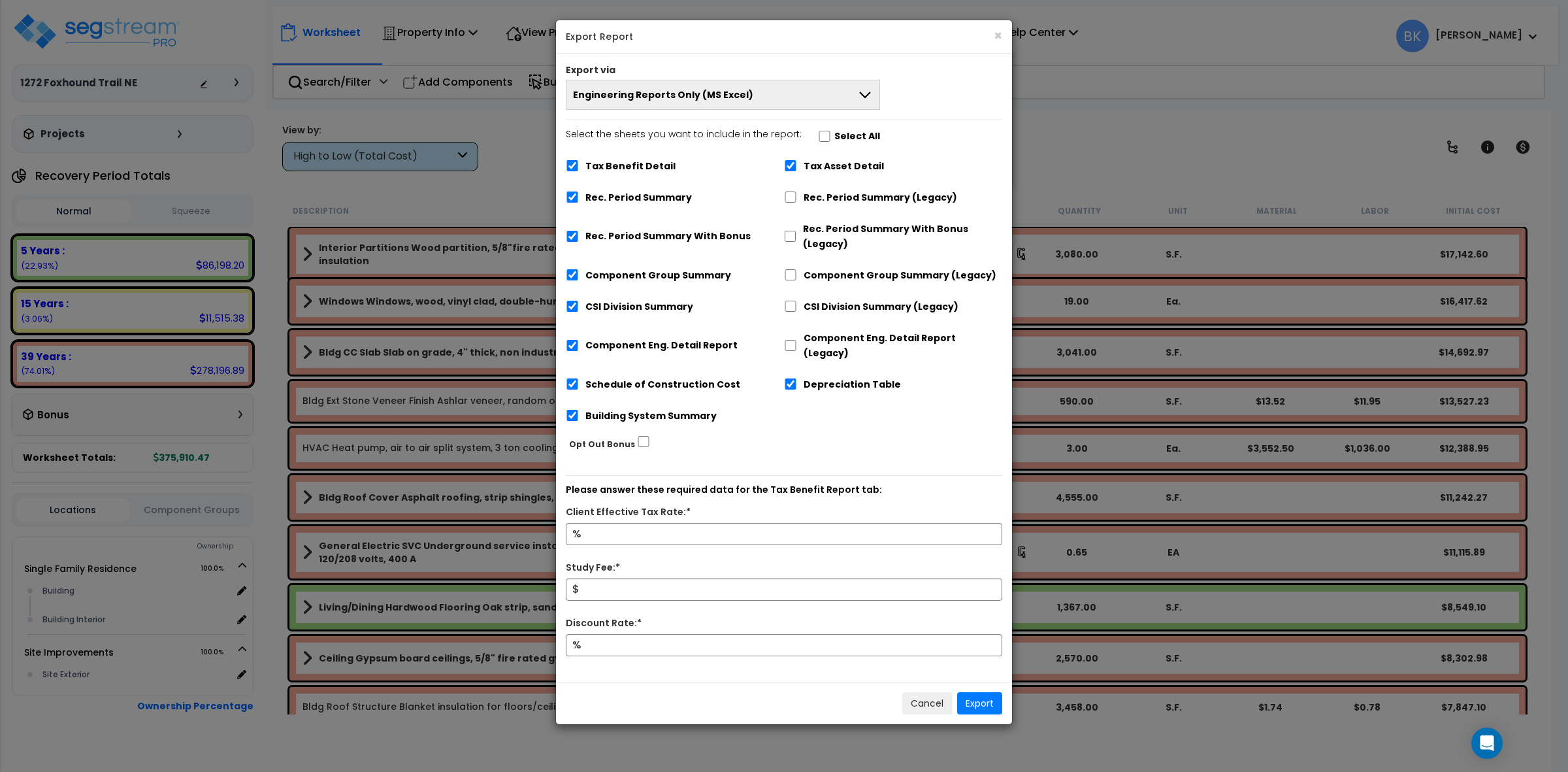
click at [618, 168] on label "Tax Benefit Detail" at bounding box center [630, 167] width 90 height 15
click at [578, 168] on input "Tax Benefit Detail" at bounding box center [573, 165] width 13 height 11
checkbox input "false"
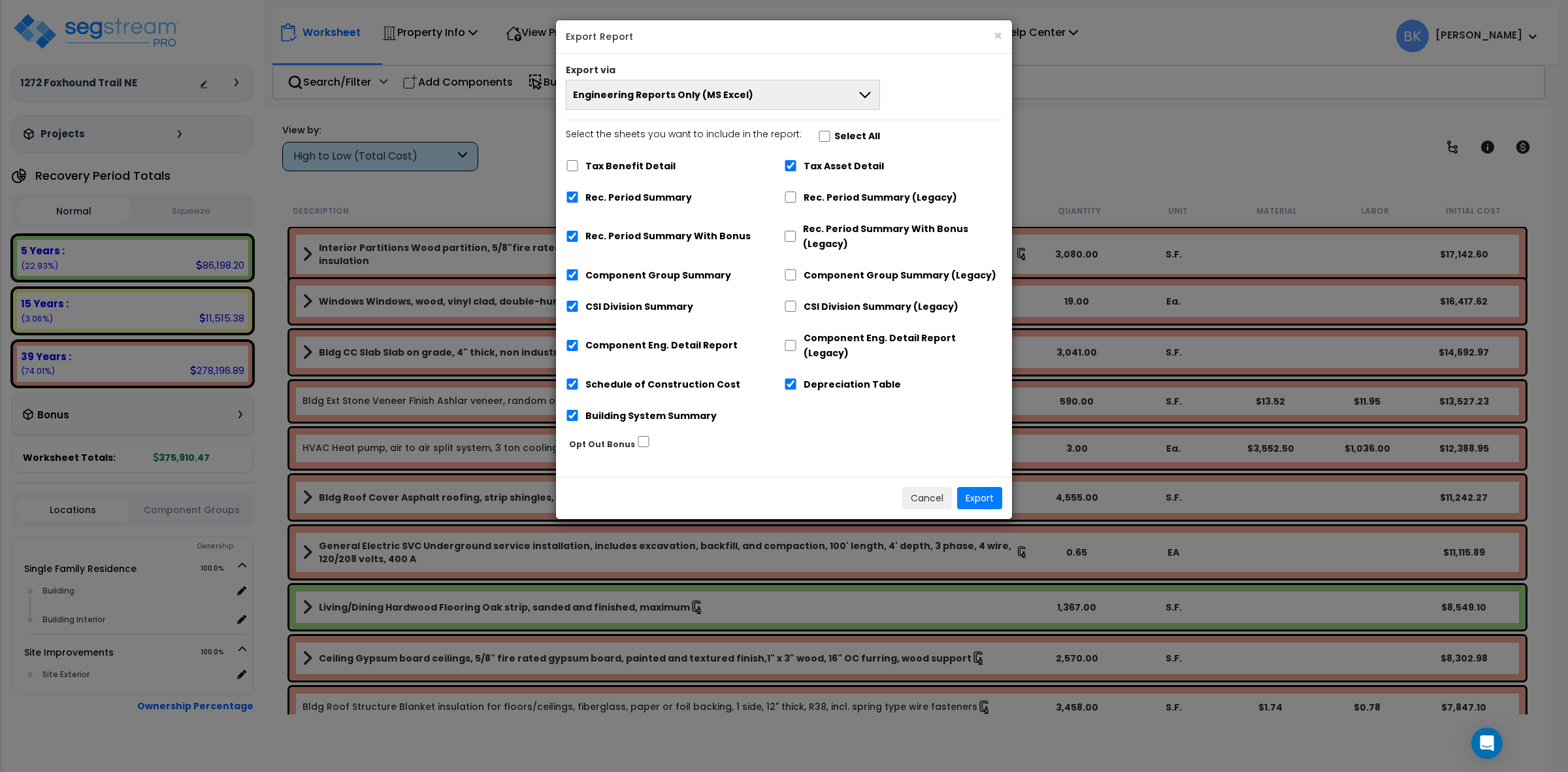
click at [831, 167] on label "Tax Asset Detail" at bounding box center [843, 167] width 81 height 15
click at [797, 167] on input "Tax Asset Detail" at bounding box center [791, 165] width 13 height 11
checkbox input "false"
click at [809, 377] on label "Depreciation Table" at bounding box center [851, 385] width 97 height 15
click at [797, 378] on input "Depreciation Table" at bounding box center [791, 383] width 13 height 11
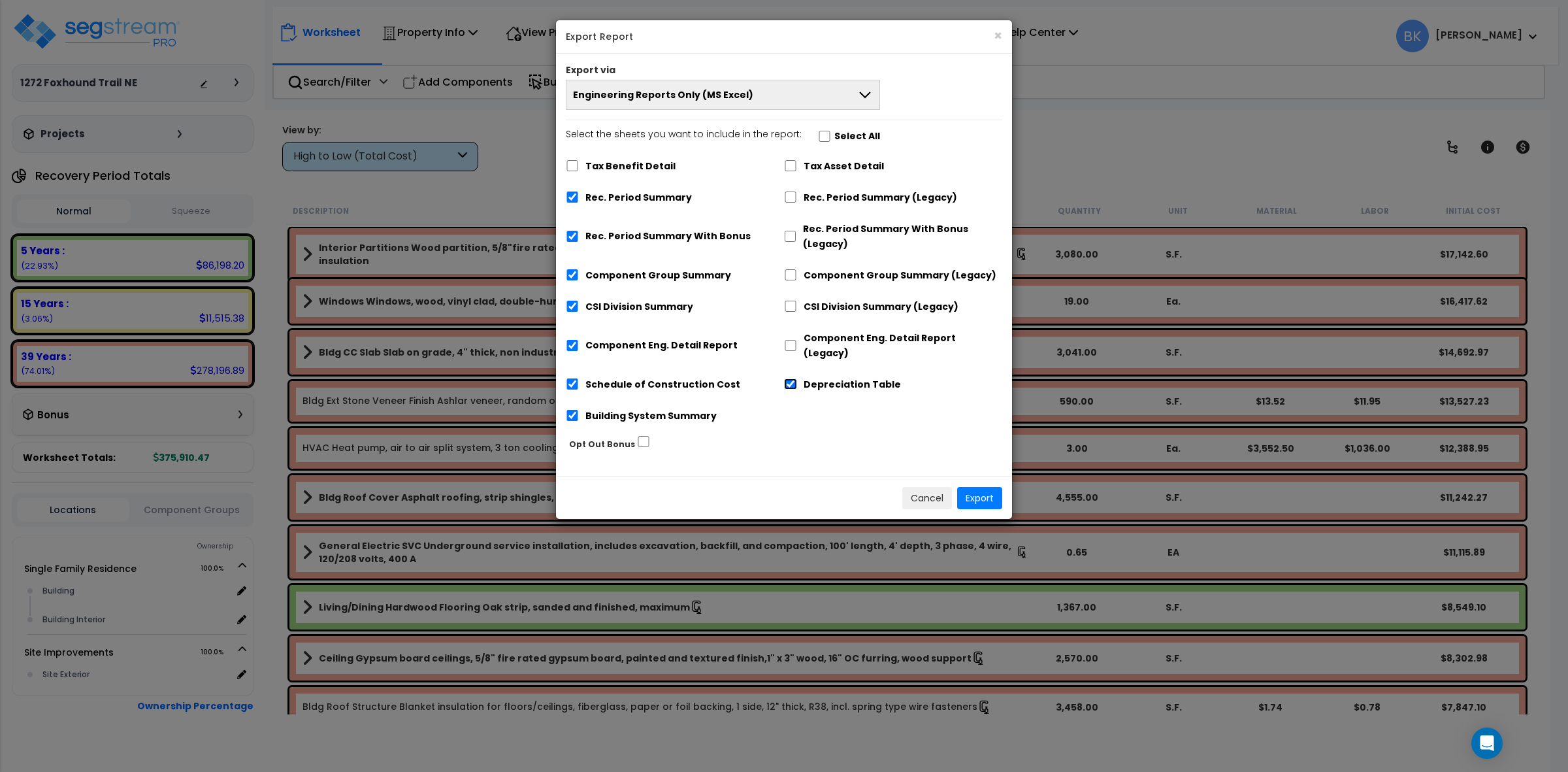
checkbox input "false"
click at [628, 238] on label "Rec. Period Summary With Bonus" at bounding box center [667, 237] width 166 height 15
click at [578, 238] on input "Rec. Period Summary With Bonus" at bounding box center [573, 236] width 13 height 11
checkbox input "false"
click at [969, 491] on button "Export" at bounding box center [980, 498] width 45 height 22
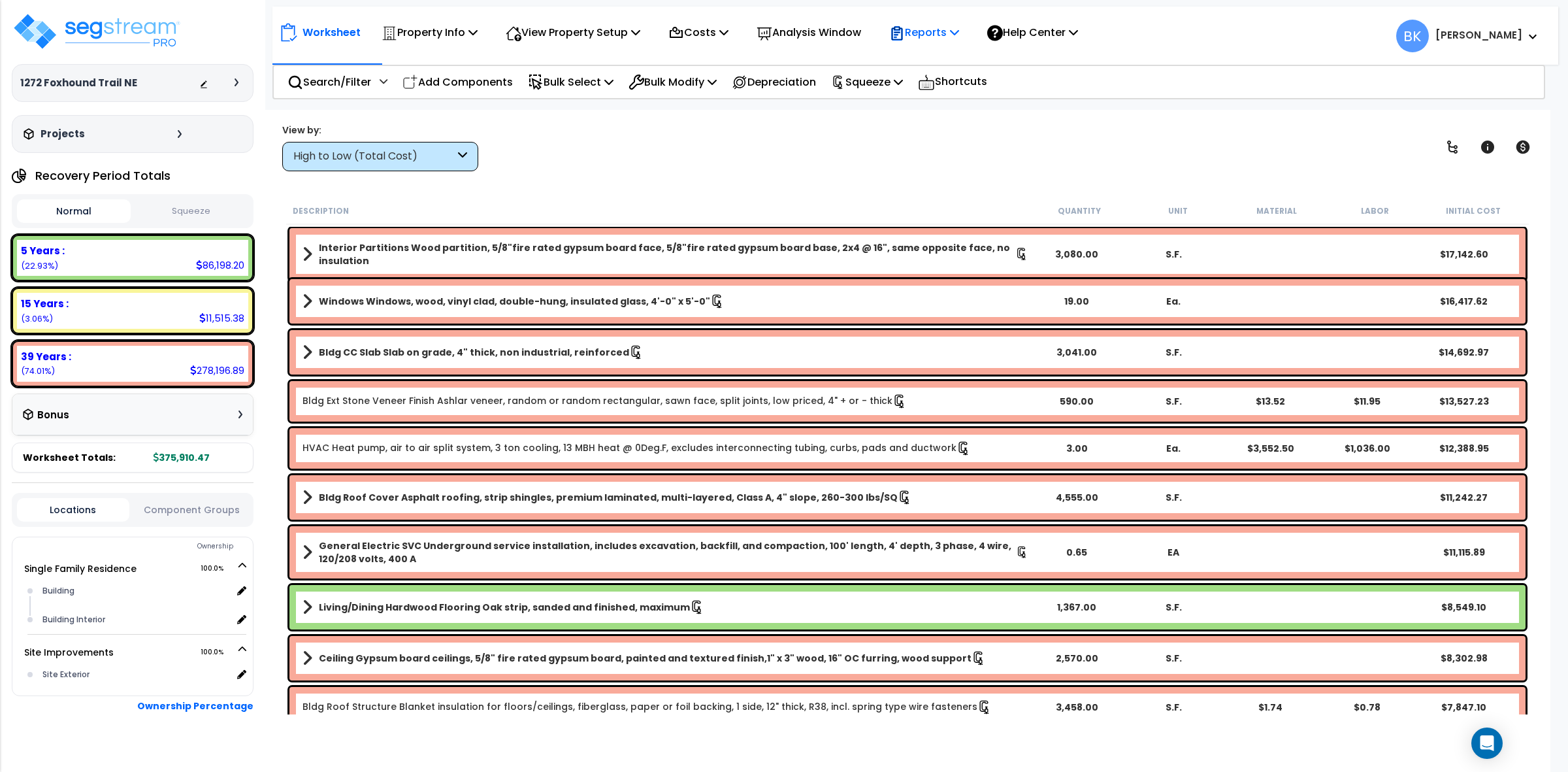
click at [955, 22] on div "Reports" at bounding box center [924, 32] width 70 height 31
click at [945, 59] on link "Get Report" at bounding box center [946, 62] width 129 height 26
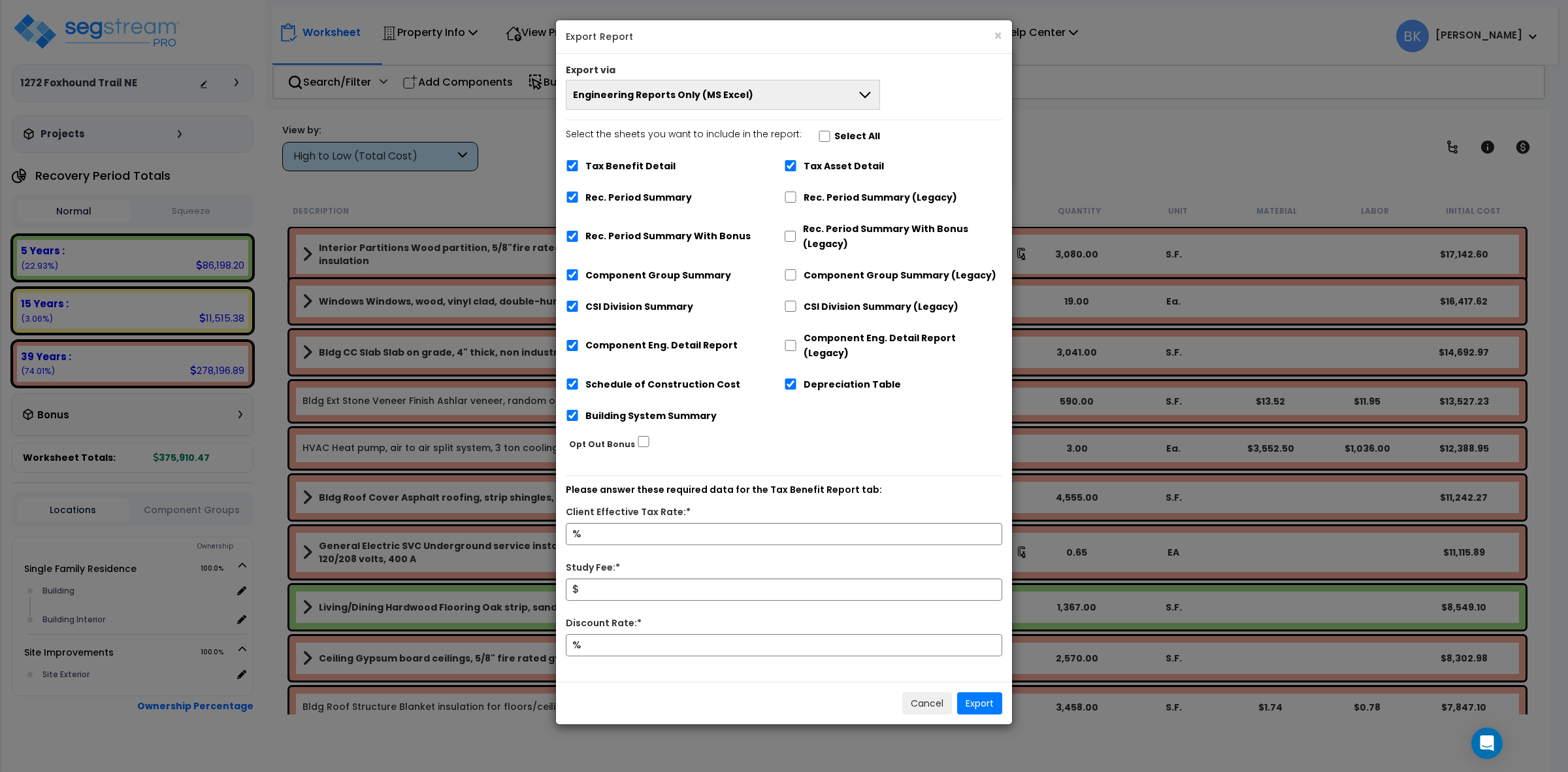
click at [687, 90] on span "Engineering Reports Only (MS Excel)" at bounding box center [662, 95] width 181 height 13
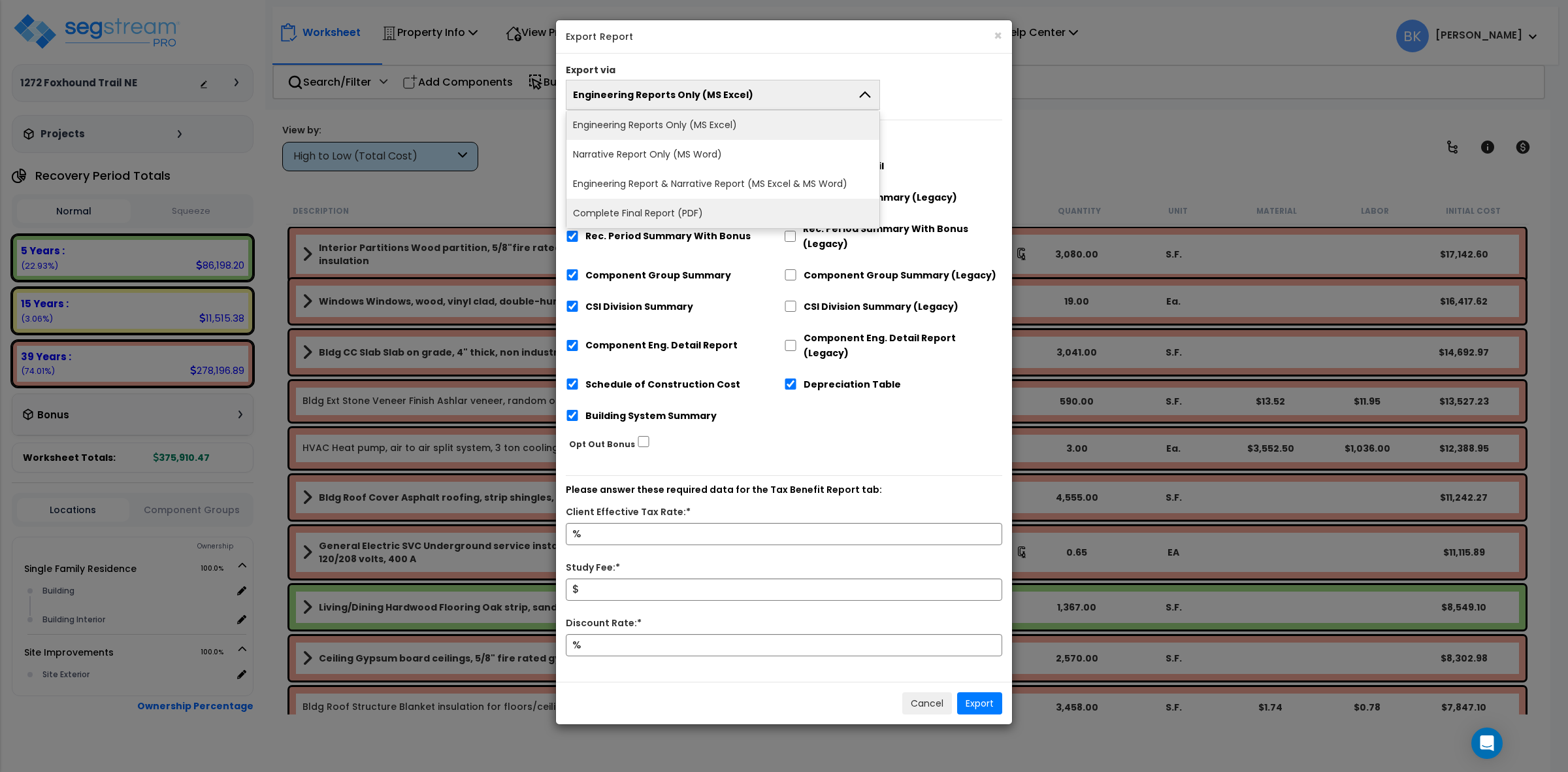
click at [652, 212] on li "Complete Final Report (PDF)" at bounding box center [722, 213] width 313 height 29
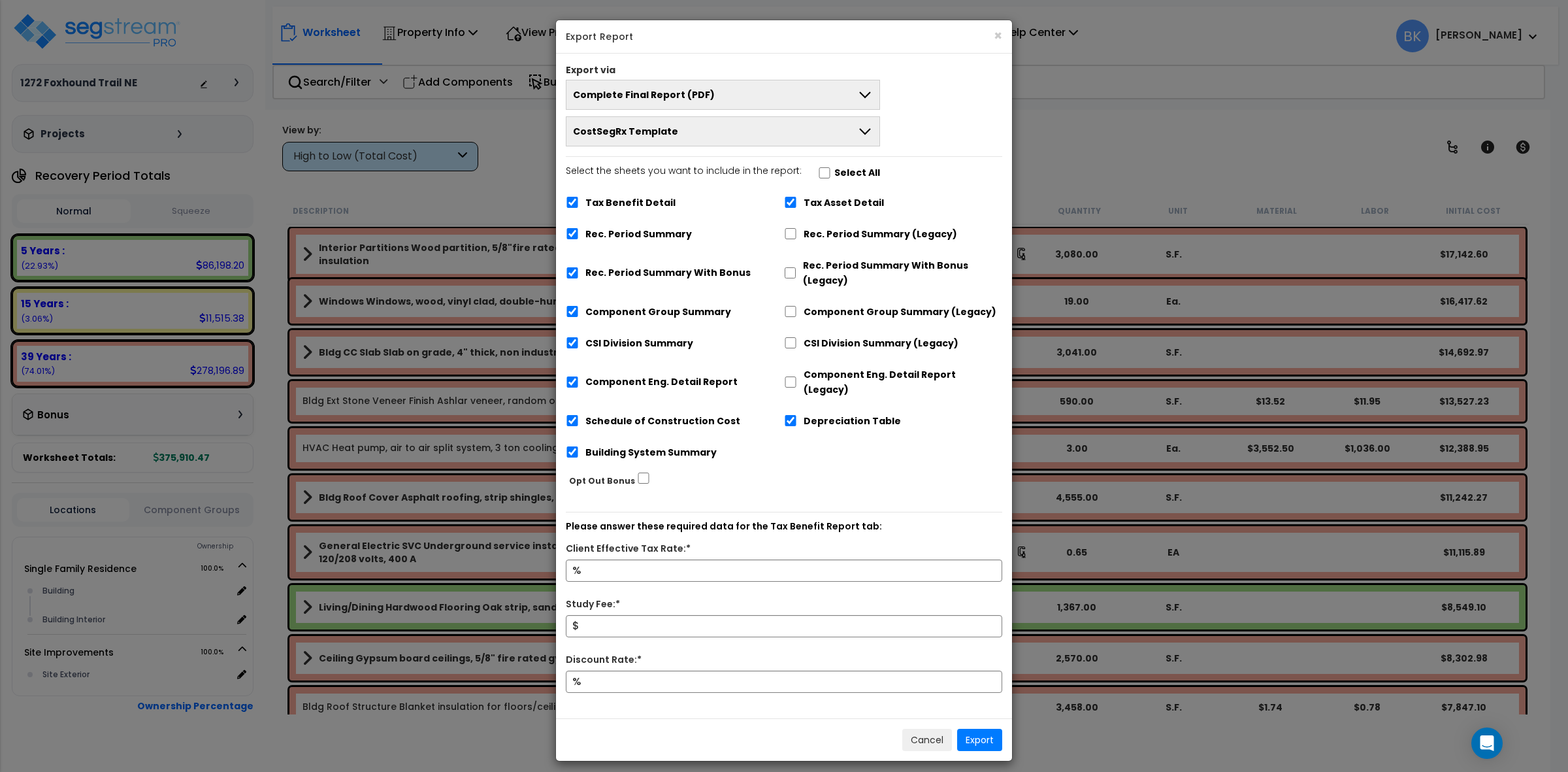
click at [623, 202] on label "Tax Benefit Detail" at bounding box center [630, 203] width 90 height 15
click at [578, 202] on input "Tax Benefit Detail" at bounding box center [573, 202] width 13 height 11
checkbox input "false"
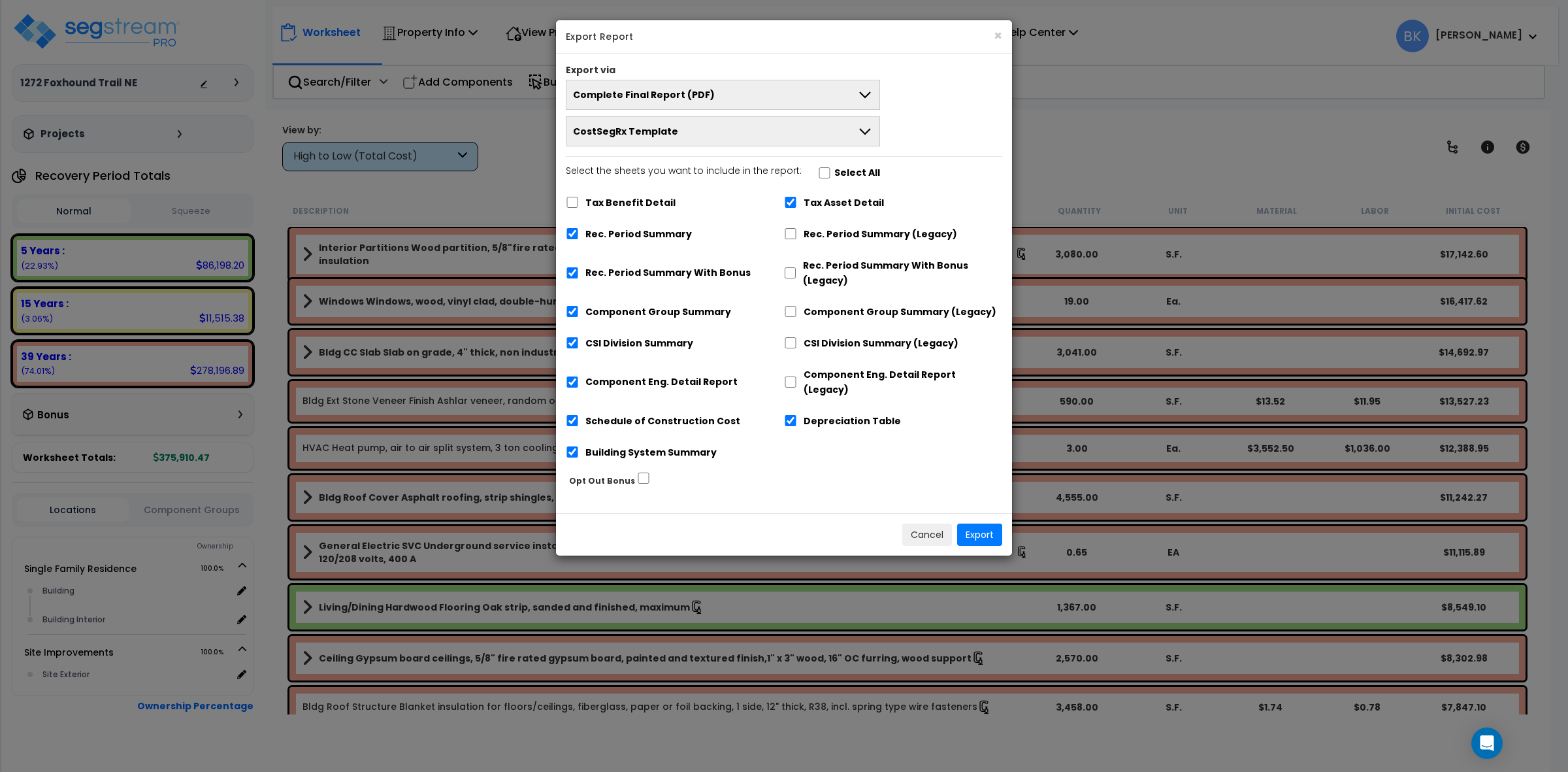
click at [810, 202] on label "Tax Asset Detail" at bounding box center [843, 203] width 81 height 15
click at [797, 202] on input "Tax Asset Detail" at bounding box center [791, 202] width 13 height 11
checkbox input "false"
click at [817, 414] on label "Depreciation Table" at bounding box center [851, 421] width 97 height 15
click at [797, 415] on input "Depreciation Table" at bounding box center [791, 420] width 13 height 11
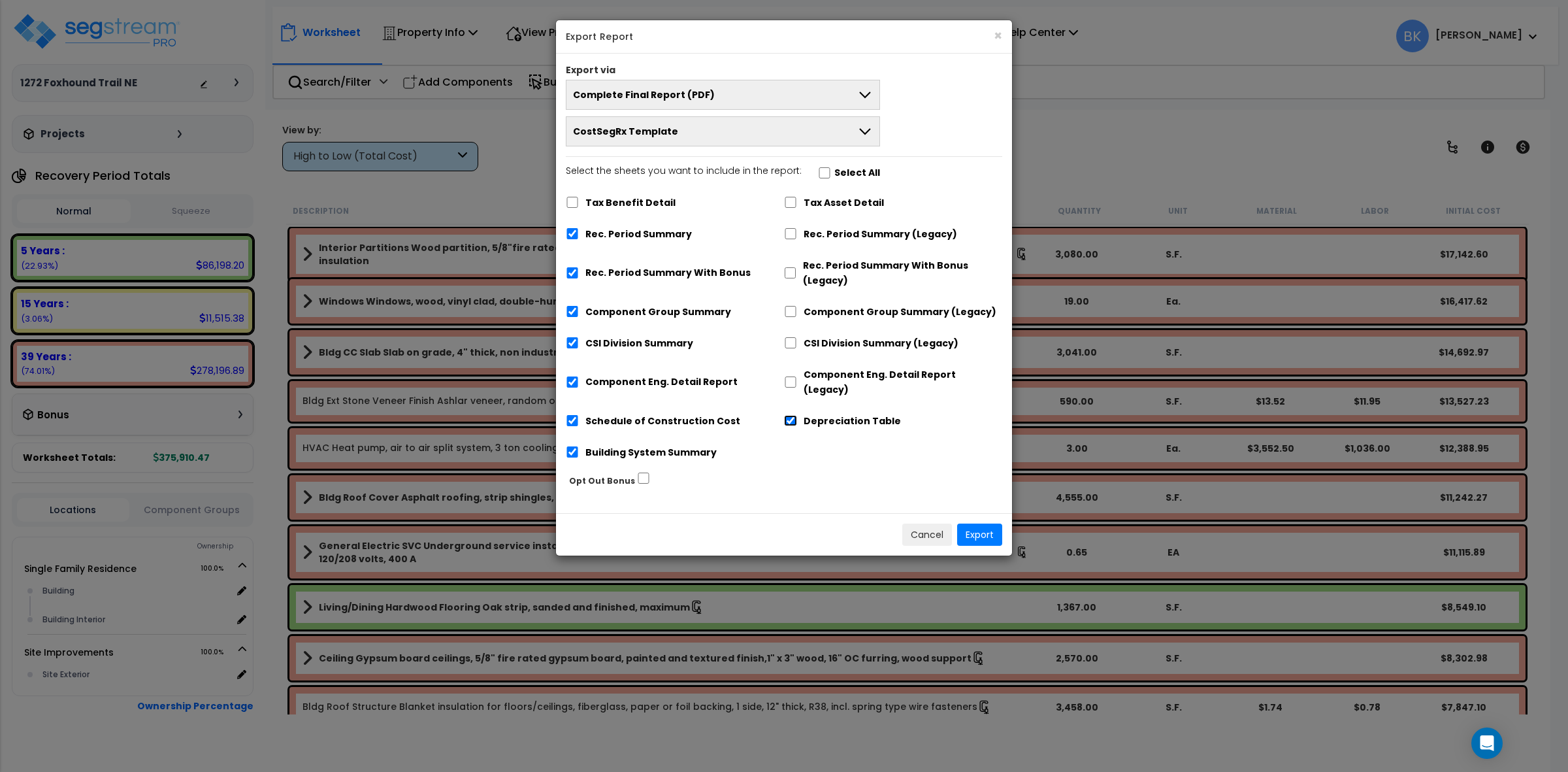
checkbox input "false"
click at [687, 276] on label "Rec. Period Summary With Bonus" at bounding box center [667, 273] width 166 height 15
click at [578, 276] on input "Rec. Period Summary With Bonus" at bounding box center [573, 272] width 13 height 11
checkbox input "false"
click at [985, 524] on button "Export" at bounding box center [980, 535] width 45 height 22
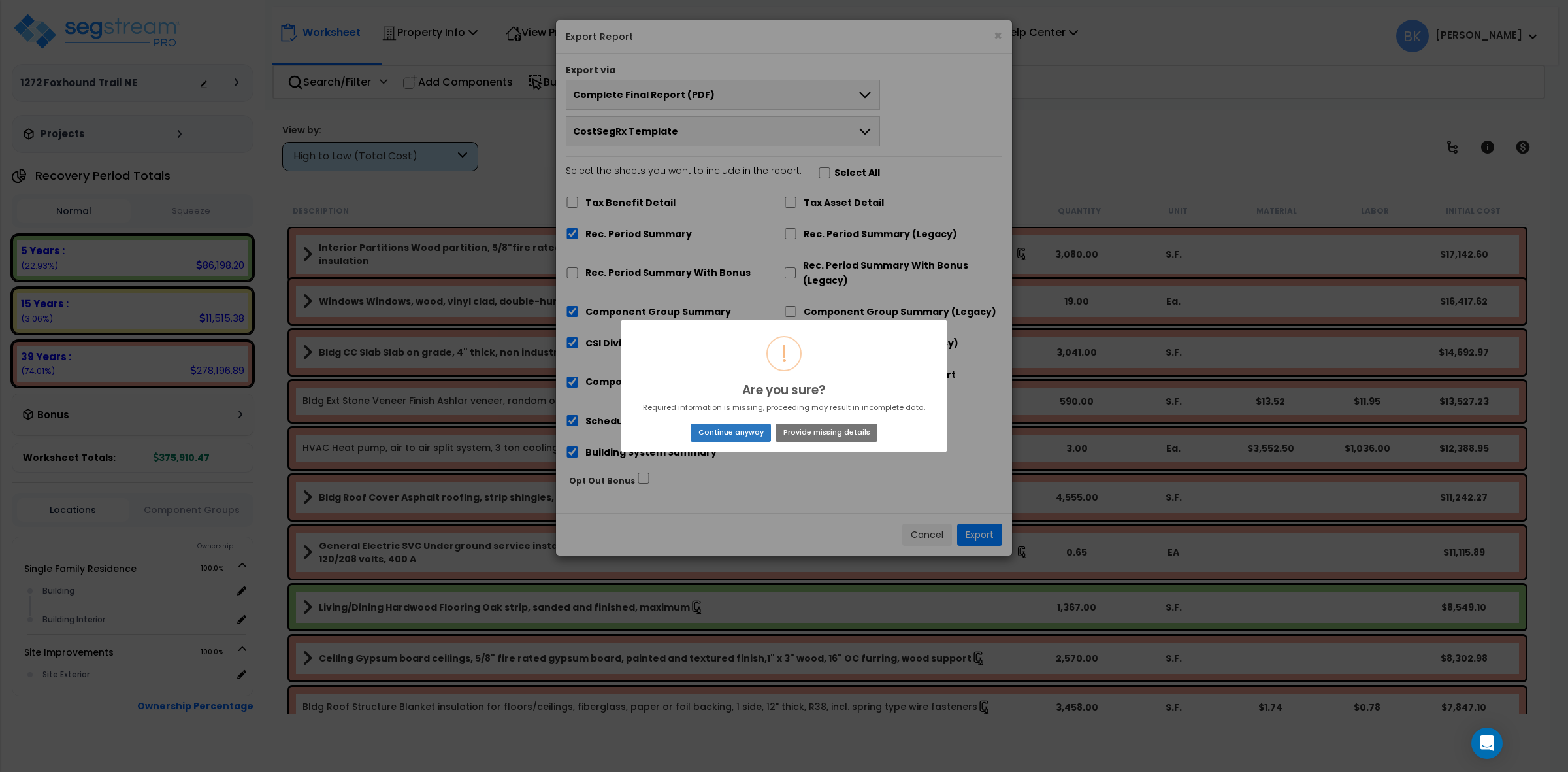
click at [733, 435] on button "Continue anyway" at bounding box center [731, 433] width 81 height 18
